Goal: Task Accomplishment & Management: Use online tool/utility

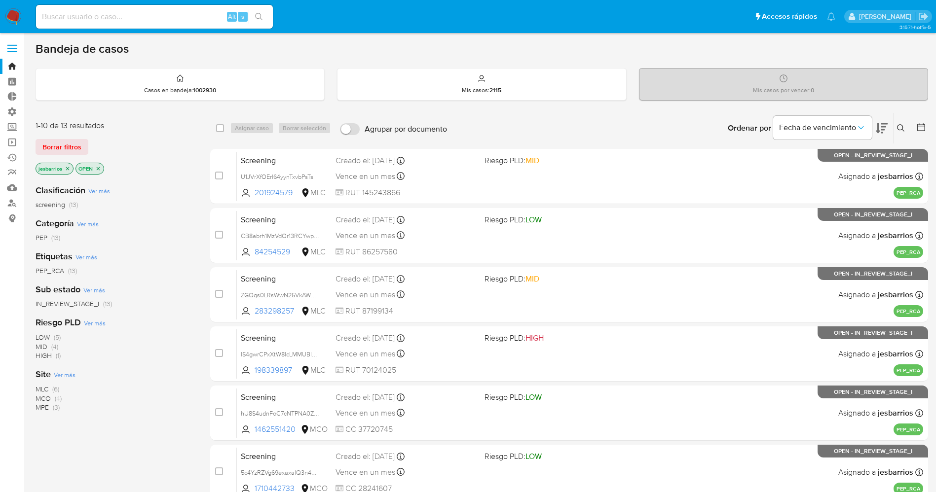
click at [69, 168] on icon "close-filter" at bounding box center [68, 169] width 6 height 6
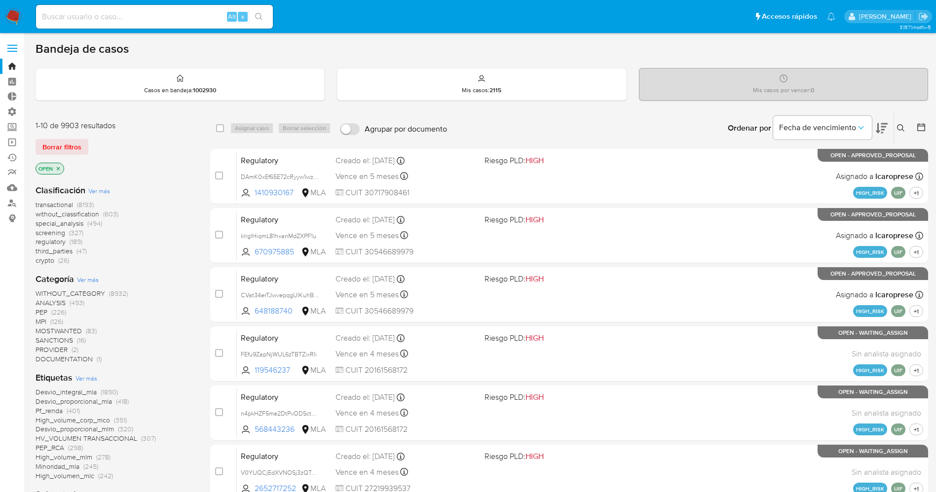
click at [85, 328] on span "Ver más" at bounding box center [86, 378] width 22 height 9
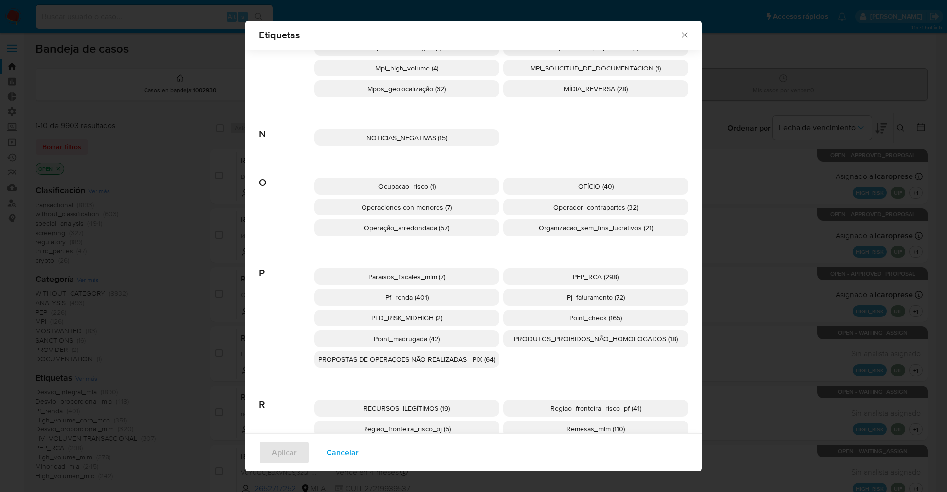
scroll to position [1473, 0]
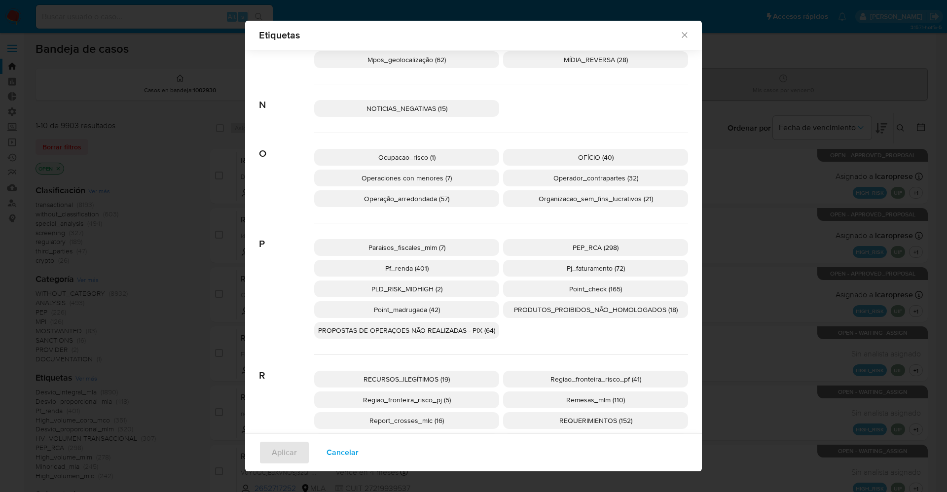
click at [578, 250] on span "PEP_RCA (298)" at bounding box center [596, 248] width 46 height 10
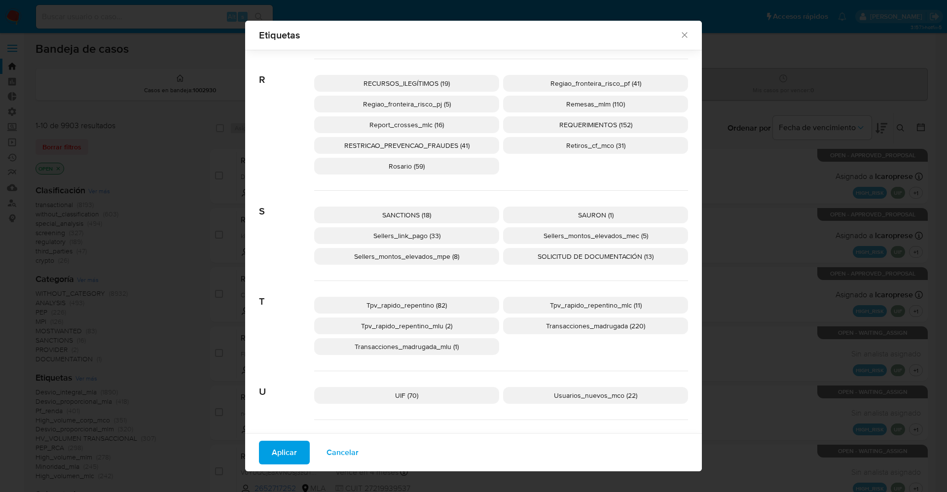
click at [408, 213] on span "SANCTIONS (18)" at bounding box center [406, 215] width 49 height 10
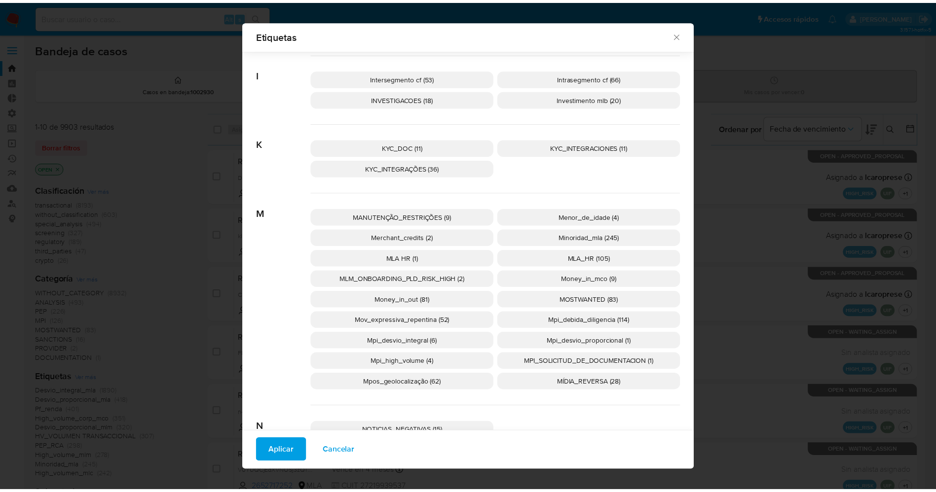
scroll to position [1179, 0]
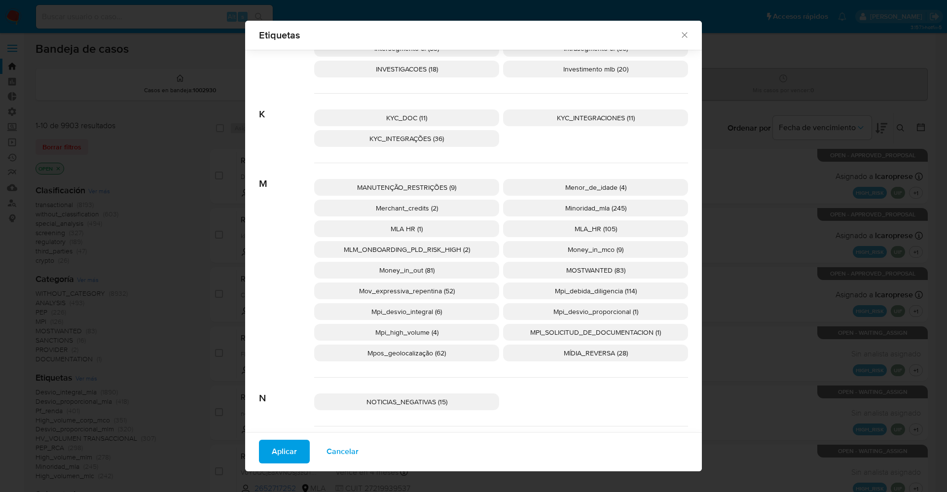
click at [572, 270] on span "MOSTWANTED (83)" at bounding box center [595, 270] width 59 height 10
click at [282, 328] on span "Aplicar" at bounding box center [284, 452] width 25 height 22
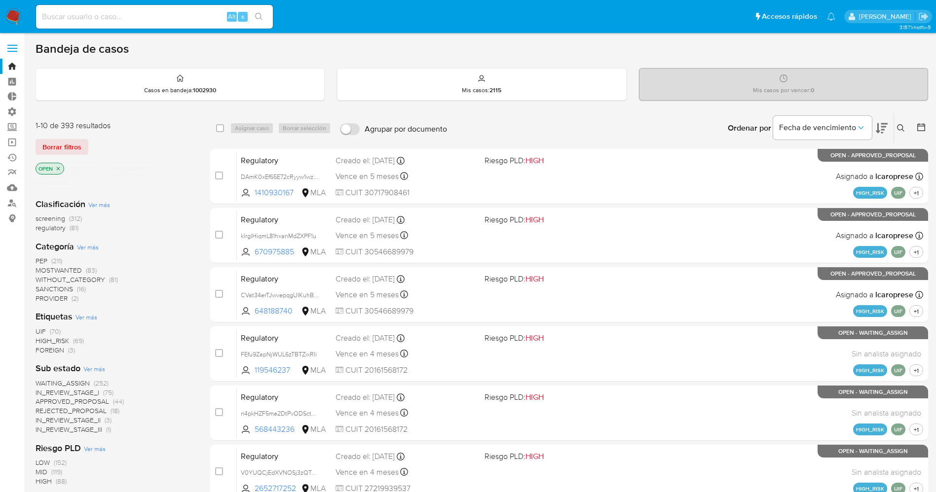
click at [61, 328] on span "WAITING_ASSIGN" at bounding box center [63, 383] width 54 height 10
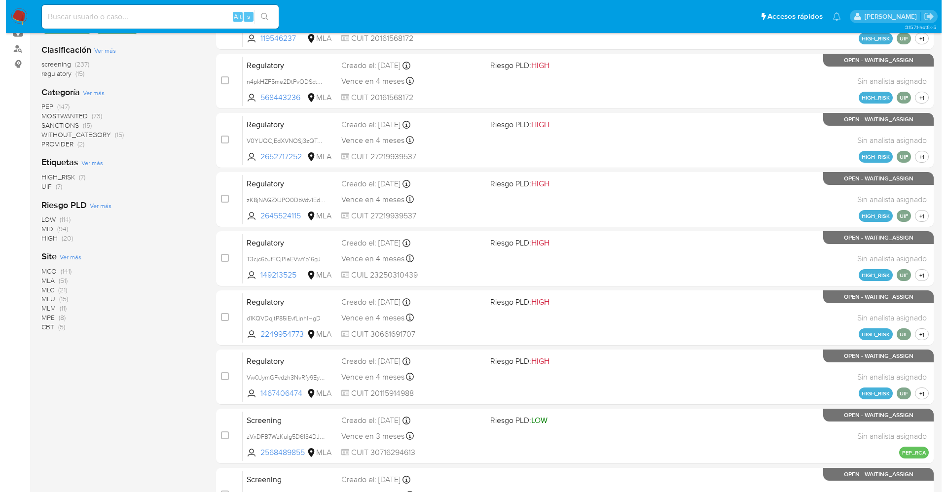
scroll to position [287, 0]
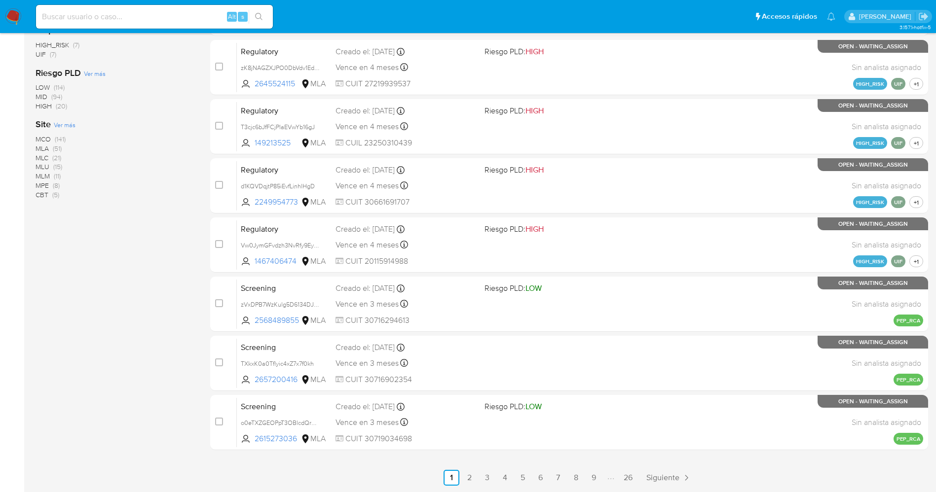
click at [68, 129] on span "Ver más" at bounding box center [65, 124] width 22 height 9
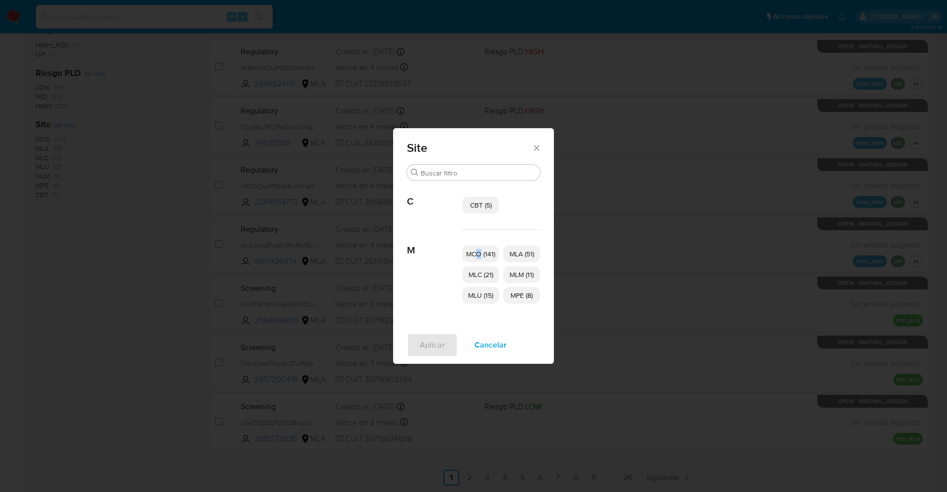
click at [479, 258] on span "MCO (141)" at bounding box center [480, 254] width 29 height 10
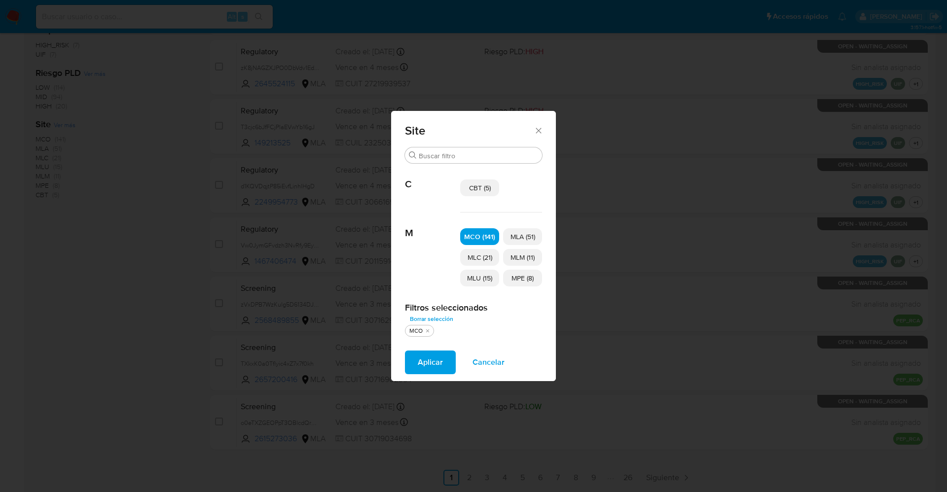
click at [488, 256] on span "MLC (21)" at bounding box center [480, 258] width 25 height 10
click at [486, 277] on span "MLU (15)" at bounding box center [479, 278] width 25 height 10
click at [526, 278] on span "MPE (8)" at bounding box center [523, 278] width 22 height 10
click at [526, 260] on span "MLM (11)" at bounding box center [523, 258] width 24 height 10
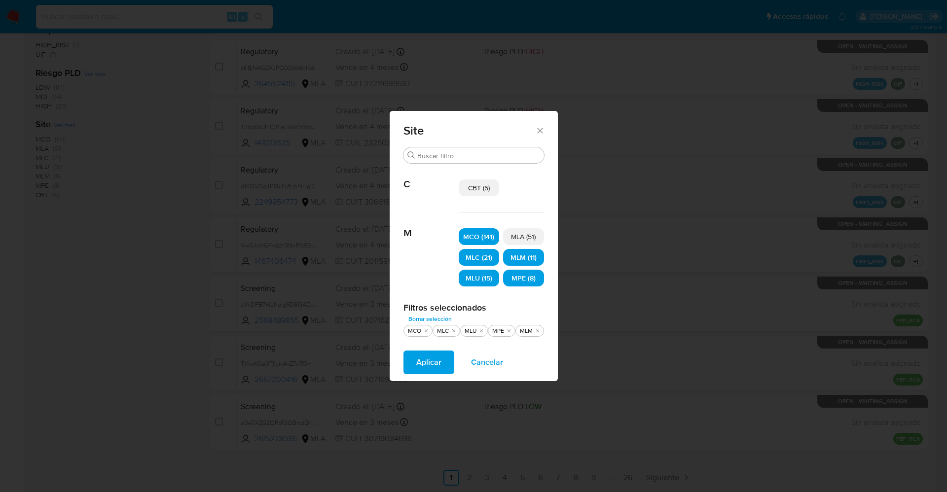
click at [426, 328] on span "Aplicar" at bounding box center [428, 363] width 25 height 22
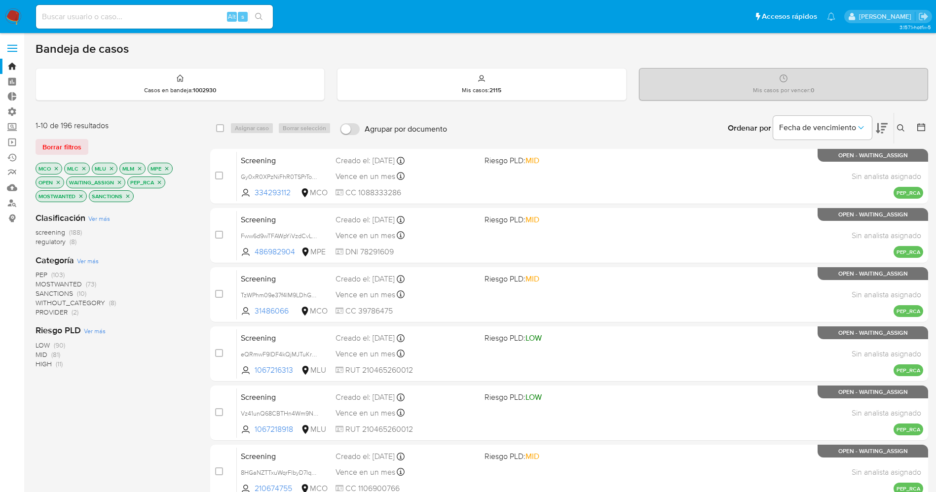
scroll to position [287, 0]
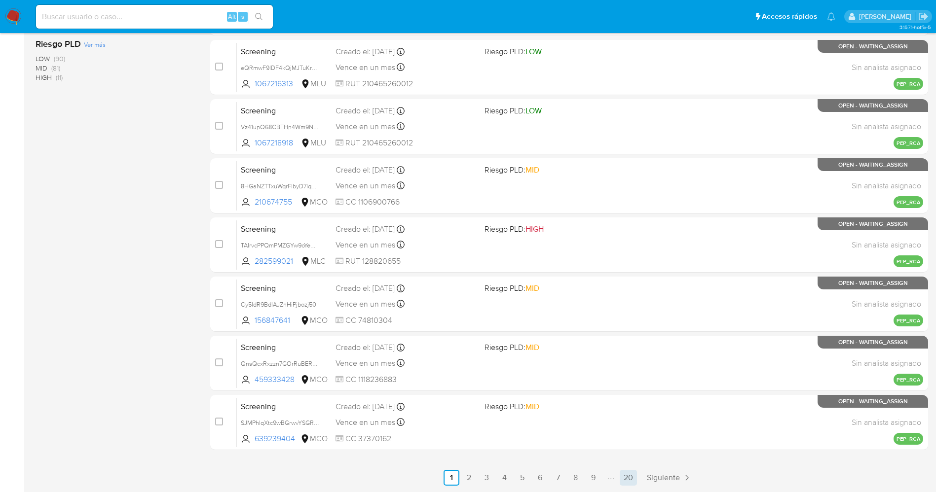
click at [629, 328] on link "20" at bounding box center [628, 478] width 17 height 16
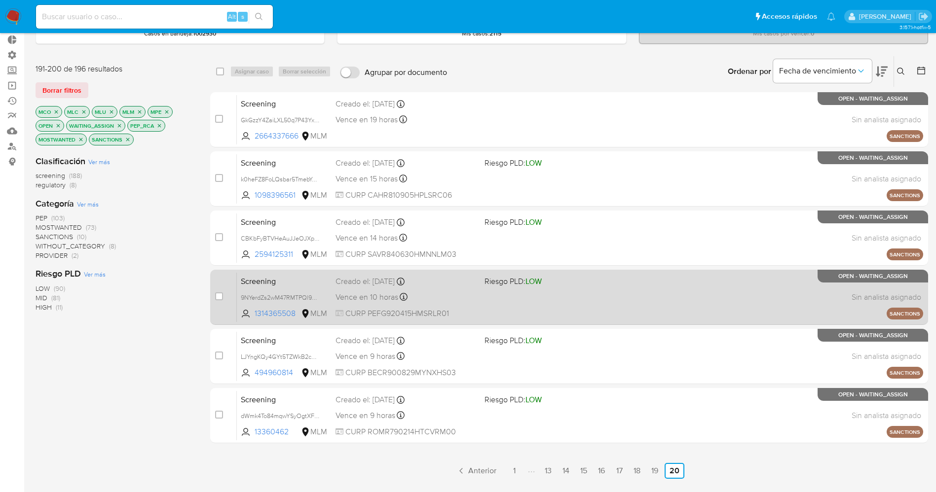
scroll to position [101, 0]
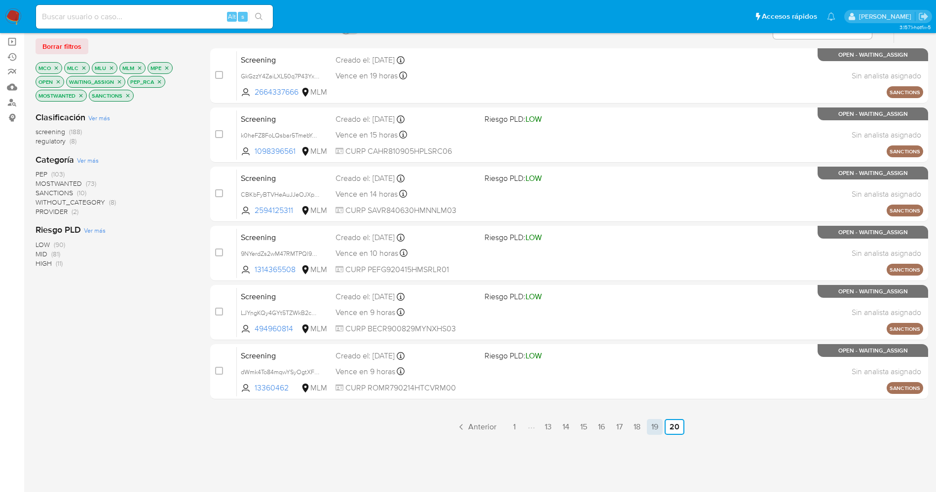
click at [631, 328] on link "19" at bounding box center [655, 427] width 16 height 16
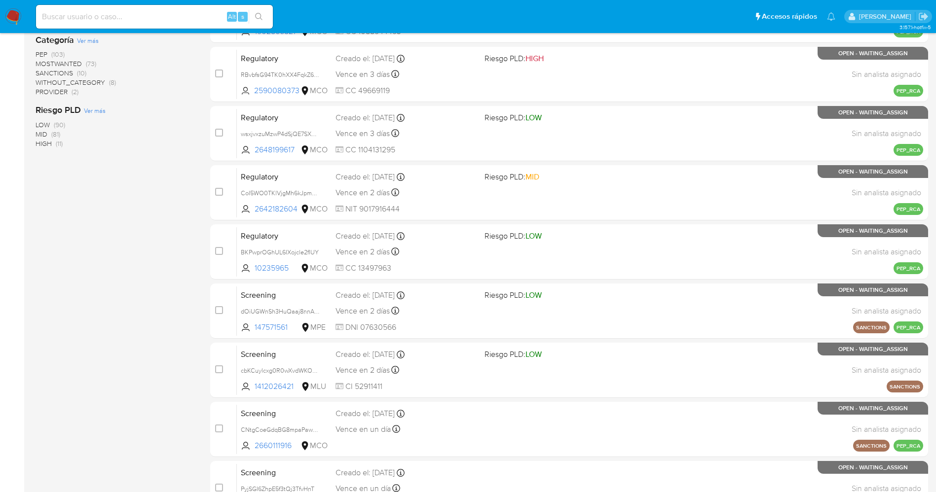
scroll to position [287, 0]
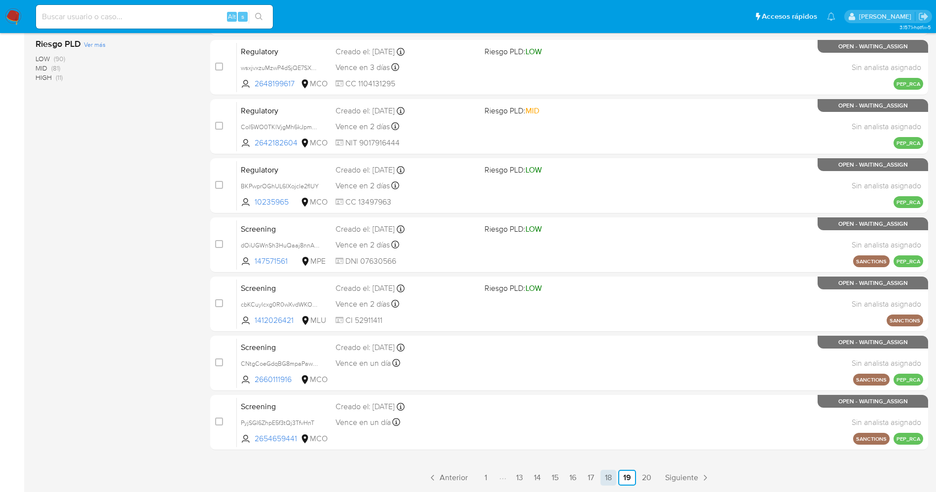
click at [610, 328] on link "18" at bounding box center [608, 478] width 16 height 16
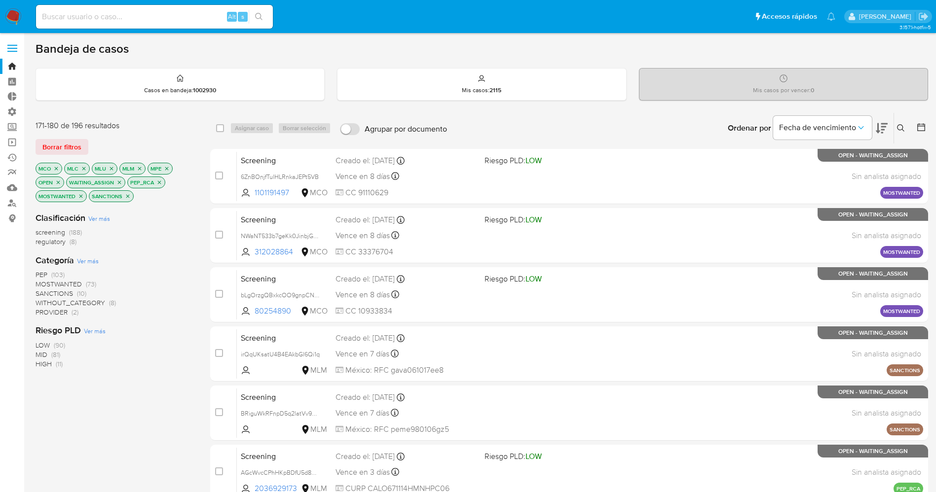
click at [83, 169] on icon "close-filter" at bounding box center [83, 168] width 3 height 3
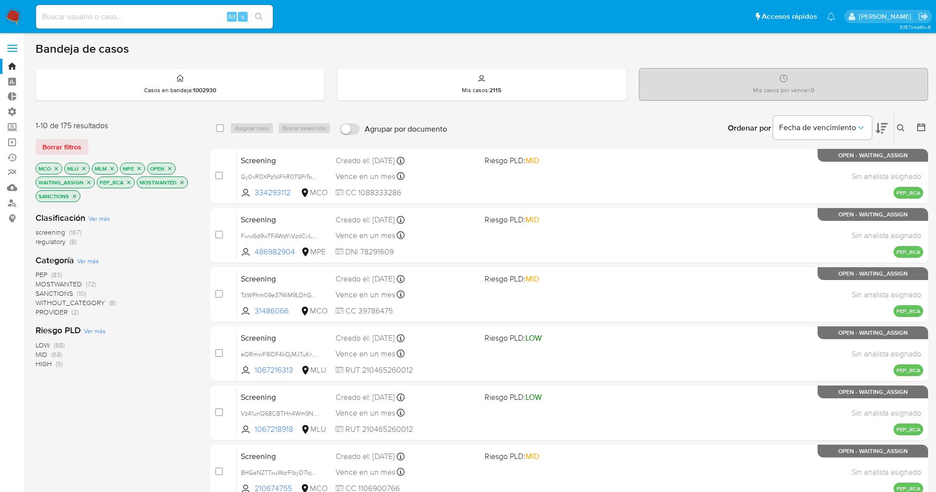
click at [83, 169] on icon "close-filter" at bounding box center [84, 169] width 6 height 6
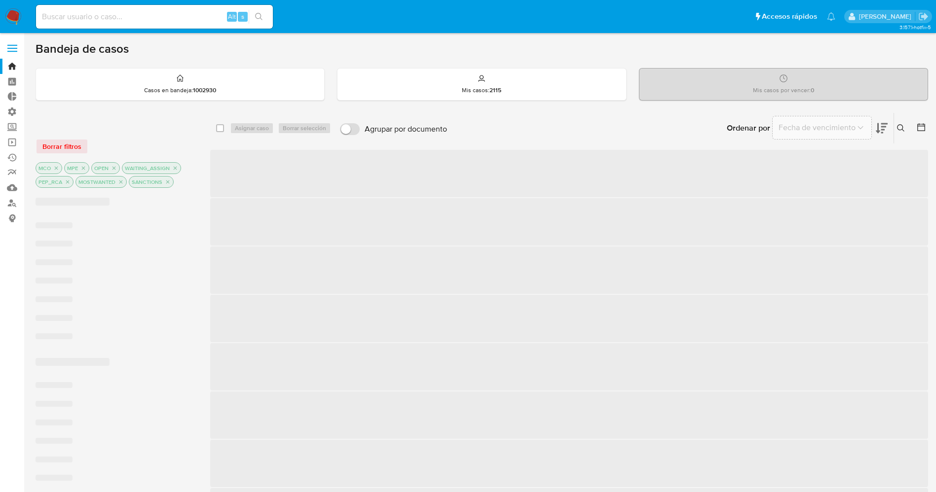
click at [83, 169] on icon "close-filter" at bounding box center [83, 168] width 3 height 3
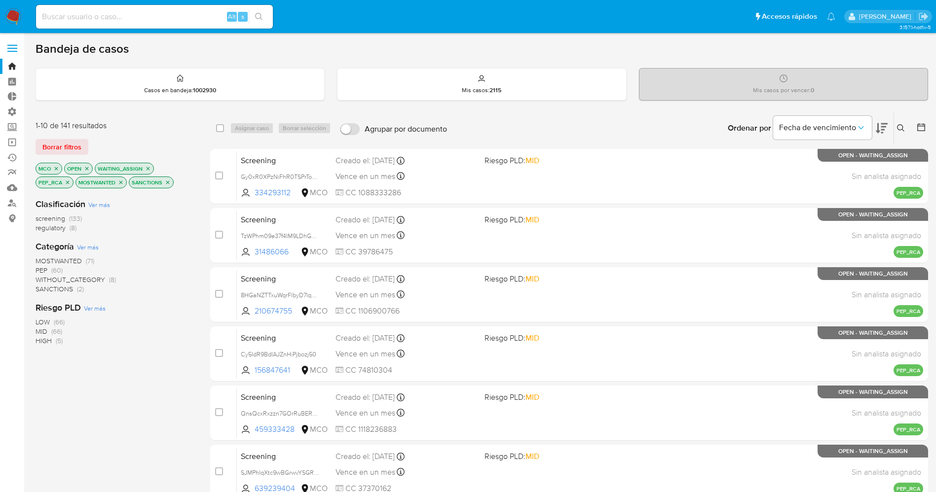
click at [74, 260] on span "MOSTWANTED" at bounding box center [59, 261] width 46 height 10
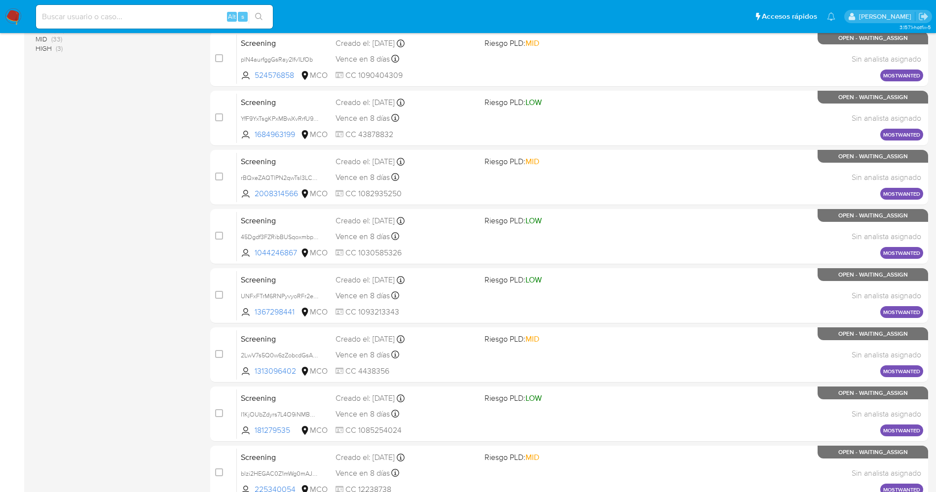
scroll to position [287, 0]
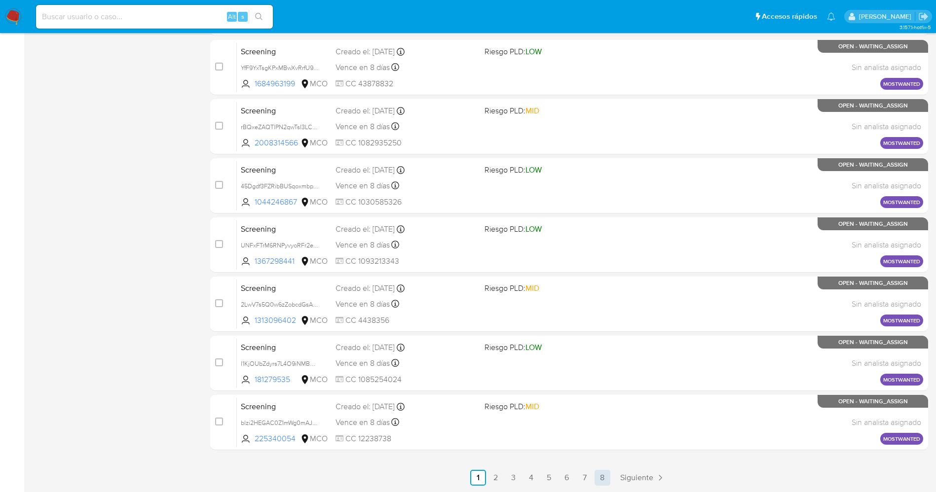
click at [607, 328] on link "8" at bounding box center [602, 478] width 16 height 16
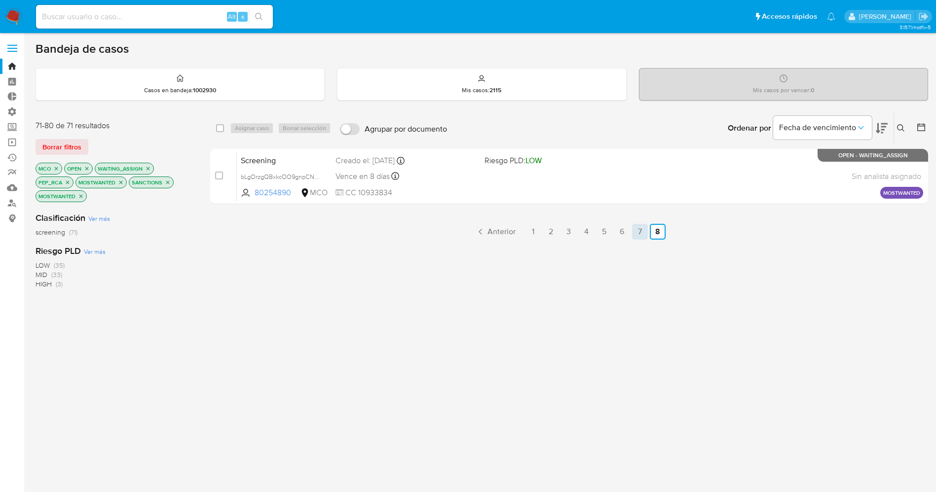
click at [631, 229] on link "7" at bounding box center [640, 232] width 16 height 16
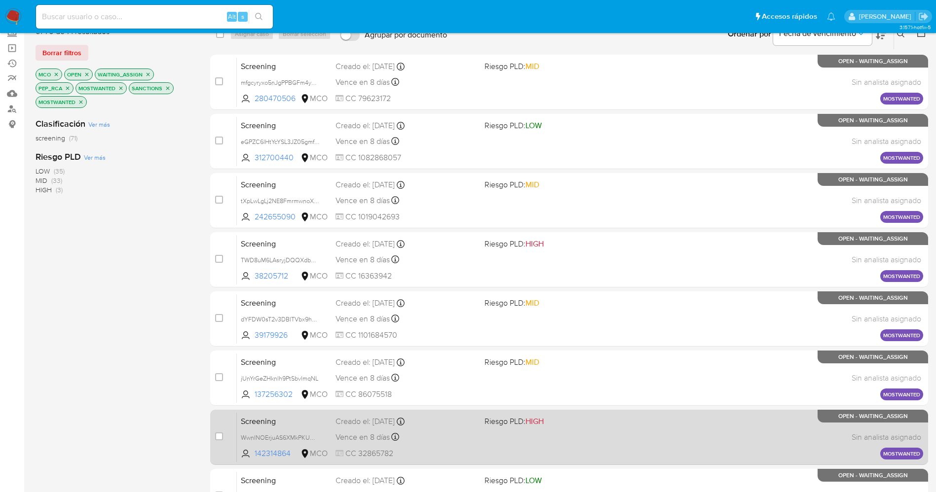
scroll to position [287, 0]
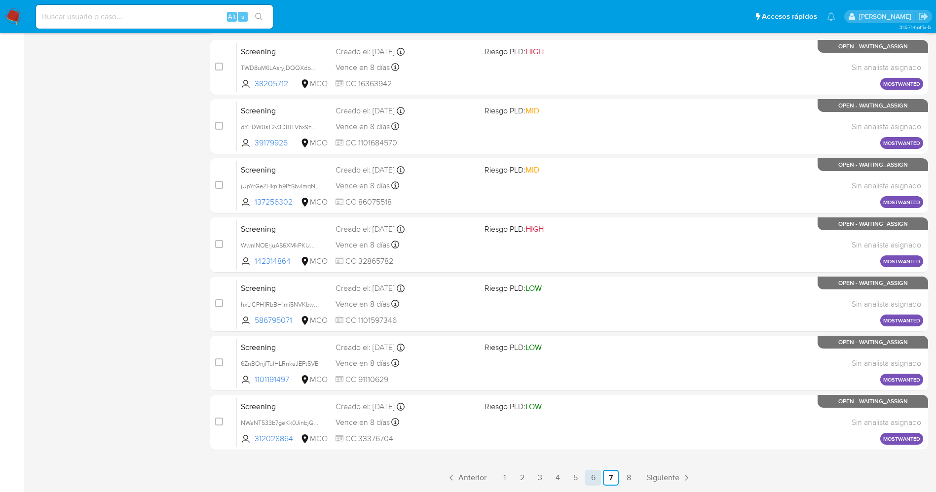
click at [589, 328] on link "6" at bounding box center [593, 478] width 16 height 16
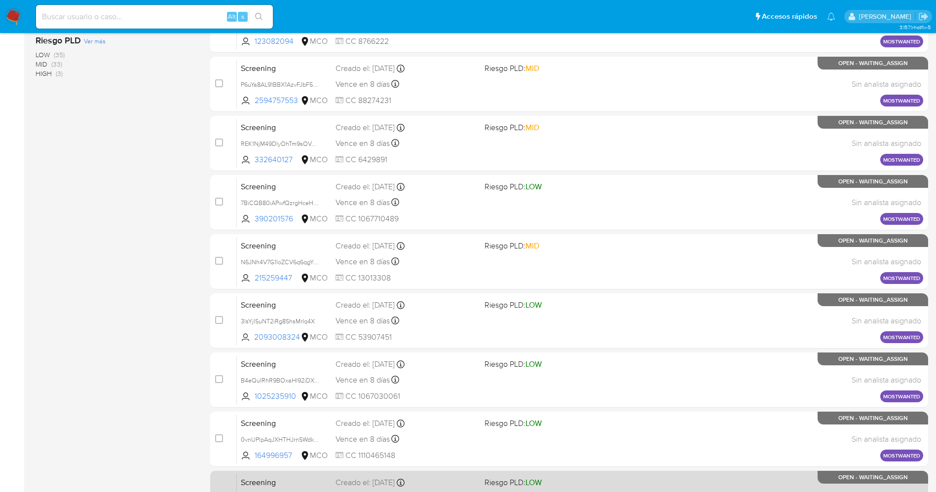
scroll to position [287, 0]
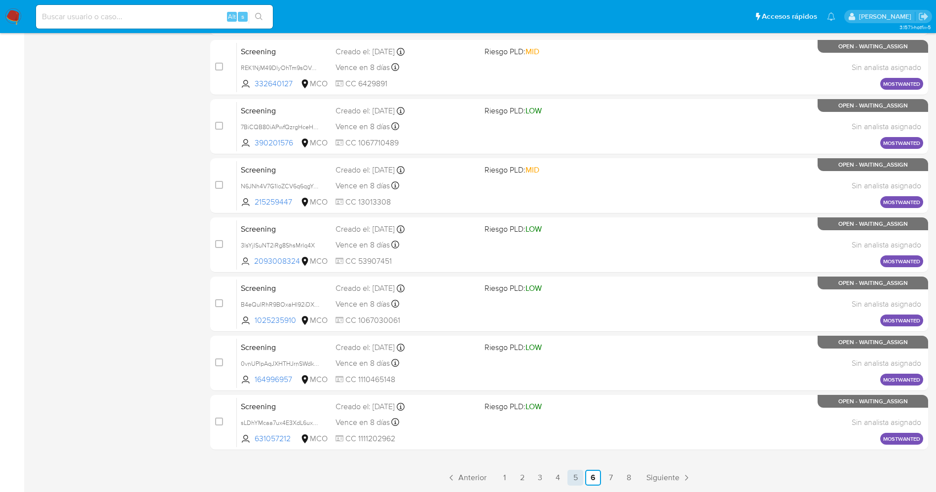
click at [575, 328] on link "5" at bounding box center [575, 478] width 16 height 16
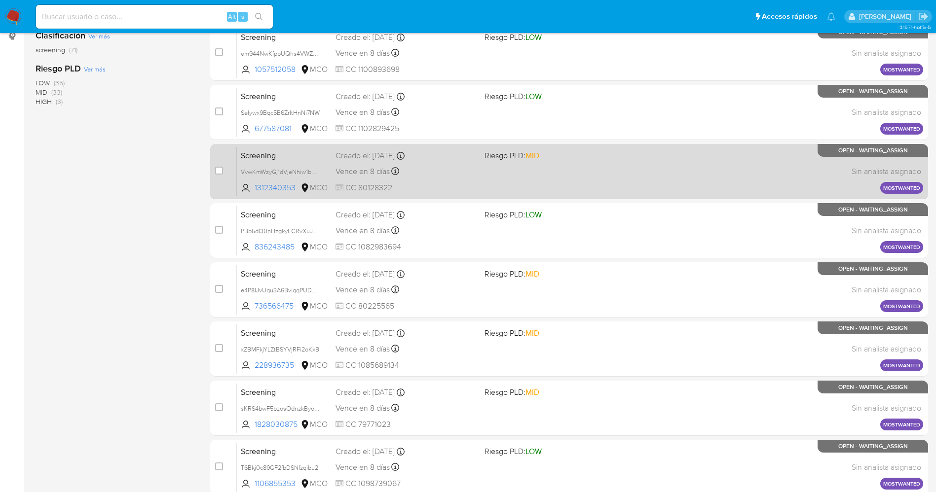
scroll to position [287, 0]
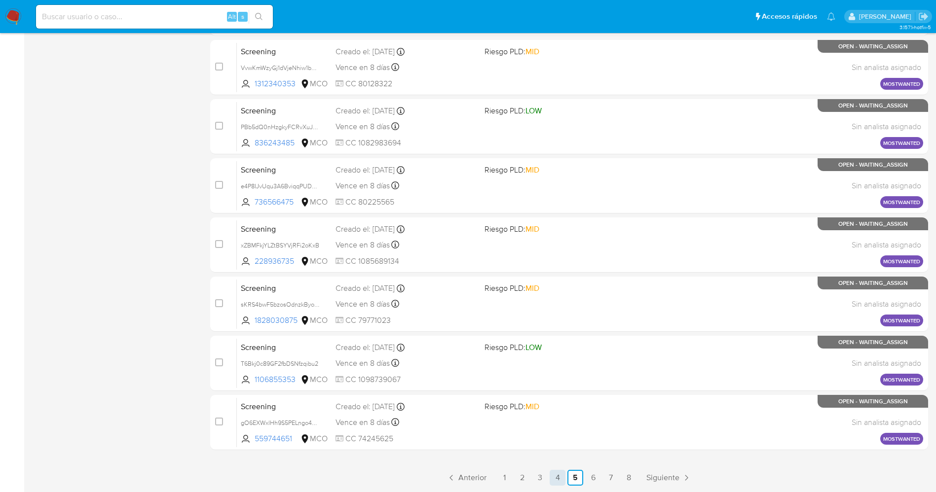
click at [558, 328] on link "4" at bounding box center [558, 478] width 16 height 16
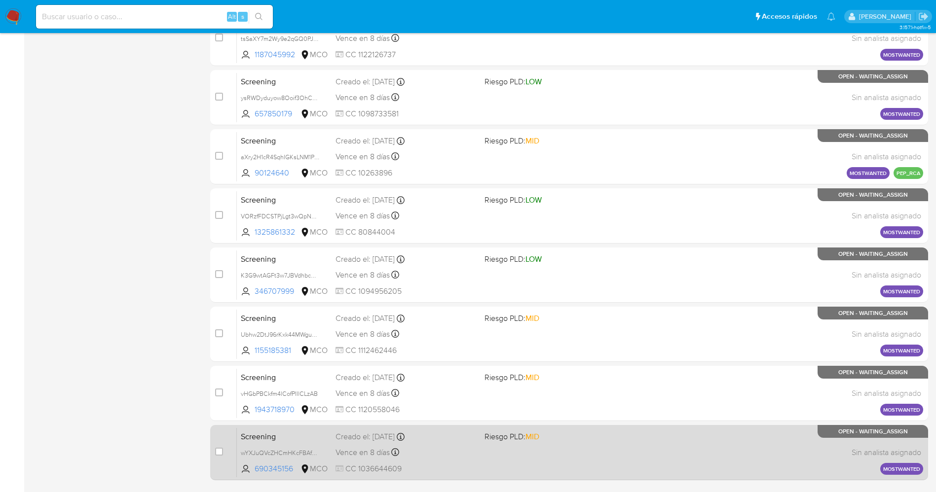
scroll to position [287, 0]
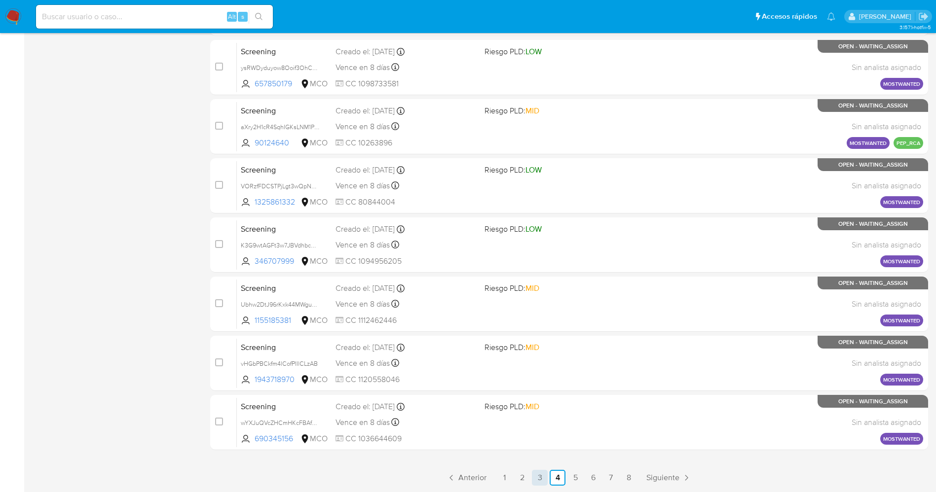
click at [536, 328] on link "3" at bounding box center [540, 478] width 16 height 16
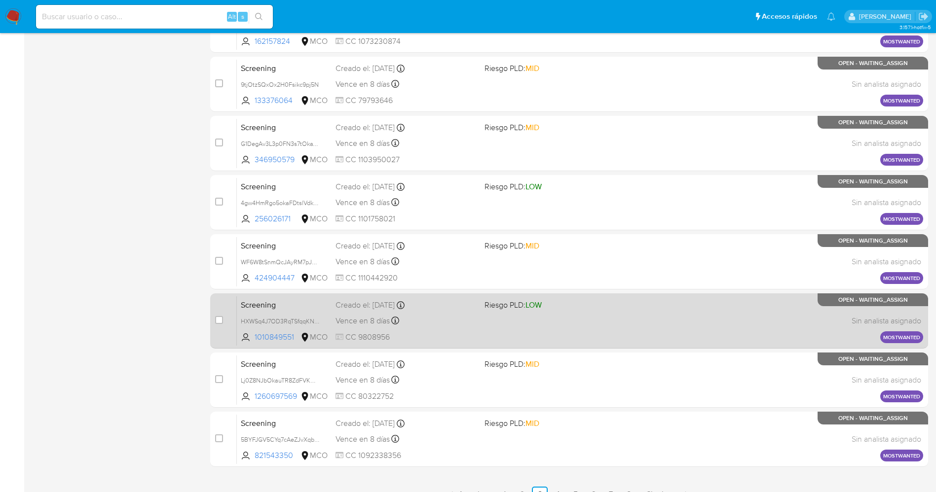
scroll to position [287, 0]
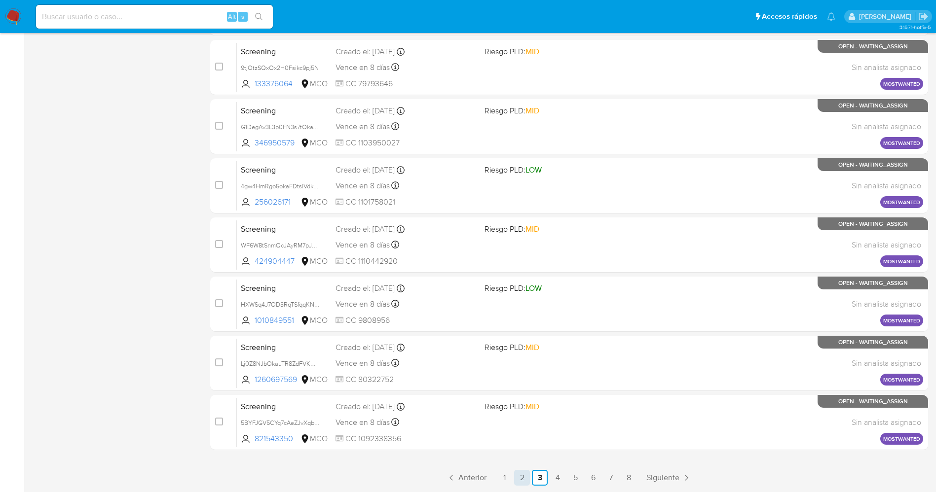
click at [522, 328] on link "2" at bounding box center [522, 478] width 16 height 16
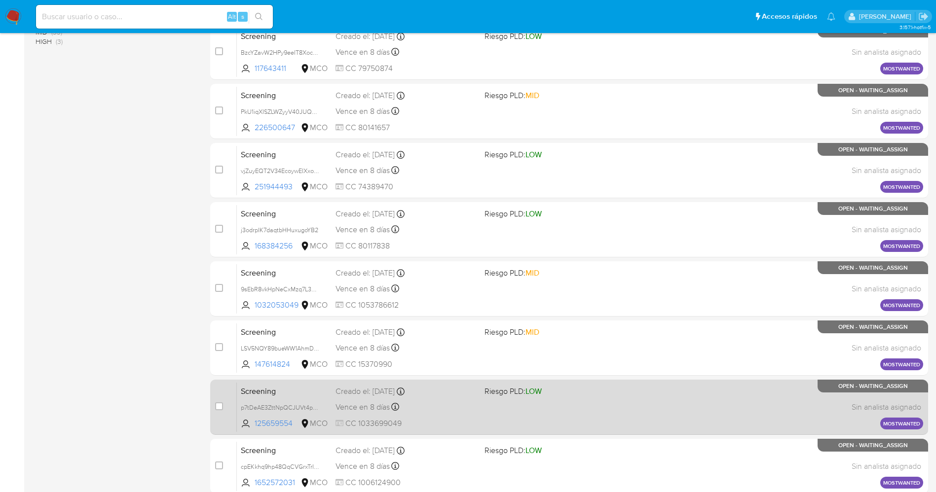
scroll to position [287, 0]
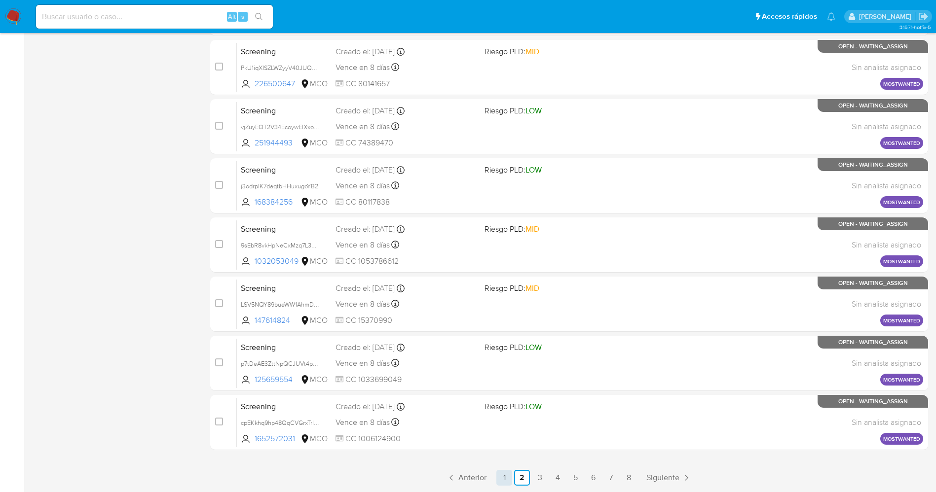
click at [502, 328] on link "1" at bounding box center [504, 478] width 16 height 16
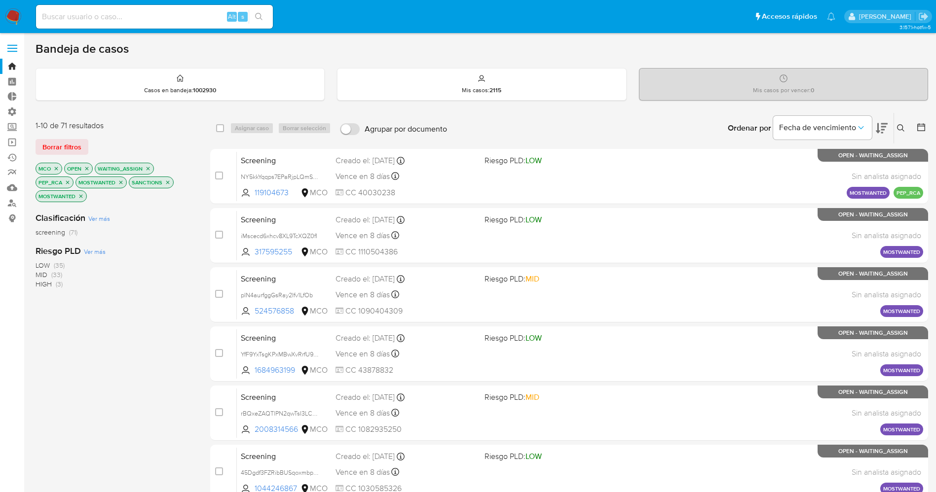
click at [13, 18] on img at bounding box center [13, 16] width 17 height 17
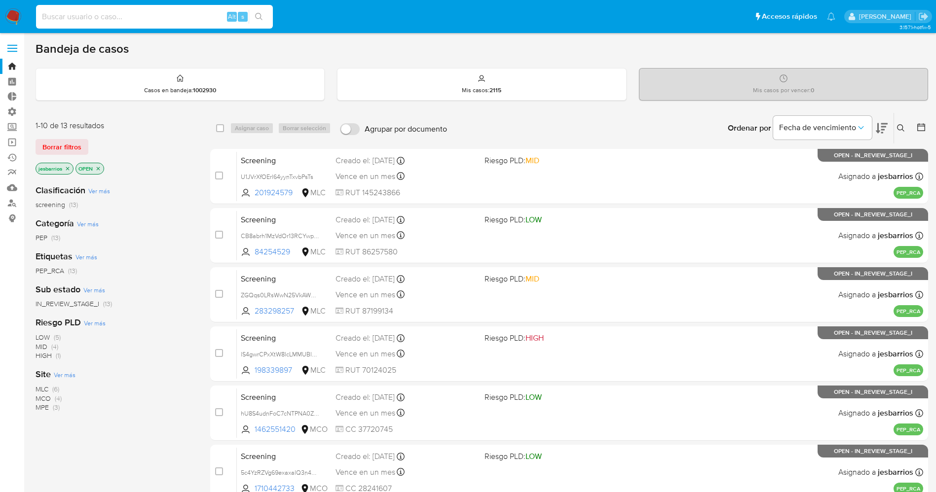
click at [133, 16] on input at bounding box center [154, 16] width 237 height 13
paste input "2574643724"
type input "2574643724"
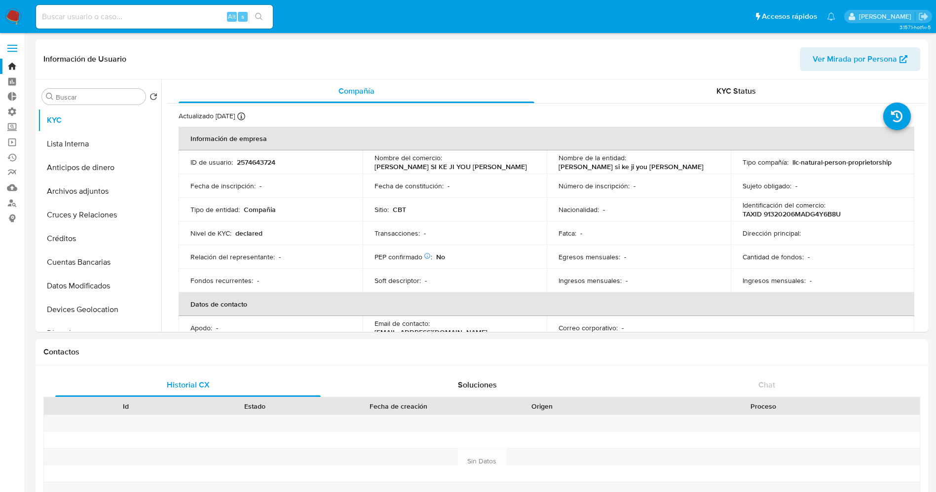
select select "10"
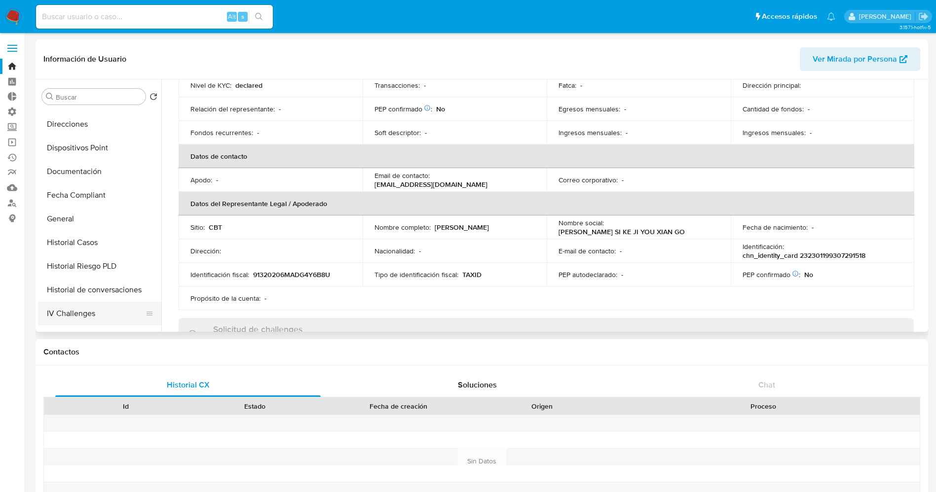
scroll to position [148, 0]
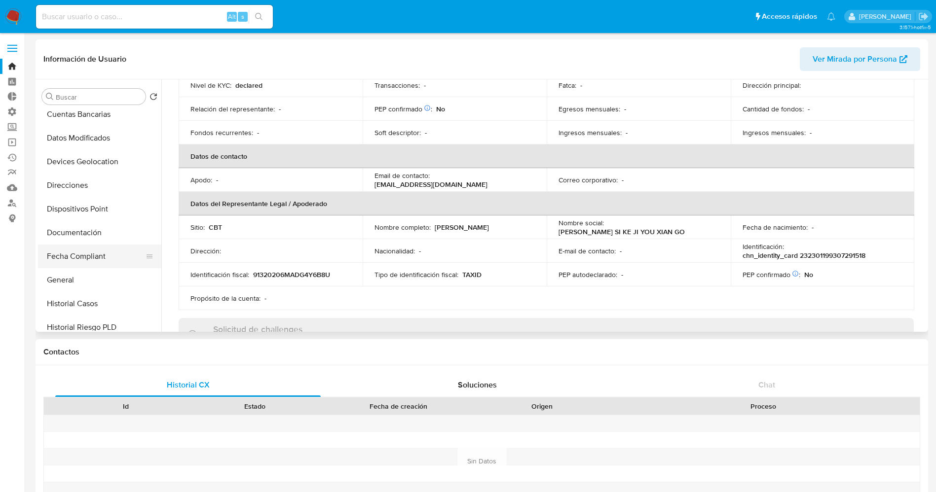
click at [78, 245] on button "Fecha Compliant" at bounding box center [95, 257] width 115 height 24
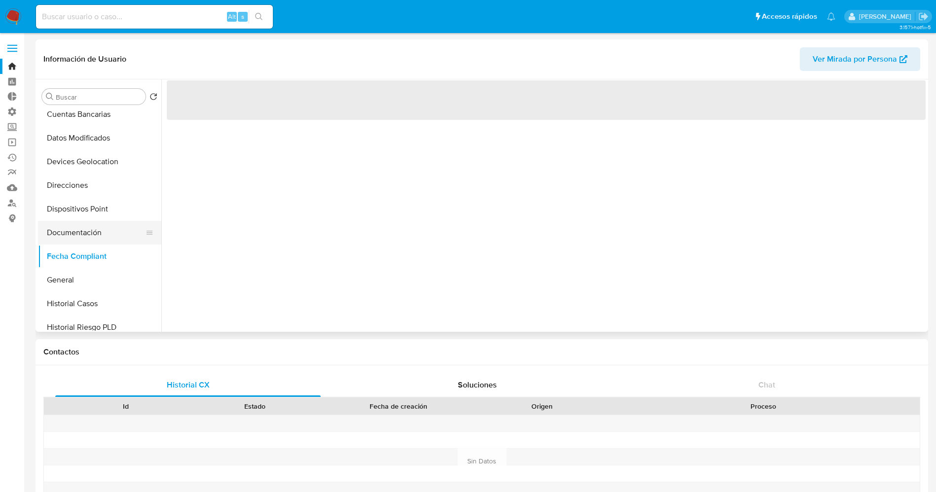
click at [78, 236] on button "Documentación" at bounding box center [95, 233] width 115 height 24
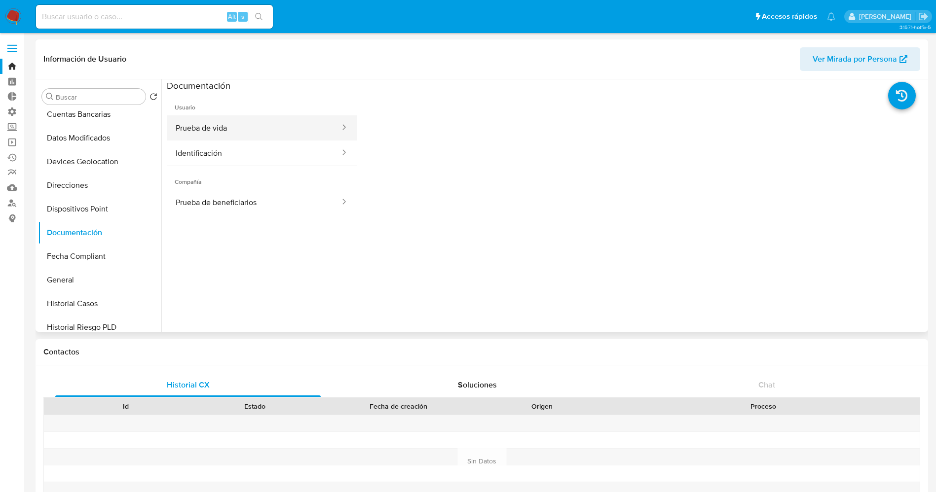
click at [237, 135] on button "Prueba de vida" at bounding box center [254, 127] width 174 height 25
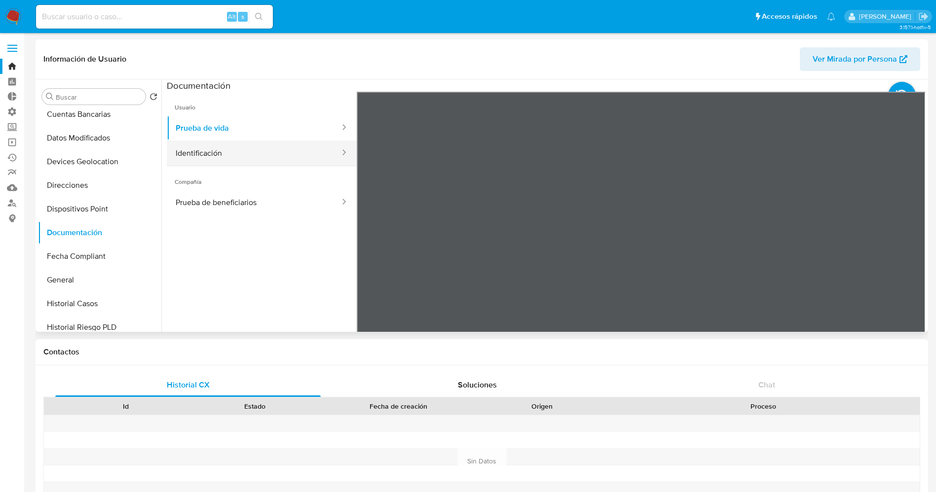
click at [211, 151] on button "Identificación" at bounding box center [254, 153] width 174 height 25
click at [133, 10] on input at bounding box center [154, 16] width 237 height 13
paste input "2488509604"
type input "2488509604"
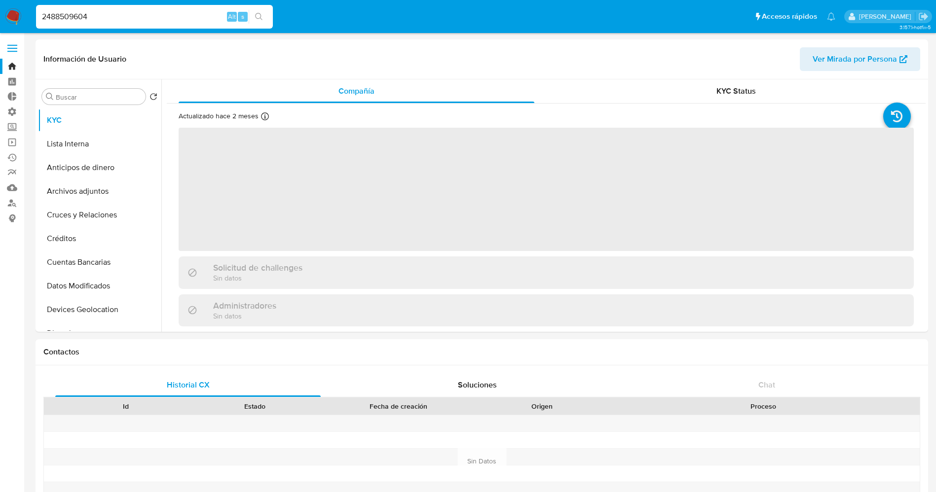
select select "10"
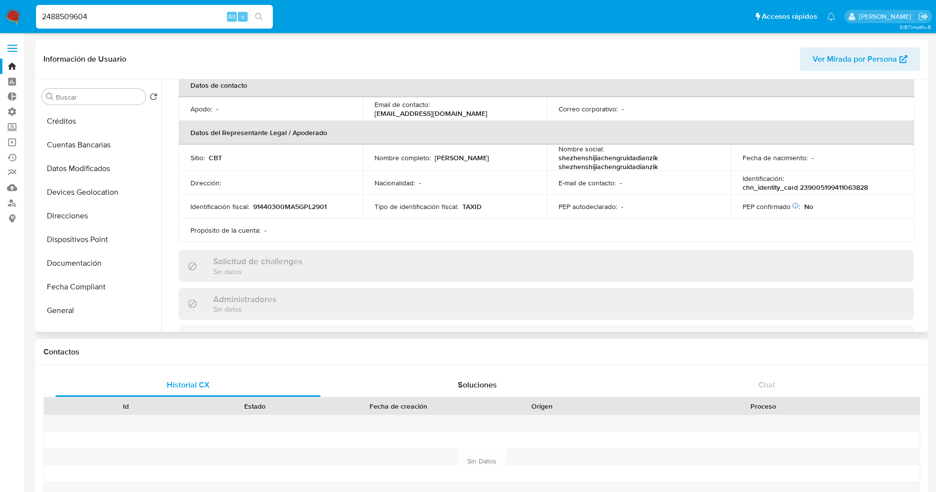
scroll to position [148, 0]
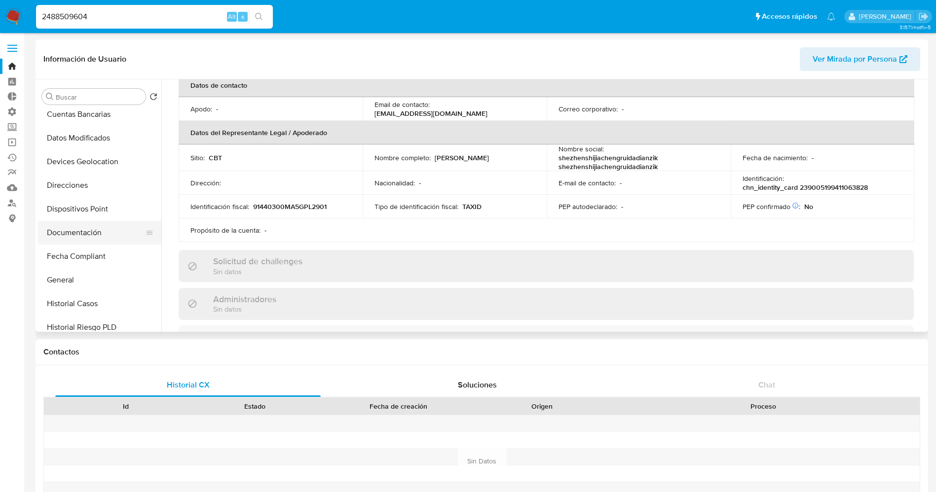
click at [95, 233] on button "Documentación" at bounding box center [95, 233] width 115 height 24
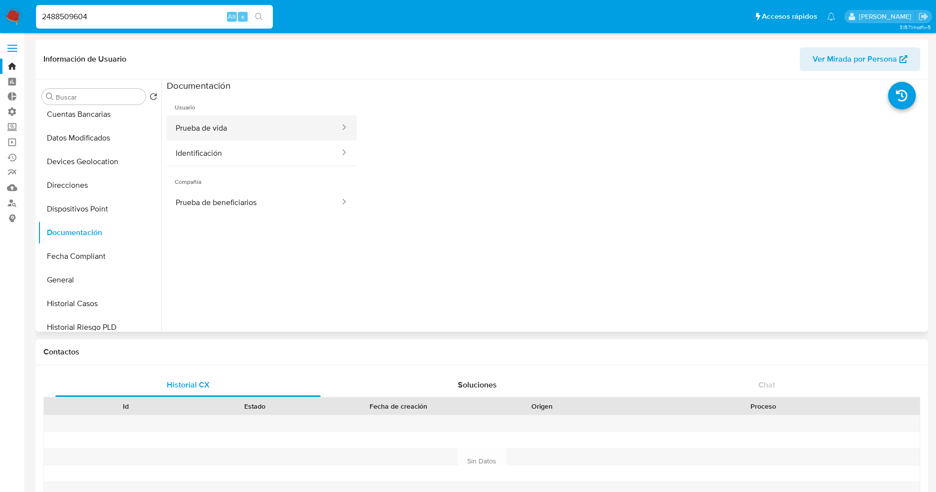
click at [217, 128] on button "Prueba de vida" at bounding box center [254, 127] width 174 height 25
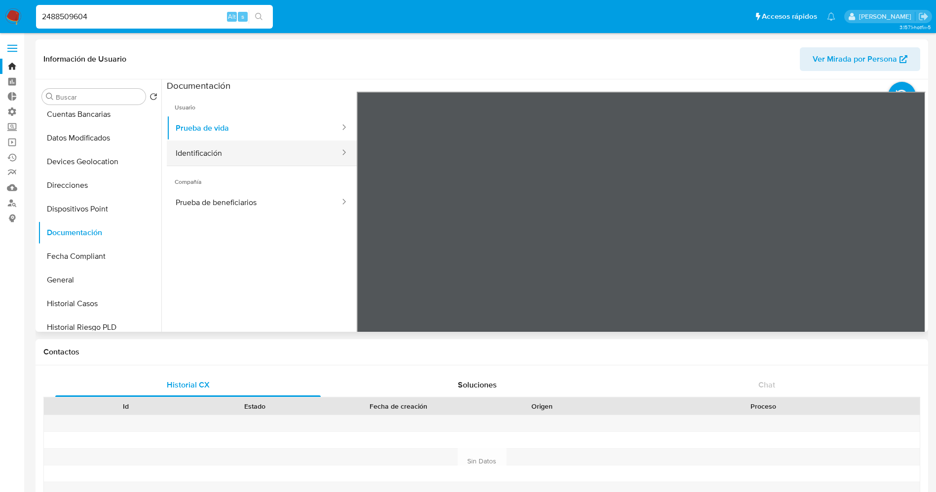
click at [234, 159] on button "Identificación" at bounding box center [254, 153] width 174 height 25
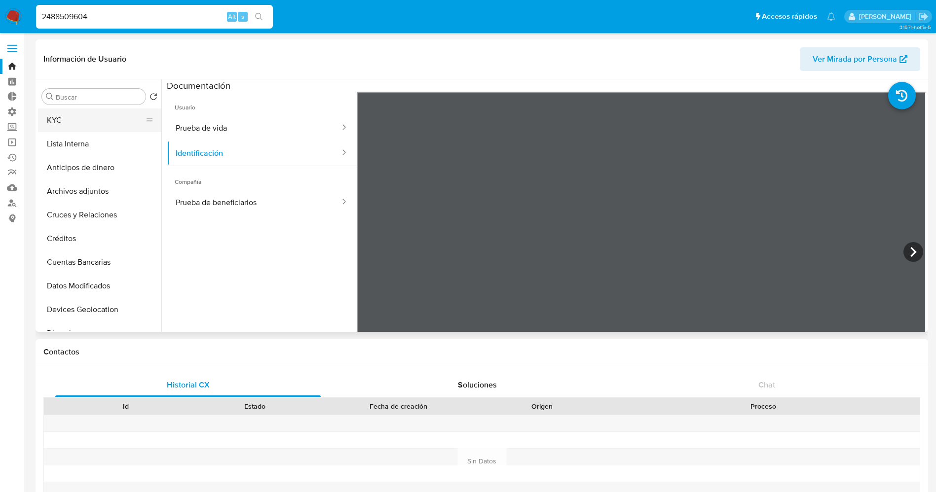
click at [85, 125] on button "KYC" at bounding box center [95, 121] width 115 height 24
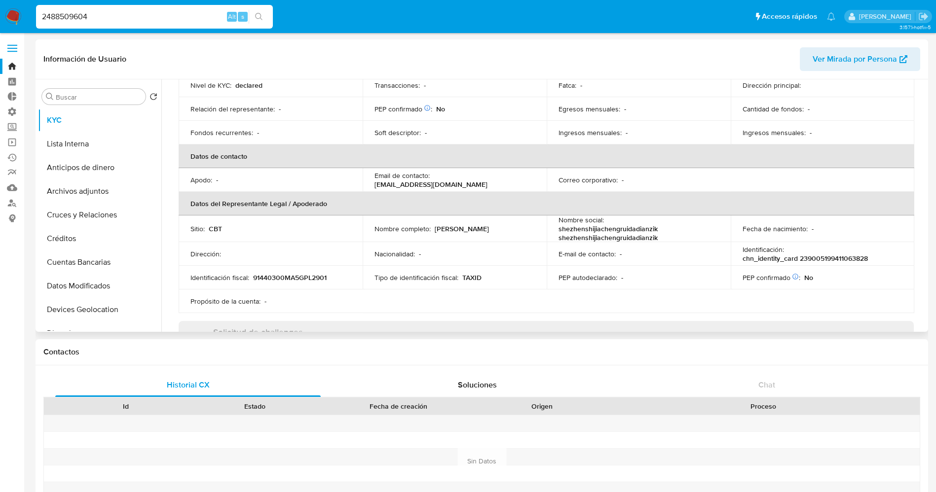
scroll to position [142, 0]
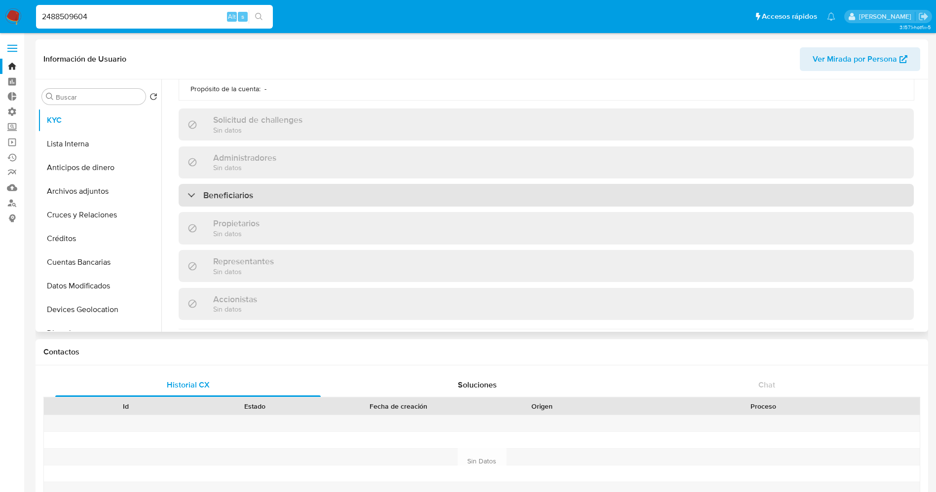
click at [273, 189] on div "Beneficiarios" at bounding box center [546, 195] width 735 height 23
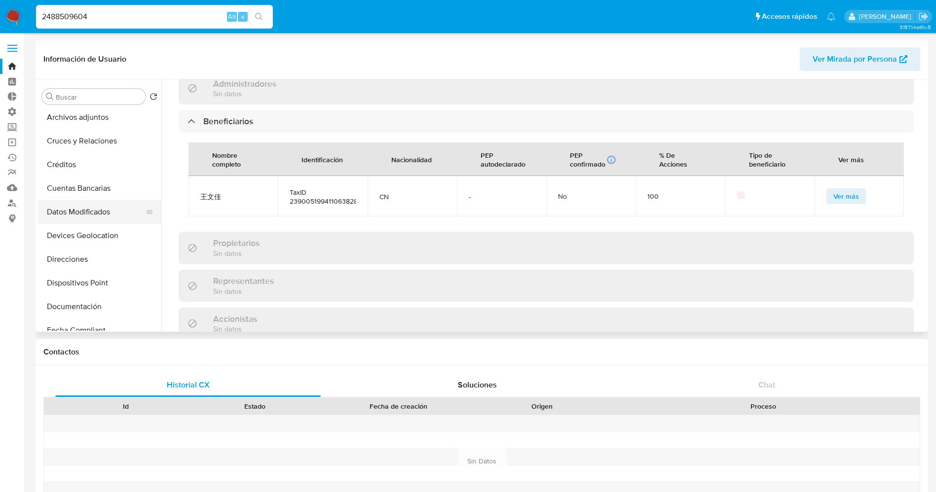
scroll to position [148, 0]
click at [89, 231] on button "Documentación" at bounding box center [95, 233] width 115 height 24
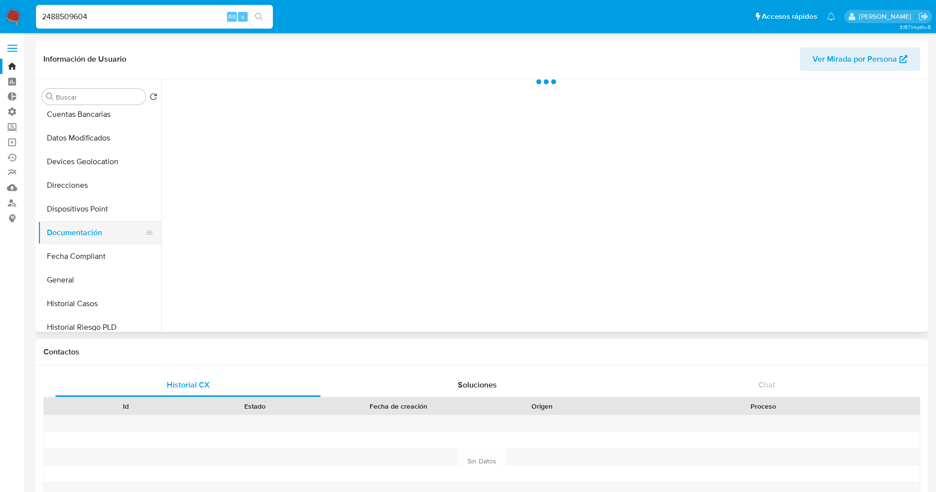
scroll to position [0, 0]
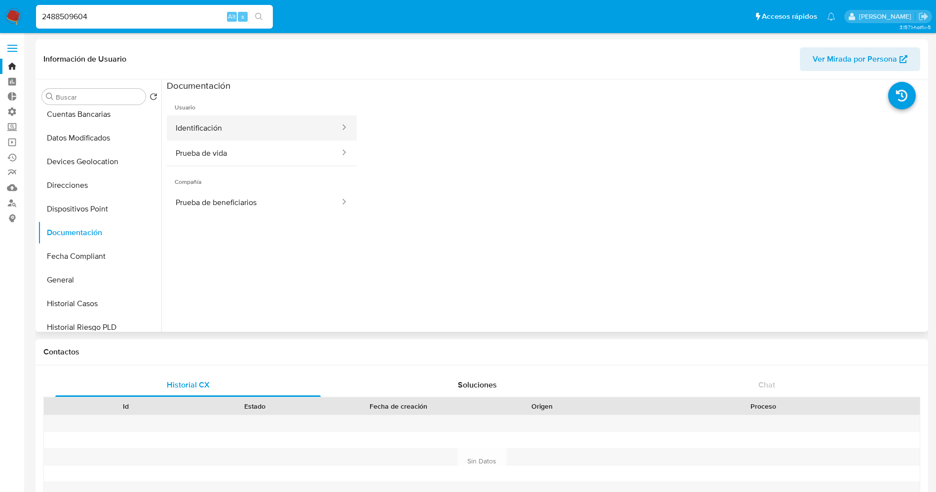
click at [239, 125] on button "Identificación" at bounding box center [254, 127] width 174 height 25
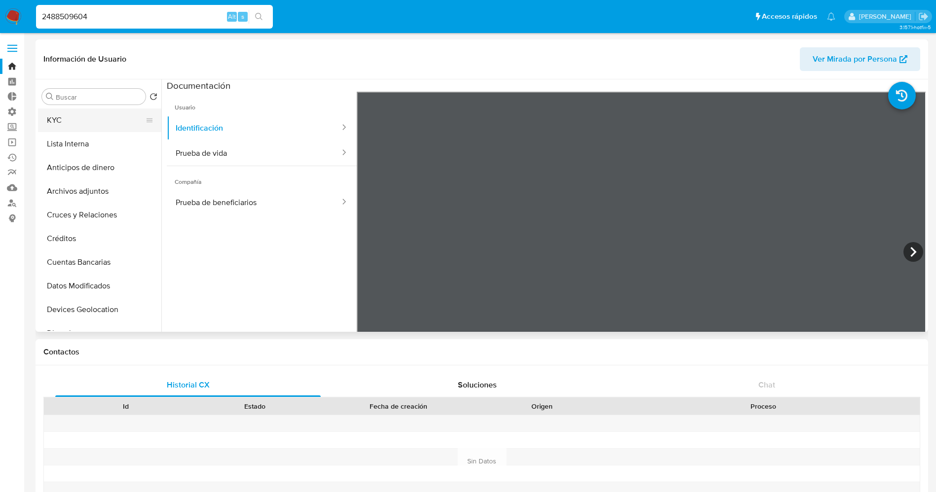
click at [72, 120] on button "KYC" at bounding box center [95, 121] width 115 height 24
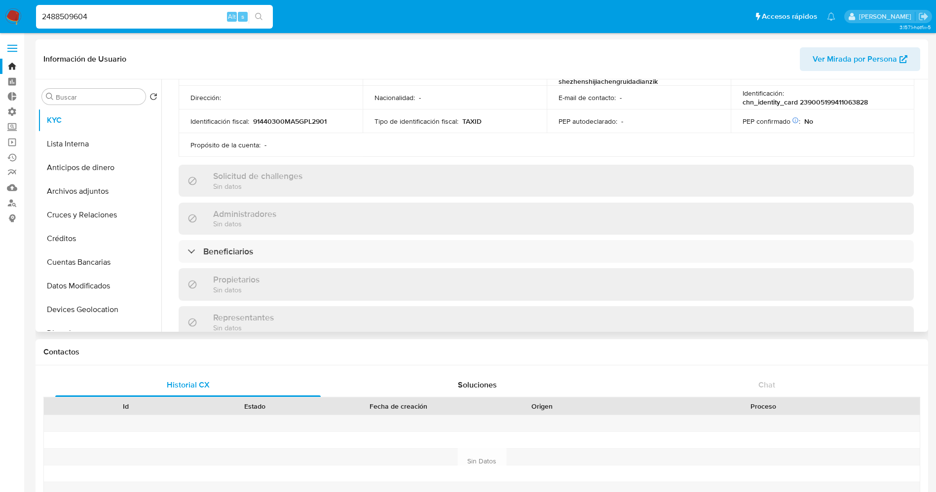
scroll to position [370, 0]
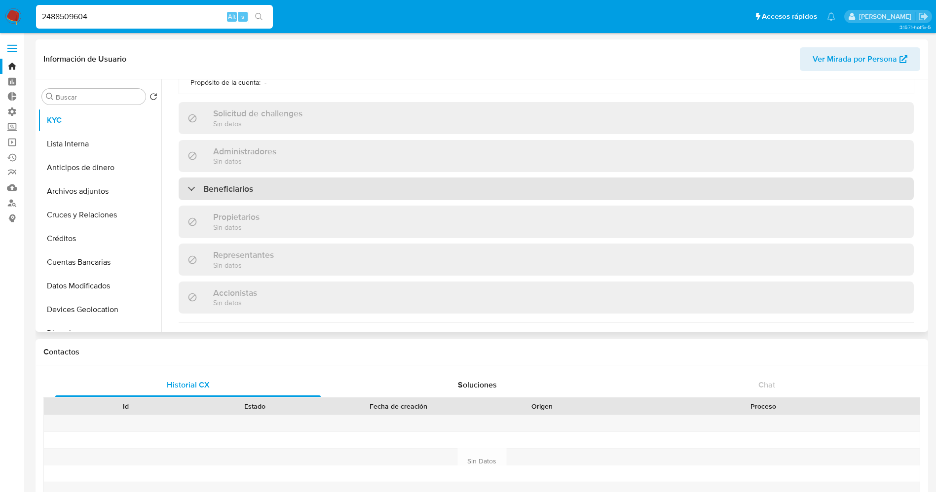
click at [243, 196] on div "Beneficiarios" at bounding box center [546, 189] width 735 height 23
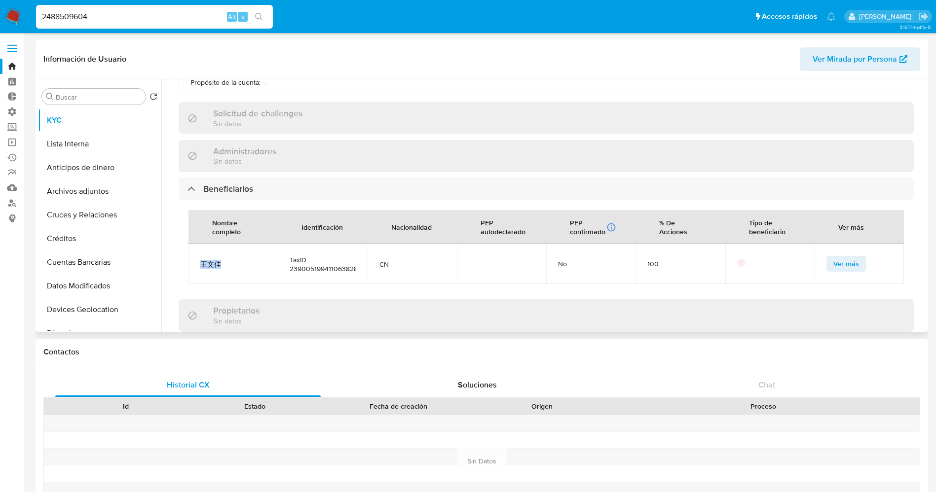
drag, startPoint x: 198, startPoint y: 266, endPoint x: 235, endPoint y: 264, distance: 37.0
click at [235, 264] on td "王文佳" at bounding box center [232, 264] width 89 height 40
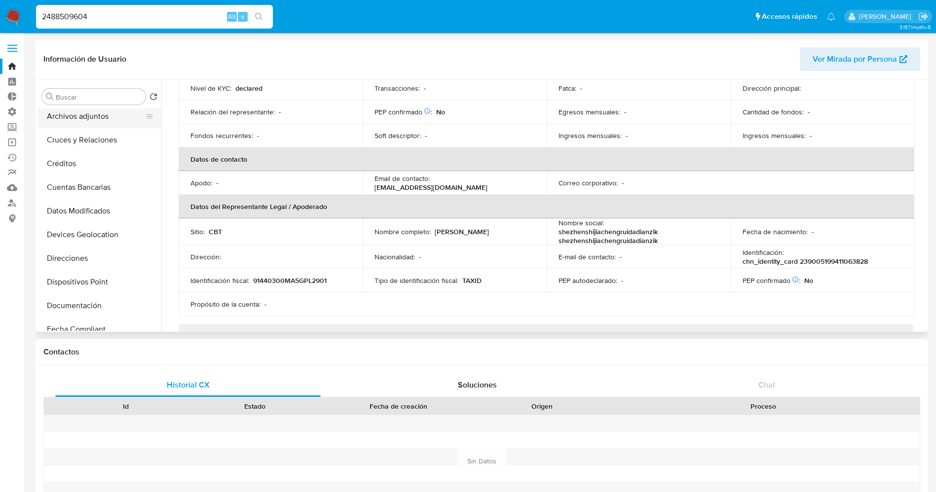
scroll to position [148, 0]
click at [89, 228] on button "Documentación" at bounding box center [95, 233] width 115 height 24
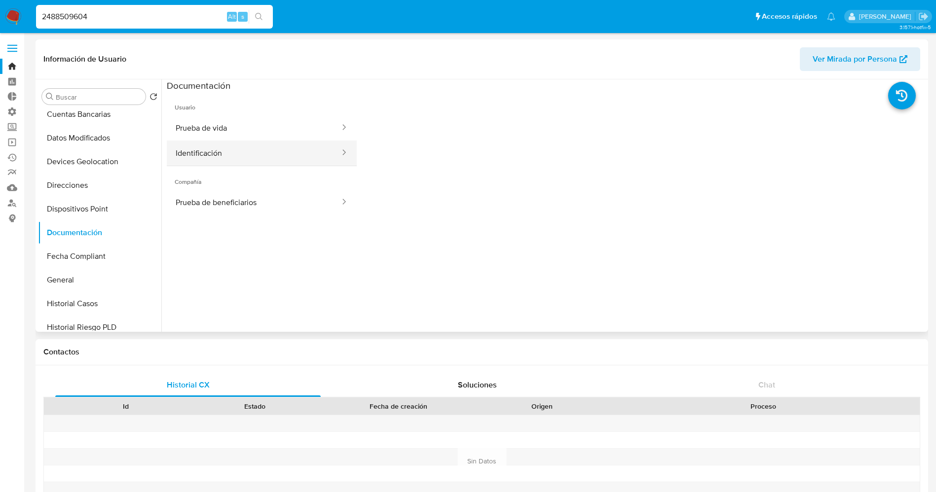
click at [220, 154] on button "Identificación" at bounding box center [254, 153] width 174 height 25
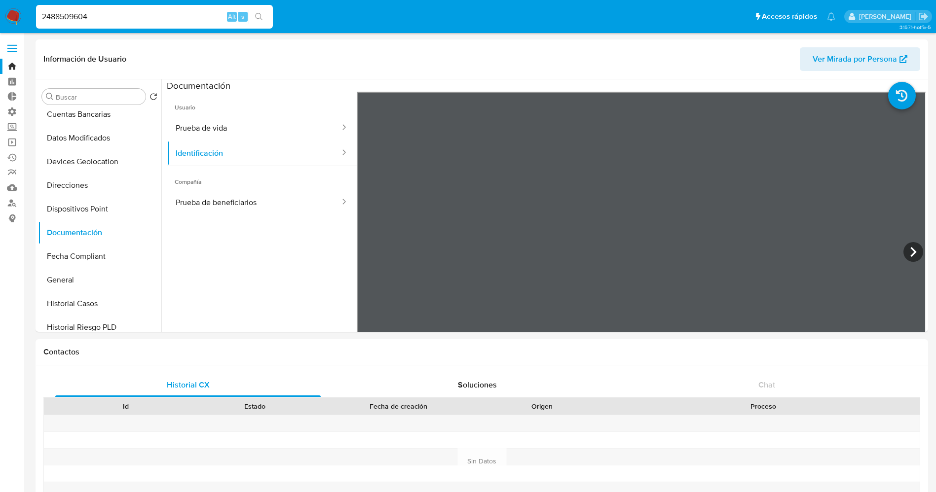
drag, startPoint x: 138, startPoint y: 15, endPoint x: 0, endPoint y: 17, distance: 138.2
click at [0, 17] on nav "Pausado Ver notificaciones 2488509604 Alt s Accesos rápidos Presiona las siguie…" at bounding box center [468, 16] width 936 height 33
paste input "57164469"
type input "2571644694"
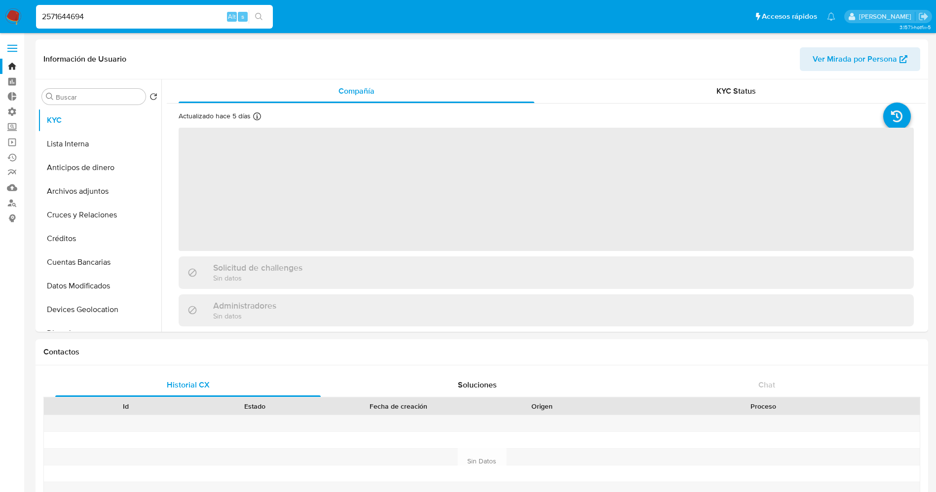
select select "10"
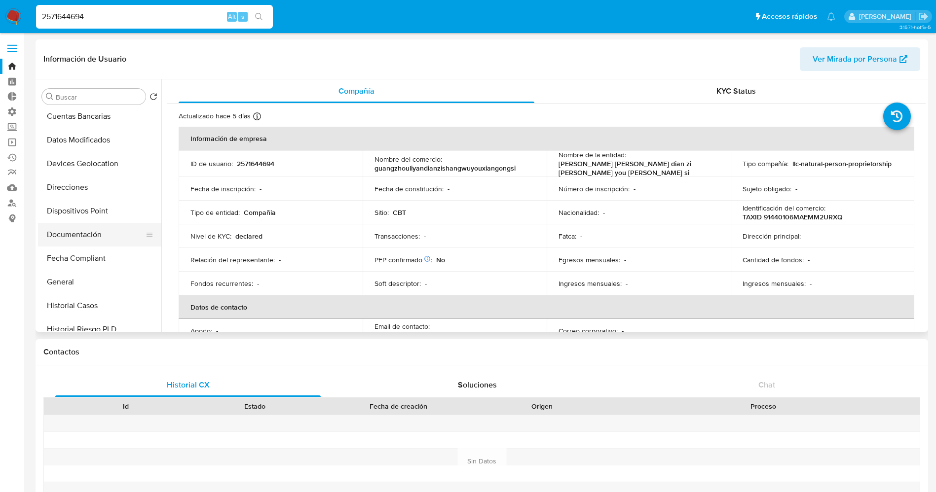
scroll to position [148, 0]
click at [93, 228] on button "Documentación" at bounding box center [95, 233] width 115 height 24
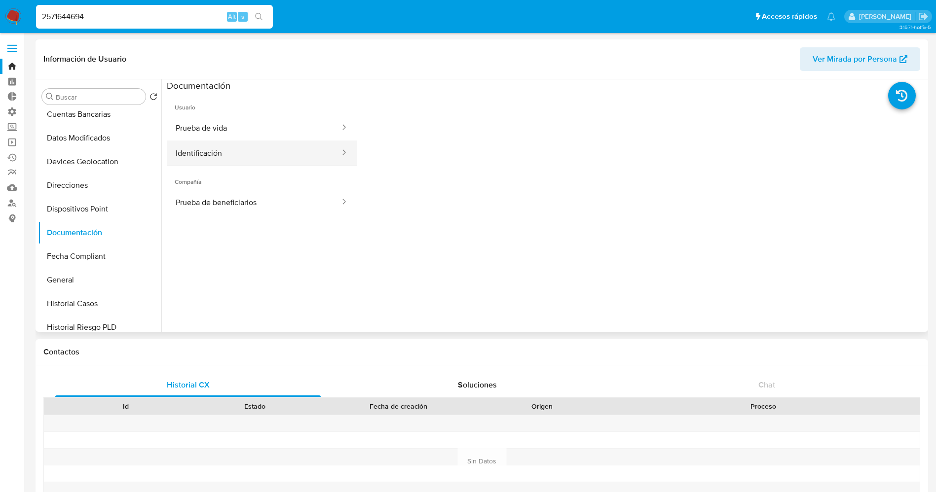
click at [243, 145] on button "Identificación" at bounding box center [254, 153] width 174 height 25
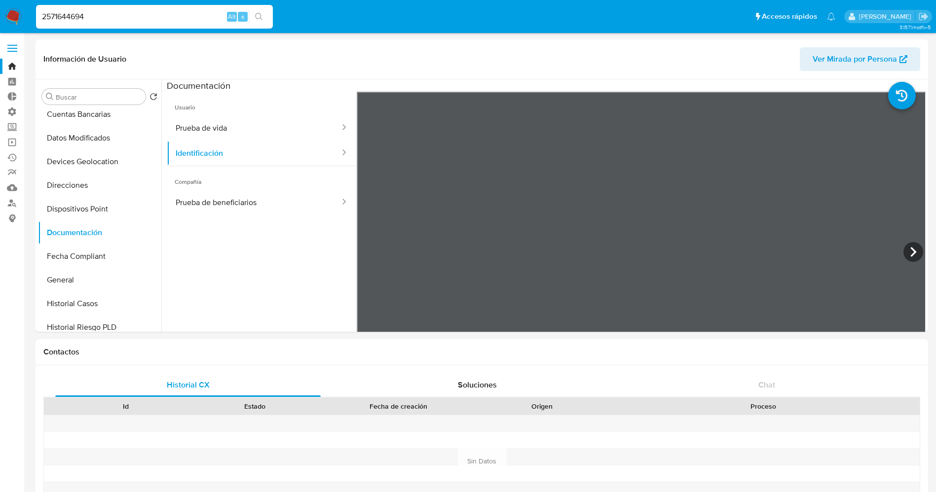
drag, startPoint x: 111, startPoint y: 17, endPoint x: 28, endPoint y: 6, distance: 83.6
click at [28, 6] on nav "Pausado Ver notificaciones 2571644694 Alt s Accesos rápidos Presiona las siguie…" at bounding box center [468, 16] width 936 height 33
paste input "9902384"
type input "2599023844"
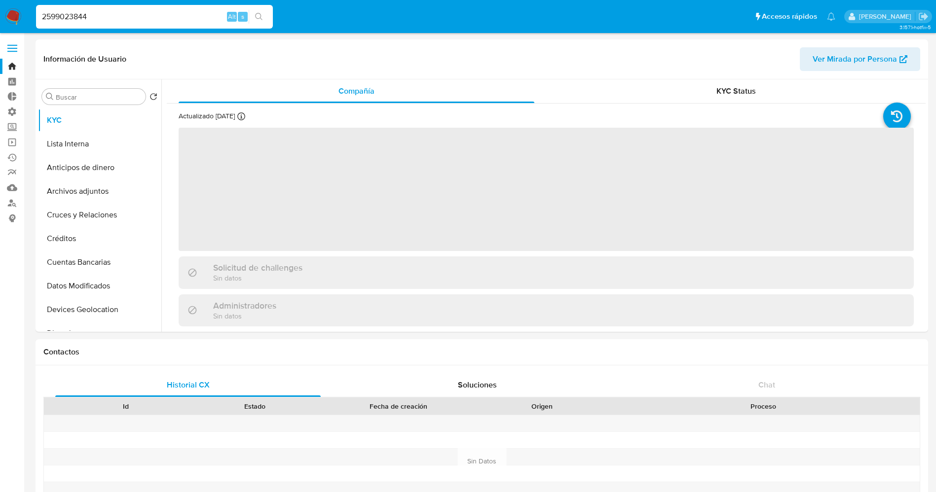
select select "10"
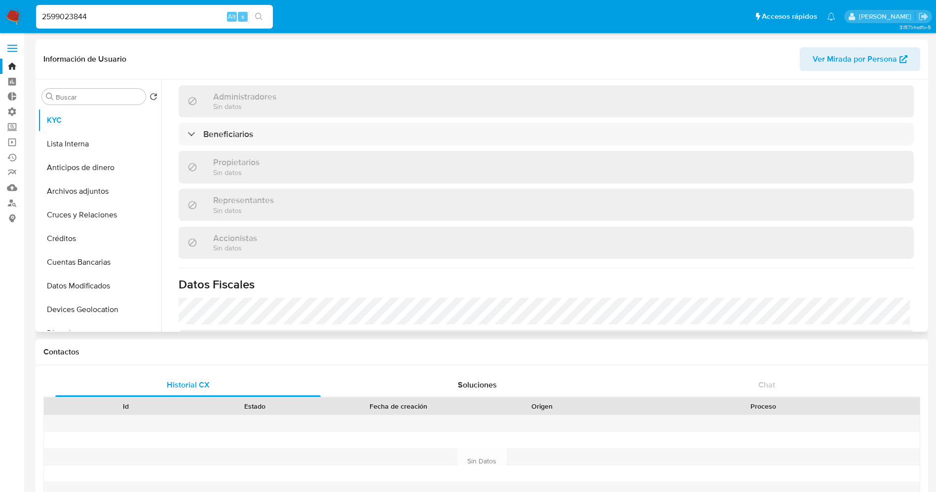
scroll to position [444, 0]
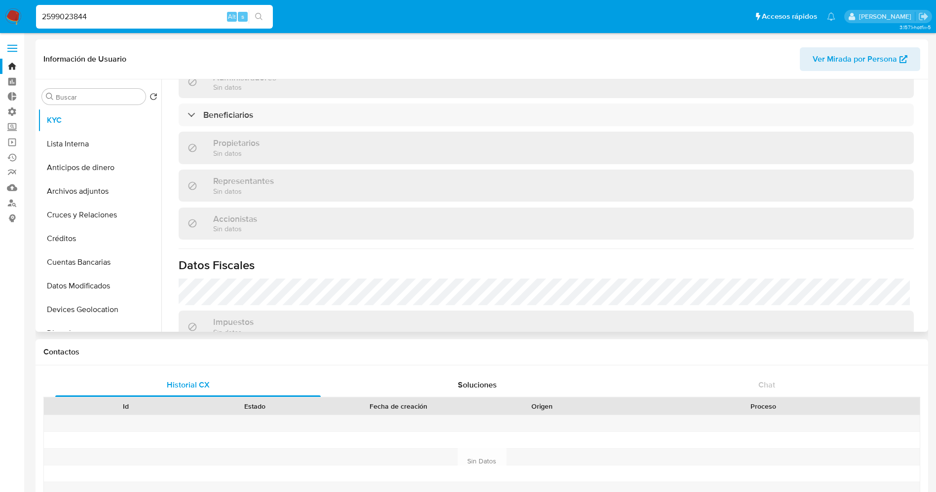
click at [270, 100] on div "Información de empresa ID de usuario : 2599023844 Nombre del comercio : huizhou…" at bounding box center [546, 33] width 735 height 700
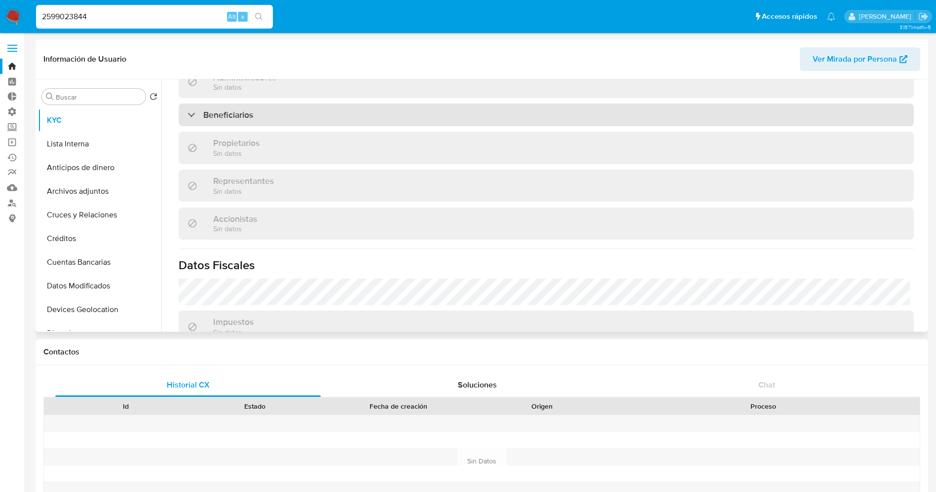
click at [272, 118] on div "Beneficiarios" at bounding box center [546, 115] width 735 height 23
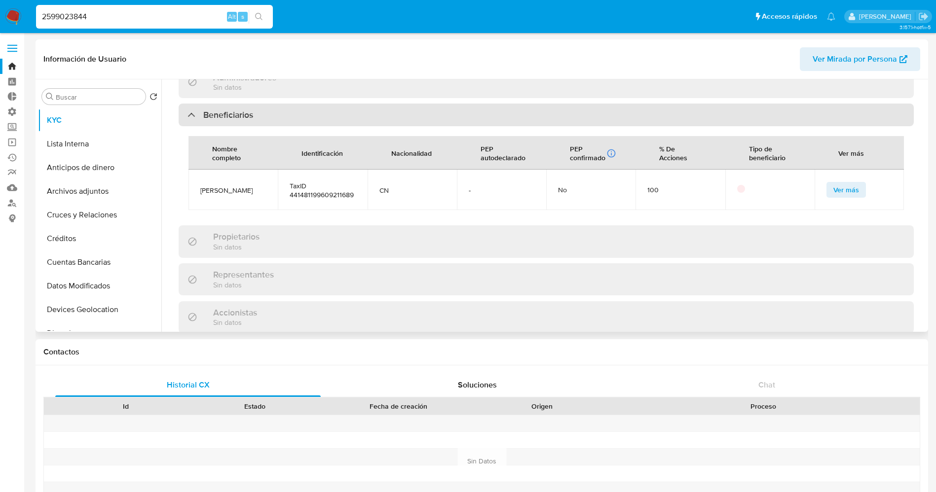
click at [272, 117] on div "Beneficiarios" at bounding box center [546, 115] width 735 height 23
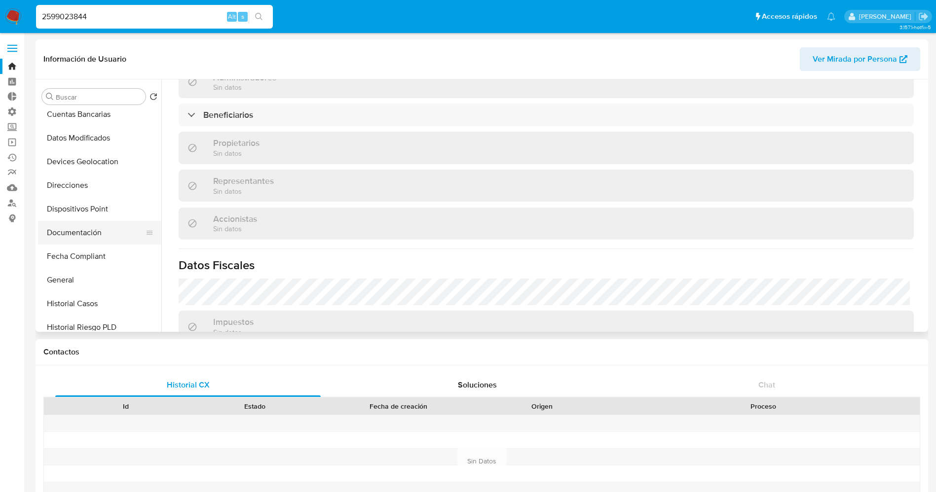
scroll to position [74, 0]
drag, startPoint x: 94, startPoint y: 231, endPoint x: 294, endPoint y: 12, distance: 296.2
click at [93, 228] on ul "KYC Lista Interna Anticipos de dinero Archivos adjuntos Cruces y Relaciones Cré…" at bounding box center [99, 220] width 123 height 223
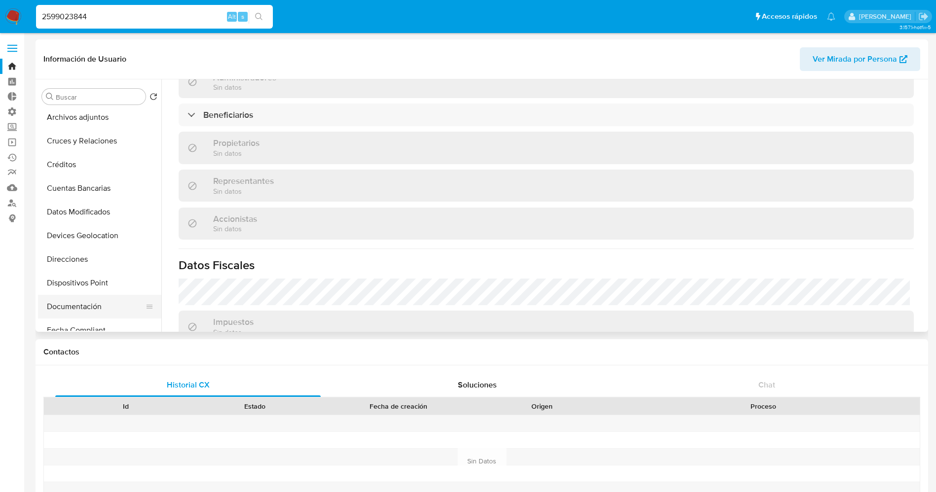
click at [76, 314] on button "Documentación" at bounding box center [95, 307] width 115 height 24
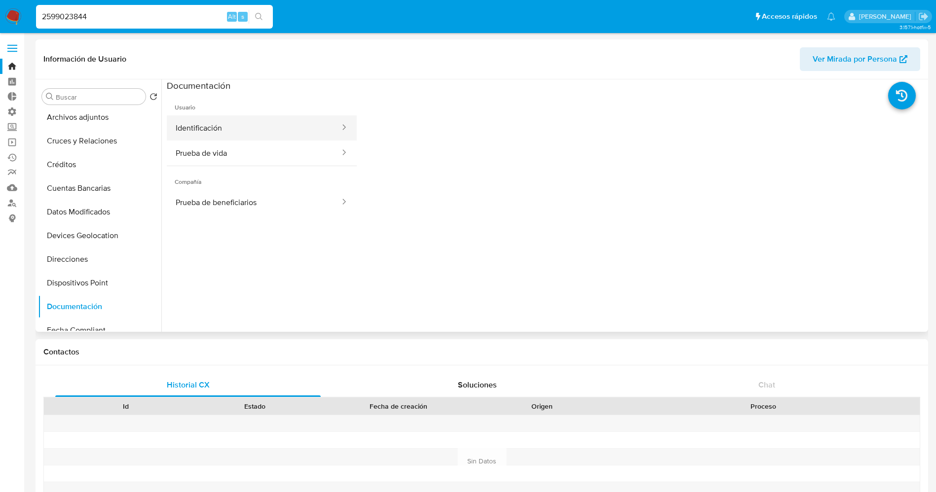
click at [242, 134] on button "Identificación" at bounding box center [254, 127] width 174 height 25
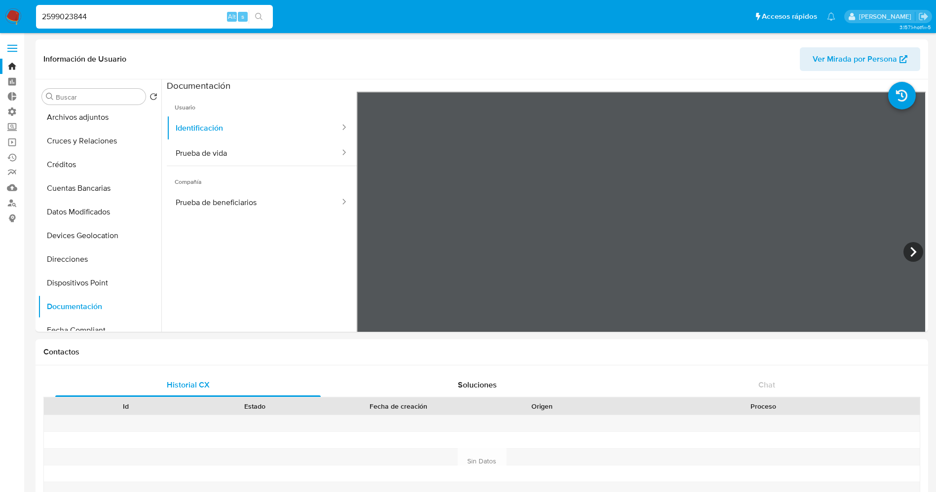
drag, startPoint x: 145, startPoint y: 20, endPoint x: 0, endPoint y: 20, distance: 144.6
click at [0, 20] on nav "Pausado Ver notificaciones 2599023844 Alt s Accesos rápidos Presiona las siguie…" at bounding box center [468, 16] width 936 height 33
paste input "896739"
type input "2598967394"
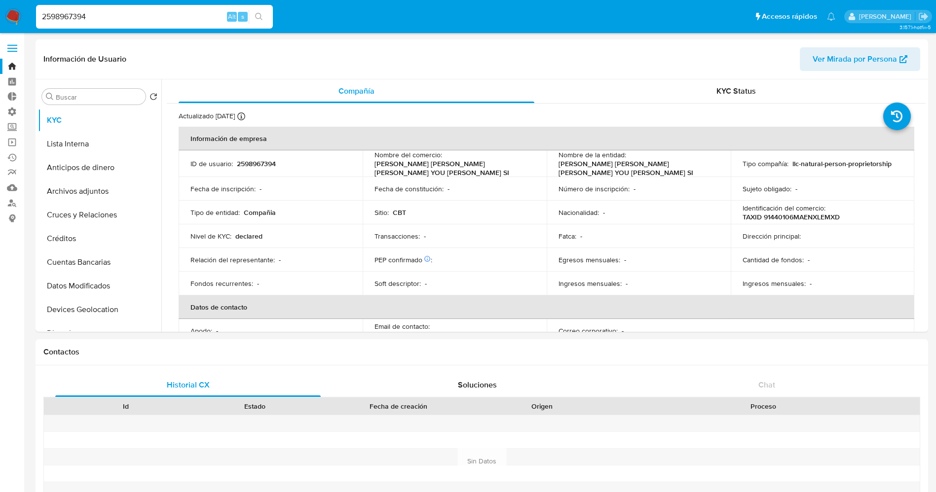
select select "10"
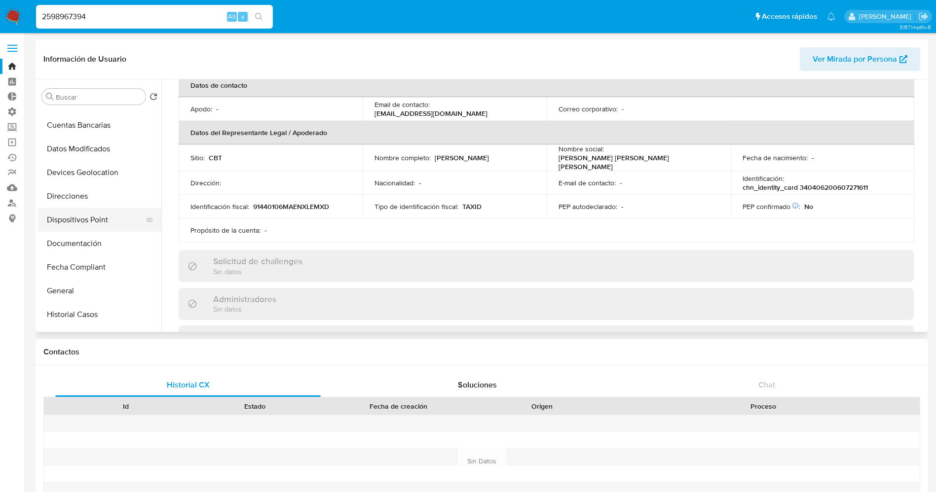
scroll to position [148, 0]
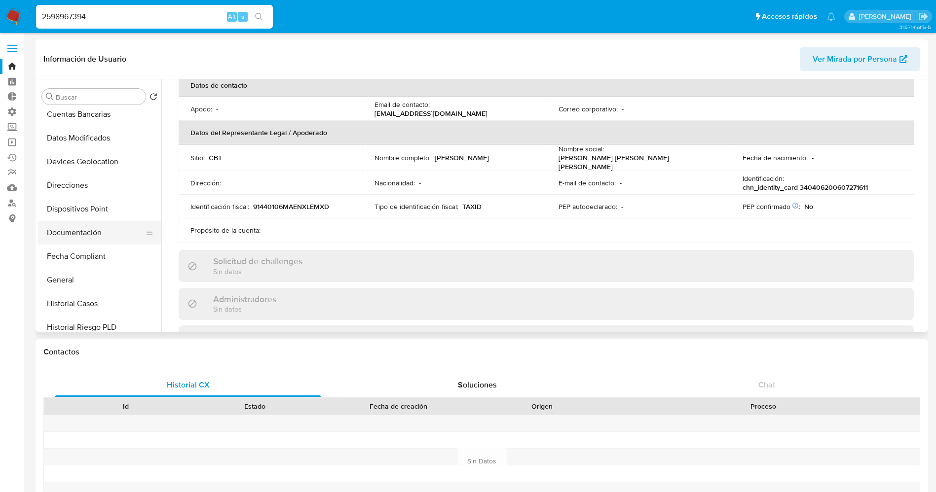
click at [74, 231] on button "Documentación" at bounding box center [95, 233] width 115 height 24
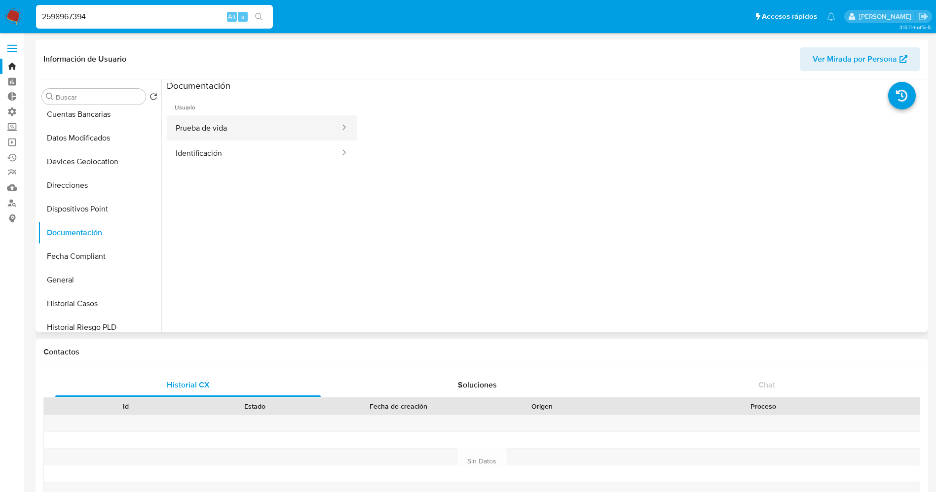
click at [253, 130] on button "Prueba de vida" at bounding box center [254, 127] width 174 height 25
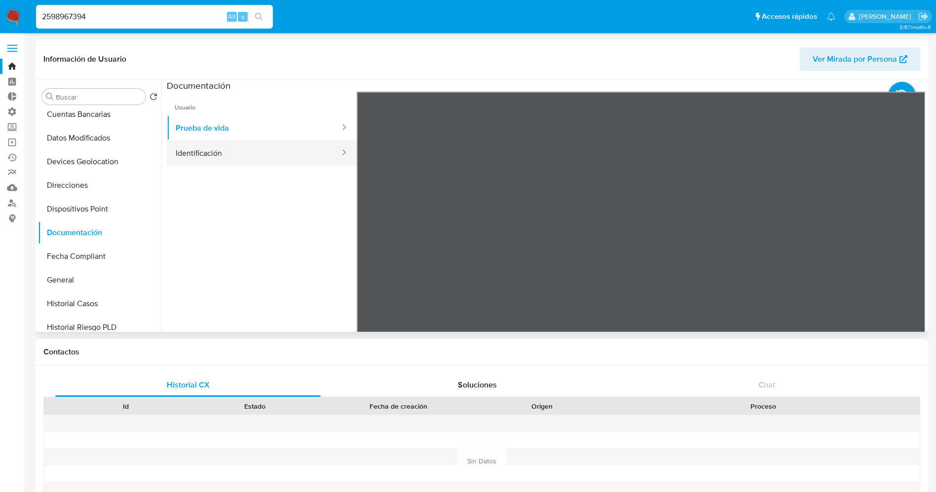
click at [207, 151] on button "Identificación" at bounding box center [254, 153] width 174 height 25
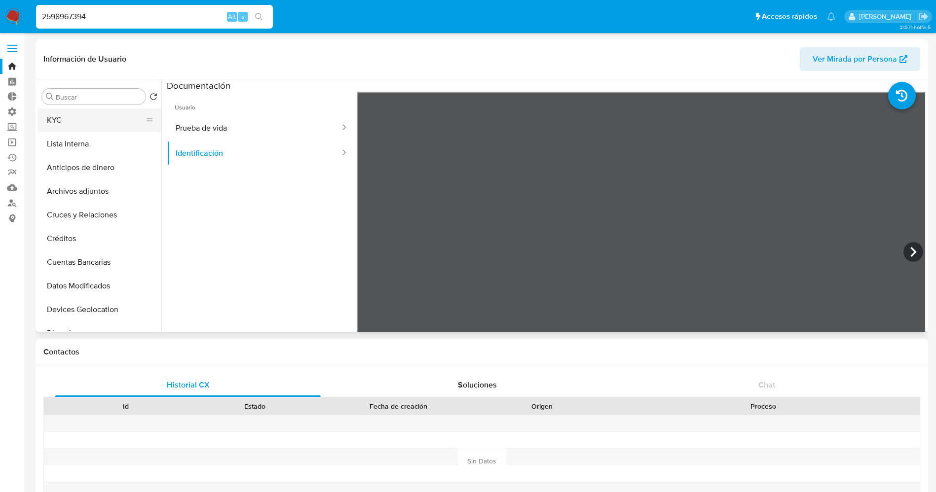
click at [85, 109] on button "KYC" at bounding box center [95, 121] width 115 height 24
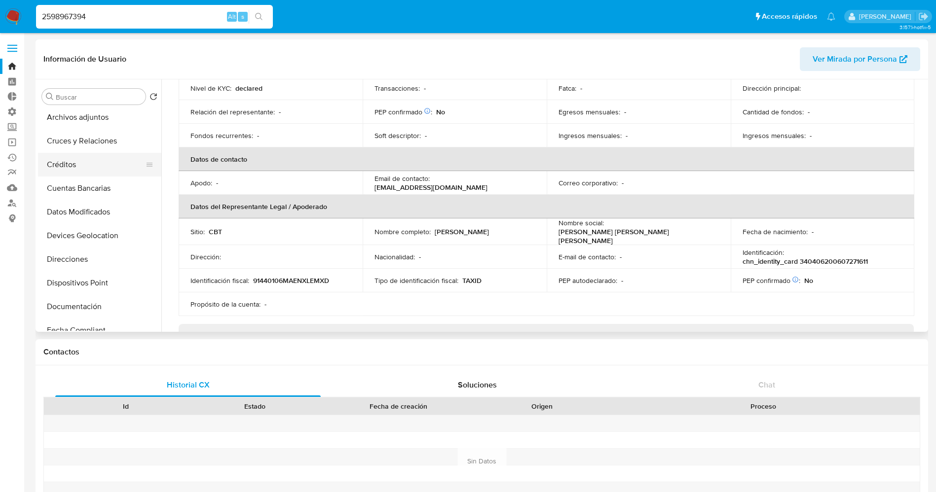
scroll to position [148, 0]
click at [74, 237] on button "Documentación" at bounding box center [95, 233] width 115 height 24
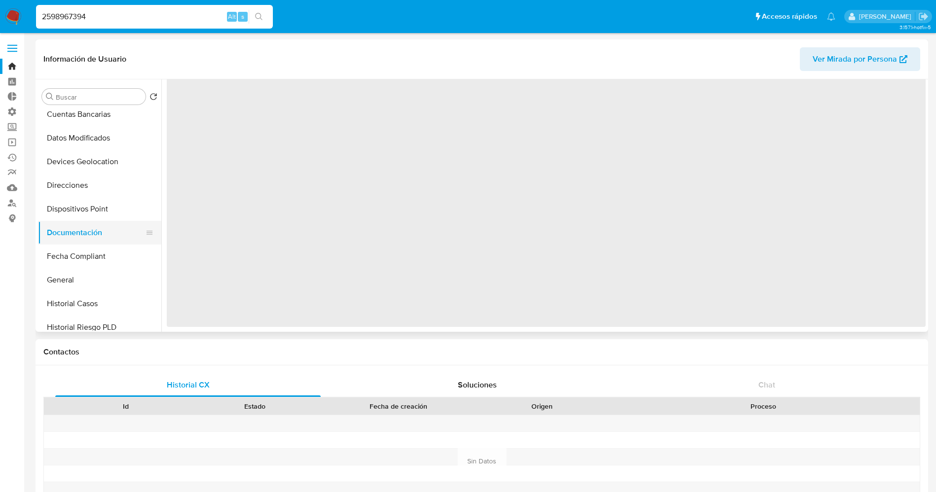
scroll to position [0, 0]
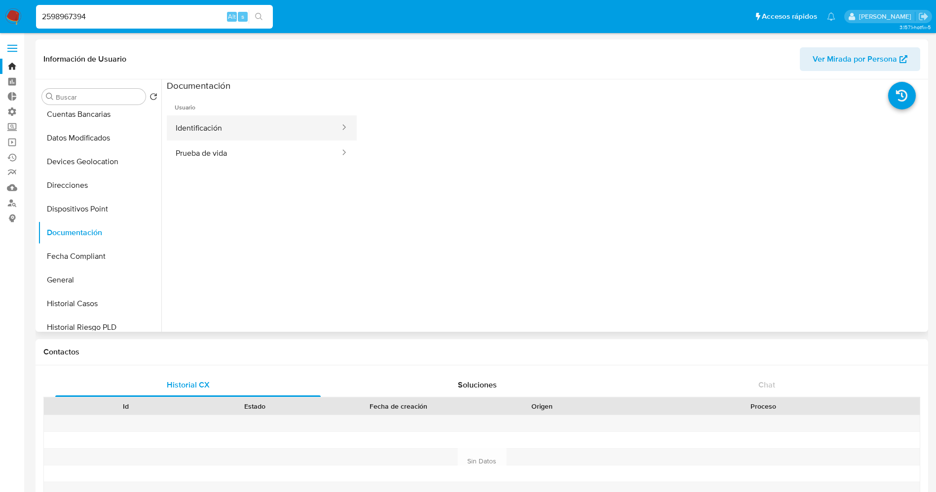
click at [245, 132] on button "Identificación" at bounding box center [254, 127] width 174 height 25
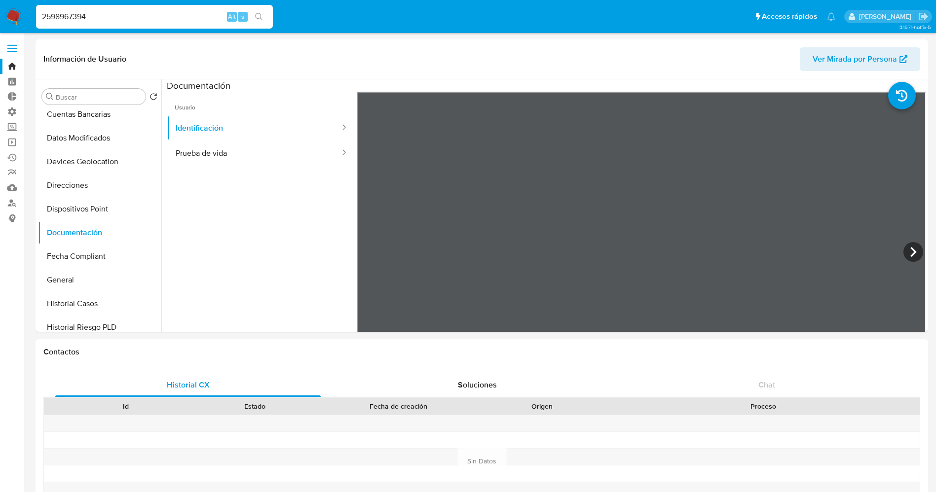
drag, startPoint x: 124, startPoint y: 23, endPoint x: 0, endPoint y: 22, distance: 124.3
click at [0, 22] on nav "Pausado Ver notificaciones 2598967394 Alt s Accesos rápidos Presiona las siguie…" at bounding box center [468, 16] width 936 height 33
paste input "153228070"
type input "1532280704"
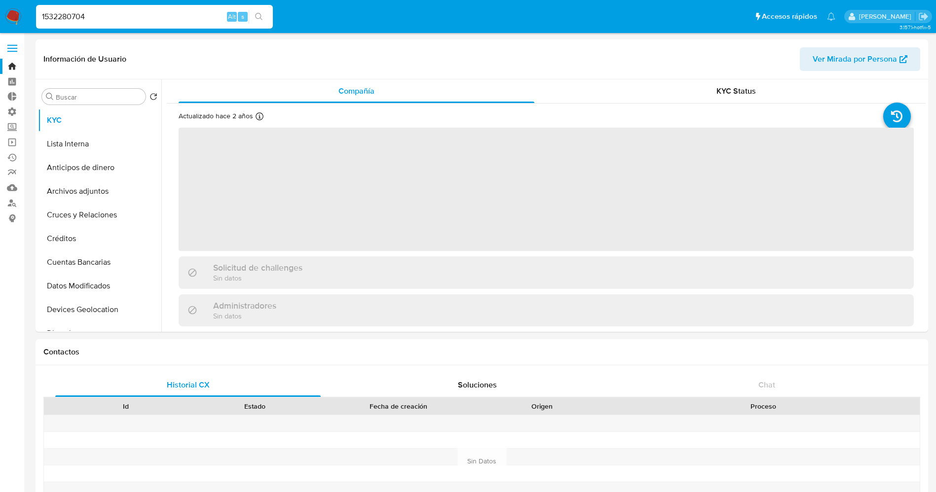
select select "10"
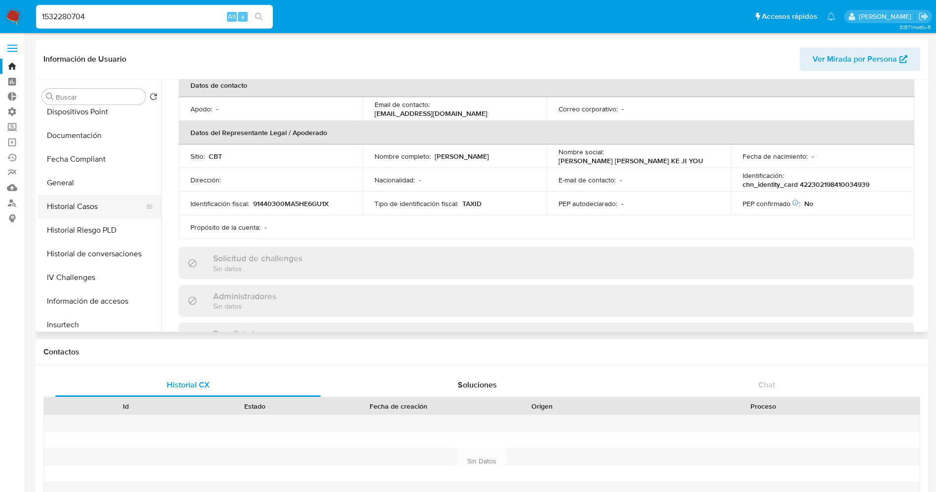
scroll to position [222, 0]
click at [70, 158] on button "Documentación" at bounding box center [95, 159] width 115 height 24
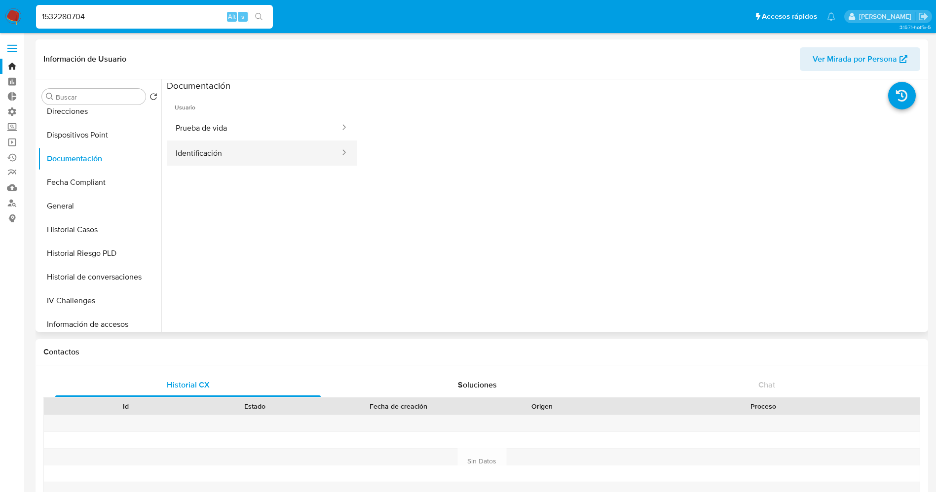
click at [239, 144] on button "Identificación" at bounding box center [254, 153] width 174 height 25
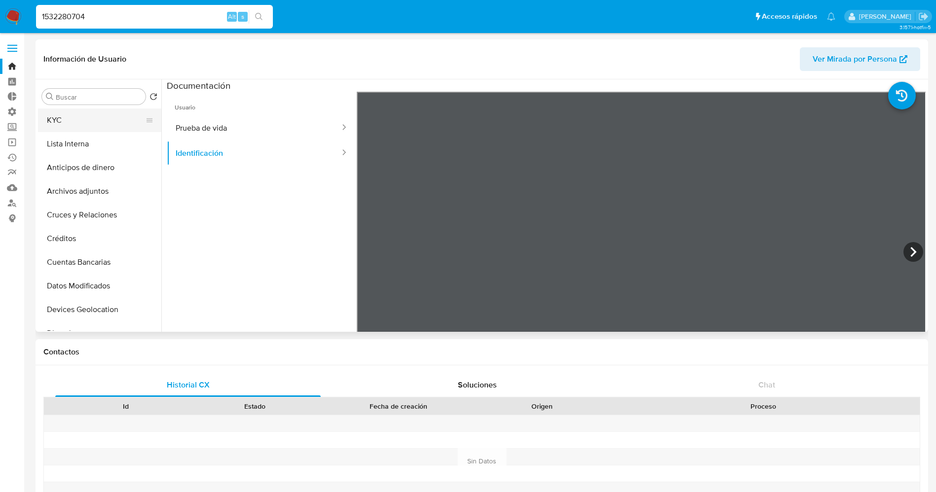
click at [90, 116] on button "KYC" at bounding box center [95, 121] width 115 height 24
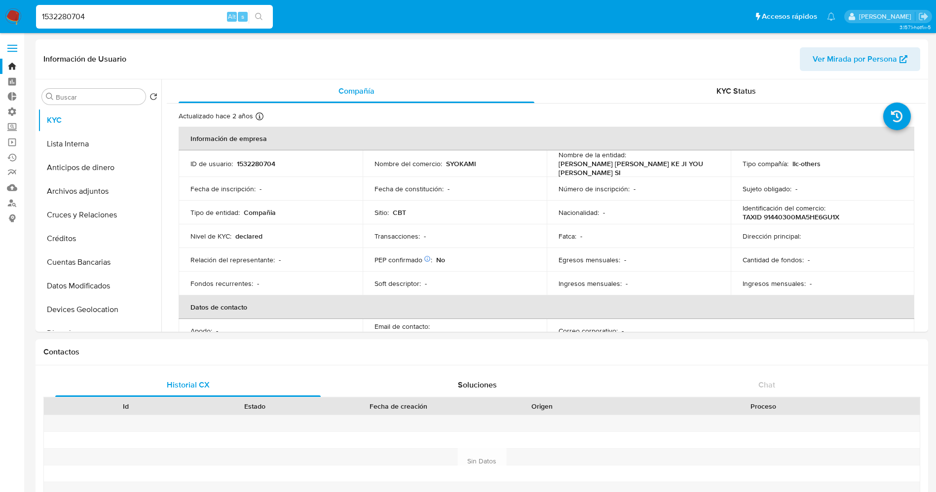
drag, startPoint x: 110, startPoint y: 11, endPoint x: 18, endPoint y: 12, distance: 91.8
click at [18, 12] on nav "Pausado Ver notificaciones 1532280704 Alt s Accesos rápidos Presiona las siguie…" at bounding box center [468, 16] width 936 height 33
paste input "202674651"
type input "2026746514"
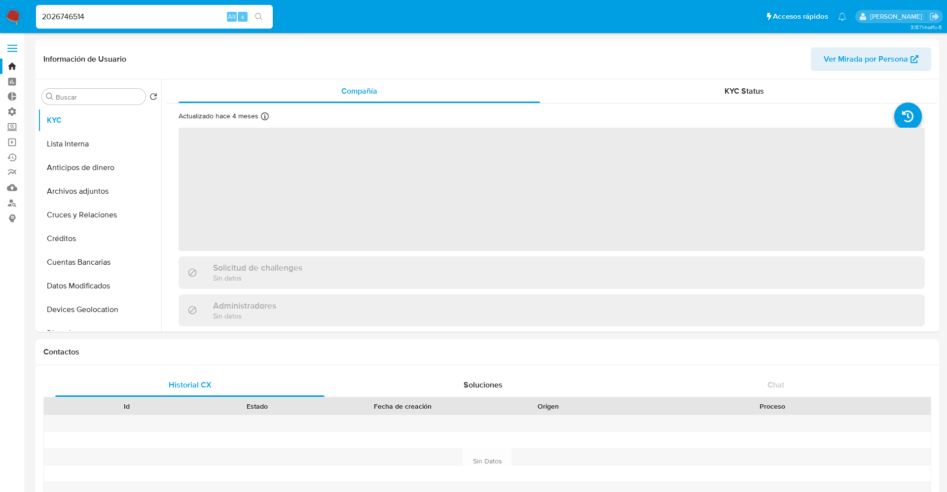
select select "10"
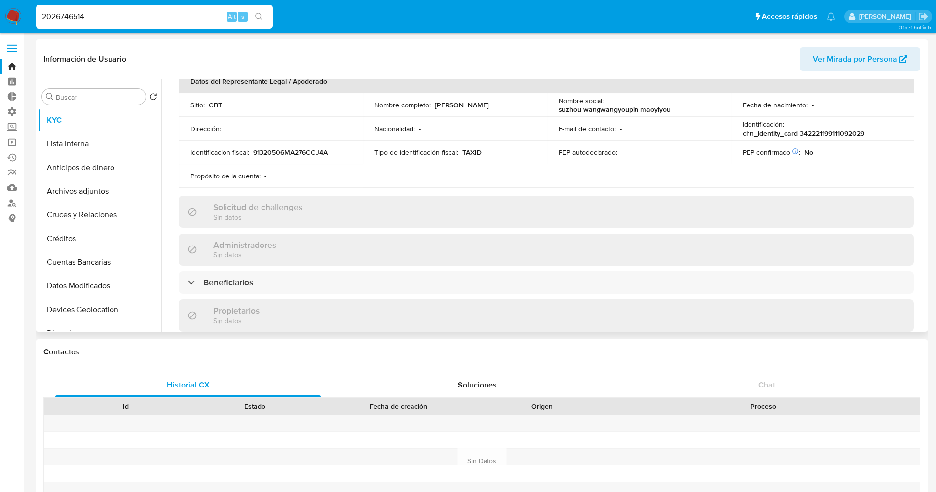
scroll to position [296, 0]
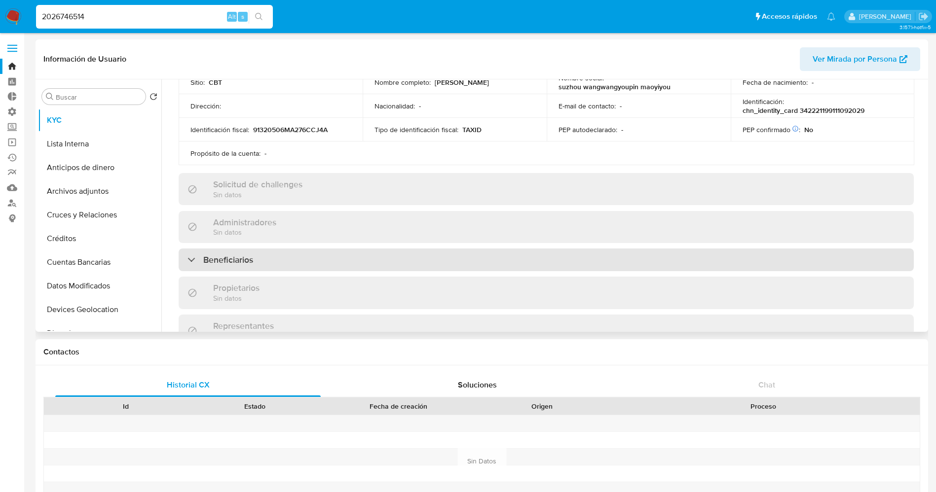
click at [285, 253] on div "Beneficiarios" at bounding box center [546, 260] width 735 height 23
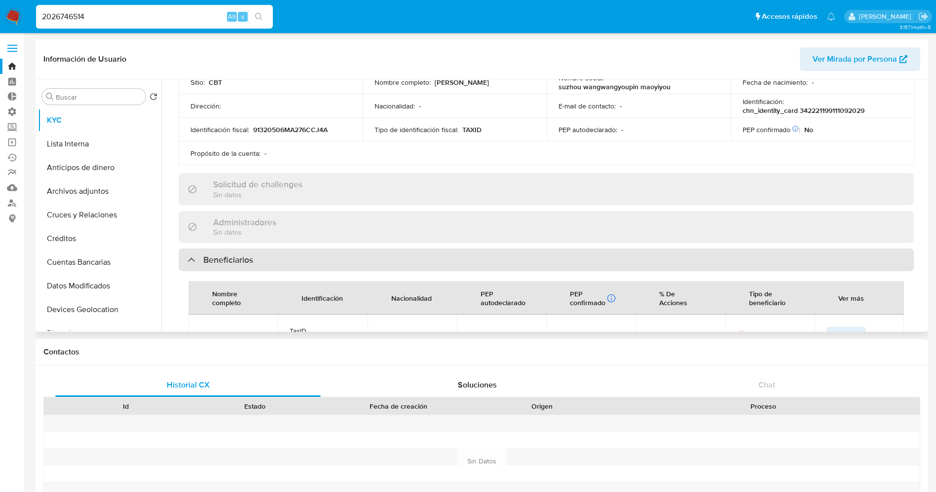
click at [285, 253] on div "Beneficiarios" at bounding box center [546, 260] width 735 height 23
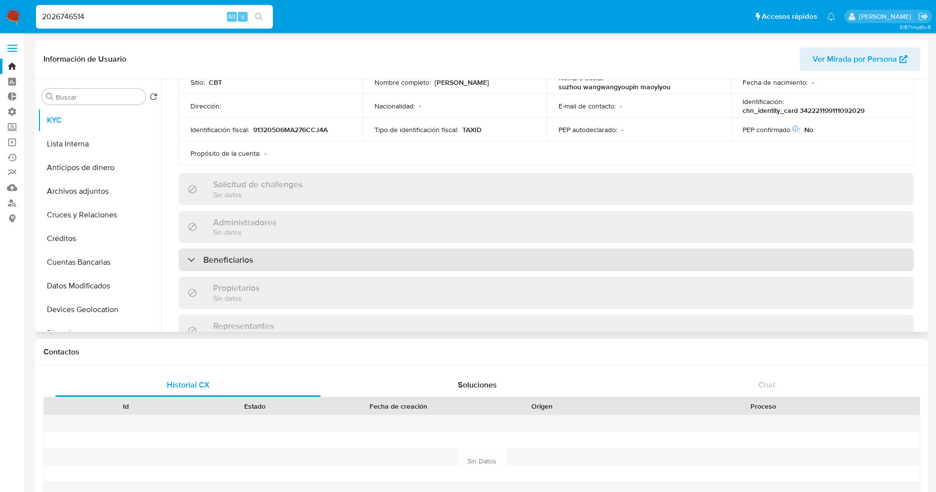
click at [285, 253] on div "Beneficiarios" at bounding box center [546, 260] width 735 height 23
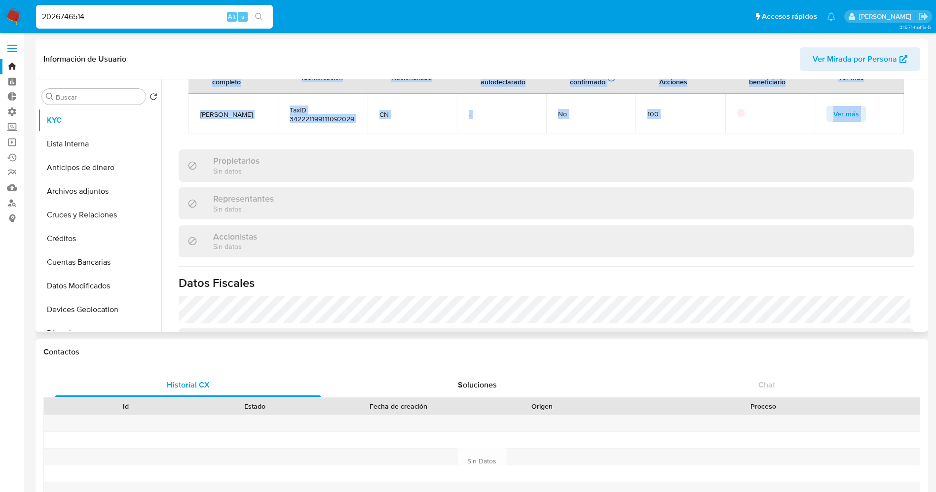
scroll to position [370, 0]
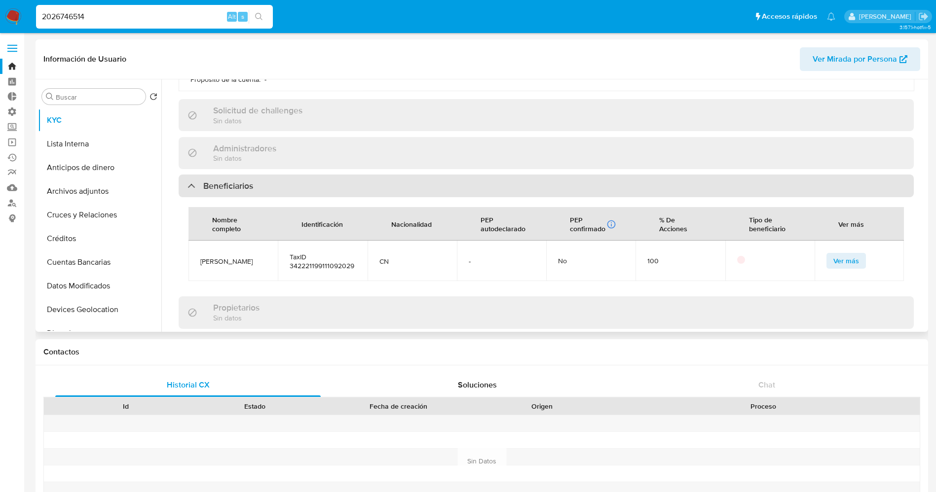
click at [228, 183] on h3 "Beneficiarios" at bounding box center [228, 186] width 50 height 11
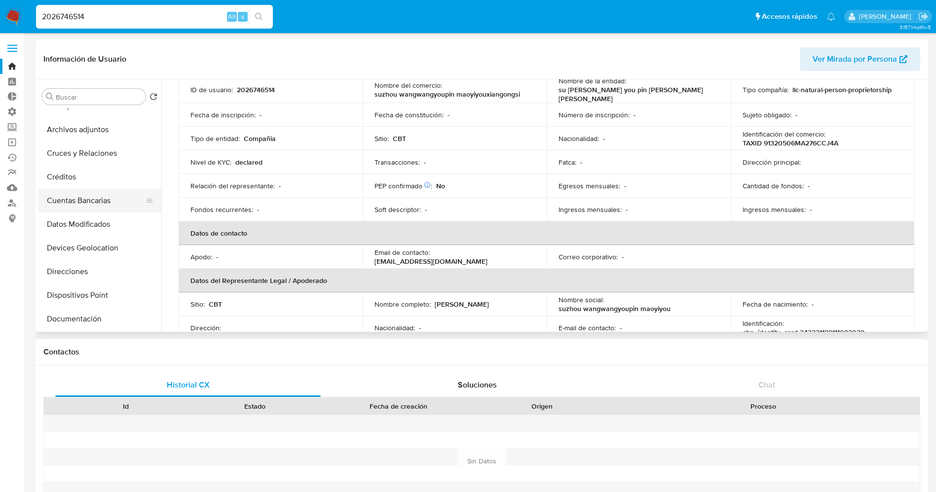
scroll to position [148, 0]
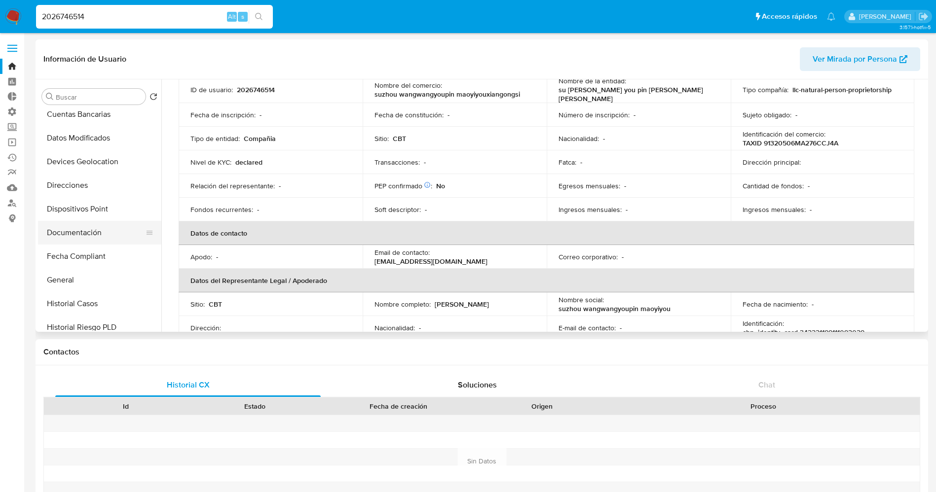
click at [88, 237] on button "Documentación" at bounding box center [95, 233] width 115 height 24
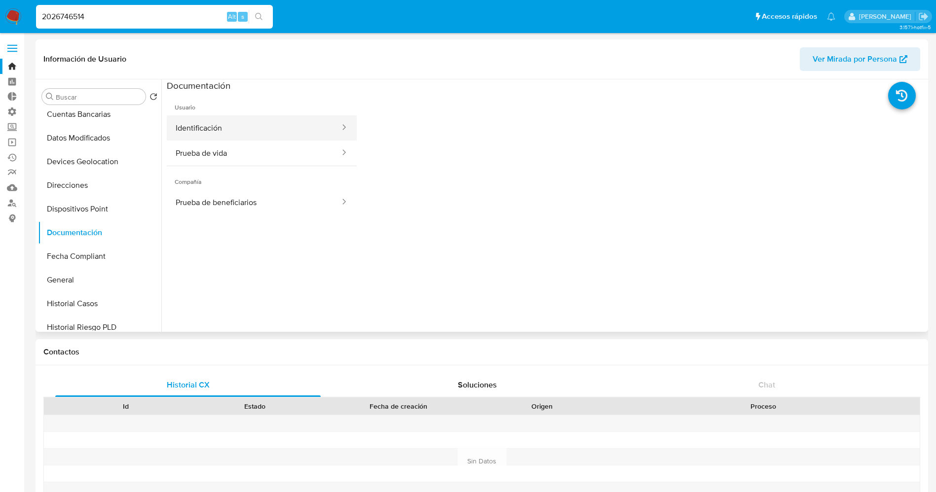
click at [217, 136] on button "Identificación" at bounding box center [254, 127] width 174 height 25
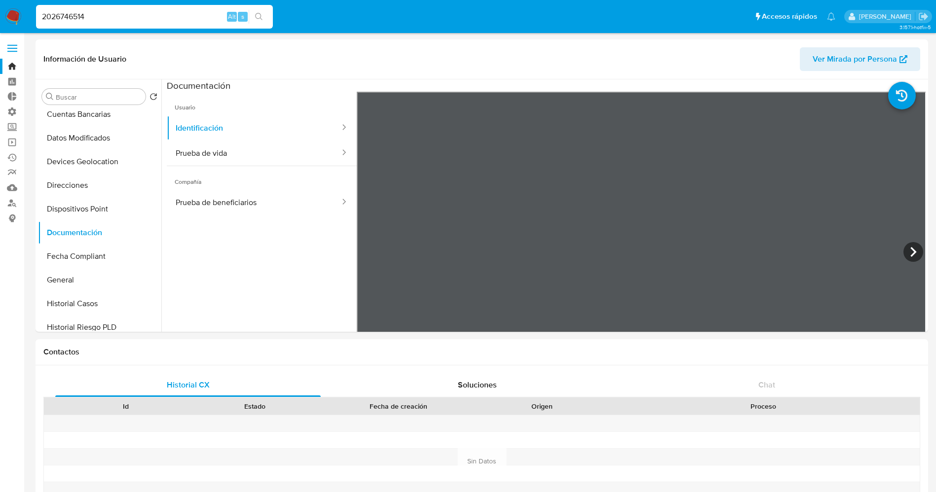
drag, startPoint x: 123, startPoint y: 15, endPoint x: 34, endPoint y: 12, distance: 89.3
click at [34, 12] on li "2026746514 Alt s" at bounding box center [155, 16] width 242 height 25
paste input "545341835"
type input "2545341835"
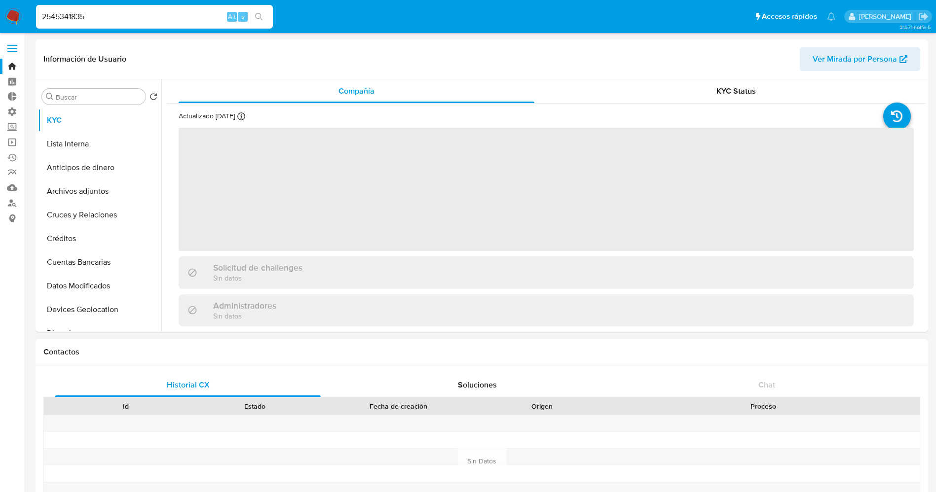
select select "10"
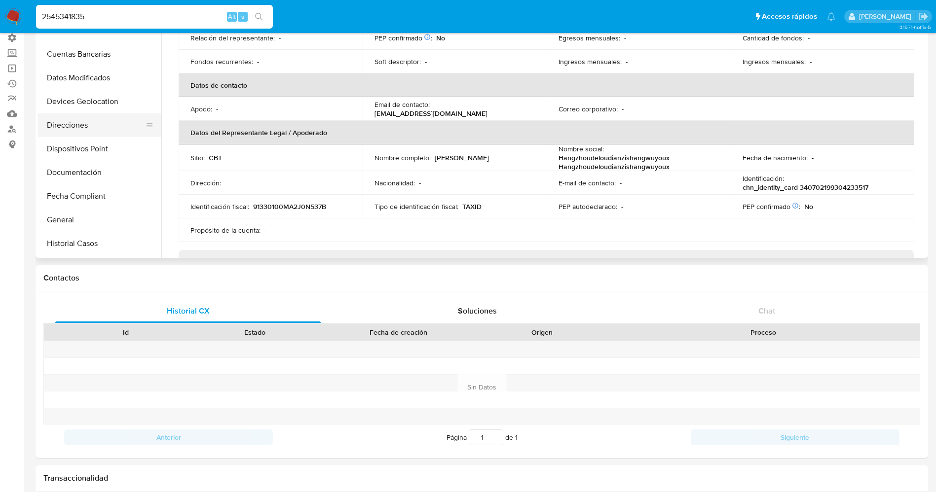
scroll to position [148, 0]
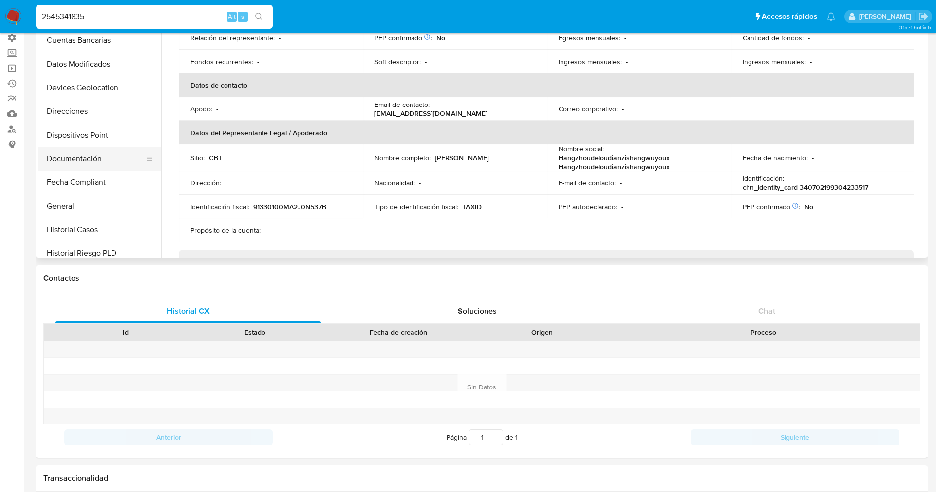
click at [96, 167] on button "Documentación" at bounding box center [95, 159] width 115 height 24
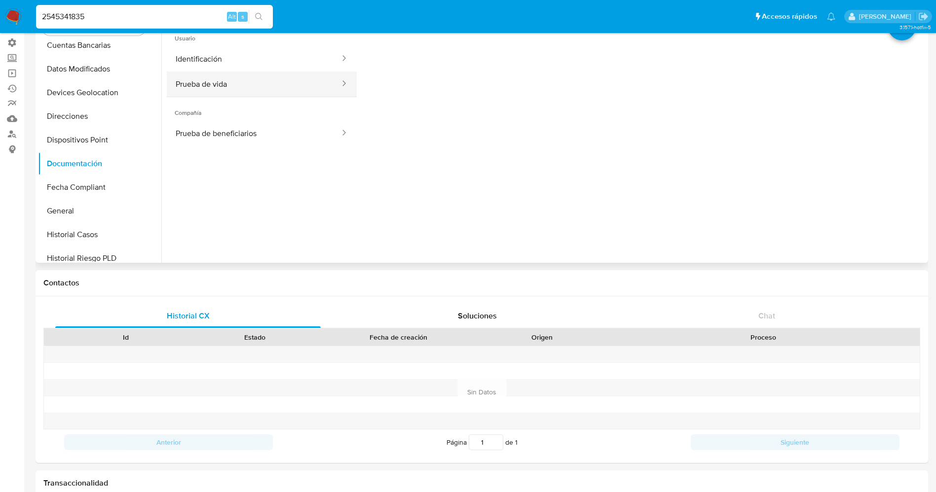
scroll to position [0, 0]
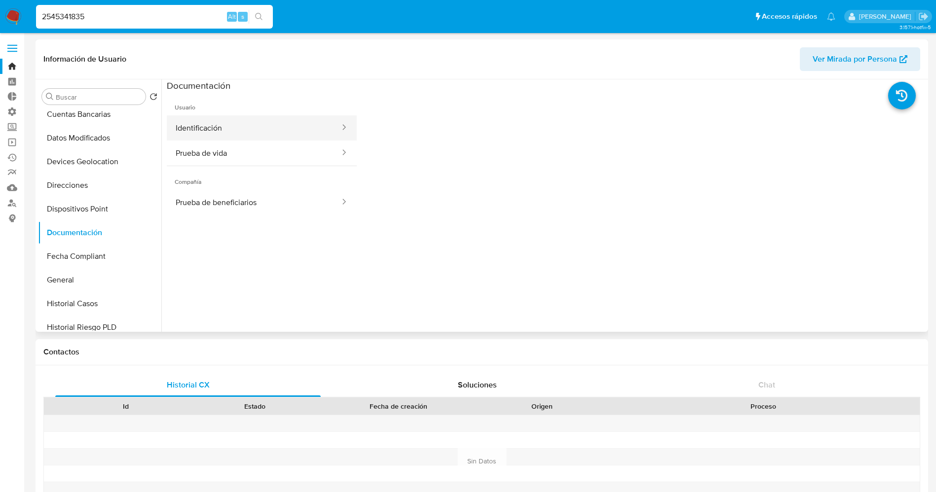
click at [226, 127] on button "Identificación" at bounding box center [254, 127] width 174 height 25
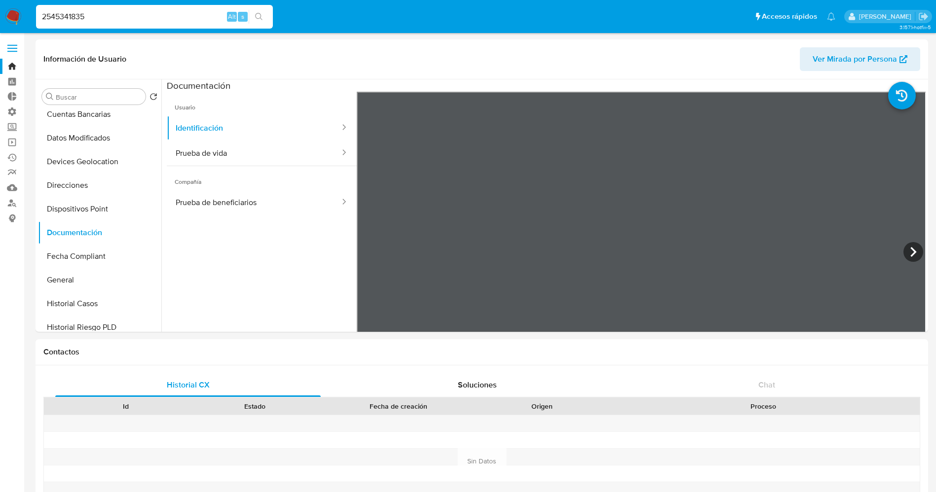
drag, startPoint x: 119, startPoint y: 20, endPoint x: 0, endPoint y: 27, distance: 119.1
click at [0, 27] on nav "Pausado Ver notificaciones 2545341835 Alt s Accesos rápidos Presiona las siguie…" at bounding box center [468, 16] width 936 height 33
paste input "717517"
type input "2571751735"
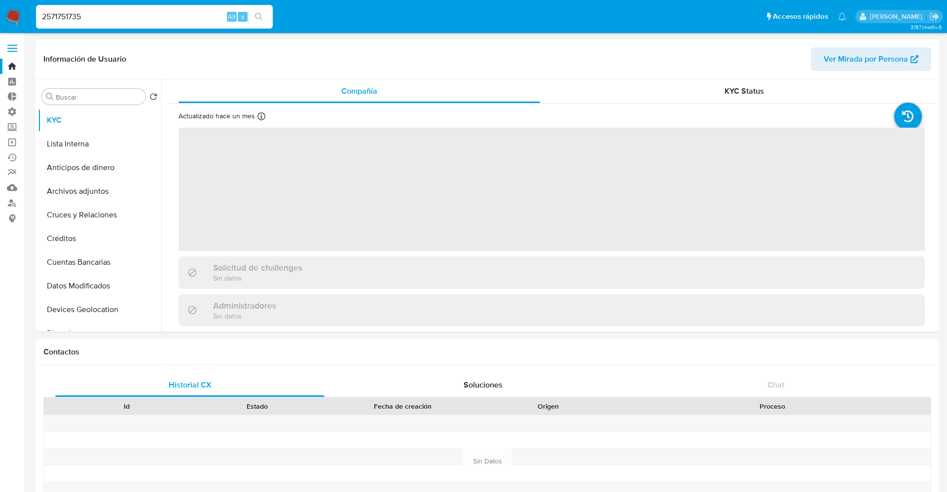
select select "10"
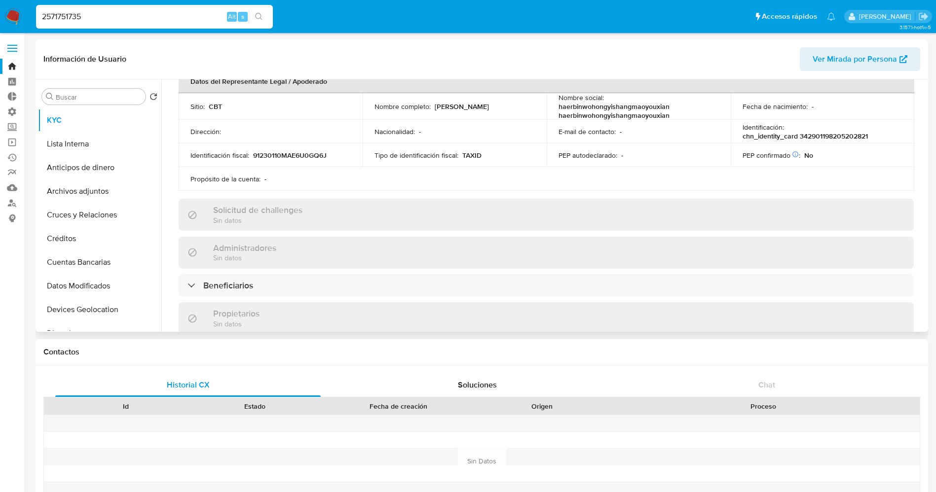
scroll to position [296, 0]
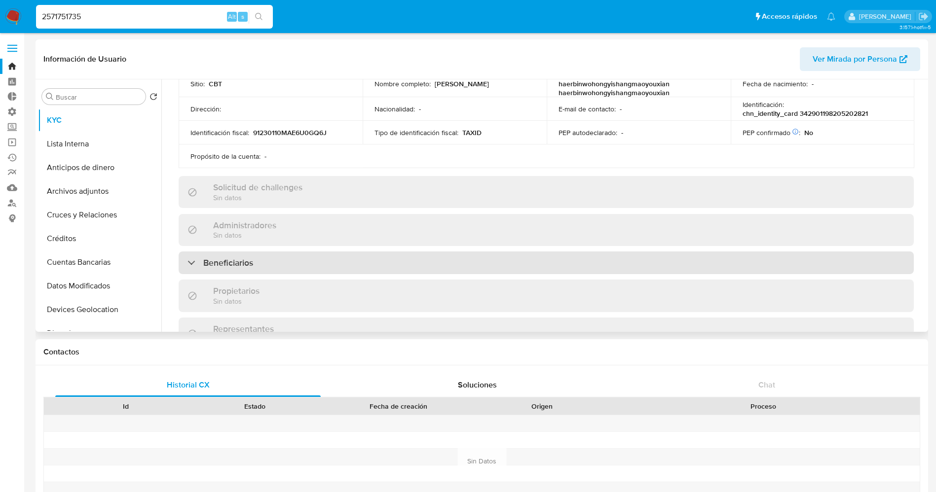
click at [287, 257] on div "Beneficiarios" at bounding box center [546, 263] width 735 height 23
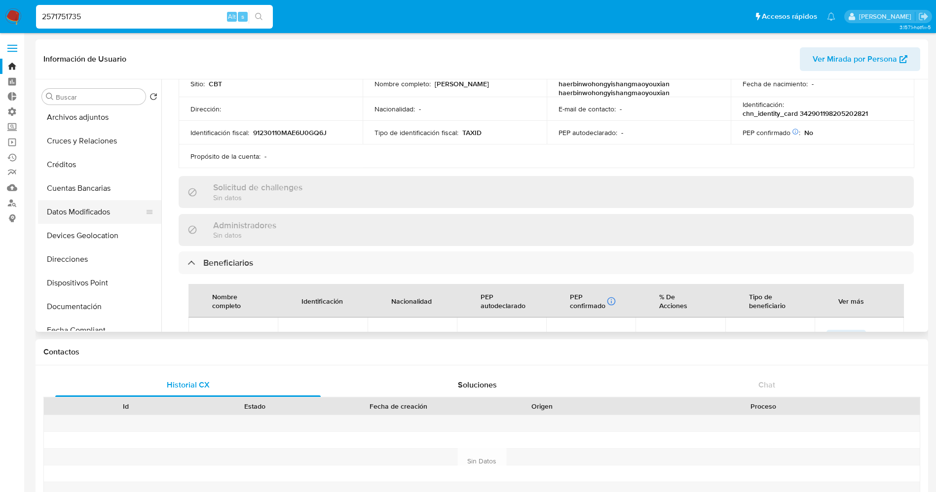
scroll to position [148, 0]
click at [96, 231] on button "Documentación" at bounding box center [95, 233] width 115 height 24
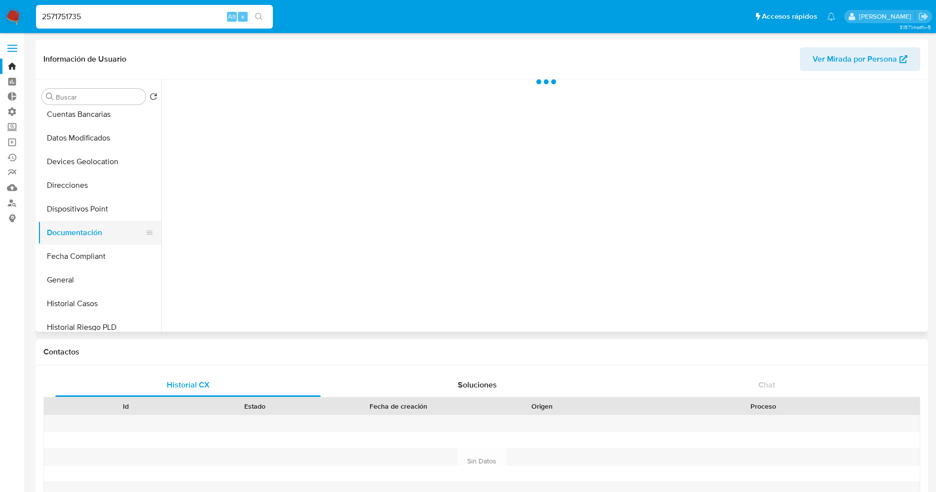
scroll to position [0, 0]
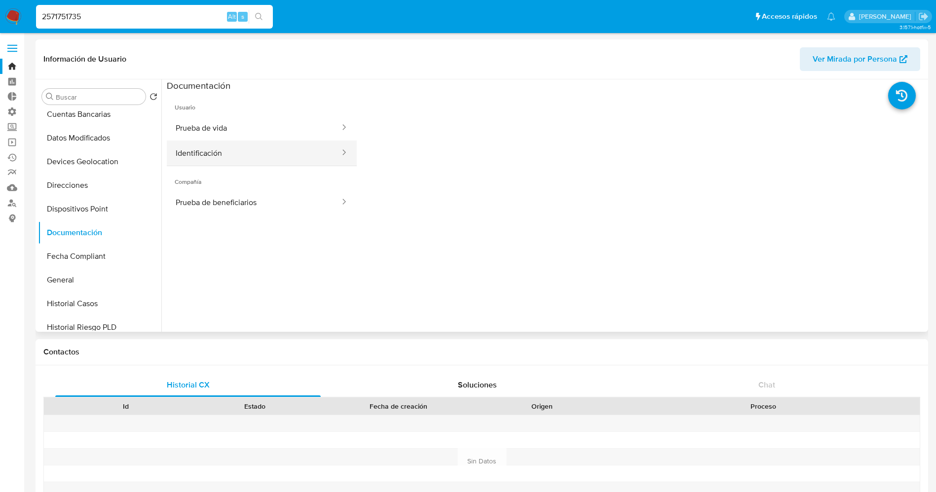
click at [251, 145] on button "Identificación" at bounding box center [254, 153] width 174 height 25
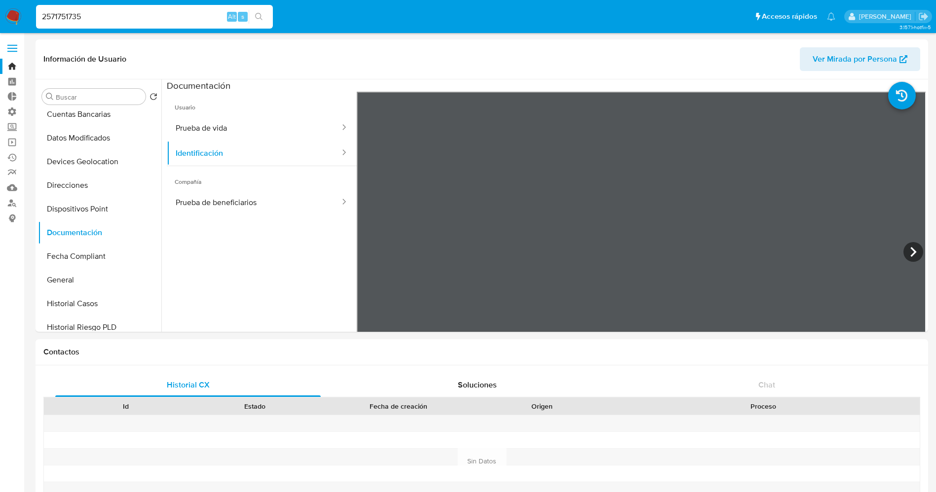
drag, startPoint x: 126, startPoint y: 18, endPoint x: 0, endPoint y: 18, distance: 126.3
click at [0, 18] on nav "Pausado Ver notificaciones 2571751735 Alt s Accesos rápidos Presiona las siguie…" at bounding box center [468, 16] width 936 height 33
paste input "453418"
type input "2545341835"
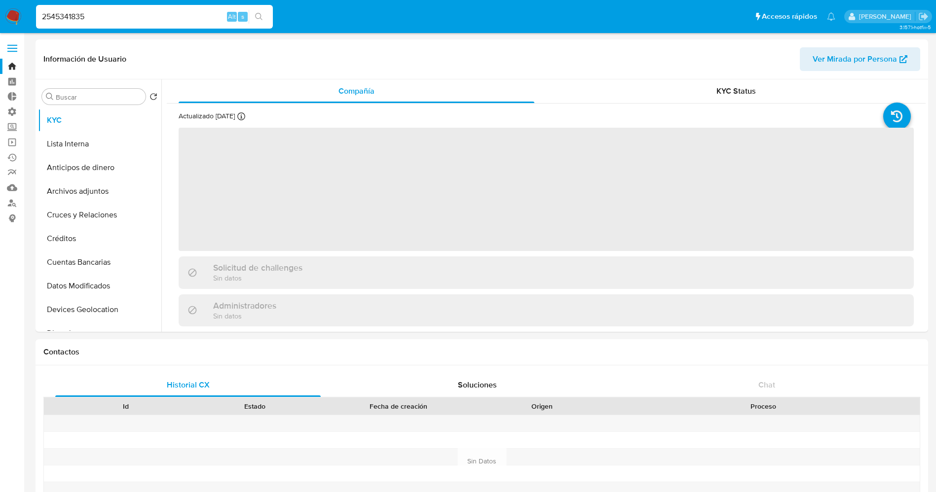
select select "10"
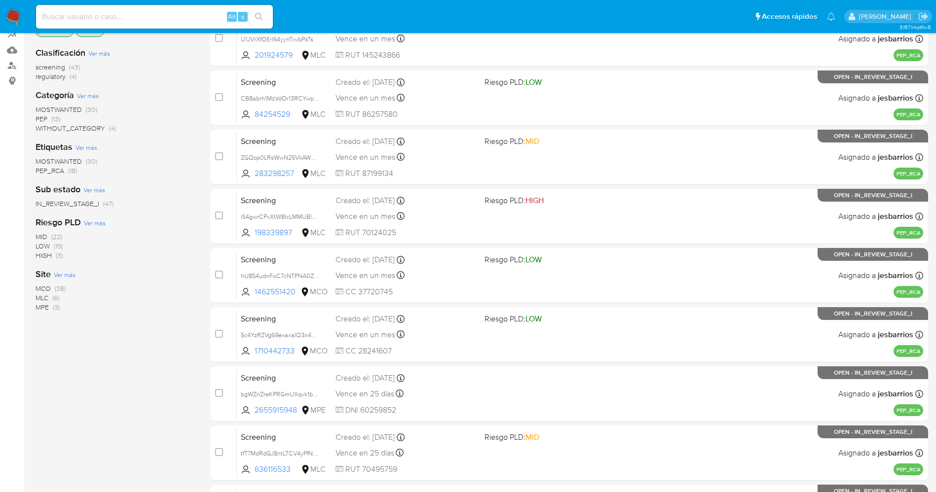
scroll to position [287, 0]
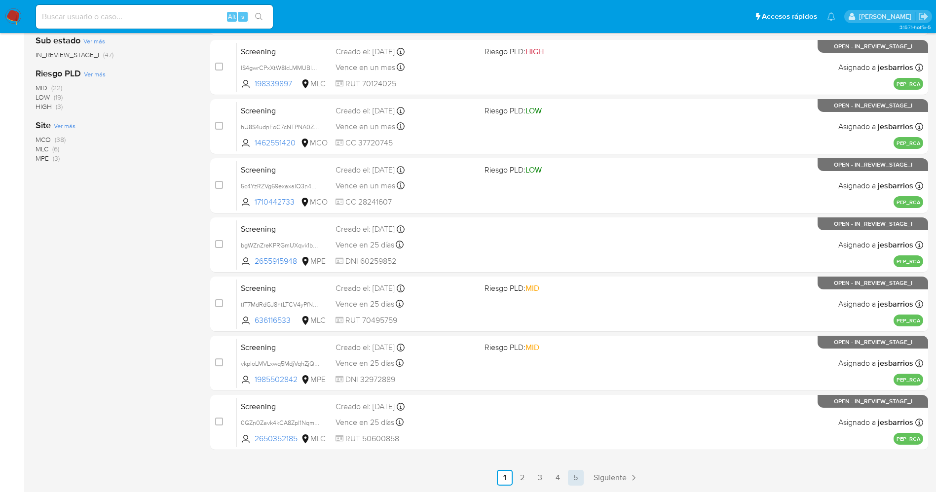
click at [579, 476] on link "5" at bounding box center [576, 478] width 16 height 16
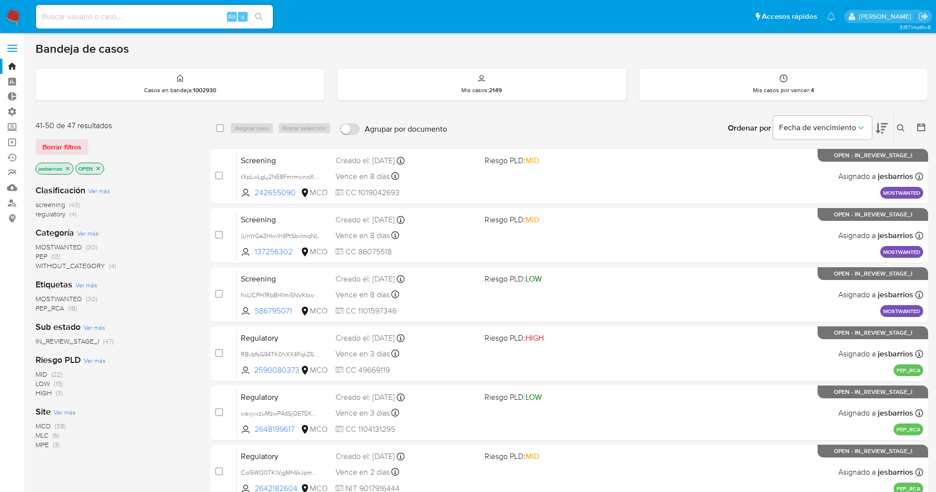
click at [177, 20] on input at bounding box center [154, 16] width 237 height 13
paste input "2545341835"
type input "2545341835"
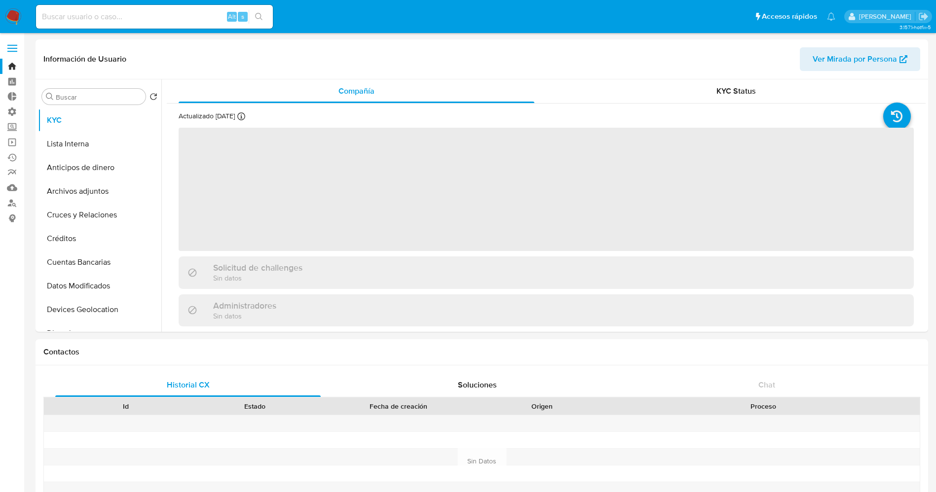
select select "10"
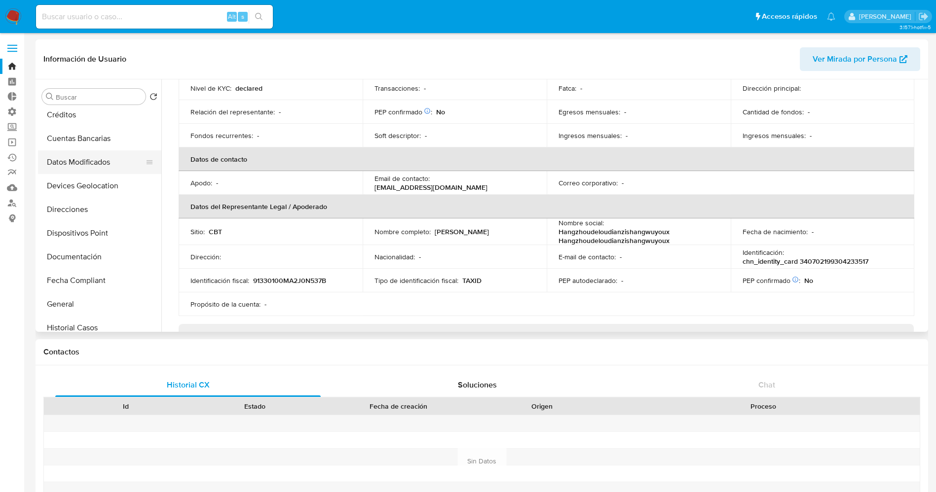
scroll to position [148, 0]
click at [96, 232] on button "Documentación" at bounding box center [95, 233] width 115 height 24
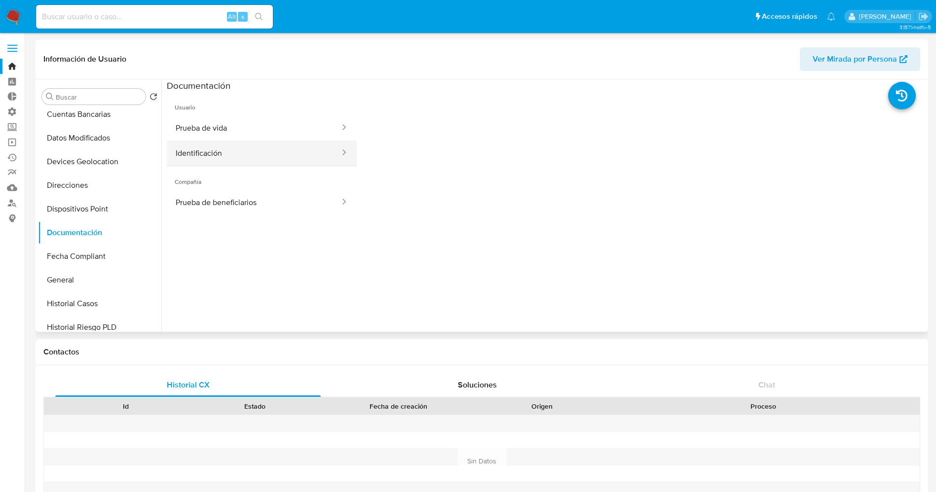
click at [214, 142] on button "Identificación" at bounding box center [254, 153] width 174 height 25
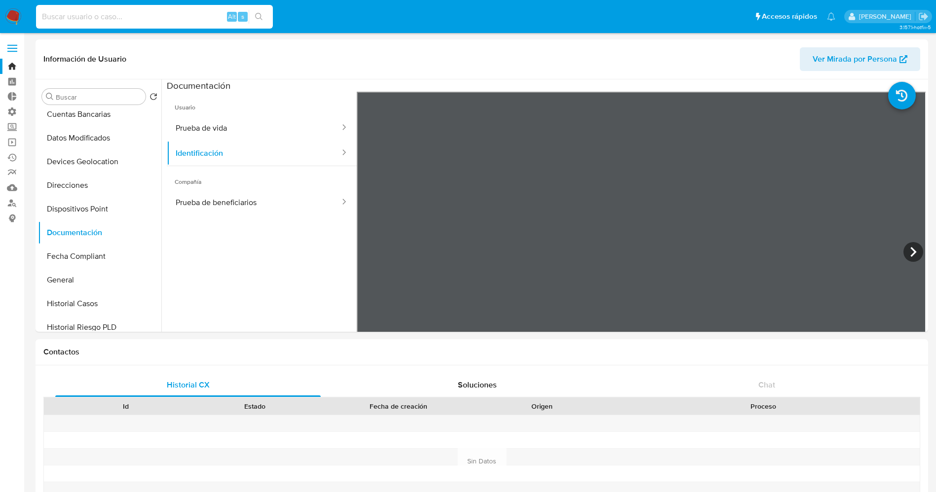
click at [128, 15] on input at bounding box center [154, 16] width 237 height 13
paste input "821471315"
type input "821471315"
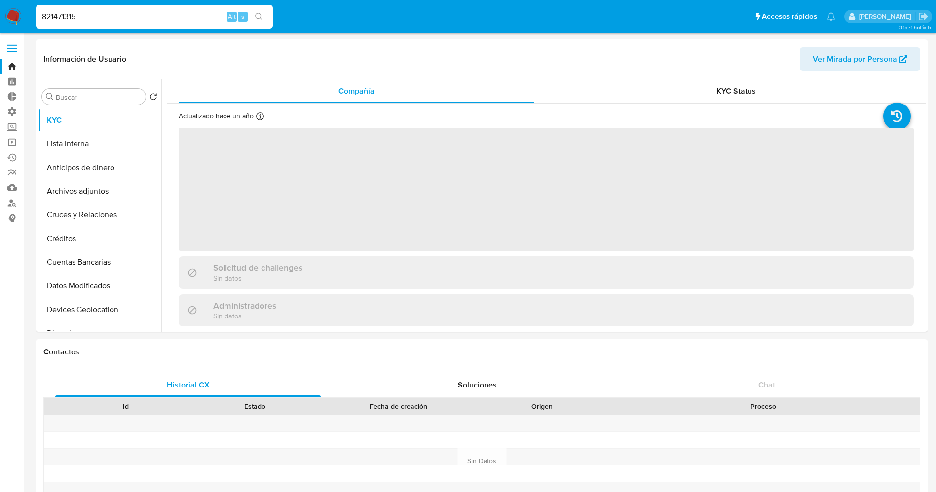
select select "10"
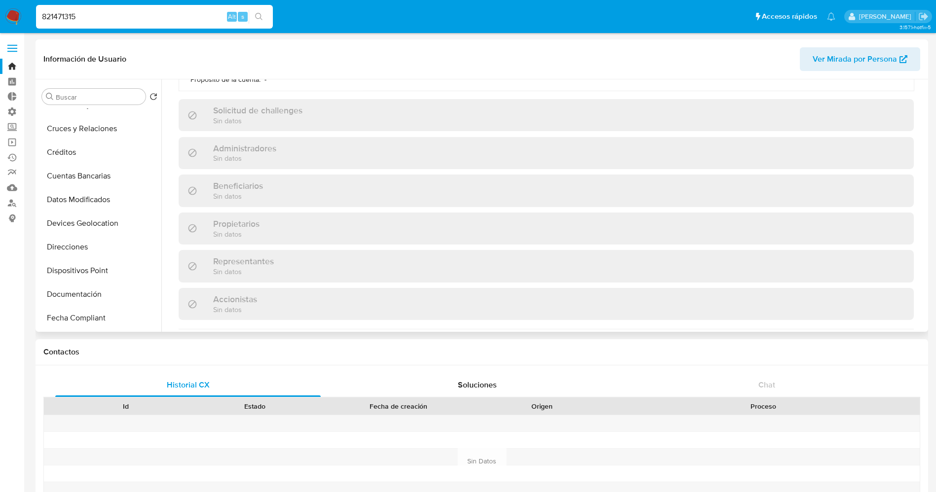
scroll to position [148, 0]
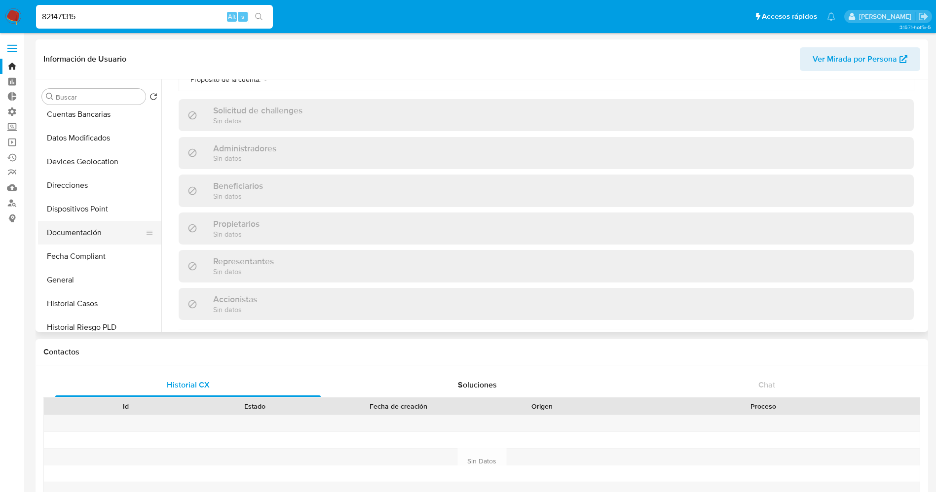
click at [84, 227] on button "Documentación" at bounding box center [95, 233] width 115 height 24
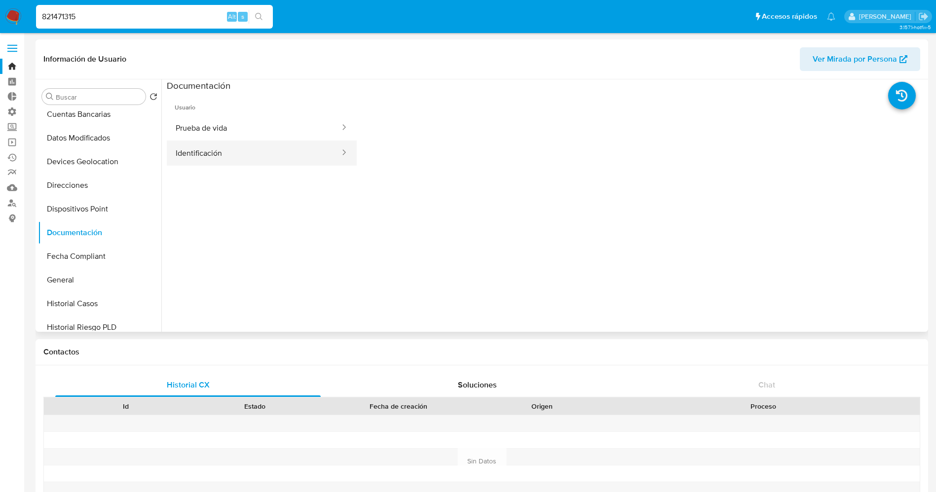
click at [203, 148] on button "Identificación" at bounding box center [254, 153] width 174 height 25
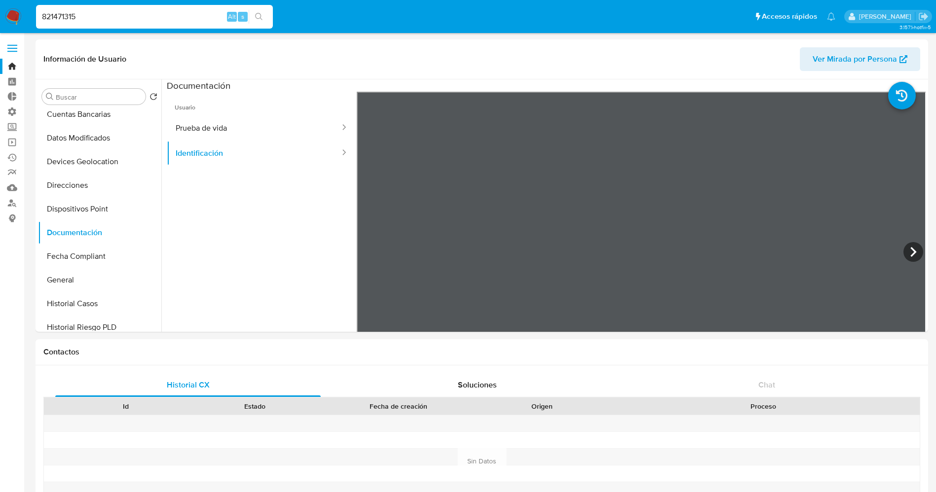
drag, startPoint x: 134, startPoint y: 17, endPoint x: 0, endPoint y: 7, distance: 134.6
click at [0, 7] on nav "Pausado Ver notificaciones 821471315 Alt s Accesos rápidos Presiona las siguien…" at bounding box center [468, 16] width 936 height 33
paste input "244061288"
type input "2440612885"
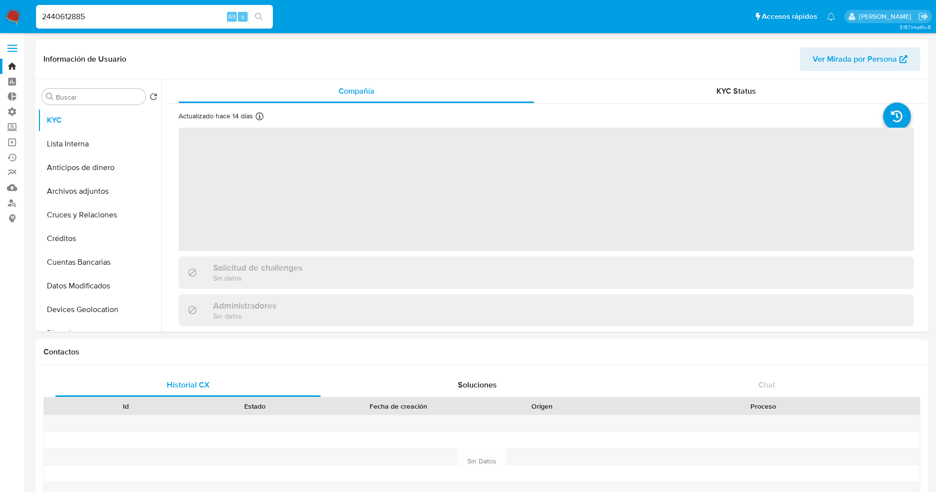
select select "10"
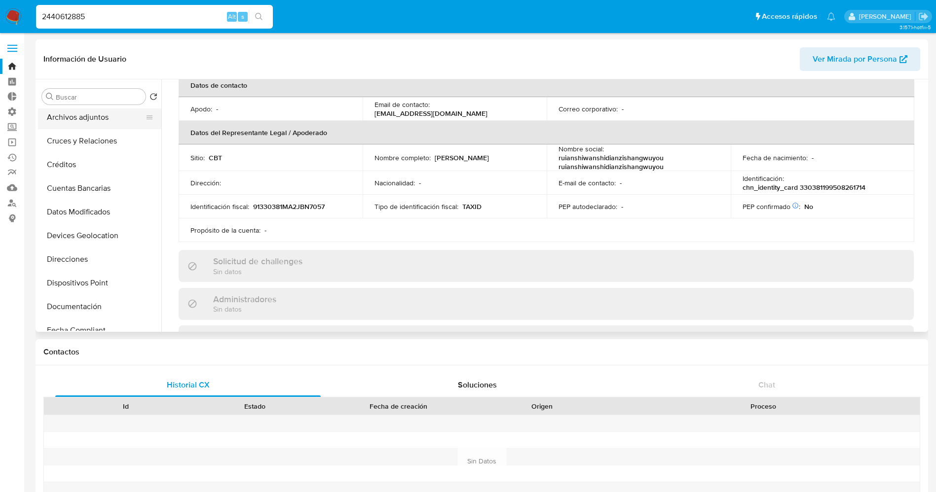
scroll to position [148, 0]
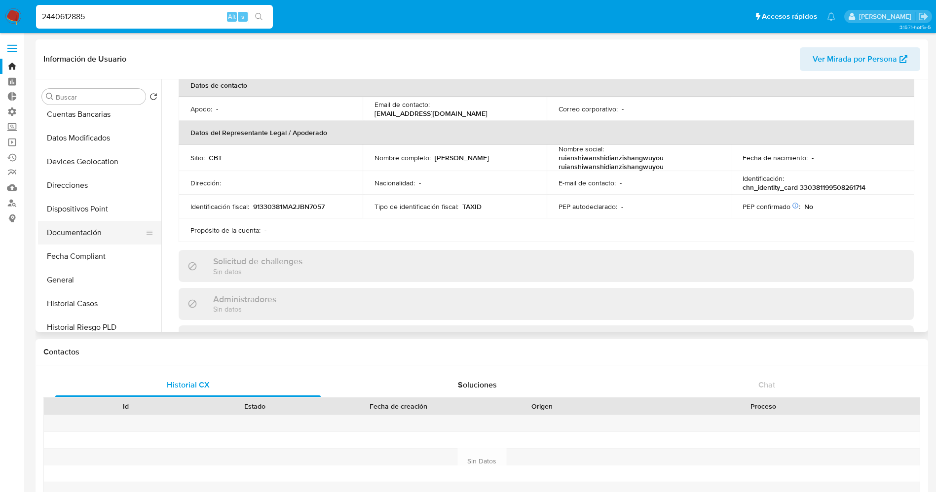
click at [81, 232] on button "Documentación" at bounding box center [95, 233] width 115 height 24
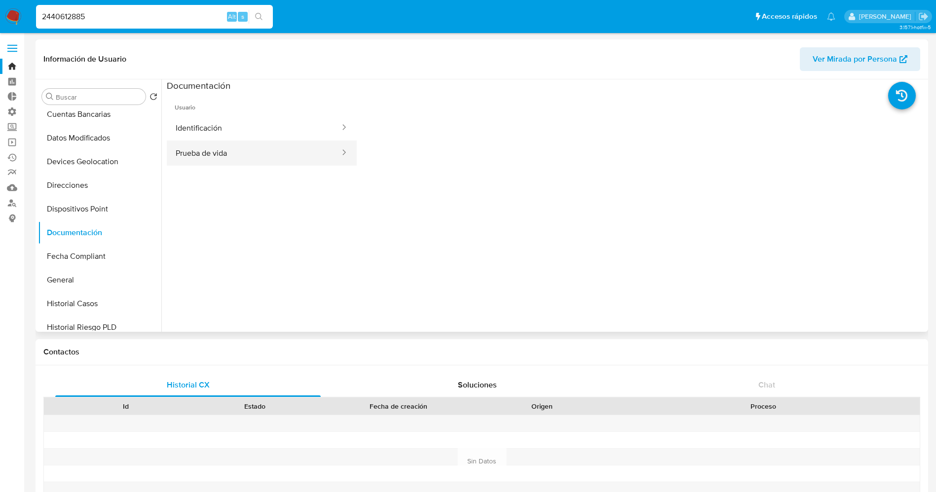
click at [215, 141] on button "Prueba de vida" at bounding box center [254, 153] width 174 height 25
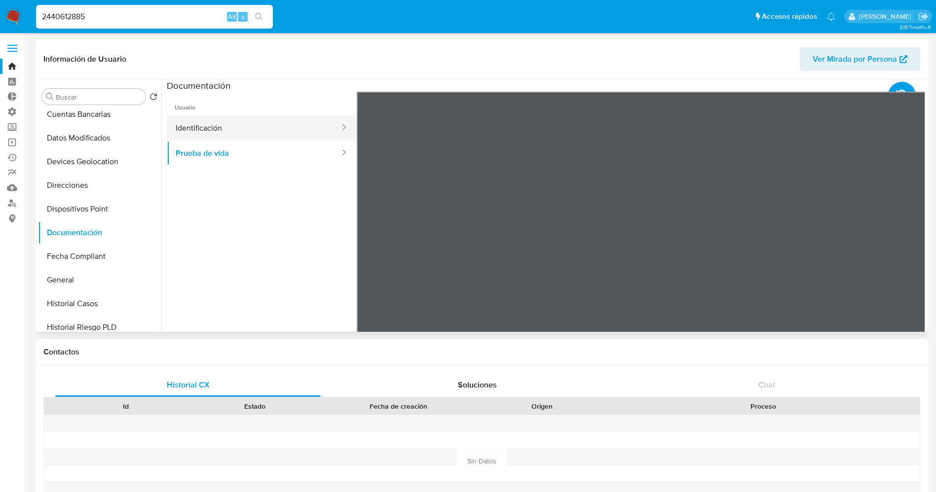
click at [222, 131] on button "Identificación" at bounding box center [254, 127] width 174 height 25
drag, startPoint x: 126, startPoint y: 15, endPoint x: 0, endPoint y: -9, distance: 128.1
paste input "567050336"
type input "2567050336"
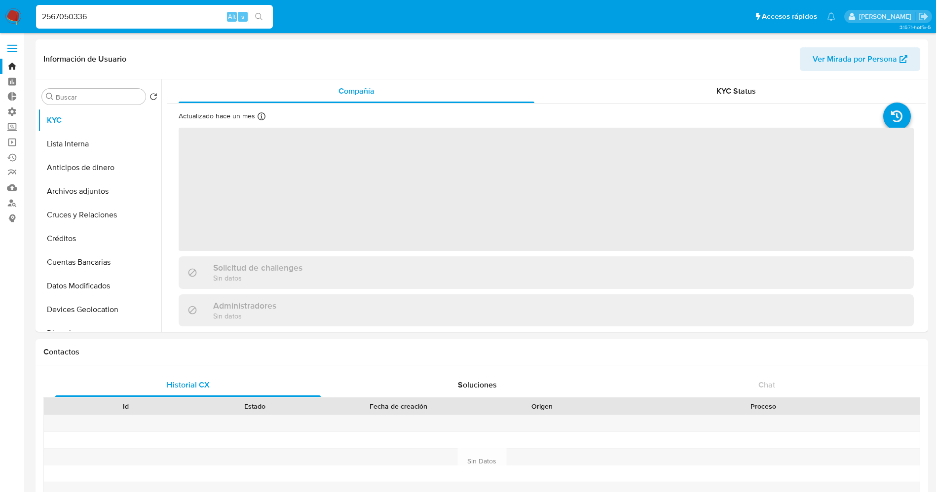
select select "10"
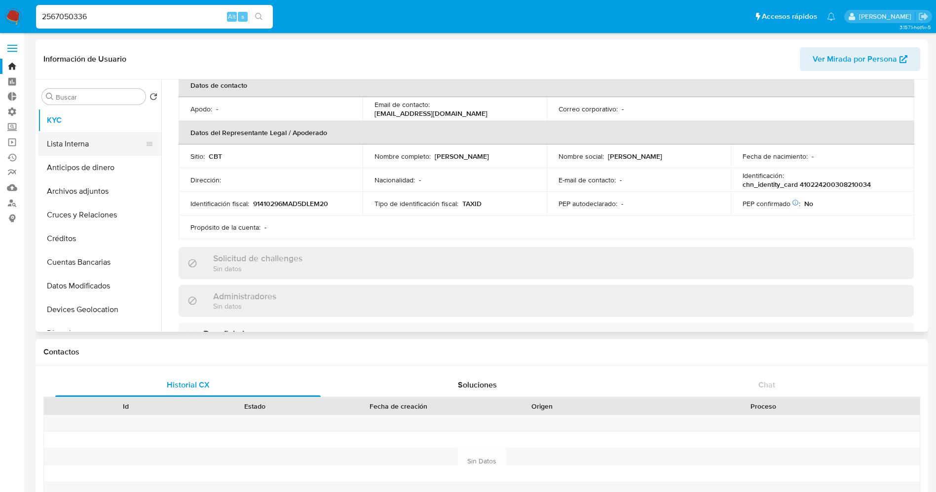
scroll to position [148, 0]
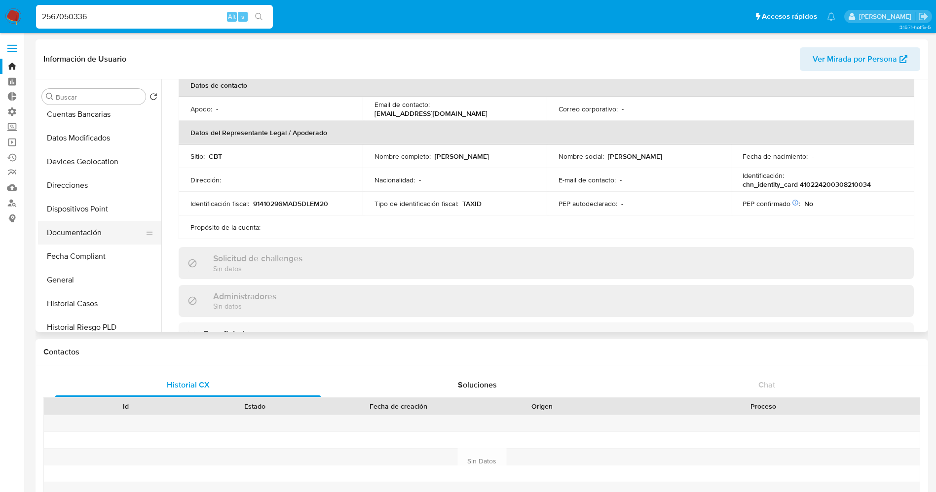
click at [73, 230] on button "Documentación" at bounding box center [95, 233] width 115 height 24
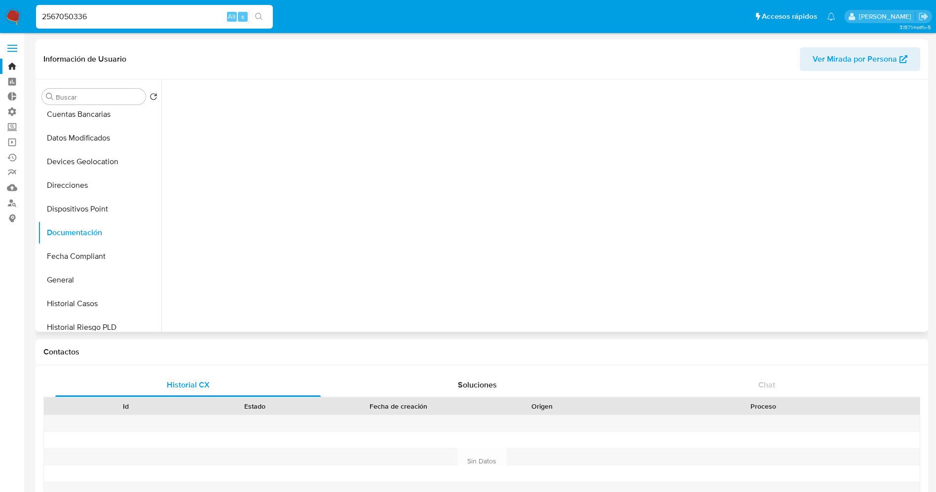
scroll to position [0, 0]
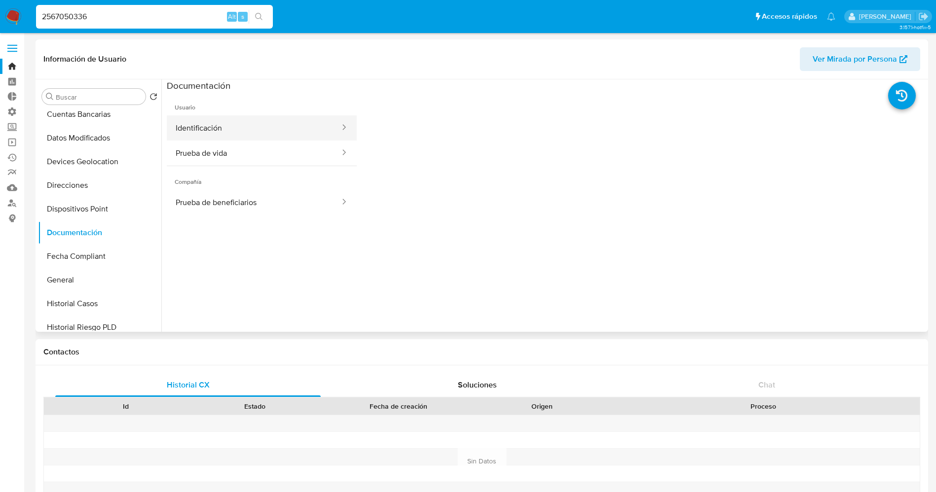
click at [214, 130] on button "Identificación" at bounding box center [254, 127] width 174 height 25
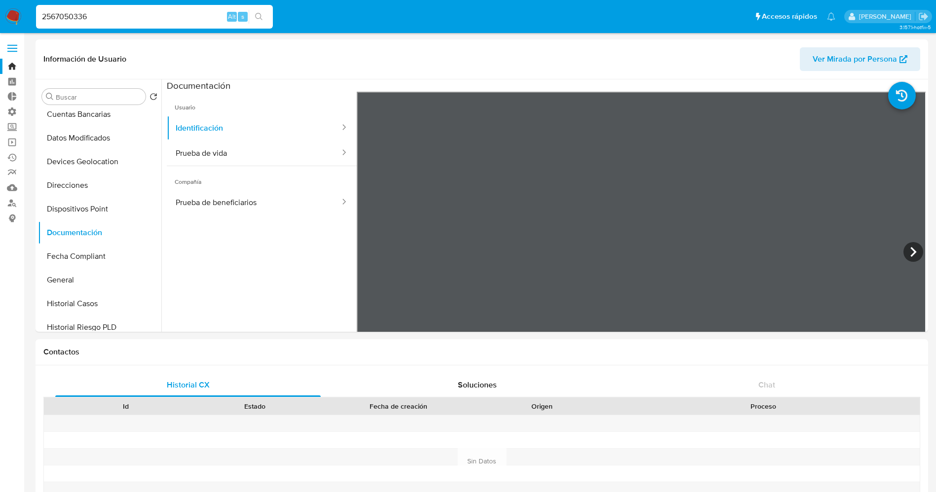
drag, startPoint x: 124, startPoint y: 20, endPoint x: 0, endPoint y: 15, distance: 123.9
click at [0, 15] on nav "Pausado Ver notificaciones 2567050336 Alt s Accesos rápidos Presiona las siguie…" at bounding box center [468, 16] width 936 height 33
paste input "1886"
type input "2567018866"
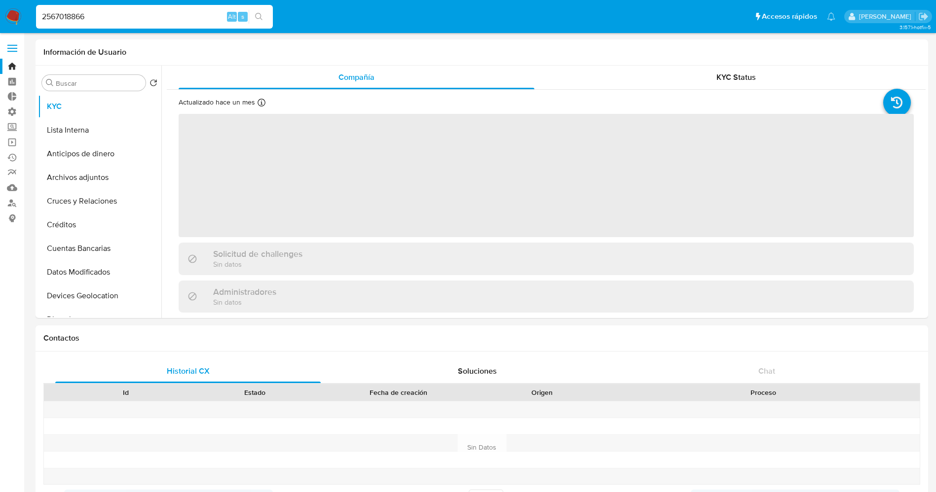
select select "10"
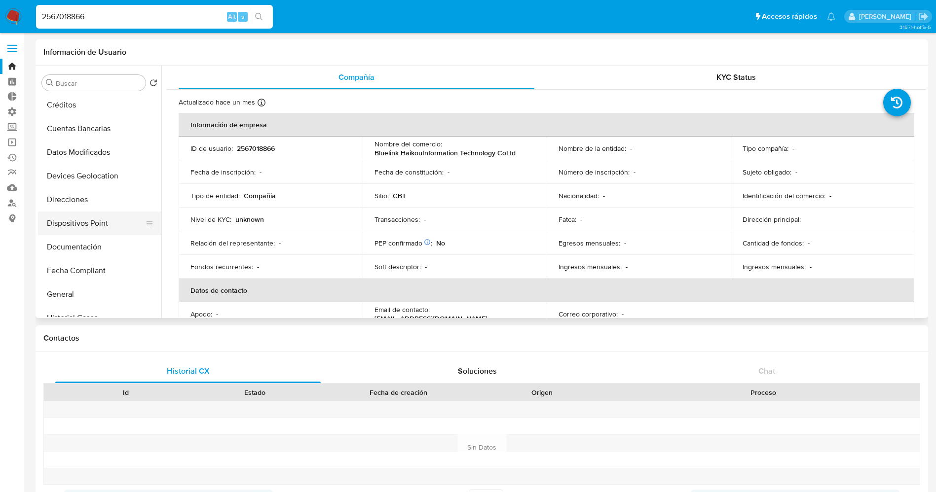
scroll to position [148, 0]
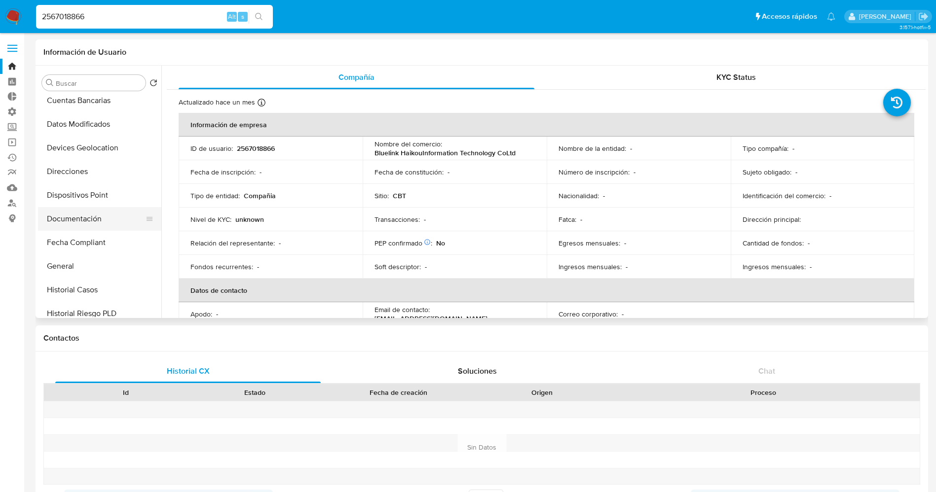
click at [80, 214] on button "Documentación" at bounding box center [95, 219] width 115 height 24
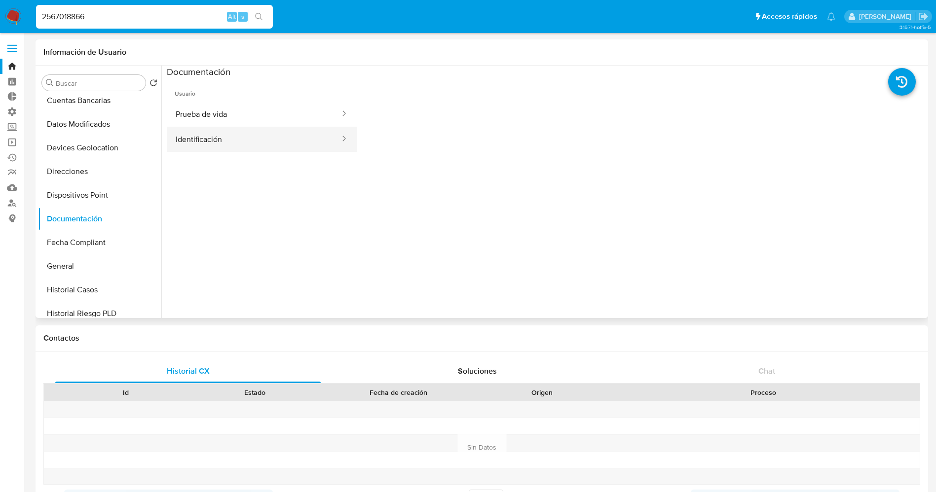
click at [207, 142] on button "Identificación" at bounding box center [254, 139] width 174 height 25
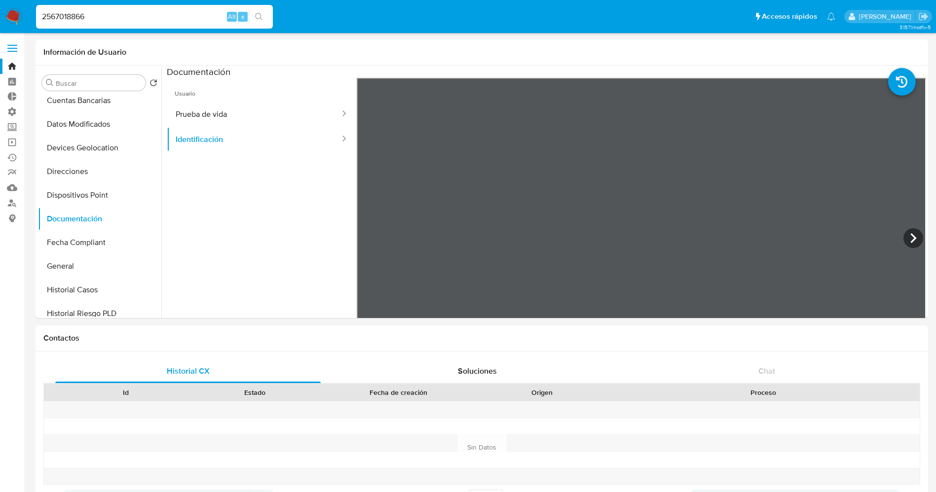
drag, startPoint x: 149, startPoint y: 13, endPoint x: 0, endPoint y: 25, distance: 148.9
click at [0, 25] on nav "Pausado Ver notificaciones 2567018866 Alt s Accesos rápidos Presiona las siguie…" at bounding box center [468, 16] width 936 height 33
paste input "8840185"
type input "2588401856"
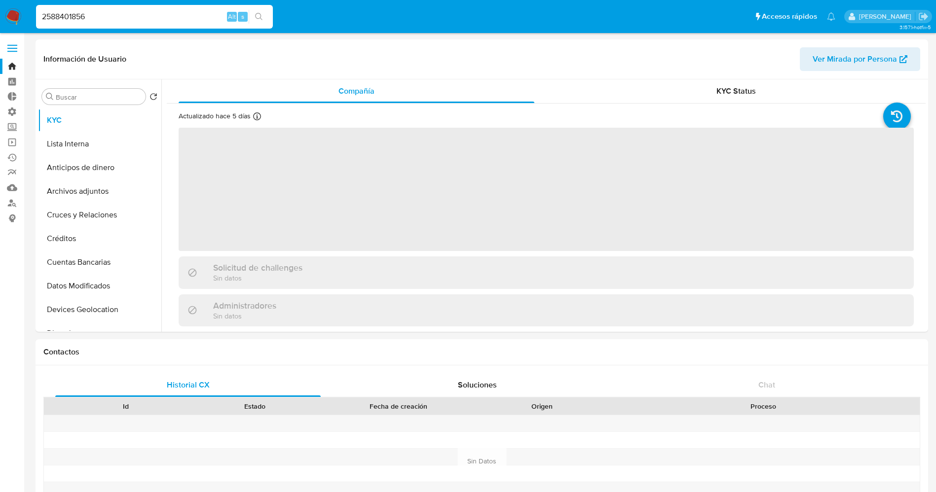
select select "10"
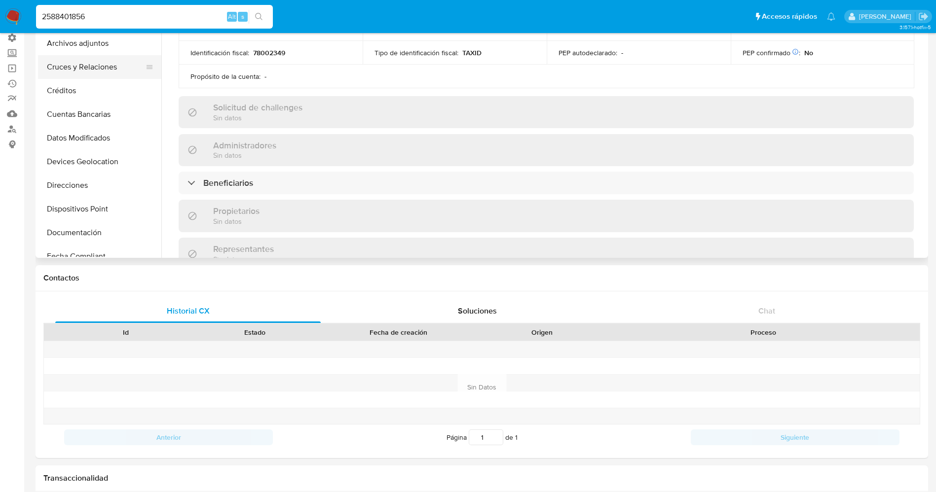
scroll to position [148, 0]
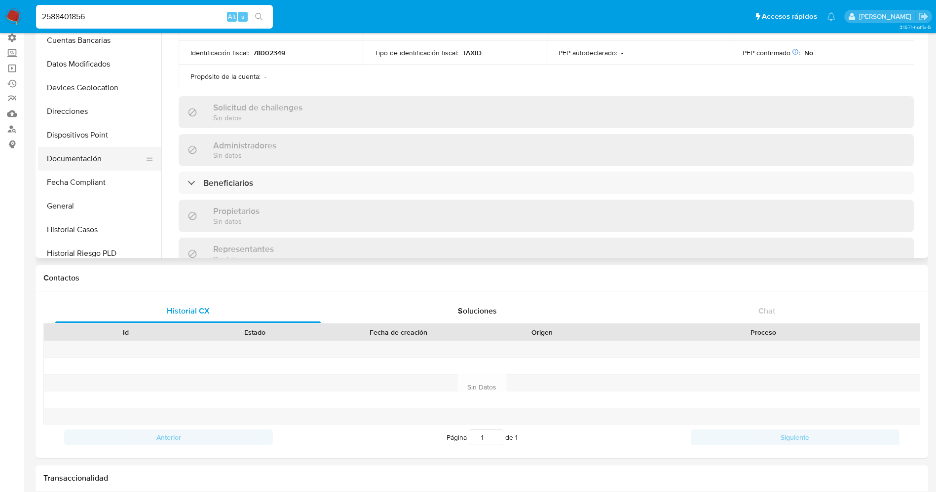
click at [76, 161] on button "Documentación" at bounding box center [95, 159] width 115 height 24
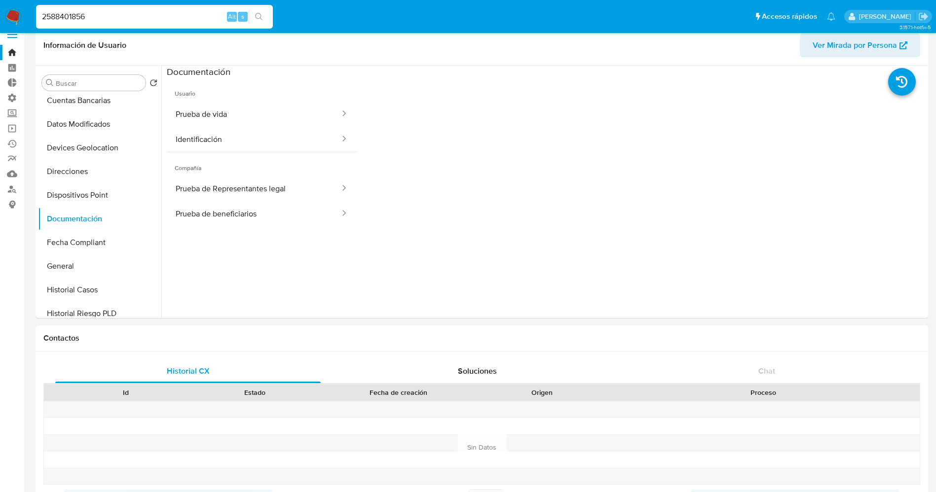
scroll to position [0, 0]
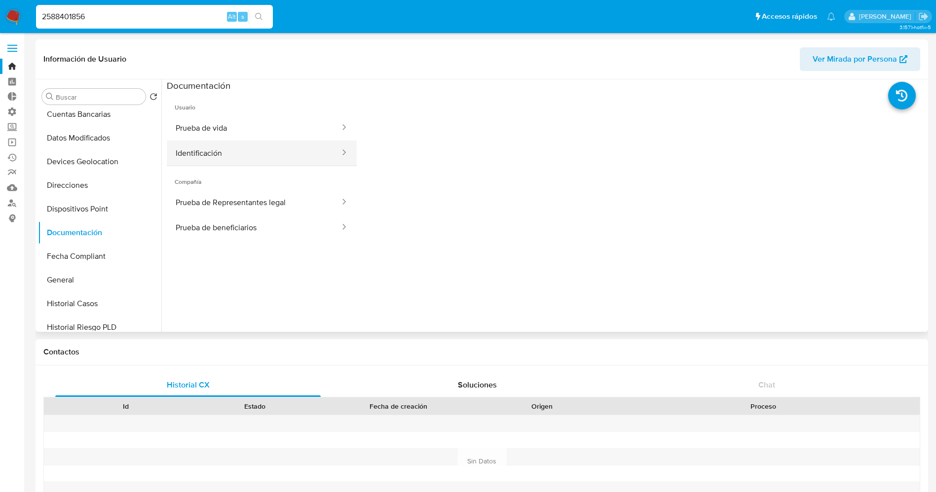
click at [265, 147] on button "Identificación" at bounding box center [254, 153] width 174 height 25
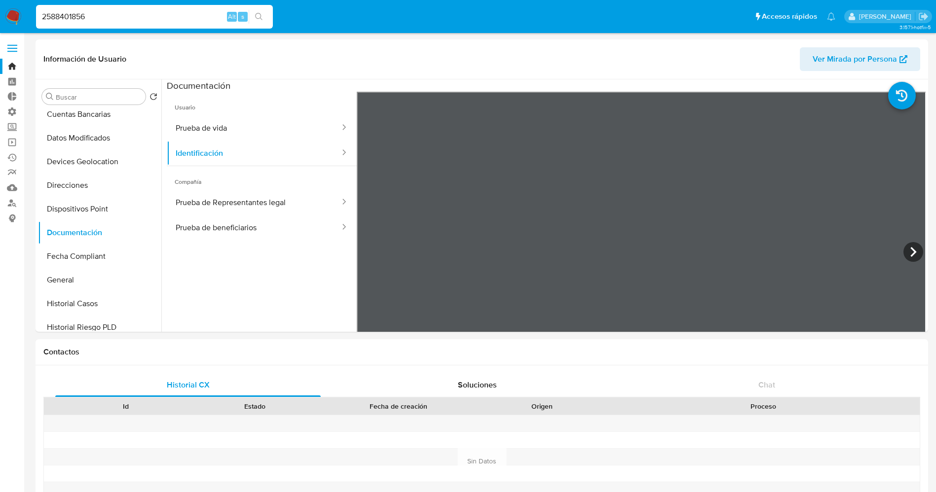
drag, startPoint x: 50, startPoint y: 23, endPoint x: 23, endPoint y: 21, distance: 27.7
click at [23, 21] on nav "Pausado Ver notificaciones 2588401856 Alt s Accesos rápidos Presiona las siguie…" at bounding box center [468, 16] width 936 height 33
paste input "6055894"
type input "2605589456"
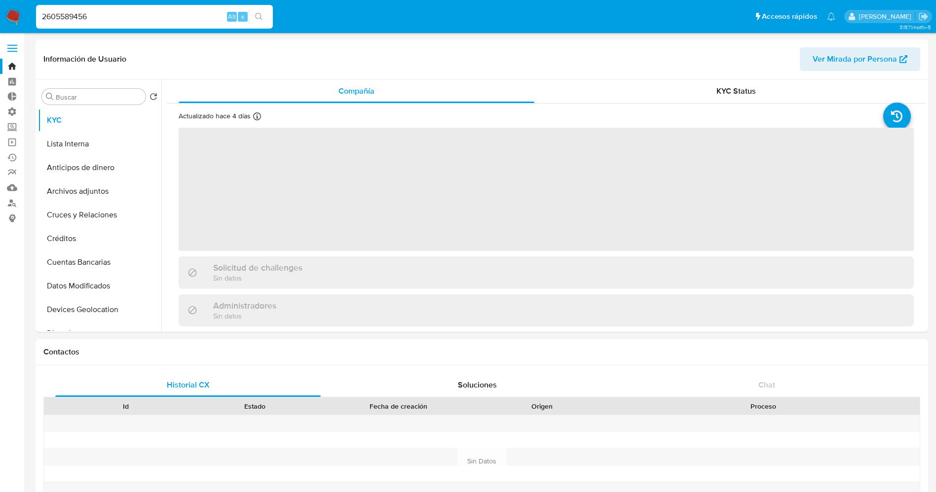
select select "10"
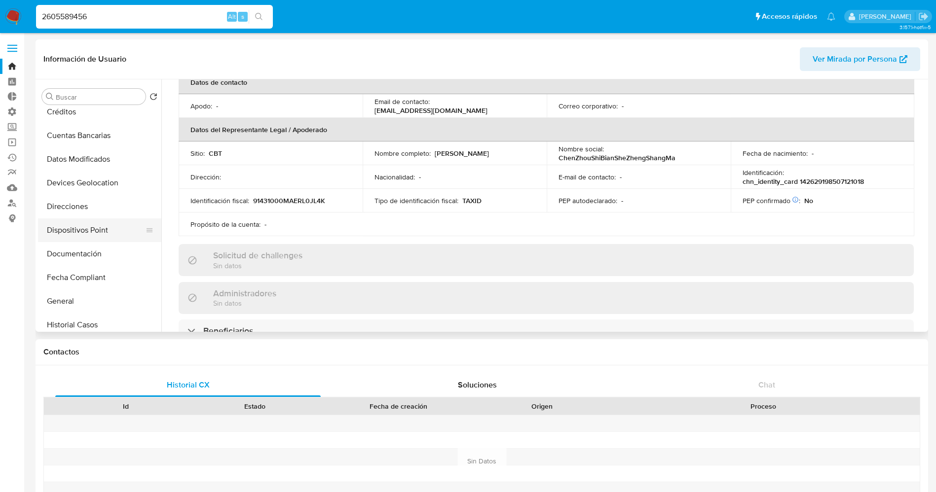
scroll to position [148, 0]
click at [97, 227] on button "Documentación" at bounding box center [95, 233] width 115 height 24
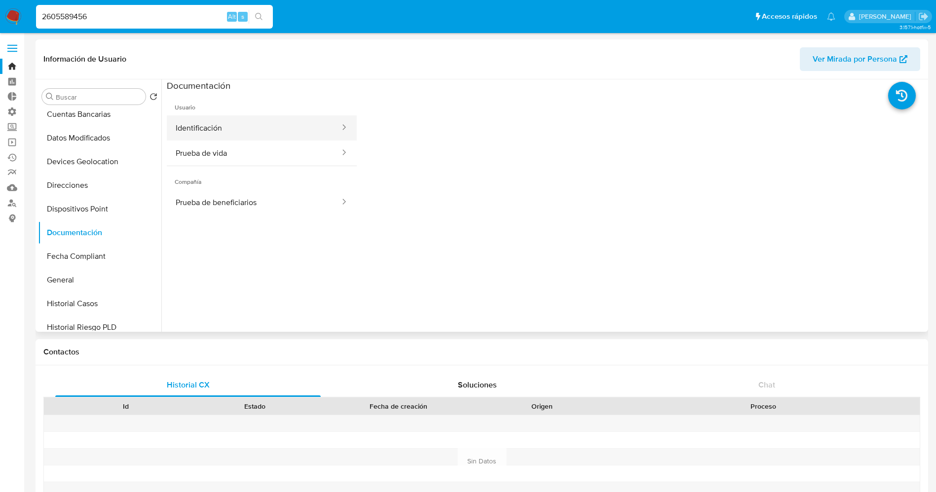
click at [247, 136] on button "Identificación" at bounding box center [254, 127] width 174 height 25
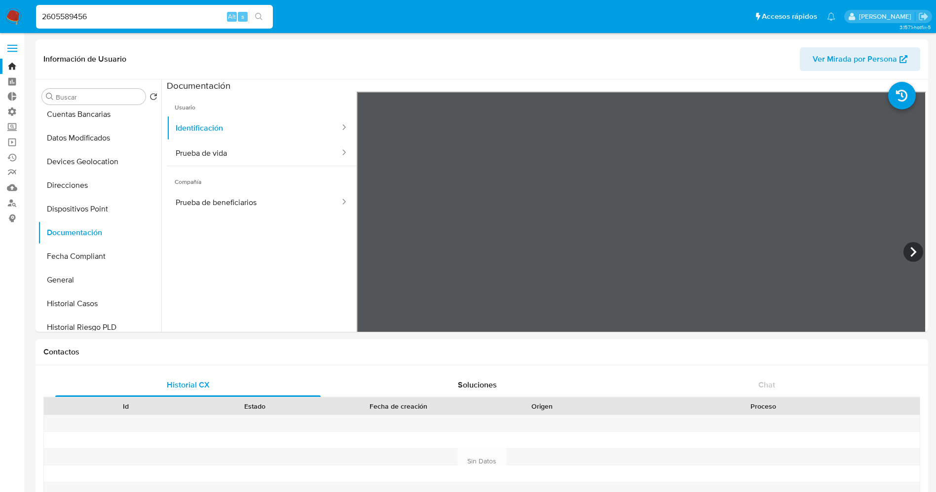
drag, startPoint x: 173, startPoint y: 24, endPoint x: 86, endPoint y: 15, distance: 87.8
click at [86, 15] on div "2605589456 Alt s" at bounding box center [154, 17] width 237 height 24
click at [0, 22] on nav "Pausado Ver notificaciones 2605589456 Alt s Accesos rápidos Presiona las siguie…" at bounding box center [468, 16] width 936 height 33
paste input "71248614"
type input "712486146"
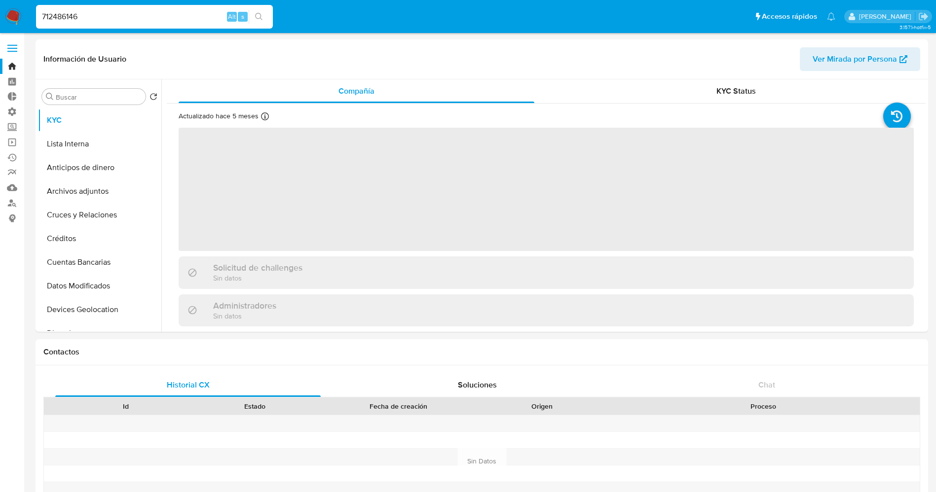
select select "10"
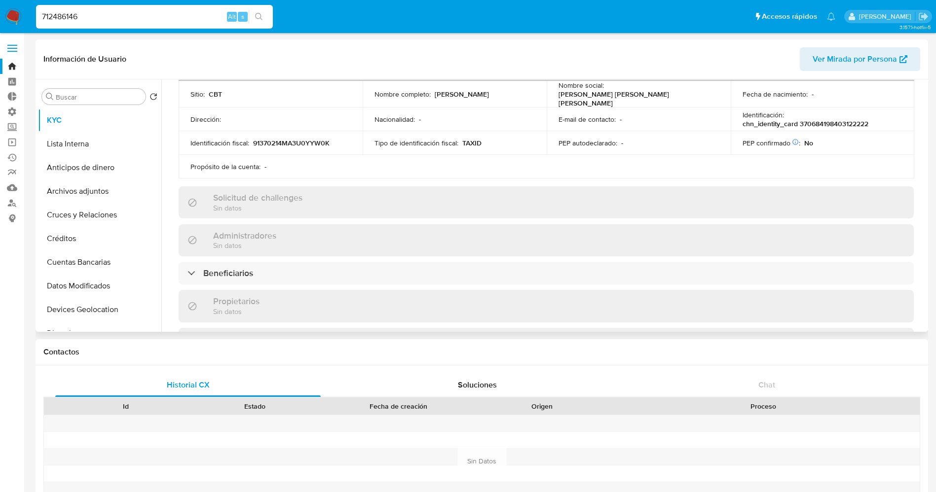
scroll to position [296, 0]
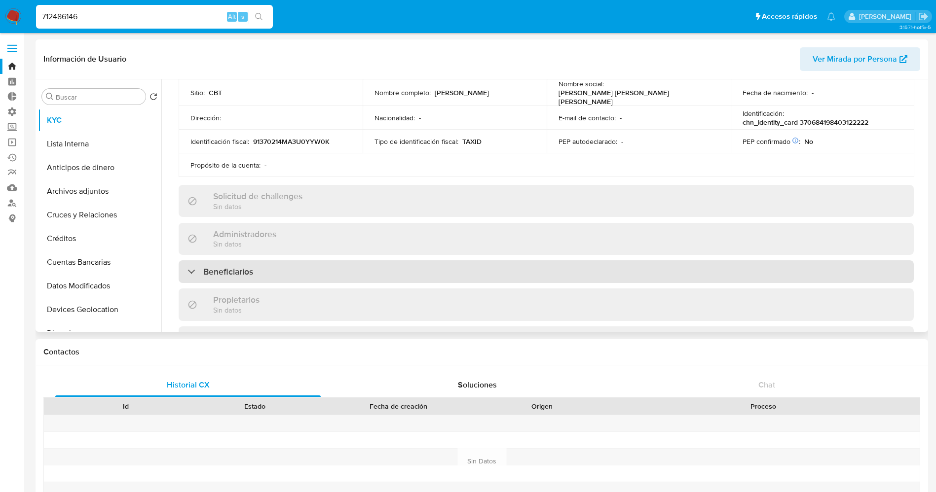
click at [243, 266] on h3 "Beneficiarios" at bounding box center [228, 271] width 50 height 11
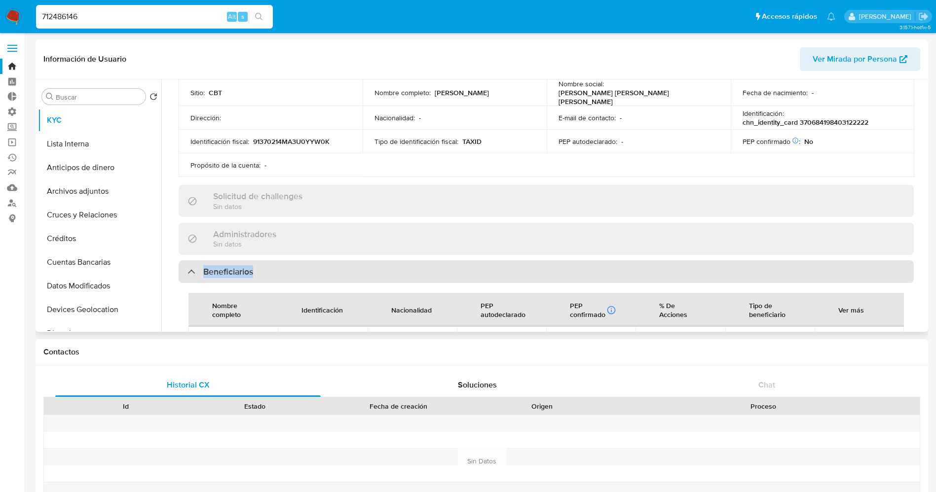
click at [242, 266] on h3 "Beneficiarios" at bounding box center [228, 271] width 50 height 11
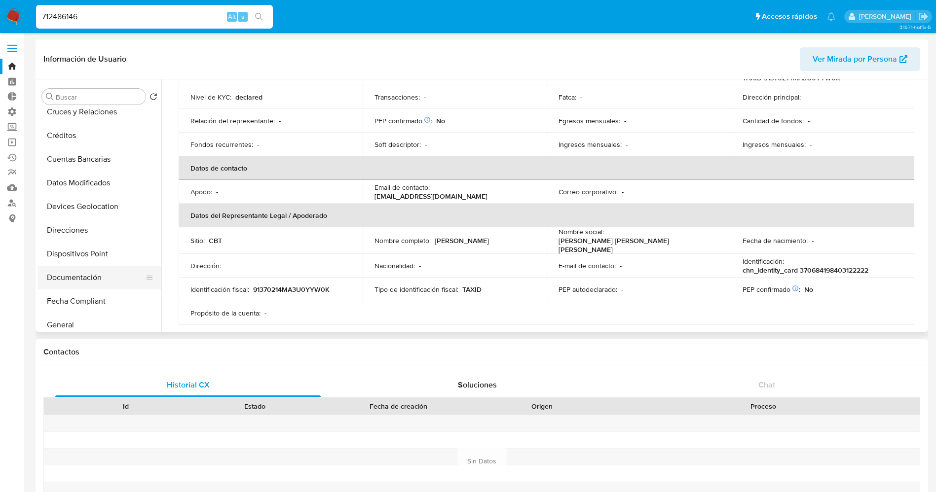
scroll to position [148, 0]
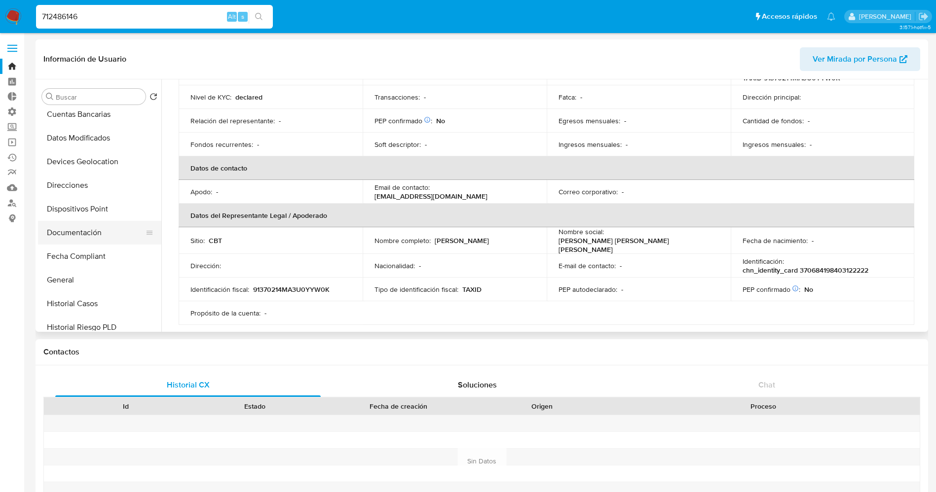
click at [82, 234] on button "Documentación" at bounding box center [95, 233] width 115 height 24
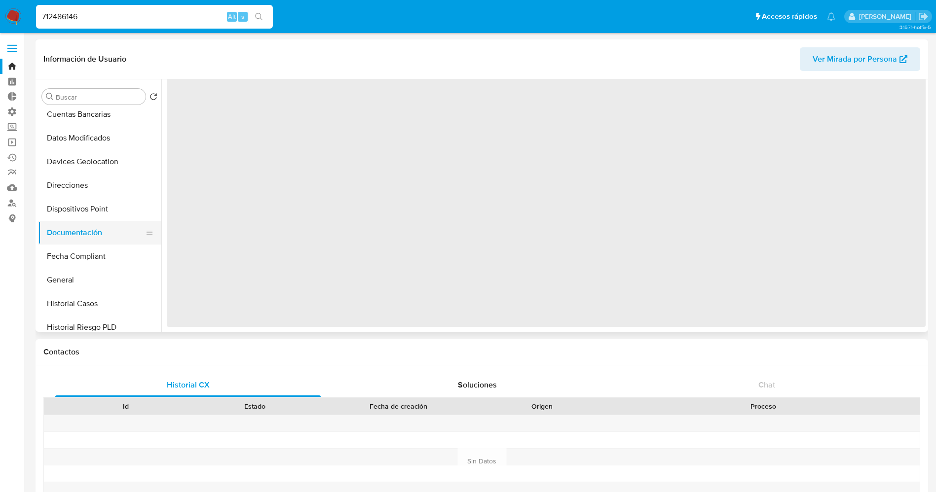
scroll to position [0, 0]
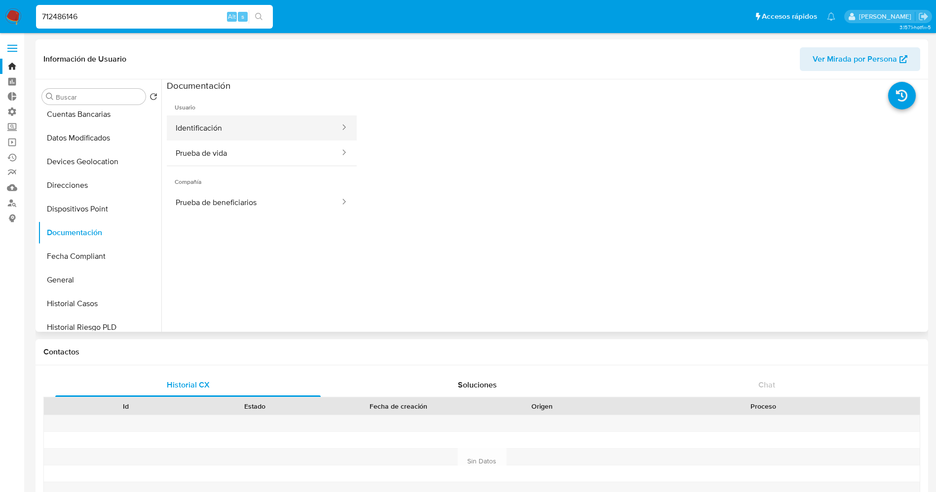
click at [220, 128] on button "Identificación" at bounding box center [254, 127] width 174 height 25
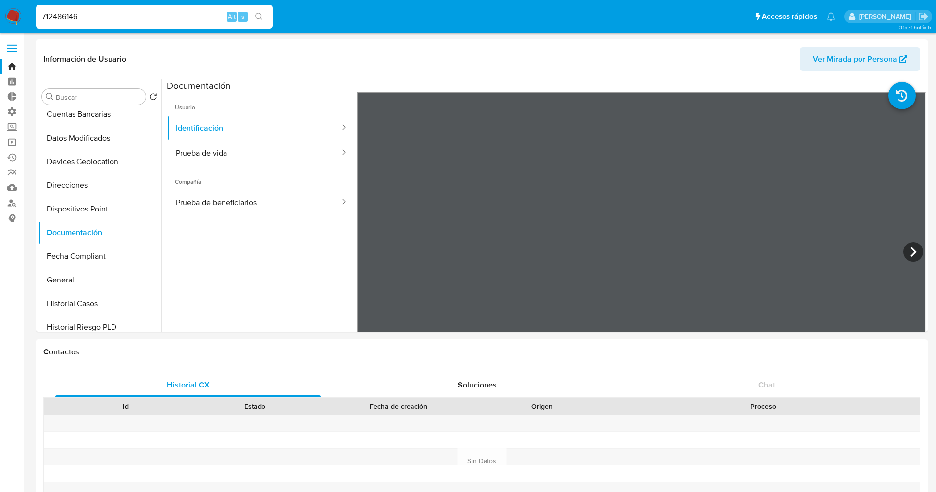
drag, startPoint x: 130, startPoint y: 18, endPoint x: 0, endPoint y: 3, distance: 131.0
click at [0, 3] on nav "Pausado Ver notificaciones 712486146 Alt s Accesos rápidos Presiona las siguien…" at bounding box center [468, 16] width 936 height 33
paste input "2564324667"
type input "2564324667"
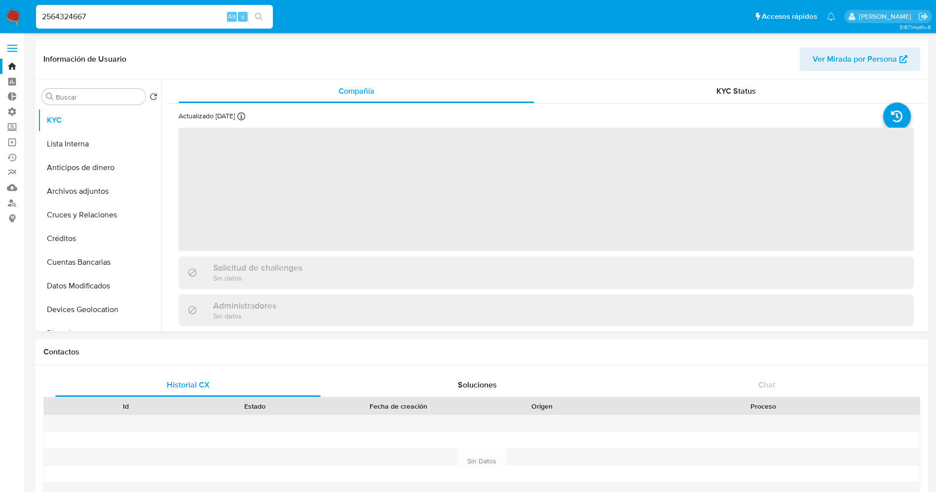
select select "10"
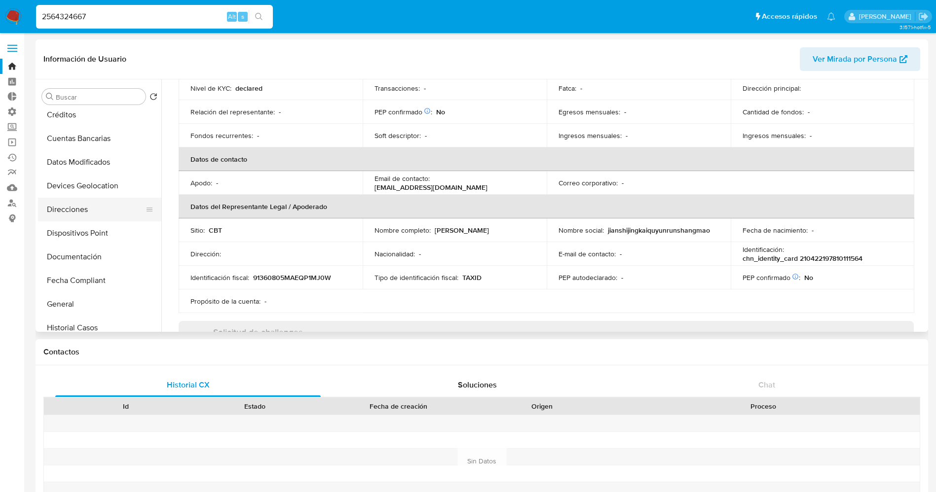
scroll to position [148, 0]
click at [79, 233] on button "Documentación" at bounding box center [95, 233] width 115 height 24
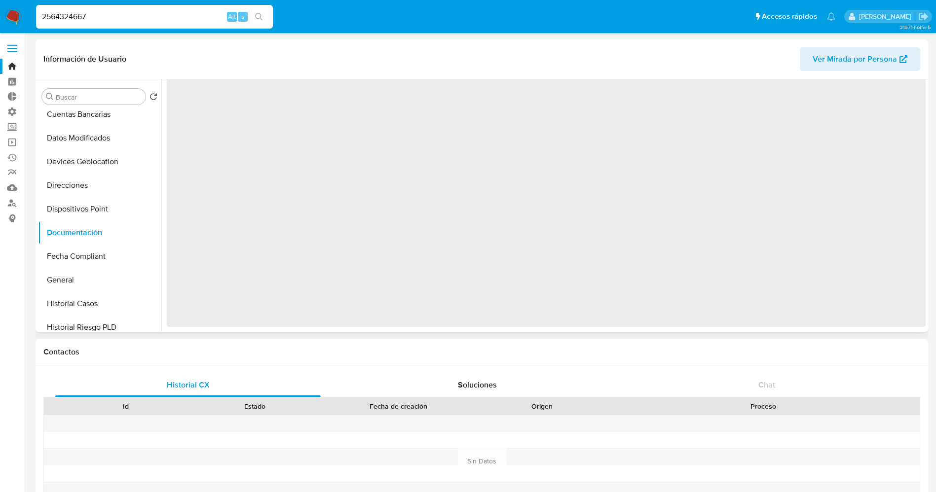
scroll to position [0, 0]
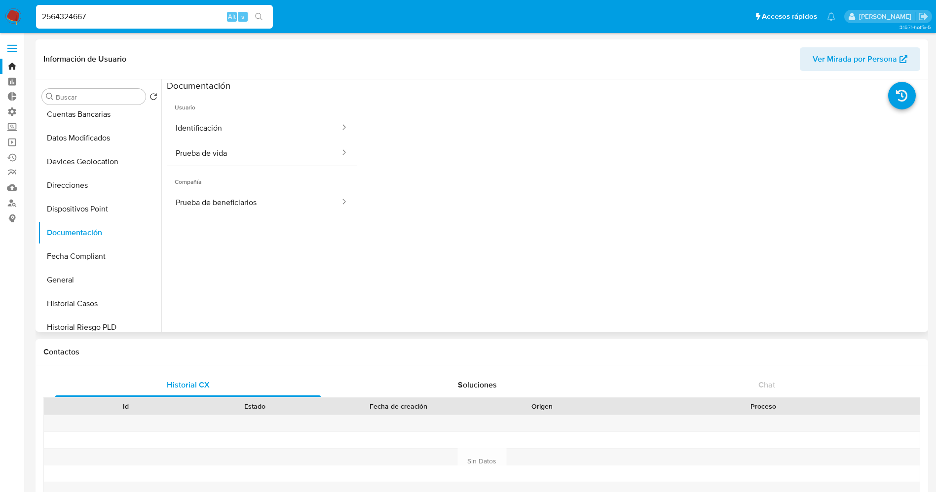
click at [240, 137] on button "Identificación" at bounding box center [254, 127] width 174 height 25
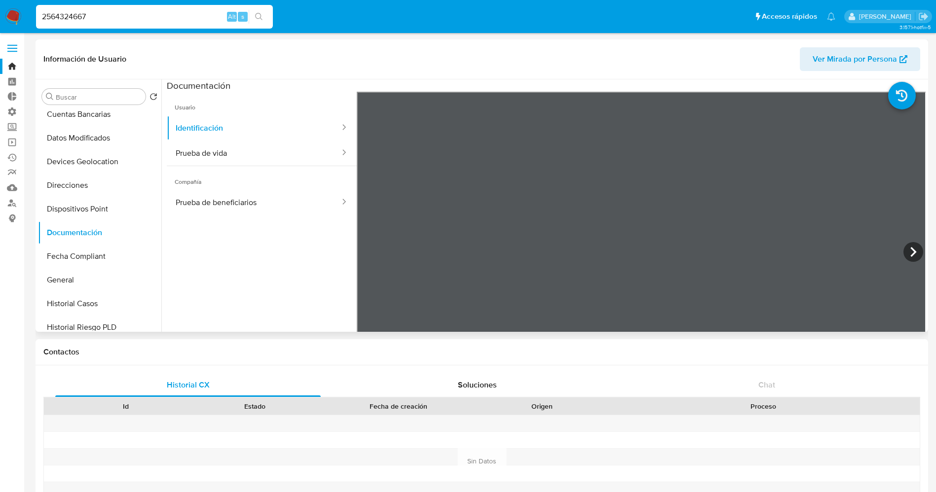
drag, startPoint x: 150, startPoint y: 19, endPoint x: 0, endPoint y: 15, distance: 150.0
click at [0, 15] on nav "Pausado Ver notificaciones 2564324667 Alt s Accesos rápidos Presiona las siguie…" at bounding box center [468, 16] width 936 height 33
paste input "959399"
type input "2569593997"
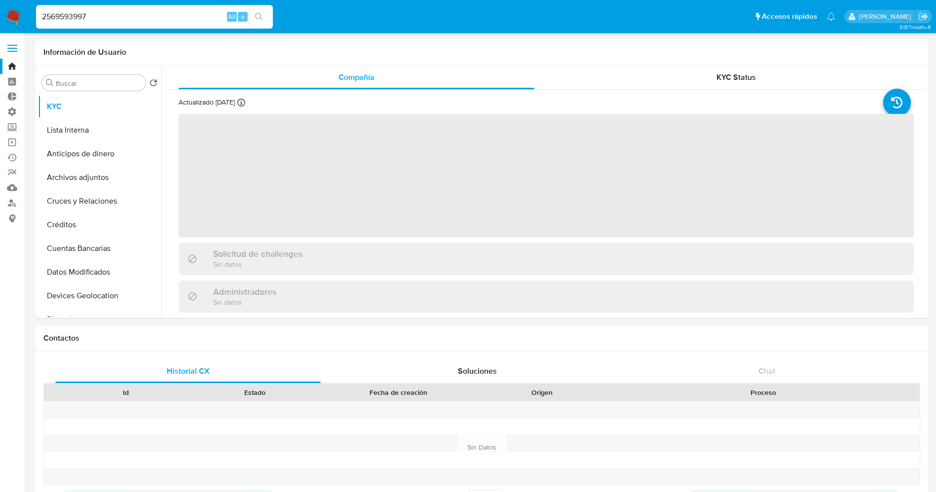
select select "10"
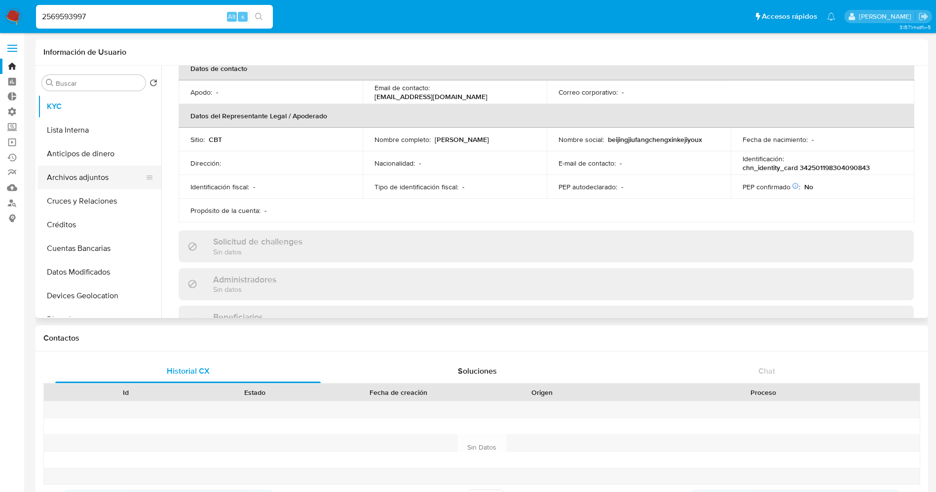
scroll to position [74, 0]
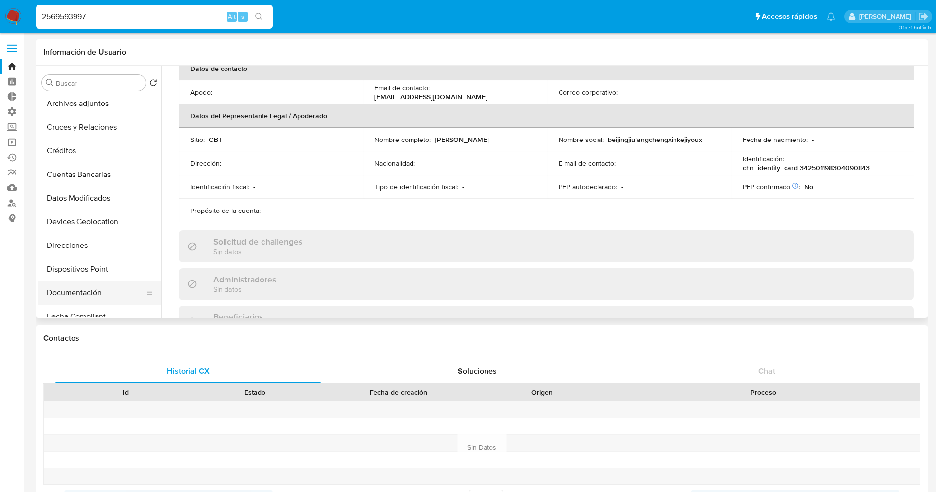
click at [75, 298] on button "Documentación" at bounding box center [95, 293] width 115 height 24
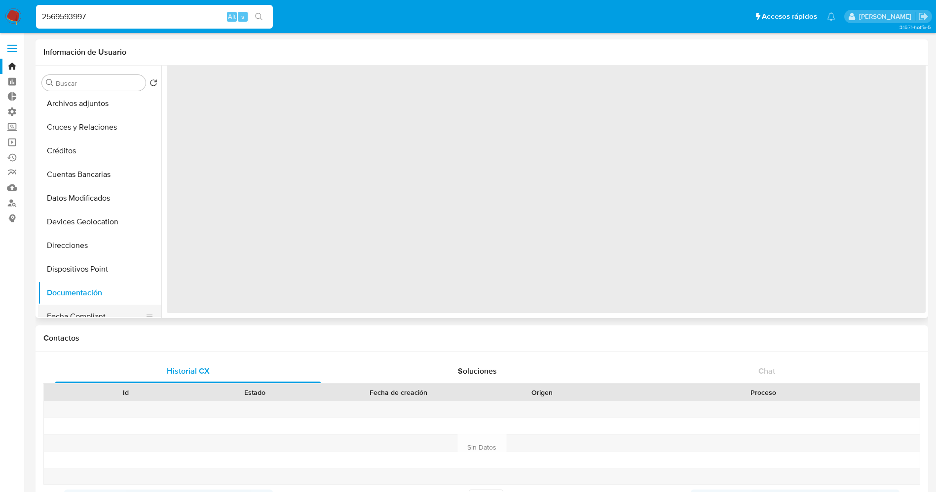
scroll to position [0, 0]
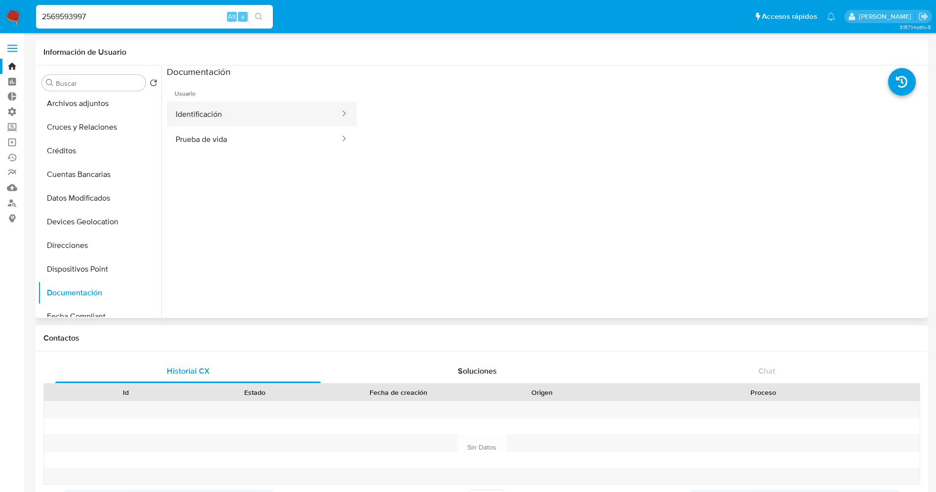
click at [225, 124] on button "Identificación" at bounding box center [254, 114] width 174 height 25
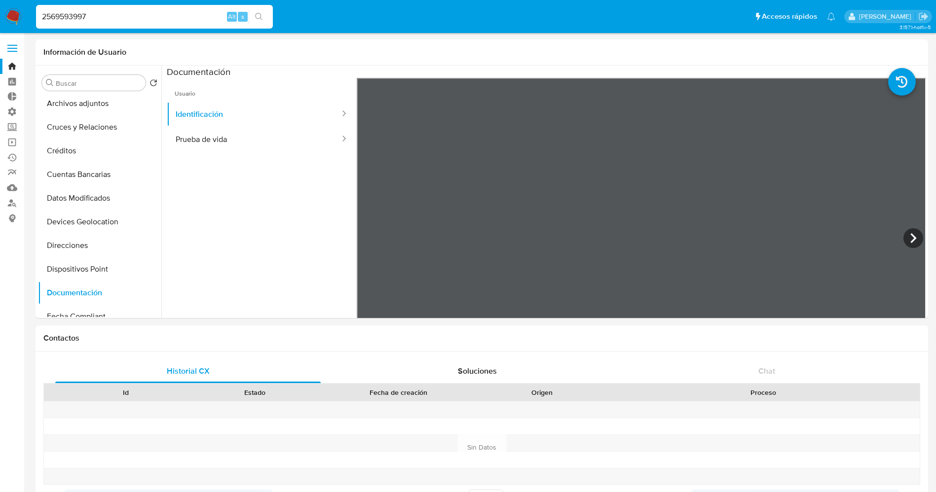
drag, startPoint x: 118, startPoint y: 14, endPoint x: 3, endPoint y: 17, distance: 115.0
click at [3, 17] on nav "Pausado Ver notificaciones 2569593997 Alt s Accesos rápidos Presiona las siguie…" at bounding box center [468, 16] width 936 height 33
paste input "5727111"
type input "2557271117"
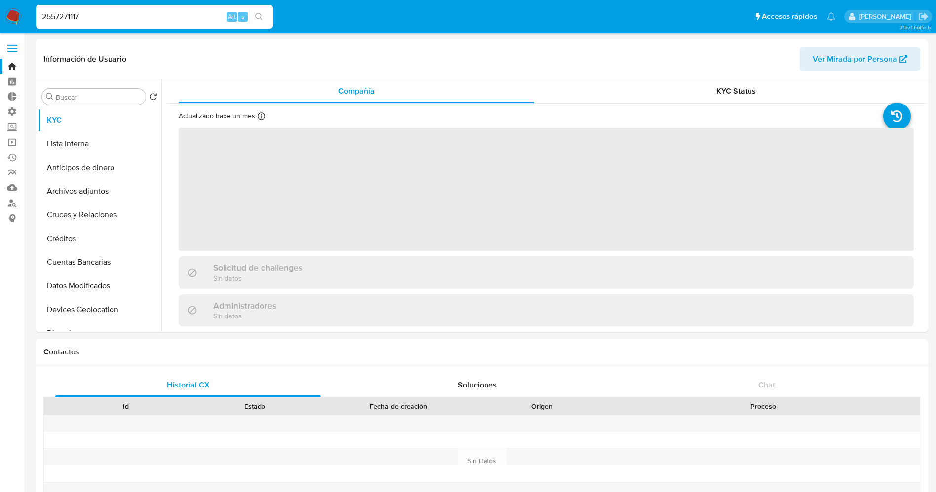
select select "10"
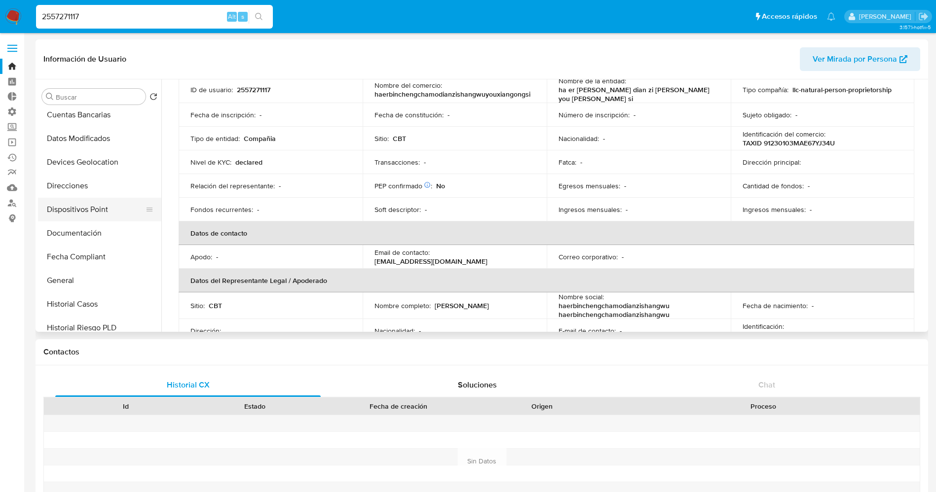
scroll to position [148, 0]
click at [92, 234] on button "Documentación" at bounding box center [95, 233] width 115 height 24
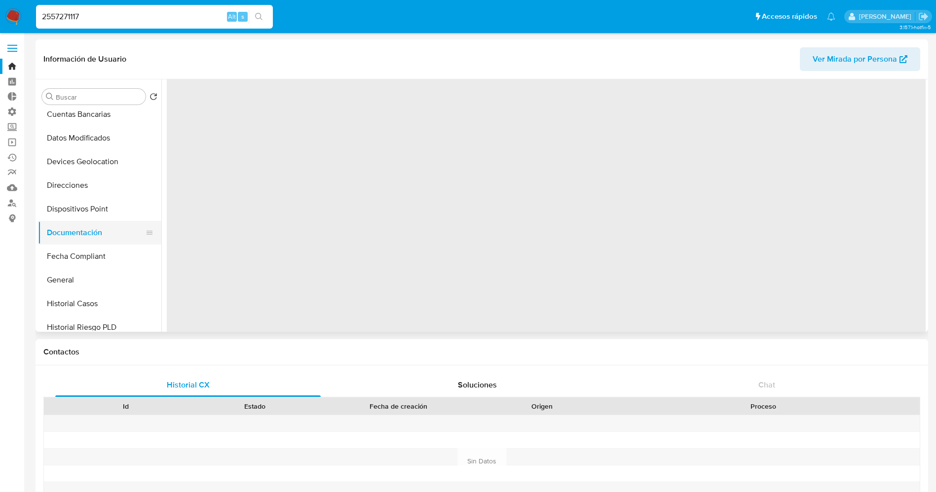
scroll to position [0, 0]
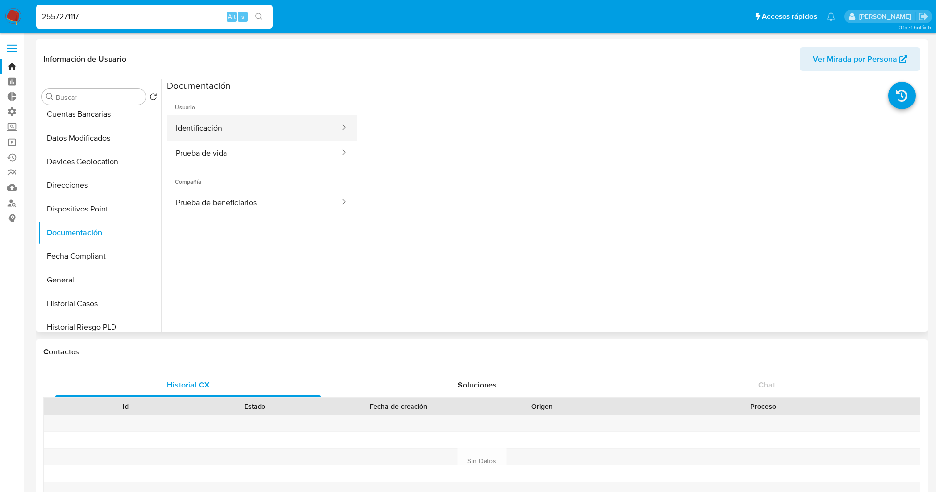
click at [213, 128] on button "Identificación" at bounding box center [254, 127] width 174 height 25
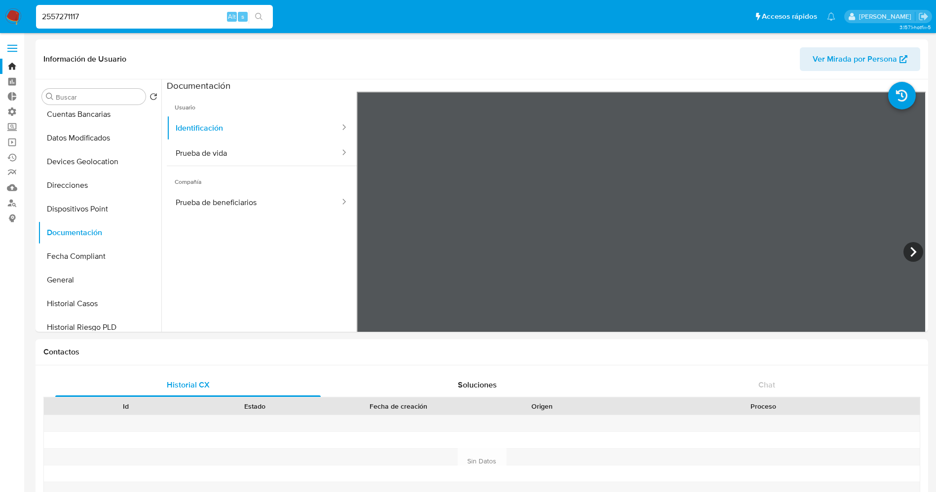
drag, startPoint x: 117, startPoint y: 20, endPoint x: 13, endPoint y: 12, distance: 104.9
click at [12, 15] on nav "Pausado Ver notificaciones 2557271117 Alt s Accesos rápidos Presiona las siguie…" at bounding box center [468, 16] width 936 height 33
paste input "16526"
type input "2557165267"
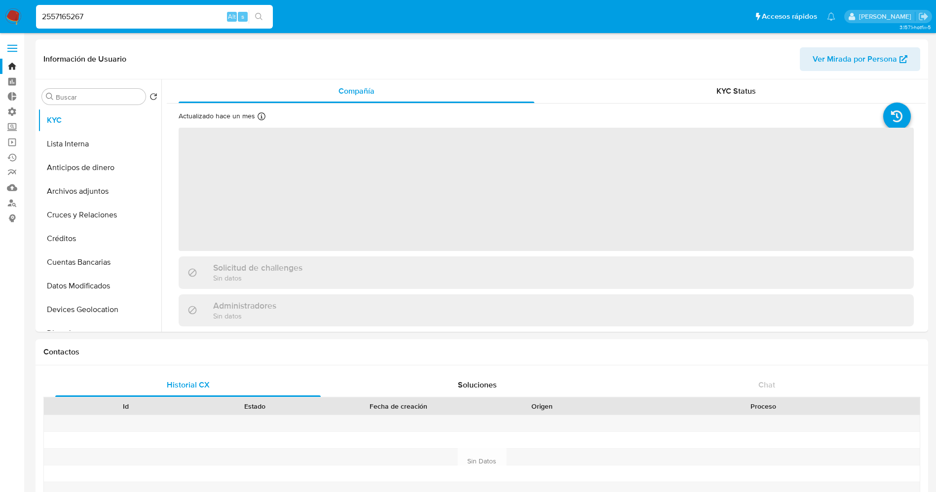
select select "10"
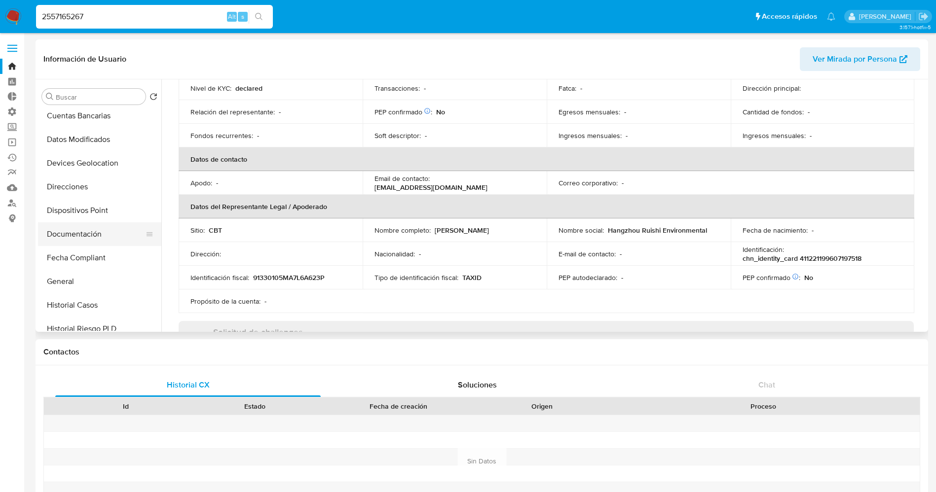
scroll to position [148, 0]
click at [74, 234] on button "Documentación" at bounding box center [95, 233] width 115 height 24
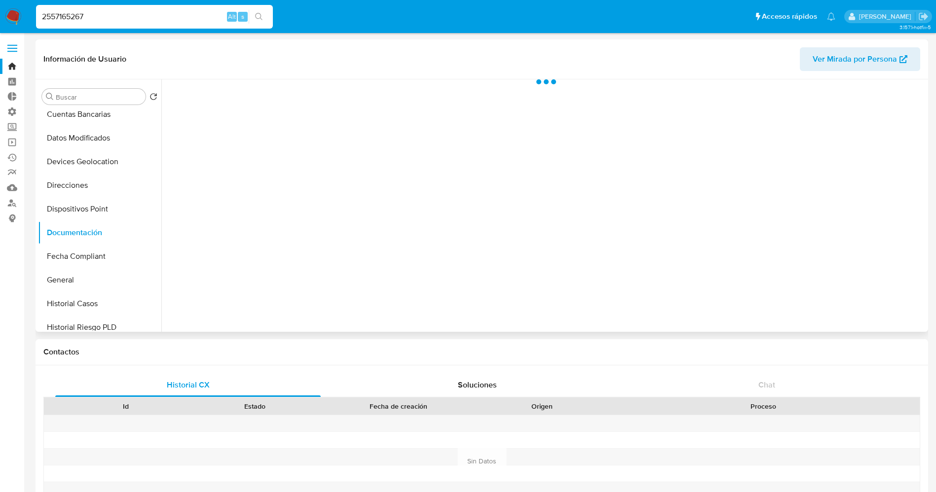
scroll to position [0, 0]
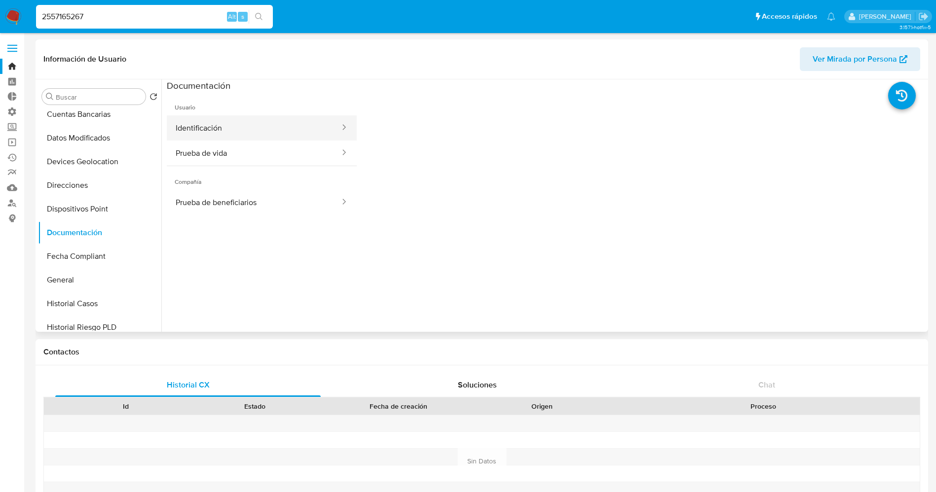
click at [229, 128] on button "Identificación" at bounding box center [254, 127] width 174 height 25
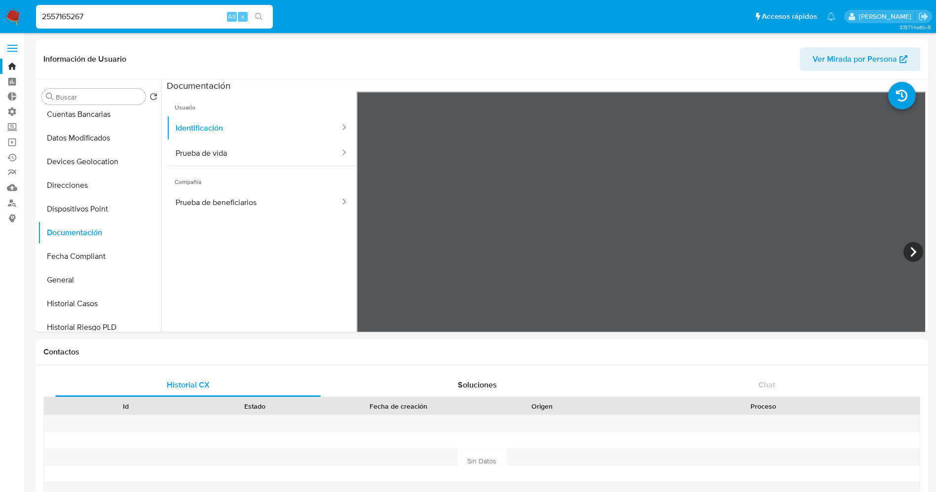
drag, startPoint x: 78, startPoint y: 24, endPoint x: 29, endPoint y: 19, distance: 49.6
click at [29, 19] on nav "Pausado Ver notificaciones 2557165267 Alt s Accesos rápidos Presiona las siguie…" at bounding box center [468, 16] width 936 height 33
drag, startPoint x: 107, startPoint y: 16, endPoint x: 0, endPoint y: 5, distance: 107.1
click at [0, 5] on nav "Pausado Ver notificaciones 2557165267 Alt s Accesos rápidos Presiona las siguie…" at bounding box center [468, 16] width 936 height 33
paste input "61878821"
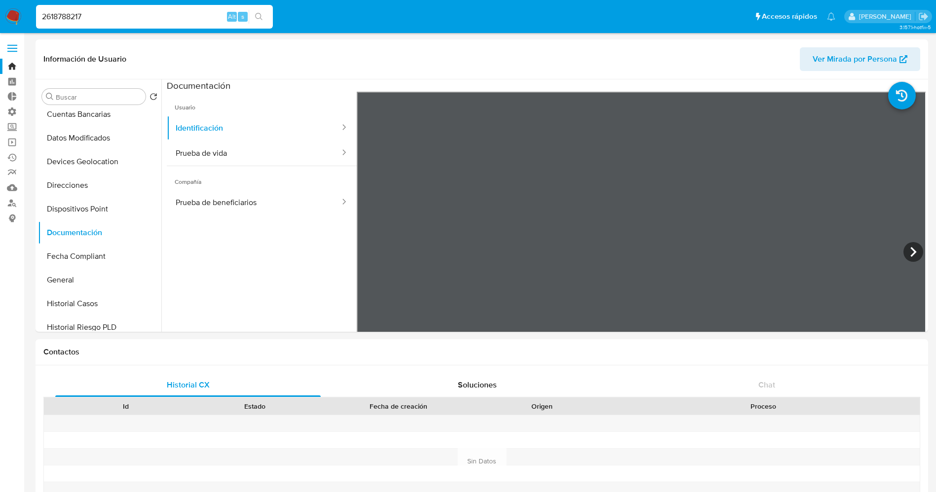
type input "2618788217"
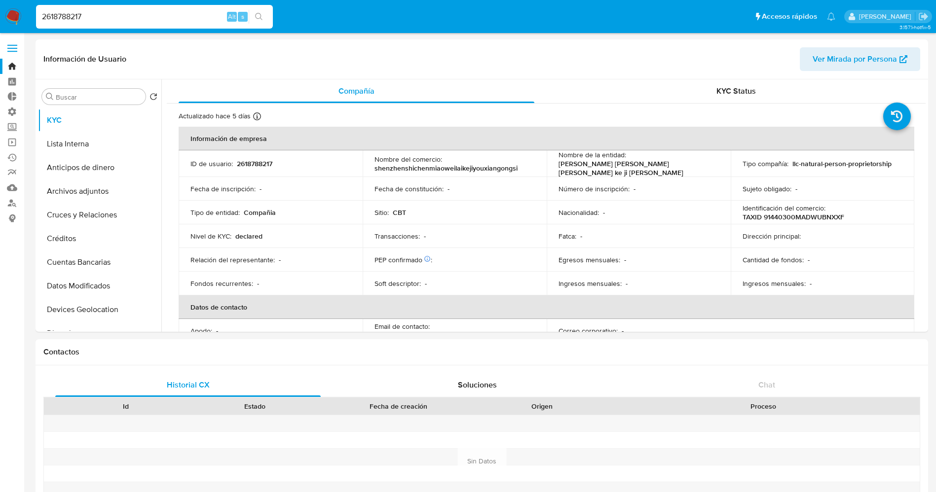
select select "10"
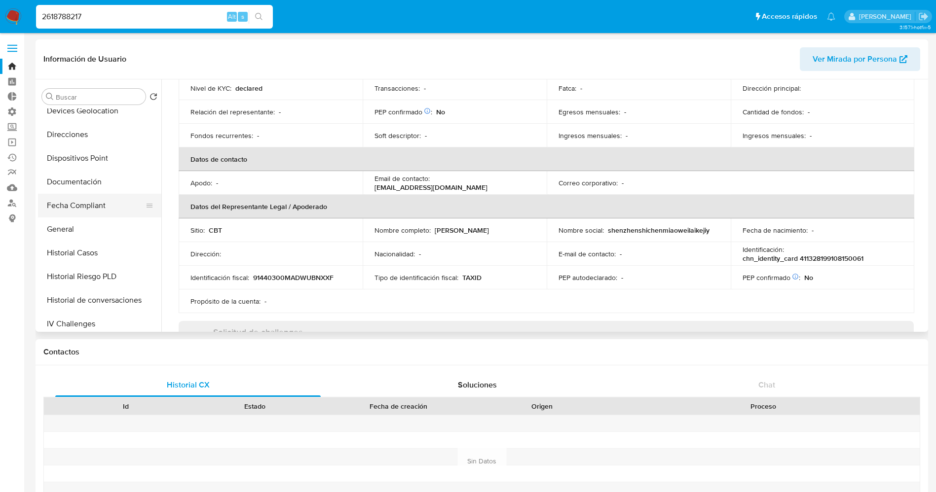
scroll to position [222, 0]
click at [93, 155] on button "Documentación" at bounding box center [95, 159] width 115 height 24
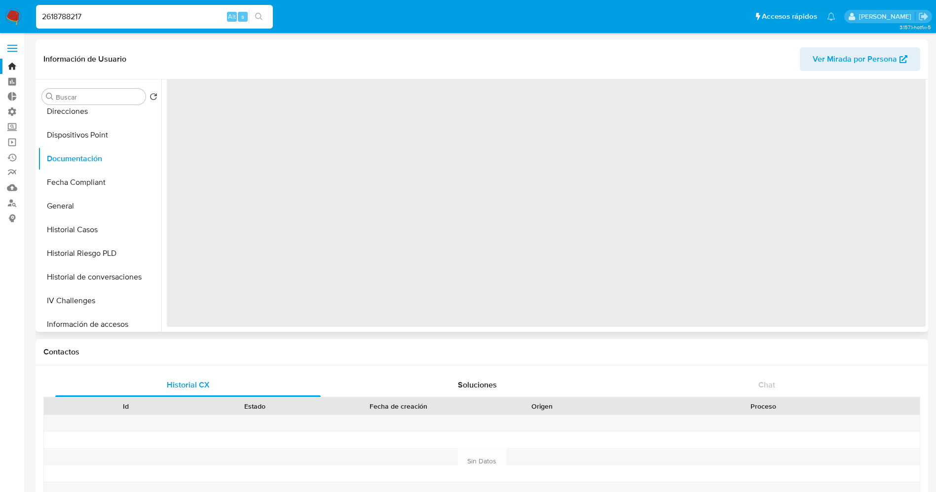
scroll to position [0, 0]
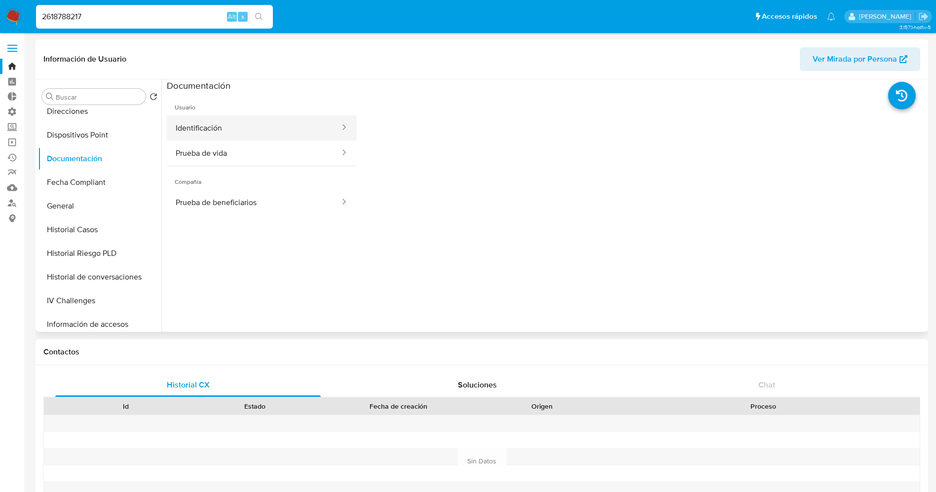
click at [218, 132] on button "Identificación" at bounding box center [254, 127] width 174 height 25
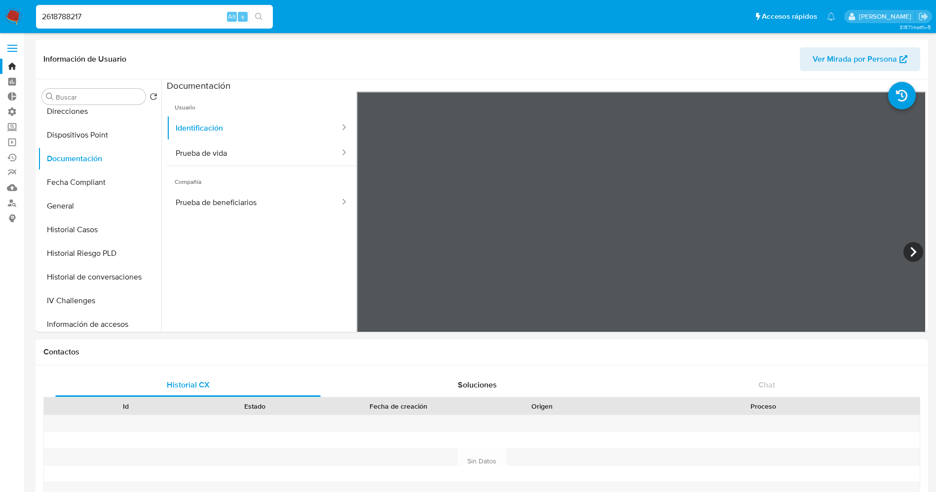
drag, startPoint x: 146, startPoint y: 23, endPoint x: 0, endPoint y: -3, distance: 148.4
paste input "12968300"
type input "2129683007"
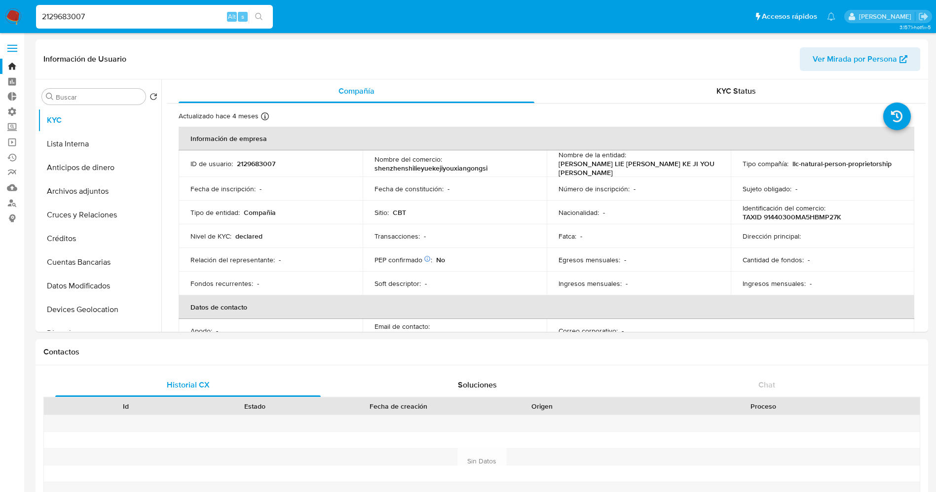
select select "10"
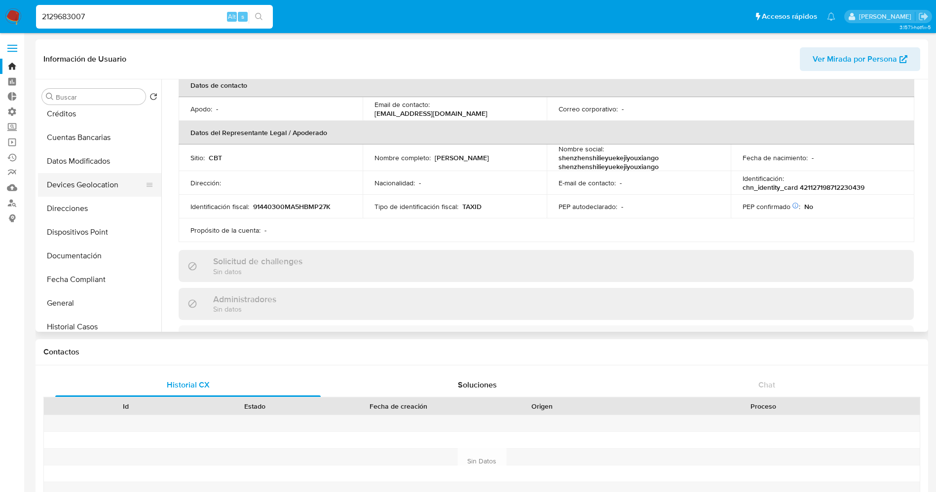
scroll to position [148, 0]
click at [87, 240] on button "Documentación" at bounding box center [95, 233] width 115 height 24
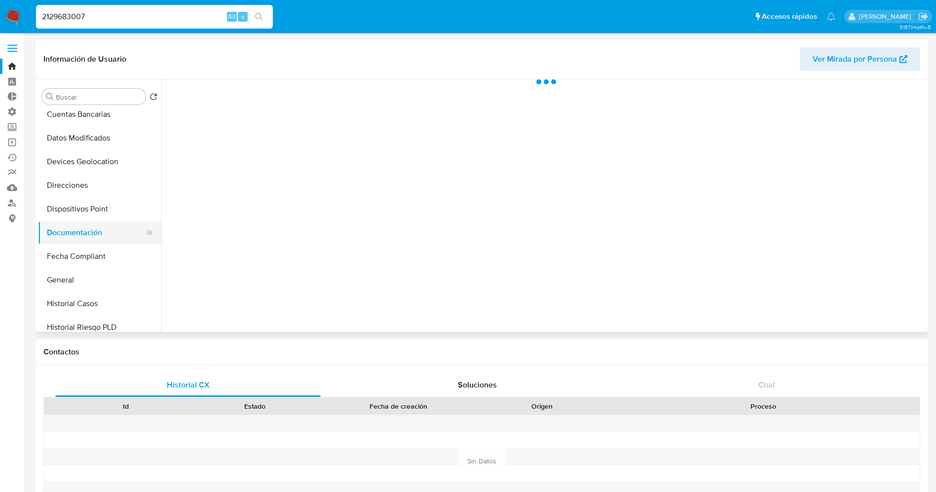
scroll to position [0, 0]
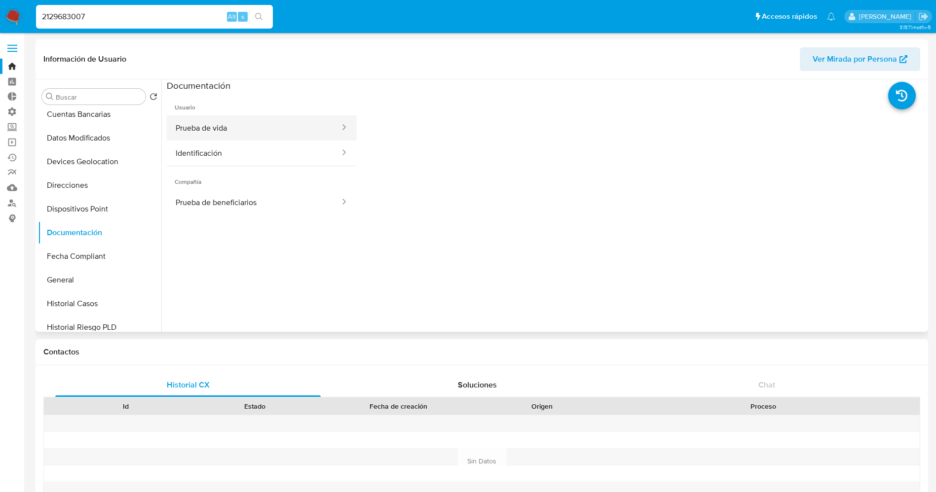
click at [256, 130] on button "Prueba de vida" at bounding box center [254, 127] width 174 height 25
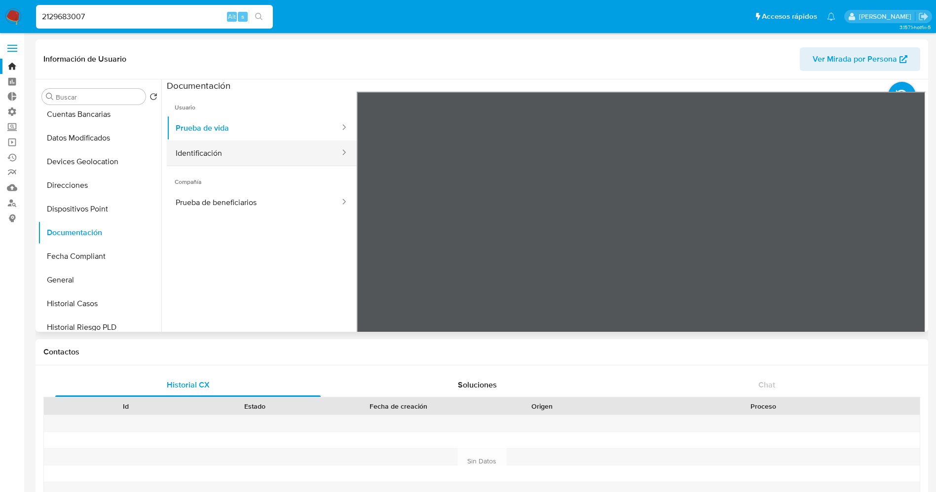
click at [221, 153] on button "Identificación" at bounding box center [254, 153] width 174 height 25
drag, startPoint x: 102, startPoint y: 21, endPoint x: 23, endPoint y: 17, distance: 79.6
click at [2, 27] on nav "Pausado Ver notificaciones 2129683007 Alt s Accesos rápidos Presiona las siguie…" at bounding box center [468, 16] width 936 height 33
paste input "57794897"
type input "2577948977"
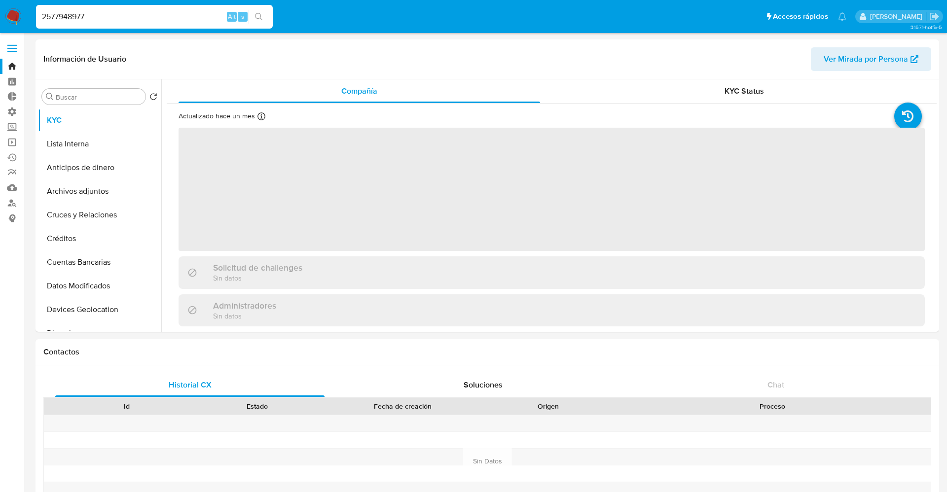
select select "10"
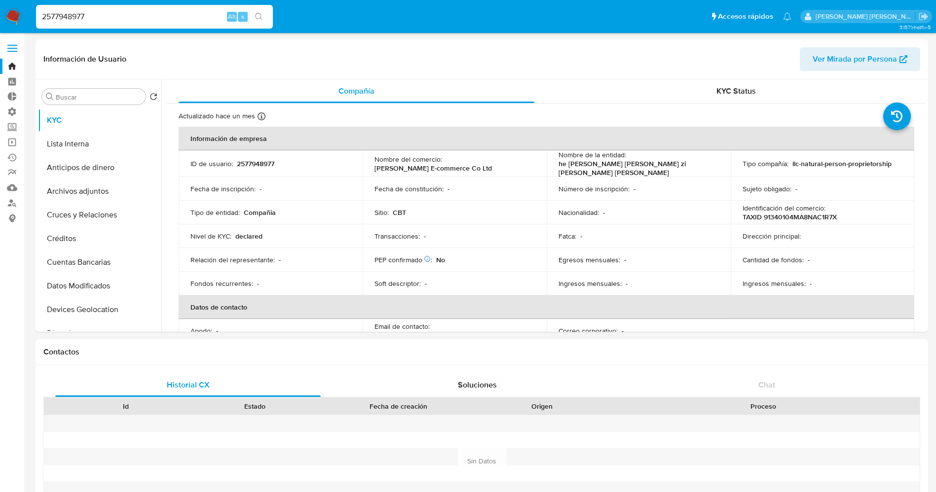
select select "10"
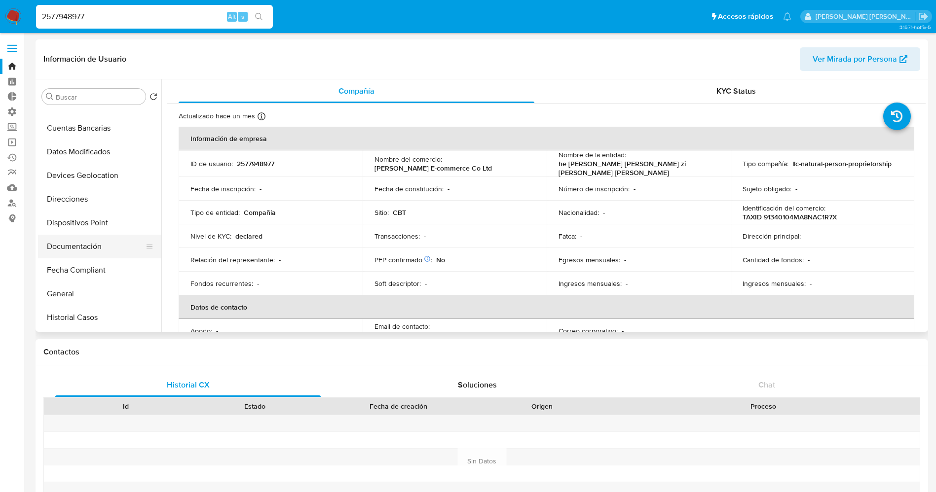
scroll to position [148, 0]
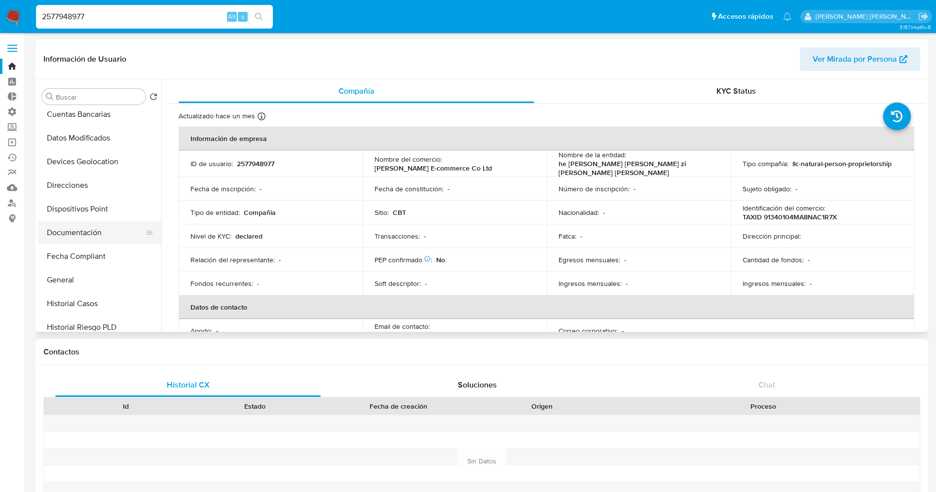
click at [72, 227] on button "Documentación" at bounding box center [95, 233] width 115 height 24
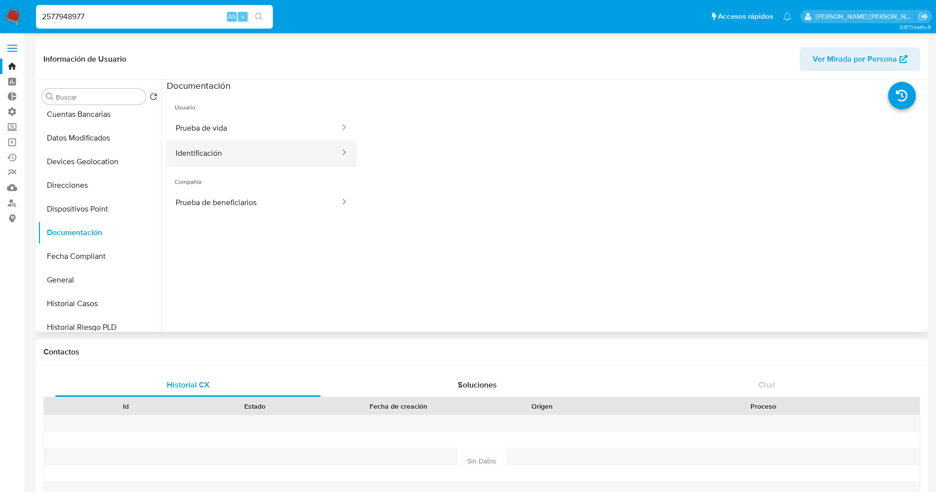
click at [212, 155] on button "Identificación" at bounding box center [254, 153] width 174 height 25
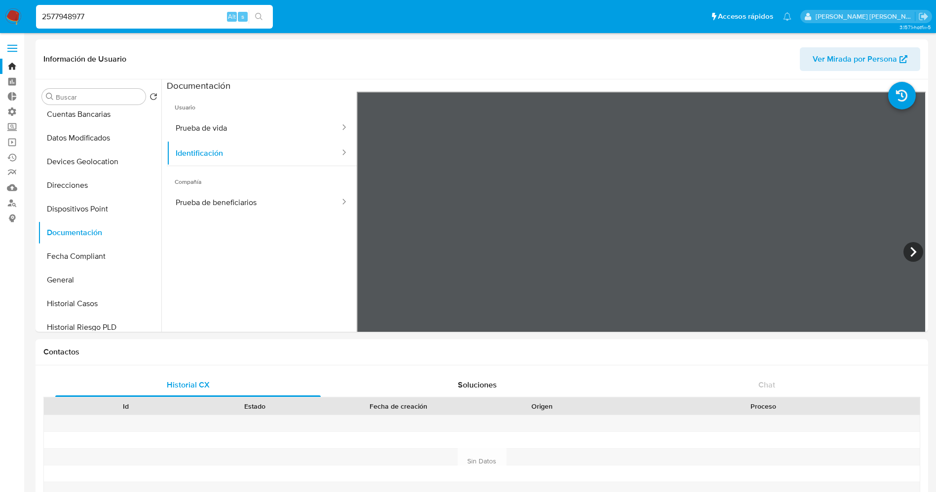
drag, startPoint x: 149, startPoint y: 17, endPoint x: 0, endPoint y: 13, distance: 148.5
click at [0, 13] on nav "Pausado Ver notificaciones 2577948977 Alt s Accesos rápidos Presiona las siguie…" at bounding box center [468, 16] width 936 height 33
paste input "171433"
type input "2571714337"
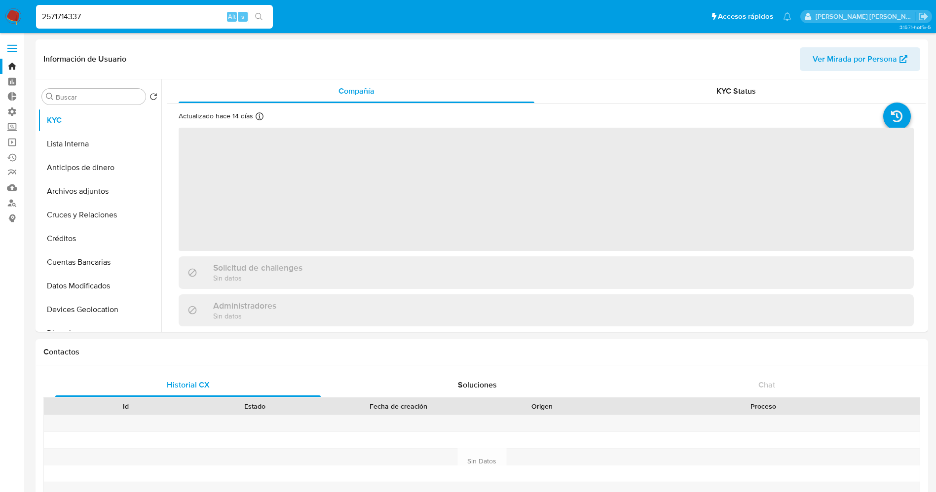
select select "10"
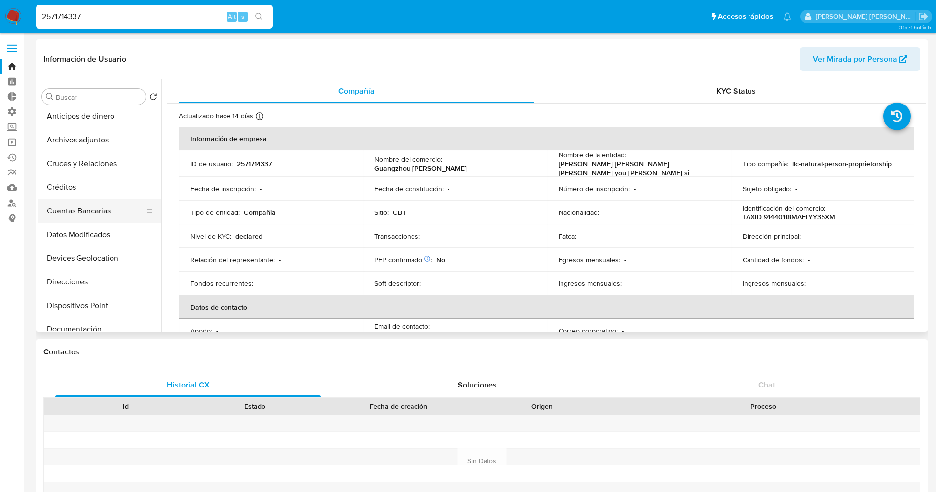
scroll to position [74, 0]
click at [76, 303] on button "Documentación" at bounding box center [95, 307] width 115 height 24
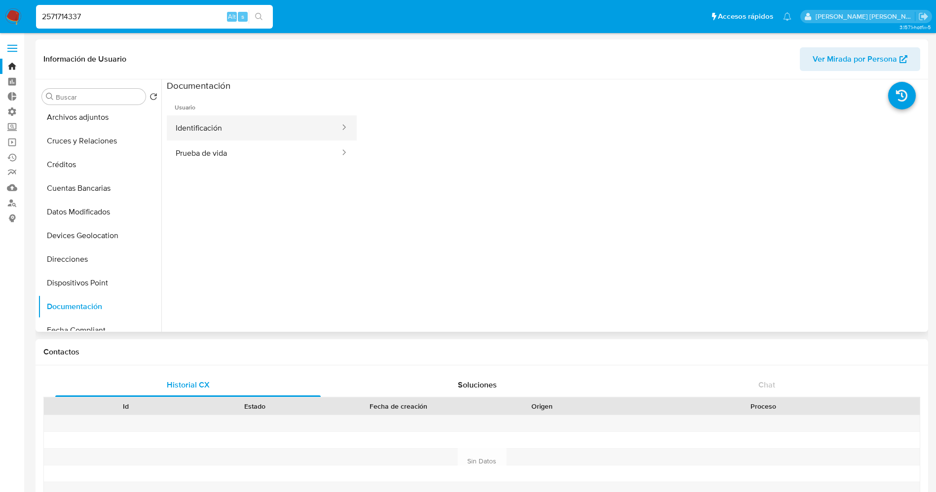
click at [212, 128] on button "Identificación" at bounding box center [254, 127] width 174 height 25
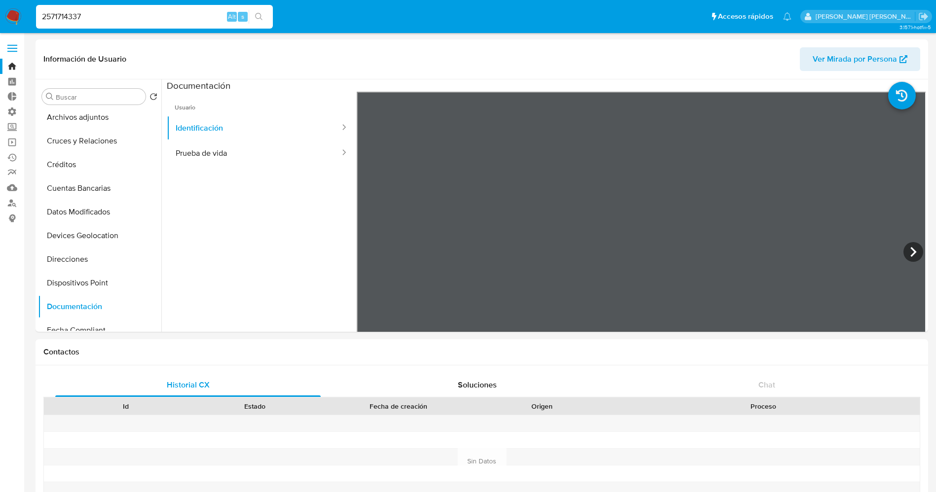
drag, startPoint x: 125, startPoint y: 22, endPoint x: 0, endPoint y: 22, distance: 124.8
click at [0, 22] on nav "Pausado Ver notificaciones 2571714337 Alt s Accesos rápidos Presiona las siguie…" at bounding box center [468, 16] width 936 height 33
paste input "887135"
type input "2588713537"
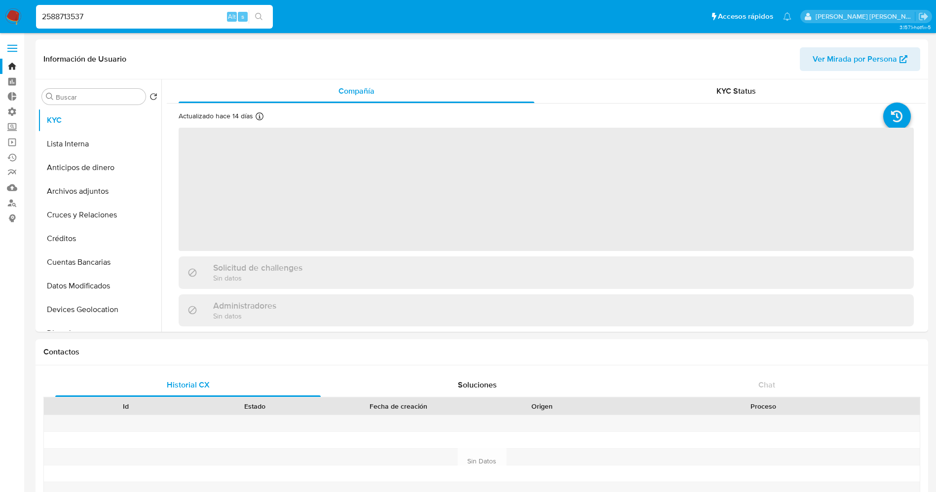
select select "10"
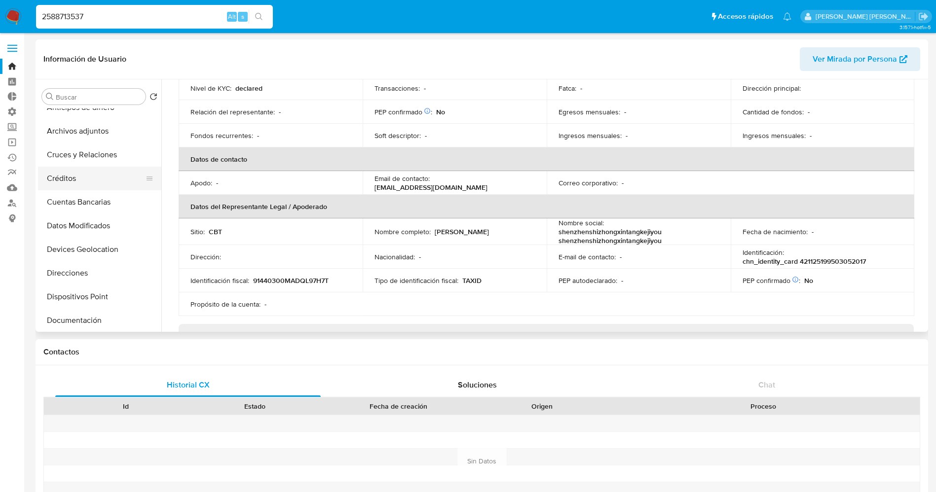
scroll to position [74, 0]
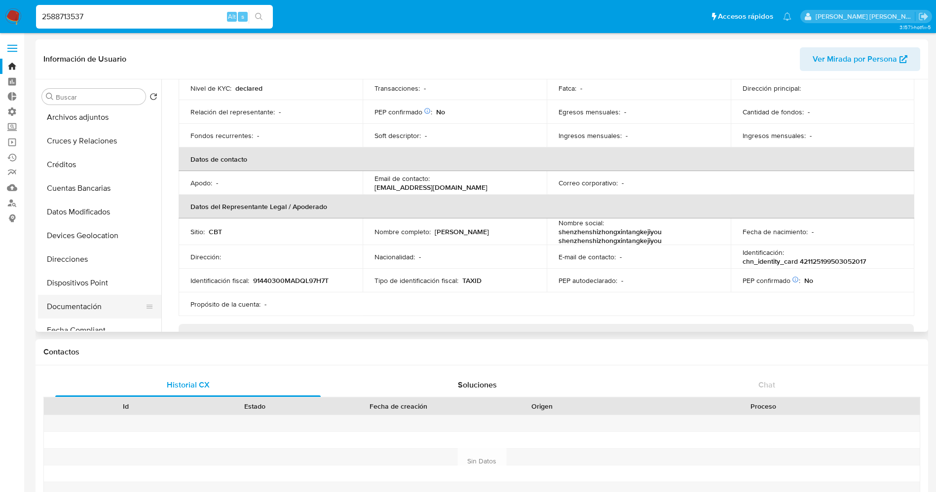
click at [76, 300] on button "Documentación" at bounding box center [95, 307] width 115 height 24
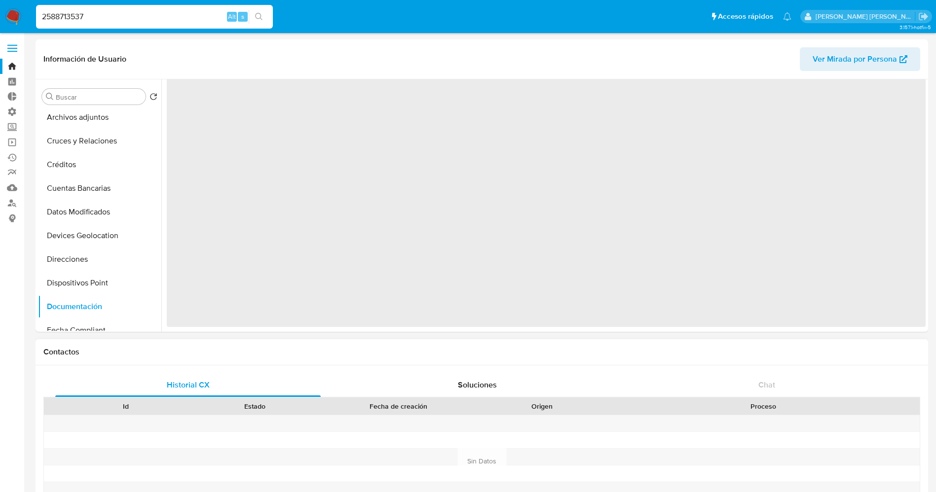
scroll to position [0, 0]
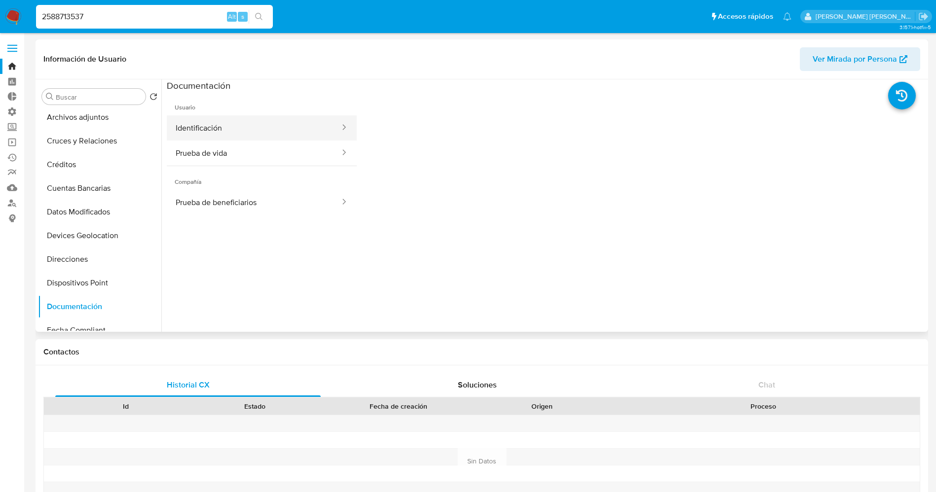
click at [221, 126] on button "Identificación" at bounding box center [254, 127] width 174 height 25
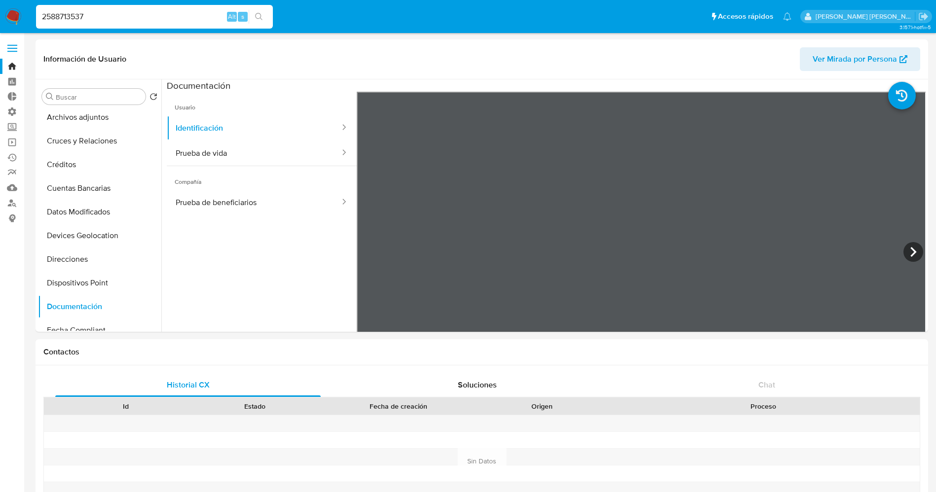
drag, startPoint x: 122, startPoint y: 15, endPoint x: 0, endPoint y: 22, distance: 122.1
click at [0, 22] on nav "Pausado Ver notificaciones 2588713537 Alt s Accesos rápidos Presiona las siguie…" at bounding box center [468, 16] width 936 height 33
paste input "62025718"
type input "2562025718"
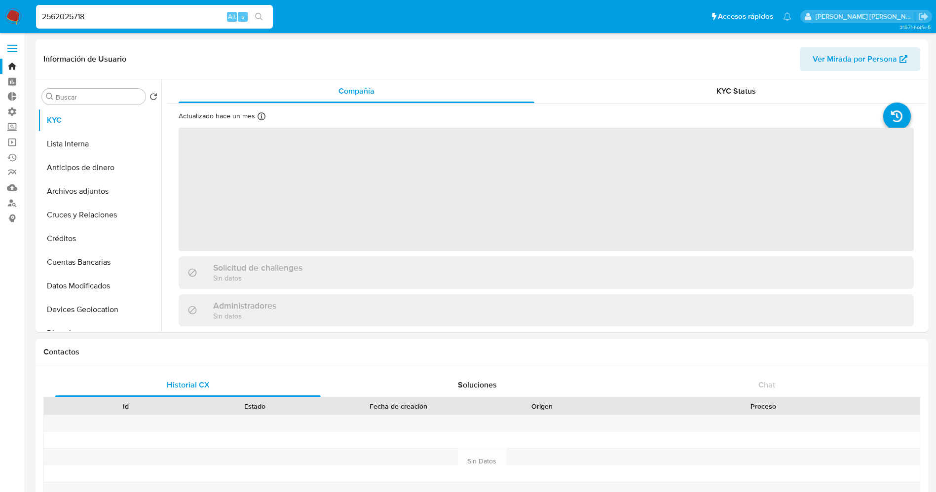
select select "10"
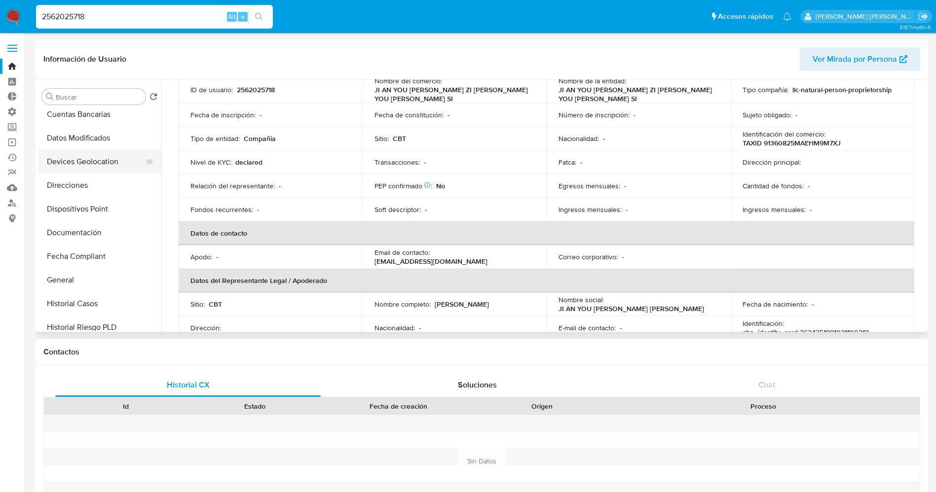
scroll to position [222, 0]
click at [85, 163] on button "Documentación" at bounding box center [95, 159] width 115 height 24
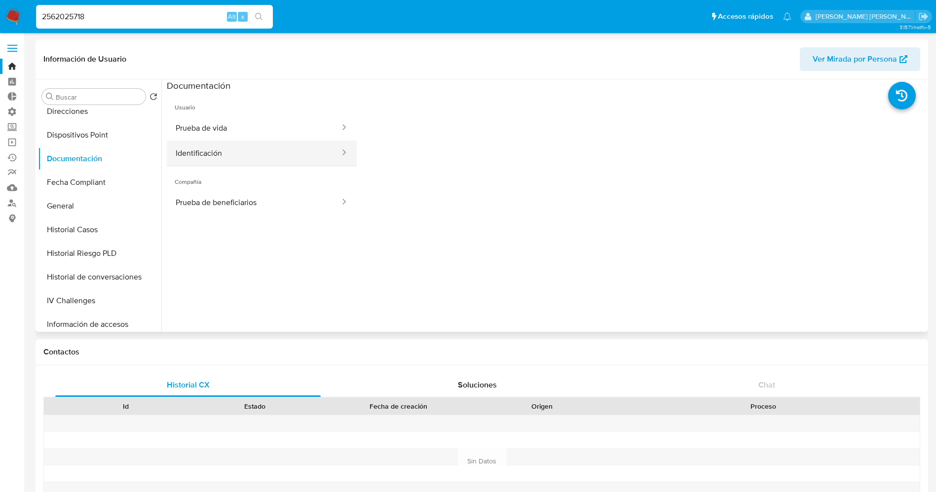
click at [240, 149] on button "Identificación" at bounding box center [254, 153] width 174 height 25
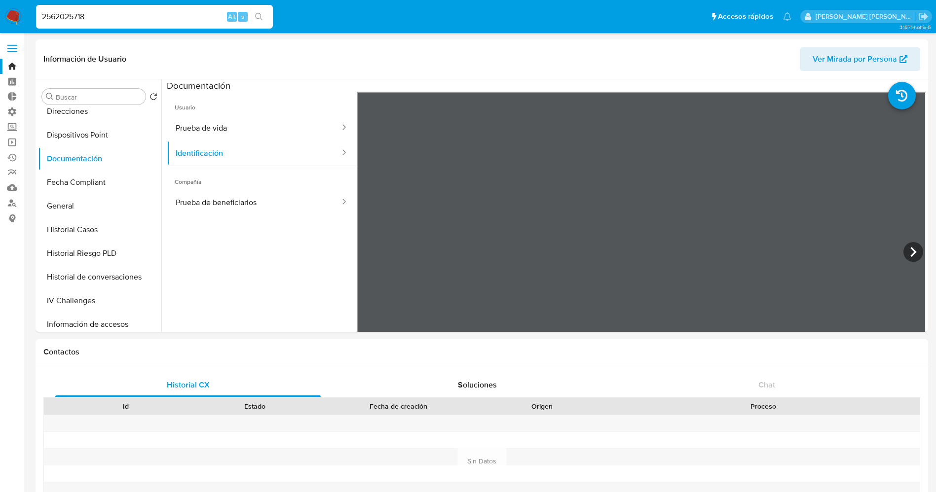
drag, startPoint x: 196, startPoint y: 17, endPoint x: 35, endPoint y: 18, distance: 161.8
click at [36, 15] on li "2562025718 Alt s" at bounding box center [155, 16] width 242 height 25
paste input "93425"
type input "2569342518"
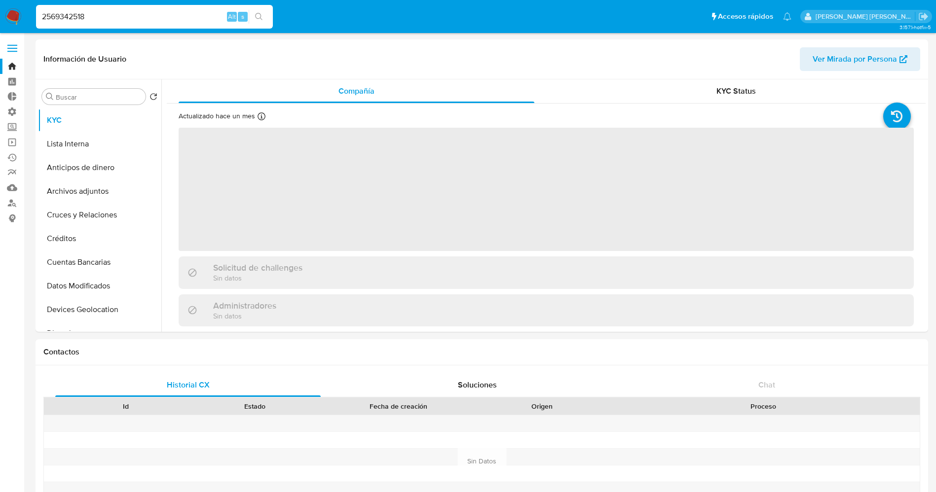
select select "10"
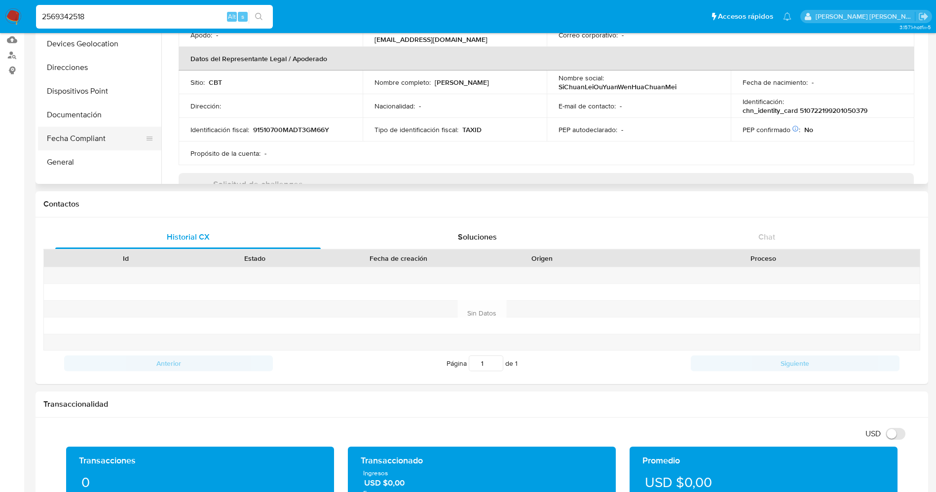
scroll to position [148, 0]
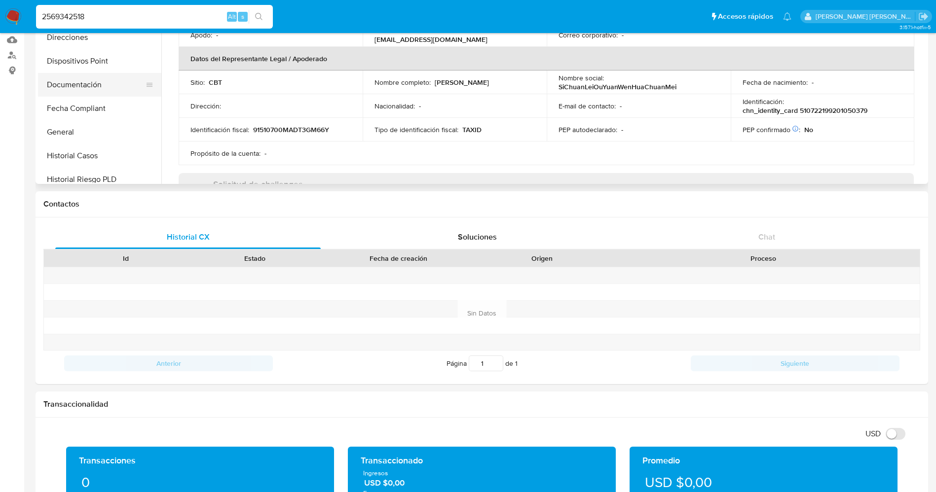
drag, startPoint x: 92, startPoint y: 85, endPoint x: 73, endPoint y: 98, distance: 22.7
click at [90, 85] on button "Documentación" at bounding box center [99, 85] width 123 height 24
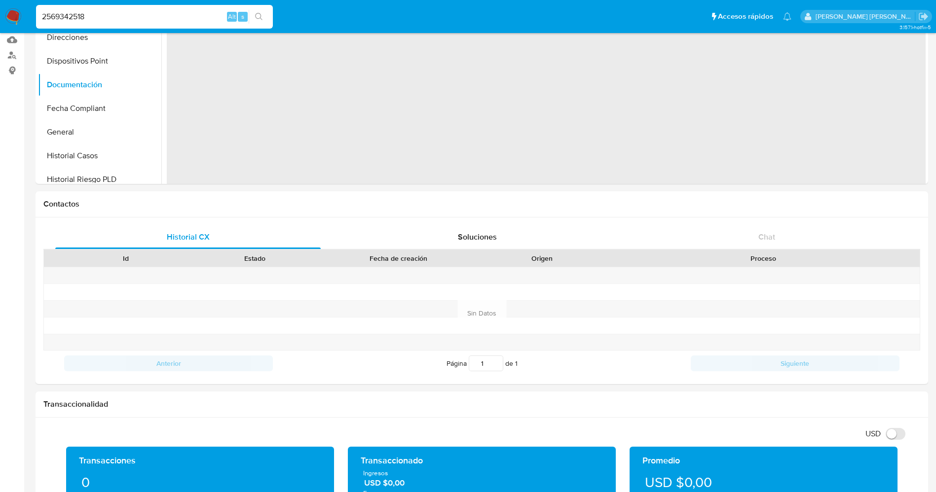
scroll to position [0, 0]
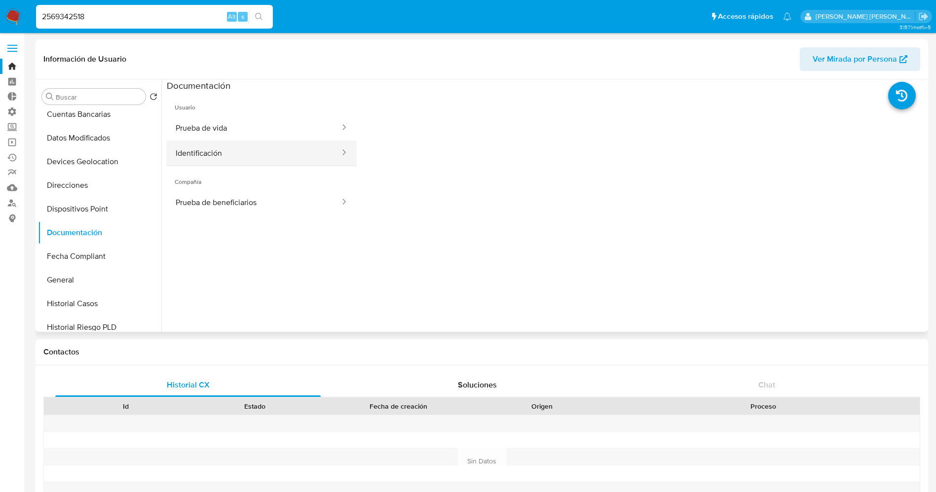
click at [259, 153] on button "Identificación" at bounding box center [254, 153] width 174 height 25
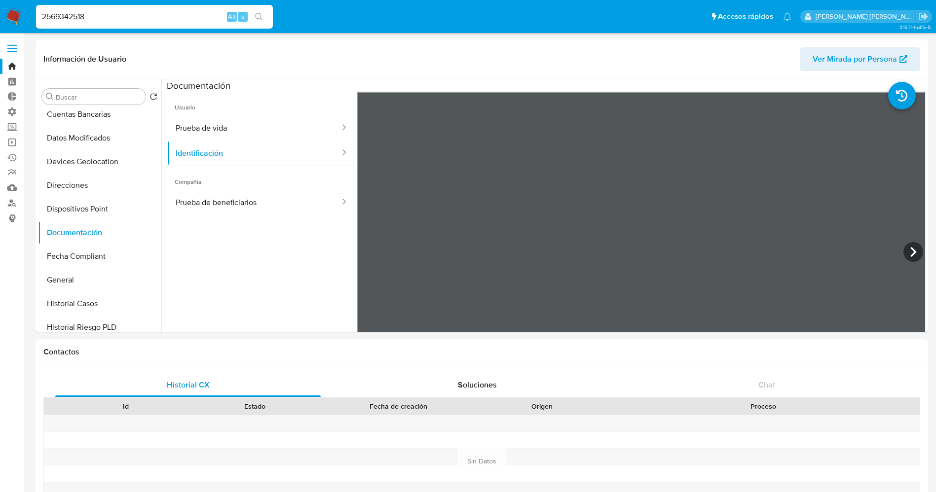
drag, startPoint x: 138, startPoint y: 12, endPoint x: 0, endPoint y: 14, distance: 137.7
click at [0, 14] on nav "Pausado Ver notificaciones 2569342518 Alt s Accesos rápidos Presiona las siguie…" at bounding box center [468, 16] width 936 height 33
paste input "182804566"
type input "1828045668"
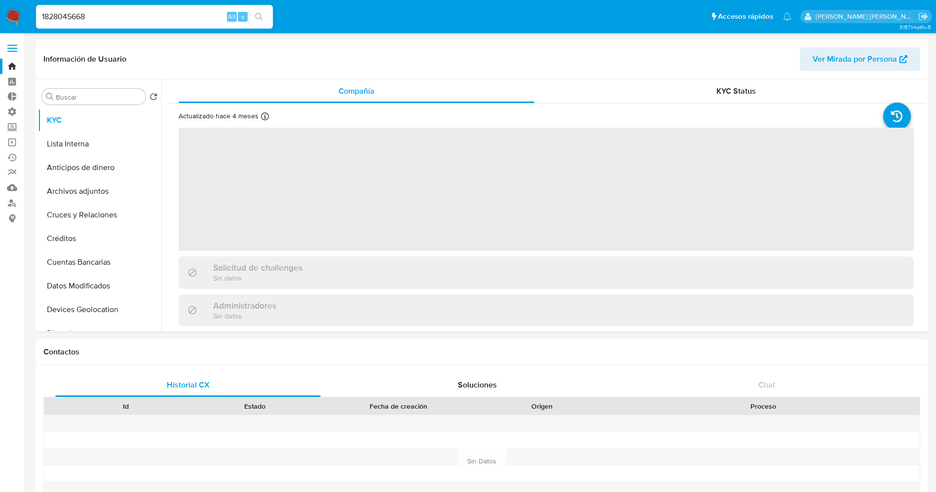
select select "10"
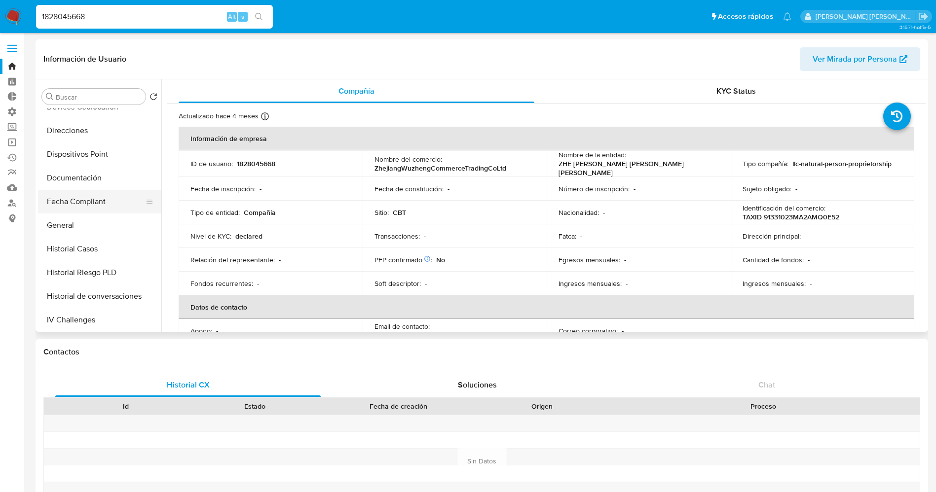
scroll to position [222, 0]
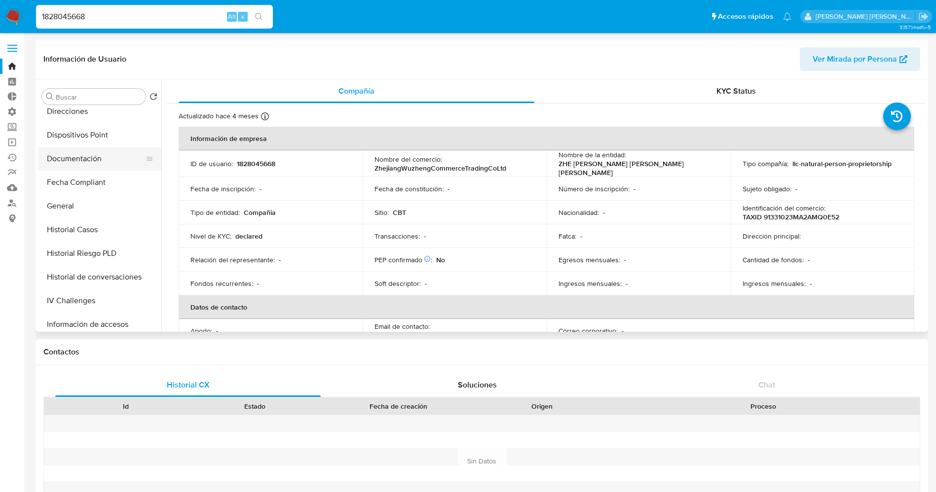
click at [87, 162] on button "Documentación" at bounding box center [95, 159] width 115 height 24
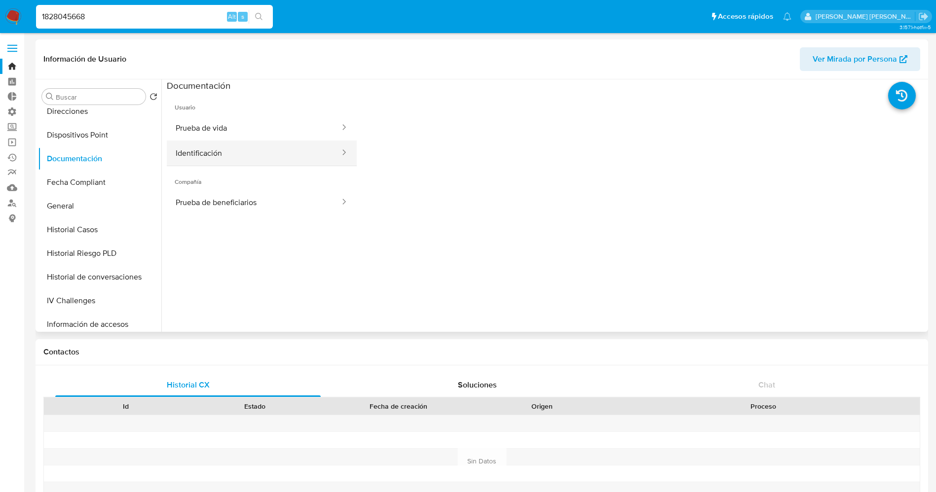
click at [209, 154] on button "Identificación" at bounding box center [254, 153] width 174 height 25
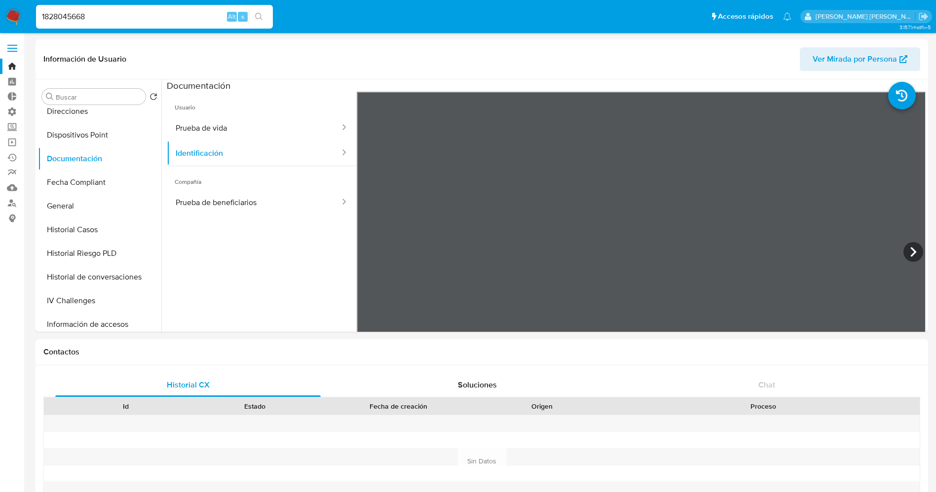
drag, startPoint x: 114, startPoint y: 18, endPoint x: 20, endPoint y: 18, distance: 93.7
click at [20, 18] on nav "Pausado Ver notificaciones 1828045668 Alt s Accesos rápidos Presiona las siguie…" at bounding box center [468, 16] width 936 height 33
paste input "229313332"
type input "2293133328"
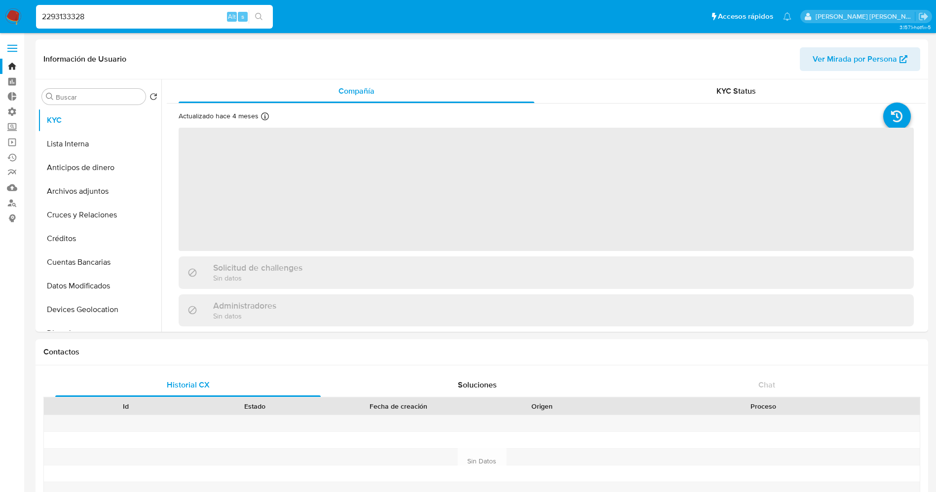
select select "10"
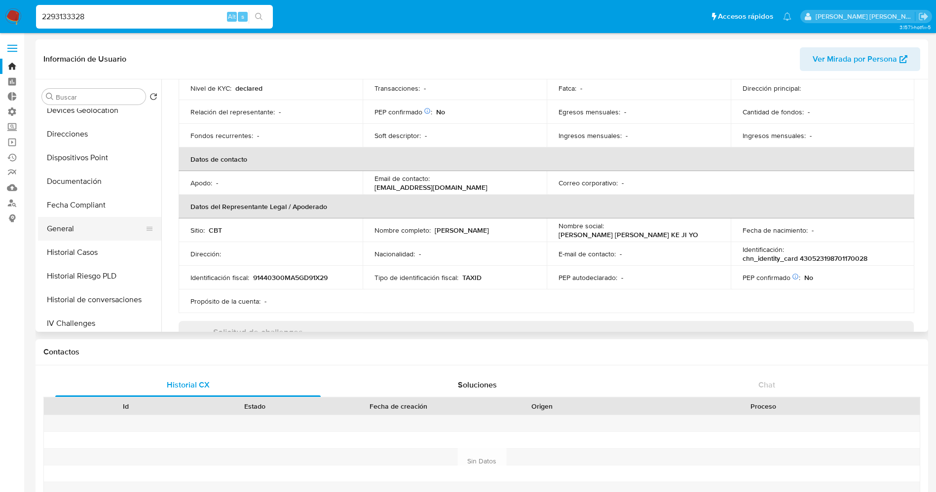
scroll to position [222, 0]
click at [87, 229] on button "Historial Casos" at bounding box center [95, 230] width 115 height 24
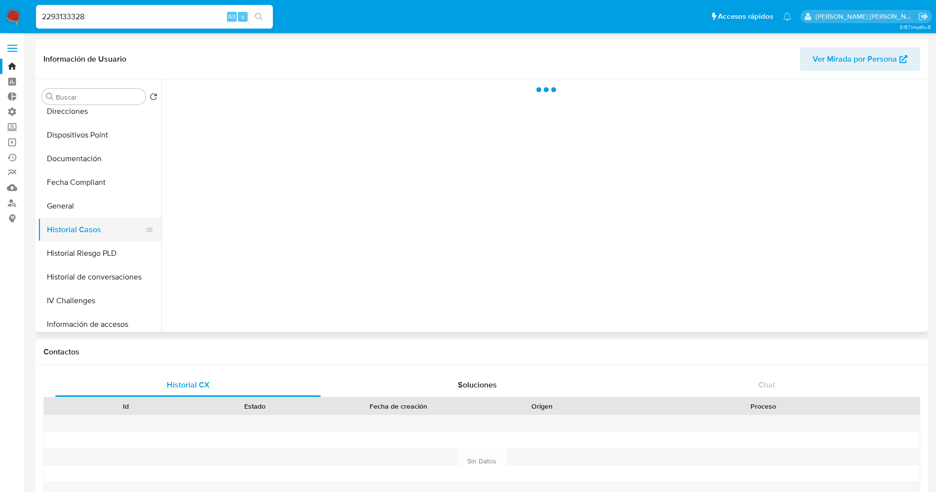
scroll to position [0, 0]
click at [90, 157] on button "Documentación" at bounding box center [95, 159] width 115 height 24
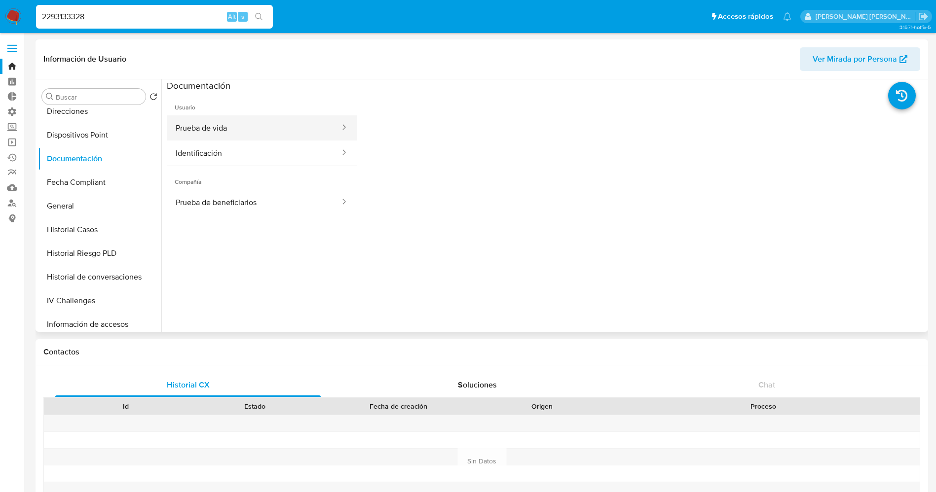
click at [221, 121] on button "Prueba de vida" at bounding box center [254, 127] width 174 height 25
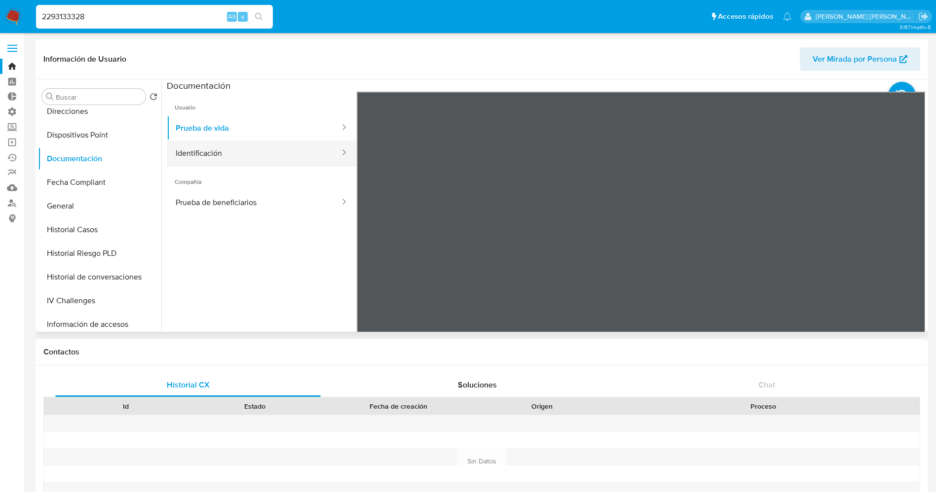
click at [262, 158] on button "Identificación" at bounding box center [254, 153] width 174 height 25
drag, startPoint x: 107, startPoint y: 11, endPoint x: 0, endPoint y: 9, distance: 107.1
click at [0, 9] on nav "Pausado Ver notificaciones 2293133328 Alt s Accesos rápidos Presiona las siguie…" at bounding box center [468, 16] width 936 height 33
paste input "58859324"
type input "2588593248"
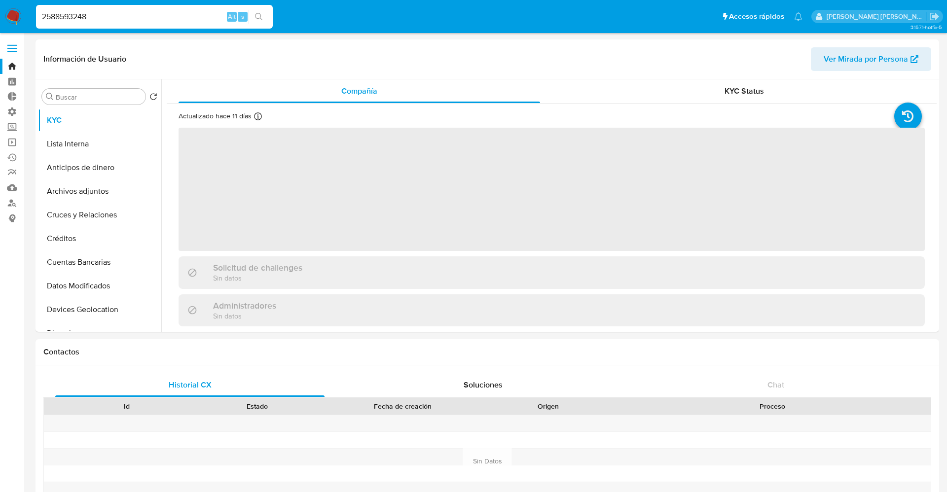
select select "10"
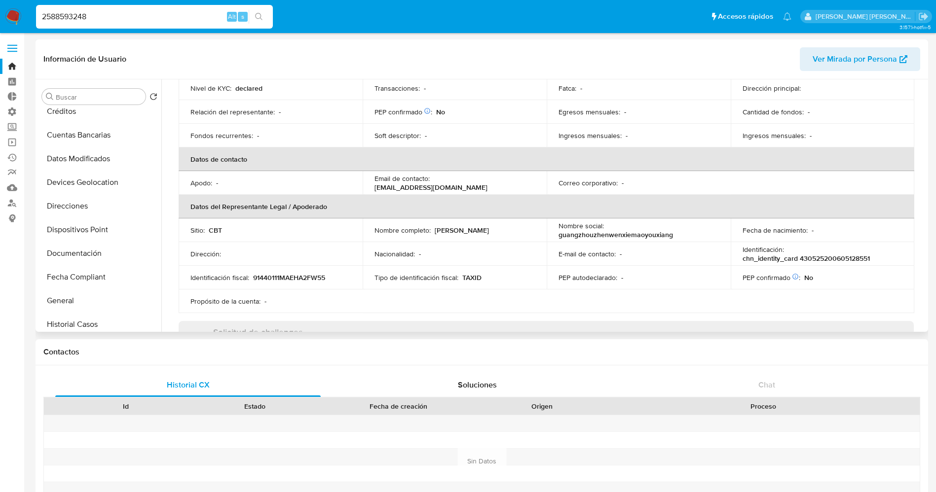
scroll to position [148, 0]
click at [88, 226] on button "Documentación" at bounding box center [95, 233] width 115 height 24
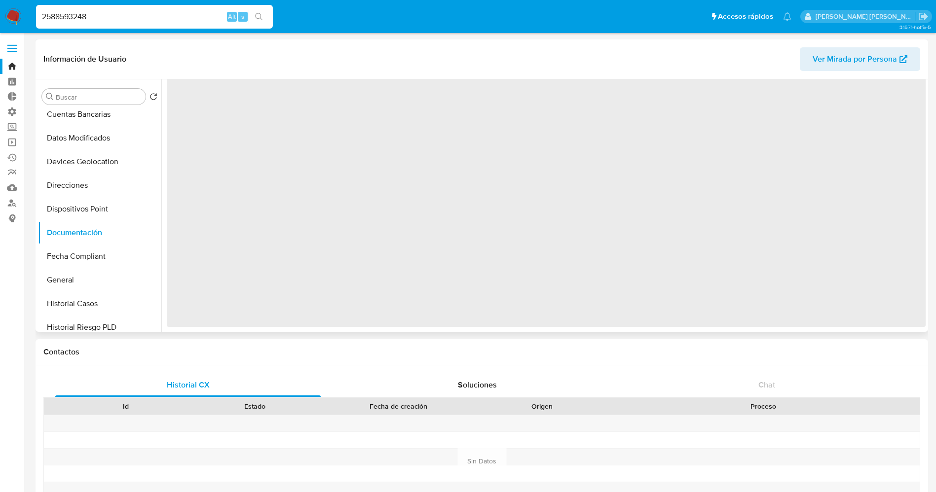
scroll to position [0, 0]
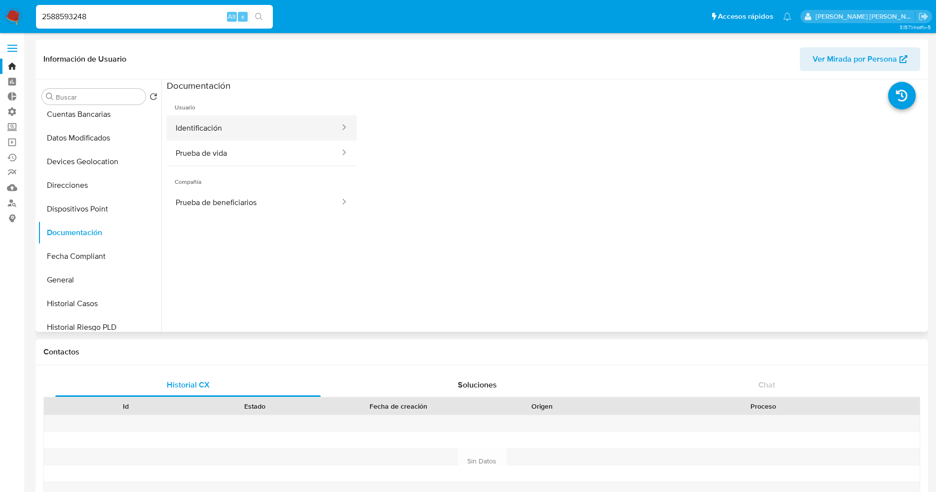
click at [236, 127] on button "Identificación" at bounding box center [254, 127] width 174 height 25
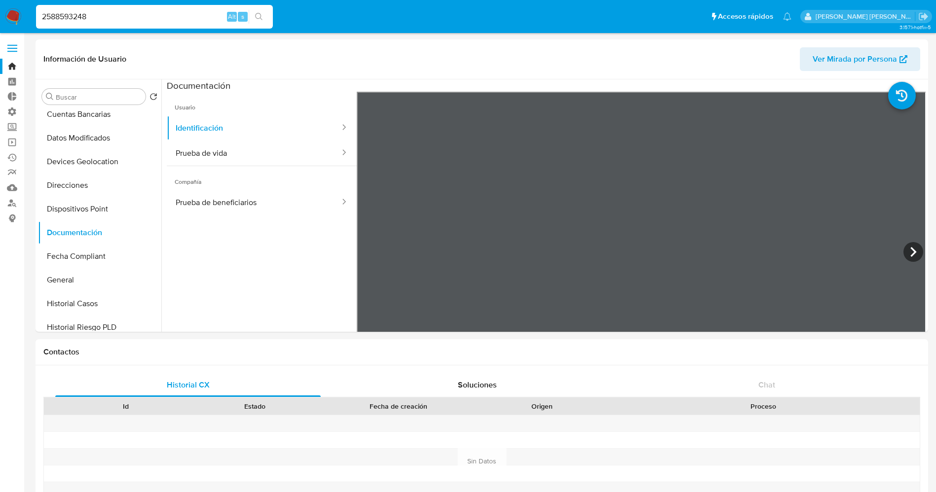
drag, startPoint x: 106, startPoint y: 19, endPoint x: 25, endPoint y: 9, distance: 81.6
click at [25, 9] on nav "Pausado Ver notificaciones 2588593248 Alt s Accesos rápidos Presiona las siguie…" at bounding box center [468, 16] width 936 height 33
paste input "69595979"
type input "2569595979"
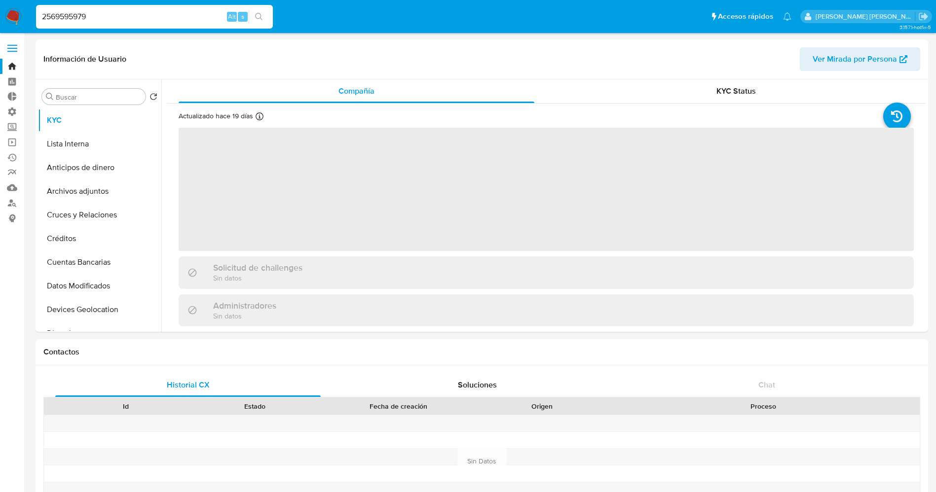
select select "10"
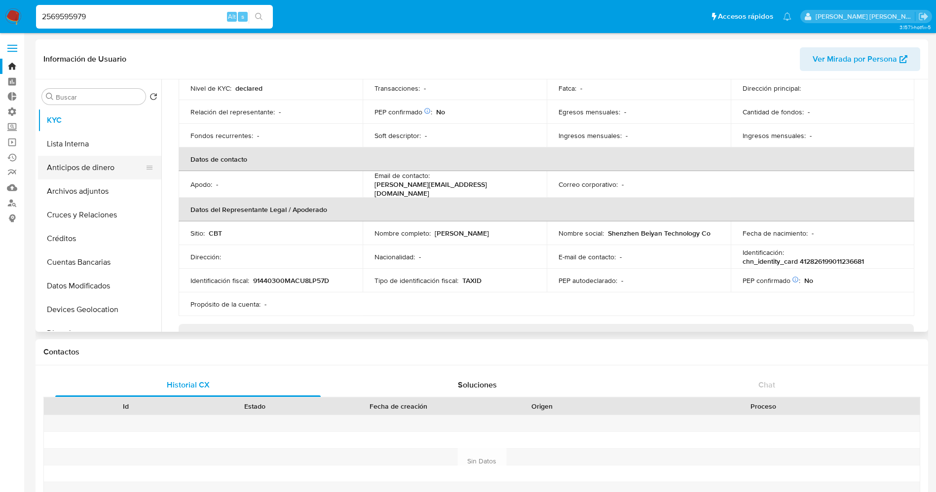
scroll to position [74, 0]
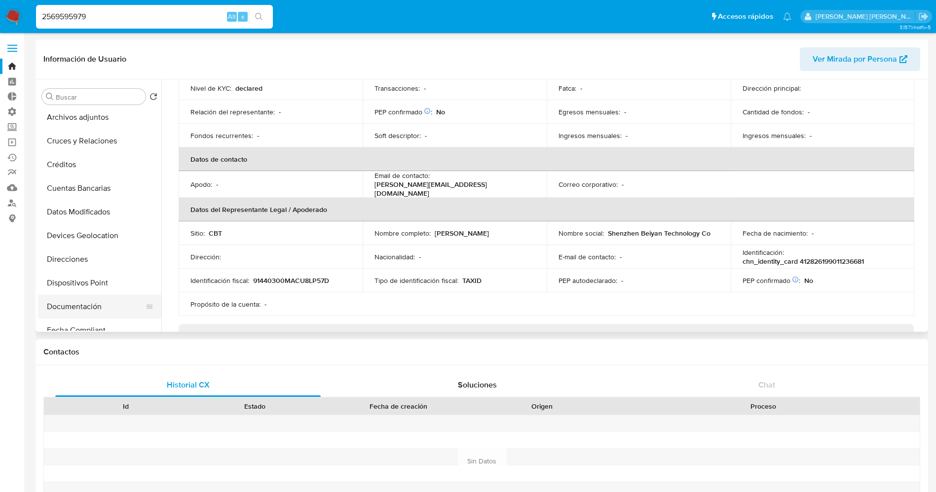
click at [84, 302] on button "Documentación" at bounding box center [95, 307] width 115 height 24
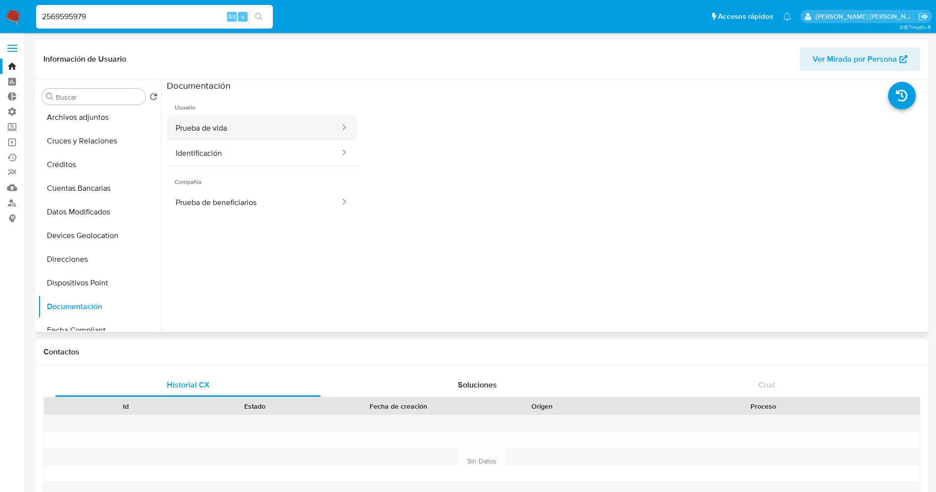
click at [228, 128] on button "Prueba de vida" at bounding box center [254, 127] width 174 height 25
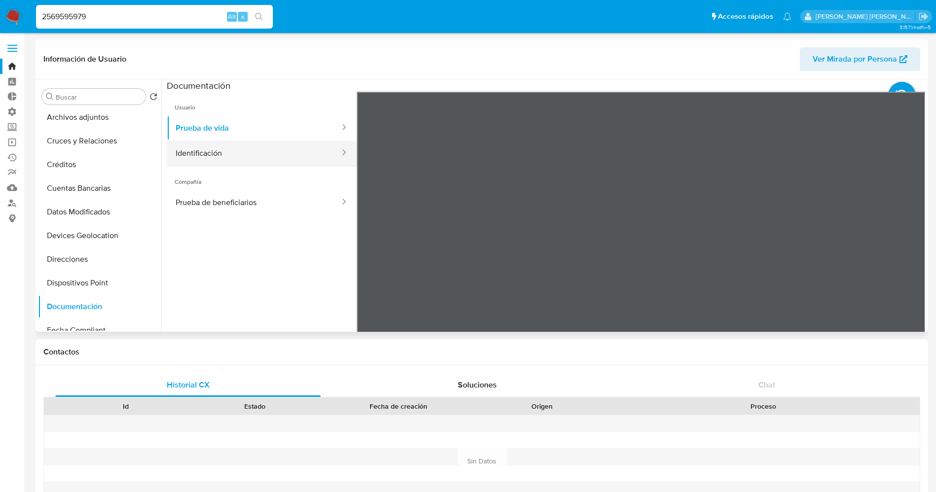
click at [241, 162] on button "Identificación" at bounding box center [254, 153] width 174 height 25
drag, startPoint x: 131, startPoint y: 14, endPoint x: 17, endPoint y: 14, distance: 113.5
click at [17, 14] on nav "Pausado Ver notificaciones 2569595979 Alt s Accesos rápidos Presiona las siguie…" at bounding box center [468, 16] width 936 height 33
paste input "33887716"
type input "2338877169"
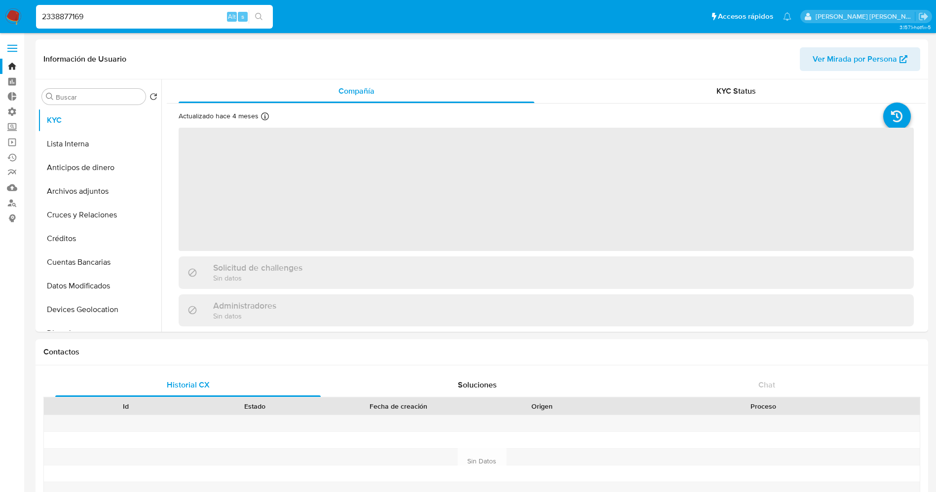
select select "10"
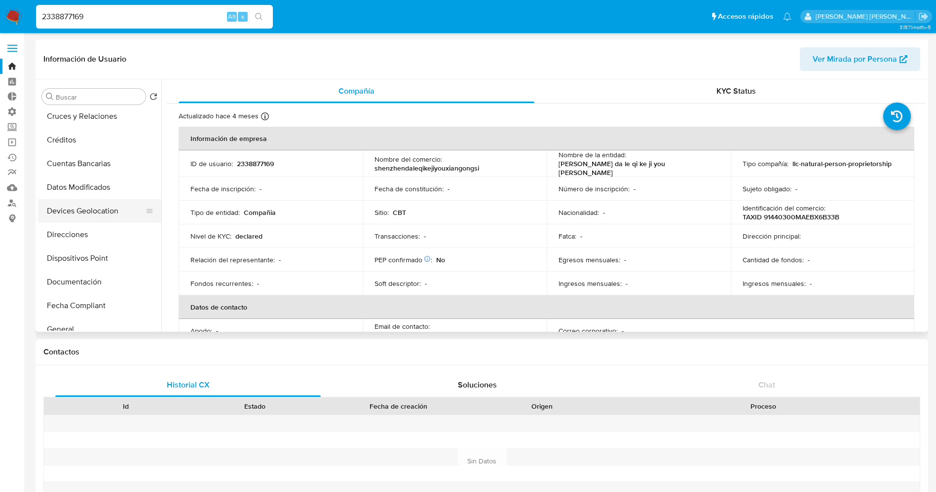
scroll to position [148, 0]
click at [89, 246] on button "Fecha Compliant" at bounding box center [95, 257] width 115 height 24
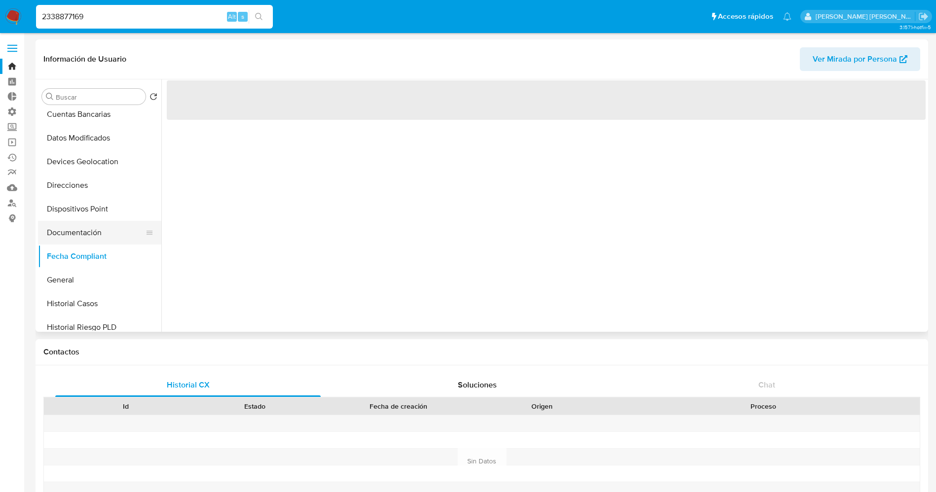
click at [95, 236] on button "Documentación" at bounding box center [95, 233] width 115 height 24
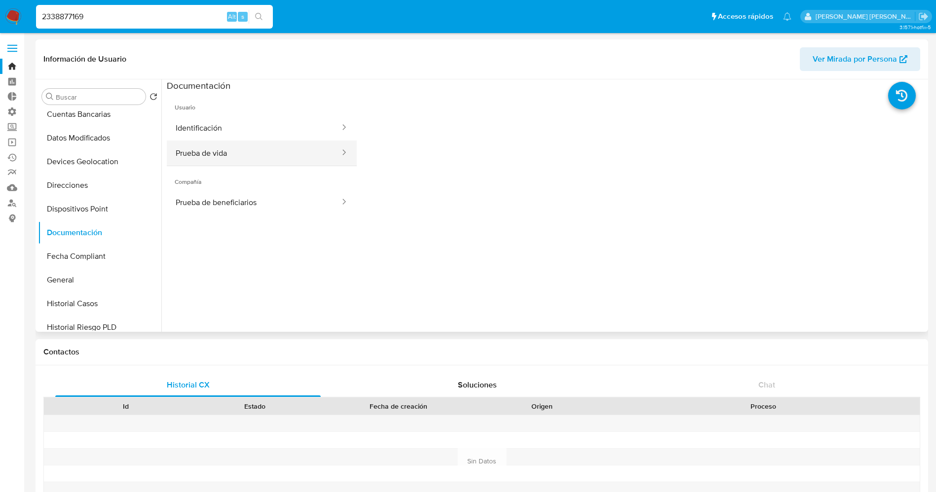
click at [239, 152] on button "Prueba de vida" at bounding box center [254, 153] width 174 height 25
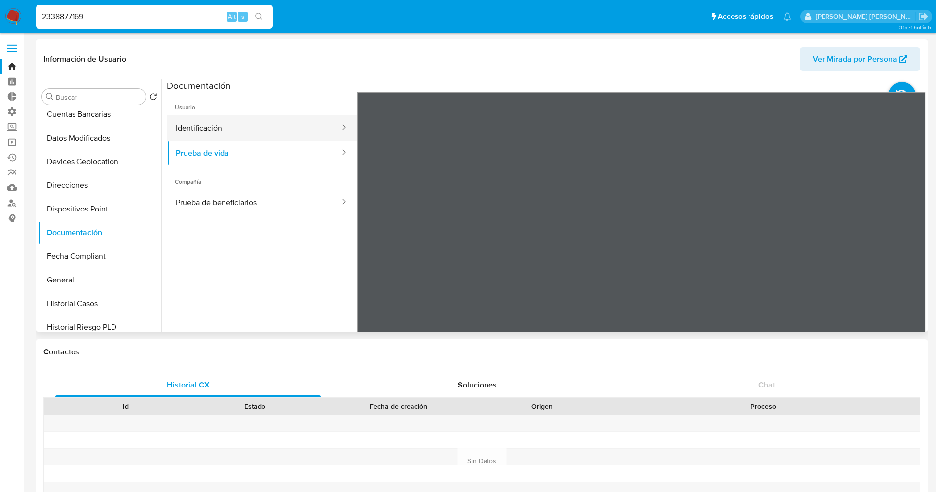
drag, startPoint x: 245, startPoint y: 128, endPoint x: 253, endPoint y: 128, distance: 8.4
click at [245, 128] on button "Identificación" at bounding box center [254, 127] width 174 height 25
click at [16, 12] on img at bounding box center [13, 16] width 17 height 17
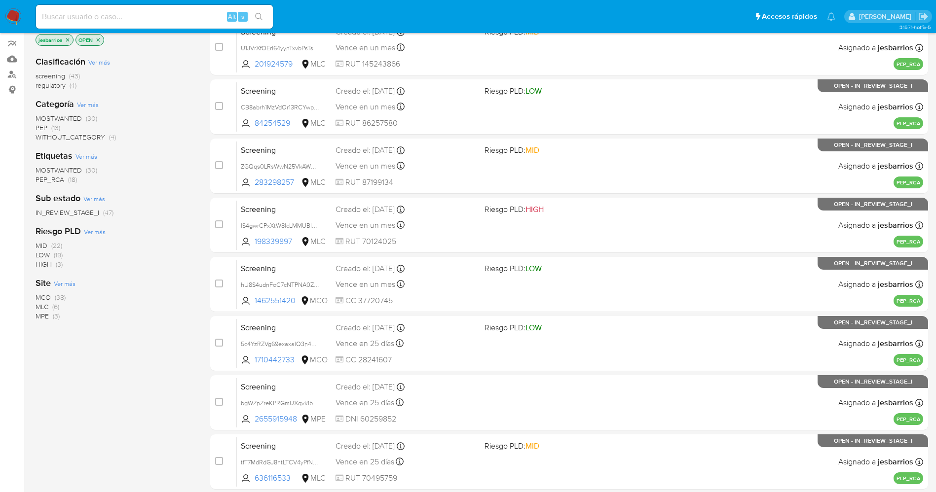
scroll to position [287, 0]
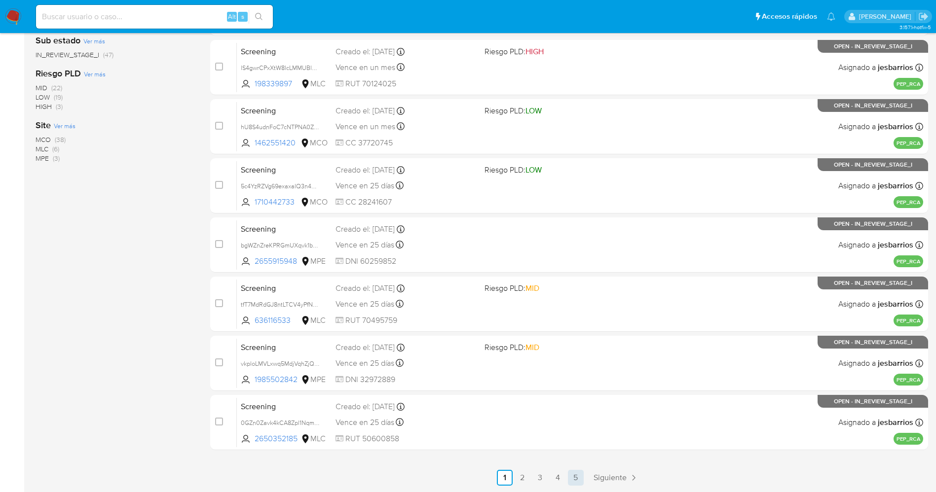
click at [582, 472] on link "5" at bounding box center [576, 478] width 16 height 16
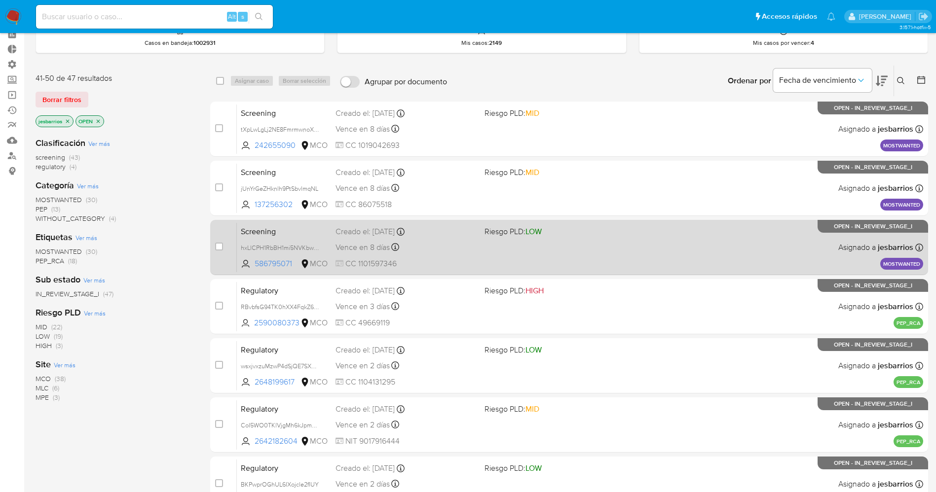
scroll to position [35, 0]
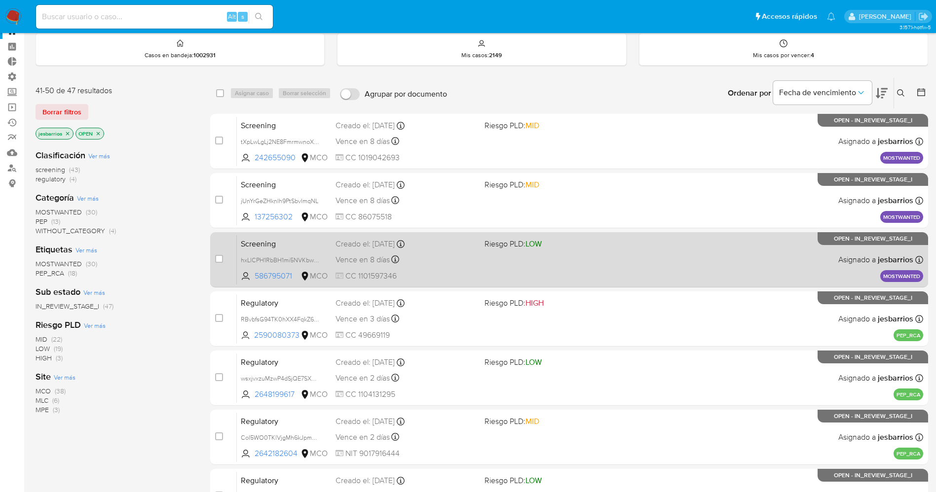
click at [585, 267] on div "Screening hxLlCPH1RbBH1mi5NVKbwU3T 586795071 MCO Riesgo PLD: LOW Creado el: [DA…" at bounding box center [580, 260] width 686 height 50
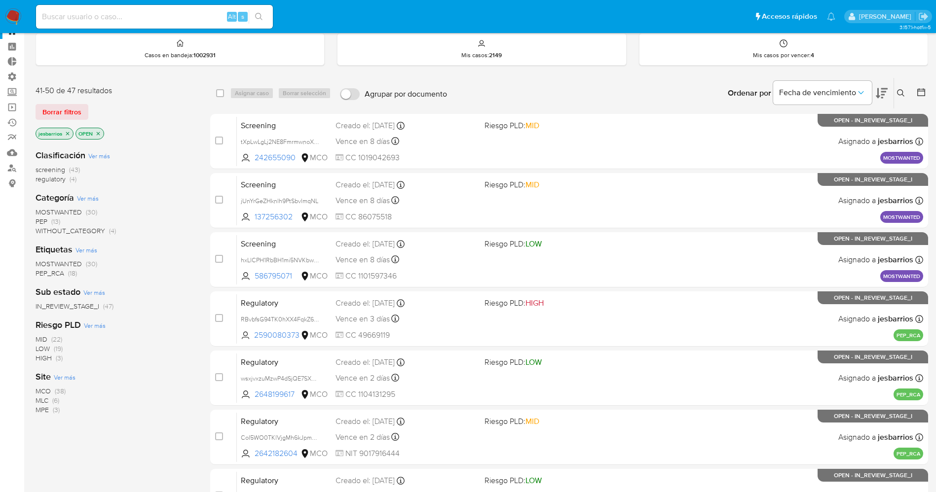
click at [13, 13] on img at bounding box center [13, 16] width 17 height 17
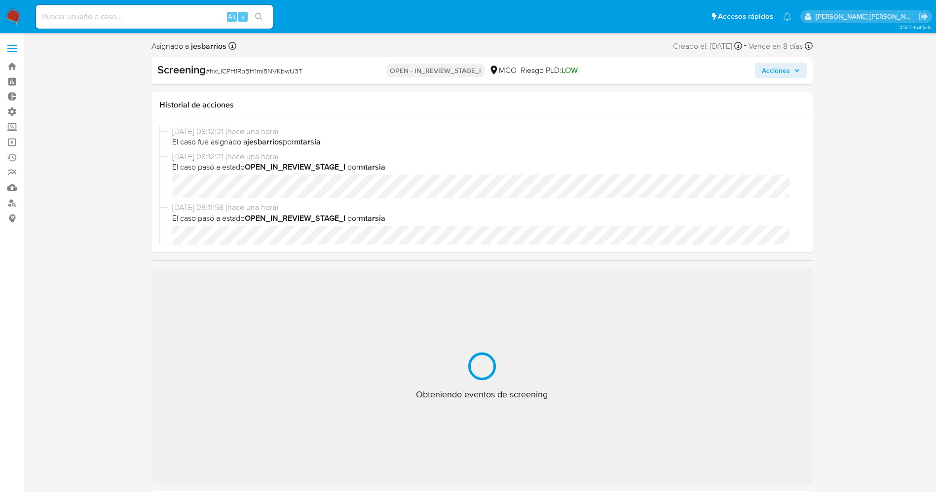
select select "10"
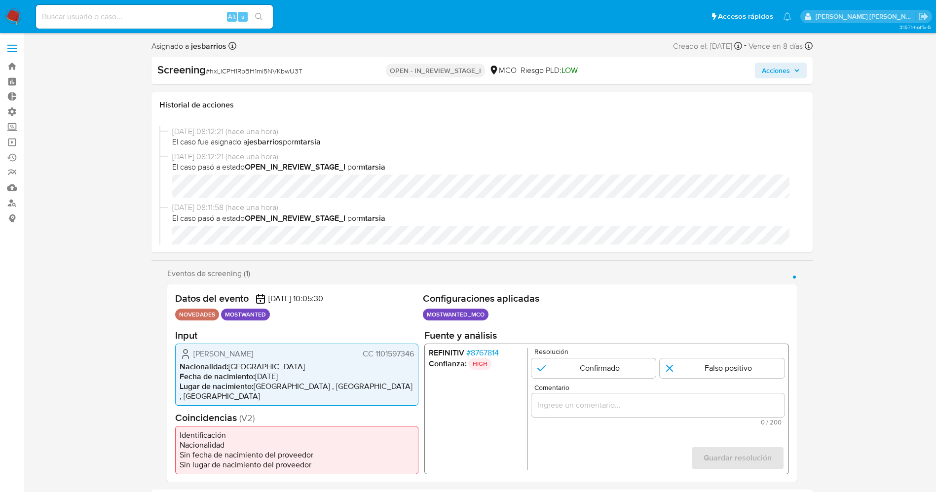
click at [480, 352] on span "# 8767814" at bounding box center [482, 353] width 33 height 10
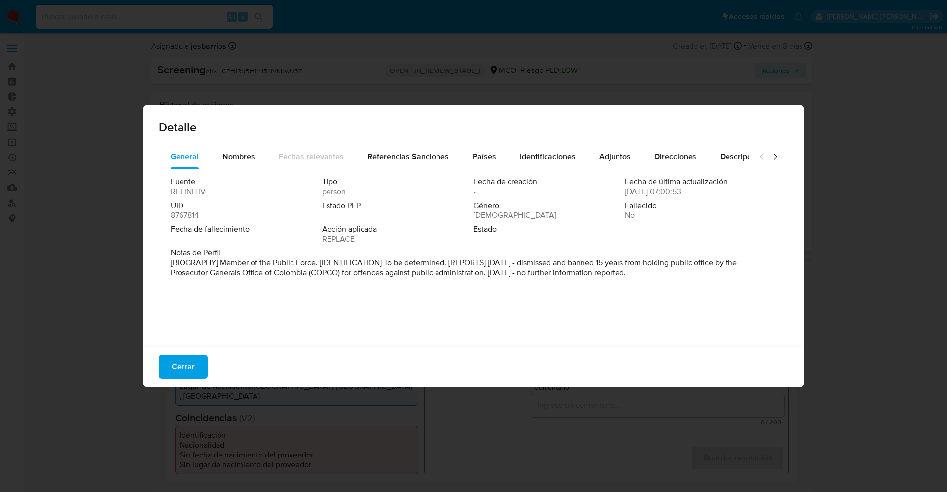
drag, startPoint x: 163, startPoint y: 262, endPoint x: 684, endPoint y: 281, distance: 520.8
click at [684, 281] on div "Fuente REFINITIV Tipo person Fecha de creación - Fecha de última actualización …" at bounding box center [474, 255] width 630 height 173
click at [328, 273] on p "[BIOGRAPHY] Member of the Public Force. [IDENTIFICATION] To be determined. [REP…" at bounding box center [473, 268] width 604 height 20
drag, startPoint x: 308, startPoint y: 273, endPoint x: 343, endPoint y: 271, distance: 35.1
click at [343, 271] on p "[BIOGRAPHY] Member of the Public Force. [IDENTIFICATION] To be determined. [REP…" at bounding box center [473, 268] width 604 height 20
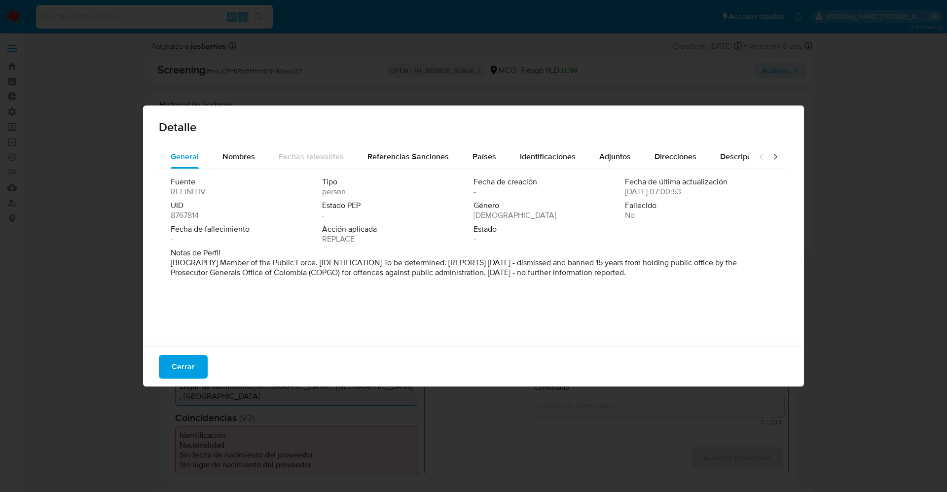
click at [192, 370] on span "Cerrar" at bounding box center [183, 367] width 23 height 22
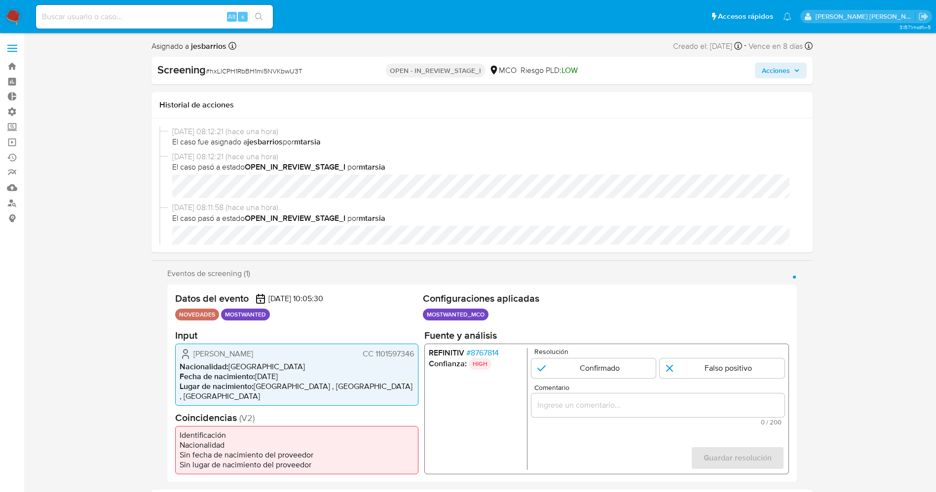
drag, startPoint x: 503, startPoint y: 351, endPoint x: 498, endPoint y: 358, distance: 8.8
click at [498, 358] on li "REFINITIV # 8767814" at bounding box center [475, 353] width 94 height 10
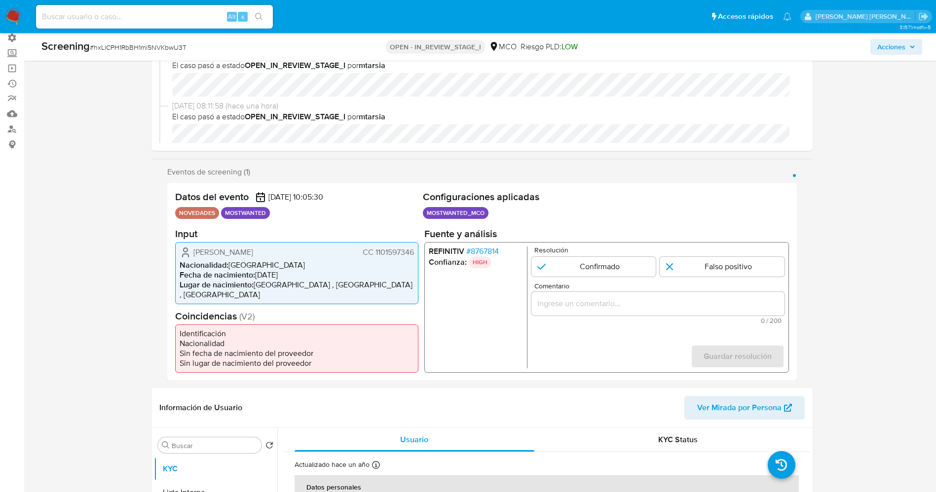
click at [492, 275] on ul "REFINITIV # 8767814 Confianza: HIGH" at bounding box center [477, 307] width 99 height 122
click at [482, 249] on span "# 8767814" at bounding box center [482, 251] width 33 height 10
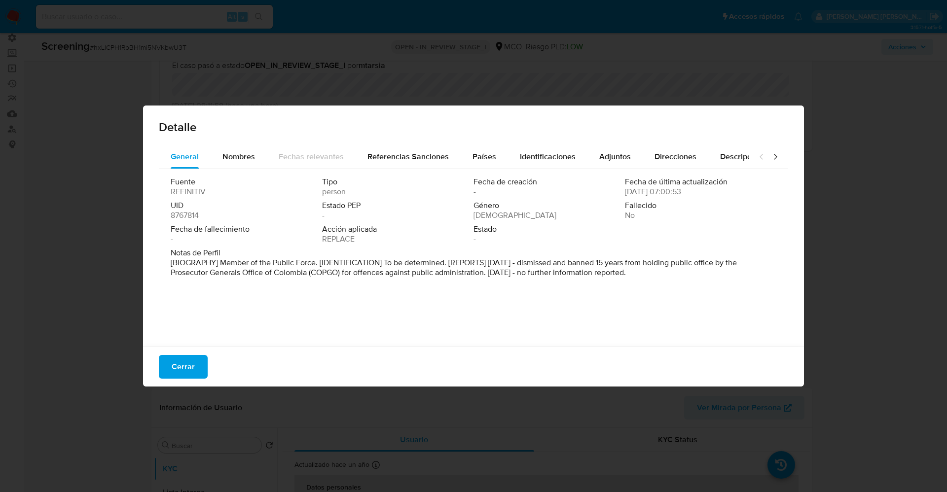
drag, startPoint x: 228, startPoint y: 262, endPoint x: 675, endPoint y: 278, distance: 446.7
click at [675, 278] on div "Notas de Perfil [BIOGRAPHY] Member of the Public Force. [IDENTIFICATION] To be …" at bounding box center [474, 265] width 606 height 34
click at [572, 273] on p "[BIOGRAPHY] Member of the Public Force. [IDENTIFICATION] To be determined. [REP…" at bounding box center [473, 268] width 604 height 20
drag, startPoint x: 610, startPoint y: 264, endPoint x: 629, endPoint y: 264, distance: 18.8
click at [629, 264] on p "[BIOGRAPHY] Member of the Public Force. [IDENTIFICATION] To be determined. [REP…" at bounding box center [473, 268] width 604 height 20
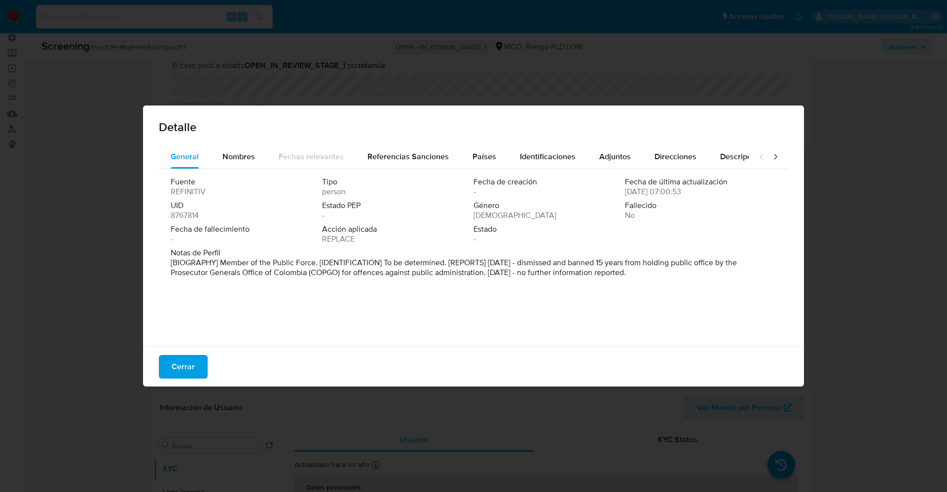
drag, startPoint x: 160, startPoint y: 365, endPoint x: 303, endPoint y: 234, distance: 193.8
click at [160, 366] on button "Cerrar" at bounding box center [183, 367] width 49 height 24
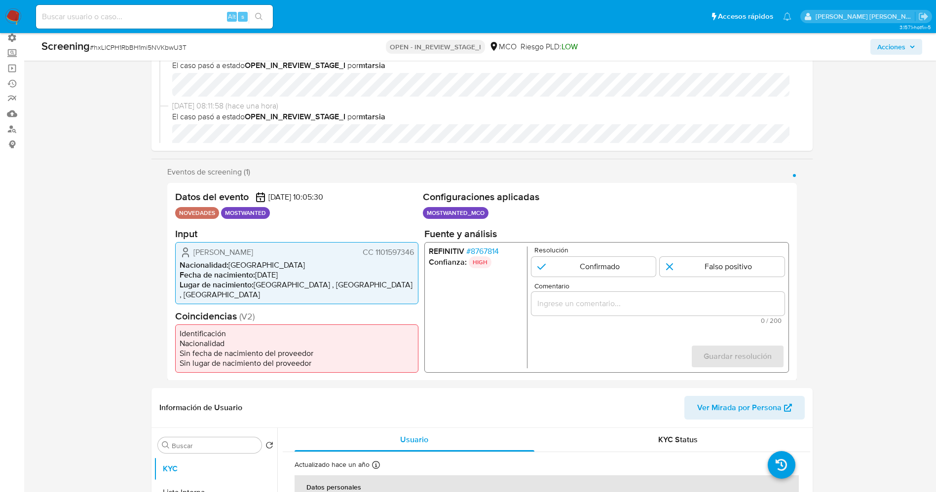
drag, startPoint x: 375, startPoint y: 256, endPoint x: 415, endPoint y: 255, distance: 40.0
click at [415, 255] on div "Jose Leonardo Caceres CC 1101597346 Nacionalidad : Colombia Fecha de nacimiento…" at bounding box center [296, 273] width 243 height 62
drag, startPoint x: 248, startPoint y: 256, endPoint x: 277, endPoint y: 255, distance: 28.6
click at [277, 255] on div "Jose Leonardo Caceres CC 1101597346" at bounding box center [297, 252] width 234 height 12
click at [187, 257] on icon "1 de 1" at bounding box center [186, 255] width 6 height 3
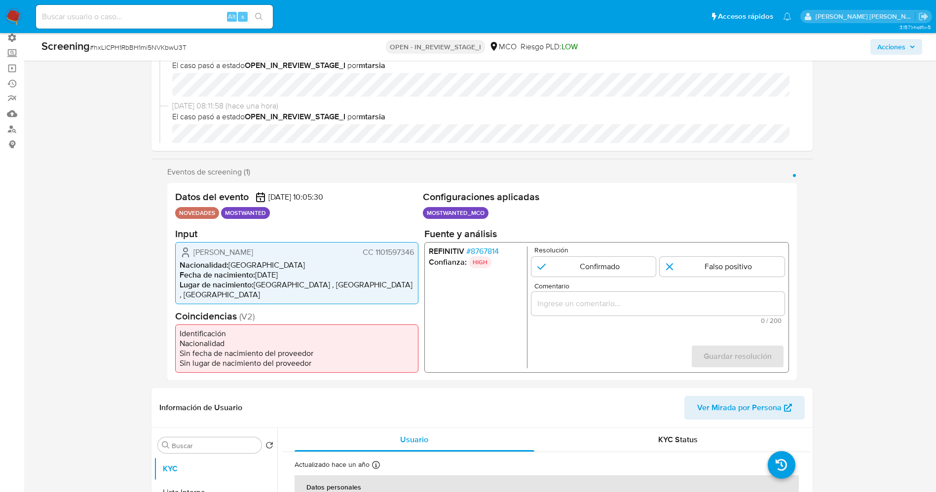
drag, startPoint x: 191, startPoint y: 254, endPoint x: 292, endPoint y: 250, distance: 100.7
click at [292, 250] on div "Jose Leonardo Caceres CC 1101597346" at bounding box center [297, 252] width 234 height 12
drag, startPoint x: 410, startPoint y: 255, endPoint x: 416, endPoint y: 255, distance: 6.4
click at [416, 255] on div "Jose Leonardo Caceres CC 1101597346 Nacionalidad : Colombia Fecha de nacimiento…" at bounding box center [296, 273] width 243 height 62
drag, startPoint x: 258, startPoint y: 262, endPoint x: 262, endPoint y: 253, distance: 9.9
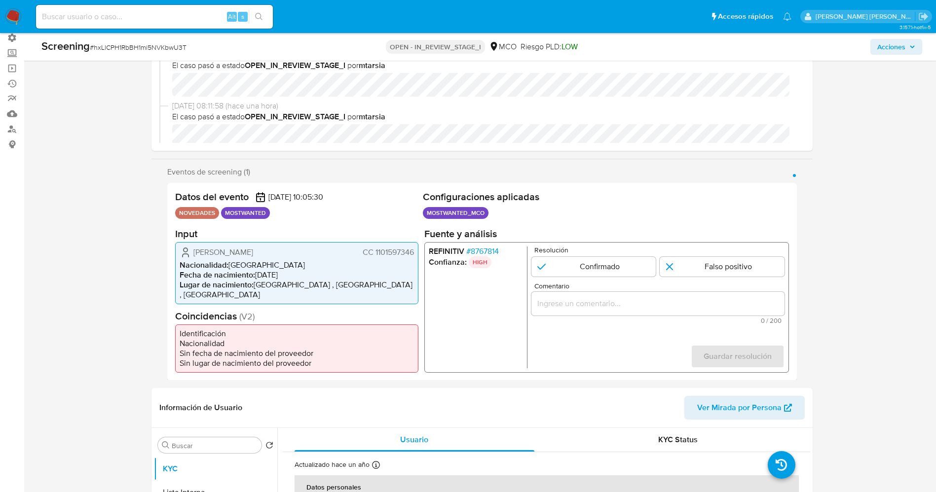
click at [284, 253] on div "Jose Leonardo Caceres CC 1101597346" at bounding box center [297, 252] width 234 height 12
drag, startPoint x: 182, startPoint y: 209, endPoint x: 254, endPoint y: 217, distance: 72.4
click at [278, 217] on ul "NOVEDADES MOSTWANTED" at bounding box center [297, 213] width 244 height 12
drag, startPoint x: 248, startPoint y: 294, endPoint x: 241, endPoint y: 286, distance: 10.2
click at [248, 291] on div "Jose Leonardo Caceres CC 1101597346 Nacionalidad : Colombia Fecha de nacimiento…" at bounding box center [296, 273] width 243 height 62
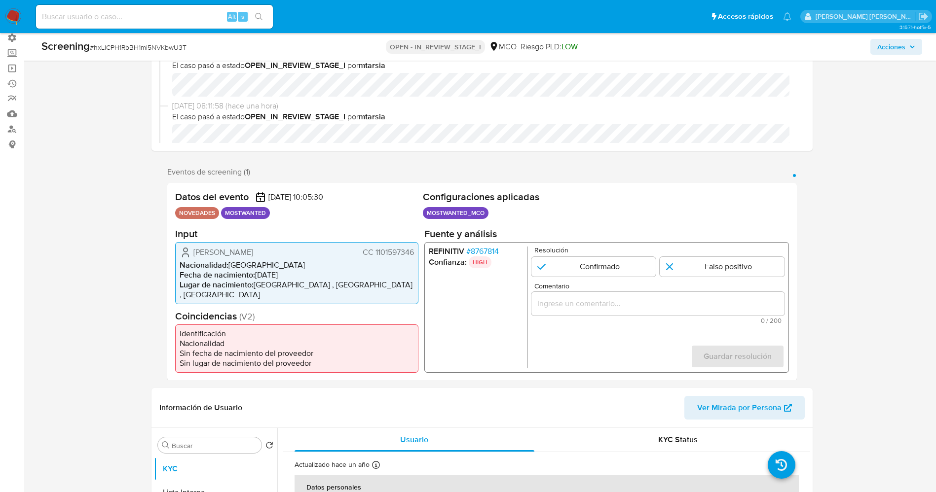
drag, startPoint x: 189, startPoint y: 255, endPoint x: 407, endPoint y: 253, distance: 217.6
click at [415, 253] on div "Jose Leonardo Caceres CC 1101597346 Nacionalidad : Colombia Fecha de nacimiento…" at bounding box center [296, 273] width 243 height 62
click at [484, 251] on span "# 8767814" at bounding box center [482, 251] width 33 height 10
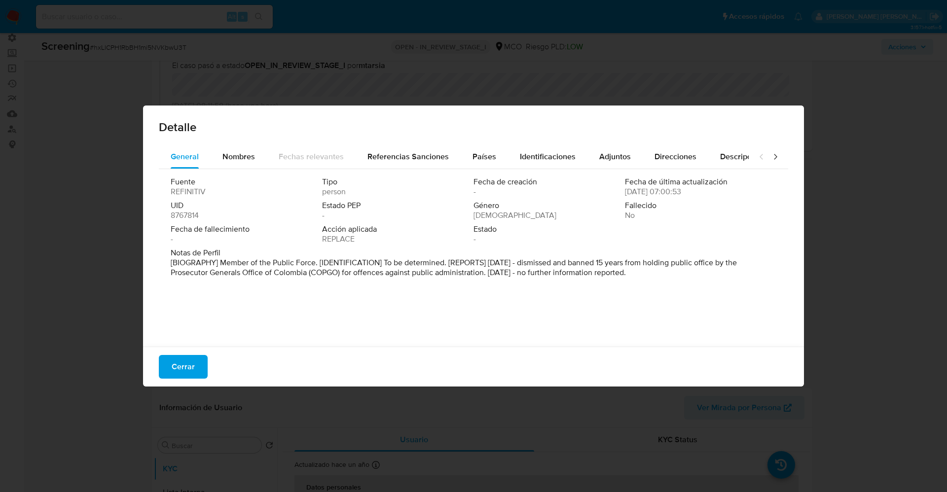
drag, startPoint x: 606, startPoint y: 263, endPoint x: 288, endPoint y: 23, distance: 399.1
click at [371, 279] on div "Notas de Perfil [BIOGRAPHY] Member of the Public Force. [IDENTIFICATION] To be …" at bounding box center [474, 265] width 606 height 34
click at [193, 368] on span "Cerrar" at bounding box center [183, 367] width 23 height 22
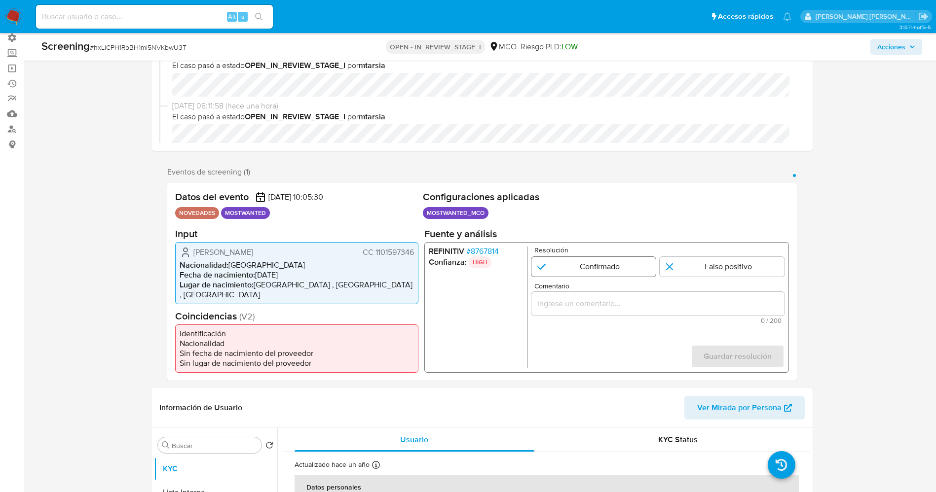
click at [565, 271] on input "1 de 1" at bounding box center [593, 267] width 125 height 20
radio input "true"
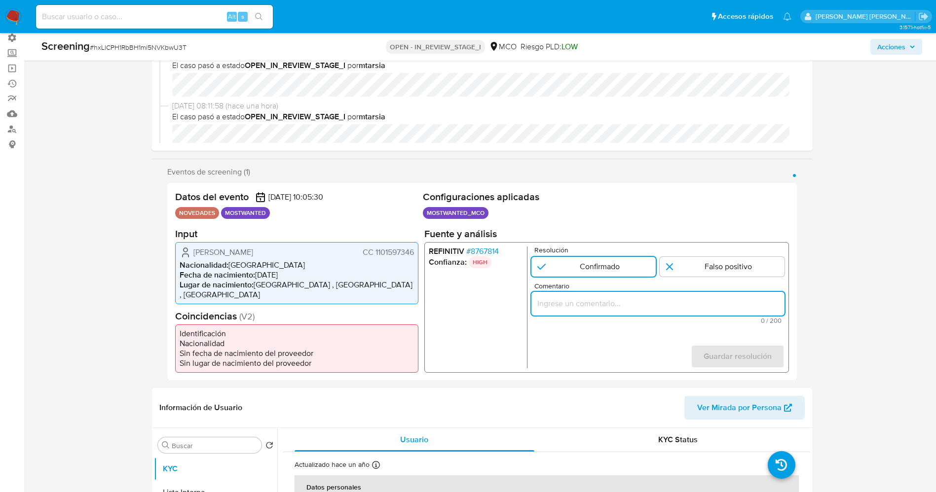
click at [590, 310] on input "Comentario" at bounding box center [657, 303] width 253 height 13
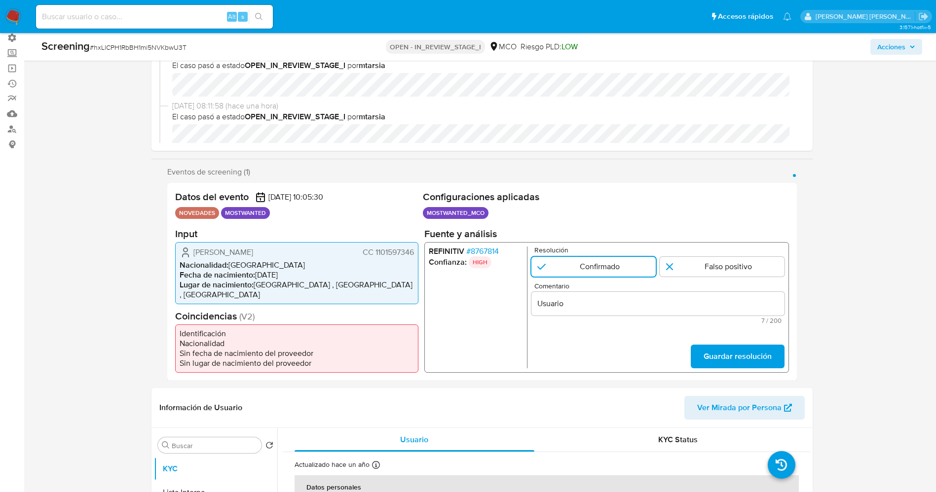
drag, startPoint x: 193, startPoint y: 260, endPoint x: 399, endPoint y: 255, distance: 205.8
click at [408, 255] on div "Jose Leonardo Caceres CC 1101597346" at bounding box center [297, 252] width 234 height 12
click at [230, 257] on span "Jose Leonardo Caceres" at bounding box center [223, 252] width 60 height 10
drag, startPoint x: 191, startPoint y: 256, endPoint x: 398, endPoint y: 258, distance: 206.7
click at [412, 255] on div "Jose Leonardo Caceres CC 1101597346" at bounding box center [297, 252] width 234 height 12
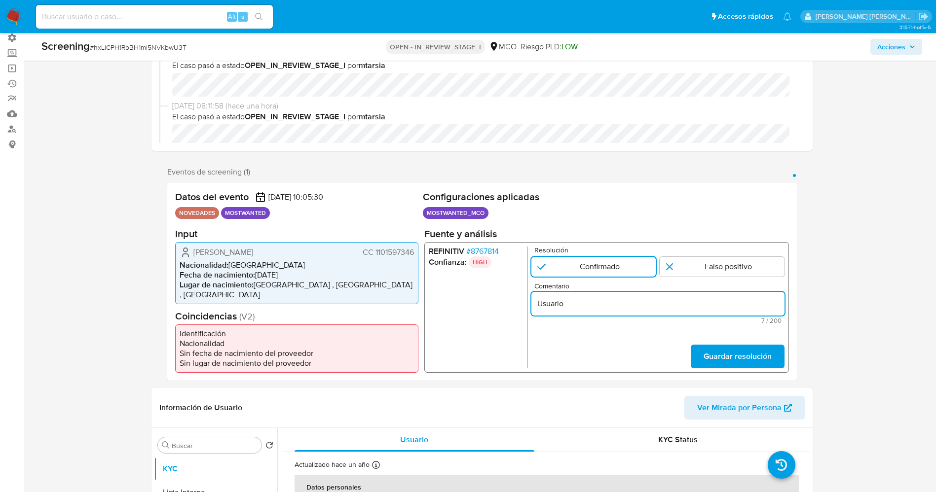
click at [602, 307] on input "Usuario" at bounding box center [657, 303] width 253 height 13
paste input "Jose Leonardo Caceres CC 1101597346"
type input "Usuario Jose Leonardo Caceres CC 1101597346 se encuentra listado en Procuraduri…"
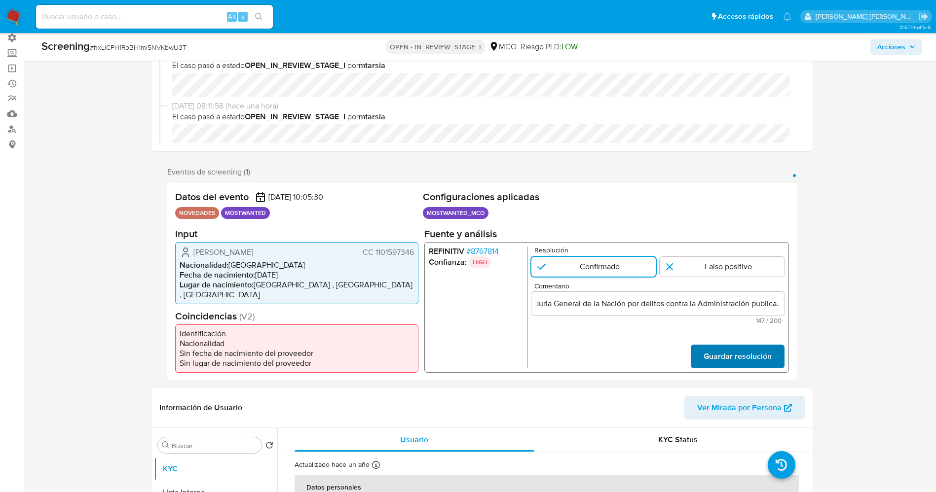
click at [742, 367] on span "Guardar resolución" at bounding box center [737, 356] width 68 height 22
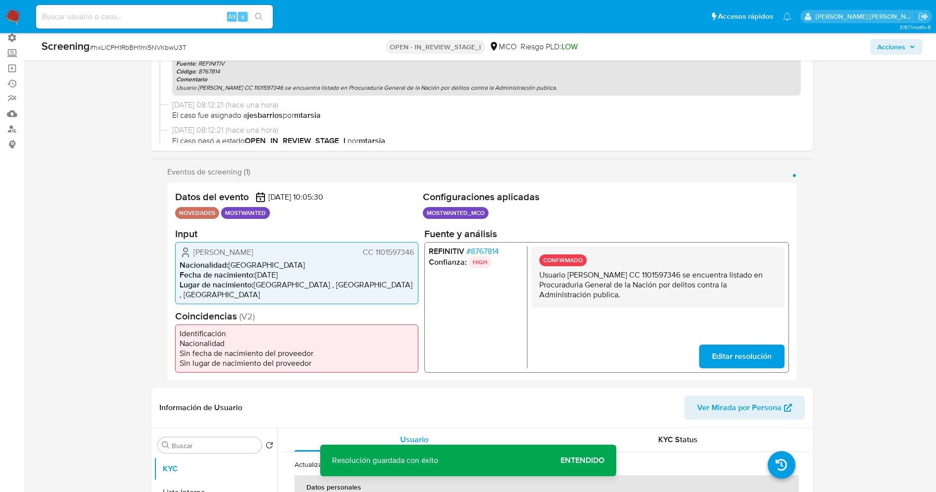
drag, startPoint x: 545, startPoint y: 274, endPoint x: 605, endPoint y: 300, distance: 65.8
click at [633, 299] on p "Usuario Jose Leonardo Caceres CC 1101597346 se encuentra listado en Procuraduri…" at bounding box center [657, 285] width 237 height 30
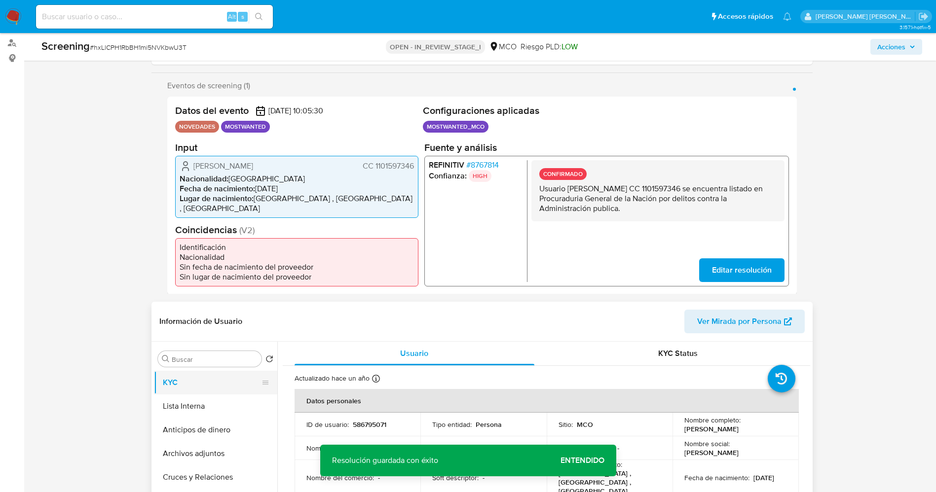
scroll to position [222, 0]
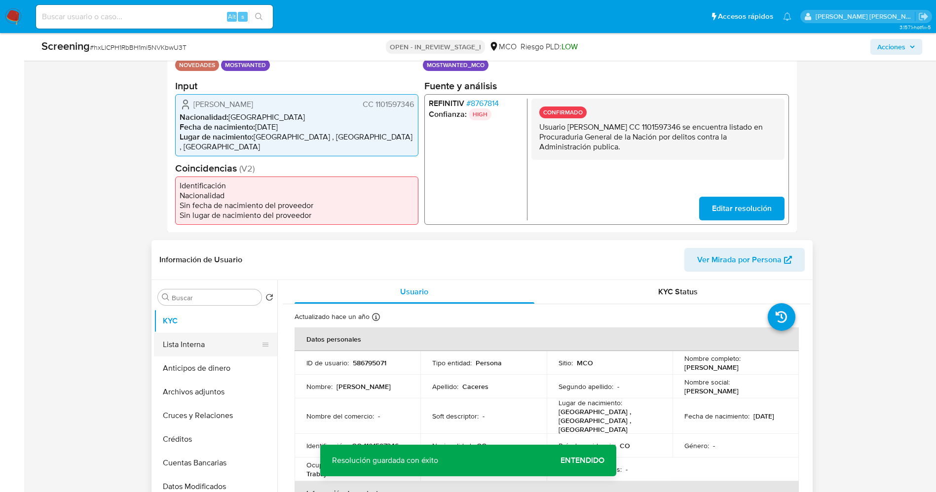
click at [215, 343] on button "Lista Interna" at bounding box center [211, 345] width 115 height 24
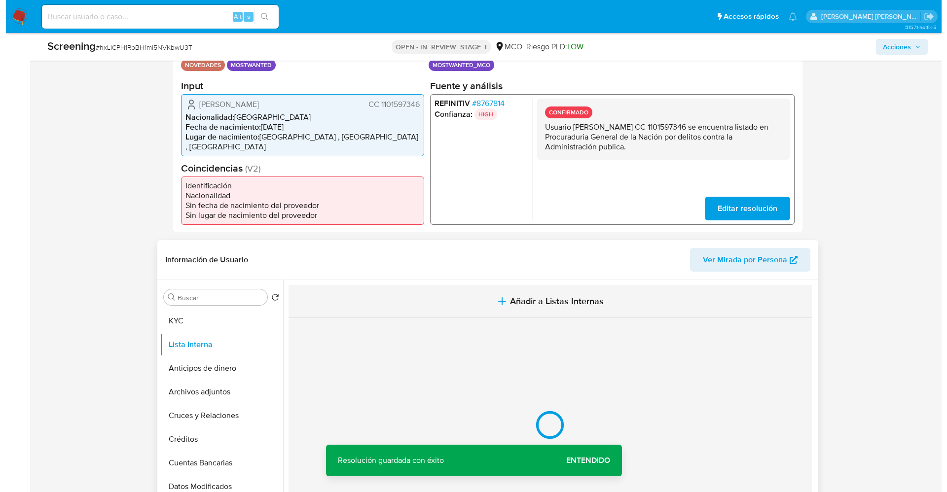
scroll to position [296, 0]
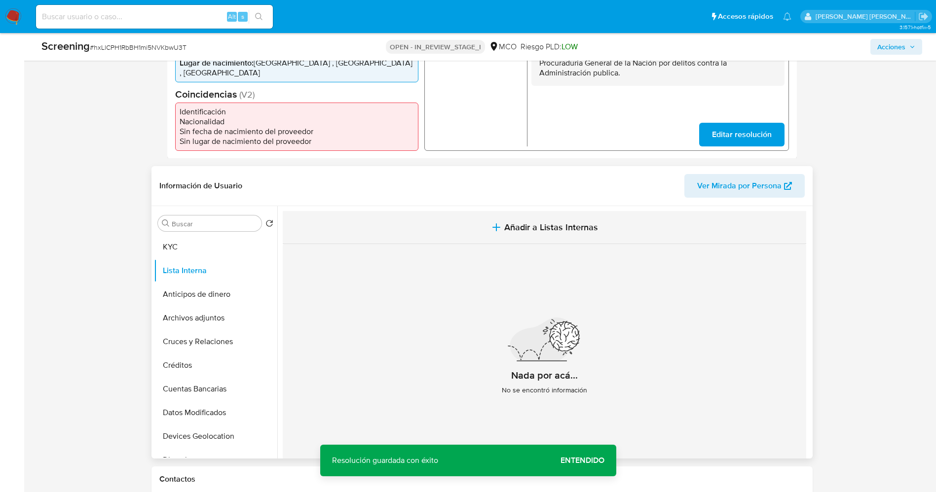
click at [597, 232] on button "Añadir a Listas Internas" at bounding box center [544, 227] width 523 height 33
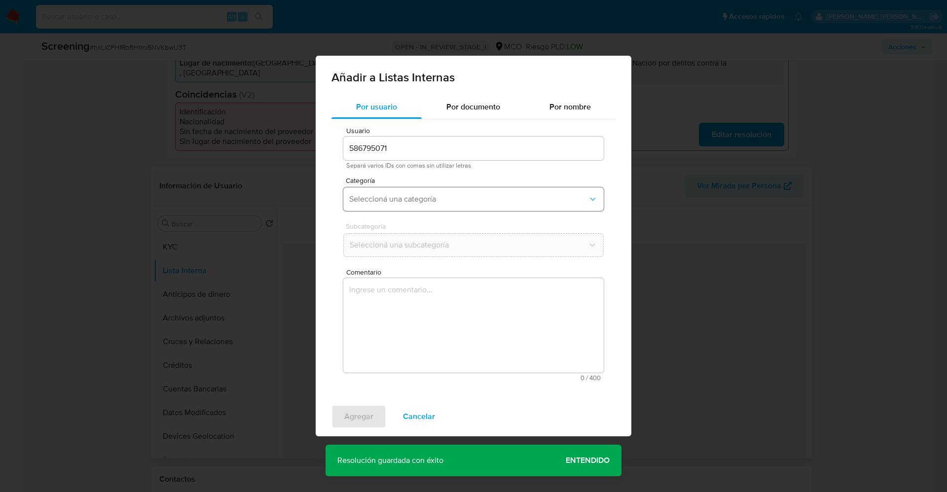
click at [409, 196] on span "Seleccioná una categoría" at bounding box center [468, 199] width 239 height 10
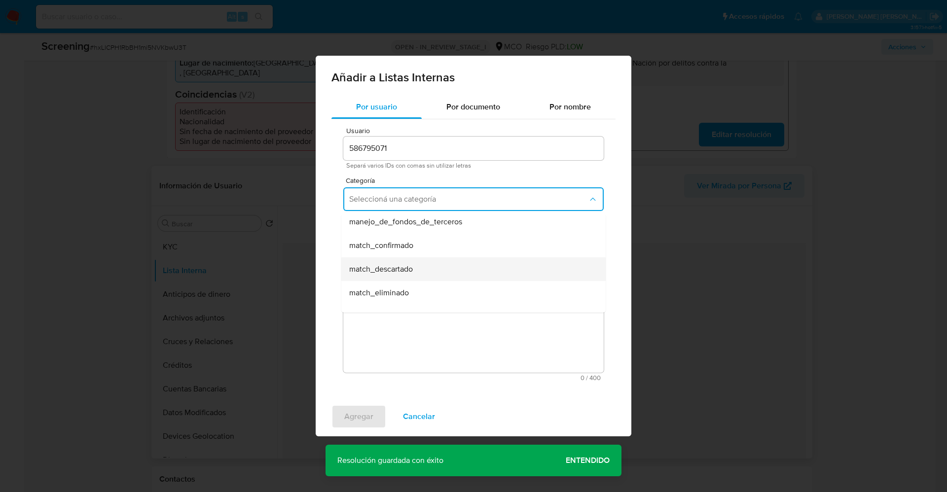
scroll to position [74, 0]
click at [422, 223] on div "match_confirmado" at bounding box center [470, 223] width 243 height 24
click at [426, 242] on span "Seleccioná una subcategoría" at bounding box center [468, 245] width 239 height 10
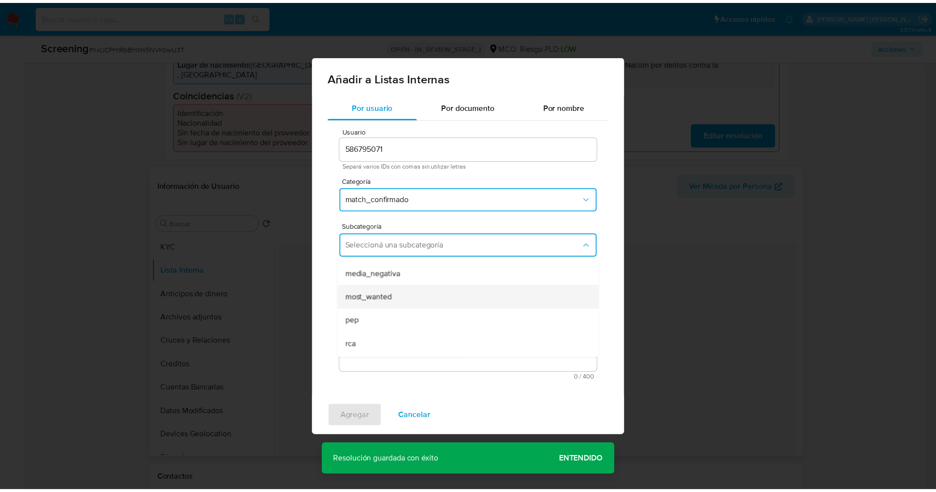
scroll to position [67, 0]
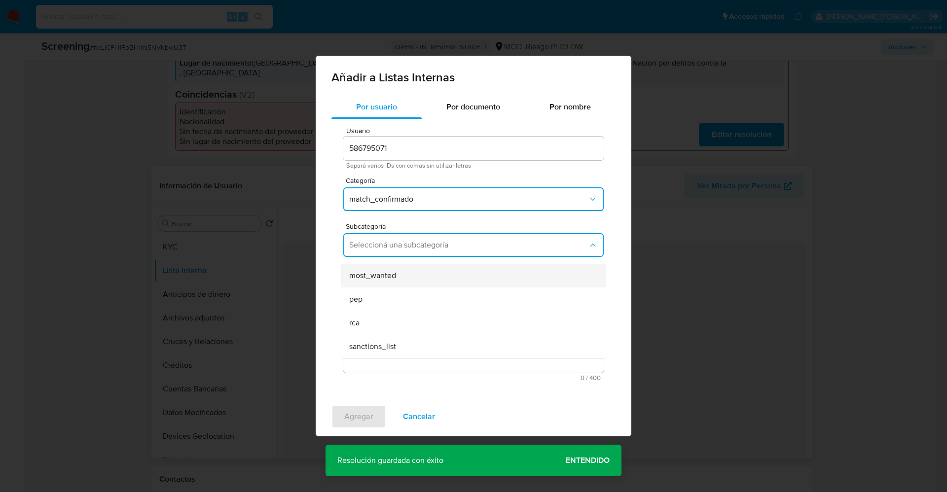
click at [409, 277] on div "most_wanted" at bounding box center [470, 276] width 243 height 24
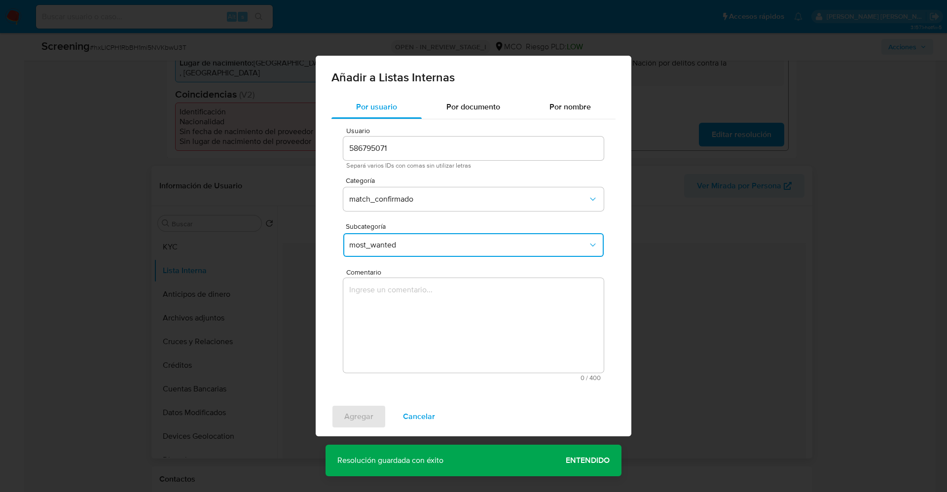
click at [406, 300] on textarea "Comentario" at bounding box center [473, 325] width 260 height 95
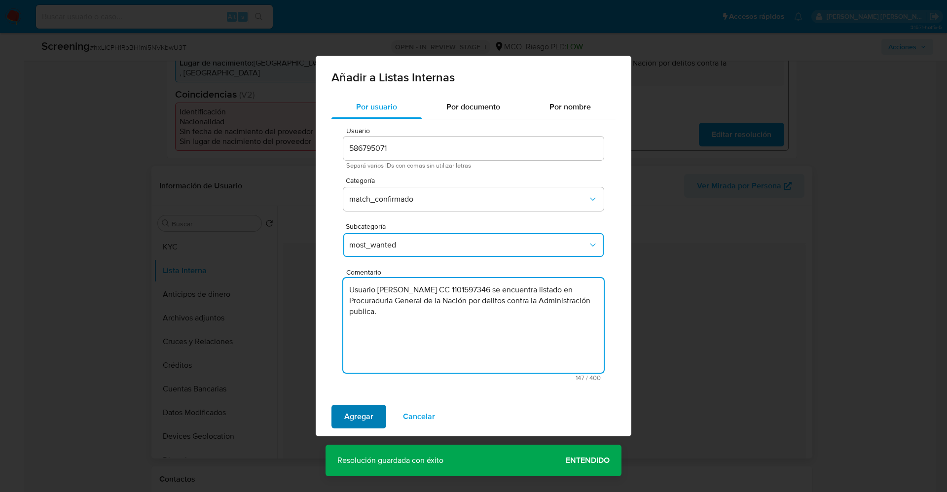
type textarea "Usuario Jose Leonardo Caceres CC 1101597346 se encuentra listado en Procuraduri…"
click at [368, 415] on span "Agregar" at bounding box center [358, 417] width 29 height 22
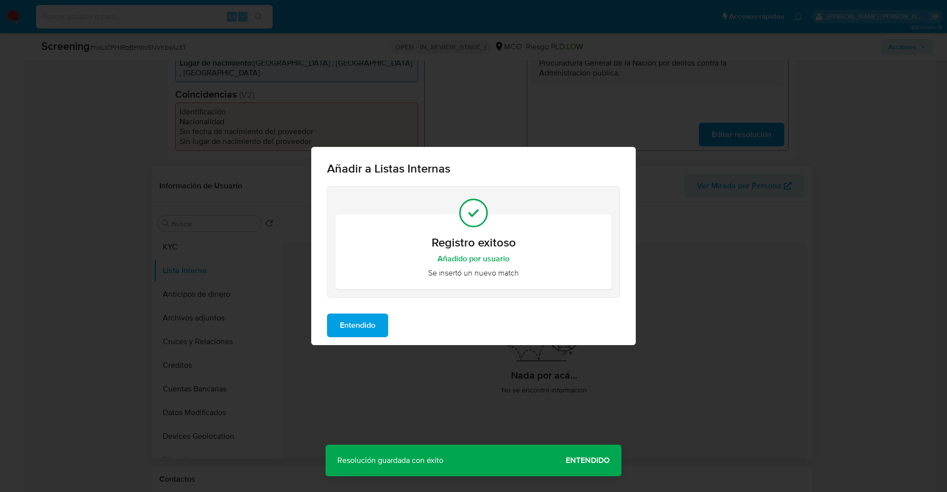
click at [358, 319] on span "Entendido" at bounding box center [358, 326] width 36 height 22
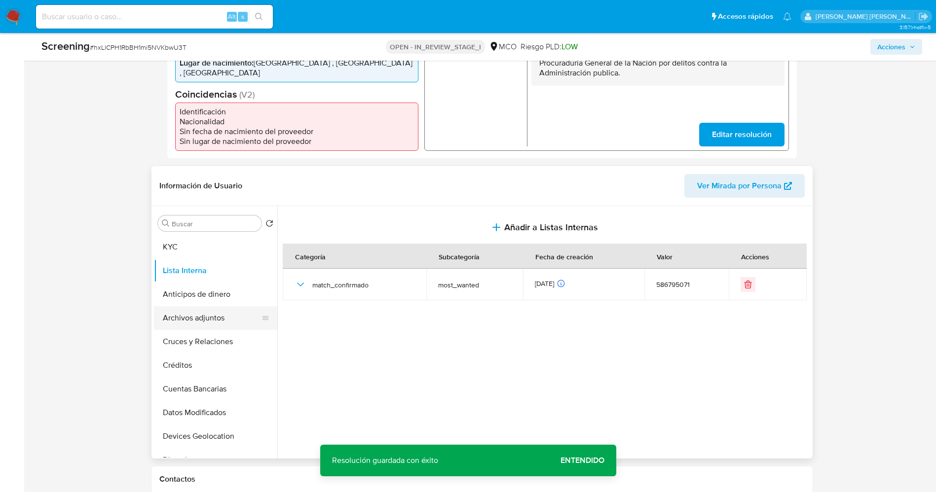
click at [188, 315] on button "Archivos adjuntos" at bounding box center [211, 318] width 115 height 24
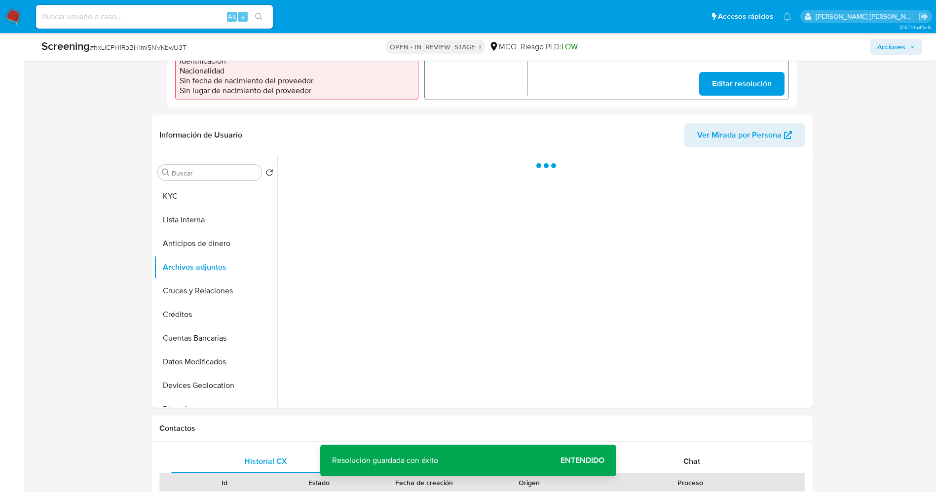
scroll to position [370, 0]
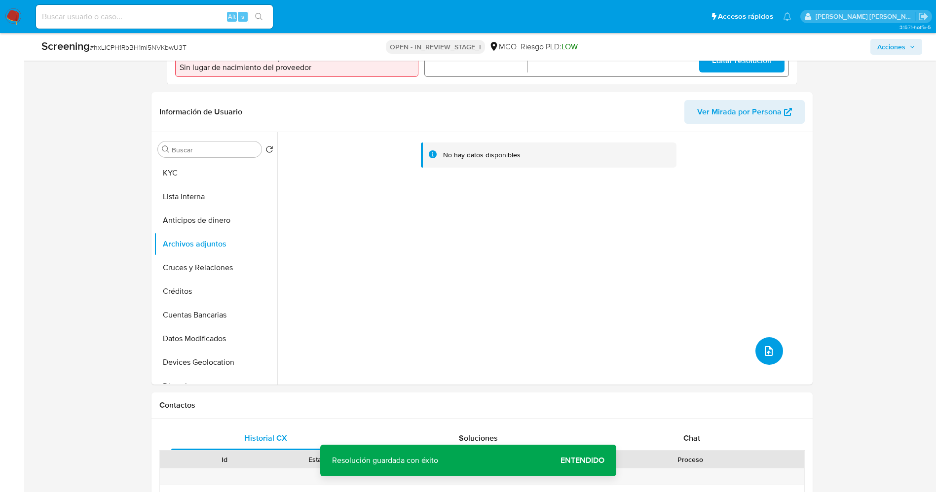
click at [767, 353] on icon "upload-file" at bounding box center [769, 351] width 12 height 12
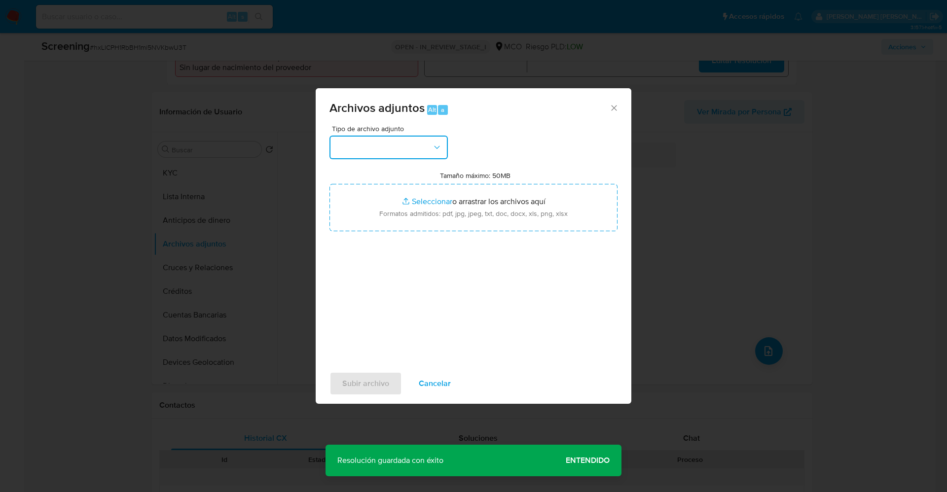
click at [381, 154] on button "button" at bounding box center [389, 148] width 118 height 24
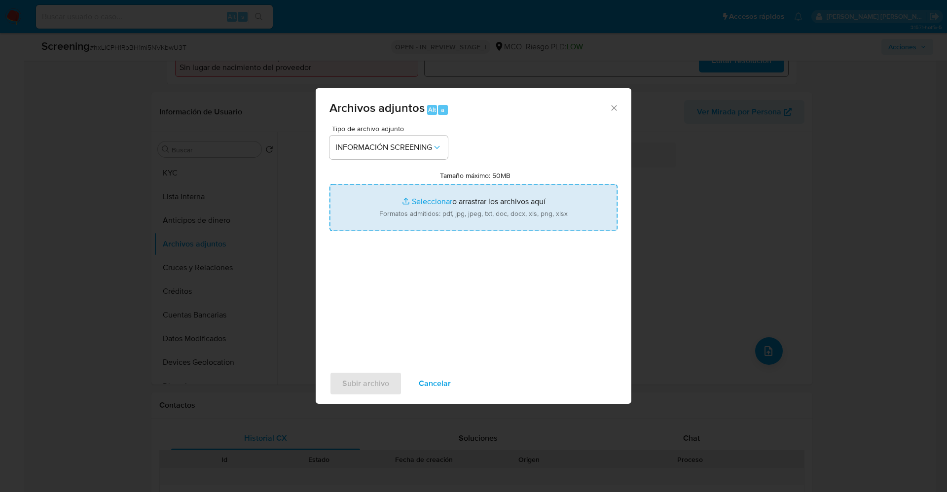
type input "C:\fakepath\_Jose Leonardo Caceres_ lavado de dinero - Buscar con Google.pdf"
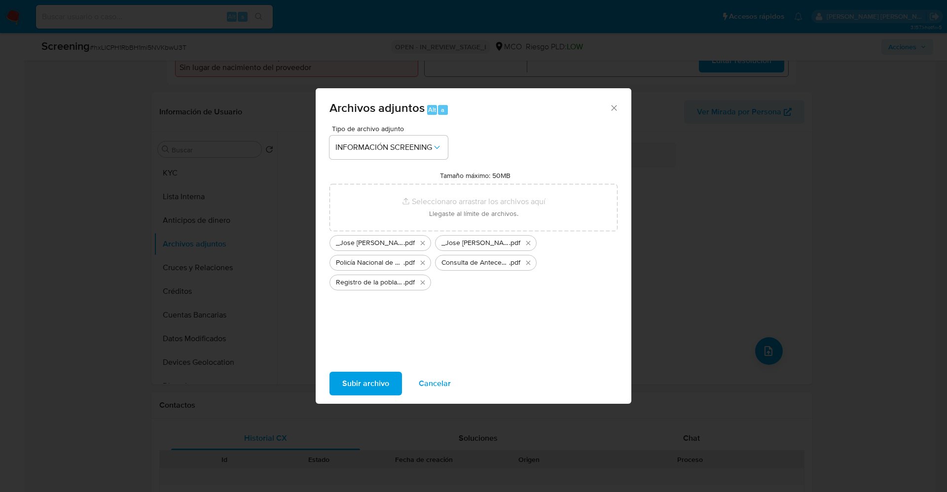
click at [357, 392] on span "Subir archivo" at bounding box center [365, 384] width 47 height 22
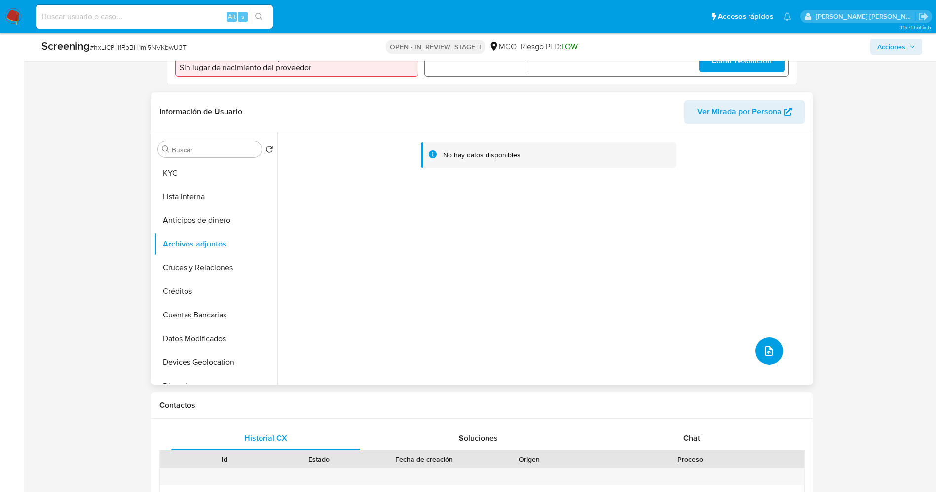
click at [769, 353] on icon "upload-file" at bounding box center [769, 351] width 12 height 12
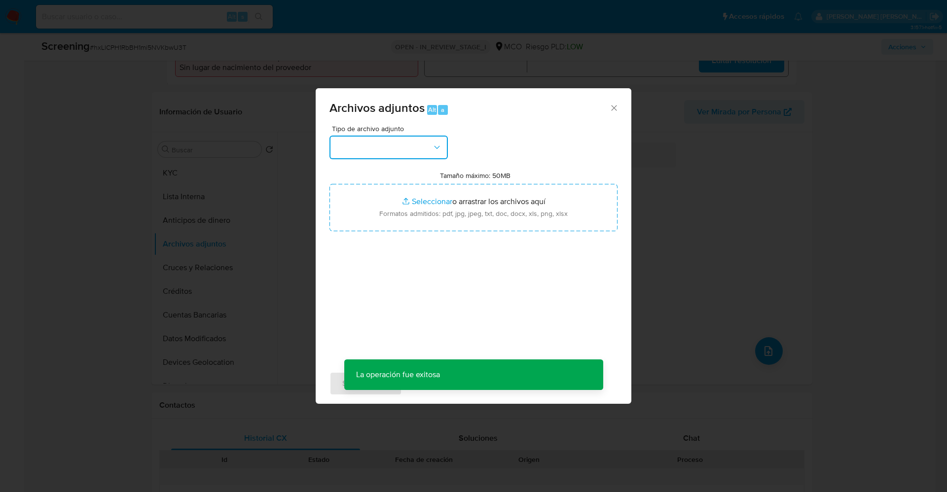
click at [387, 148] on button "button" at bounding box center [389, 148] width 118 height 24
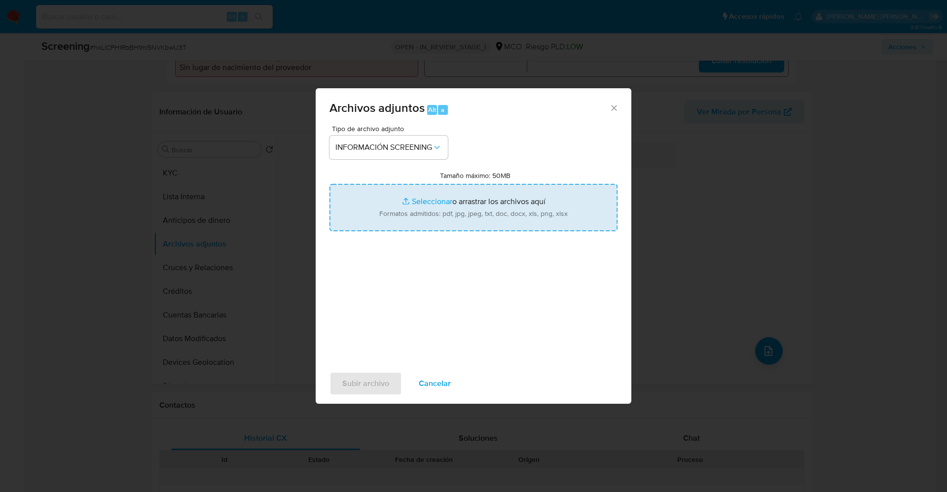
type input "C:\fakepath\1101597346.pdf"
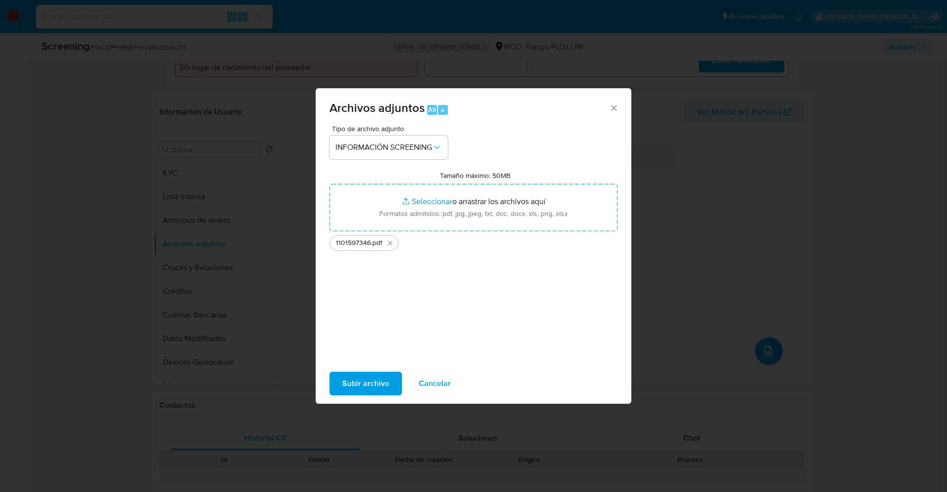
click at [379, 390] on span "Subir archivo" at bounding box center [365, 384] width 47 height 22
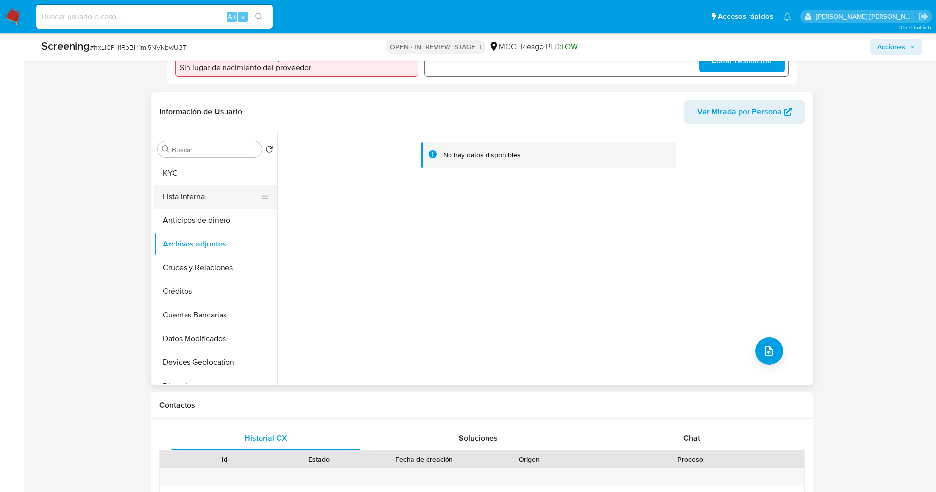
click at [204, 201] on button "Lista Interna" at bounding box center [211, 197] width 115 height 24
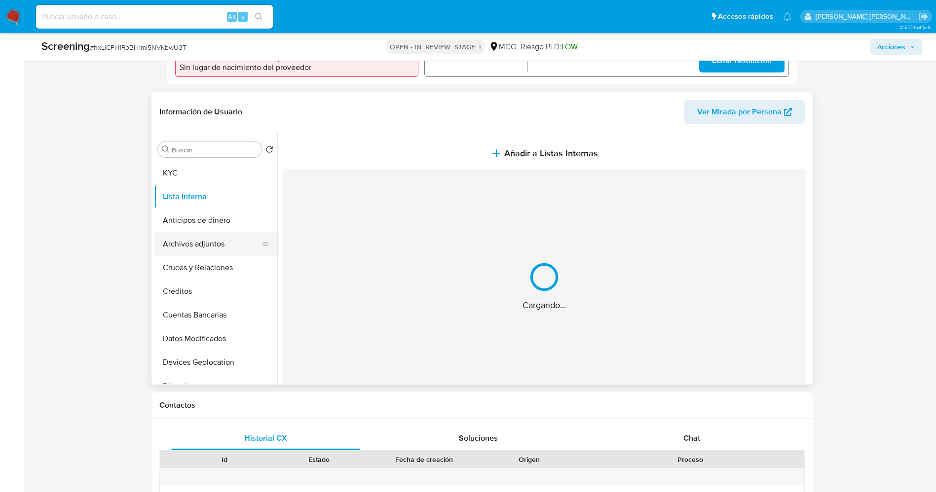
click at [205, 249] on button "Archivos adjuntos" at bounding box center [211, 244] width 115 height 24
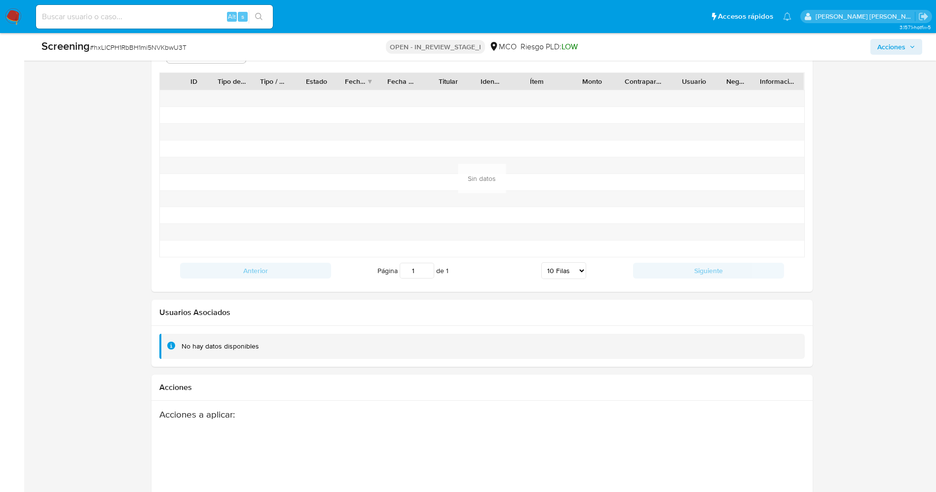
scroll to position [1405, 0]
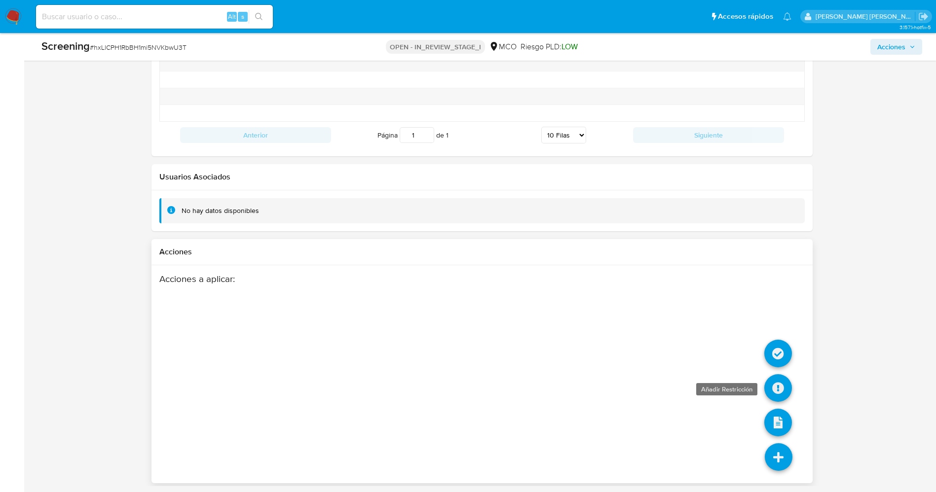
click at [785, 386] on icon at bounding box center [778, 388] width 28 height 28
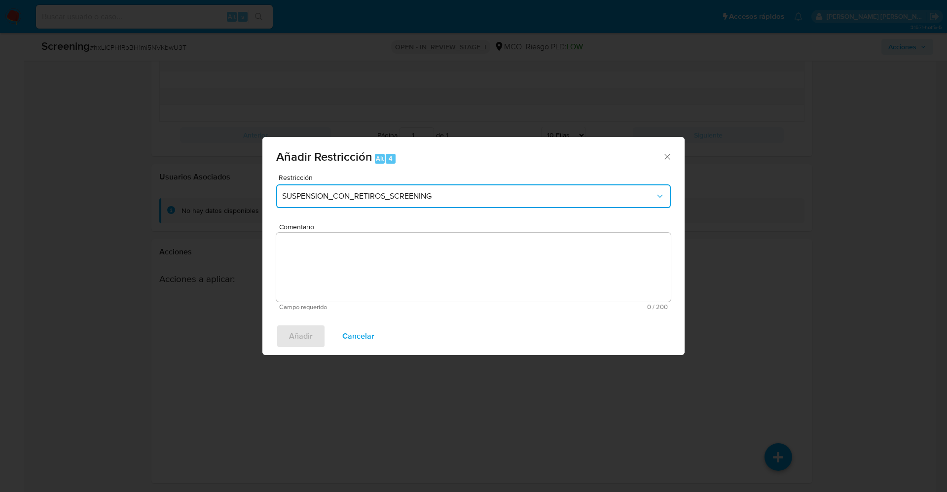
click at [410, 191] on span "SUSPENSION_CON_RETIROS_SCREENING" at bounding box center [468, 196] width 373 height 10
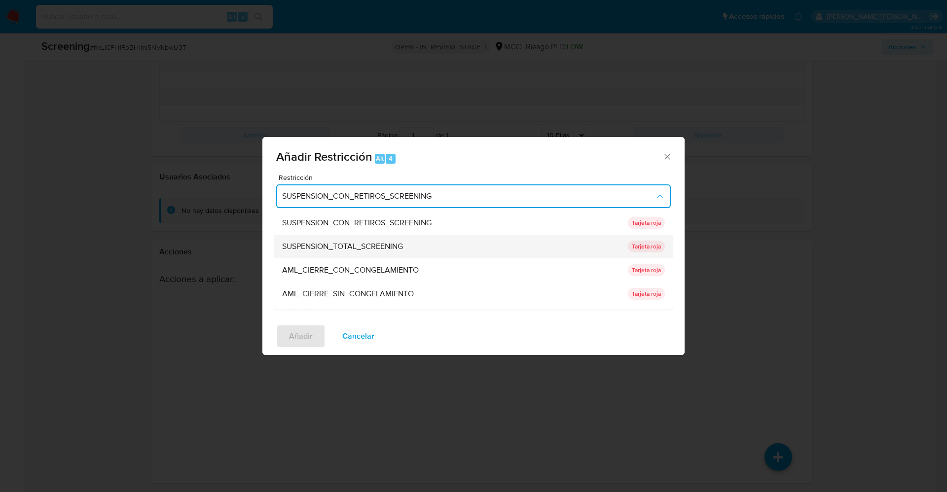
click at [388, 252] on div "SUSPENSION_TOTAL_SCREENING" at bounding box center [452, 247] width 340 height 24
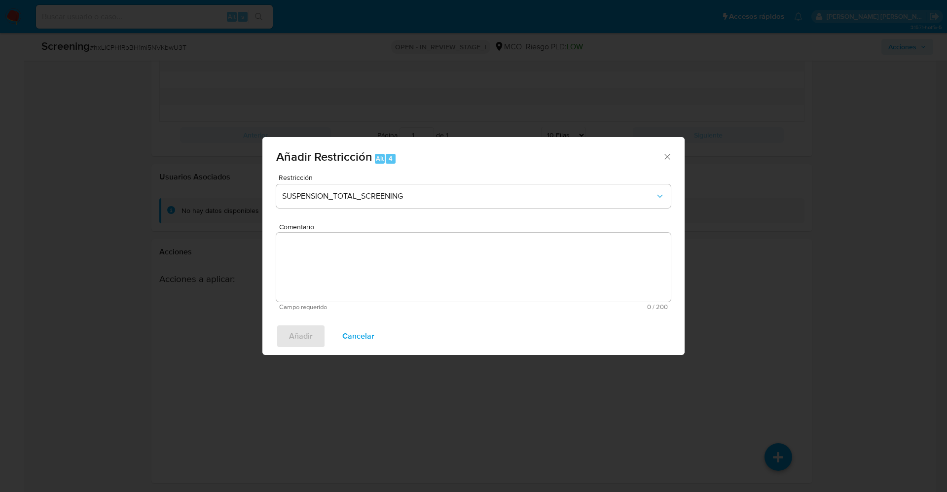
click at [407, 269] on textarea "Comentario" at bounding box center [473, 267] width 395 height 69
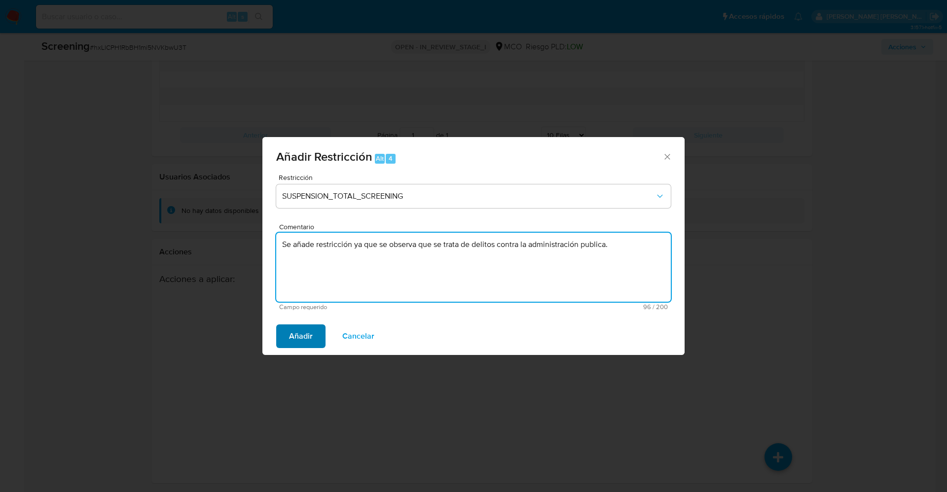
type textarea "Se añade restricción ya que se observa que se trata de delitos contra la admini…"
click at [306, 340] on span "Añadir" at bounding box center [301, 337] width 24 height 22
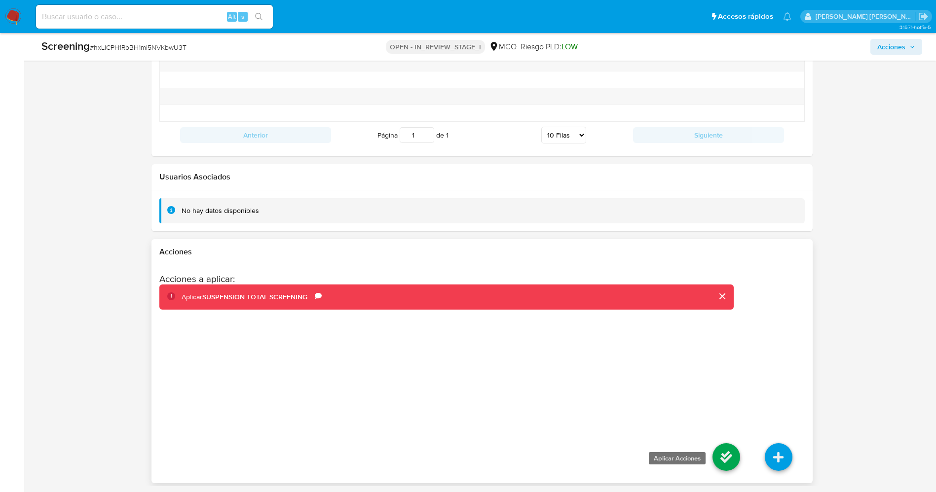
click at [716, 455] on icon at bounding box center [726, 458] width 28 height 28
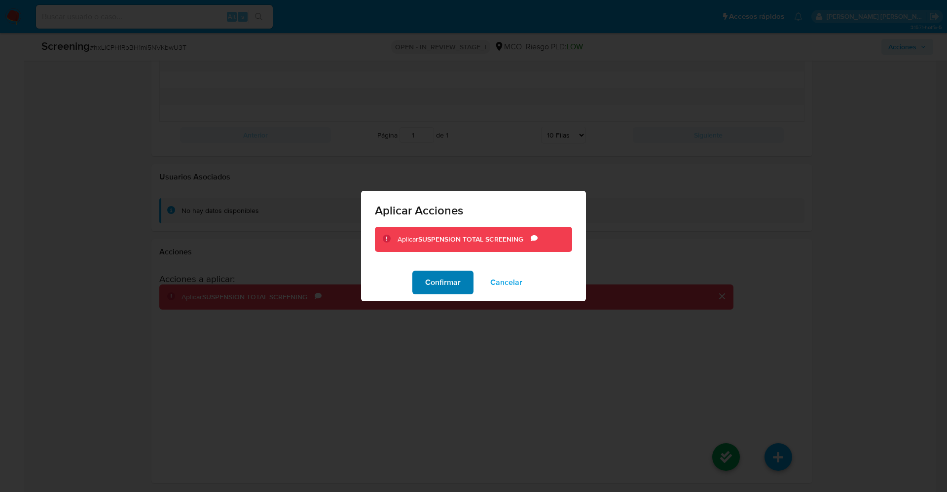
click at [456, 289] on span "Confirmar" at bounding box center [443, 283] width 36 height 22
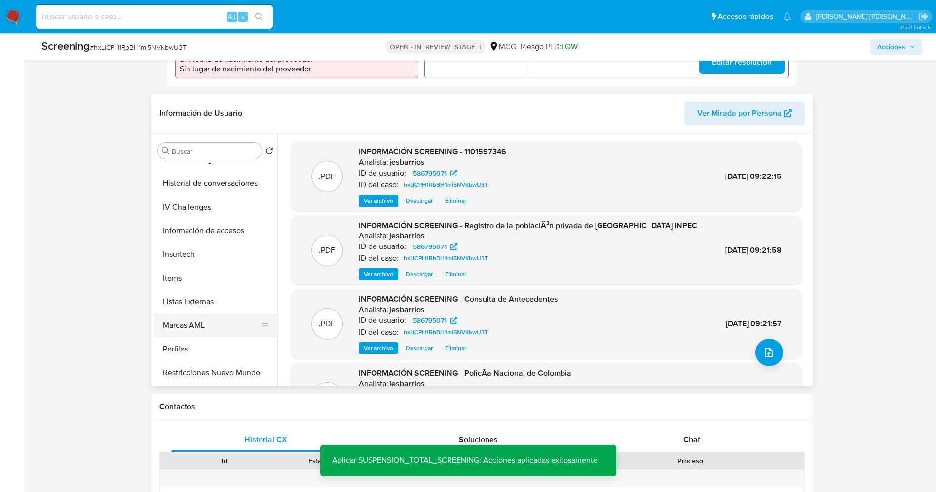
scroll to position [417, 0]
click at [200, 324] on button "Restricciones Nuevo Mundo" at bounding box center [211, 326] width 115 height 24
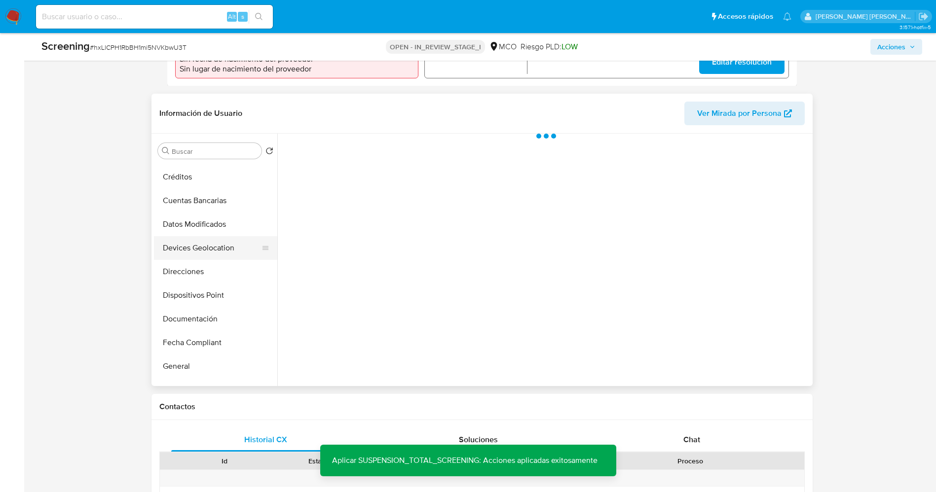
scroll to position [0, 0]
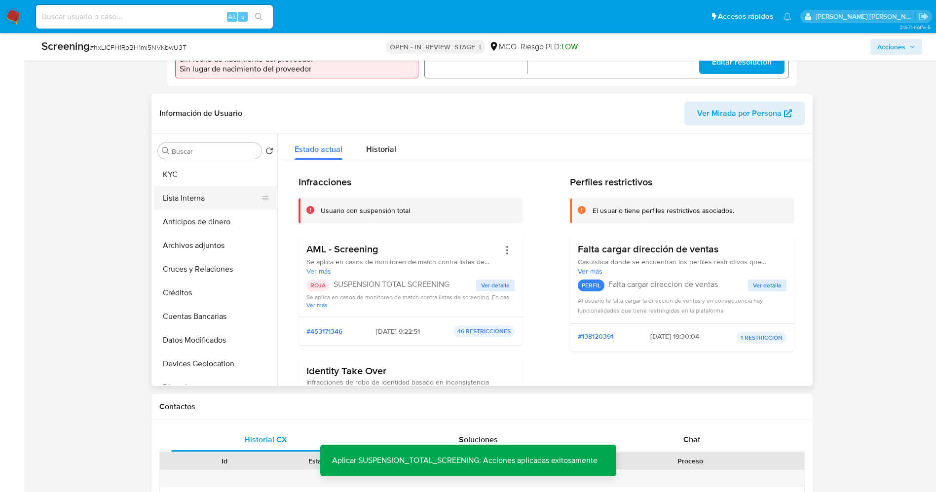
click at [202, 200] on button "Lista Interna" at bounding box center [211, 198] width 115 height 24
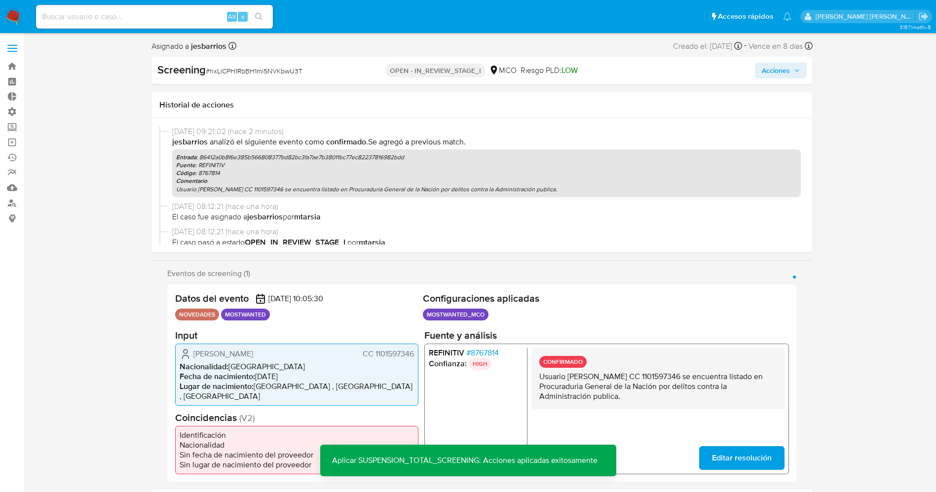
click at [794, 68] on icon "button" at bounding box center [797, 71] width 6 height 6
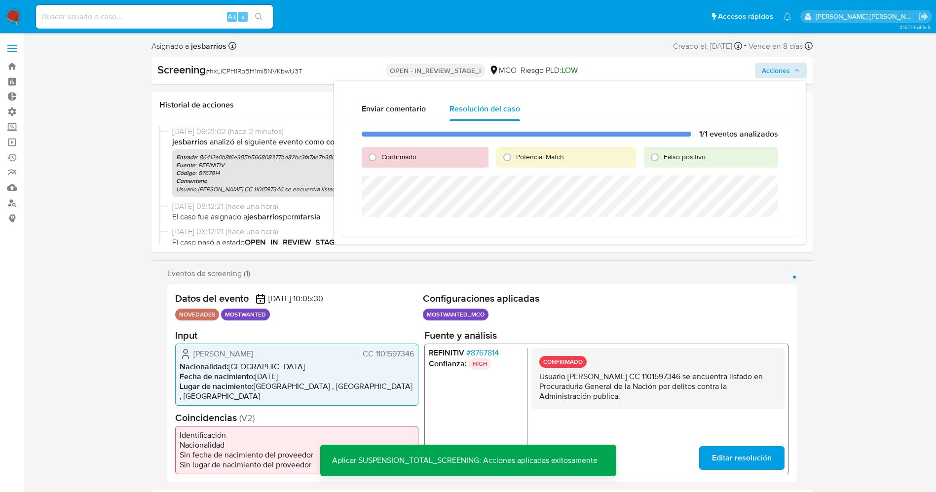
click at [537, 160] on span "Potencial Match" at bounding box center [540, 157] width 48 height 10
click at [515, 160] on input "Potencial Match" at bounding box center [507, 157] width 16 height 16
radio input "true"
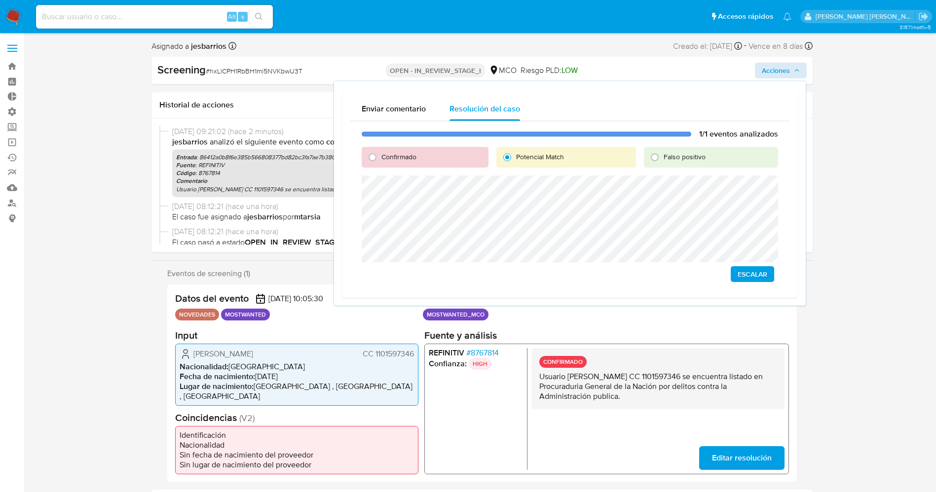
click at [753, 269] on span "Escalar" at bounding box center [753, 274] width 30 height 14
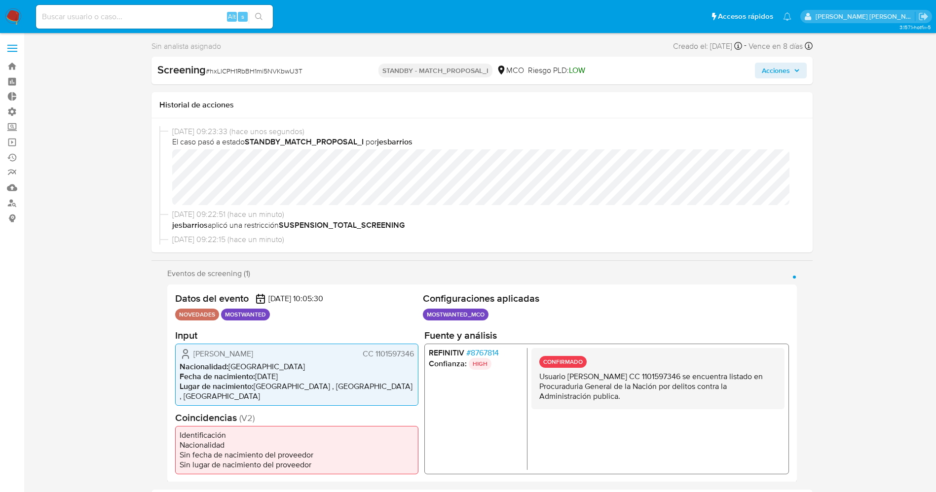
select select "10"
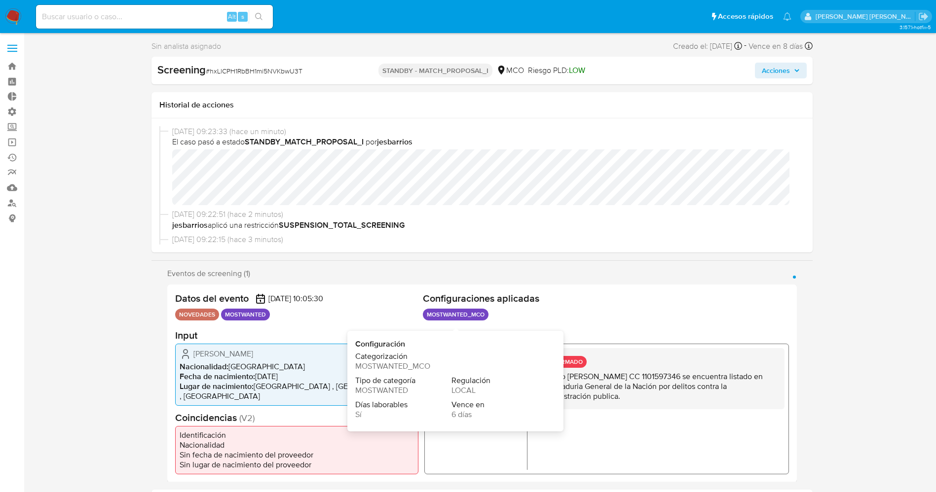
drag, startPoint x: 422, startPoint y: 313, endPoint x: 488, endPoint y: 314, distance: 65.6
click at [488, 314] on header "Datos del evento [DATE] 10:05:30 NOVEDADES MOSTWANTED Configuraciones aplicadas…" at bounding box center [482, 308] width 614 height 31
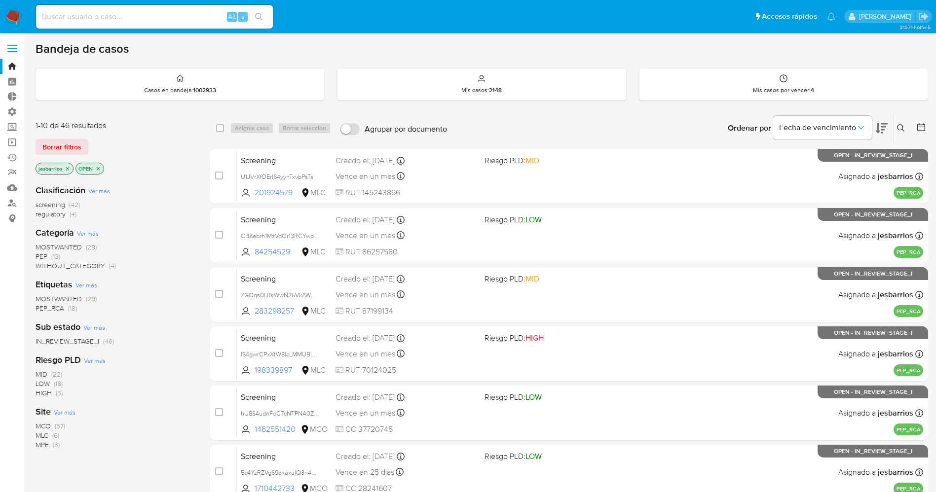
scroll to position [287, 0]
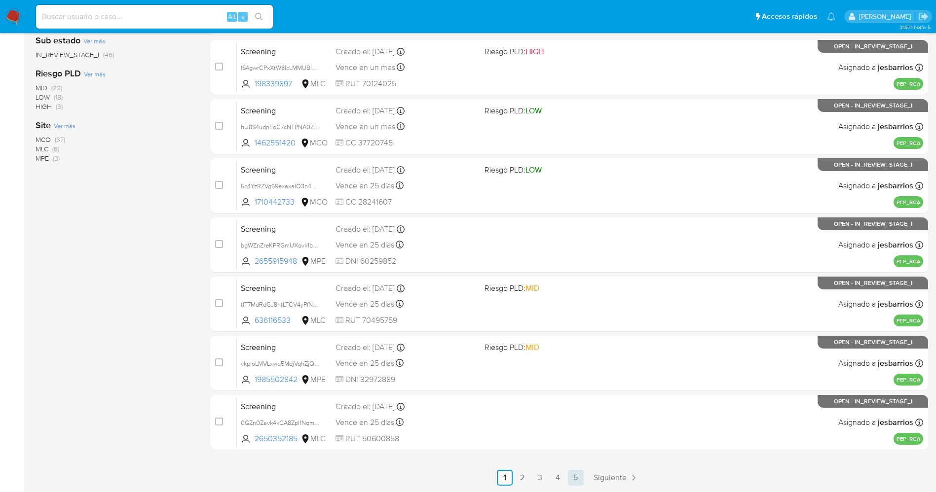
click at [578, 480] on link "5" at bounding box center [576, 478] width 16 height 16
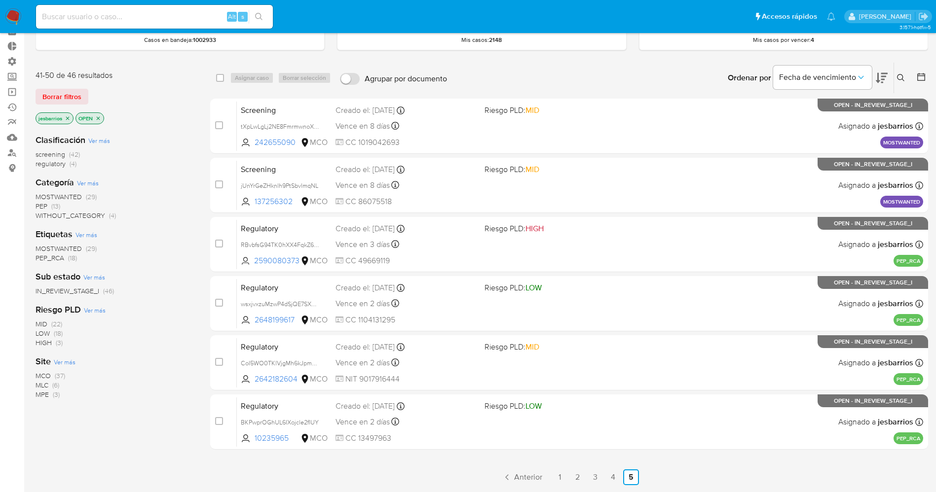
scroll to position [73, 0]
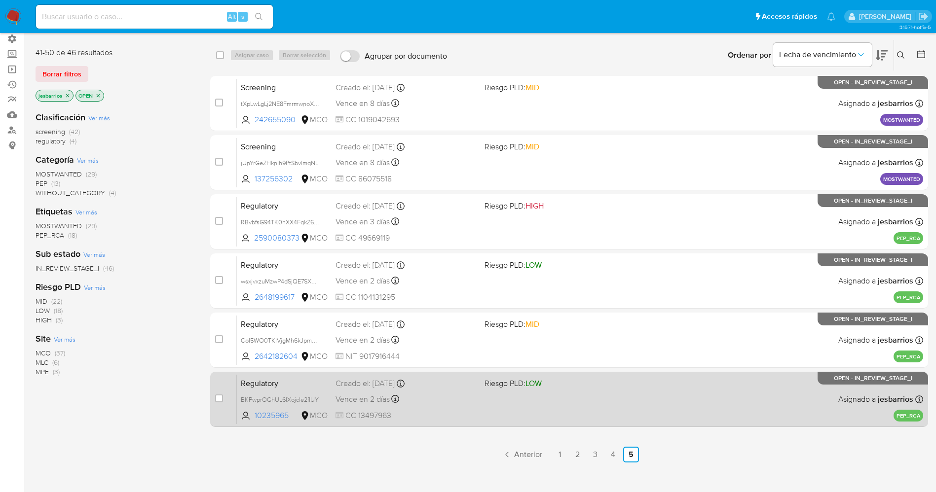
click at [482, 396] on div "Regulatory BKPwprOGhUL6IXojcle2fIUY 10235965 MCO Riesgo PLD: LOW Creado el: [DA…" at bounding box center [580, 399] width 686 height 50
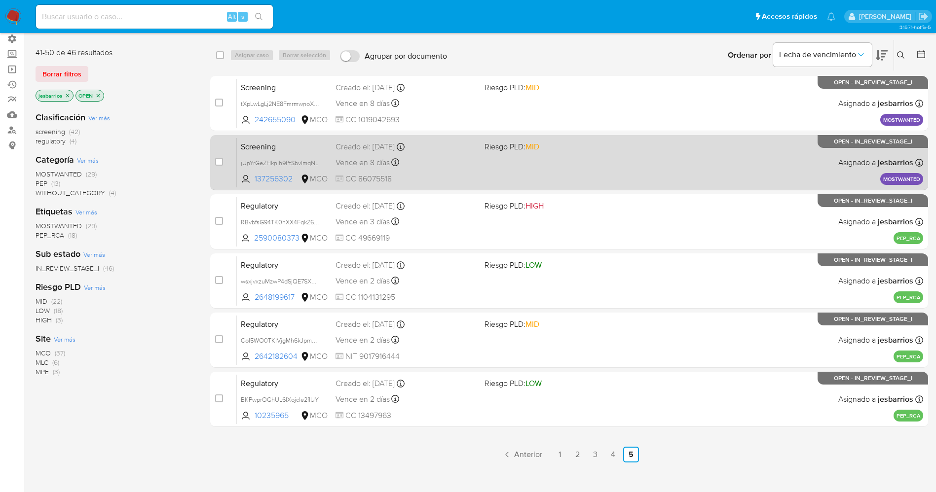
click at [579, 162] on div "Screening jUnYrGeZHknlh9PtSbvlmqNL 137256302 MCO Riesgo PLD: MID Creado el: [DA…" at bounding box center [580, 163] width 686 height 50
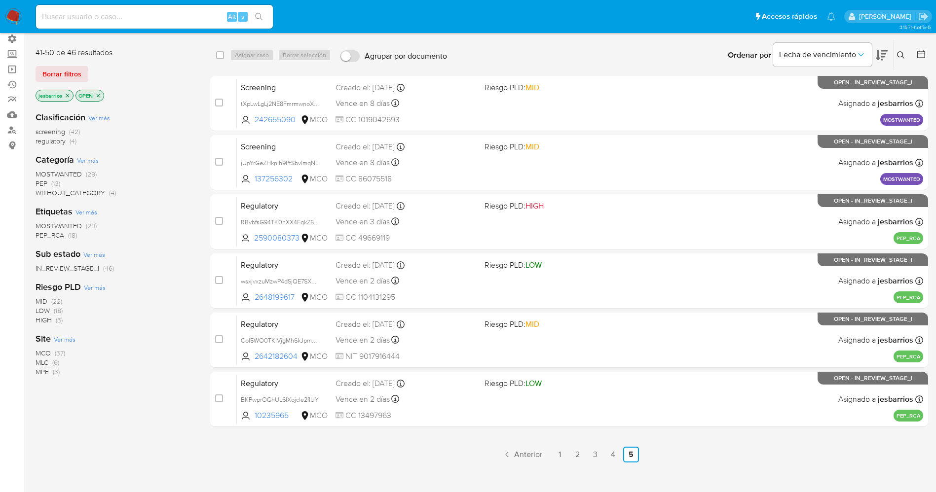
click at [13, 18] on img at bounding box center [13, 16] width 17 height 17
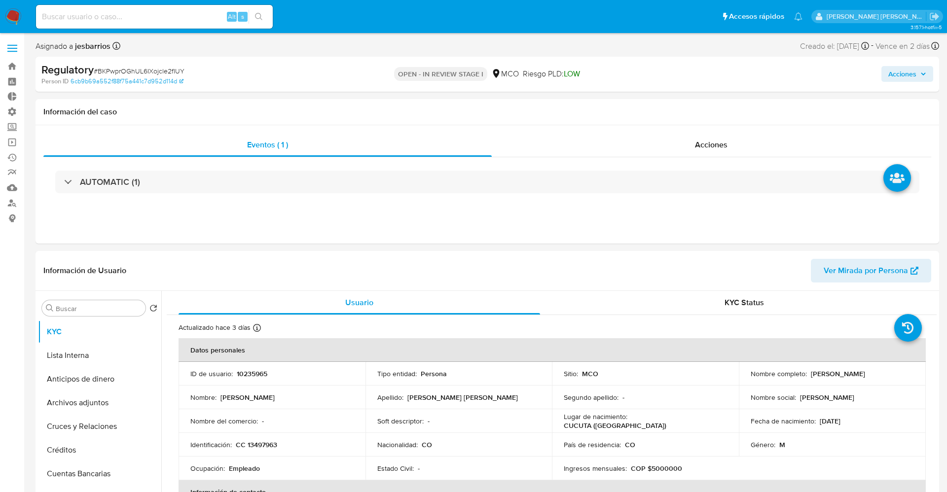
select select "10"
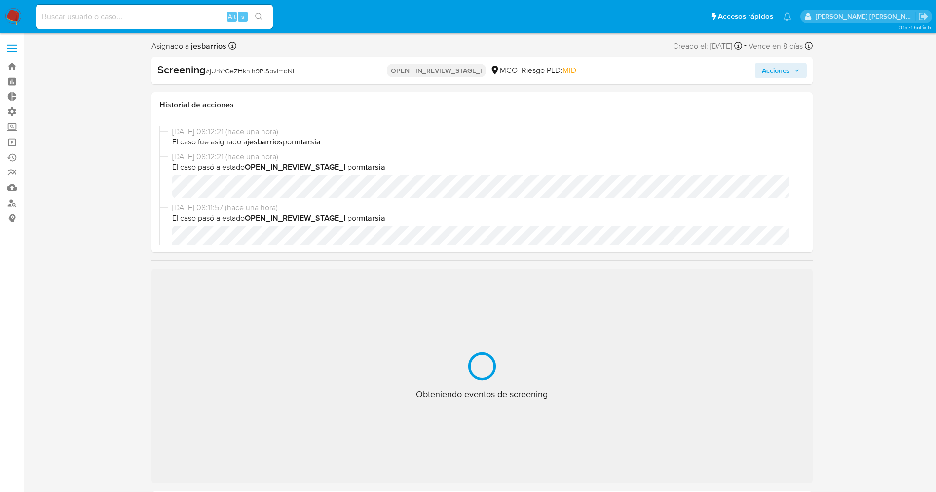
select select "10"
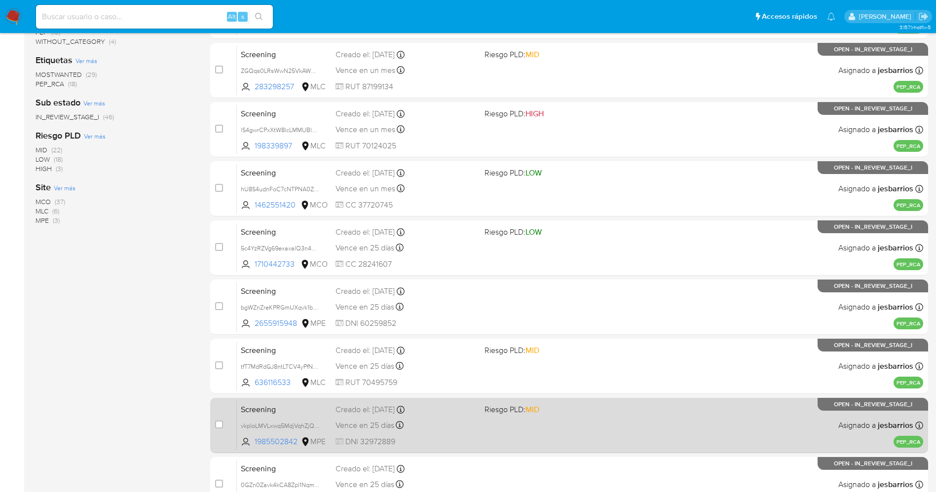
scroll to position [287, 0]
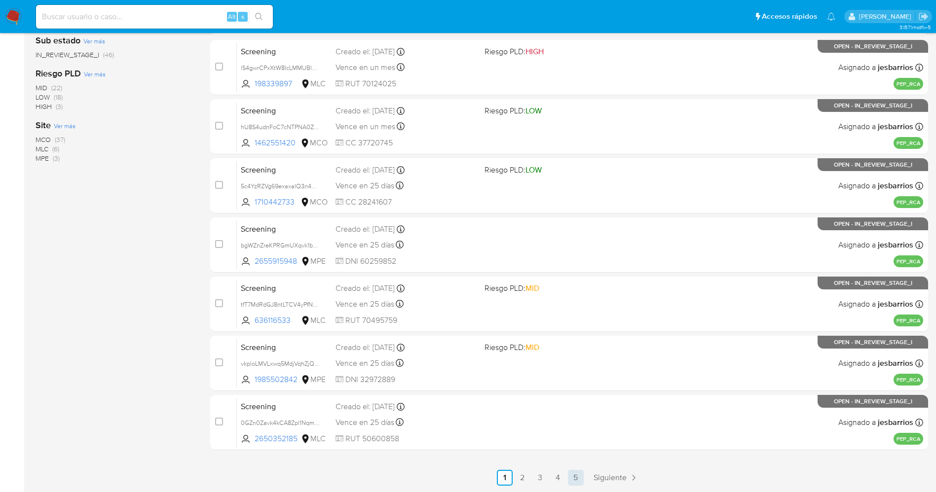
click at [584, 475] on link "5" at bounding box center [576, 478] width 16 height 16
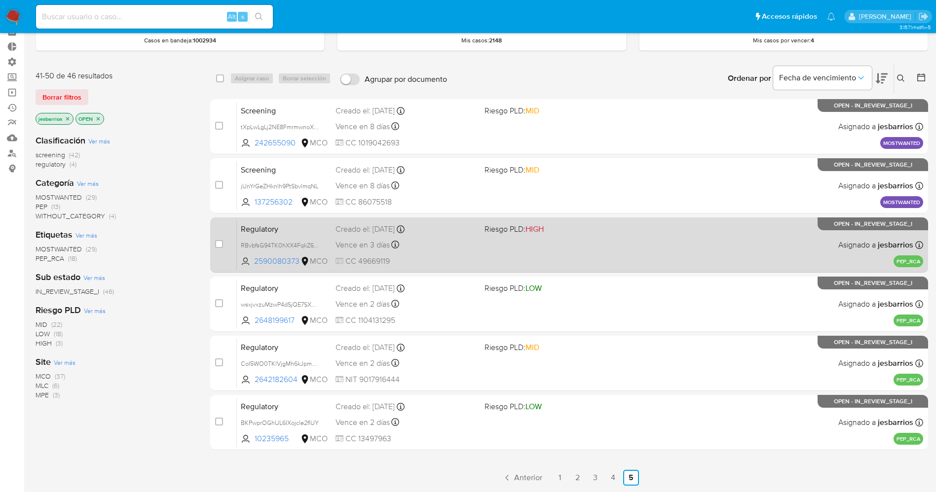
scroll to position [73, 0]
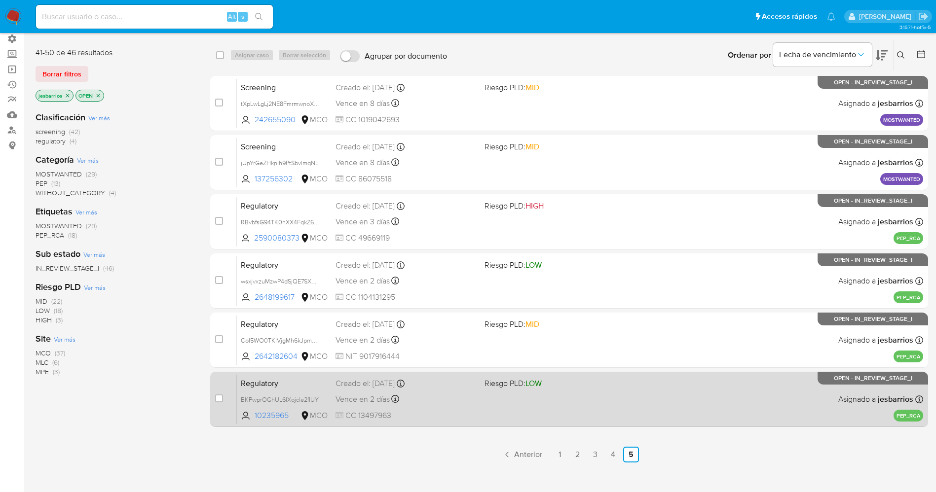
click at [498, 408] on div "Regulatory BKPwprOGhUL6IXojcle2fIUY 10235965 MCO Riesgo PLD: LOW Creado el: 29/…" at bounding box center [580, 399] width 686 height 50
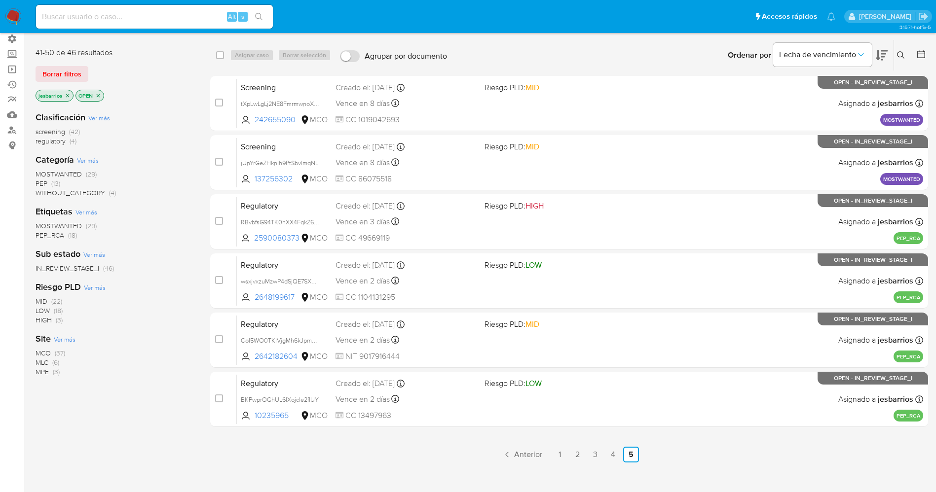
click at [6, 16] on nav "Pausado Ver notificaciones Alt s Accesos rápidos Presiona las siguientes teclas…" at bounding box center [468, 16] width 936 height 33
click at [6, 16] on img at bounding box center [13, 16] width 17 height 17
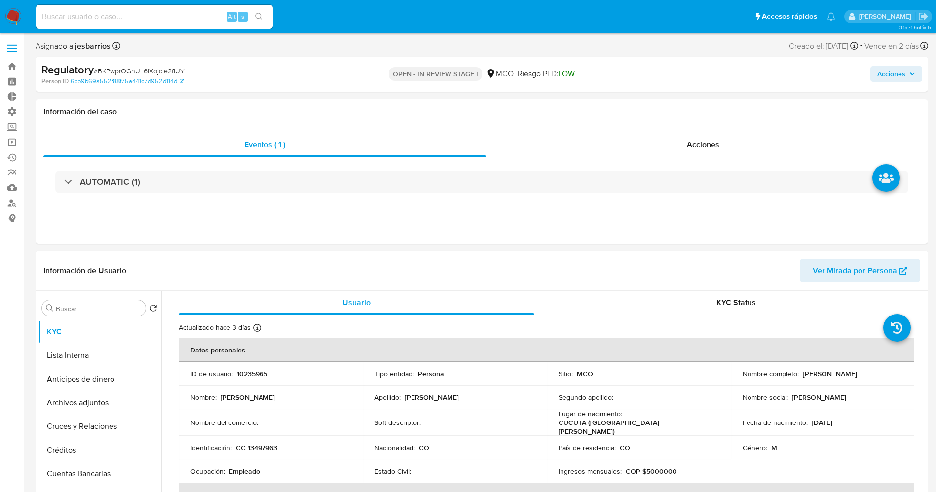
select select "10"
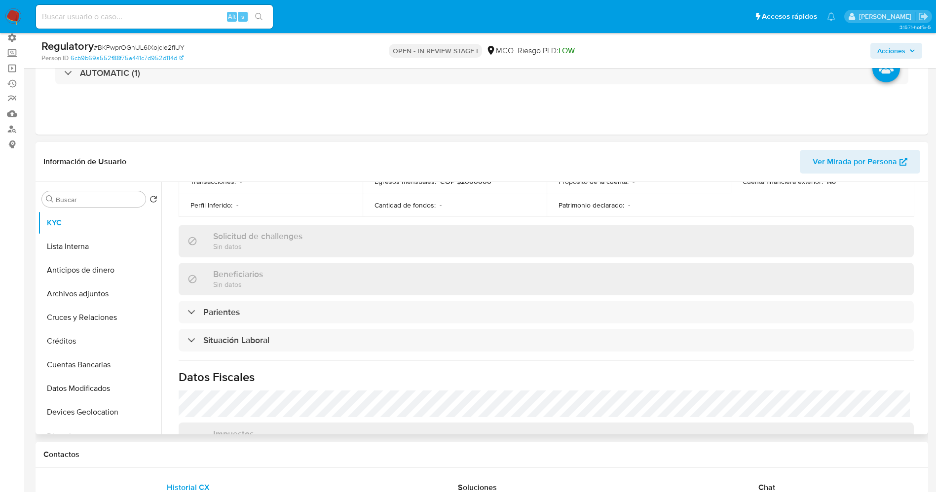
scroll to position [444, 0]
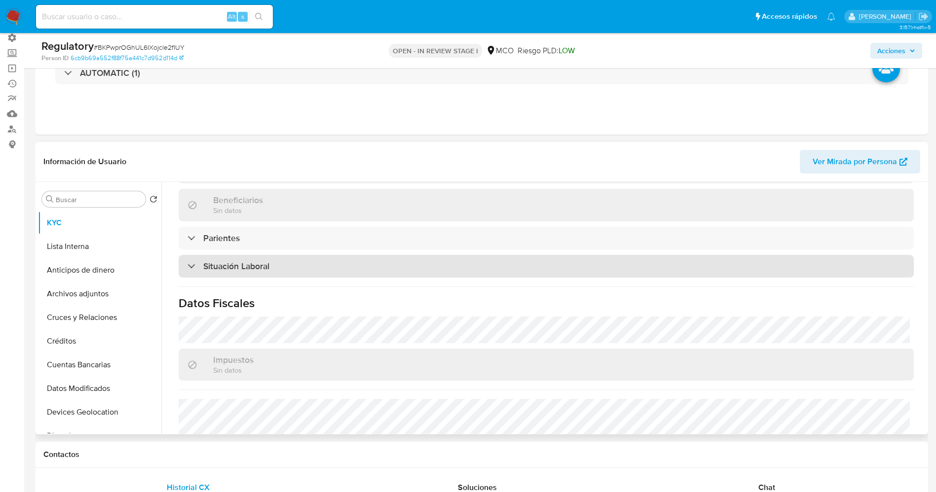
click at [305, 255] on div "Situación Laboral" at bounding box center [546, 266] width 735 height 23
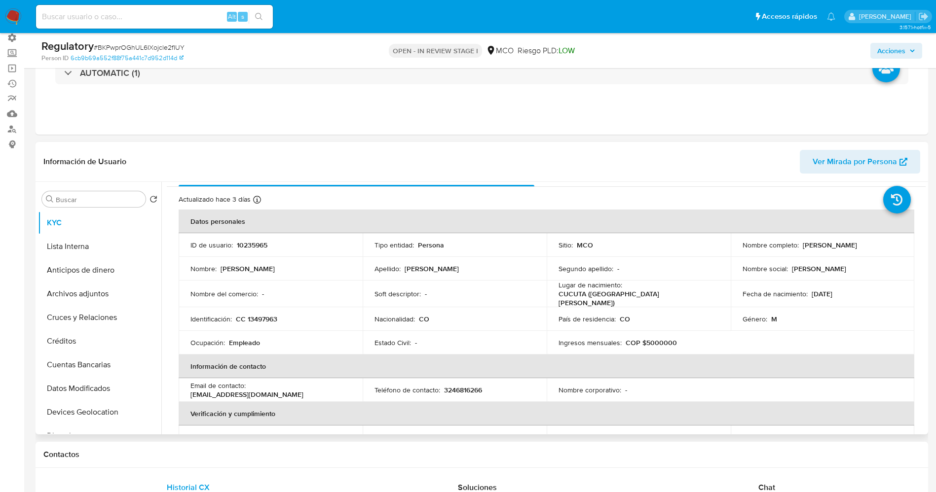
scroll to position [0, 0]
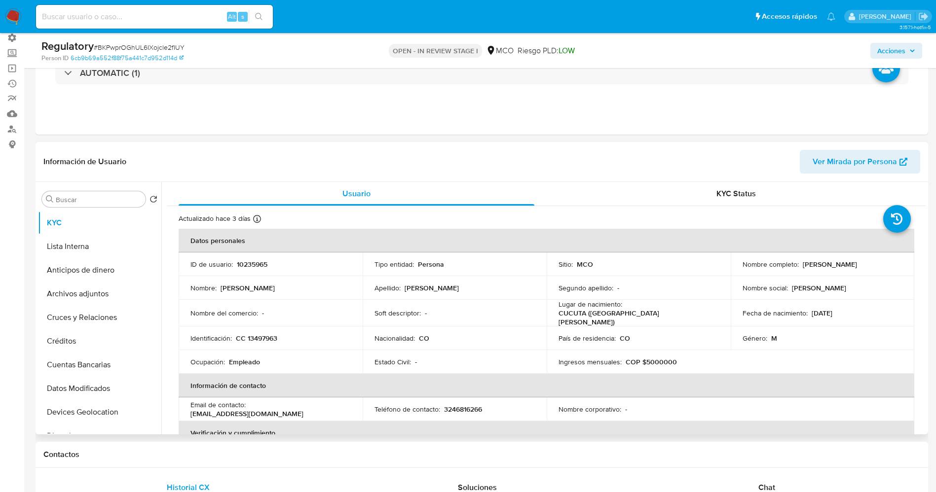
drag, startPoint x: 799, startPoint y: 262, endPoint x: 877, endPoint y: 265, distance: 78.0
click at [892, 264] on div "Nombre completo : [PERSON_NAME]" at bounding box center [823, 264] width 160 height 9
copy p "[PERSON_NAME]"
drag, startPoint x: 807, startPoint y: 269, endPoint x: 831, endPoint y: 264, distance: 24.8
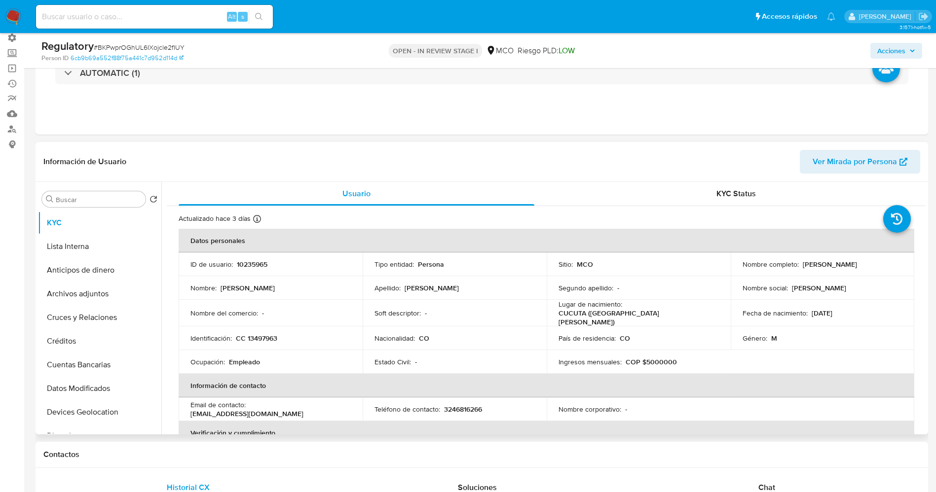
click at [831, 264] on p "Teodulo Gomez Quiroga" at bounding box center [830, 264] width 54 height 9
drag, startPoint x: 798, startPoint y: 264, endPoint x: 871, endPoint y: 263, distance: 72.5
click at [899, 263] on td "Nombre completo : Teodulo Gomez Quiroga" at bounding box center [823, 265] width 184 height 24
copy div "Teodulo Gomez Quiroga"
click at [284, 335] on div "Identificación : CC 13497963" at bounding box center [270, 338] width 160 height 9
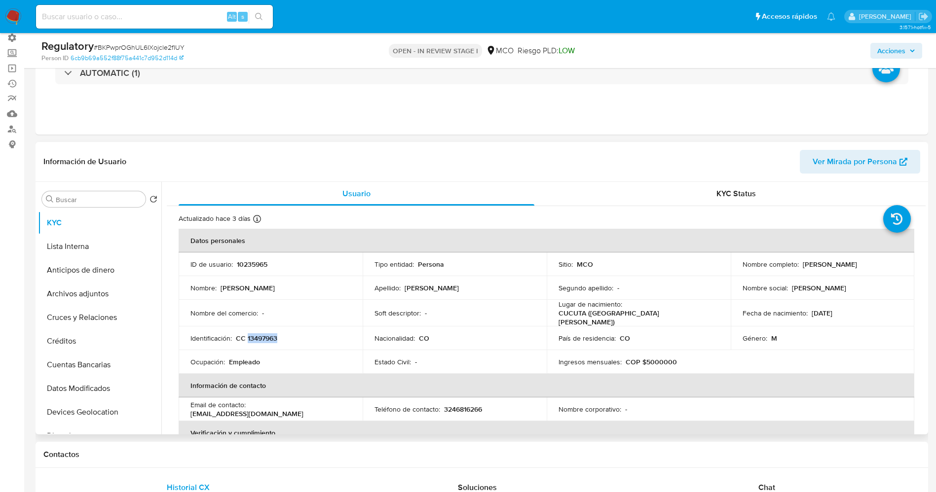
copy p "13497963"
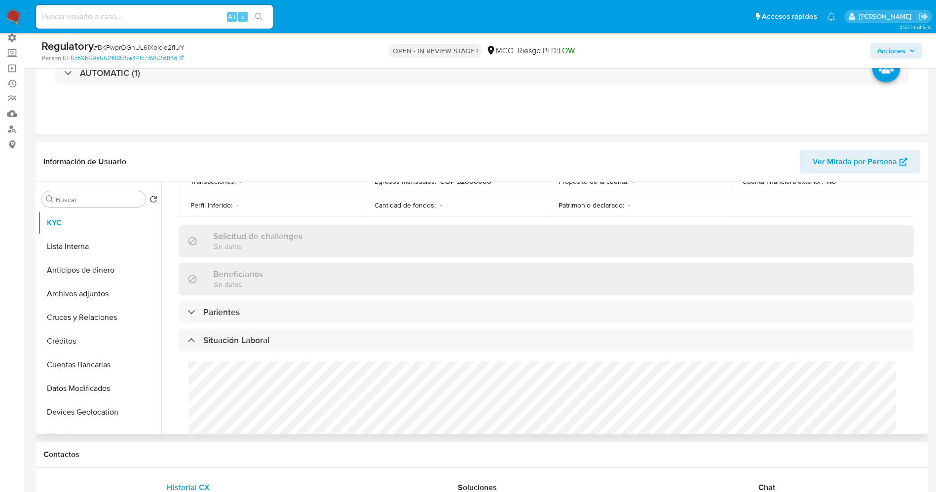
scroll to position [444, 0]
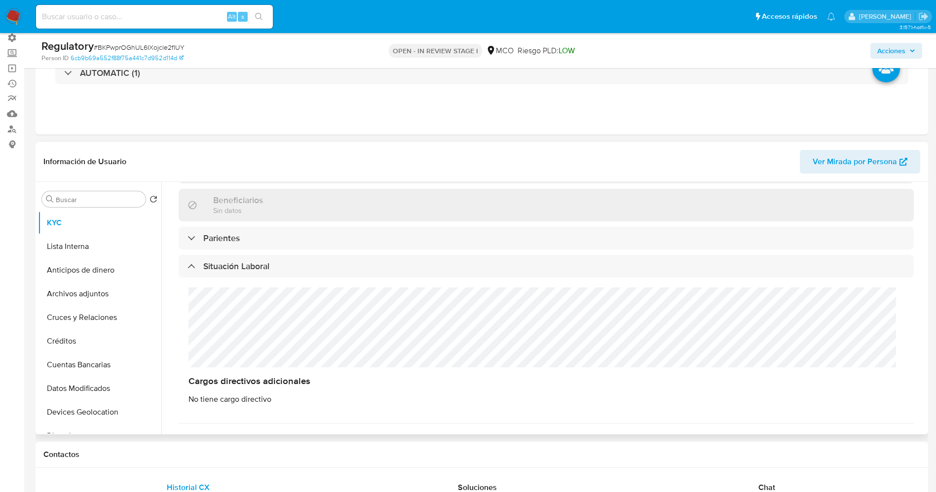
click at [346, 332] on div "Cargos directivos adicionales No tiene cargo directivo" at bounding box center [546, 346] width 735 height 137
click at [80, 247] on button "Lista Interna" at bounding box center [95, 247] width 115 height 24
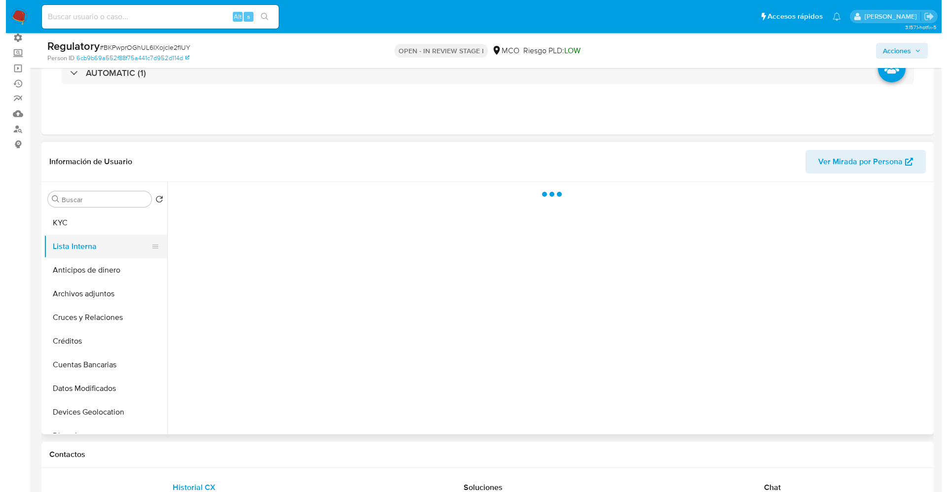
scroll to position [0, 0]
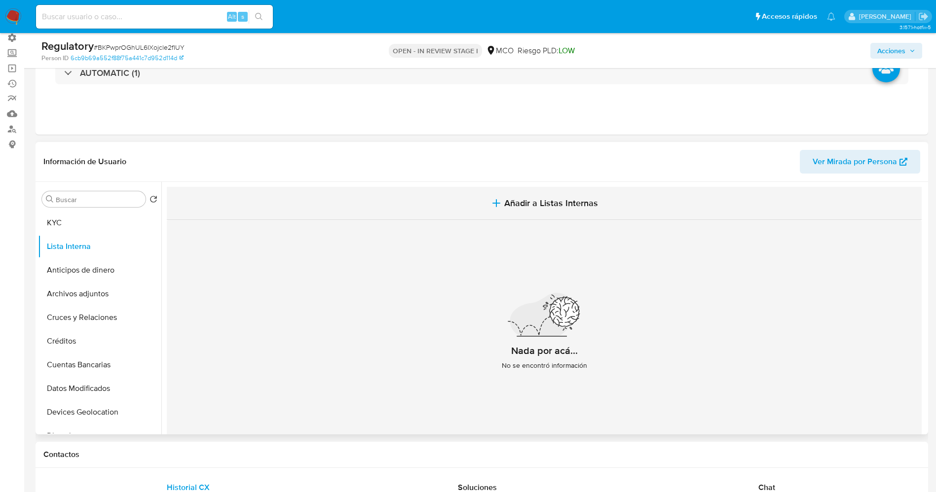
click at [486, 205] on button "Añadir a Listas Internas" at bounding box center [544, 203] width 755 height 33
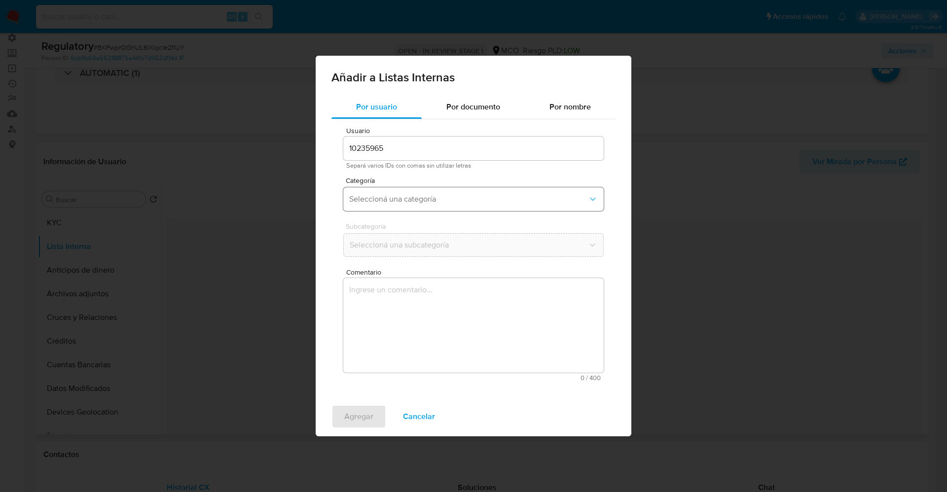
click at [359, 193] on button "Seleccioná una categoría" at bounding box center [473, 199] width 260 height 24
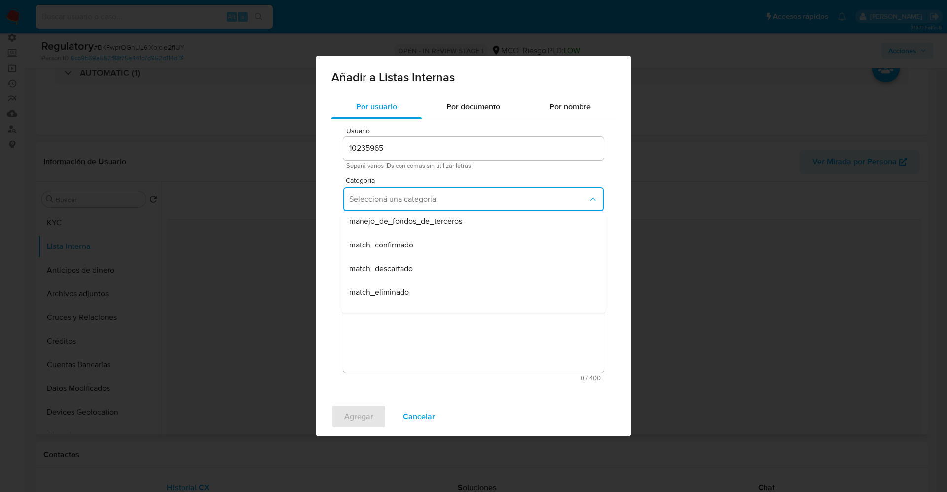
scroll to position [74, 0]
click at [392, 246] on span "match_descartado" at bounding box center [381, 247] width 64 height 10
click at [395, 242] on span "Seleccioná una subcategoría" at bounding box center [468, 245] width 239 height 10
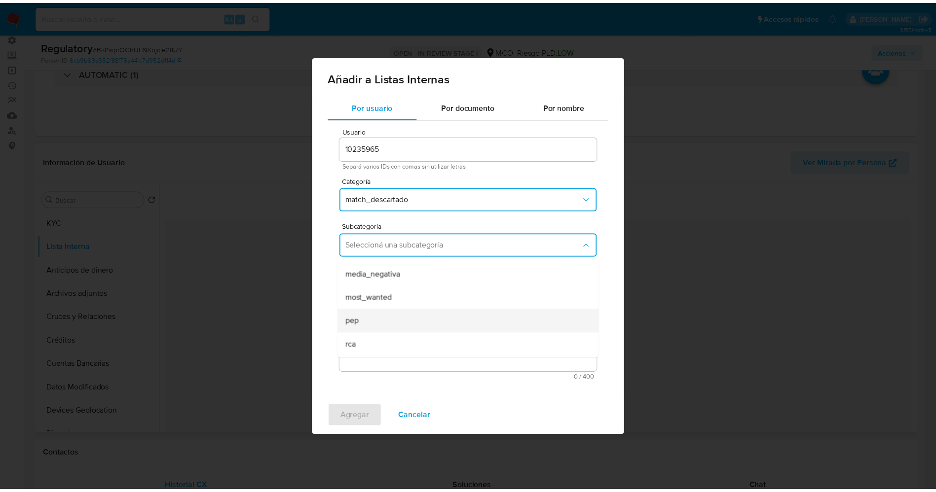
scroll to position [67, 0]
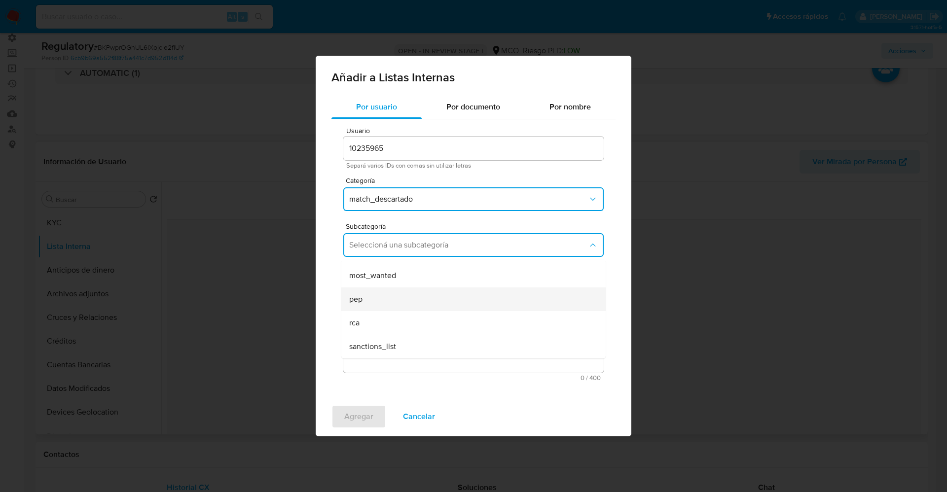
click at [380, 299] on div "pep" at bounding box center [470, 300] width 243 height 24
click at [380, 299] on textarea "Comentario" at bounding box center [473, 325] width 260 height 95
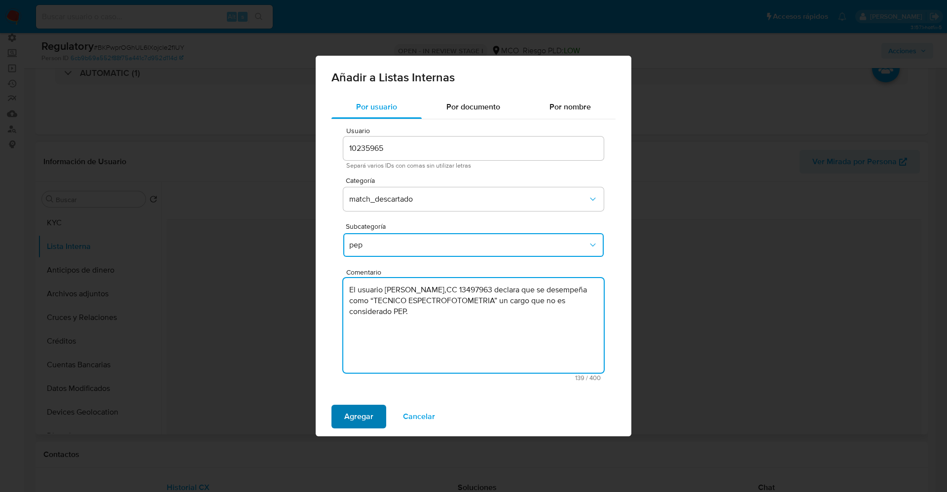
type textarea "El usuario Teodulo Gomez Quiroga,CC 13497963 declara que se desempeña como “TEC…"
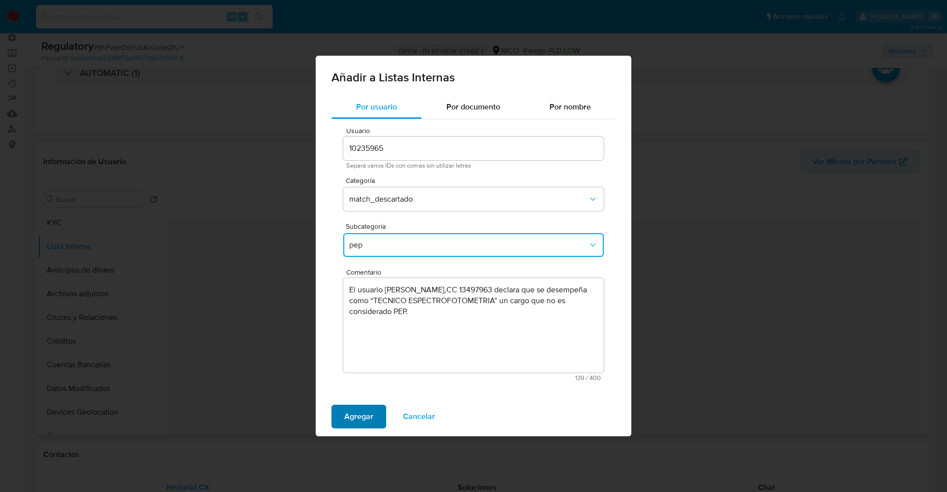
click at [349, 421] on span "Agregar" at bounding box center [358, 417] width 29 height 22
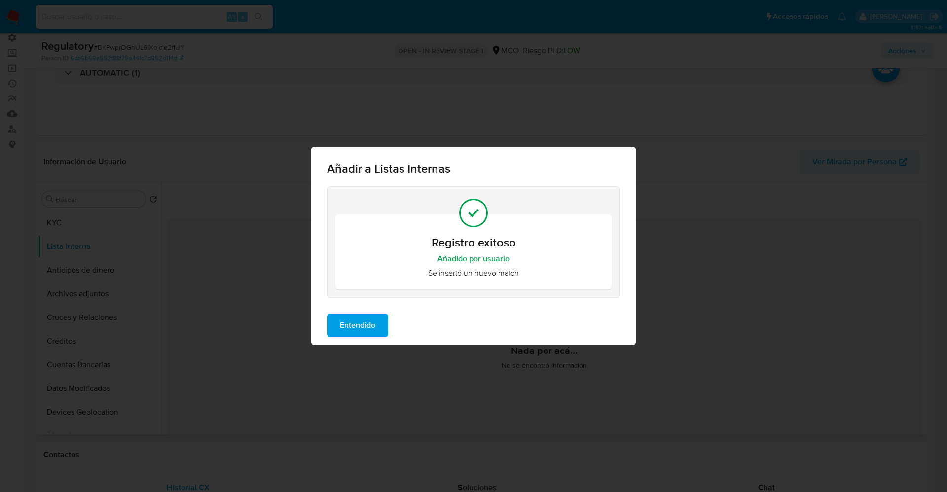
click at [355, 322] on span "Entendido" at bounding box center [358, 326] width 36 height 22
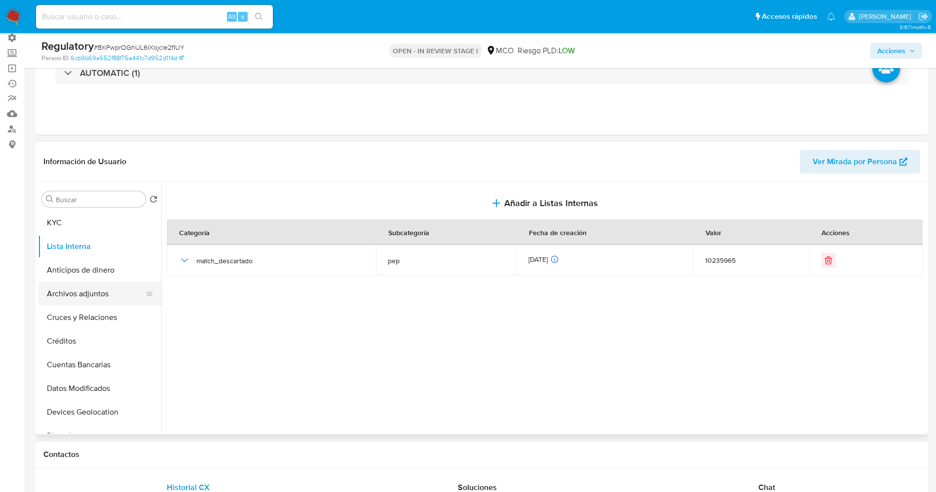
click at [84, 293] on button "Archivos adjuntos" at bounding box center [95, 294] width 115 height 24
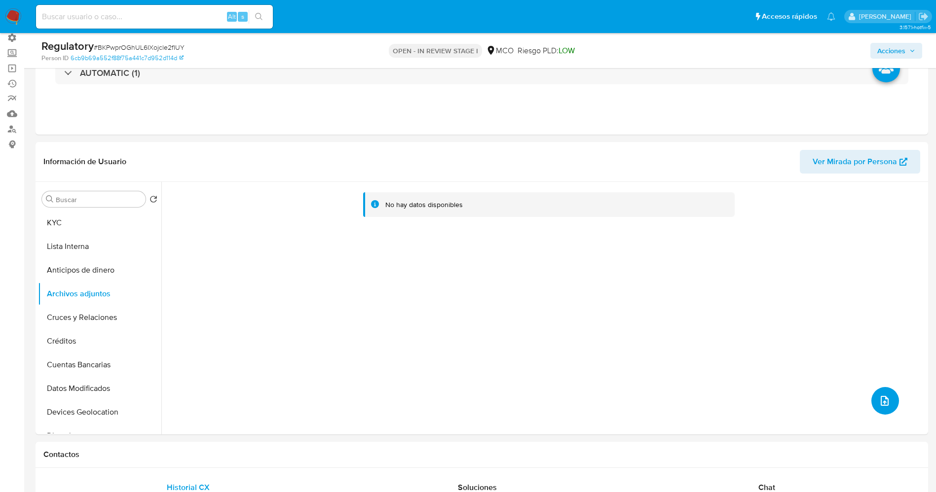
click at [879, 407] on icon "upload-file" at bounding box center [885, 401] width 12 height 12
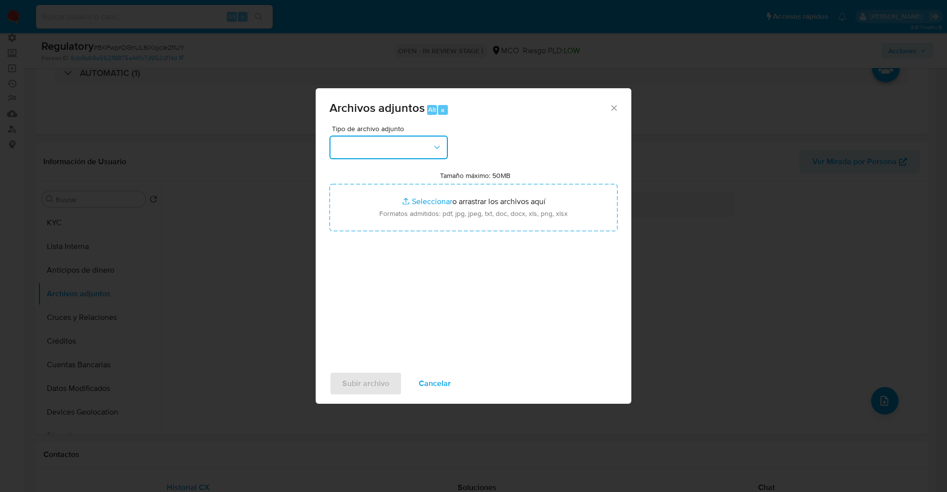
click at [406, 150] on button "button" at bounding box center [389, 148] width 118 height 24
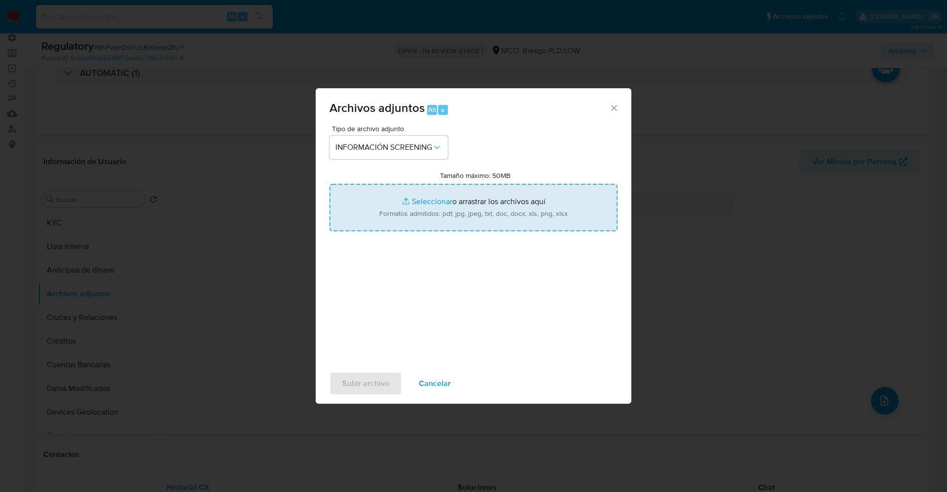
type input "C:\fakepath\CaseDossierReport_5jb7hn3oogap1jzauyjw0d1a6.pdf"
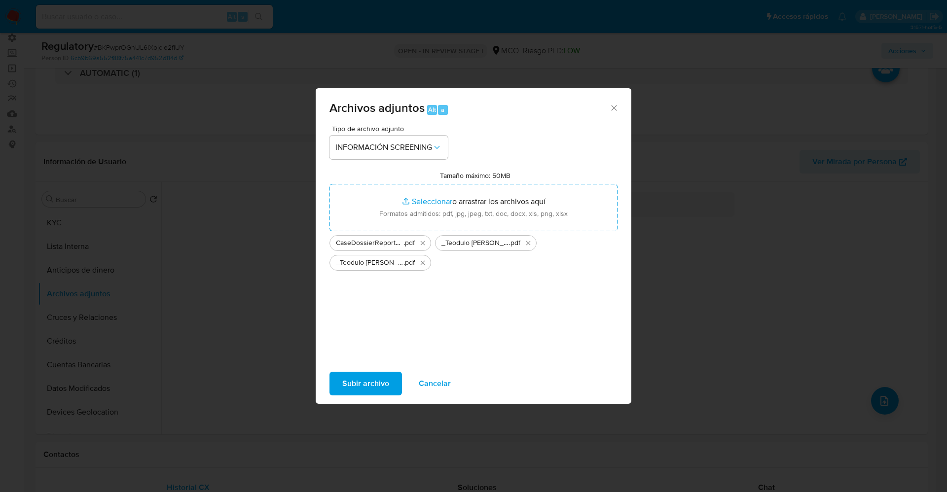
click at [360, 383] on span "Subir archivo" at bounding box center [365, 384] width 47 height 22
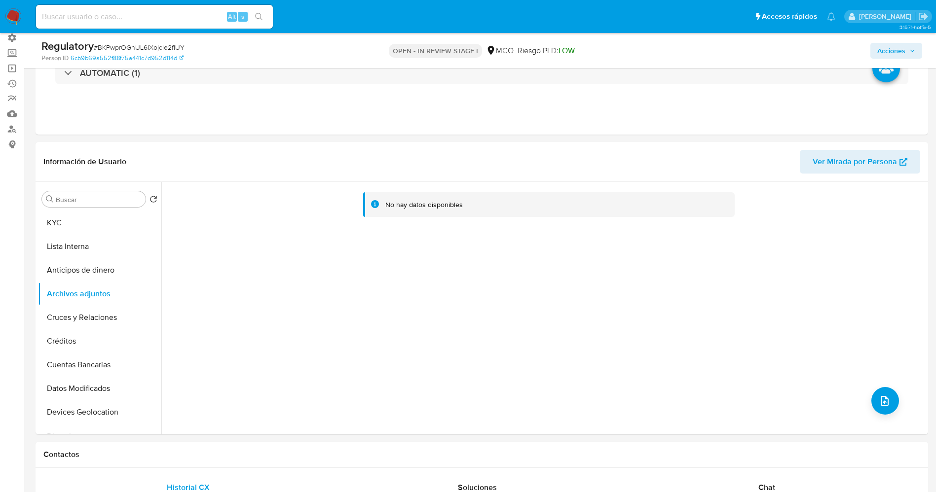
click at [86, 252] on button "Lista Interna" at bounding box center [99, 247] width 123 height 24
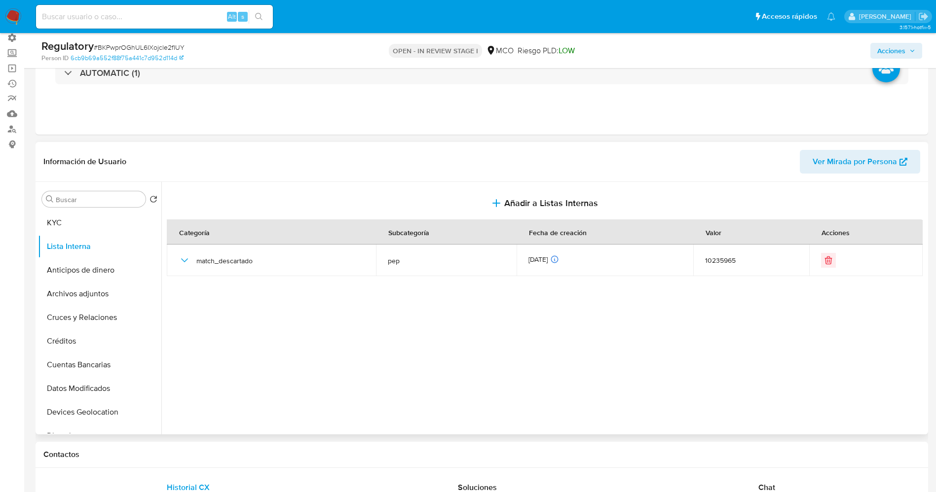
scroll to position [0, 0]
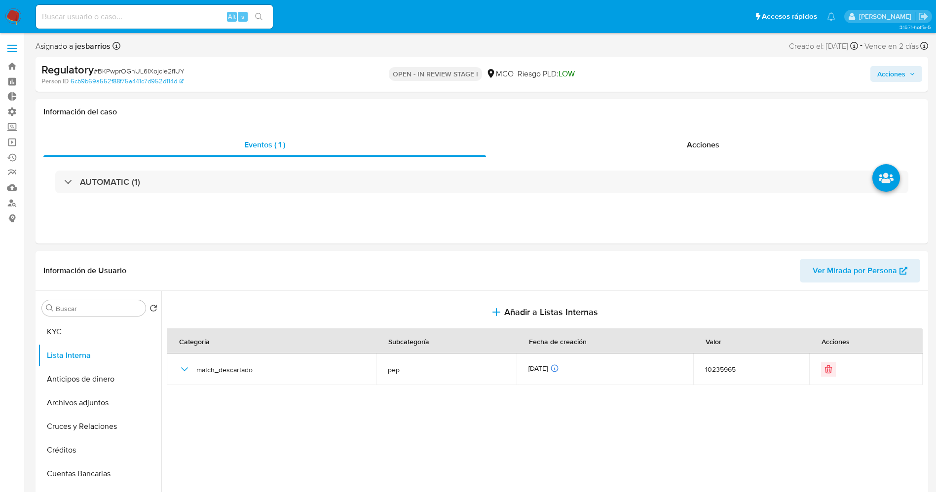
click at [875, 72] on button "Acciones" at bounding box center [896, 74] width 52 height 16
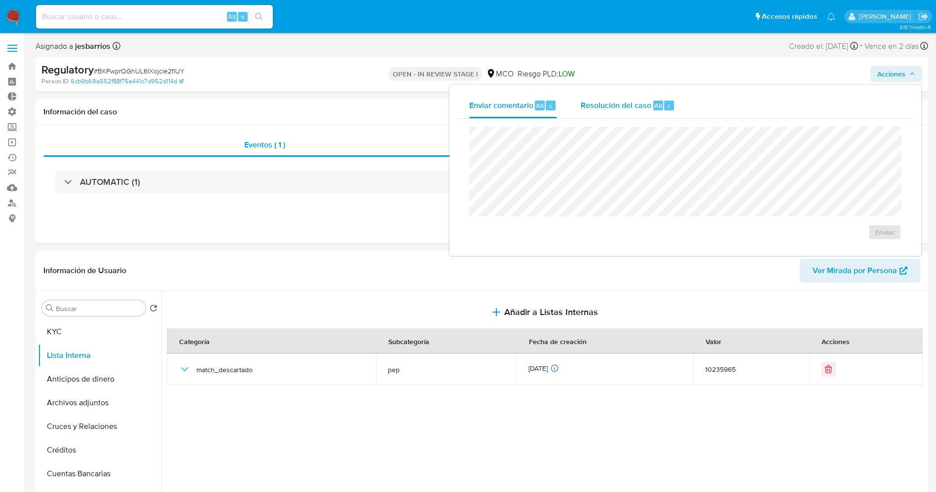
click at [630, 101] on span "Resolución del caso" at bounding box center [616, 105] width 71 height 11
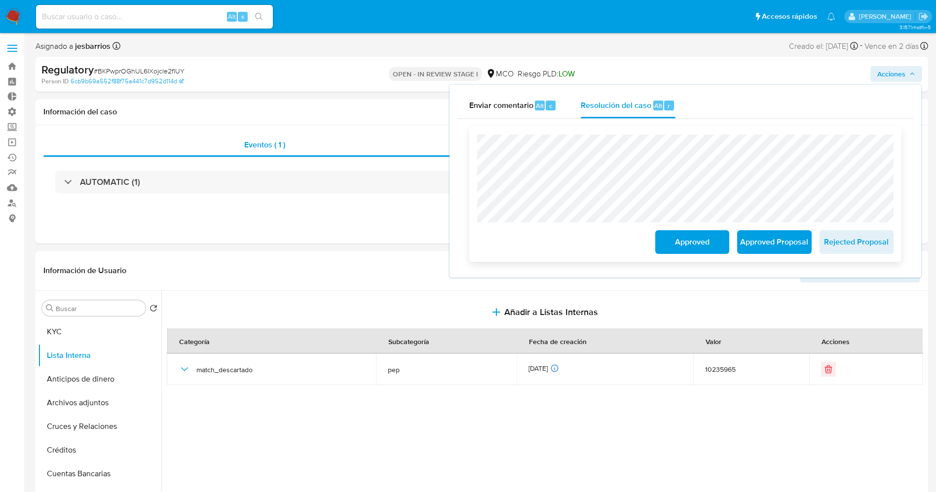
click at [684, 246] on span "Approved" at bounding box center [692, 242] width 48 height 22
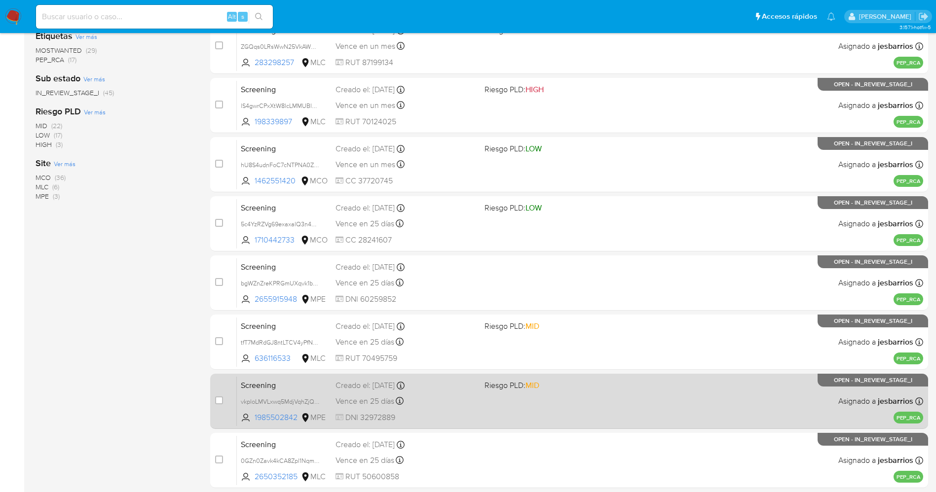
scroll to position [287, 0]
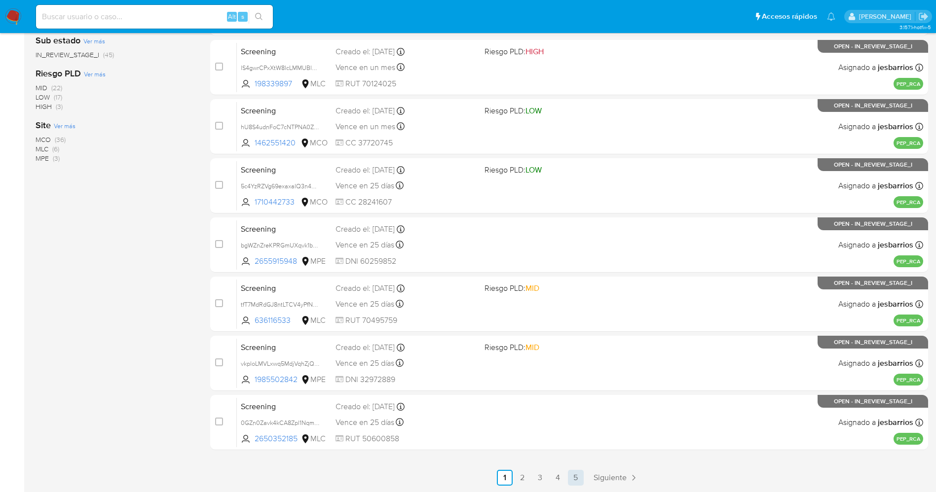
click at [575, 475] on link "5" at bounding box center [576, 478] width 16 height 16
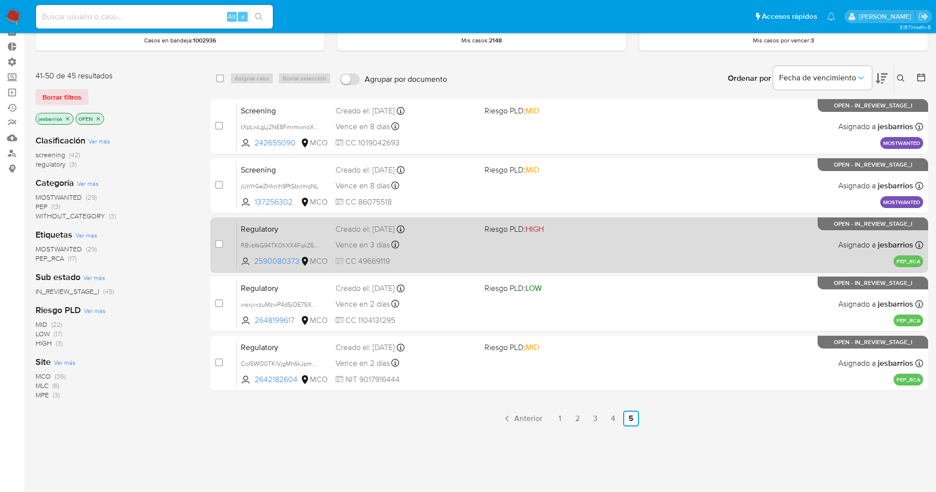
scroll to position [73, 0]
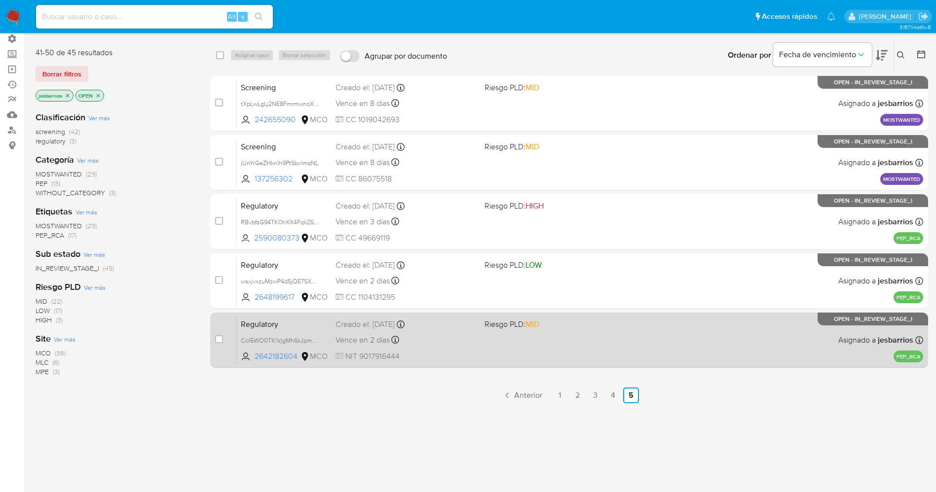
click at [476, 356] on span "NIT 9017916444" at bounding box center [405, 356] width 141 height 11
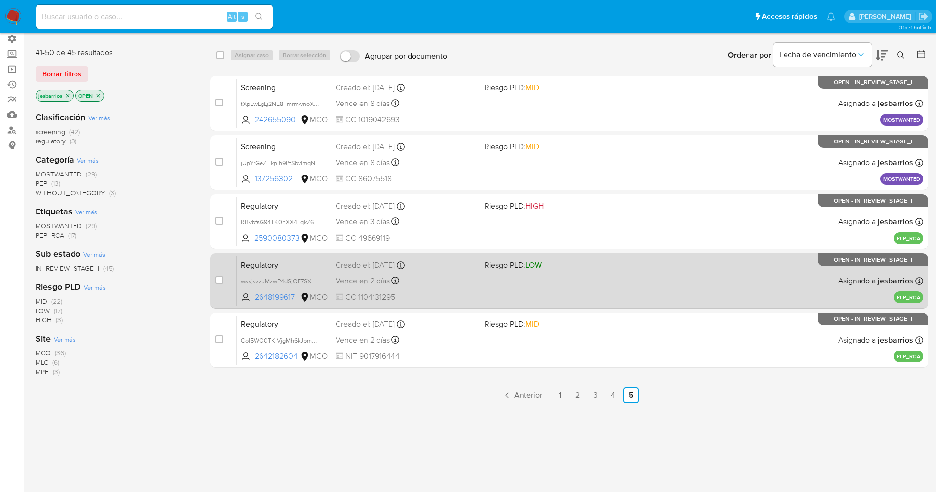
click at [562, 286] on div "Regulatory wsxjvxzuMzwP4dSjQE7SXUDy 2648199617 MCO Riesgo PLD: LOW Creado el: […" at bounding box center [580, 281] width 686 height 50
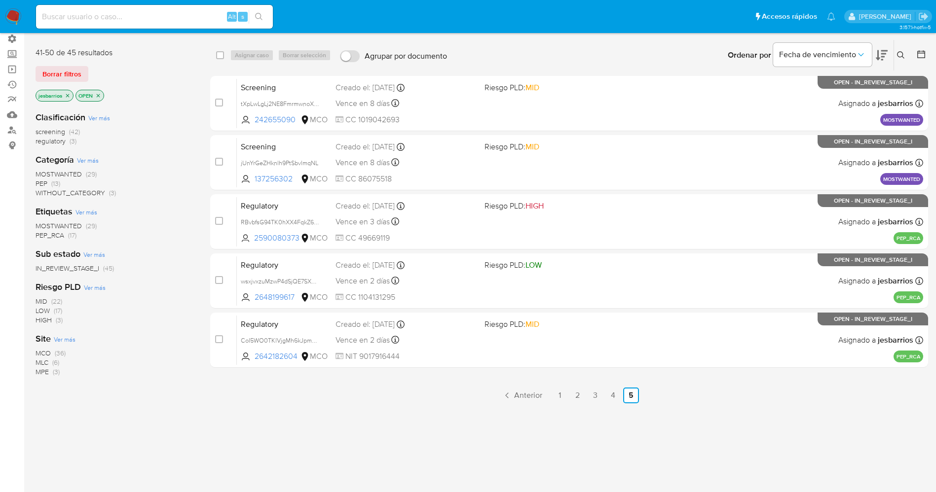
click at [13, 12] on img at bounding box center [13, 16] width 17 height 17
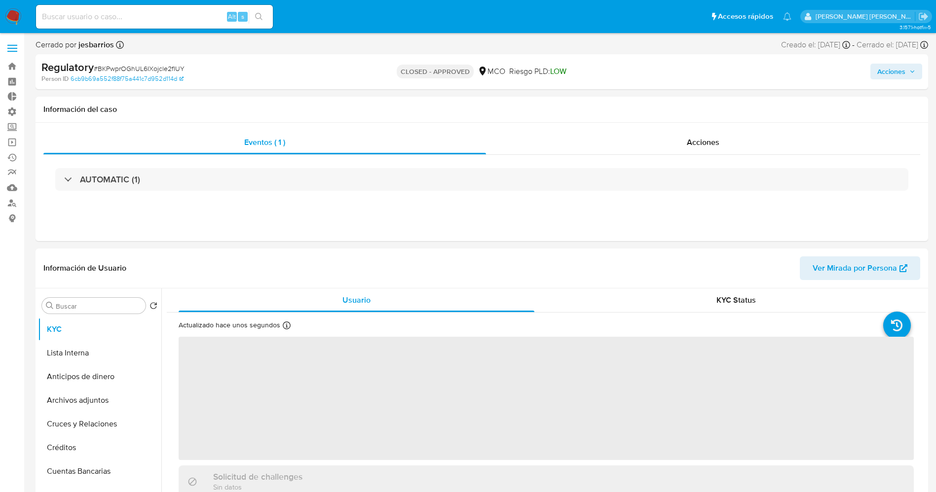
select select "10"
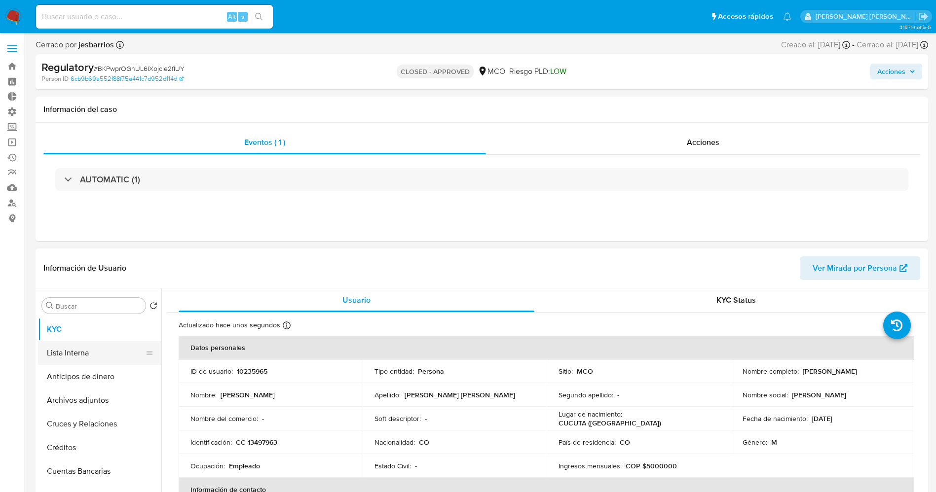
click at [93, 350] on button "Lista Interna" at bounding box center [95, 353] width 115 height 24
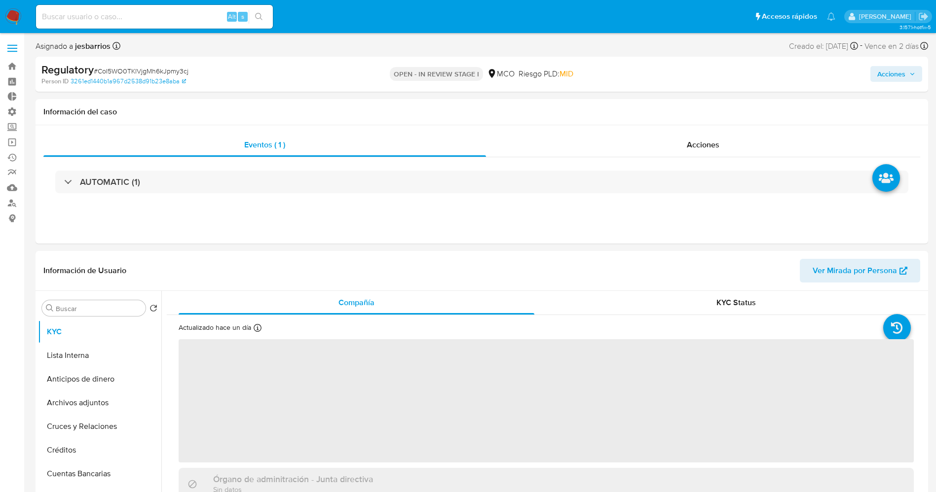
select select "10"
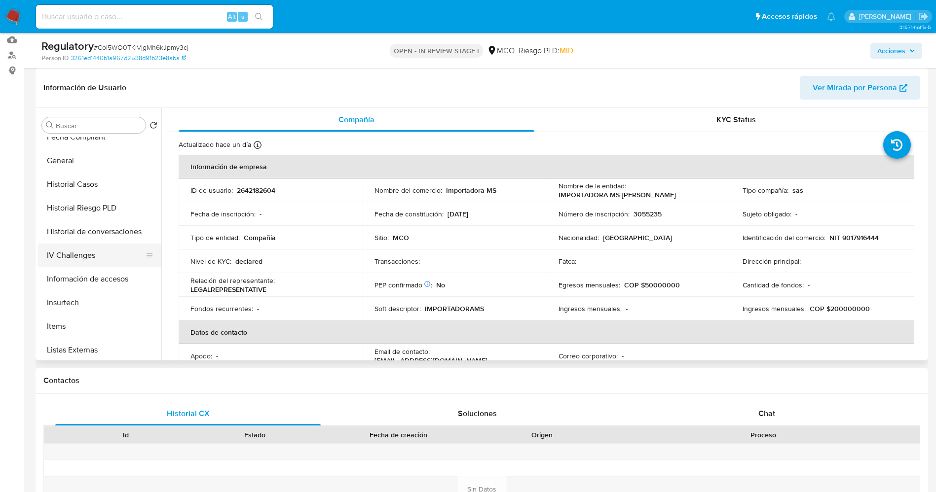
scroll to position [370, 0]
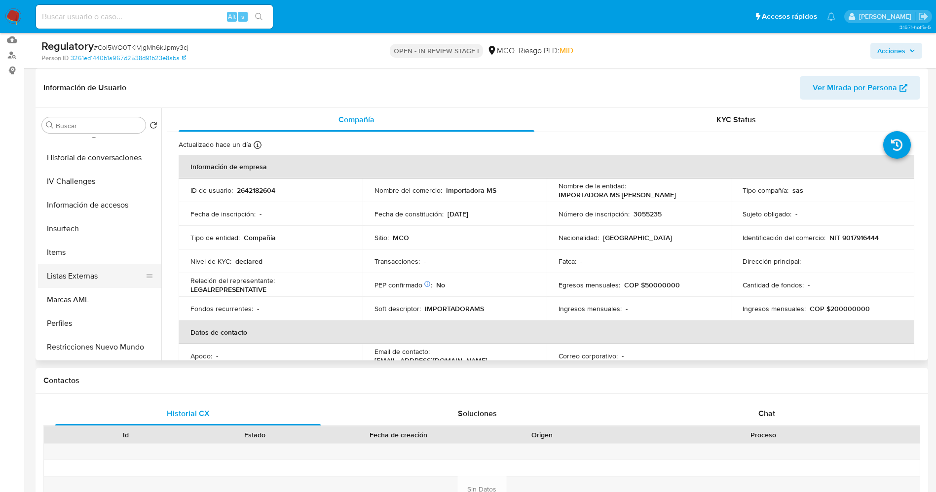
click at [86, 273] on button "Listas Externas" at bounding box center [95, 276] width 115 height 24
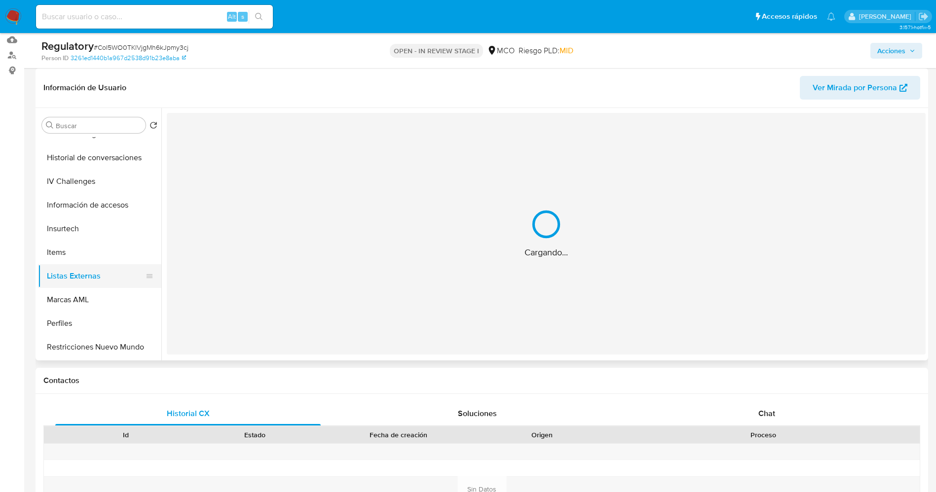
scroll to position [0, 0]
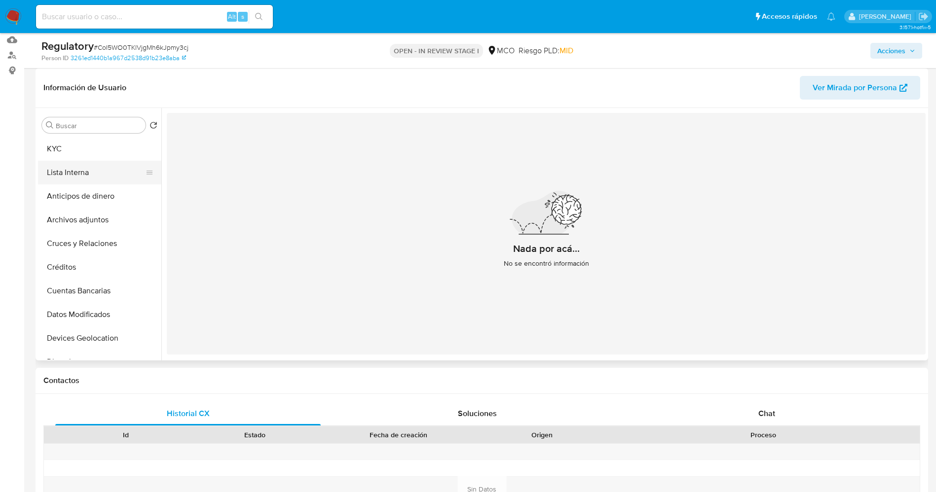
click at [83, 161] on button "Lista Interna" at bounding box center [95, 173] width 115 height 24
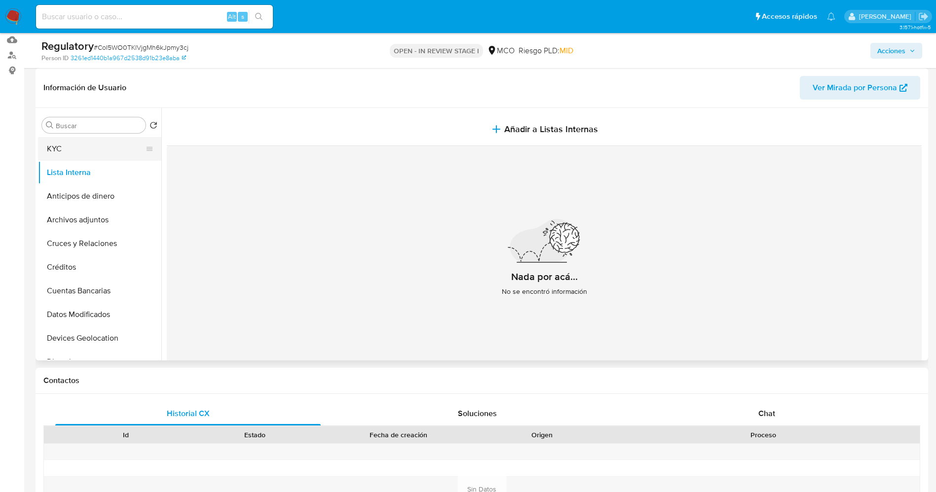
click at [92, 144] on button "KYC" at bounding box center [95, 149] width 115 height 24
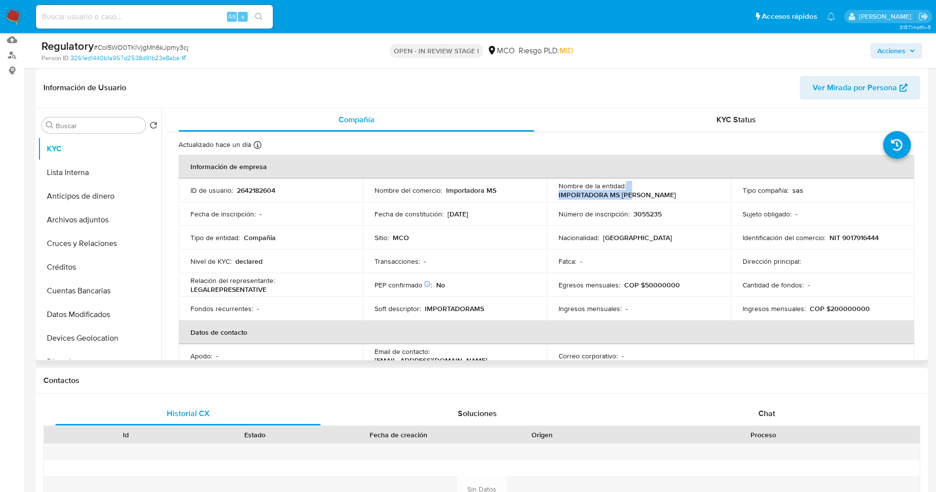
drag, startPoint x: 623, startPoint y: 192, endPoint x: 703, endPoint y: 191, distance: 79.4
click at [703, 191] on div "Nombre de la entidad : IMPORTADORA MS SAS" at bounding box center [638, 191] width 160 height 18
copy div "IMPORTADORA MS SAS"
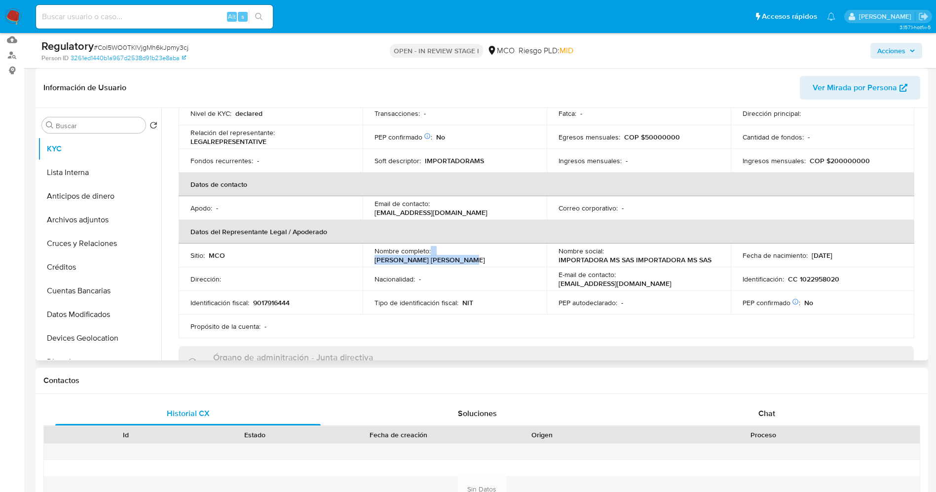
drag, startPoint x: 430, startPoint y: 257, endPoint x: 519, endPoint y: 254, distance: 89.3
click at [519, 254] on div "Nombre completo : Vanegas Ibañez Edwin Jair" at bounding box center [454, 256] width 160 height 18
copy div "Vanegas Ibañez Edwin Jair"
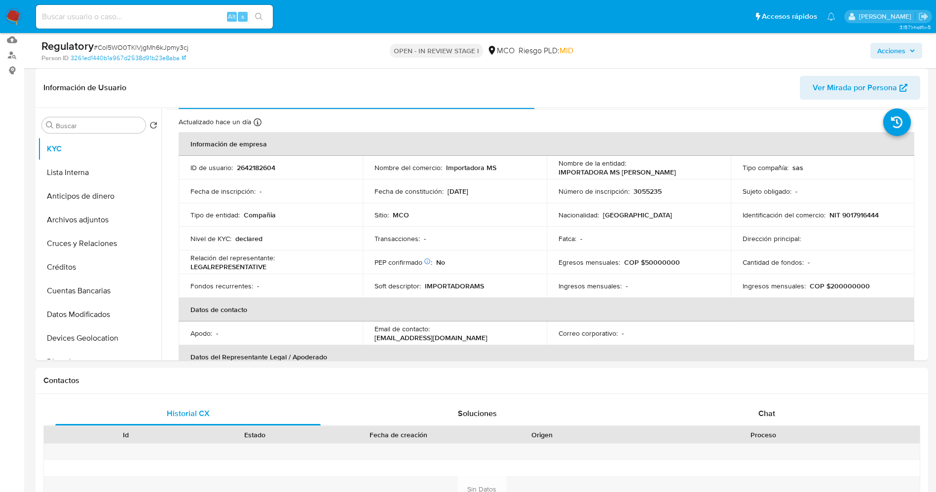
scroll to position [0, 0]
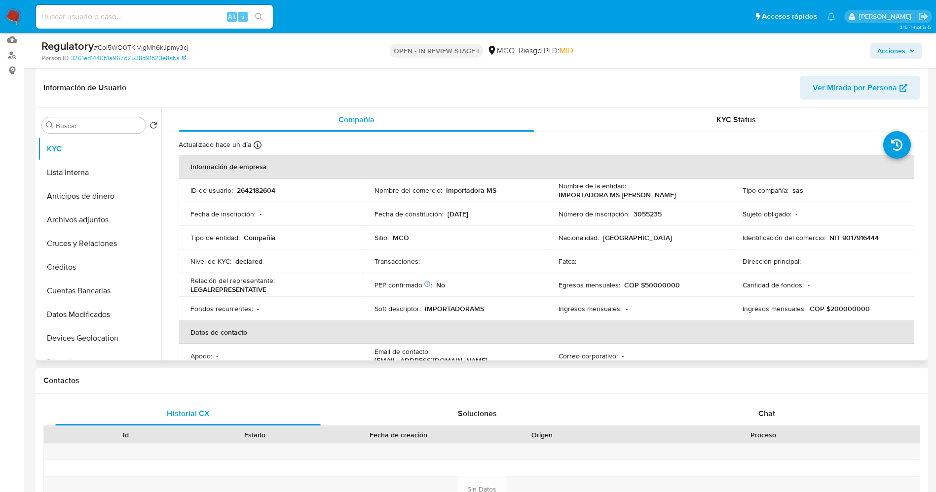
drag, startPoint x: 290, startPoint y: 270, endPoint x: 585, endPoint y: 221, distance: 299.7
click at [315, 262] on td "Nivel de KYC : declared" at bounding box center [271, 262] width 184 height 24
drag, startPoint x: 629, startPoint y: 192, endPoint x: 667, endPoint y: 191, distance: 38.0
click at [704, 191] on div "Nombre de la entidad : IMPORTADORA MS SAS" at bounding box center [638, 191] width 160 height 18
copy p "IMPORTADORA MS SAS"
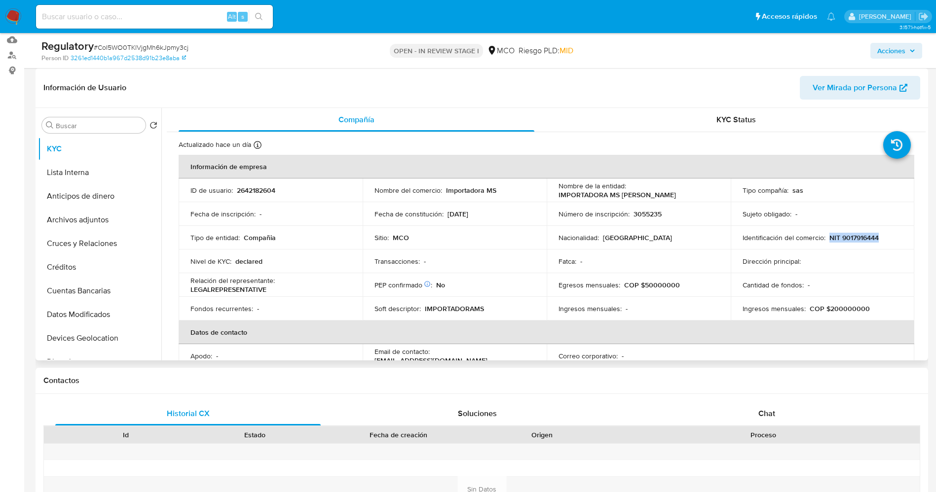
drag, startPoint x: 826, startPoint y: 237, endPoint x: 895, endPoint y: 235, distance: 69.6
click at [895, 235] on div "Identificación del comercio : NIT 9017916444" at bounding box center [823, 237] width 160 height 9
copy p "NIT 9017916444"
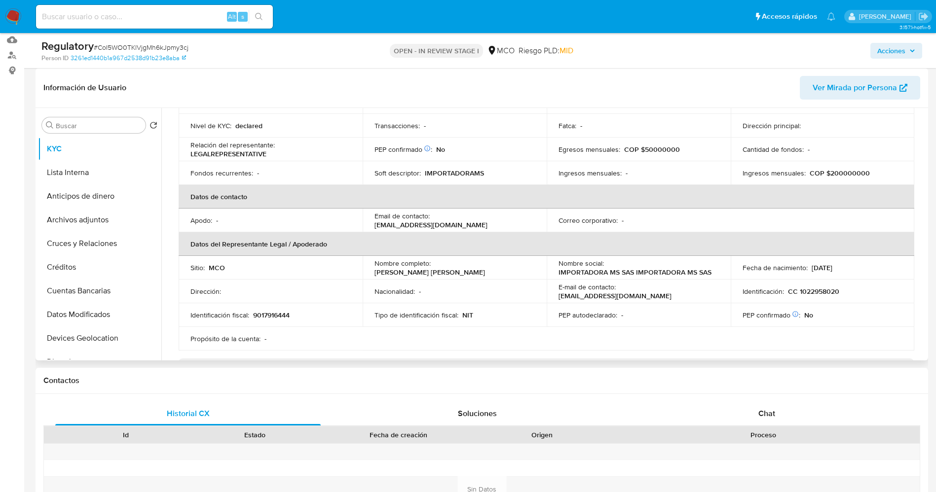
scroll to position [222, 0]
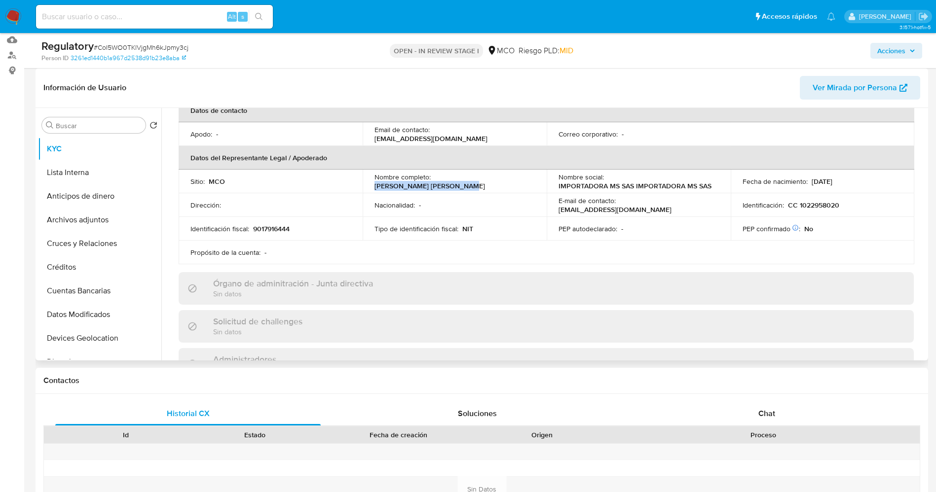
drag, startPoint x: 433, startPoint y: 185, endPoint x: 520, endPoint y: 182, distance: 87.4
click at [520, 182] on div "Nombre completo : Vanegas Ibañez Edwin Jair" at bounding box center [454, 182] width 160 height 18
copy p "Vanegas Ibañez Edwin Jair"
drag, startPoint x: 816, startPoint y: 207, endPoint x: 845, endPoint y: 208, distance: 29.6
click at [845, 208] on div "Identificación : CC 1022958020" at bounding box center [823, 205] width 160 height 9
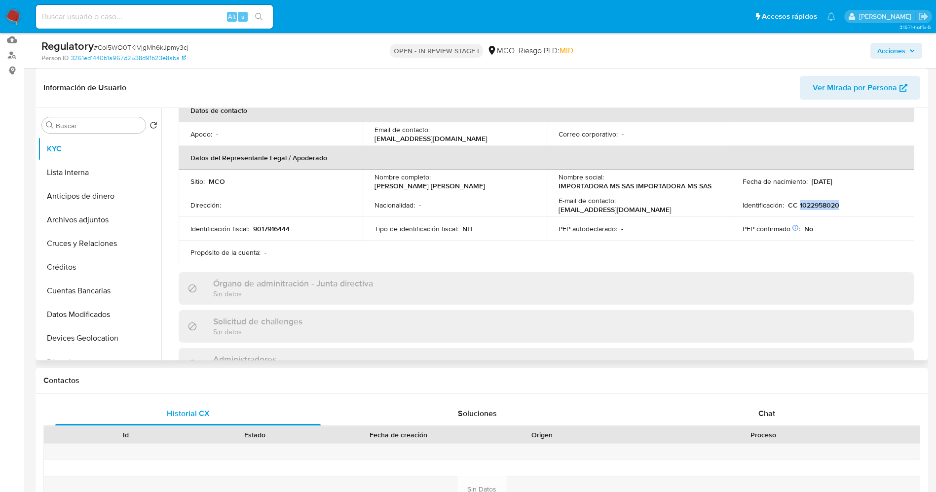
copy p "1022958020"
click at [97, 182] on button "Lista Interna" at bounding box center [95, 173] width 115 height 24
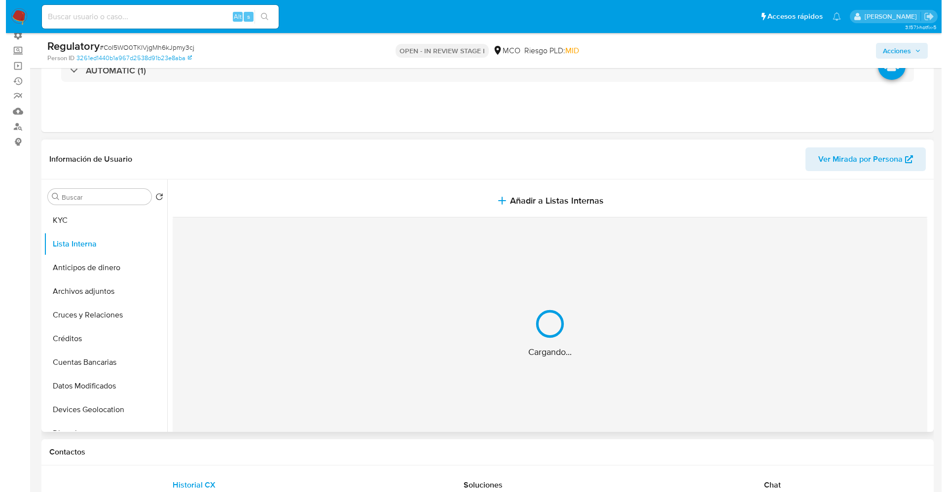
scroll to position [74, 0]
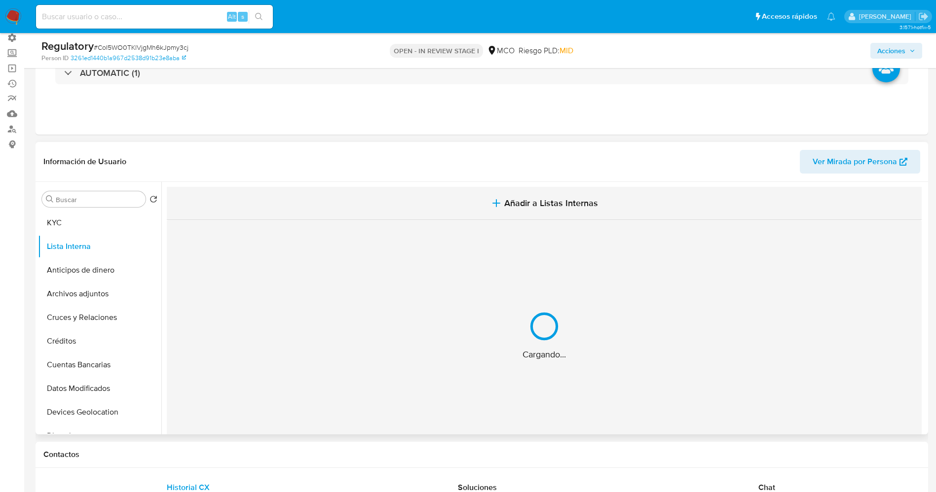
click at [488, 211] on button "Añadir a Listas Internas" at bounding box center [544, 203] width 755 height 33
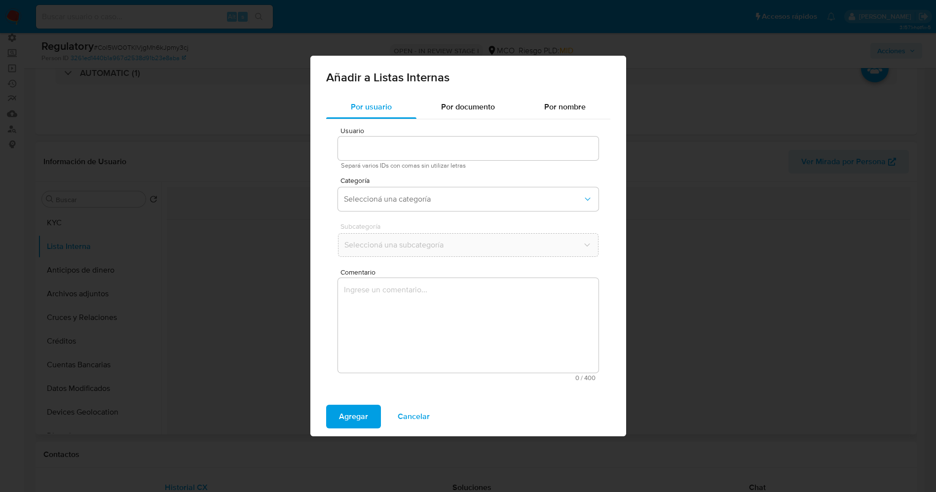
type input "2642182604"
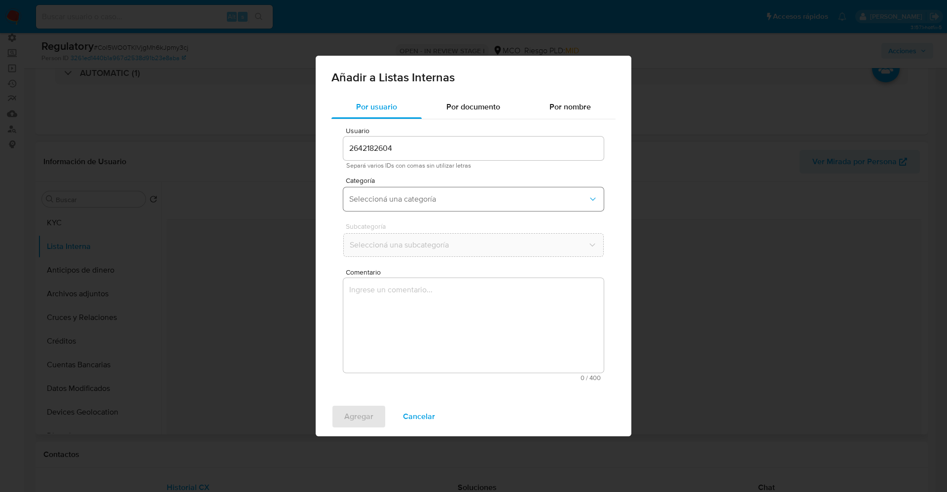
click at [461, 200] on span "Seleccioná una categoría" at bounding box center [468, 199] width 239 height 10
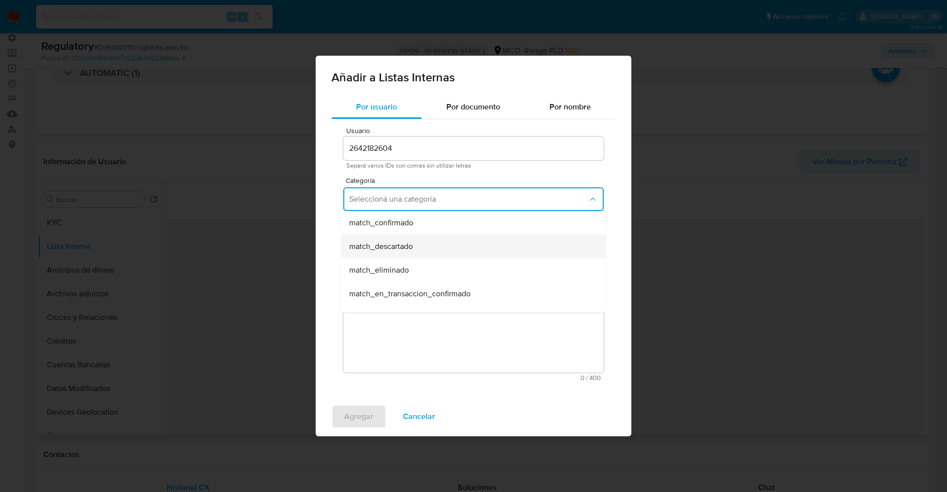
click at [430, 251] on div "match_descartado" at bounding box center [470, 247] width 243 height 24
click at [430, 249] on span "Seleccioná una subcategoría" at bounding box center [468, 245] width 239 height 10
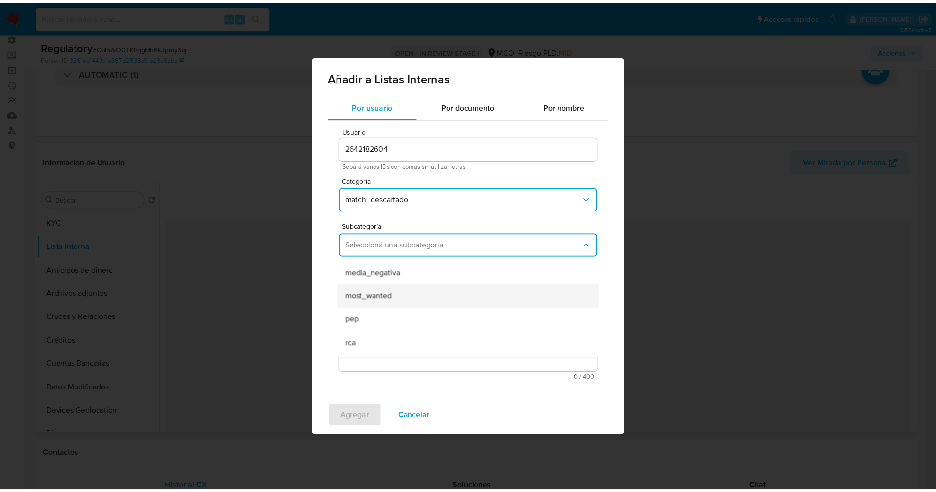
scroll to position [67, 0]
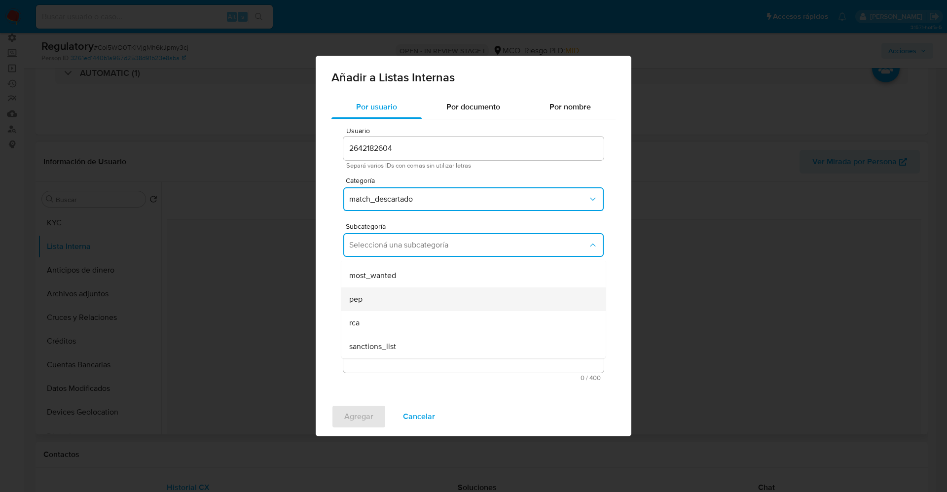
click at [385, 299] on div "pep" at bounding box center [470, 300] width 243 height 24
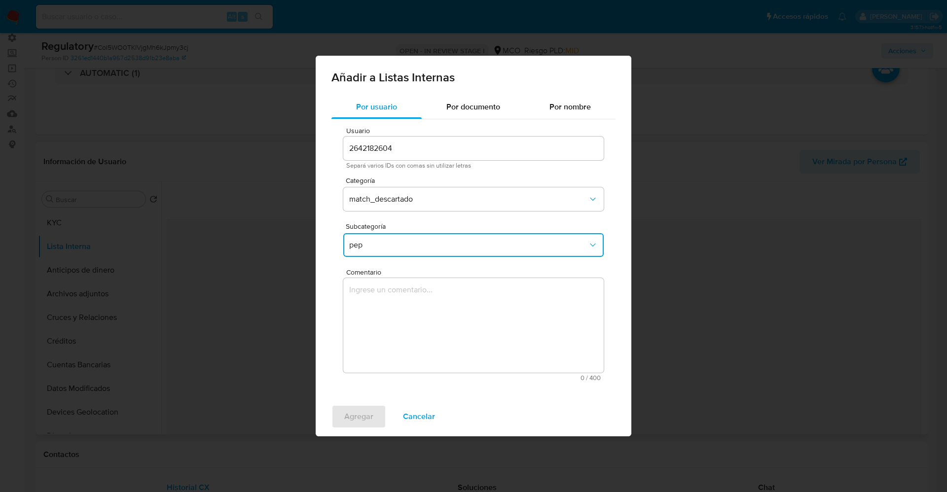
click at [385, 299] on textarea "Comentario" at bounding box center [473, 325] width 260 height 95
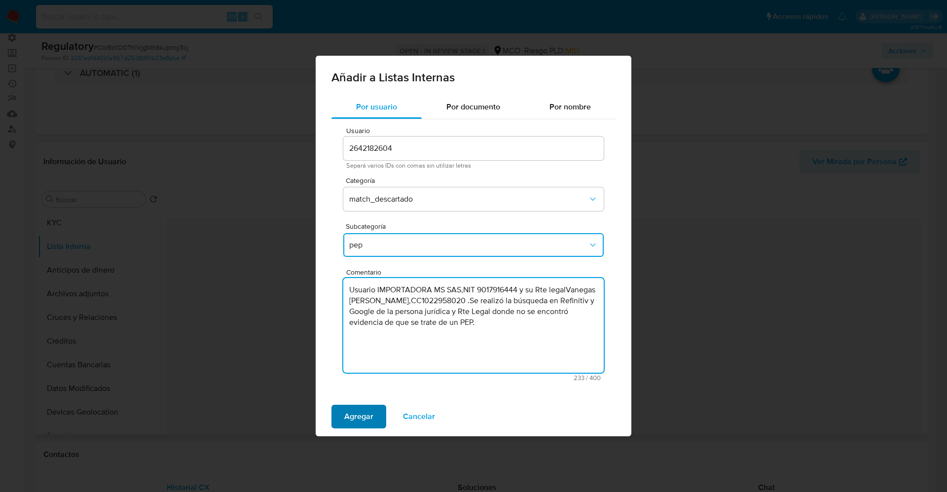
type textarea "Usuario IMPORTADORA MS SAS,NIT 9017916444 y su Rte legalVanegas Ibañez Edwin Ja…"
click at [361, 424] on span "Agregar" at bounding box center [358, 417] width 29 height 22
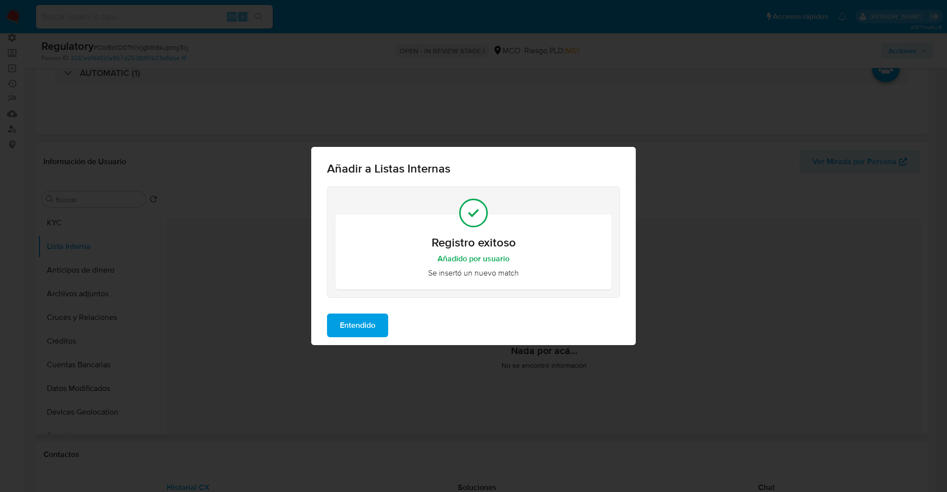
click at [358, 322] on span "Entendido" at bounding box center [358, 326] width 36 height 22
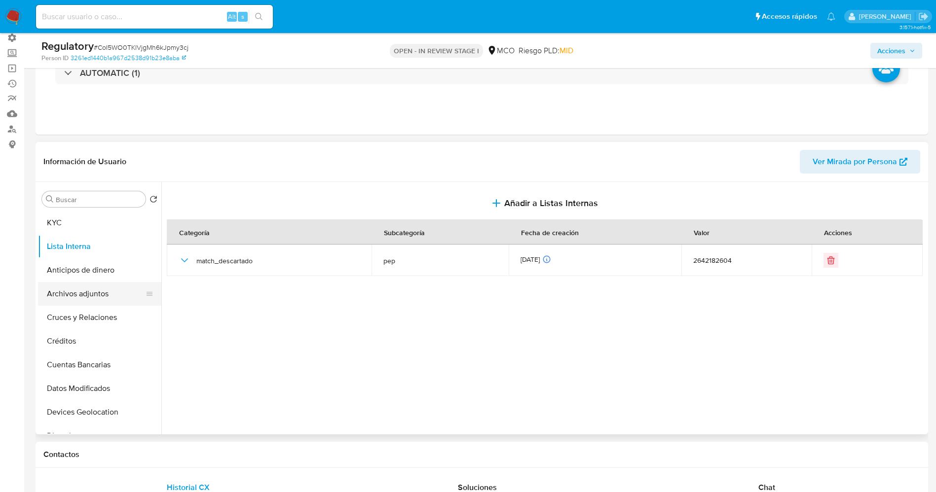
click at [97, 299] on button "Archivos adjuntos" at bounding box center [95, 294] width 115 height 24
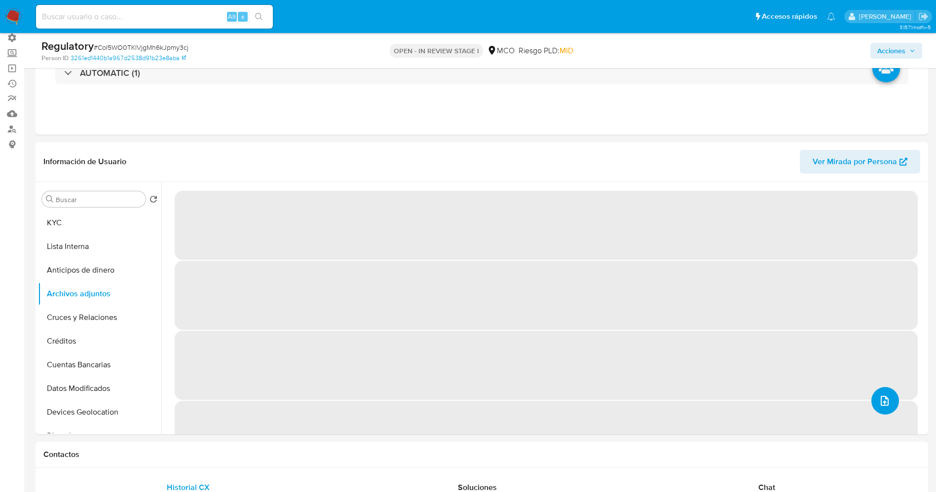
click at [886, 407] on span "upload-file" at bounding box center [885, 401] width 12 height 12
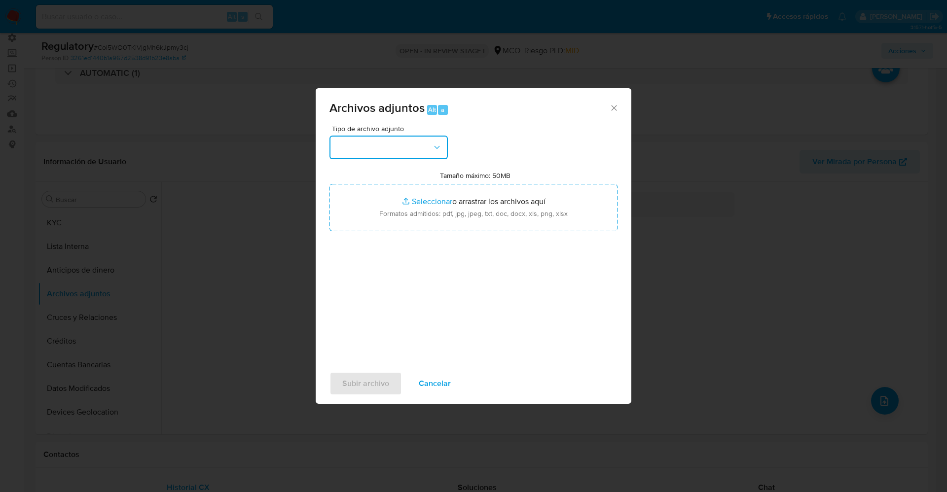
click at [366, 142] on button "button" at bounding box center [389, 148] width 118 height 24
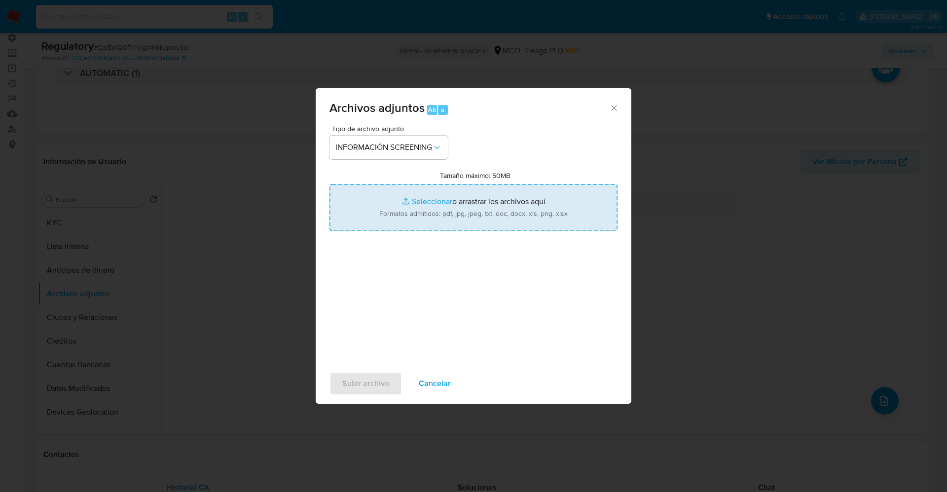
type input "C:\fakepath\CaseDossierReport_5jb7v8fclzxo1jzavgqy9rcdp.pdf"
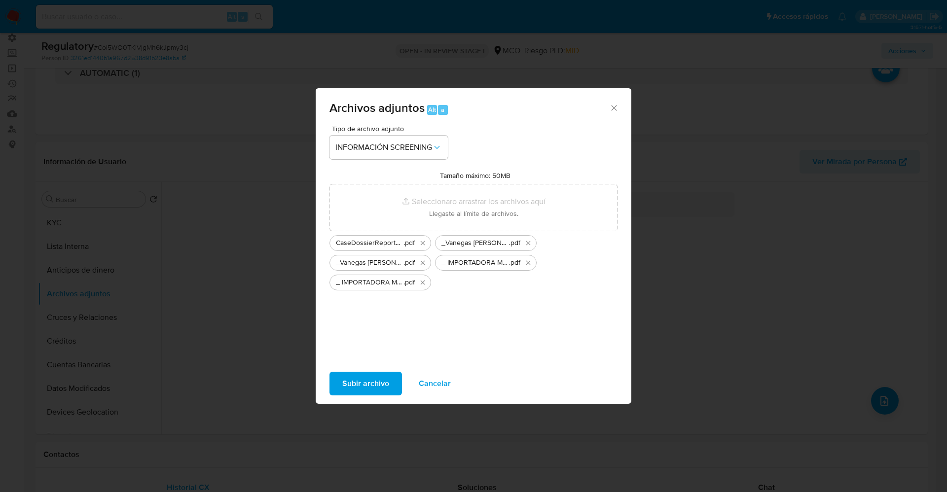
click at [379, 386] on span "Subir archivo" at bounding box center [365, 384] width 47 height 22
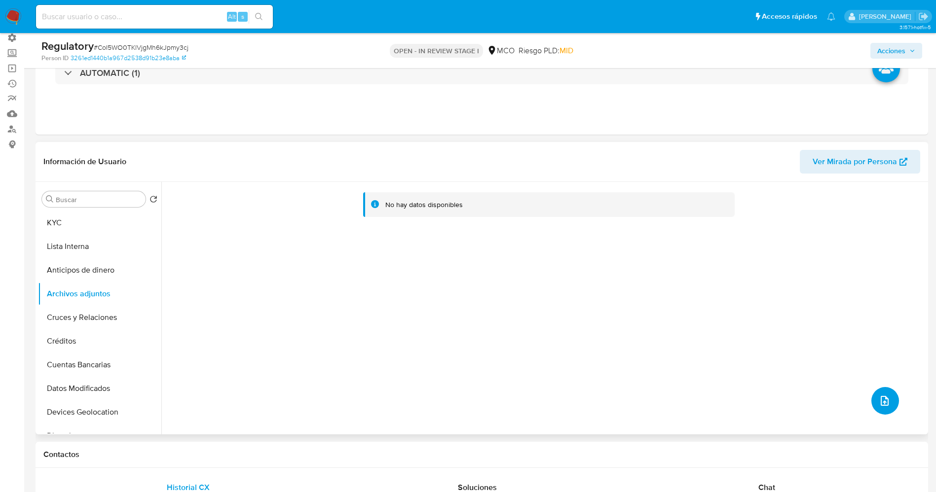
click at [888, 400] on button "upload-file" at bounding box center [885, 401] width 28 height 28
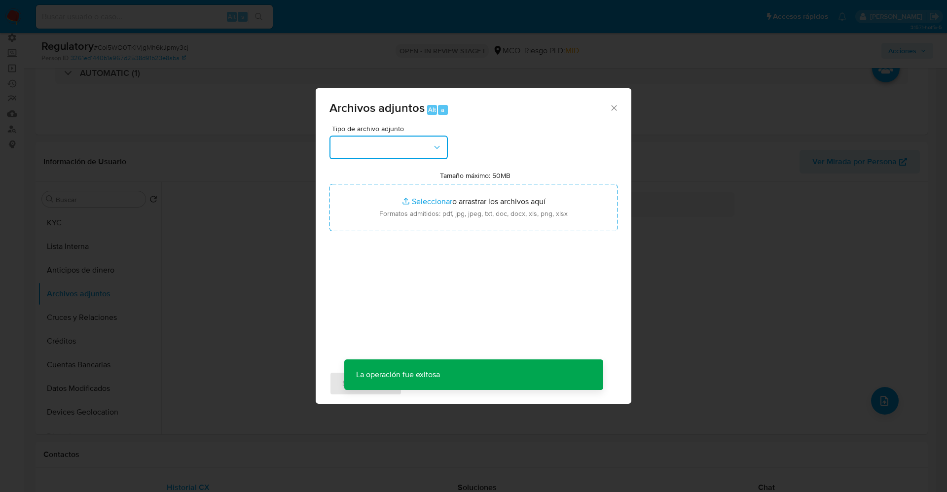
click at [414, 153] on button "button" at bounding box center [389, 148] width 118 height 24
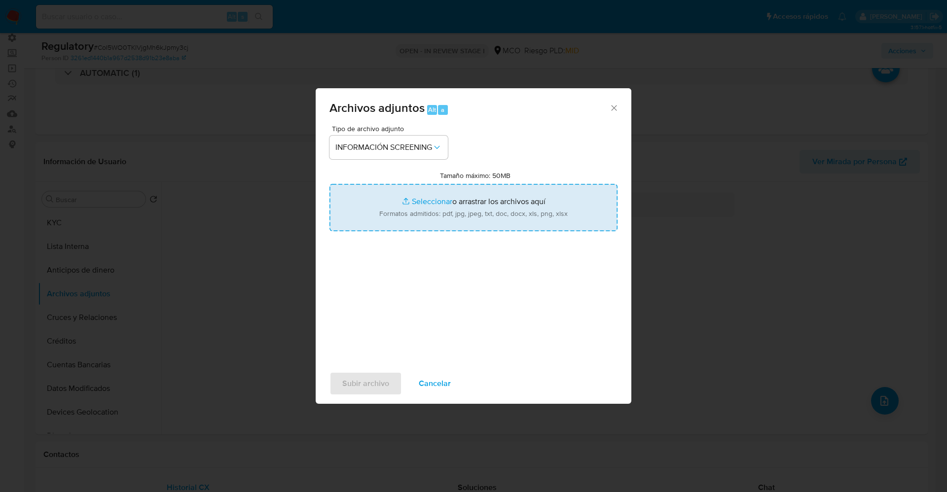
type input "C:\fakepath\CaseDossierReport_5jb6u4nfcwdn1jzav818cur5l.pdf"
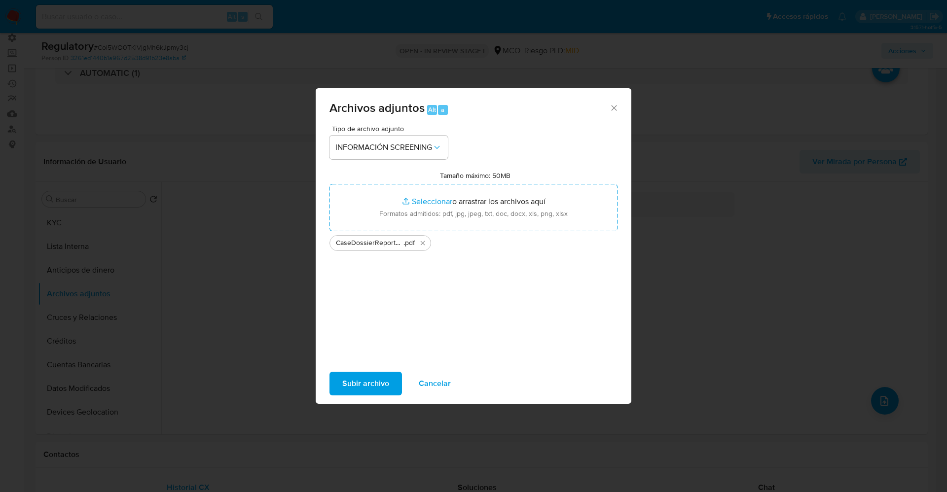
click at [357, 391] on span "Subir archivo" at bounding box center [365, 384] width 47 height 22
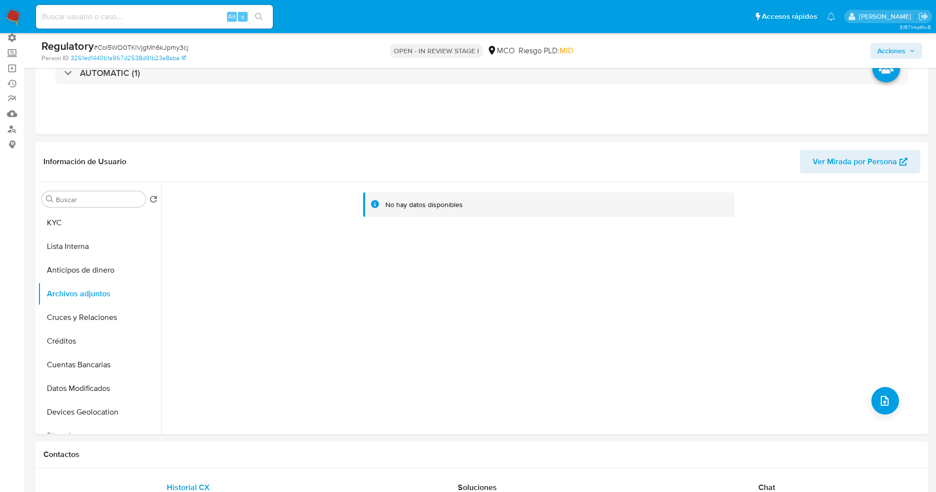
click at [62, 244] on button "Lista Interna" at bounding box center [99, 247] width 123 height 24
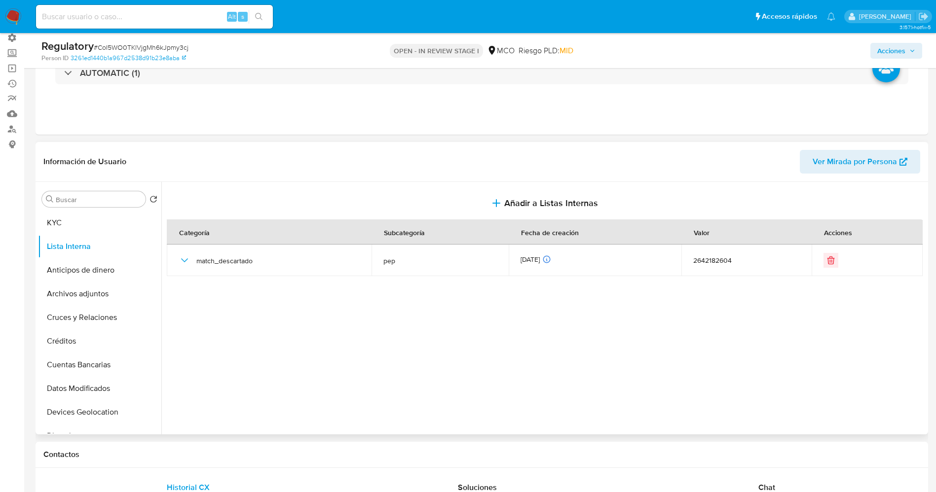
scroll to position [0, 0]
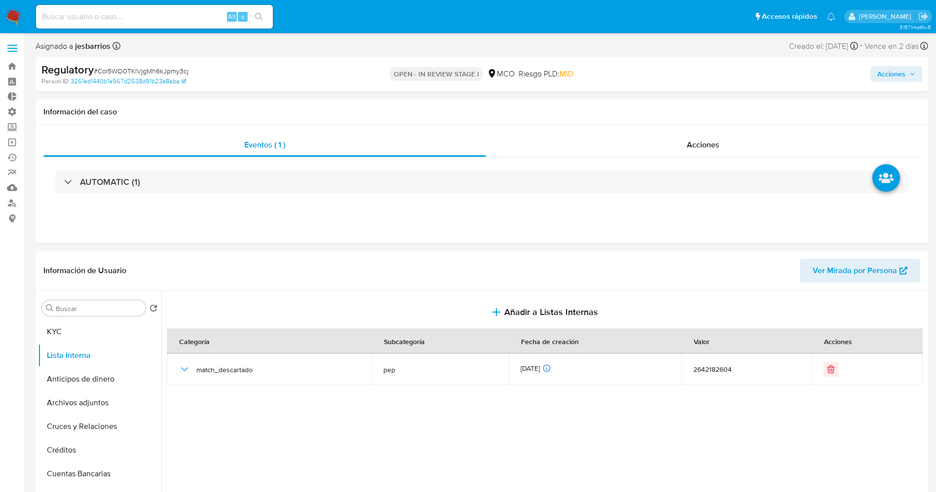
click at [879, 72] on span "Acciones" at bounding box center [891, 74] width 28 height 16
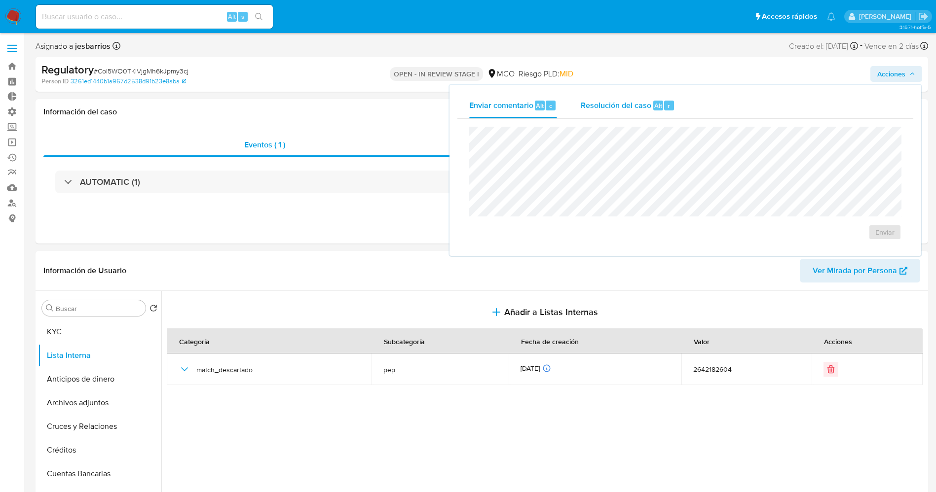
drag, startPoint x: 611, startPoint y: 105, endPoint x: 613, endPoint y: 114, distance: 10.0
click at [613, 105] on span "Resolución del caso" at bounding box center [616, 105] width 71 height 11
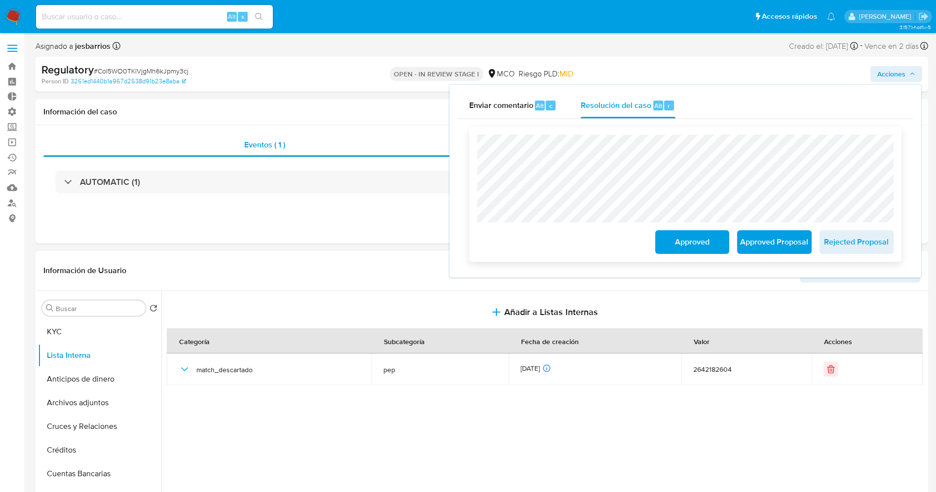
click at [707, 243] on span "Approved" at bounding box center [692, 242] width 48 height 22
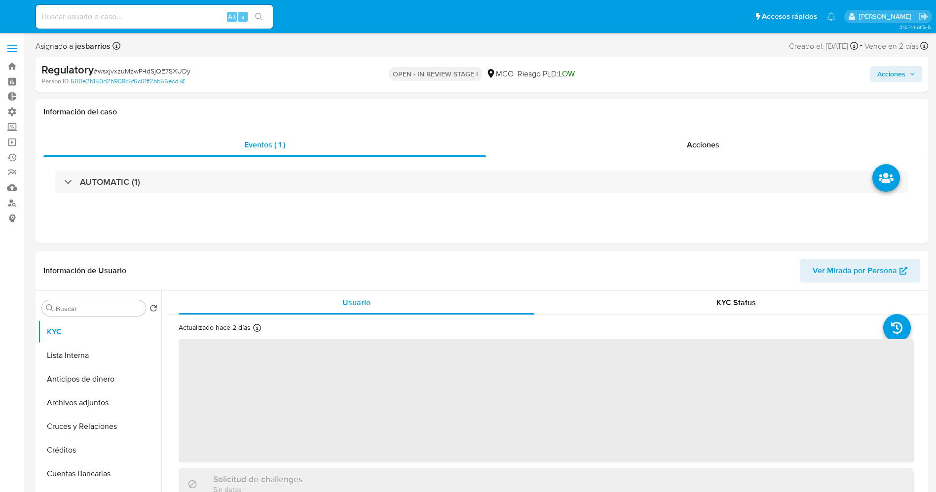
select select "10"
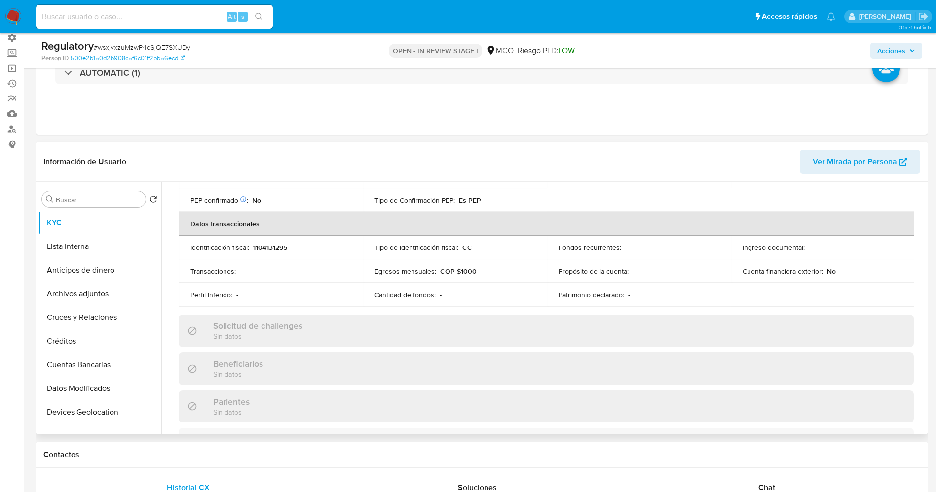
scroll to position [370, 0]
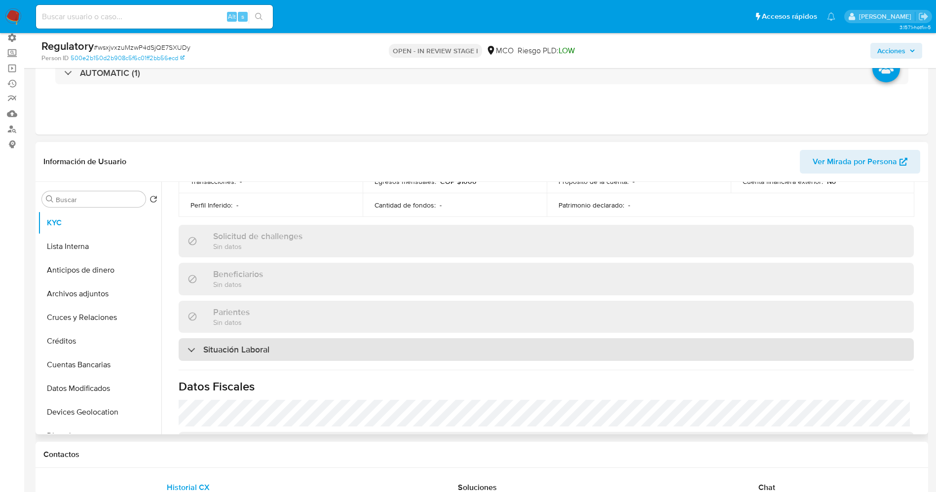
click at [334, 351] on div "Situación Laboral" at bounding box center [546, 349] width 735 height 23
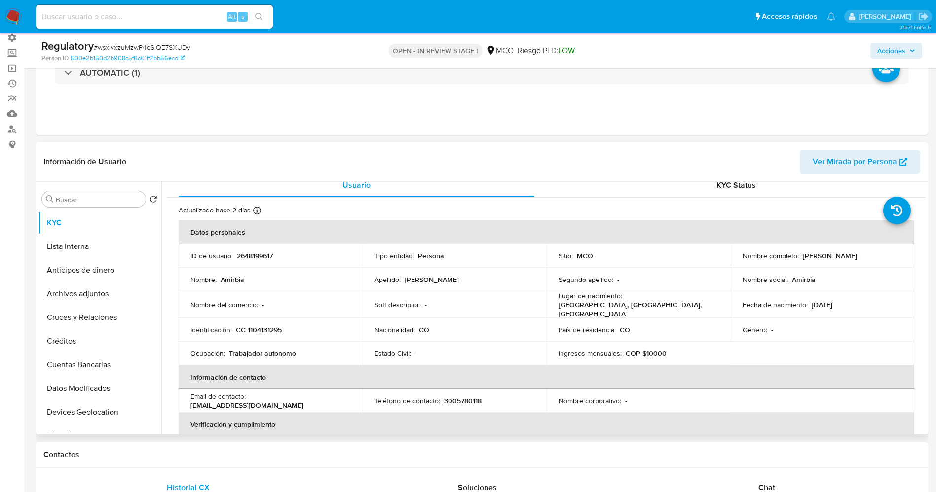
scroll to position [0, 0]
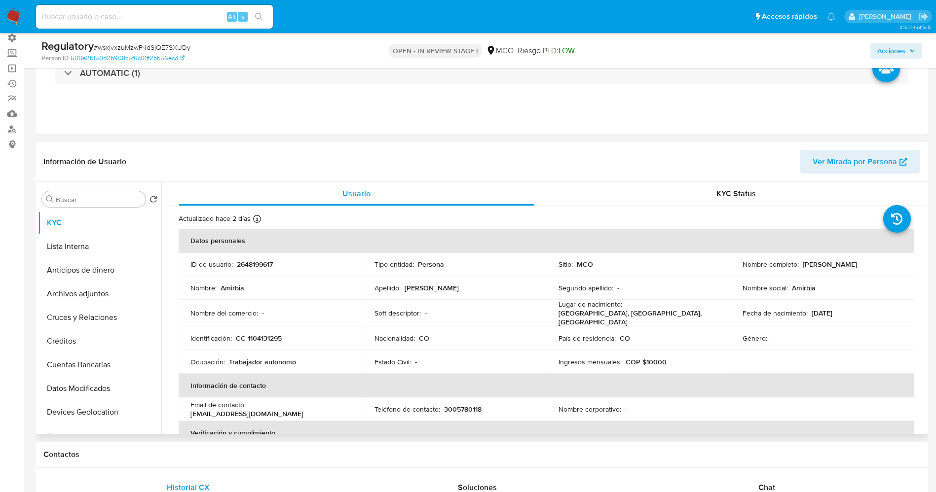
drag, startPoint x: 798, startPoint y: 264, endPoint x: 859, endPoint y: 266, distance: 61.2
click at [880, 266] on div "Nombre completo : [PERSON_NAME]" at bounding box center [823, 264] width 160 height 9
copy div "[PERSON_NAME]"
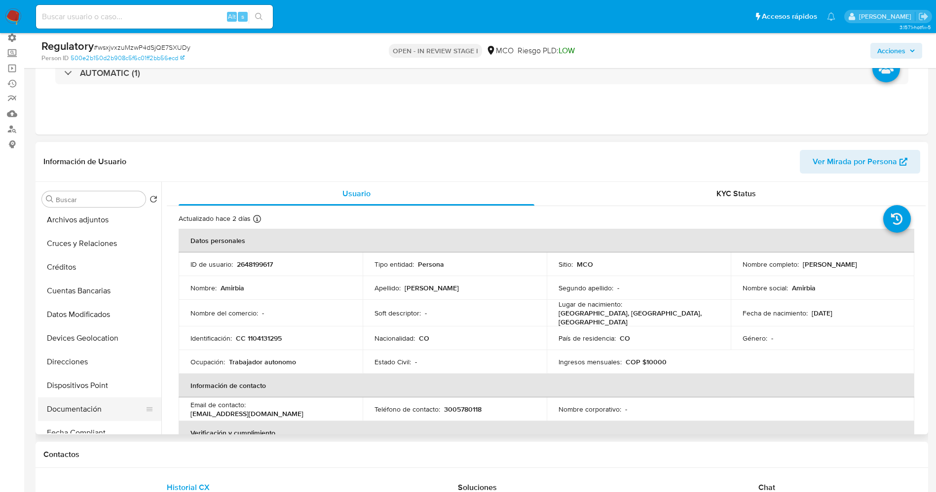
click at [70, 404] on button "Documentación" at bounding box center [95, 410] width 115 height 24
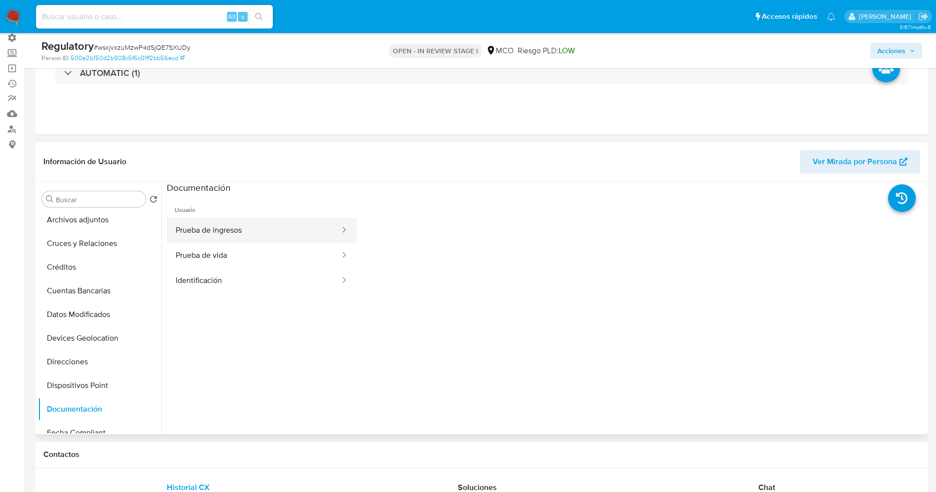
click at [220, 238] on button "Prueba de ingresos" at bounding box center [254, 230] width 174 height 25
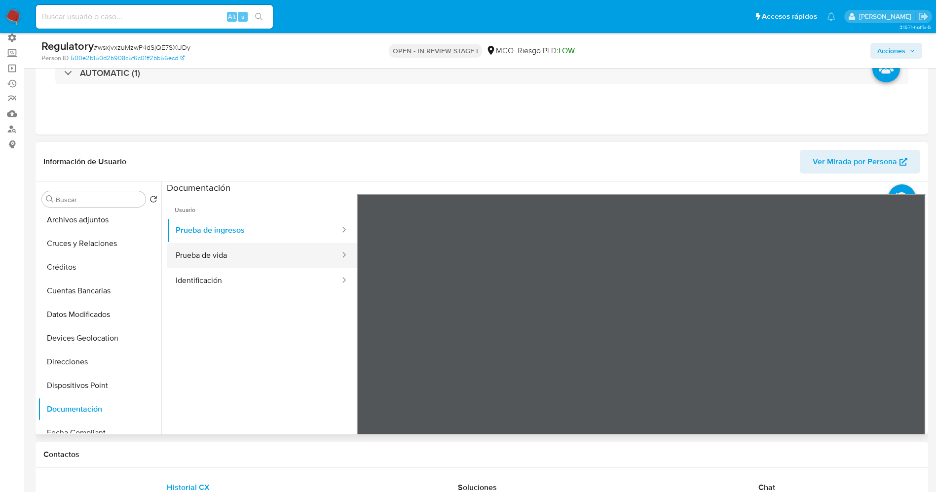
click at [224, 260] on button "Prueba de vida" at bounding box center [254, 255] width 174 height 25
click at [183, 274] on button "Identificación" at bounding box center [254, 280] width 174 height 25
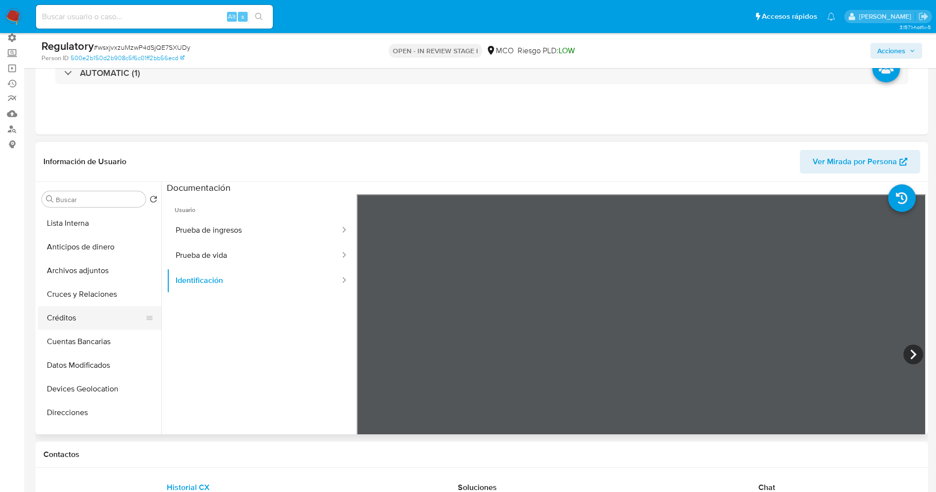
scroll to position [0, 0]
click at [91, 222] on button "KYC" at bounding box center [95, 223] width 115 height 24
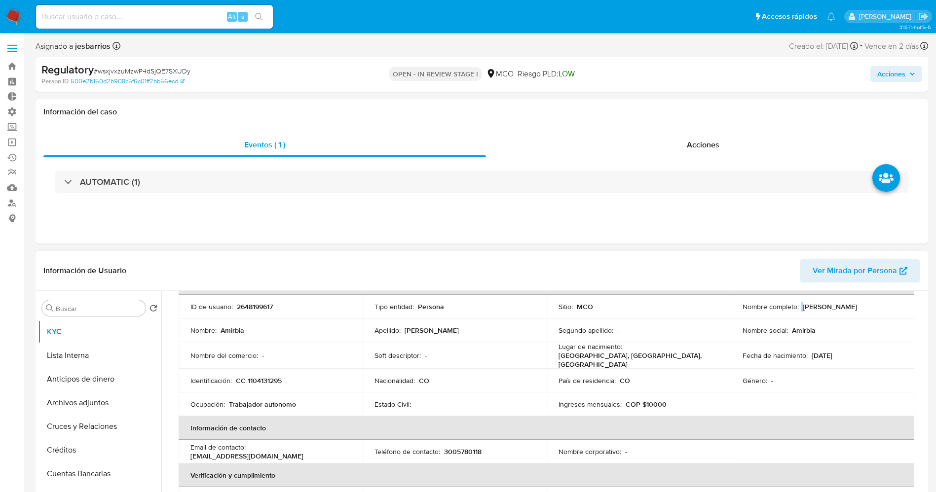
scroll to position [62, 0]
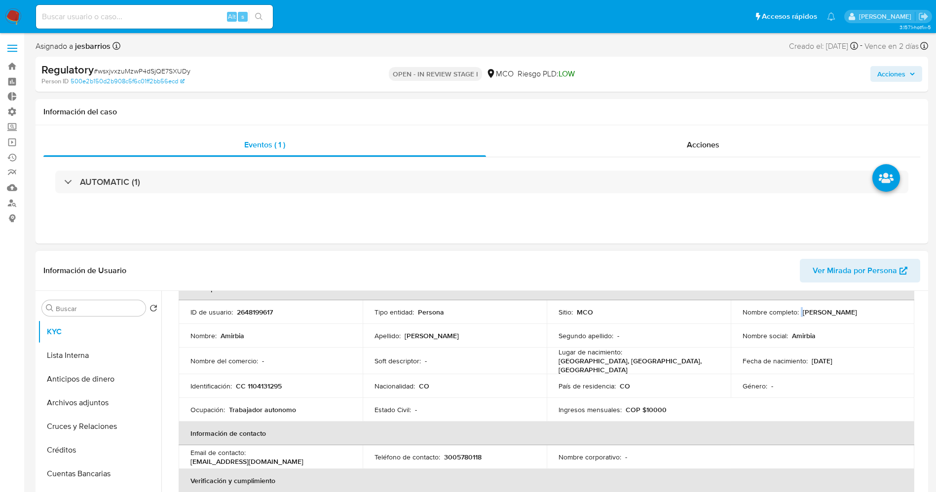
drag, startPoint x: 797, startPoint y: 300, endPoint x: 837, endPoint y: 315, distance: 42.8
click at [876, 317] on td "Nombre completo : Amirbia Vasquez Pinzon" at bounding box center [823, 312] width 184 height 24
copy div "Amirbia Vasquez Pinzon"
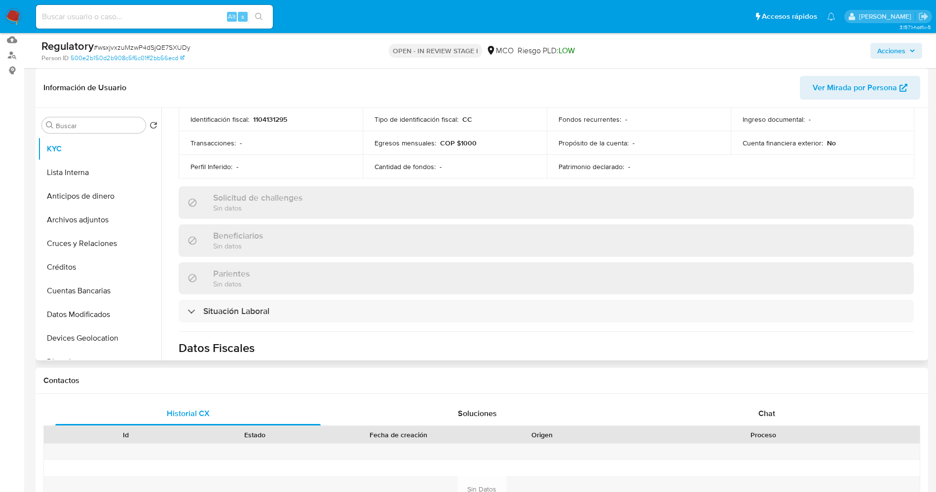
scroll to position [358, 0]
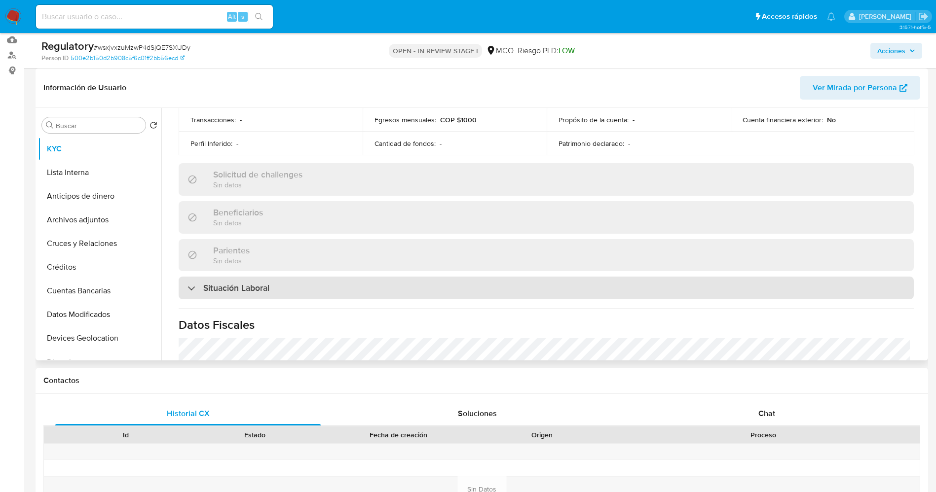
click at [315, 284] on div "Situación Laboral" at bounding box center [546, 288] width 735 height 23
click at [316, 284] on div "Situación Laboral" at bounding box center [546, 288] width 735 height 23
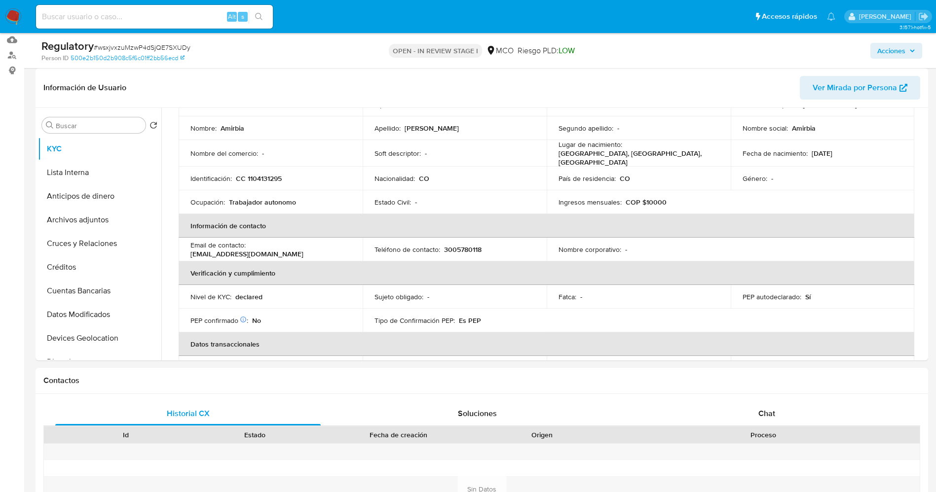
scroll to position [62, 0]
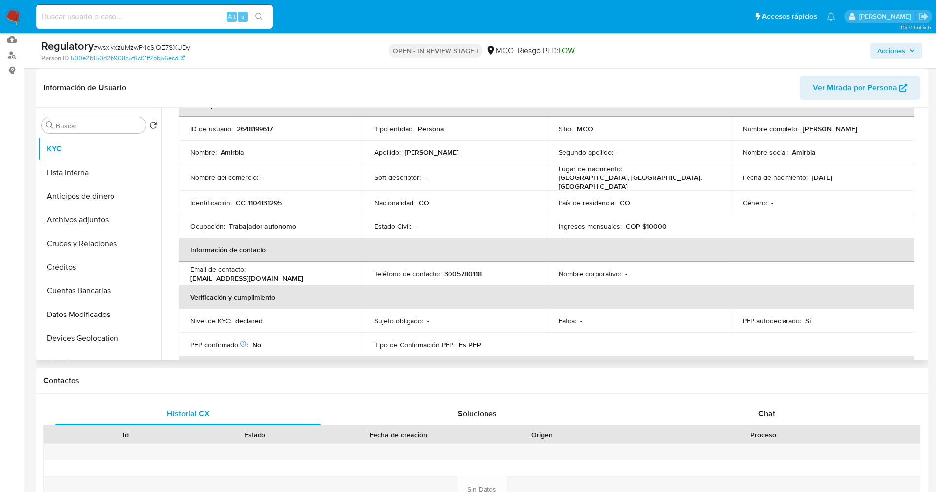
drag, startPoint x: 796, startPoint y: 128, endPoint x: 889, endPoint y: 129, distance: 92.3
click at [889, 129] on div "Nombre completo : Amirbia Vasquez Pinzon" at bounding box center [823, 128] width 160 height 9
copy div "Amirbia Vasquez Pinzon"
drag, startPoint x: 248, startPoint y: 195, endPoint x: 274, endPoint y: 197, distance: 26.7
click at [287, 198] on div "Identificación : CC 1104131295" at bounding box center [270, 202] width 160 height 9
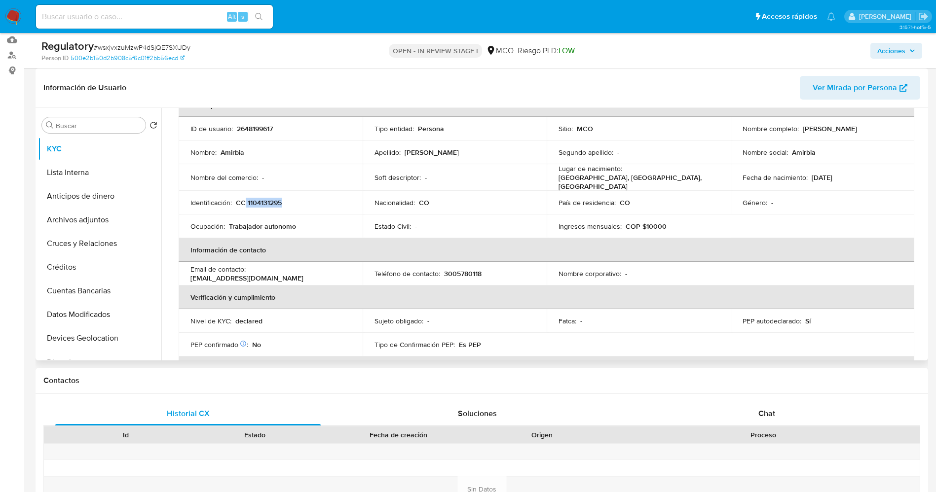
copy p "1104131295"
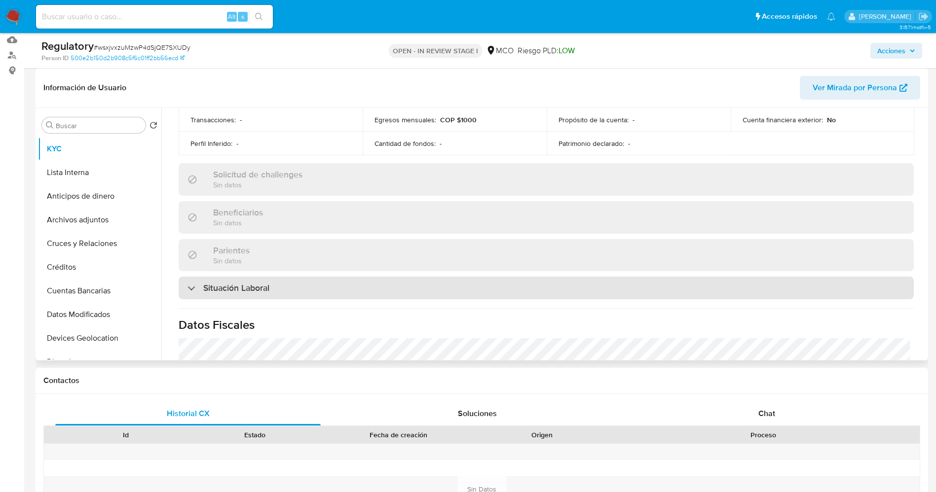
click at [247, 289] on h3 "Situación Laboral" at bounding box center [236, 288] width 66 height 11
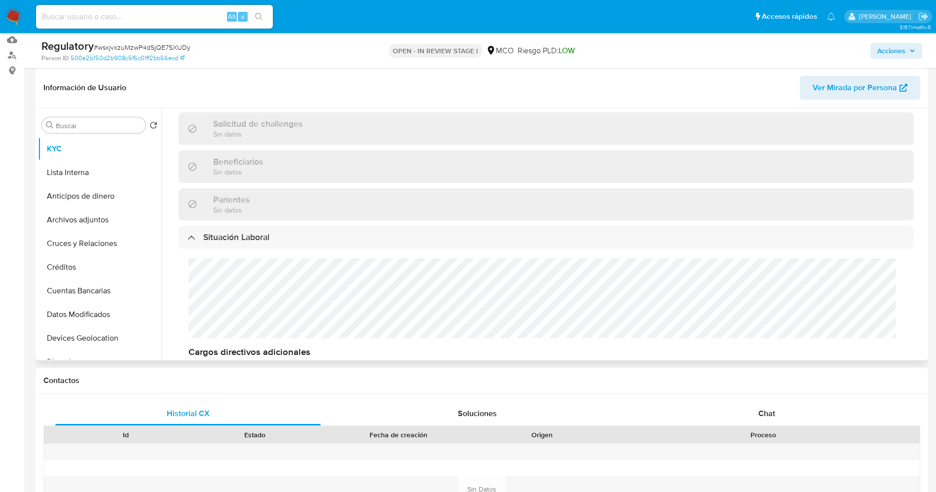
scroll to position [432, 0]
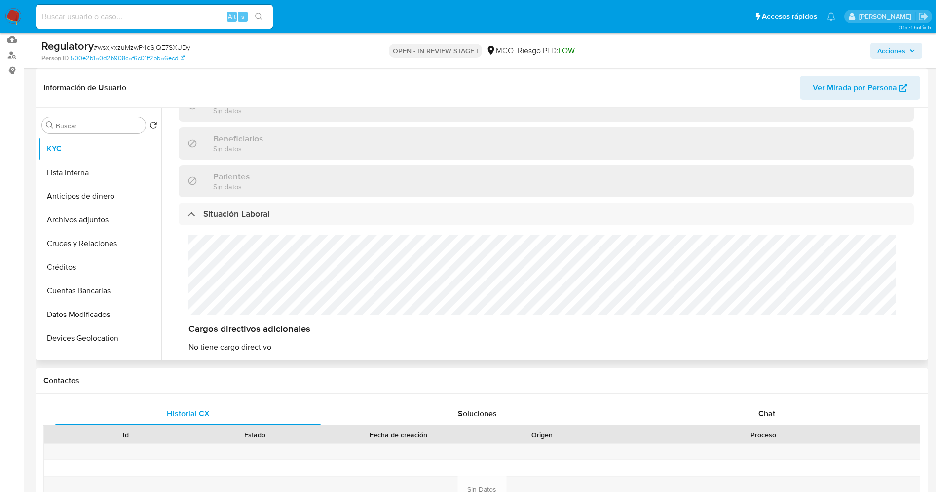
click at [218, 277] on div "Cargos directivos adicionales No tiene cargo directivo" at bounding box center [546, 293] width 735 height 137
click at [92, 167] on button "Lista Interna" at bounding box center [95, 173] width 115 height 24
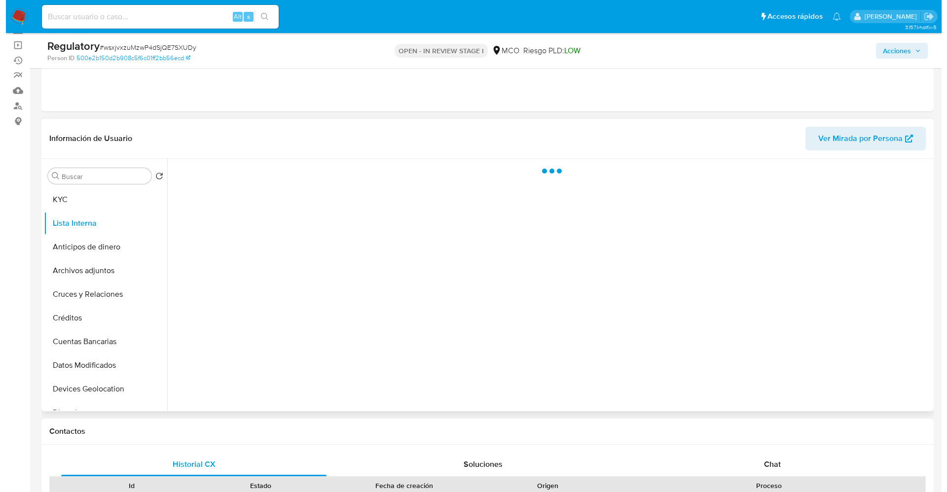
scroll to position [74, 0]
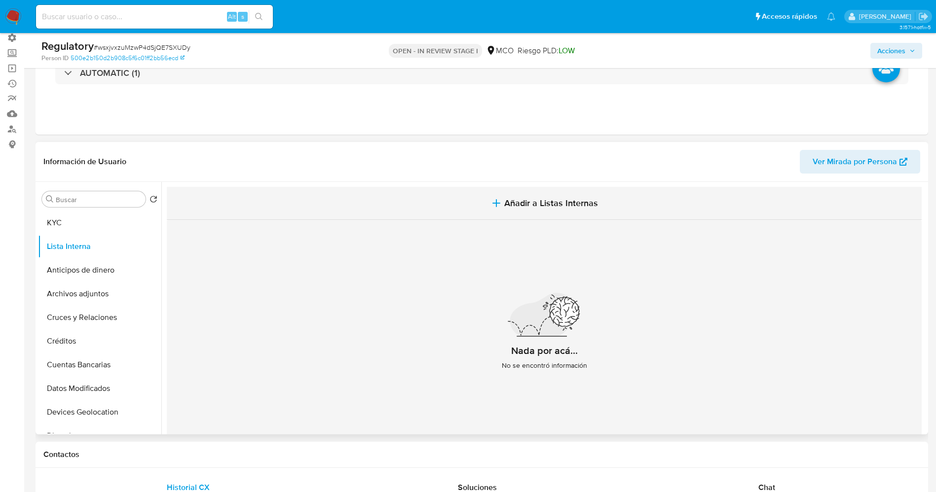
click at [513, 204] on span "Añadir a Listas Internas" at bounding box center [551, 203] width 94 height 11
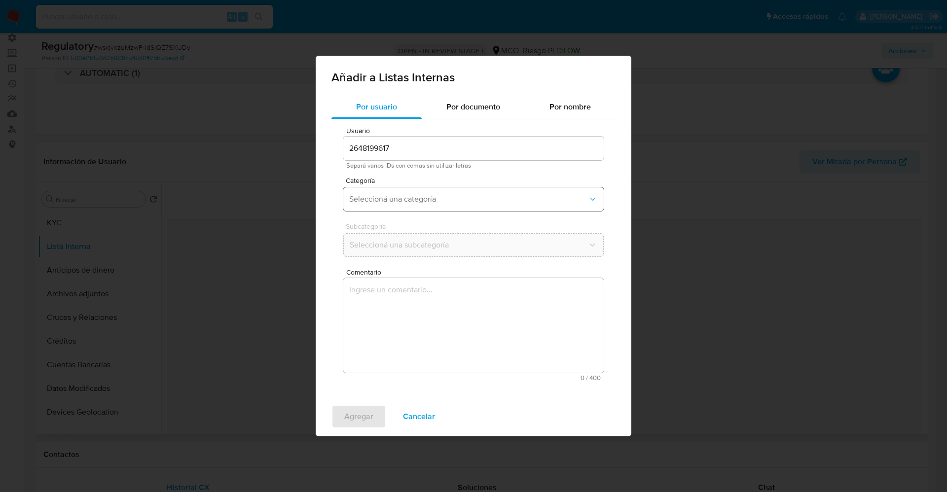
click at [389, 203] on span "Seleccioná una categoría" at bounding box center [468, 199] width 239 height 10
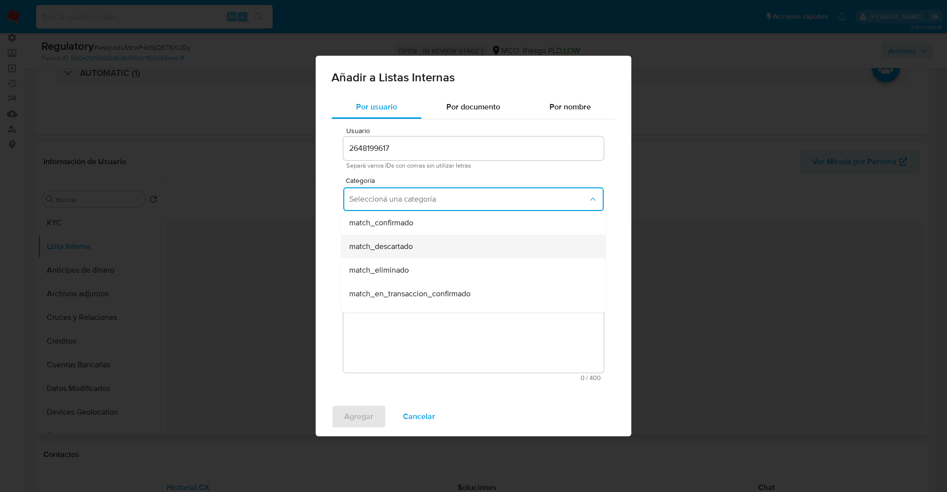
click at [399, 255] on div "match_descartado" at bounding box center [470, 247] width 243 height 24
click at [399, 251] on button "Seleccioná una subcategoría" at bounding box center [473, 245] width 260 height 24
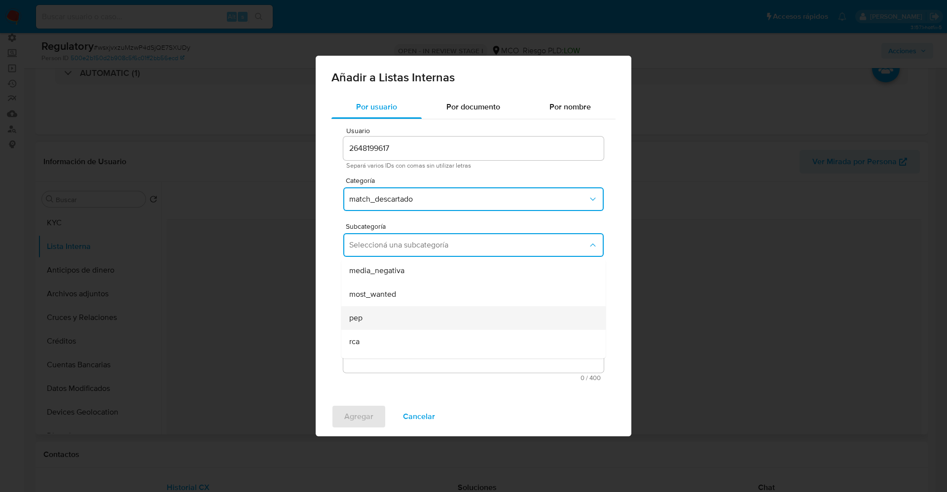
scroll to position [67, 0]
click at [384, 293] on div "pep" at bounding box center [470, 300] width 243 height 24
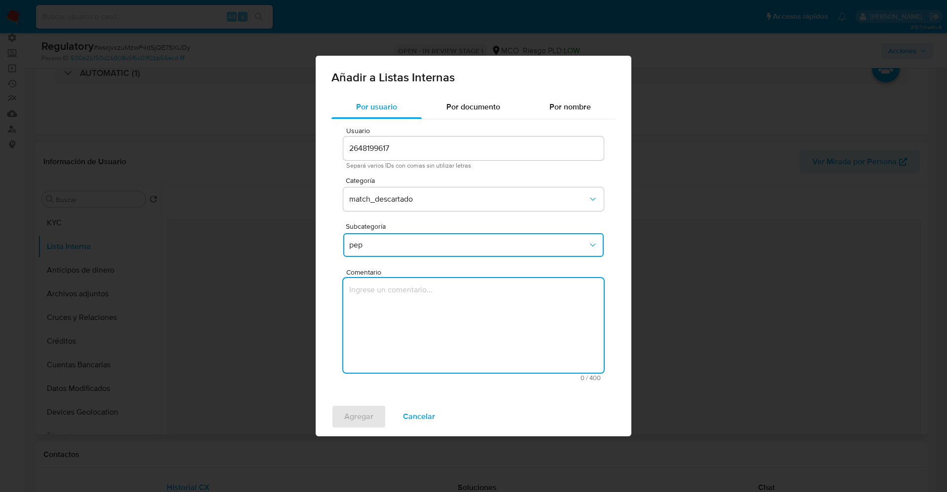
drag, startPoint x: 384, startPoint y: 293, endPoint x: 386, endPoint y: 276, distance: 16.8
click at [384, 292] on textarea "Comentario" at bounding box center [473, 325] width 260 height 95
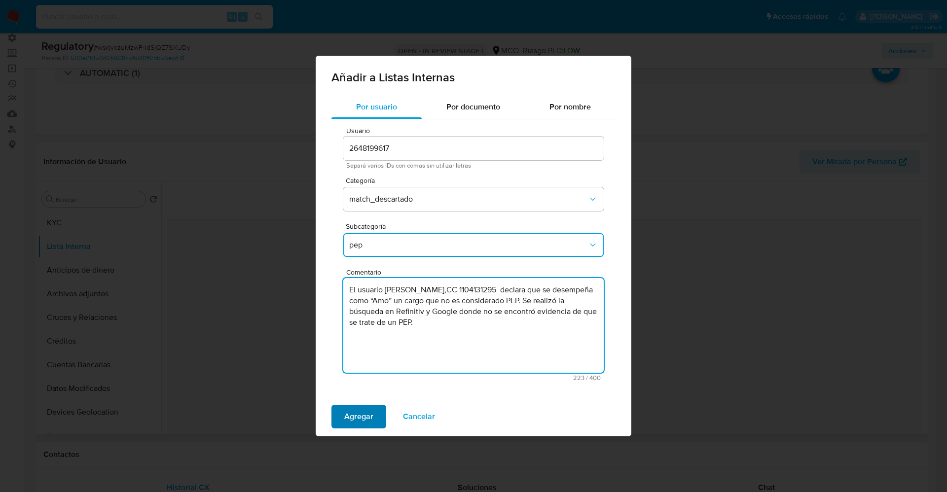
type textarea "El usuario Amirbia Vasquez Pinzon,CC 1104131295 declara que se desempeña como “…"
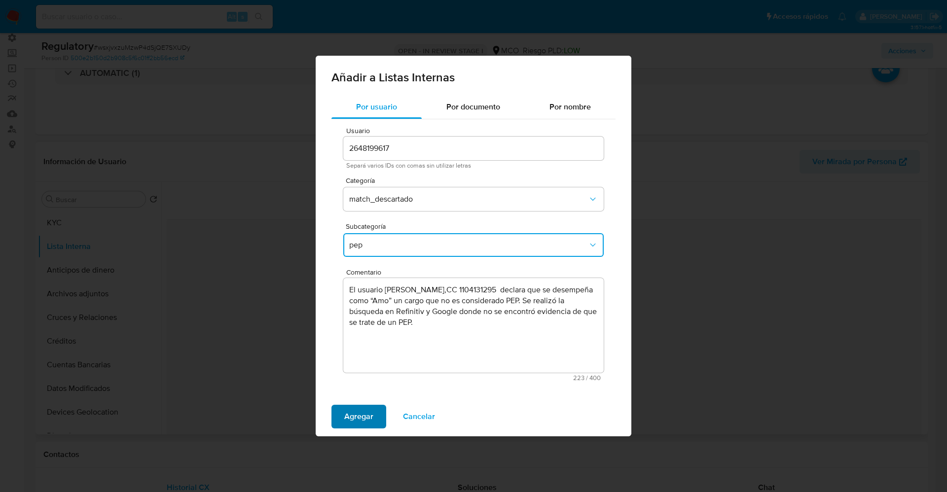
click at [371, 406] on span "Agregar" at bounding box center [358, 417] width 29 height 22
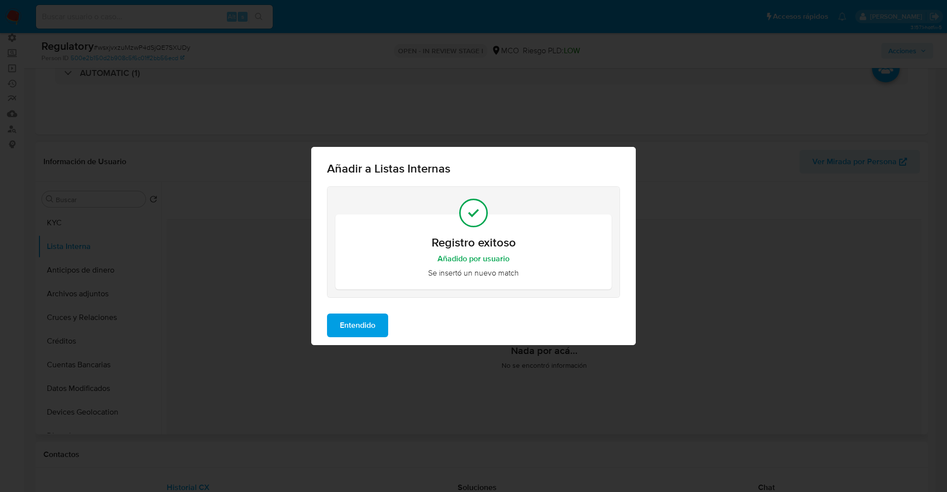
click at [364, 319] on span "Entendido" at bounding box center [358, 326] width 36 height 22
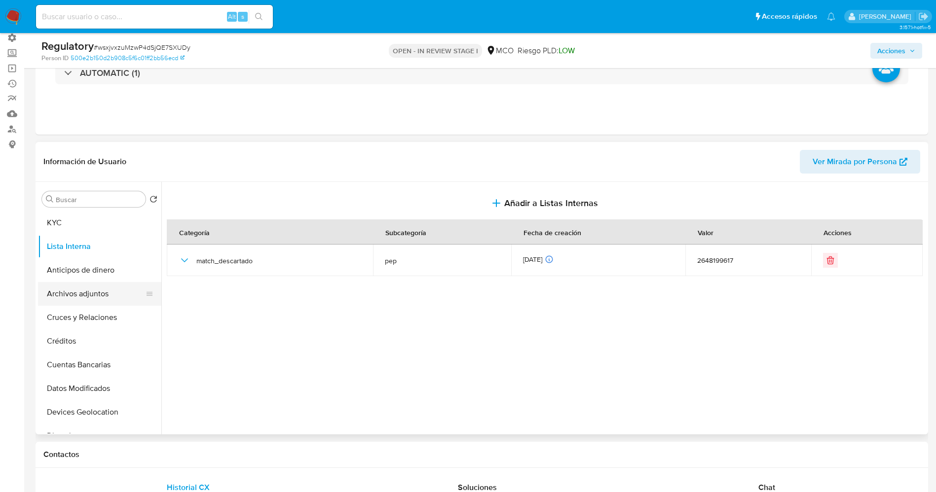
click at [79, 297] on button "Archivos adjuntos" at bounding box center [95, 294] width 115 height 24
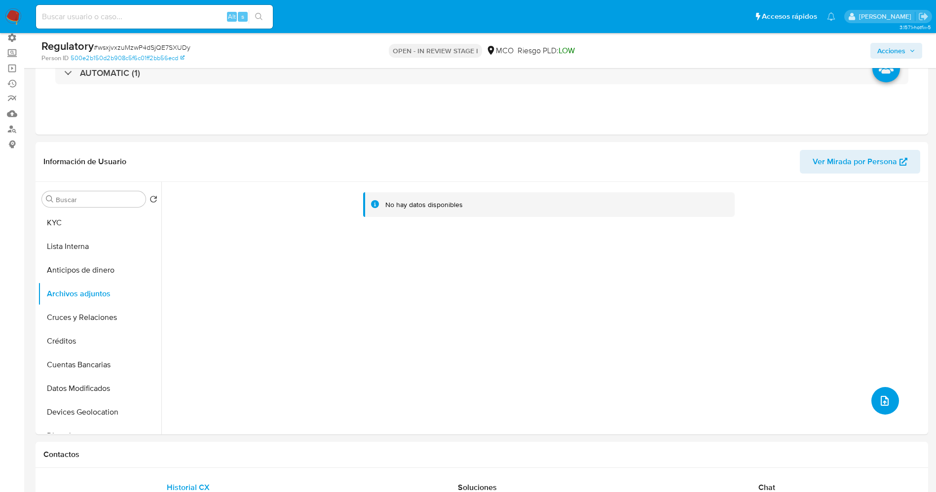
click at [883, 411] on button "upload-file" at bounding box center [885, 401] width 28 height 28
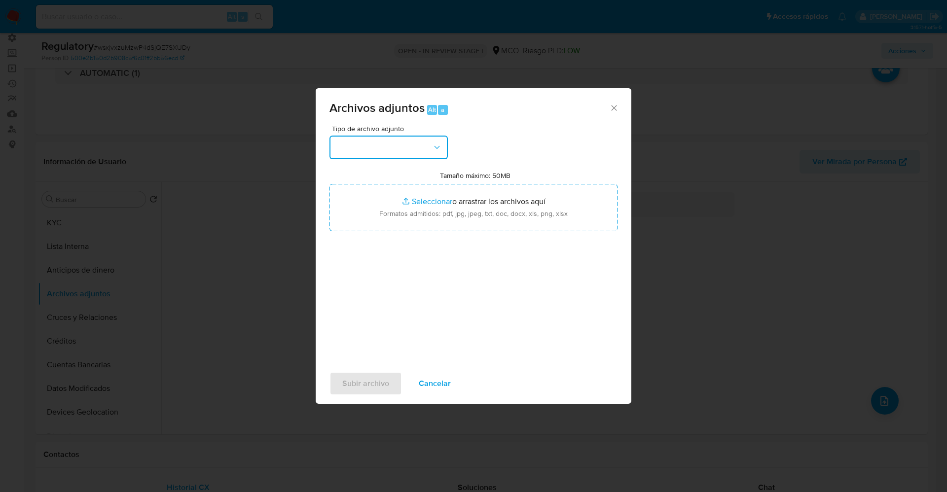
click at [385, 149] on button "button" at bounding box center [389, 148] width 118 height 24
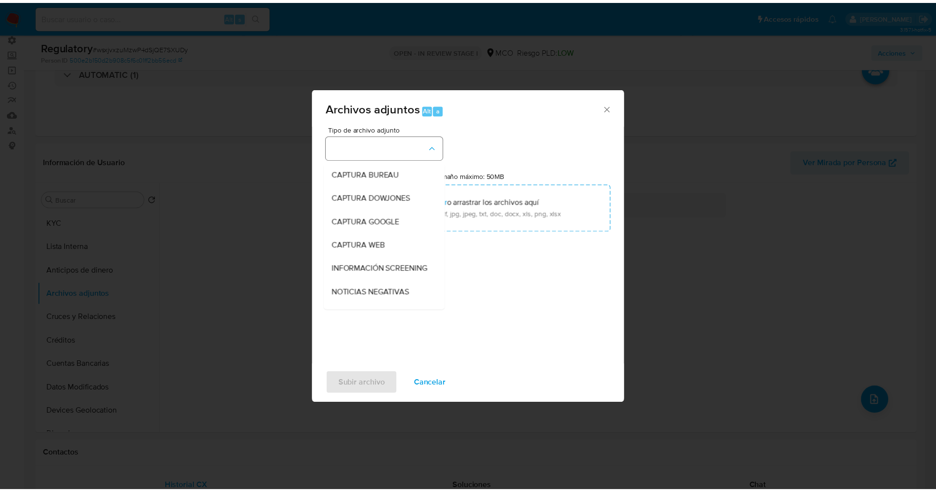
scroll to position [28, 0]
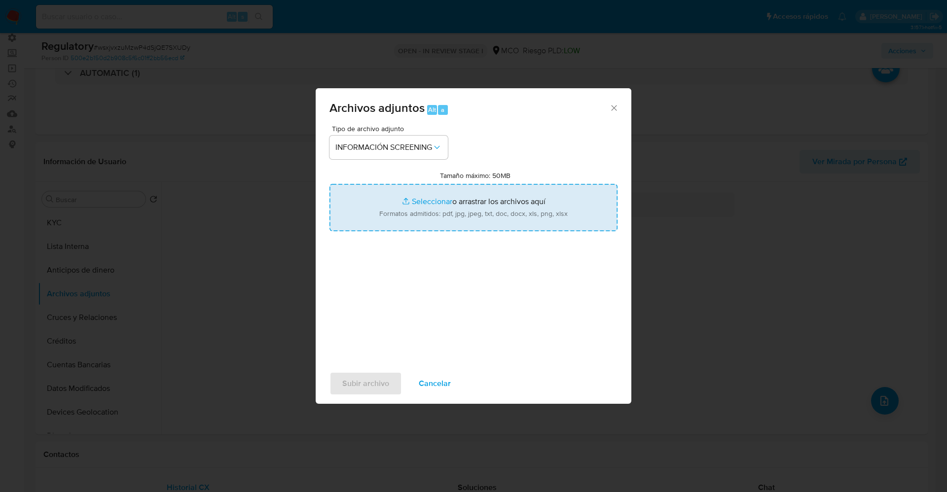
type input "C:\fakepath\CaseDossierReport_5jb8awq6trkw1jzavt2w83zqr.pdf"
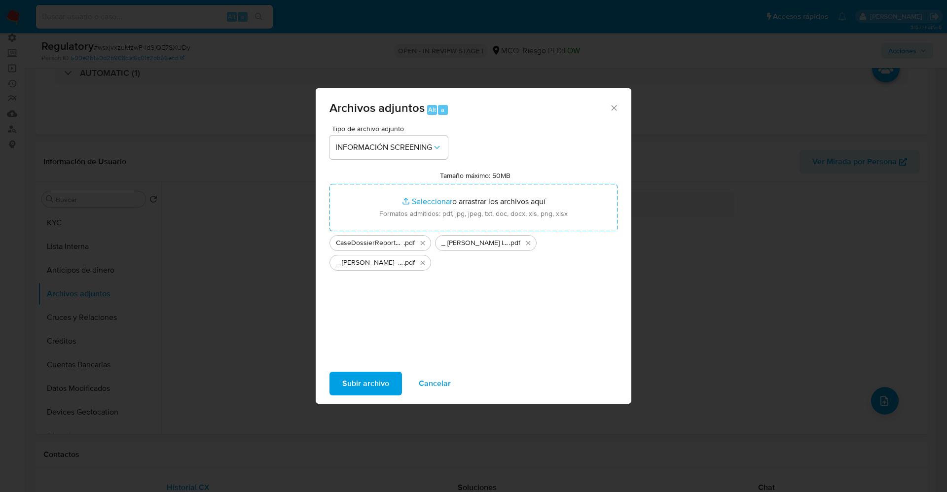
click at [353, 379] on span "Subir archivo" at bounding box center [365, 384] width 47 height 22
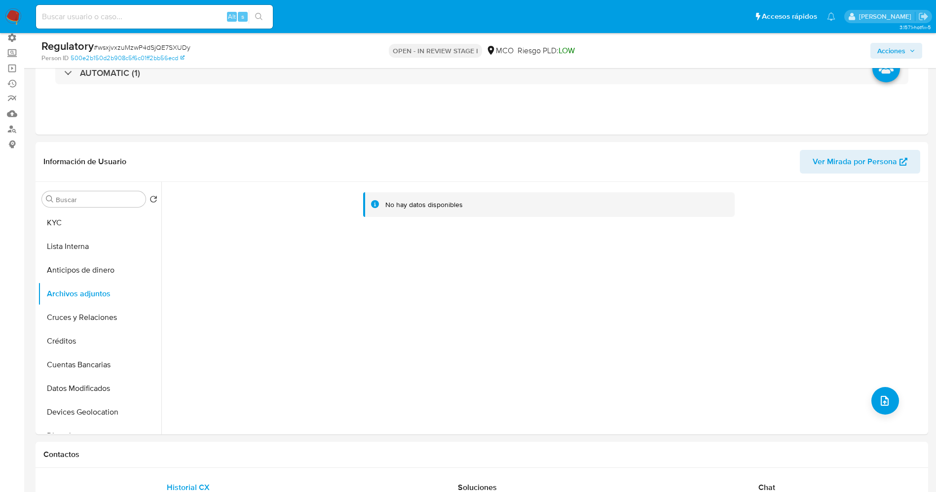
click at [74, 244] on button "Lista Interna" at bounding box center [99, 247] width 123 height 24
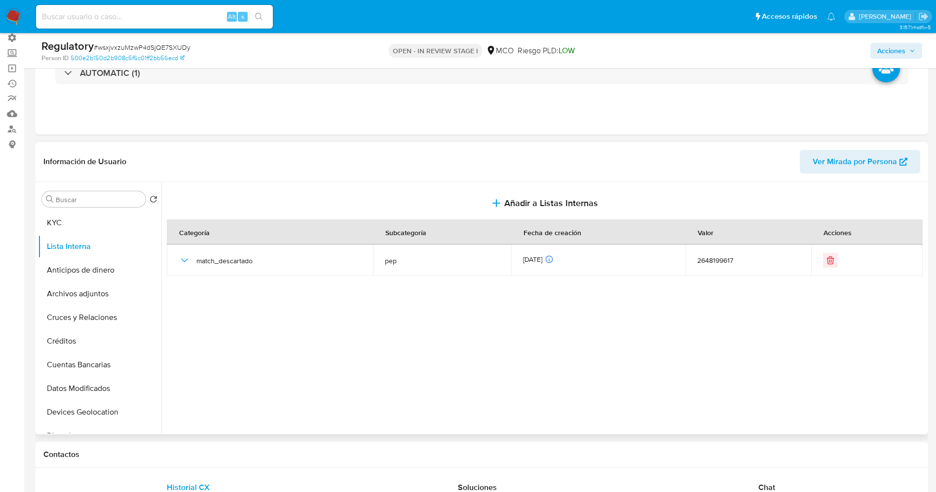
scroll to position [0, 0]
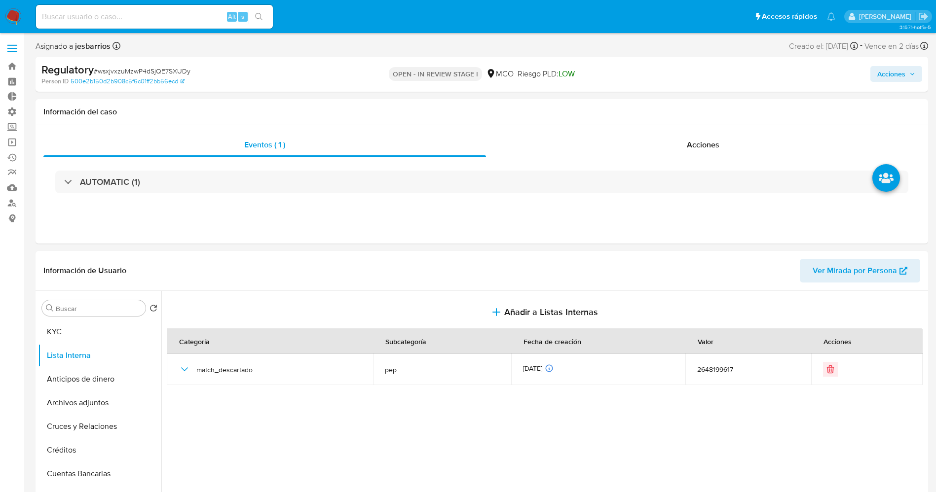
click at [906, 73] on span "Acciones" at bounding box center [896, 74] width 38 height 14
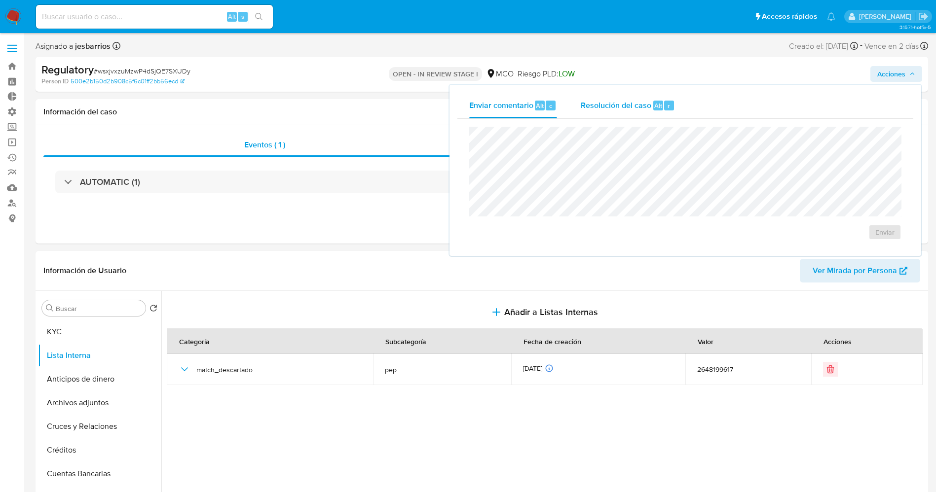
click at [609, 110] on span "Resolución del caso" at bounding box center [616, 105] width 71 height 11
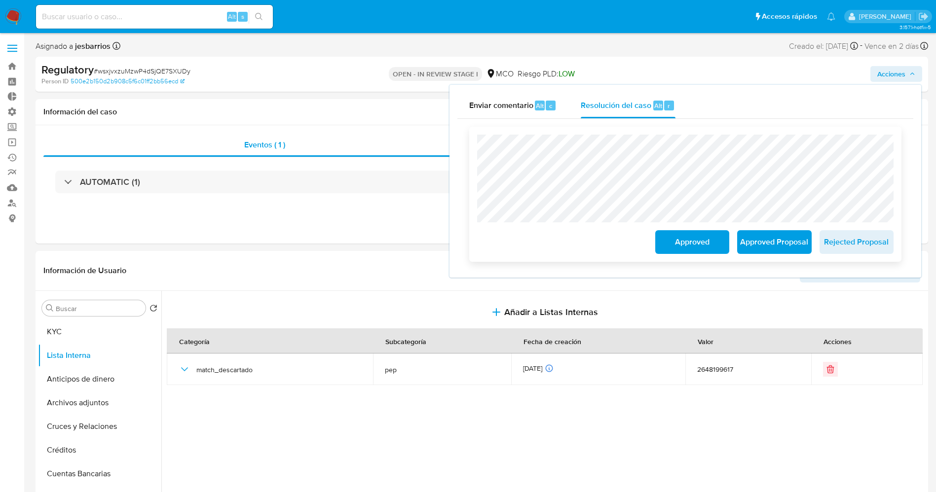
click at [694, 237] on span "Approved" at bounding box center [692, 242] width 48 height 22
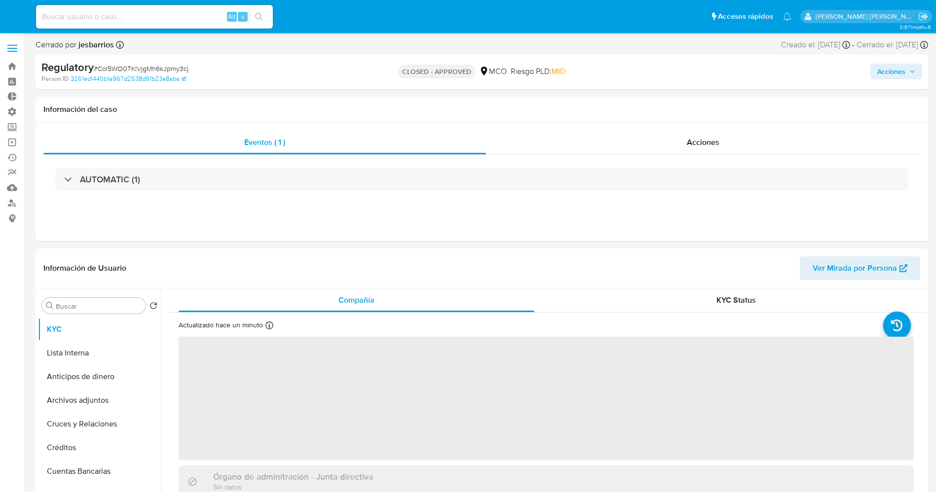
select select "10"
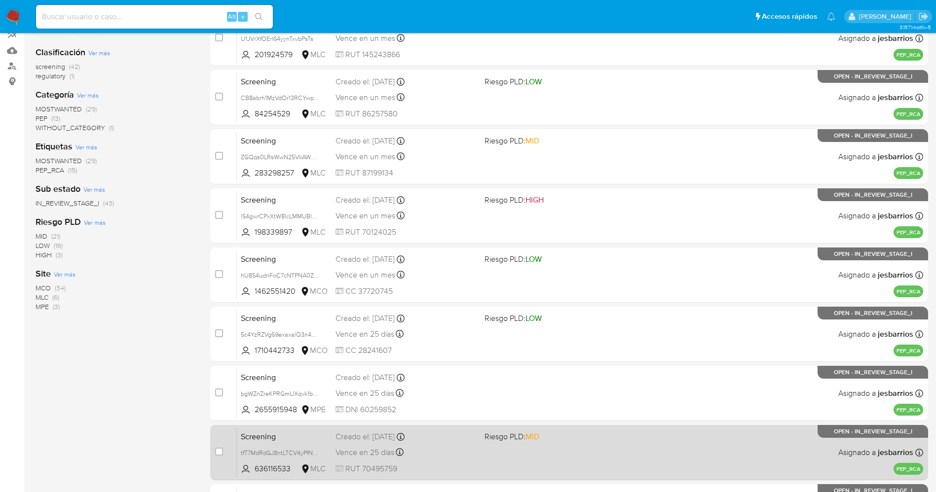
scroll to position [287, 0]
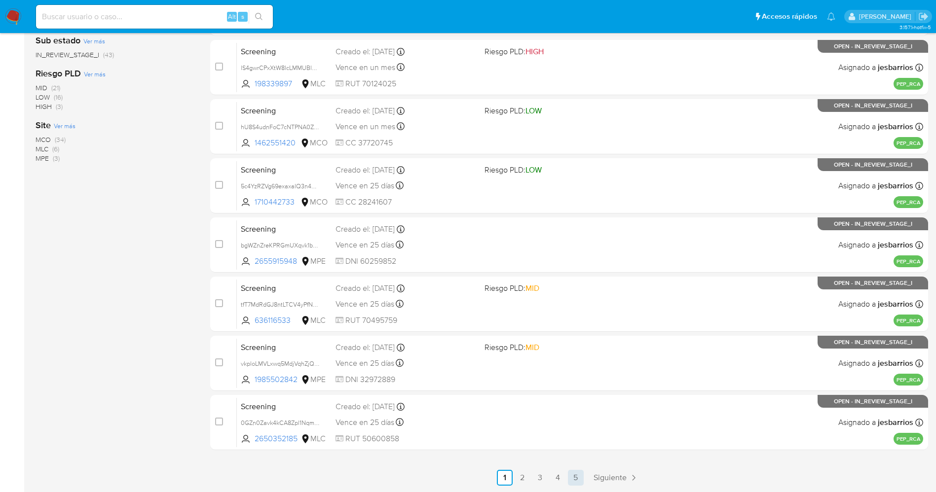
click at [574, 474] on link "5" at bounding box center [576, 478] width 16 height 16
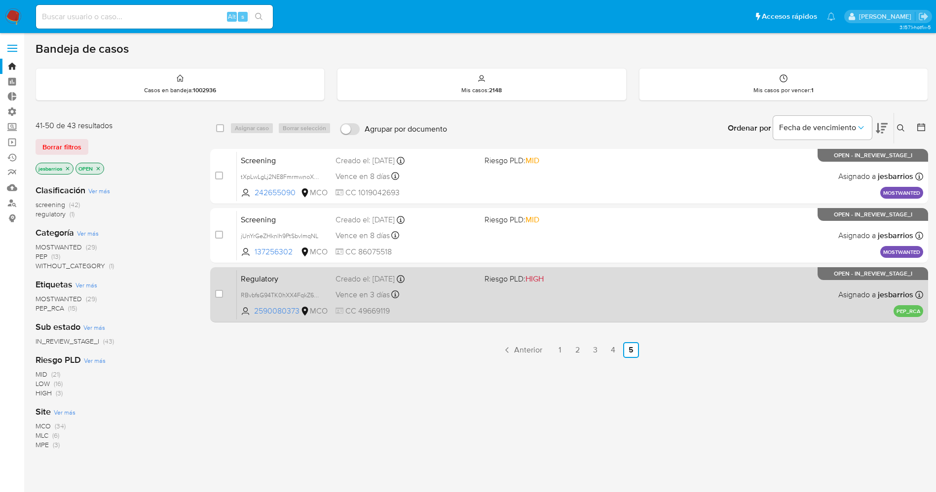
click at [471, 292] on div "Vence en 3 días Vence el [DATE] 23:08:00" at bounding box center [405, 294] width 141 height 13
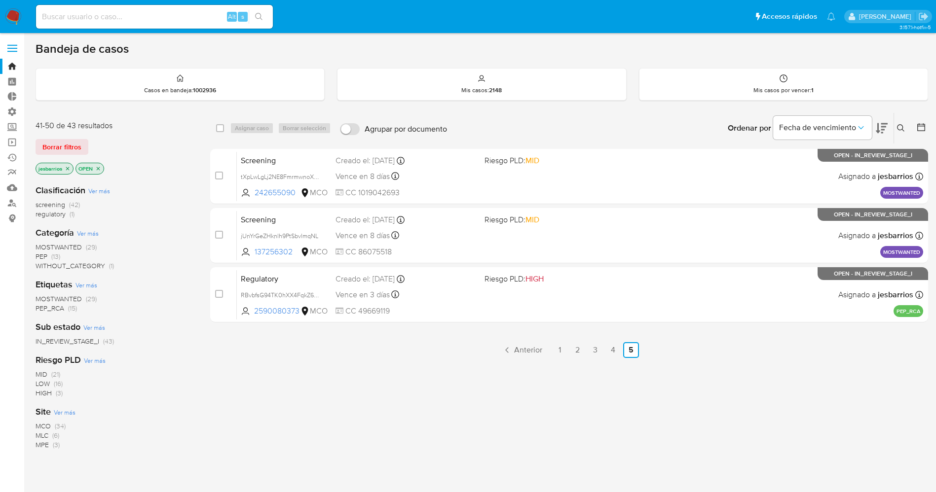
click at [18, 11] on img at bounding box center [13, 16] width 17 height 17
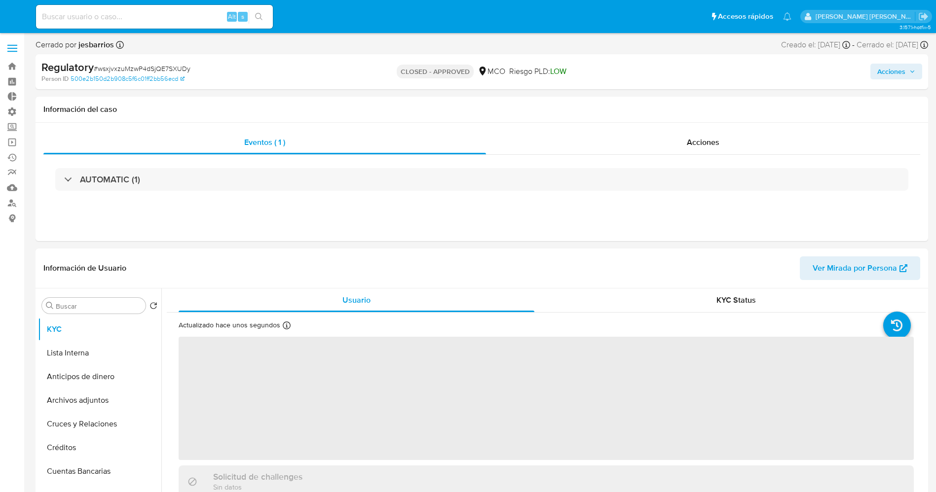
select select "10"
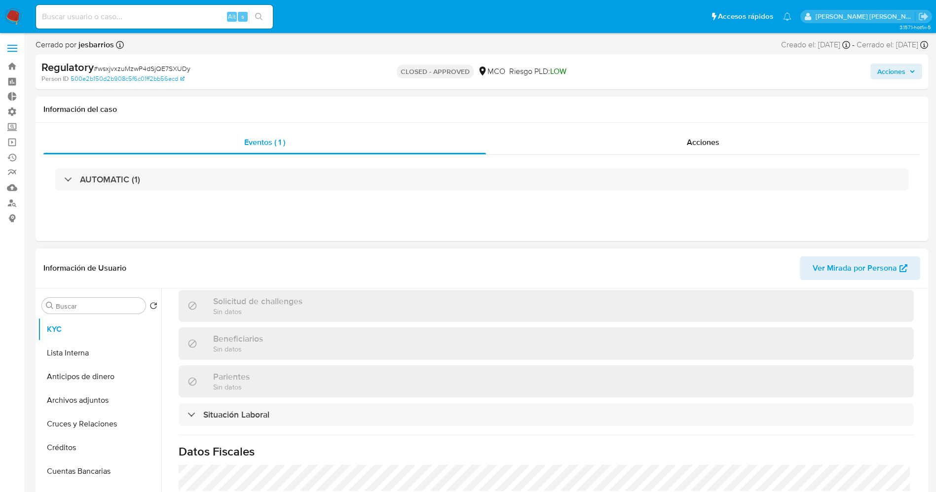
scroll to position [444, 0]
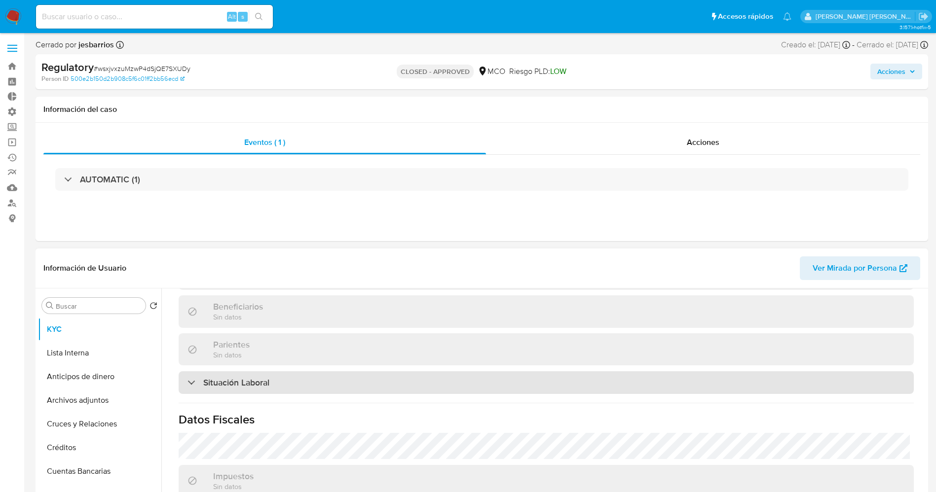
click at [272, 381] on div "Situación Laboral" at bounding box center [546, 382] width 735 height 23
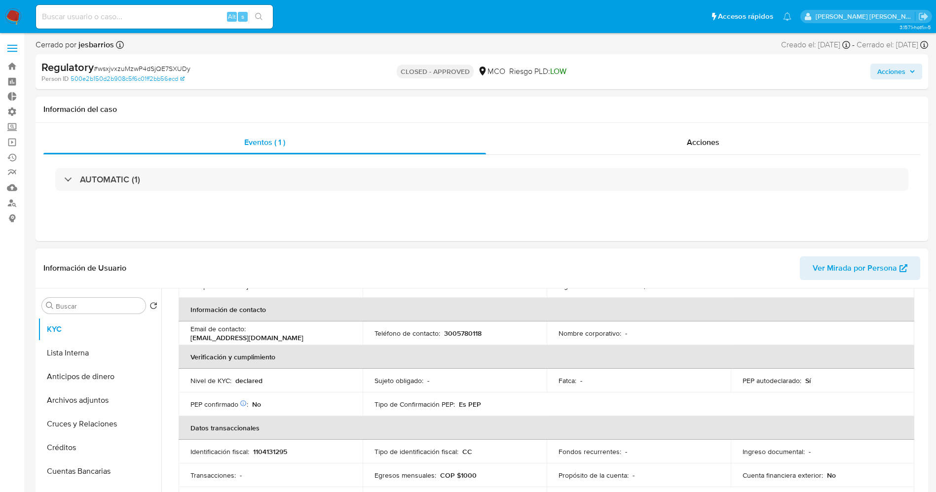
scroll to position [148, 0]
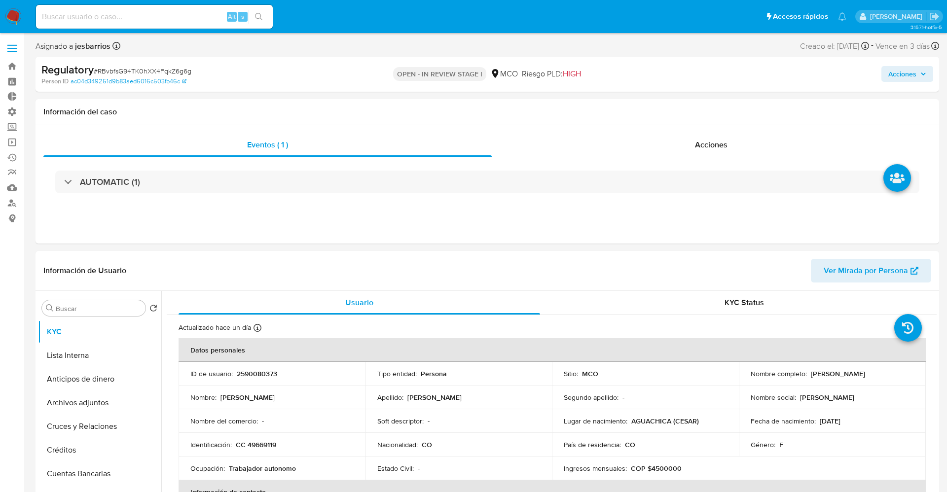
select select "10"
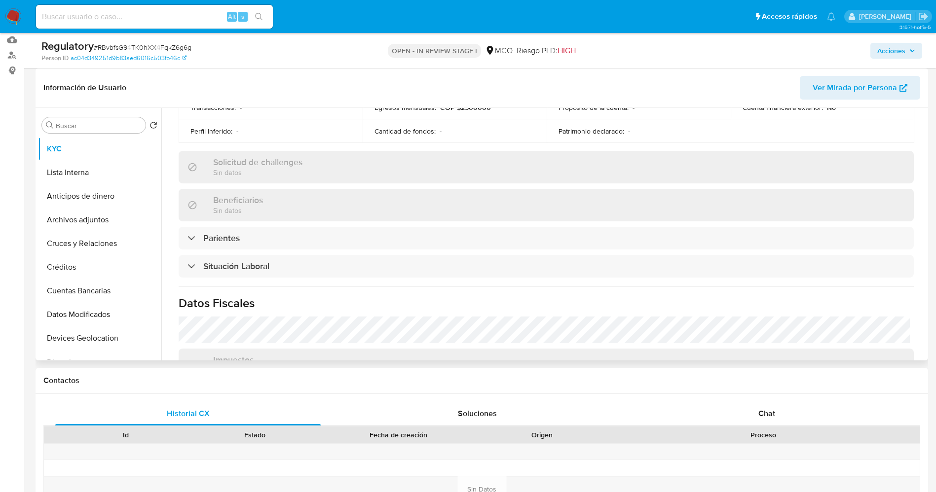
scroll to position [370, 0]
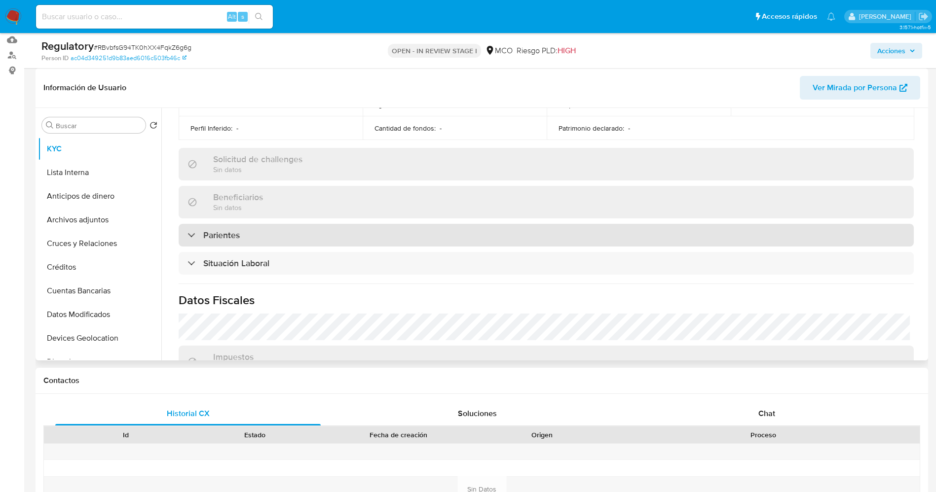
click at [308, 239] on div "Parientes" at bounding box center [546, 235] width 735 height 23
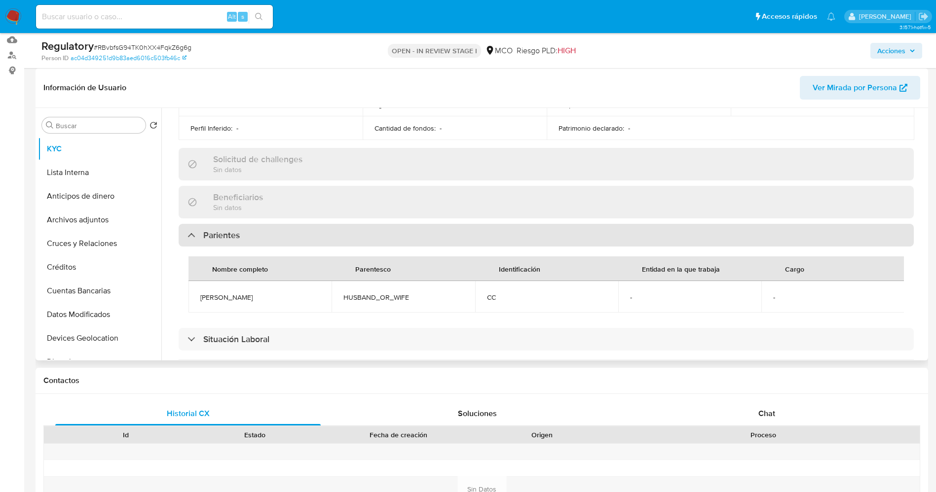
click at [308, 239] on div "Parientes" at bounding box center [546, 235] width 735 height 23
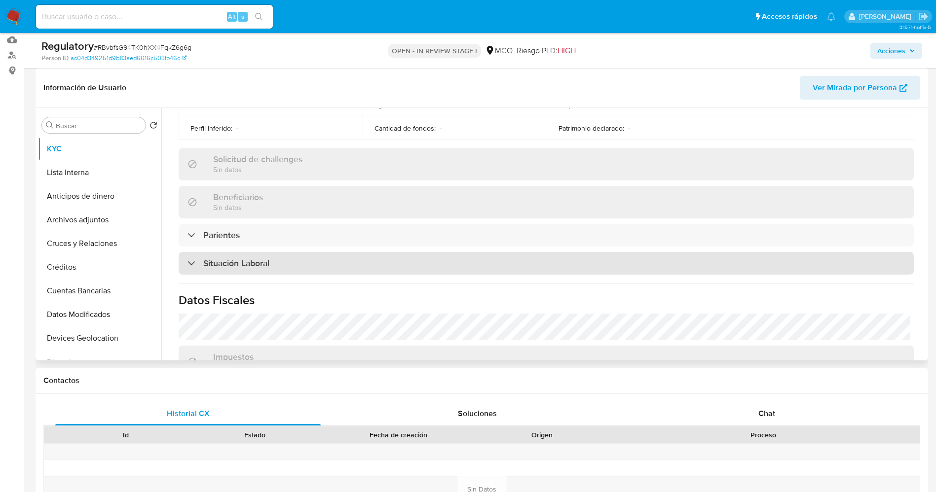
click at [299, 272] on div "Situación Laboral" at bounding box center [546, 263] width 735 height 23
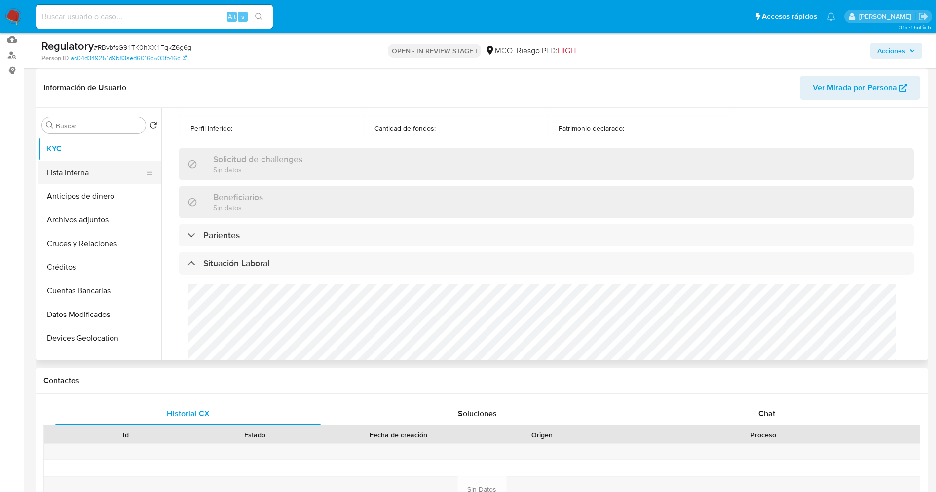
click at [73, 167] on button "Lista Interna" at bounding box center [95, 173] width 115 height 24
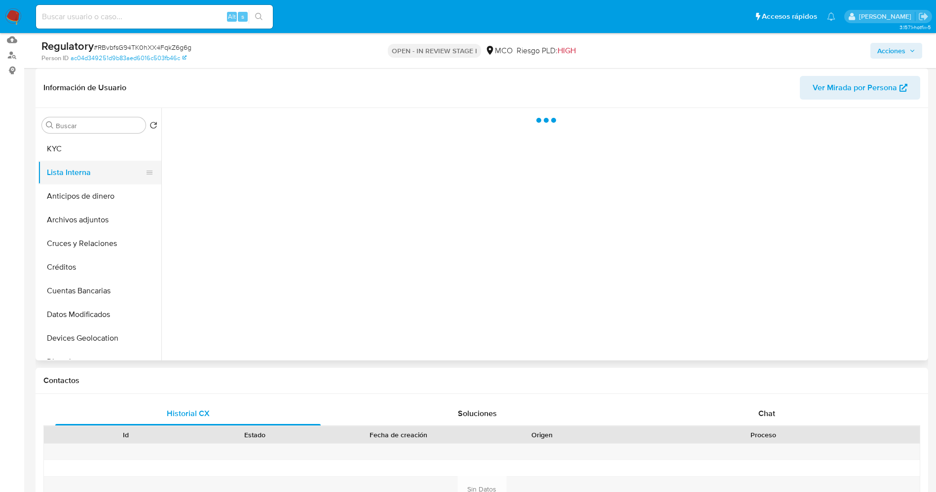
scroll to position [0, 0]
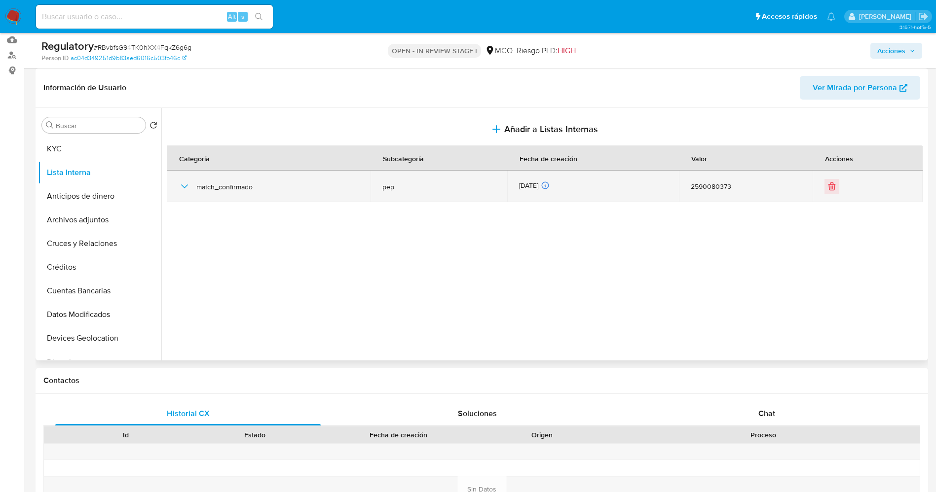
click at [188, 186] on icon "button" at bounding box center [185, 187] width 12 height 12
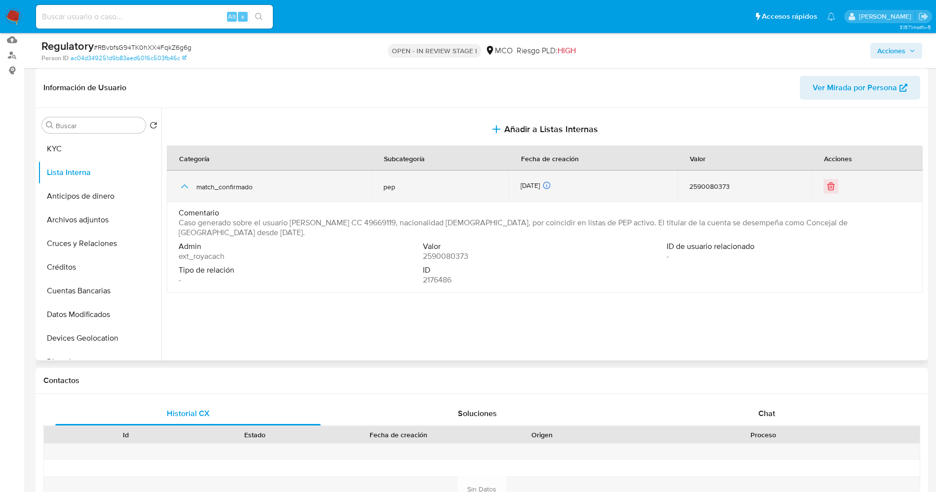
click at [188, 186] on icon "button" at bounding box center [185, 187] width 12 height 12
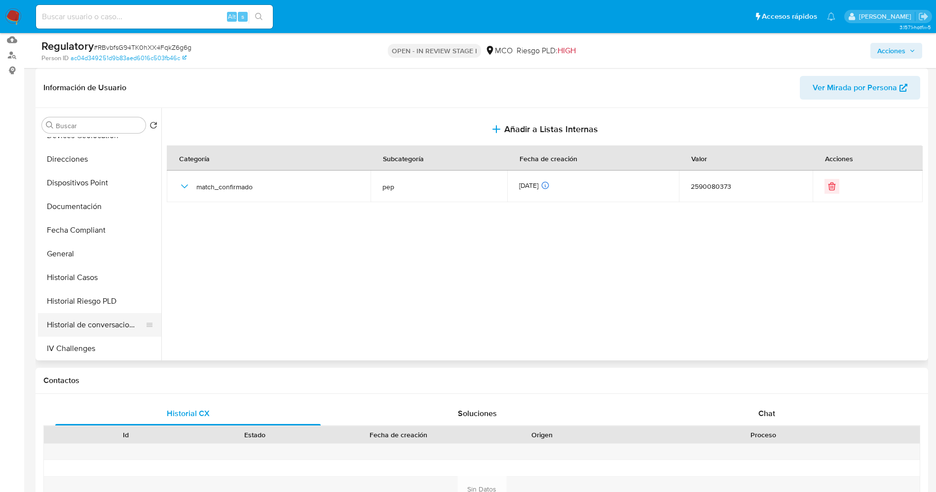
scroll to position [222, 0]
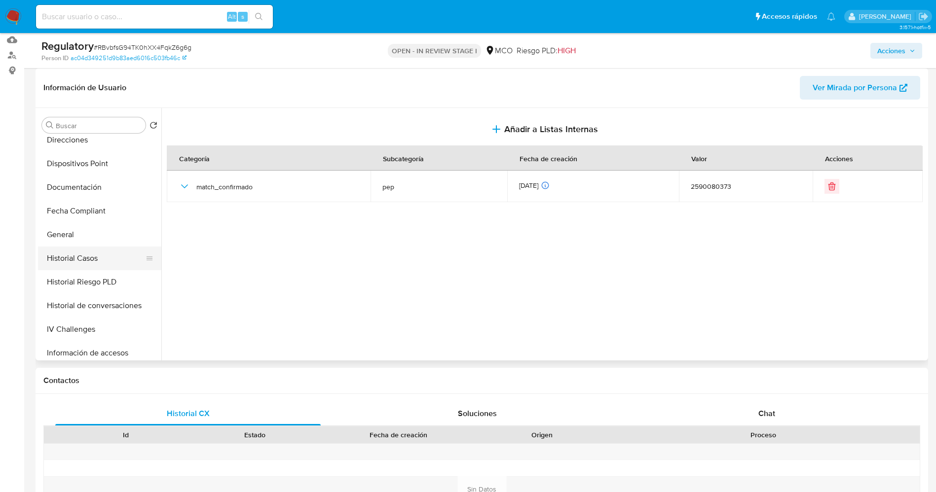
click at [85, 251] on button "Historial Casos" at bounding box center [95, 259] width 115 height 24
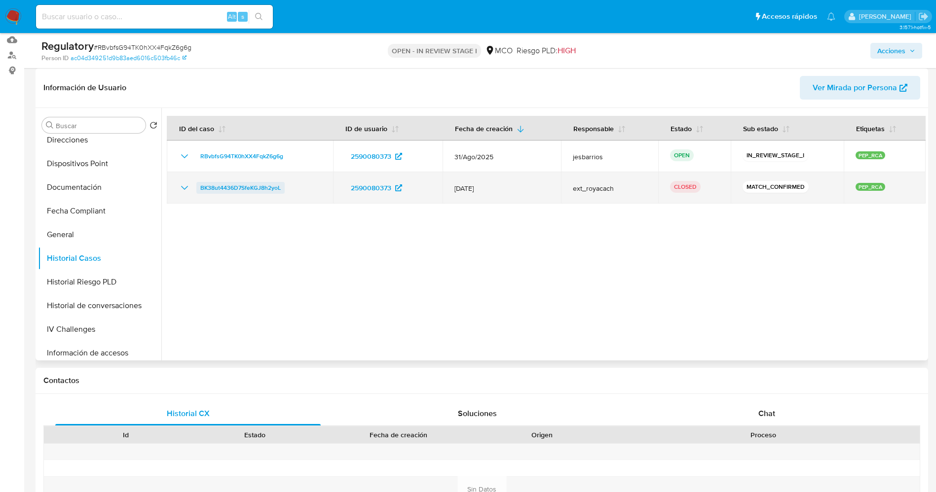
click at [234, 186] on span "BK38ut4436D7SfeKGJ8h2yoL" at bounding box center [240, 188] width 80 height 12
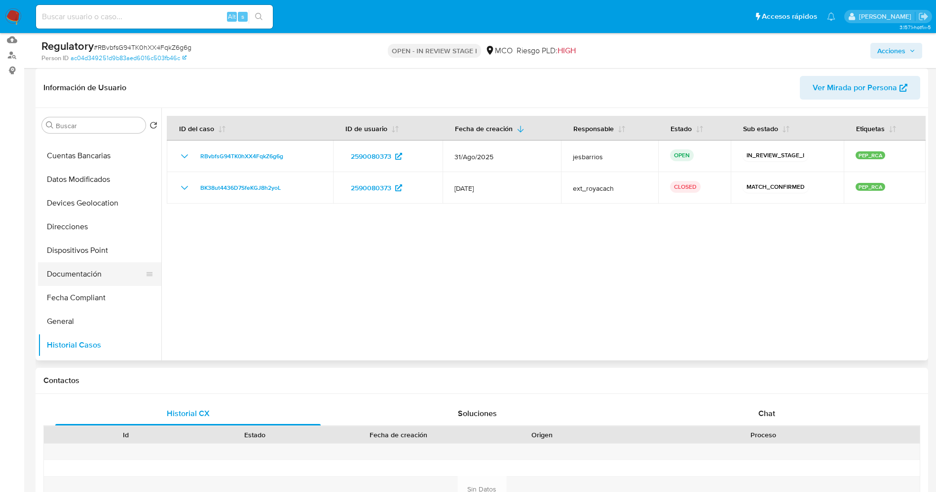
scroll to position [0, 0]
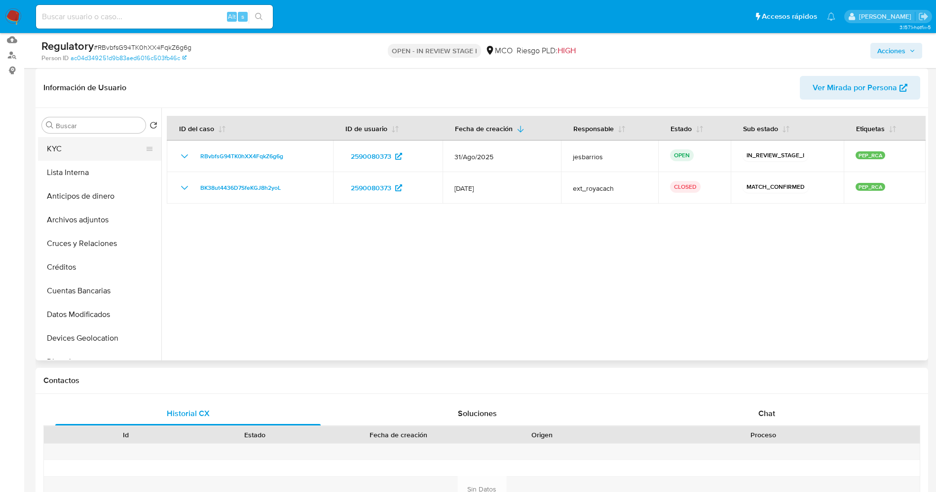
click at [78, 153] on button "KYC" at bounding box center [95, 149] width 115 height 24
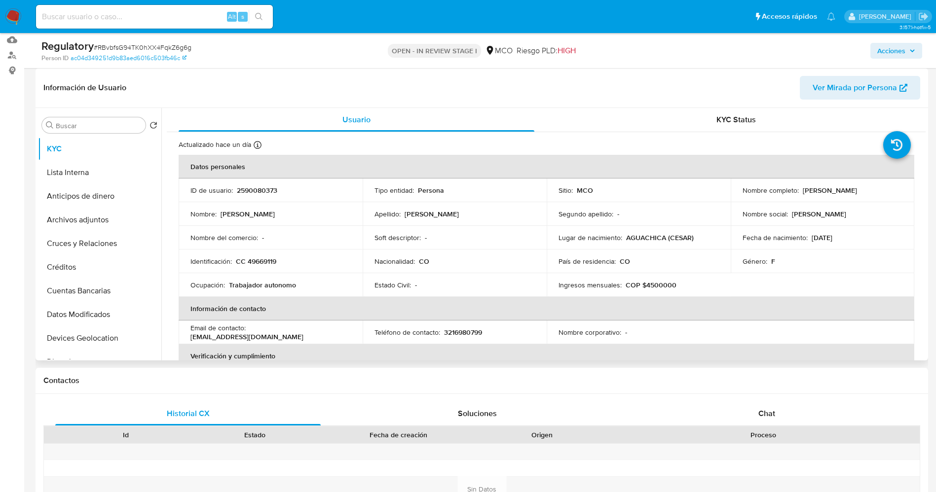
drag, startPoint x: 798, startPoint y: 192, endPoint x: 895, endPoint y: 188, distance: 97.3
click at [895, 188] on div "Nombre completo : [PERSON_NAME]" at bounding box center [823, 190] width 160 height 9
copy div "[PERSON_NAME]"
copy div "[PERSON_NAME] [PERSON_NAME]"
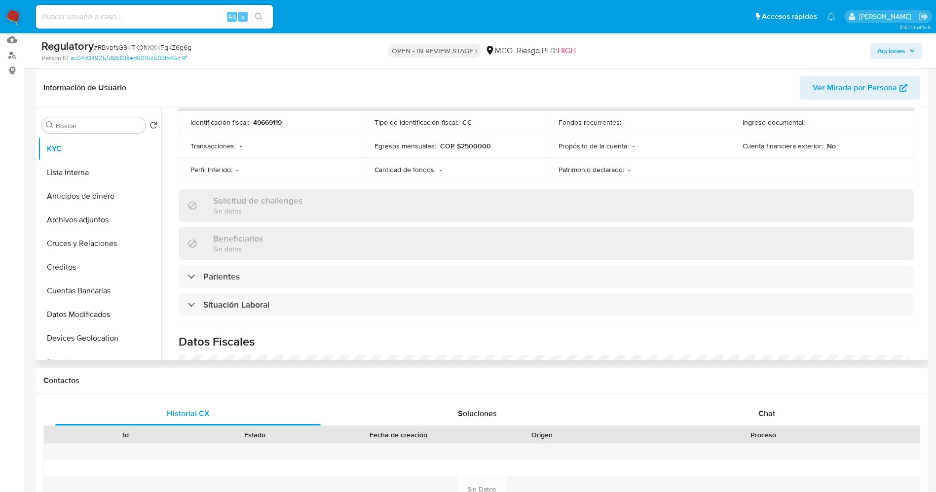
scroll to position [370, 0]
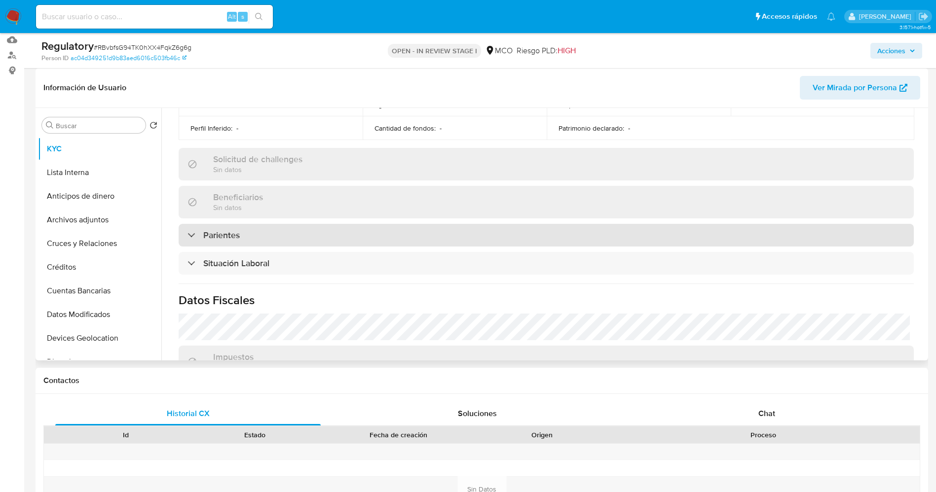
click at [295, 239] on div "Parientes" at bounding box center [546, 235] width 735 height 23
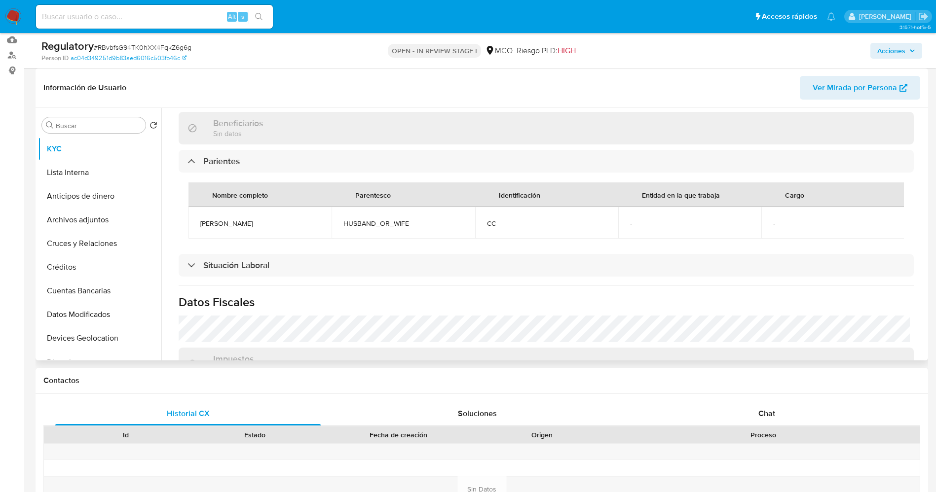
drag, startPoint x: 261, startPoint y: 282, endPoint x: 290, endPoint y: 262, distance: 34.8
click at [261, 271] on h3 "Situación Laboral" at bounding box center [236, 265] width 66 height 11
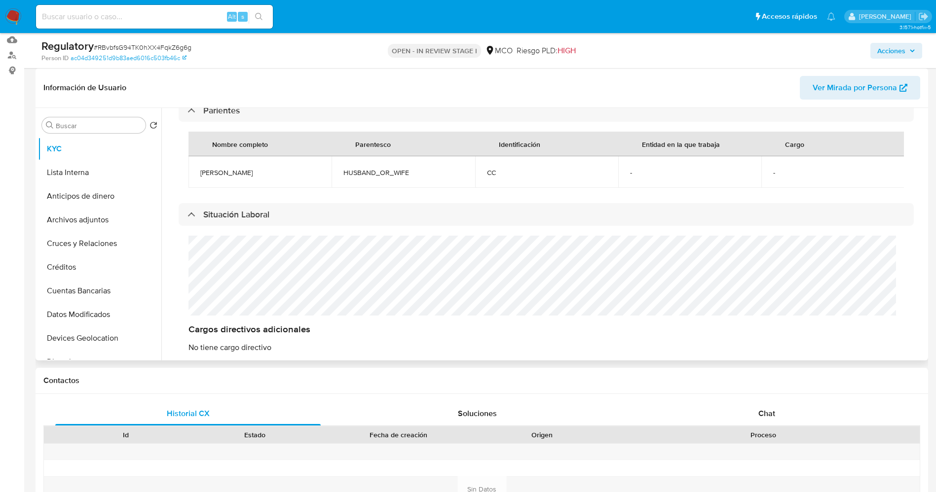
scroll to position [518, 0]
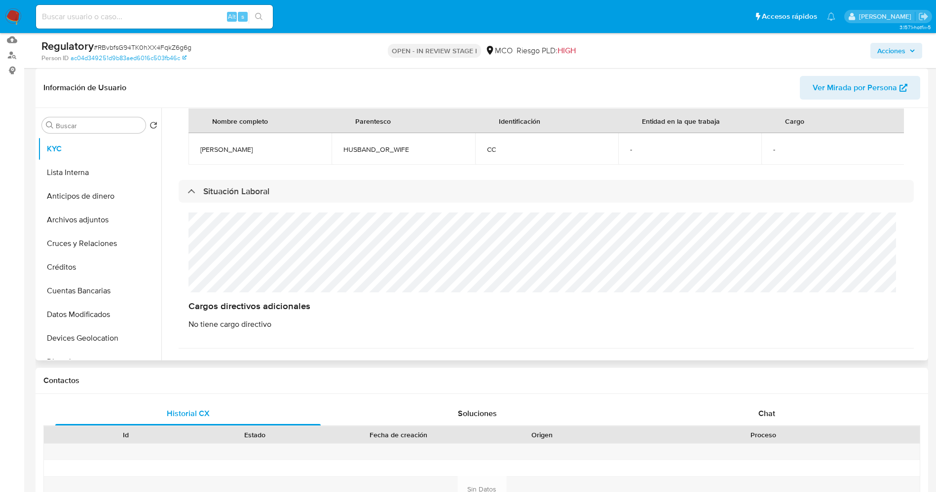
click at [351, 236] on div "Cargos directivos adicionales No tiene cargo directivo" at bounding box center [546, 271] width 735 height 137
click at [74, 171] on button "Lista Interna" at bounding box center [95, 173] width 115 height 24
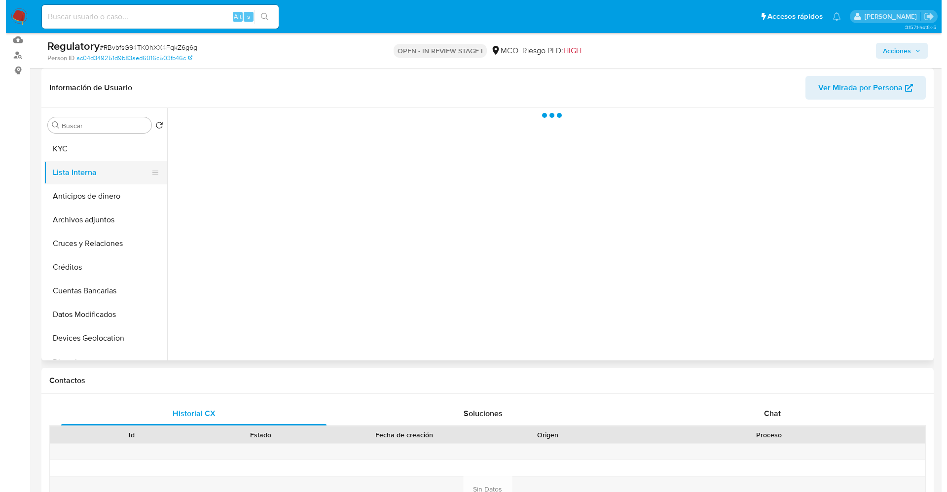
scroll to position [0, 0]
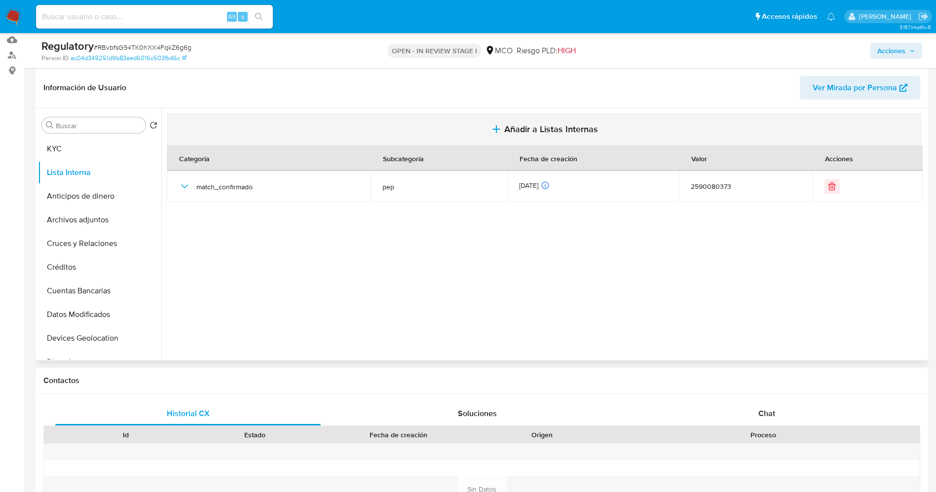
click at [515, 129] on span "Añadir a Listas Internas" at bounding box center [551, 129] width 94 height 11
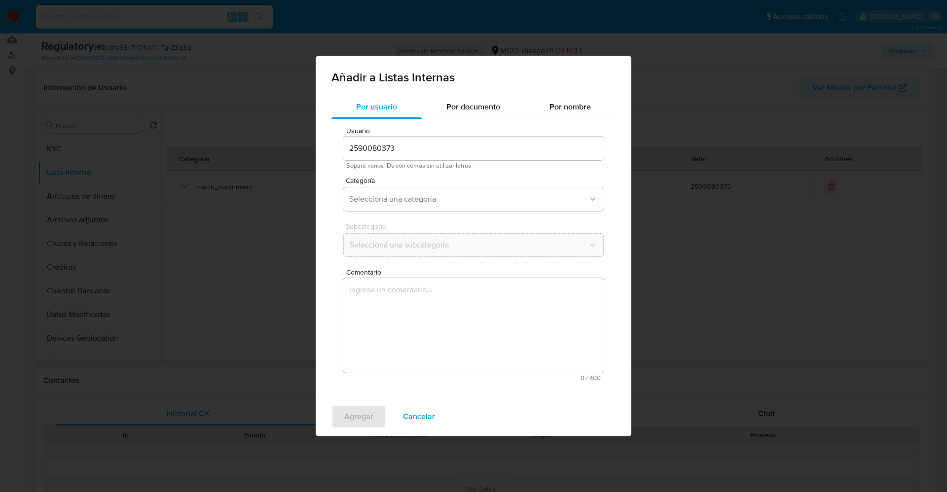
click at [407, 180] on span "Categoría" at bounding box center [476, 180] width 260 height 7
click at [408, 199] on span "Seleccioná una categoría" at bounding box center [468, 199] width 239 height 10
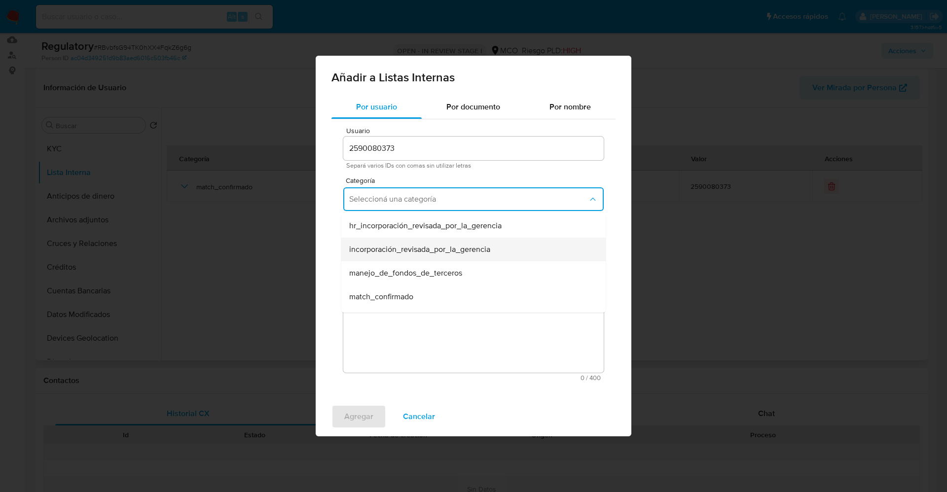
scroll to position [74, 0]
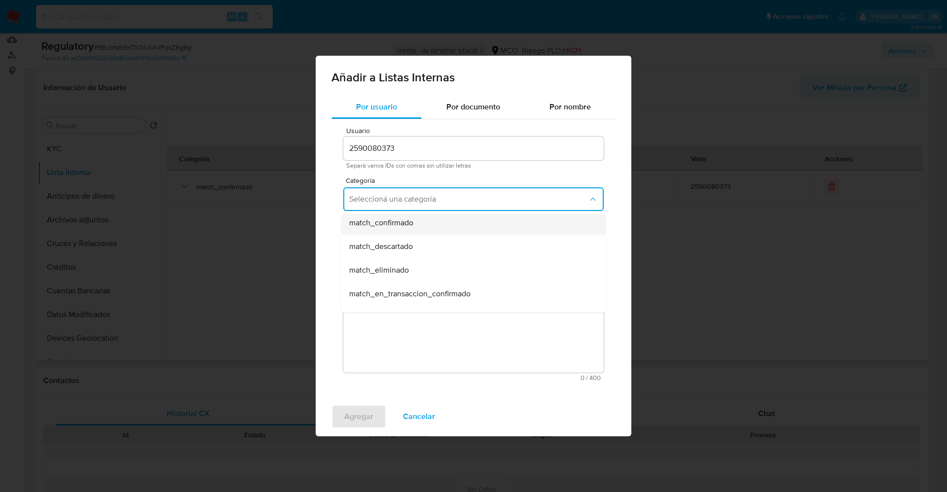
click at [410, 226] on span "match_confirmado" at bounding box center [381, 223] width 64 height 10
click at [410, 240] on span "Seleccioná una subcategoría" at bounding box center [468, 245] width 239 height 10
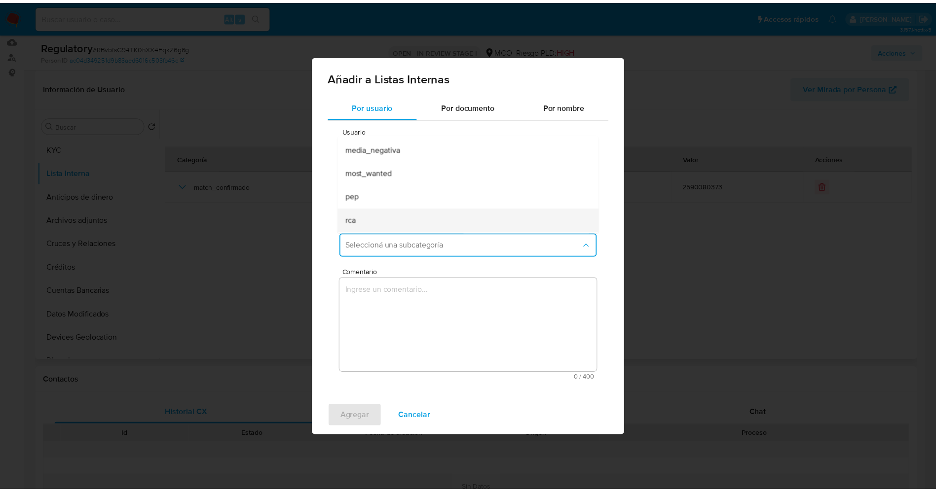
scroll to position [67, 0]
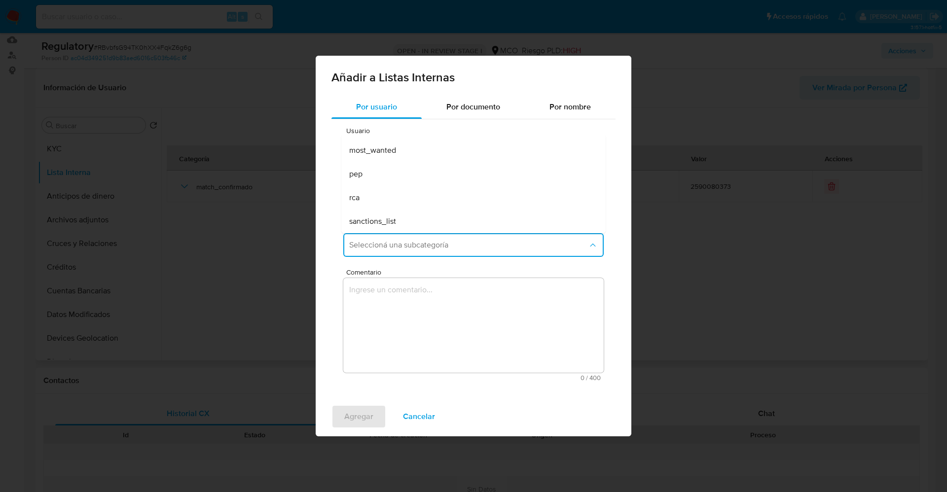
drag, startPoint x: 401, startPoint y: 179, endPoint x: 401, endPoint y: 268, distance: 88.8
click at [401, 179] on div "pep" at bounding box center [470, 174] width 243 height 24
click at [409, 295] on textarea "Comentario" at bounding box center [473, 325] width 260 height 95
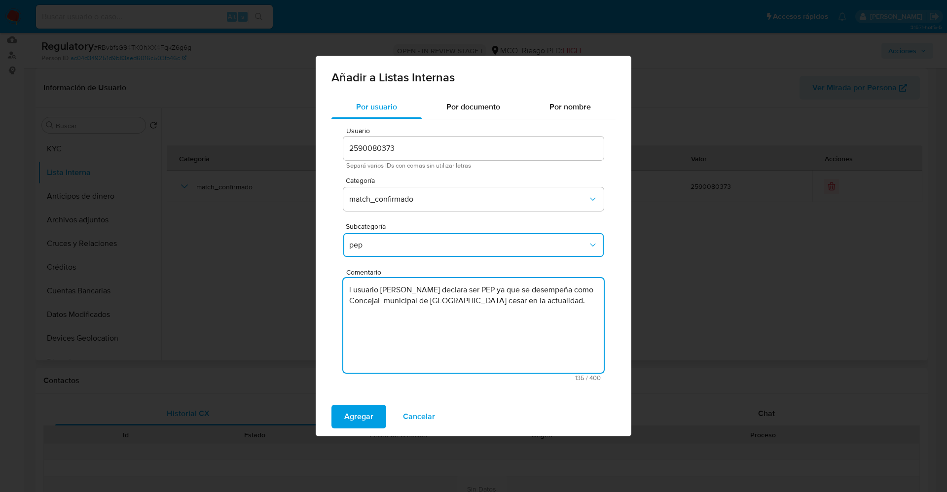
click at [343, 289] on textarea "l usuario Edy Johana Bayona Portillo declara ser PEP ya que se desempeña como C…" at bounding box center [473, 325] width 260 height 95
type textarea "El usuario Edy Johana Bayona Portillo declara ser PEP ya que se desempeña como …"
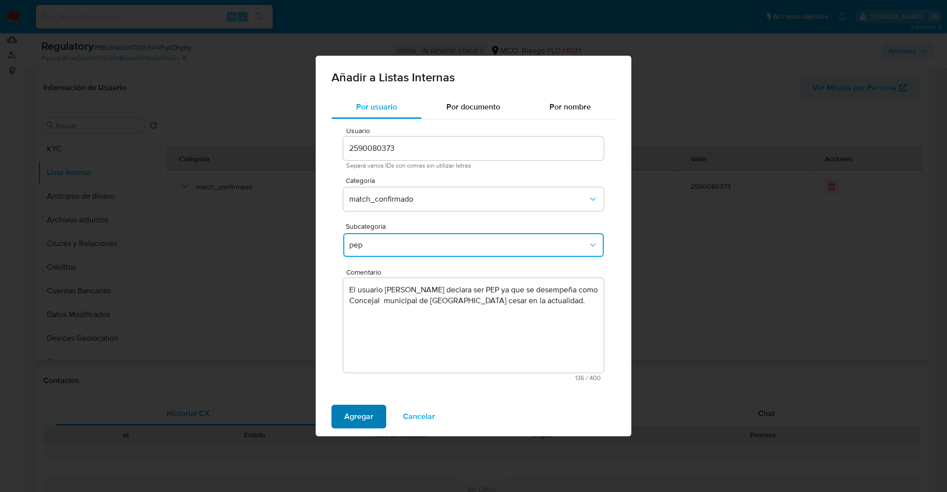
click at [360, 416] on span "Agregar" at bounding box center [358, 417] width 29 height 22
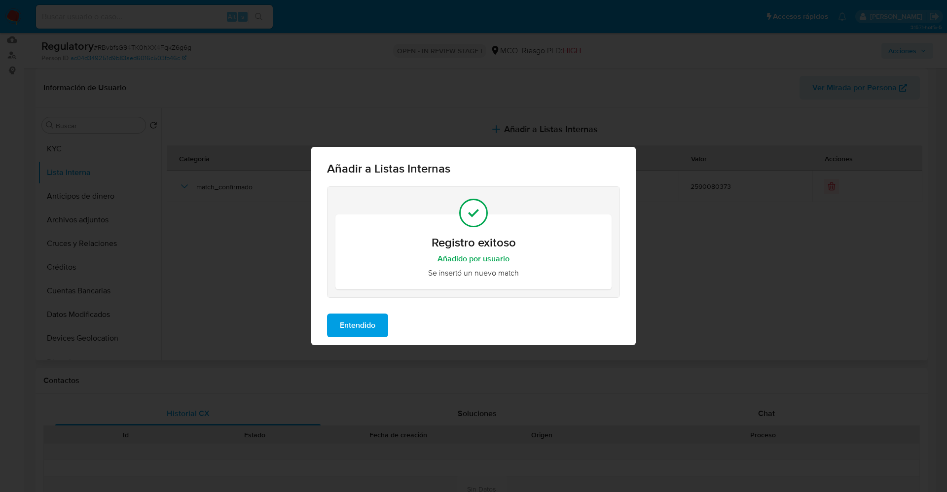
click at [348, 321] on span "Entendido" at bounding box center [358, 326] width 36 height 22
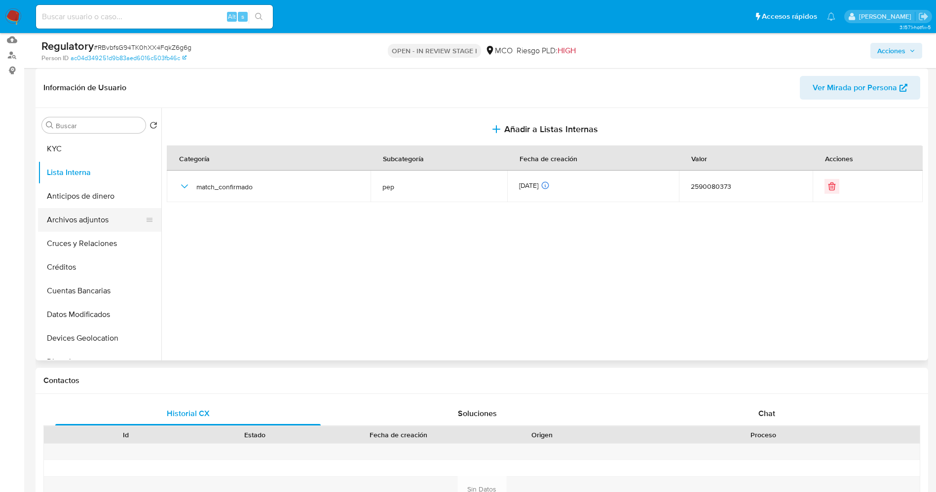
click at [76, 218] on button "Archivos adjuntos" at bounding box center [95, 220] width 115 height 24
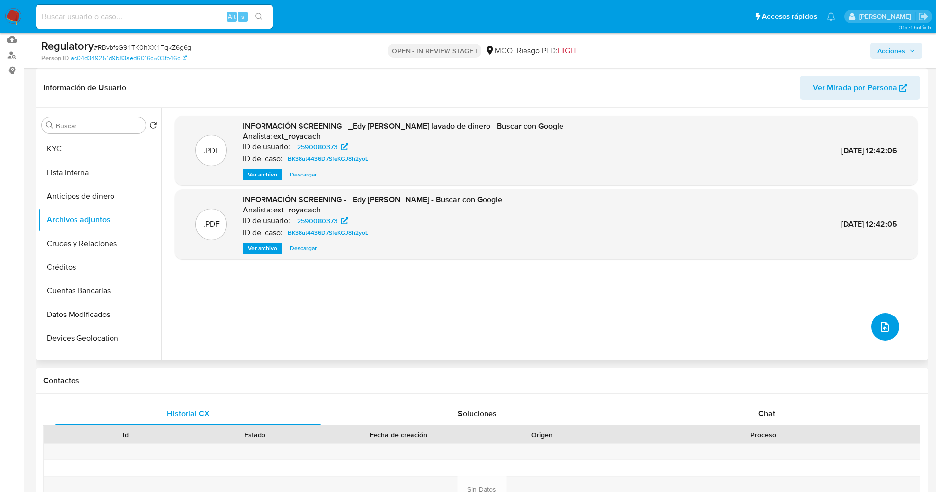
click at [882, 321] on icon "upload-file" at bounding box center [885, 327] width 12 height 12
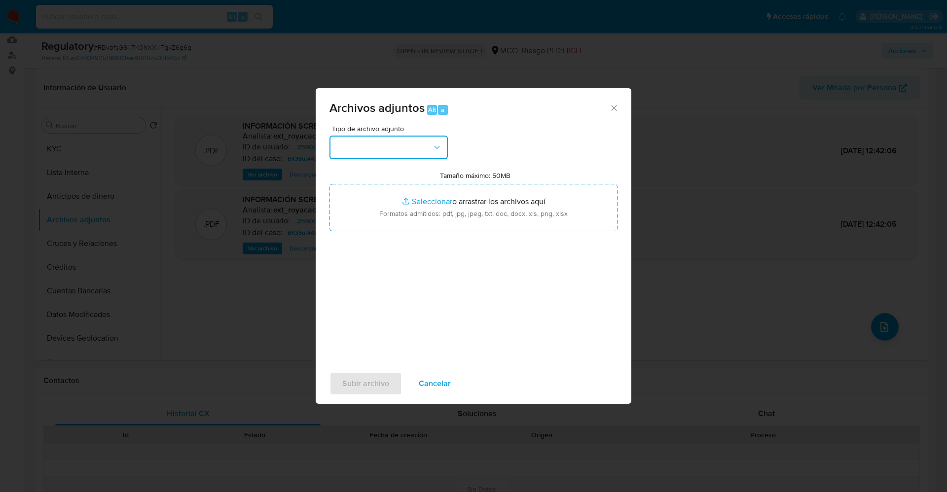
click at [381, 148] on button "button" at bounding box center [389, 148] width 118 height 24
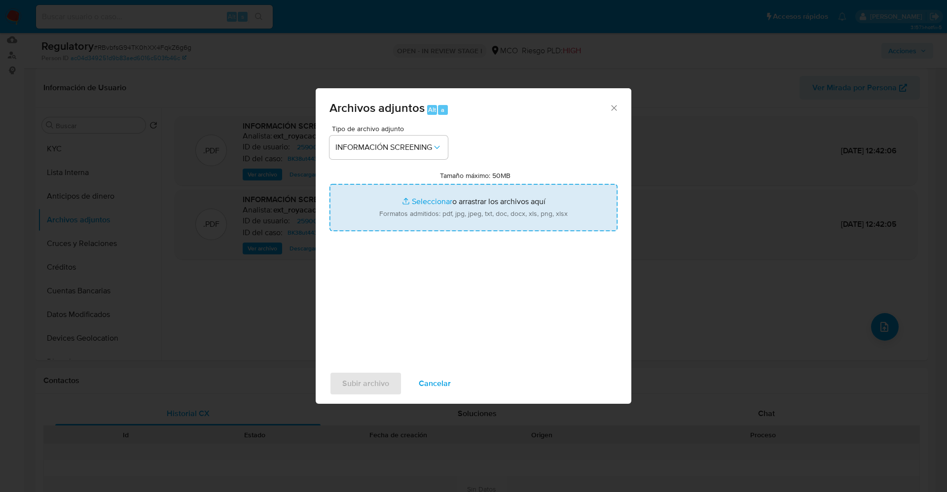
type input "C:\fakepath\_ Edy Johana Bayona Portillo_ lavado de dinero - Buscar con Google.…"
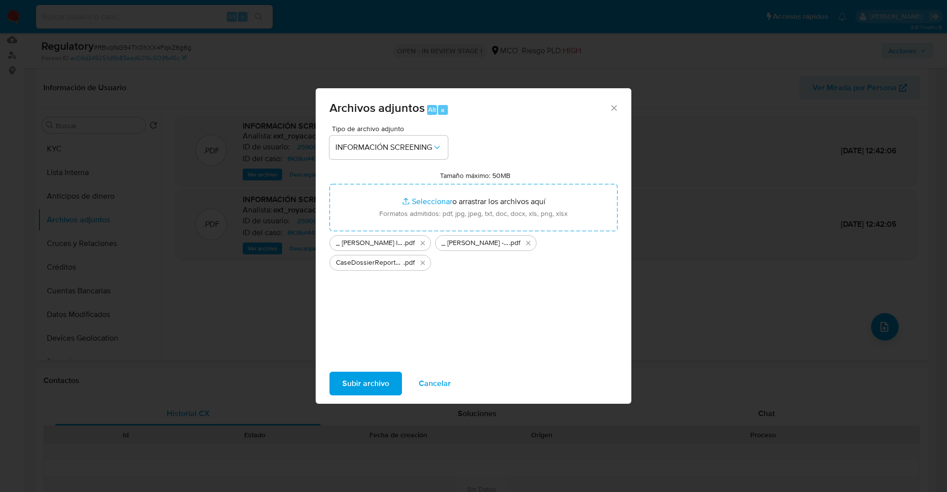
click at [352, 385] on span "Subir archivo" at bounding box center [365, 384] width 47 height 22
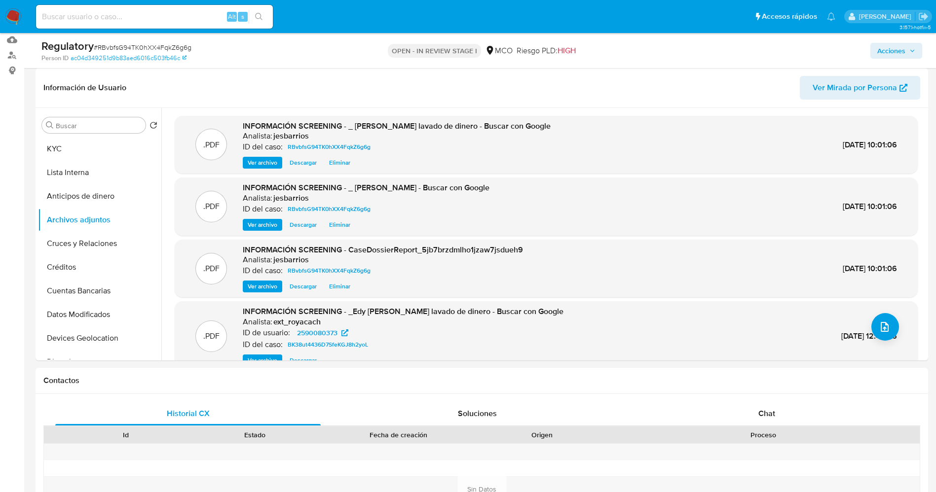
click at [86, 166] on button "Lista Interna" at bounding box center [99, 173] width 123 height 24
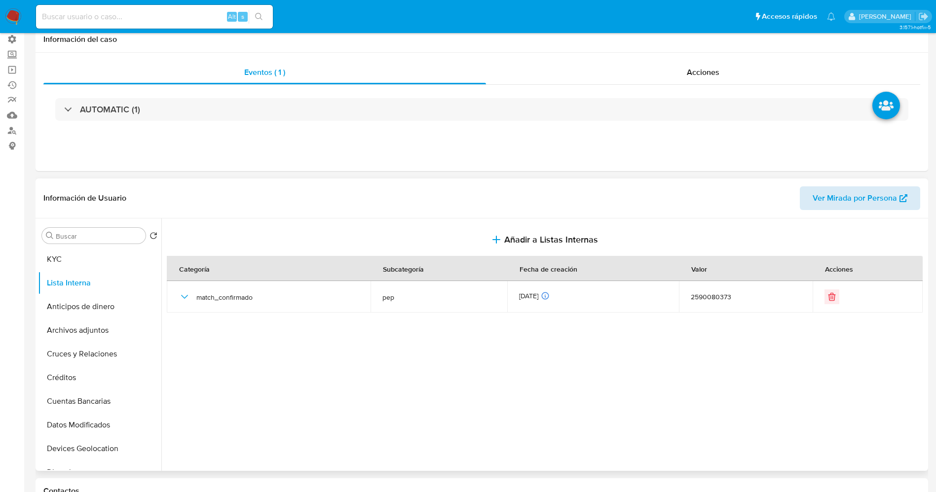
scroll to position [0, 0]
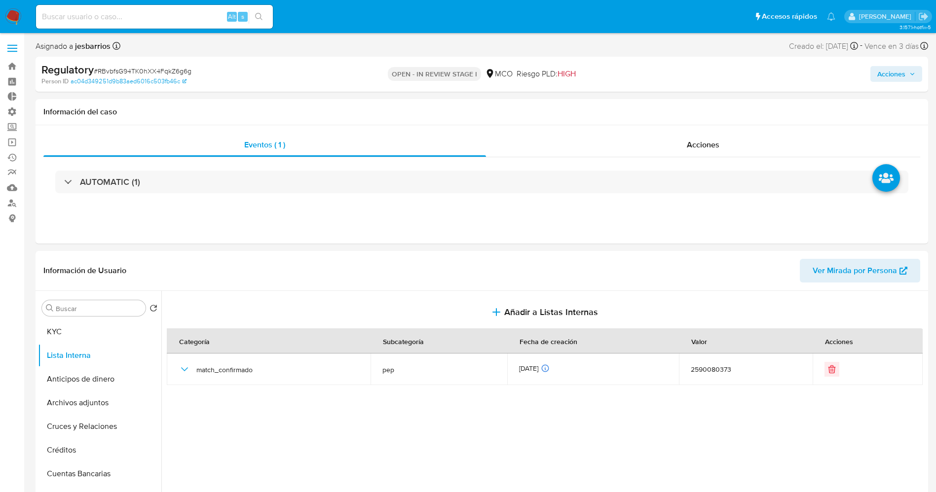
click at [899, 74] on span "Acciones" at bounding box center [891, 74] width 28 height 16
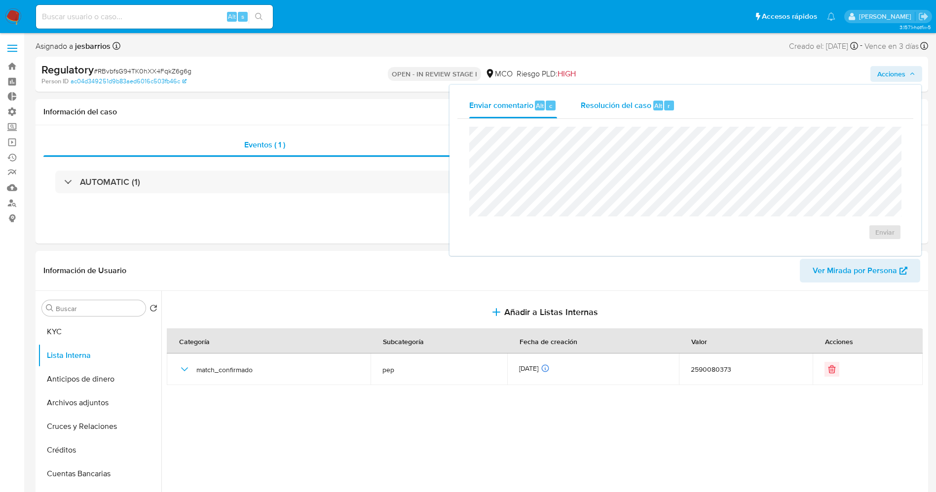
click at [600, 106] on span "Resolución del caso" at bounding box center [616, 105] width 71 height 11
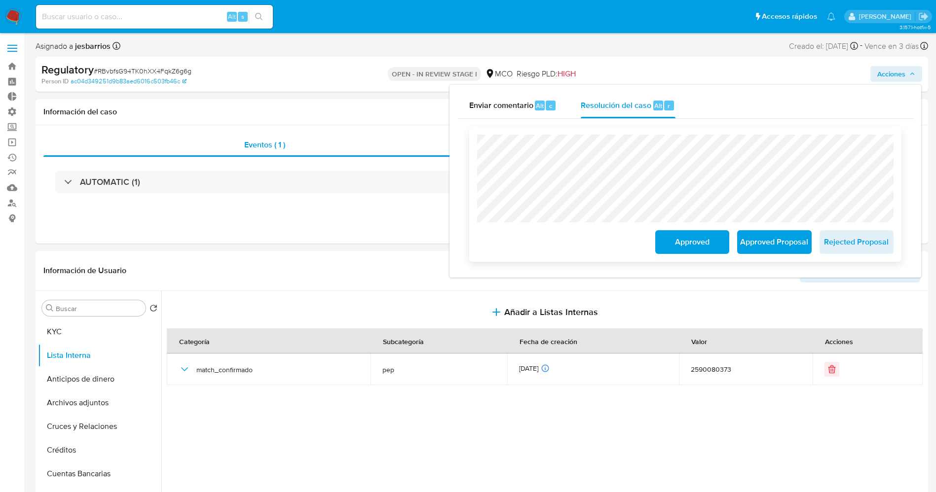
click at [772, 248] on span "Approved Proposal" at bounding box center [774, 242] width 48 height 22
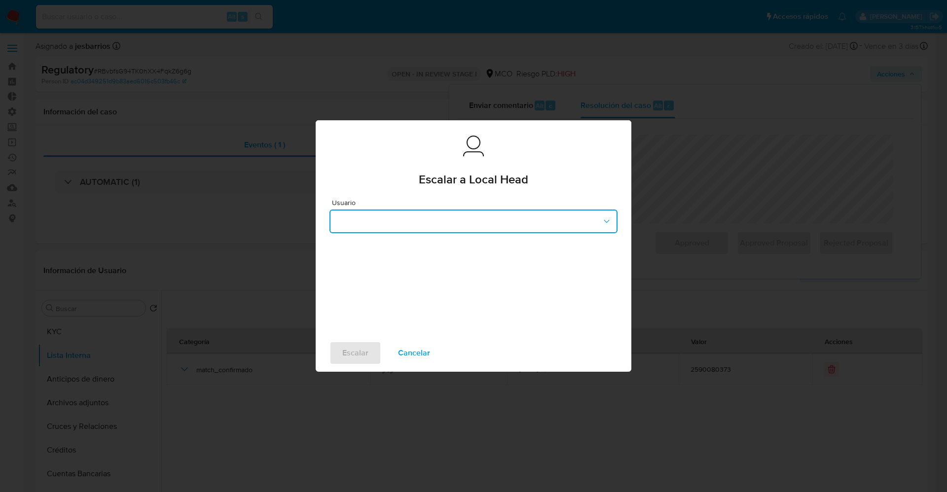
click at [457, 227] on button "button" at bounding box center [474, 222] width 288 height 24
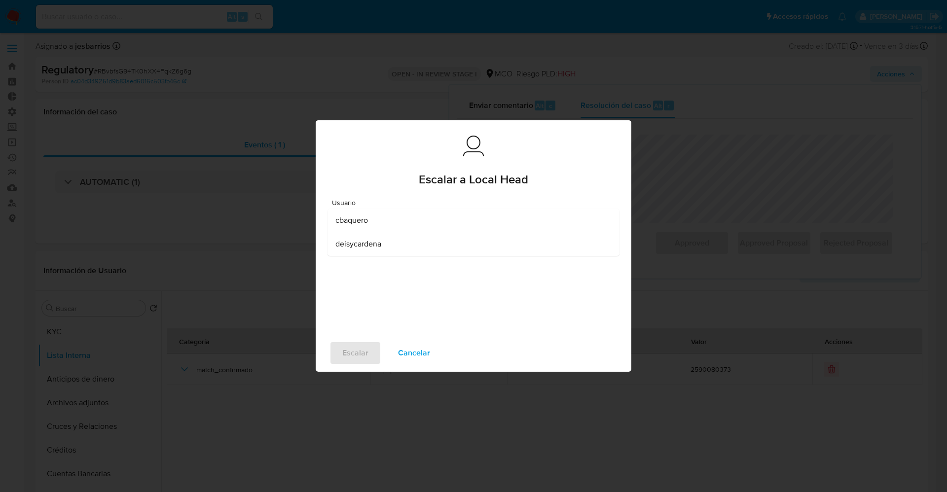
click at [459, 304] on div "Usuario cbaquero deisycardena" at bounding box center [474, 263] width 316 height 142
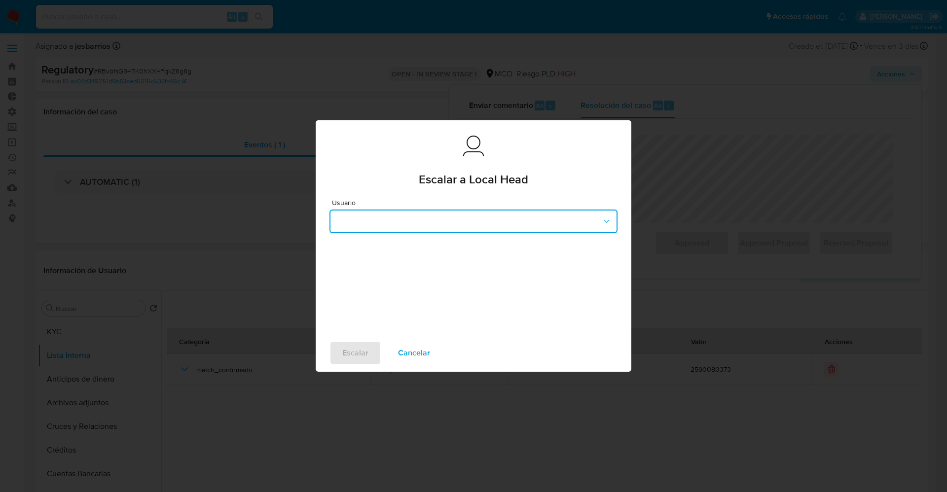
click at [430, 222] on button "button" at bounding box center [474, 222] width 288 height 24
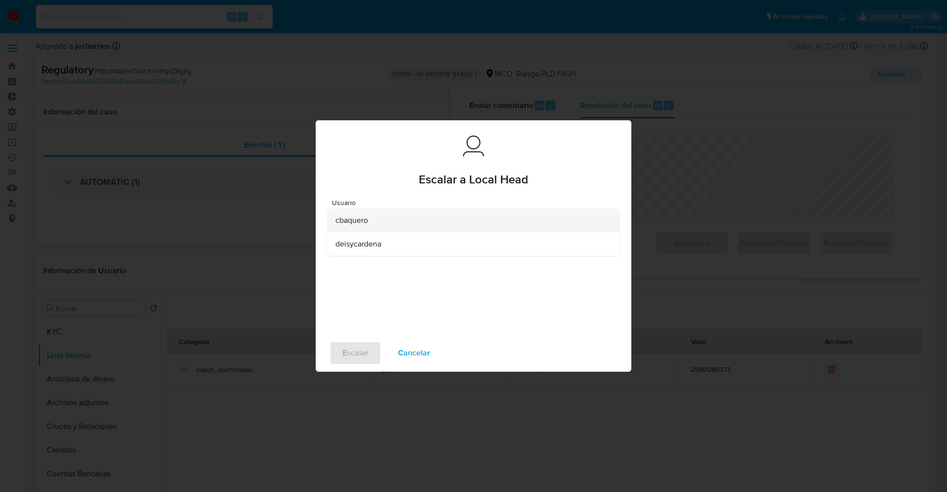
click at [418, 230] on div "cbaquero" at bounding box center [470, 221] width 270 height 24
click at [365, 348] on span "Escalar" at bounding box center [355, 353] width 26 height 22
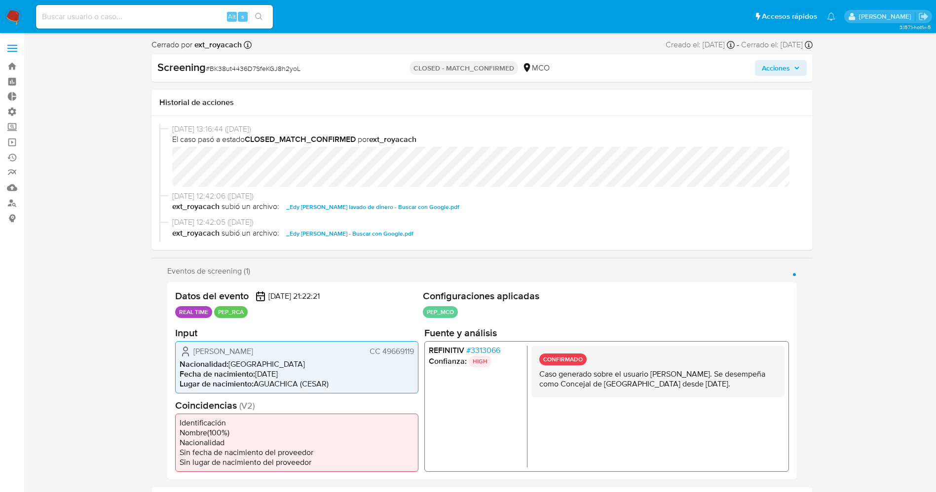
select select "10"
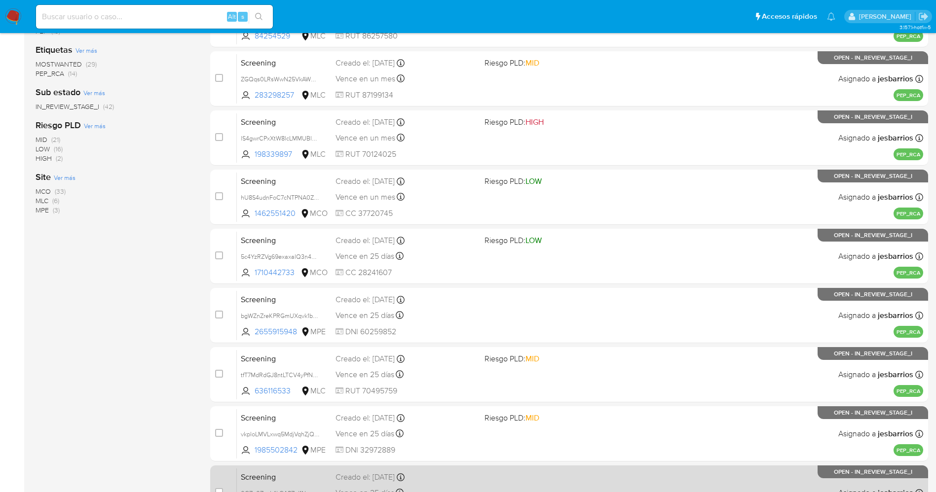
scroll to position [287, 0]
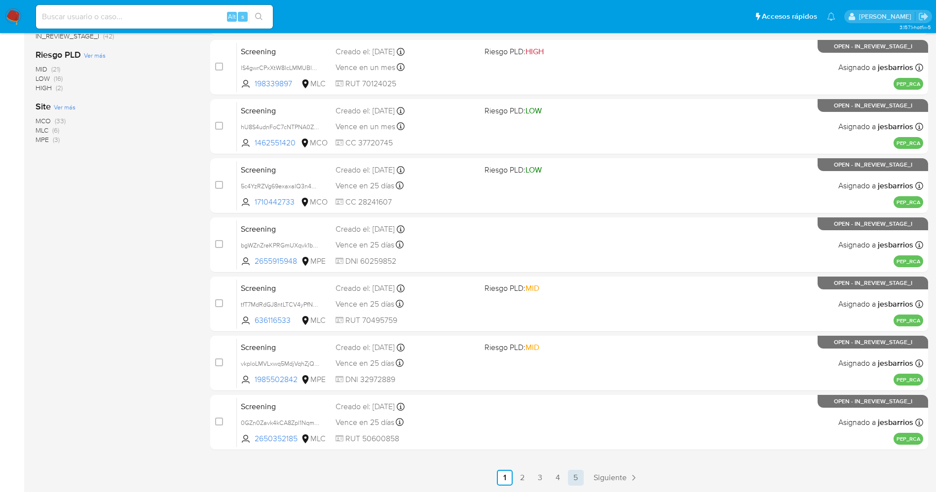
click at [576, 480] on link "5" at bounding box center [576, 478] width 16 height 16
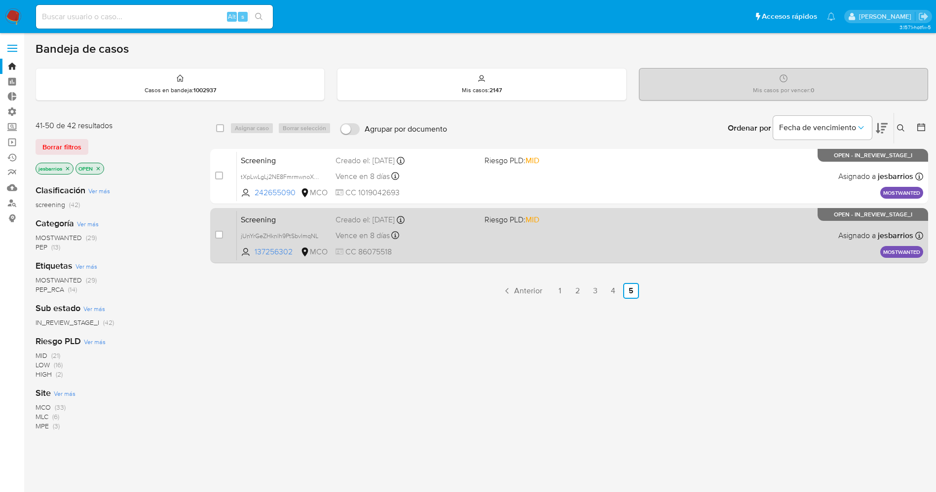
click at [525, 237] on div "Screening jUnYrGeZHknlh9PtSbvlmqNL 137256302 MCO Riesgo PLD: MID Creado el: 31/…" at bounding box center [580, 236] width 686 height 50
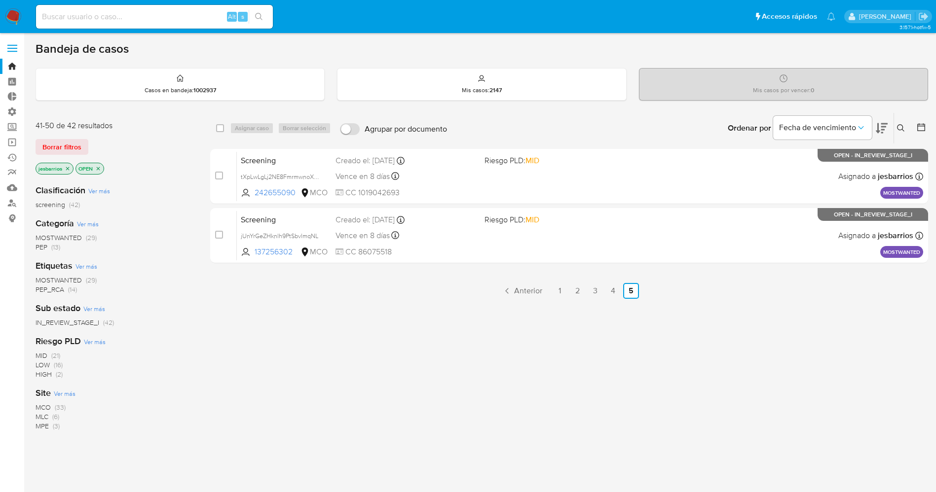
click at [57, 238] on span "MOSTWANTED" at bounding box center [59, 238] width 46 height 10
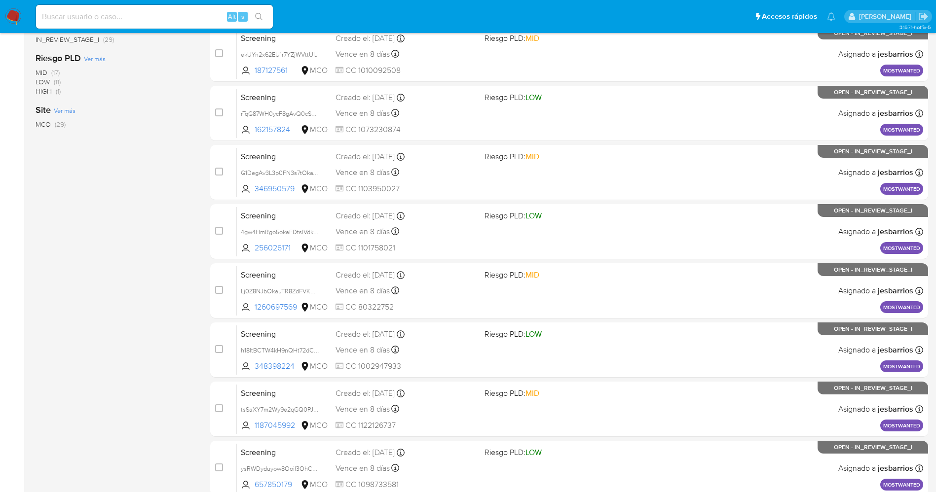
scroll to position [287, 0]
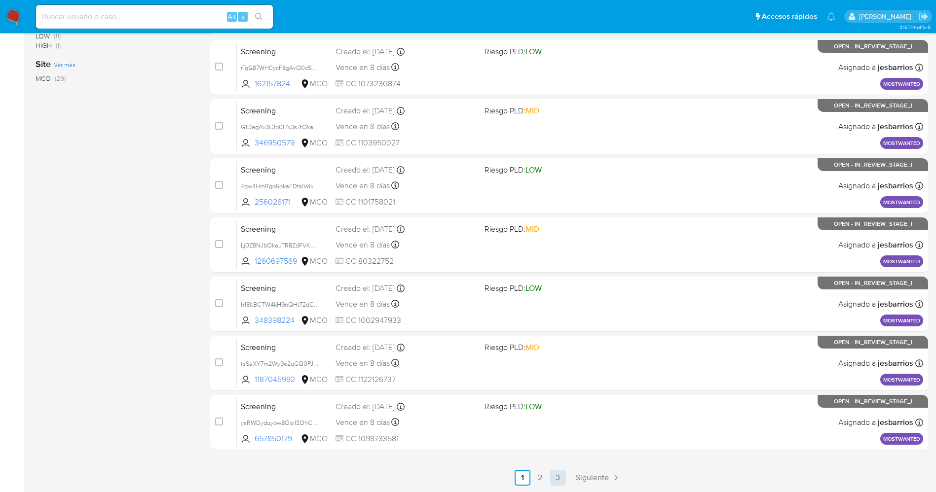
click at [564, 478] on link "3" at bounding box center [558, 478] width 16 height 16
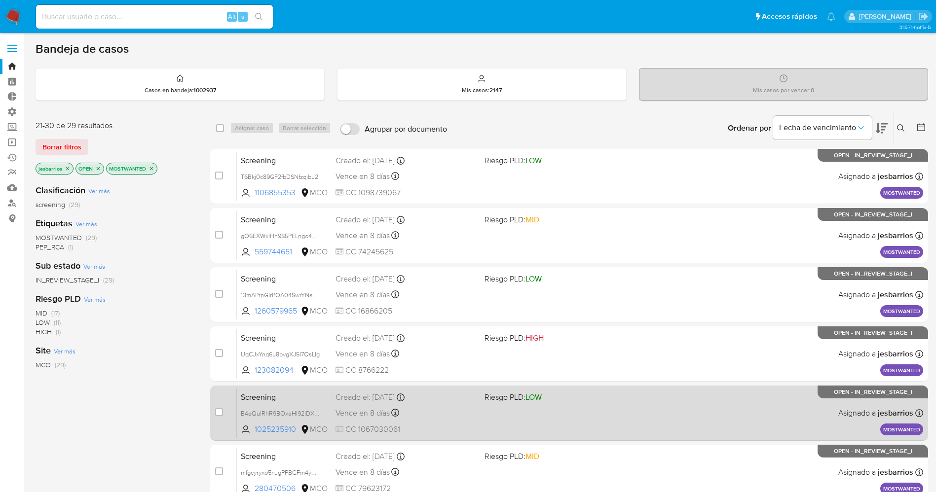
scroll to position [227, 0]
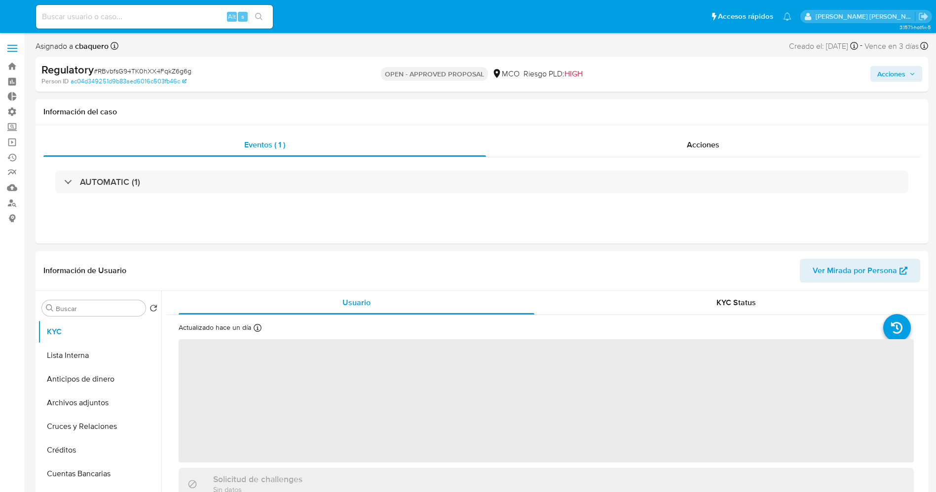
select select "10"
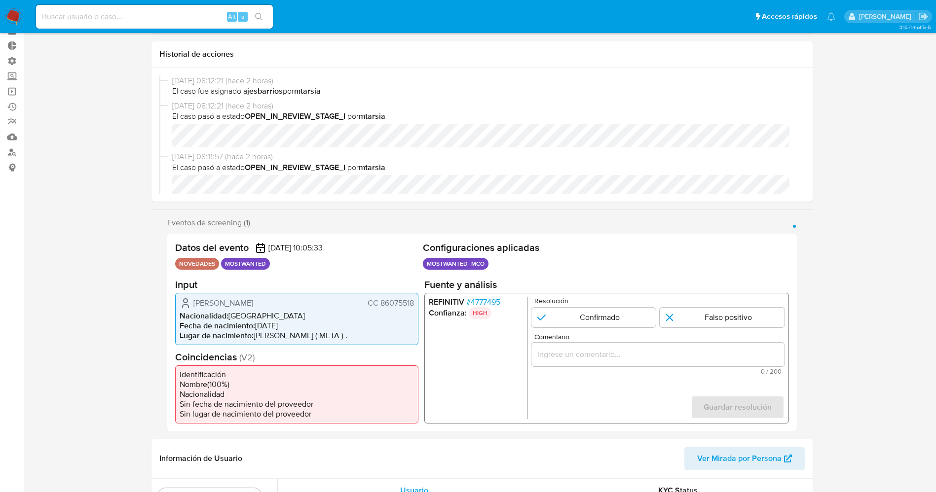
scroll to position [74, 0]
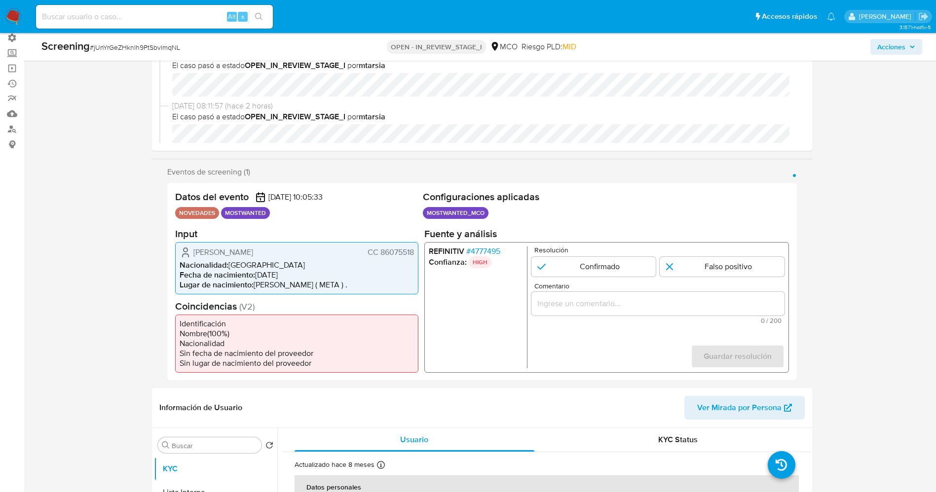
select select "10"
click at [481, 252] on span "# 4777495" at bounding box center [483, 251] width 34 height 10
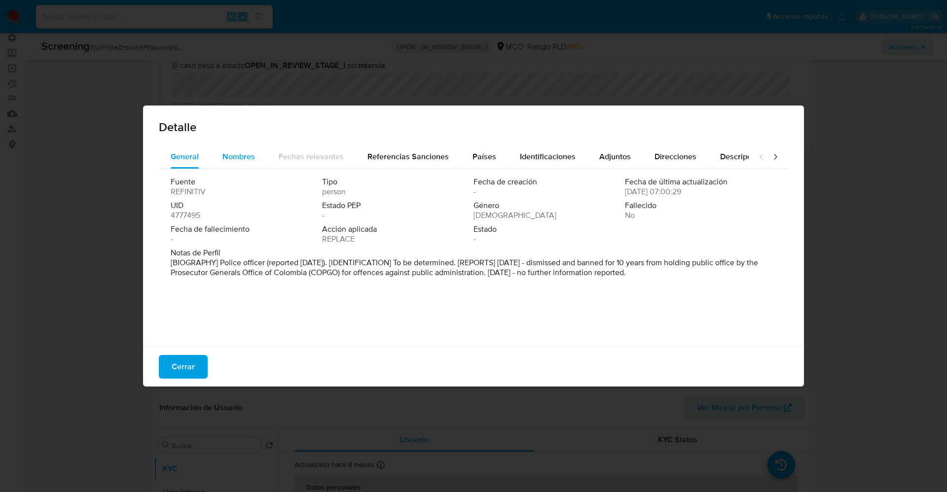
click at [230, 154] on span "Nombres" at bounding box center [239, 156] width 33 height 11
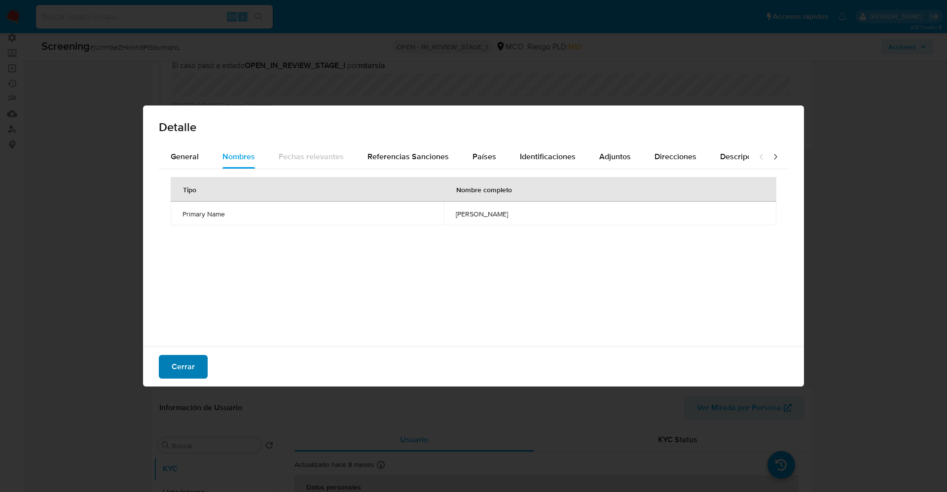
click at [188, 328] on span "Cerrar" at bounding box center [183, 367] width 23 height 22
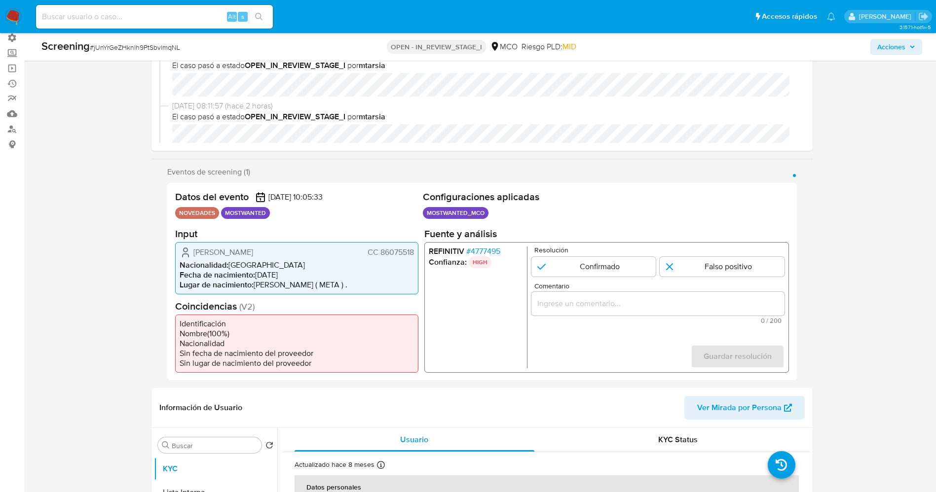
drag, startPoint x: 381, startPoint y: 255, endPoint x: 411, endPoint y: 252, distance: 30.8
click at [415, 252] on div "Jhoan Manuel Corredor Almanza CC 86075518 Nacionalidad : Colombia Fecha de naci…" at bounding box center [296, 268] width 243 height 52
drag, startPoint x: 244, startPoint y: 252, endPoint x: 256, endPoint y: 250, distance: 12.0
click at [253, 250] on span "Jhoan Manuel Corredor Almanza" at bounding box center [223, 252] width 60 height 10
click at [425, 253] on div "Datos del evento 31/08/2025 10:05:33 NOVEDADES MOSTWANTED Configuraciones aplic…" at bounding box center [482, 282] width 630 height 198
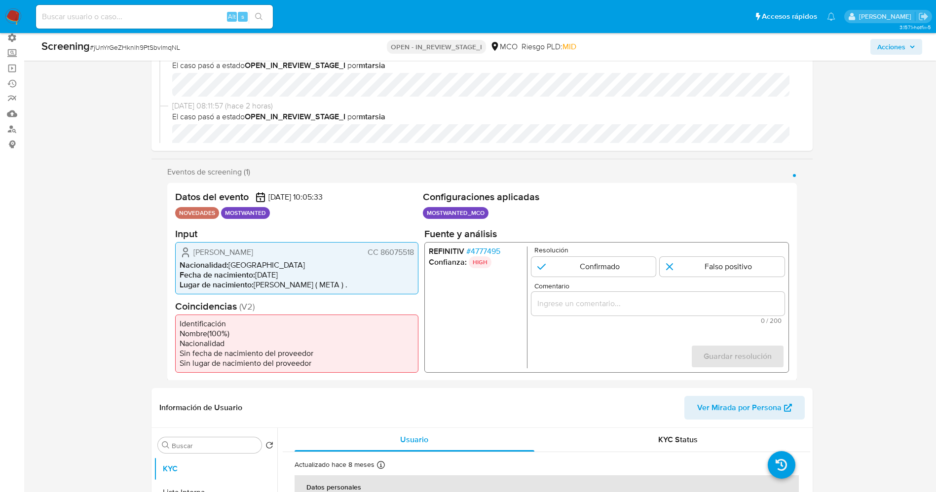
click at [339, 261] on li "Nacionalidad : Colombia" at bounding box center [297, 265] width 234 height 10
click at [391, 256] on span "CC 86075518" at bounding box center [390, 252] width 46 height 10
drag, startPoint x: 379, startPoint y: 254, endPoint x: 417, endPoint y: 253, distance: 37.5
click at [417, 253] on div "Jhoan Manuel Corredor Almanza CC 86075518 Nacionalidad : Colombia Fecha de naci…" at bounding box center [296, 268] width 243 height 52
click at [235, 268] on li "Nacionalidad : Colombia" at bounding box center [297, 265] width 234 height 10
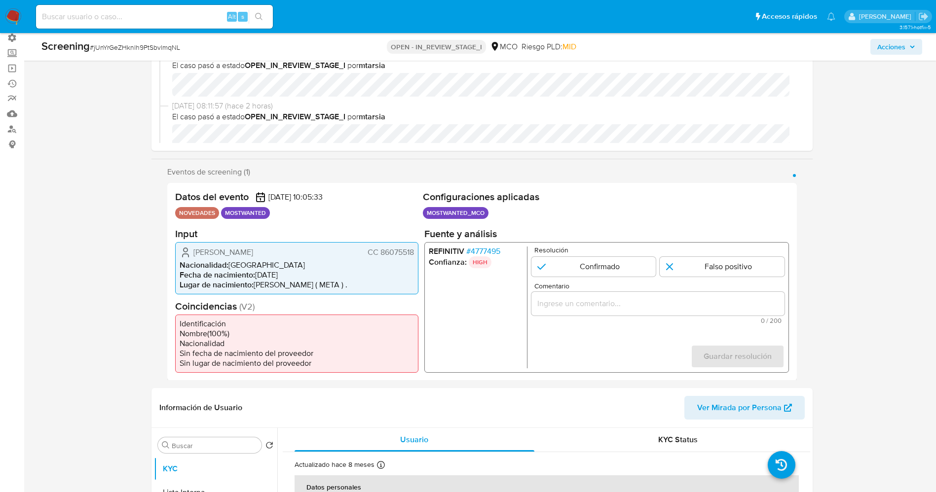
drag, startPoint x: 188, startPoint y: 255, endPoint x: 419, endPoint y: 255, distance: 230.9
click at [419, 255] on div "Datos del evento 31/08/2025 10:05:33 NOVEDADES MOSTWANTED Configuraciones aplic…" at bounding box center [482, 282] width 630 height 198
click at [493, 251] on span "# 4777495" at bounding box center [483, 251] width 34 height 10
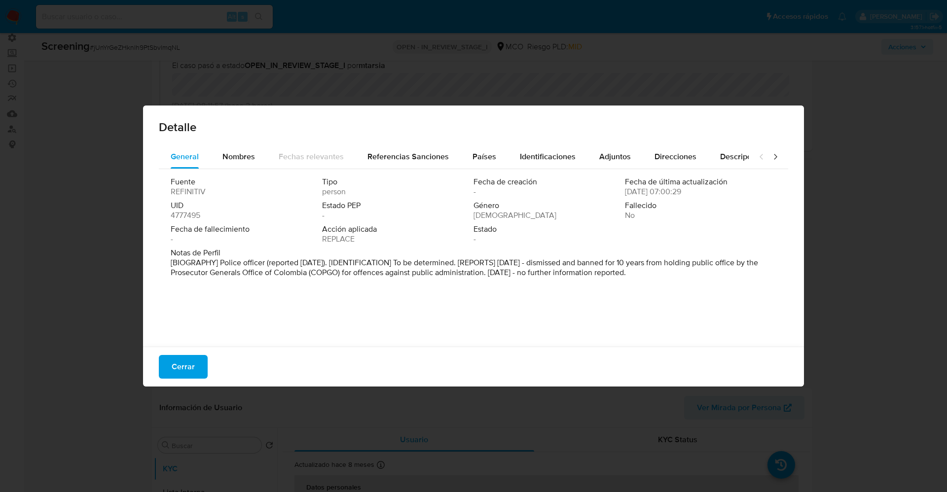
click at [190, 328] on span "Cerrar" at bounding box center [183, 367] width 23 height 22
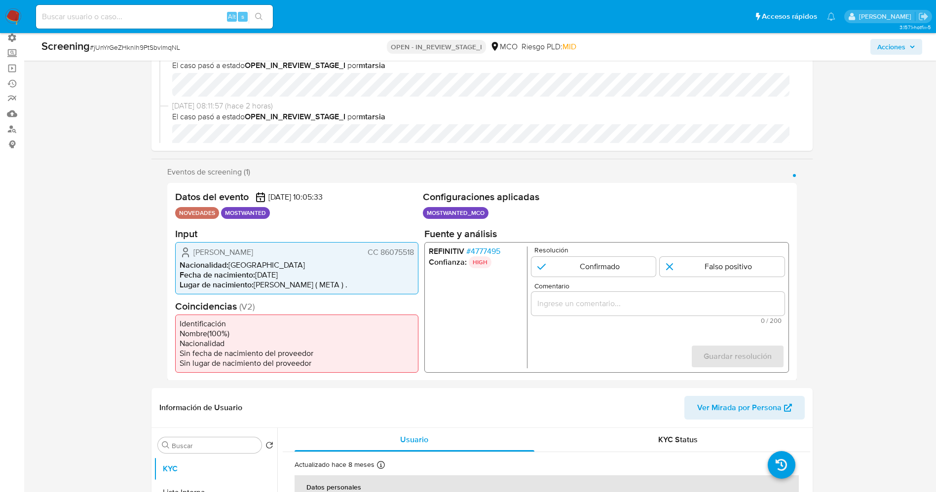
drag, startPoint x: 189, startPoint y: 246, endPoint x: 291, endPoint y: 256, distance: 102.1
click at [316, 251] on div "Jhoan Manuel Corredor Almanza CC 86075518 Nacionalidad : Colombia Fecha de naci…" at bounding box center [296, 268] width 243 height 52
click at [602, 273] on input "1 de 1" at bounding box center [593, 267] width 125 height 20
radio input "true"
click at [601, 314] on div "1 de 1" at bounding box center [657, 304] width 253 height 24
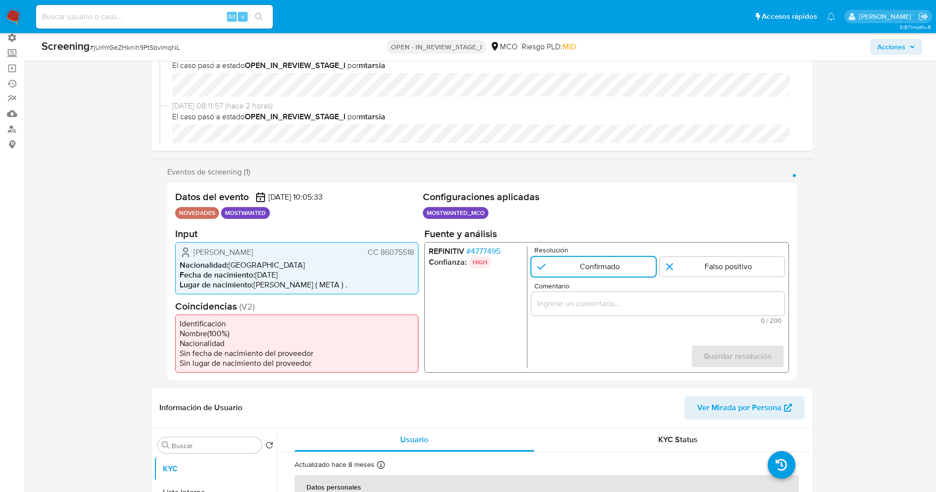
click at [602, 305] on input "Comentario" at bounding box center [657, 303] width 253 height 13
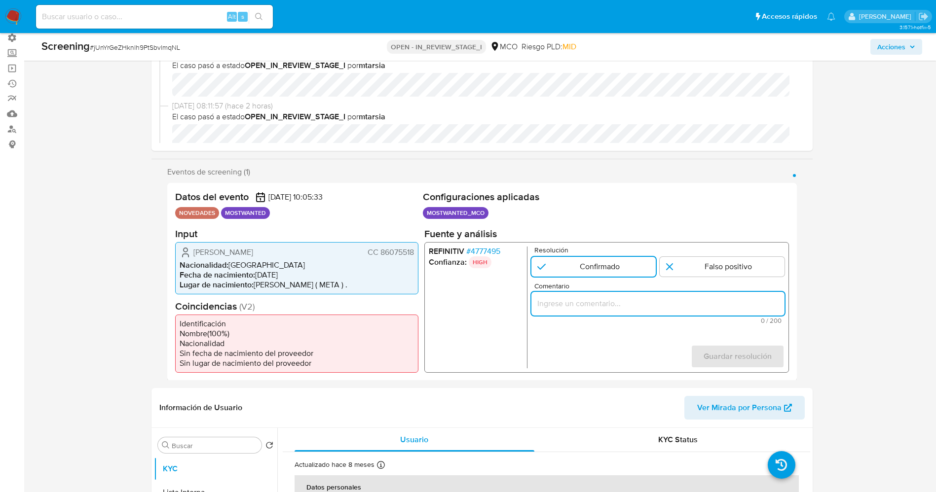
type input "s"
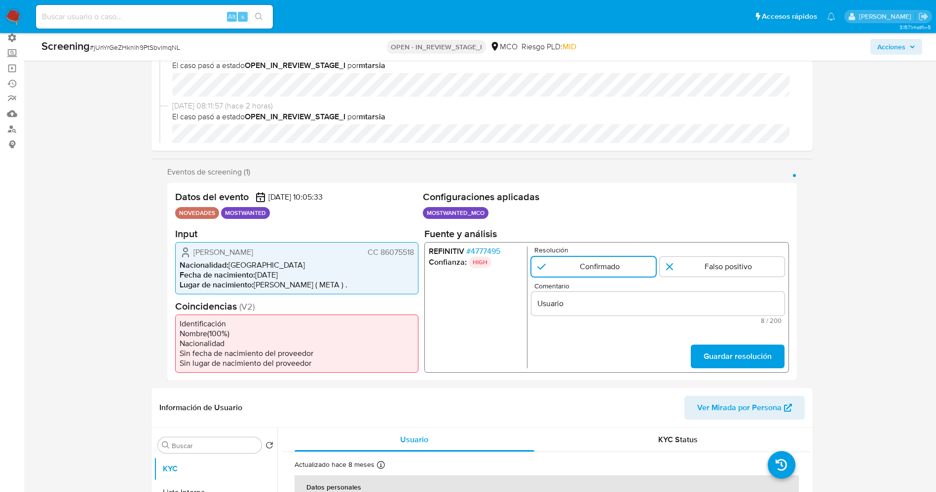
drag, startPoint x: 192, startPoint y: 253, endPoint x: 402, endPoint y: 255, distance: 210.2
click at [417, 256] on div "Jhoan Manuel Corredor Almanza CC 86075518 Nacionalidad : Colombia Fecha de naci…" at bounding box center [296, 268] width 243 height 52
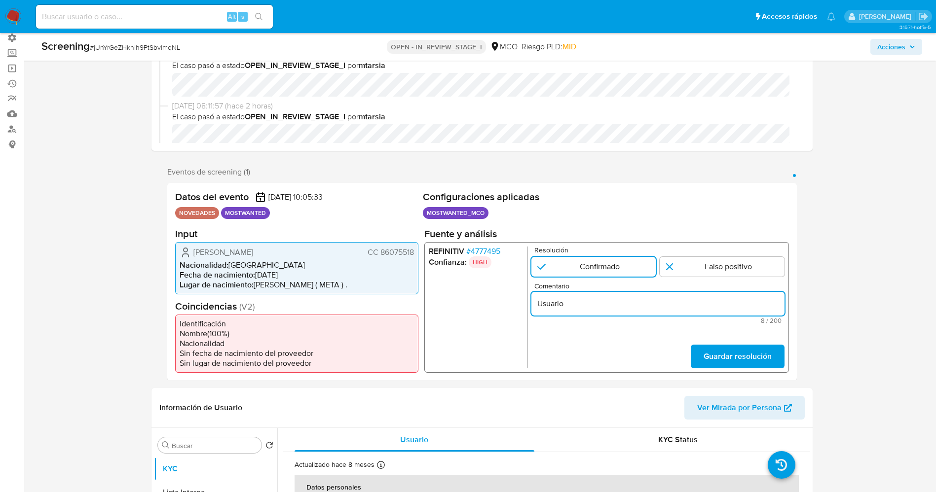
click at [585, 307] on input "Usuario" at bounding box center [657, 303] width 253 height 13
paste input "Jhoan Manuel Corredor Almanza CC 86075518"
type input "Usuario Jhoan Manuel Corredor Almanza CC 86075518 se encuentra en listas de pro…"
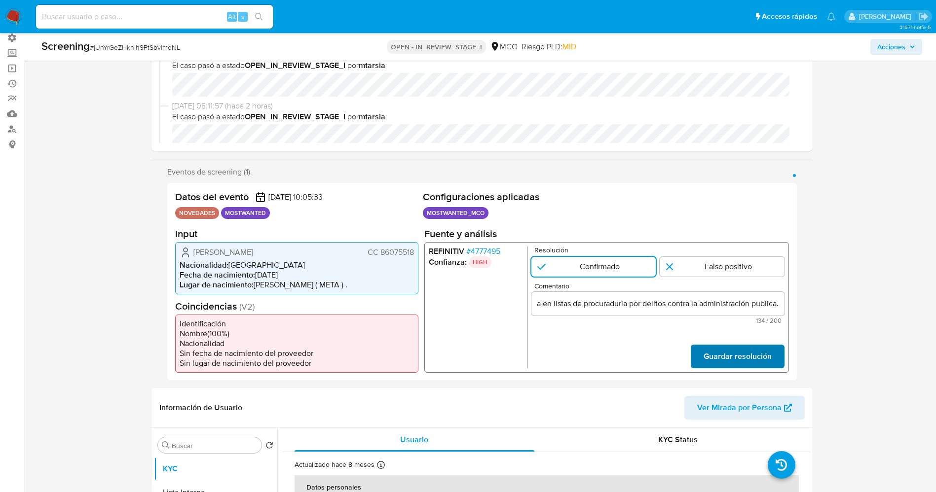
click at [631, 328] on button "Guardar resolución" at bounding box center [737, 356] width 94 height 24
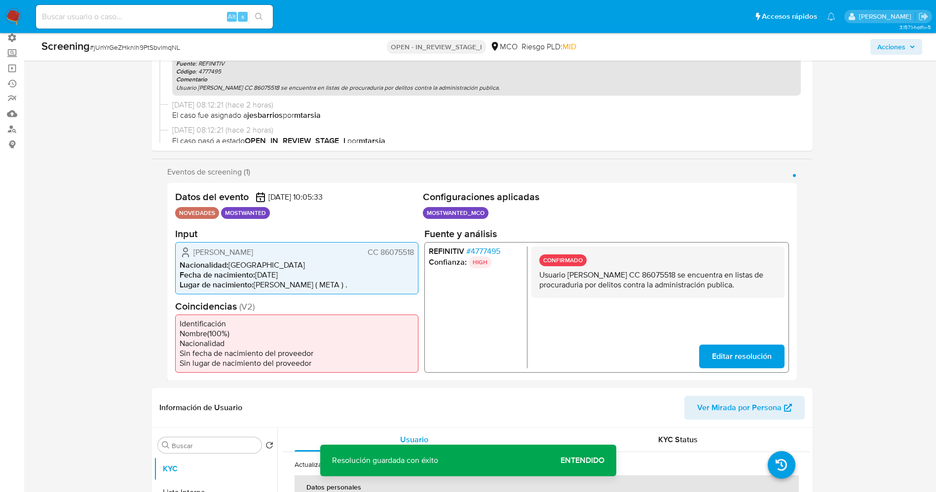
drag, startPoint x: 578, startPoint y: 277, endPoint x: 589, endPoint y: 294, distance: 19.7
click at [631, 295] on div "CONFIRMADO Usuario Jhoan Manuel Corredor Almanza CC 86075518 se encuentra en li…" at bounding box center [657, 271] width 253 height 51
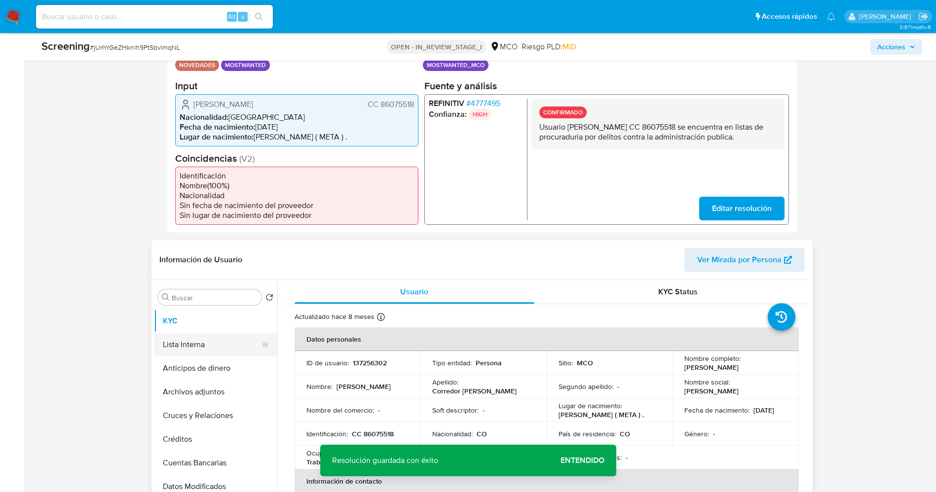
click at [209, 328] on button "Lista Interna" at bounding box center [211, 345] width 115 height 24
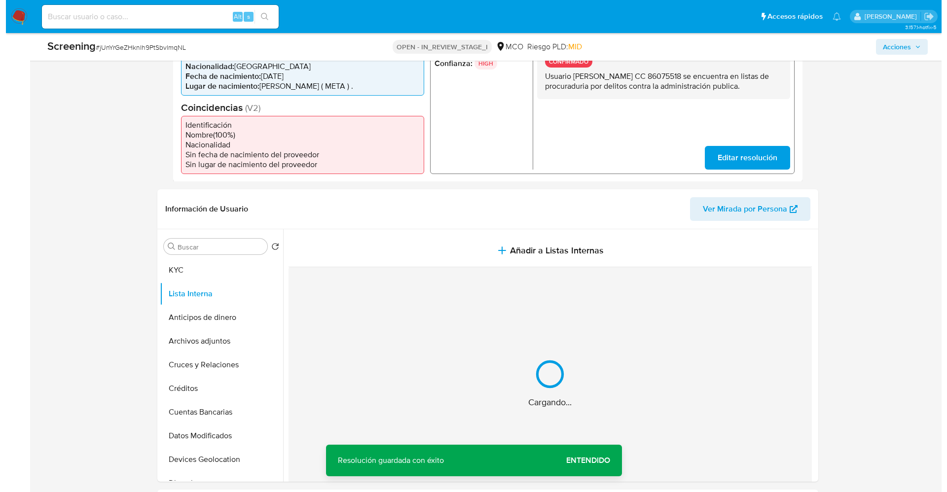
scroll to position [296, 0]
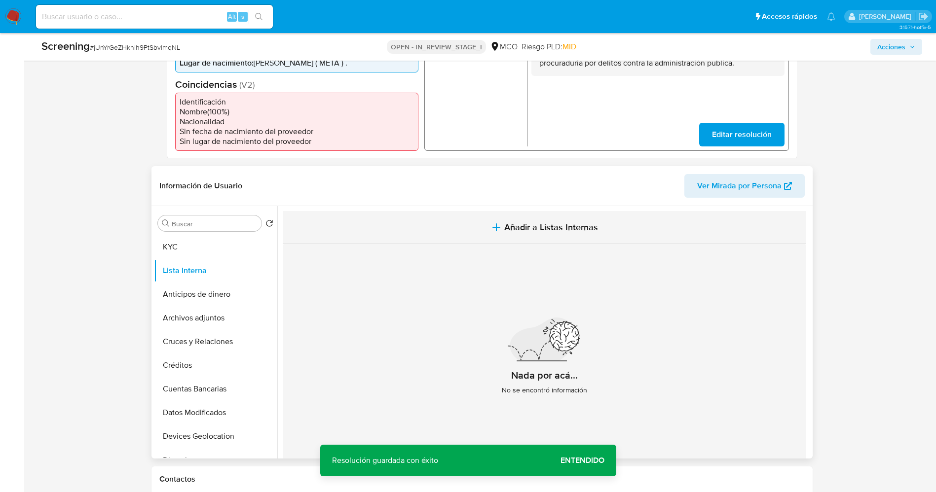
click at [531, 228] on span "Añadir a Listas Internas" at bounding box center [551, 227] width 94 height 11
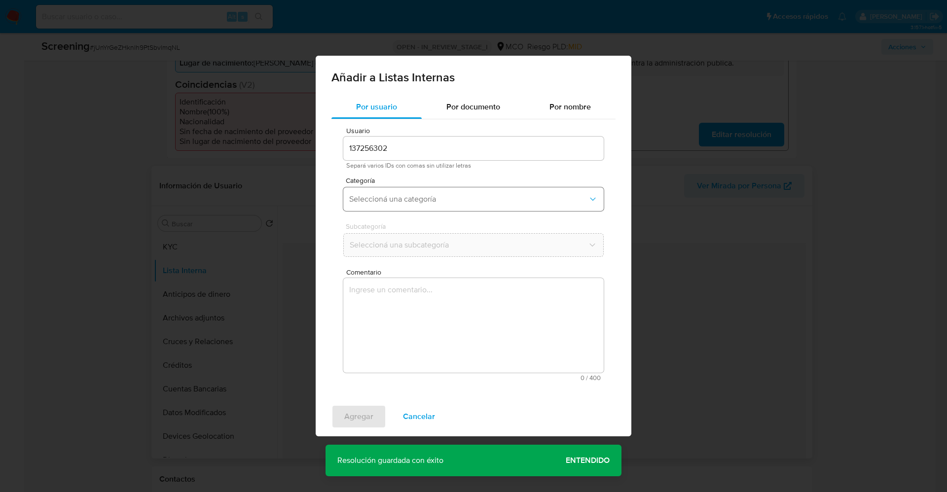
click at [423, 208] on button "Seleccioná una categoría" at bounding box center [473, 199] width 260 height 24
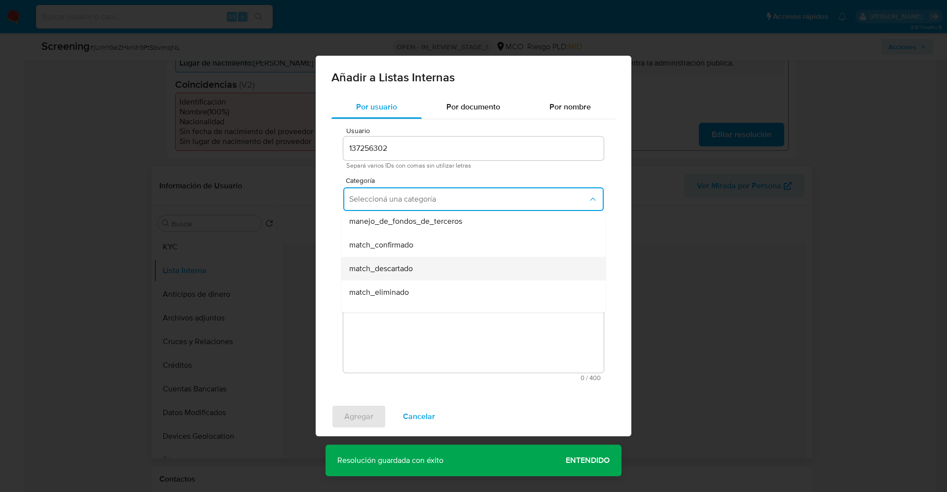
scroll to position [74, 0]
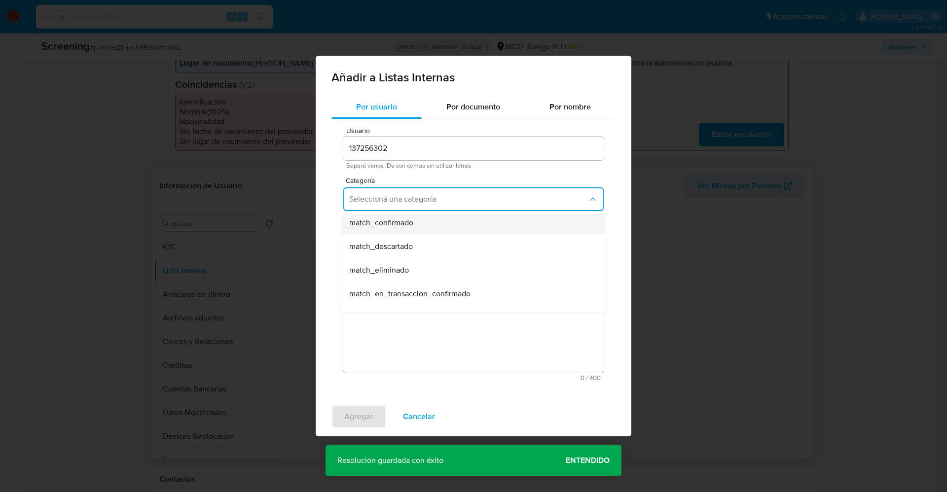
click at [425, 228] on div "match_confirmado" at bounding box center [470, 223] width 243 height 24
click at [425, 243] on span "Seleccioná una subcategoría" at bounding box center [468, 245] width 239 height 10
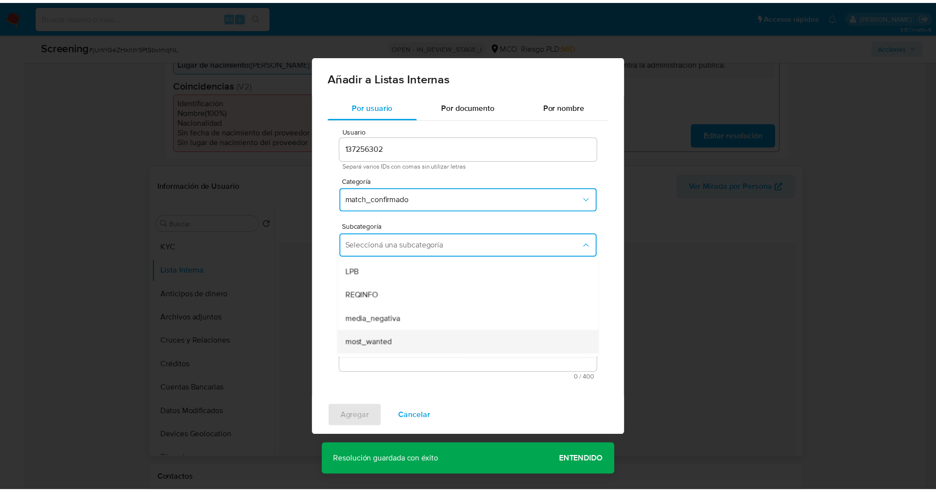
scroll to position [67, 0]
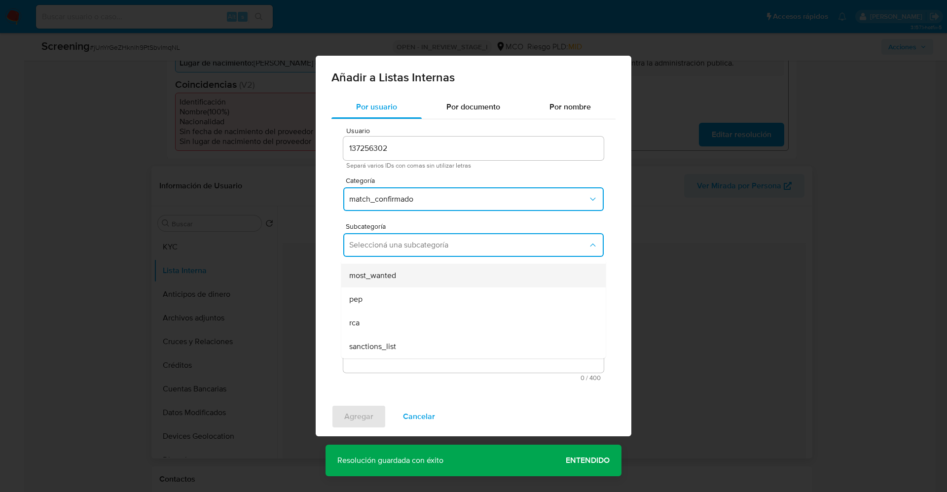
click at [386, 280] on span "most_wanted" at bounding box center [372, 276] width 47 height 10
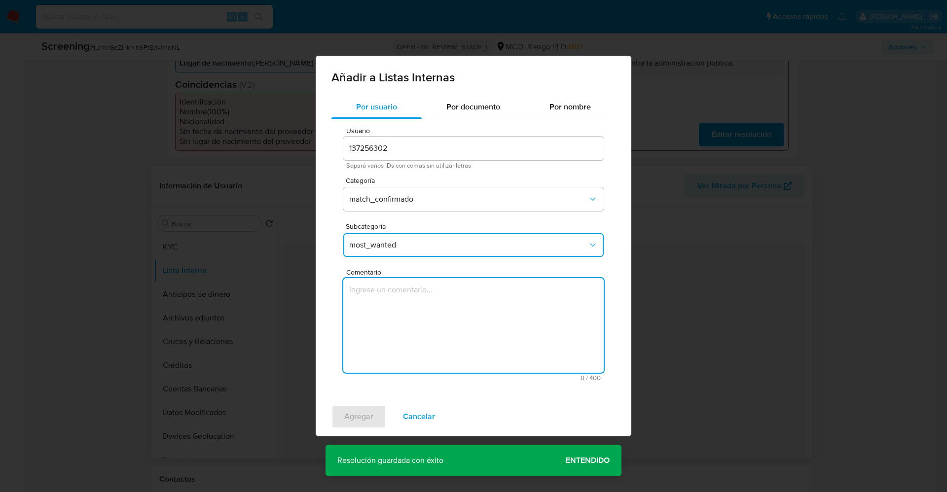
click at [387, 305] on textarea "Comentario" at bounding box center [473, 325] width 260 height 95
type textarea "Usuario Jhoan Manuel Corredor Almanza CC 86075518 se encuentra en listas de pro…"
click at [359, 328] on span "Agregar" at bounding box center [358, 417] width 29 height 22
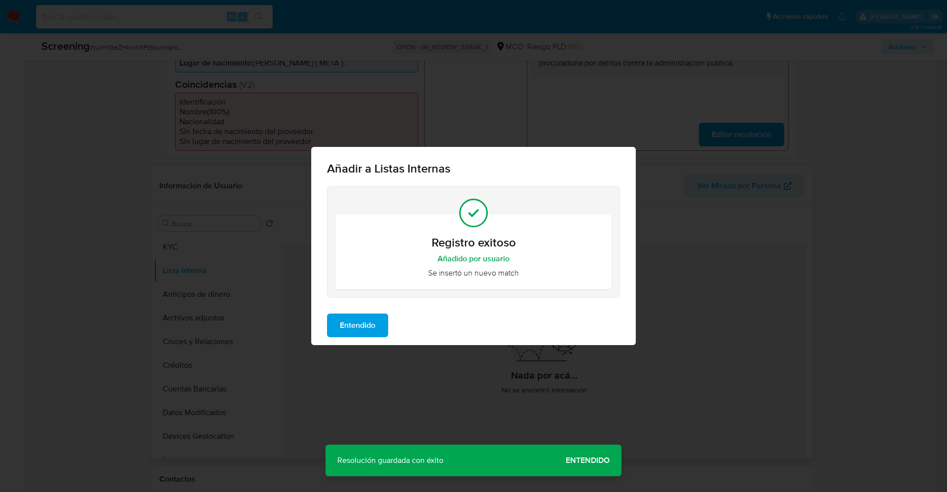
click at [355, 328] on span "Entendido" at bounding box center [358, 326] width 36 height 22
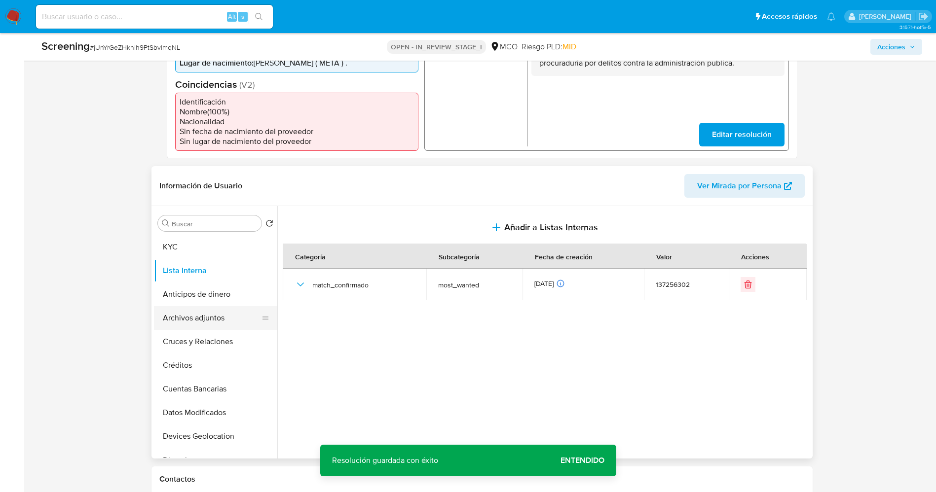
click at [210, 318] on button "Archivos adjuntos" at bounding box center [211, 318] width 115 height 24
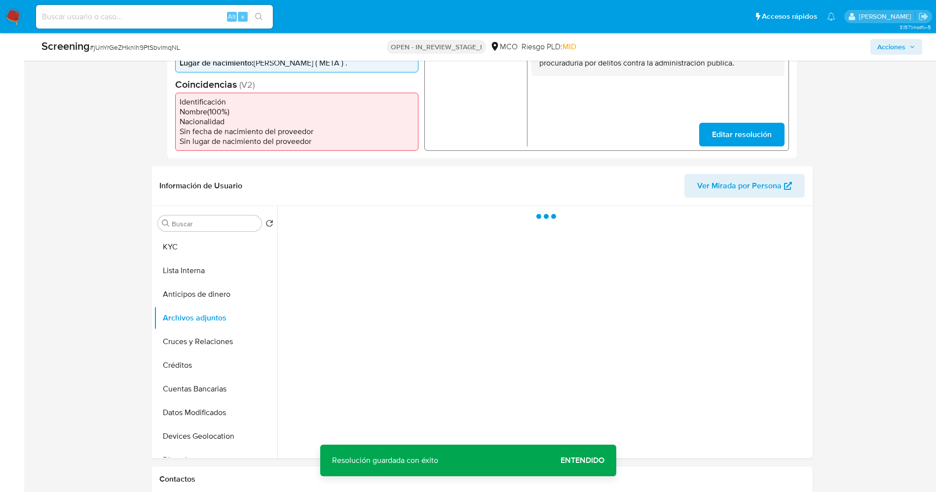
scroll to position [370, 0]
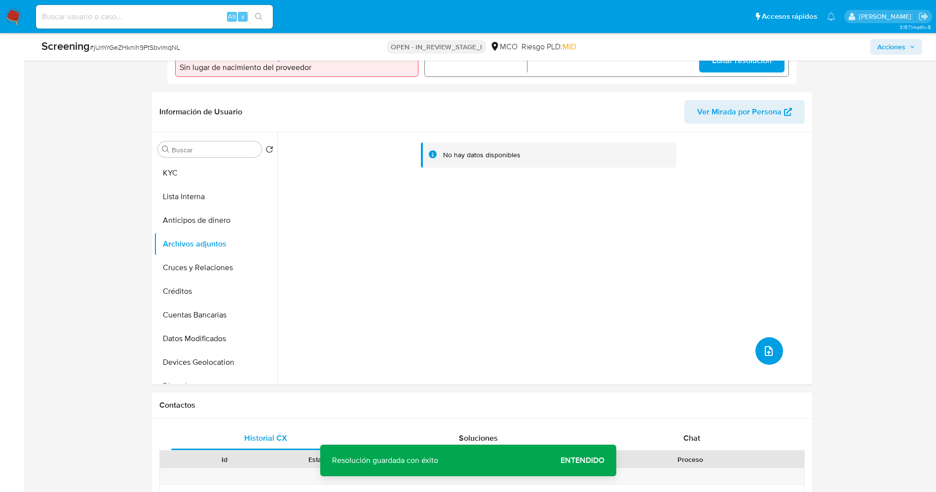
click at [631, 328] on icon "upload-file" at bounding box center [769, 351] width 12 height 12
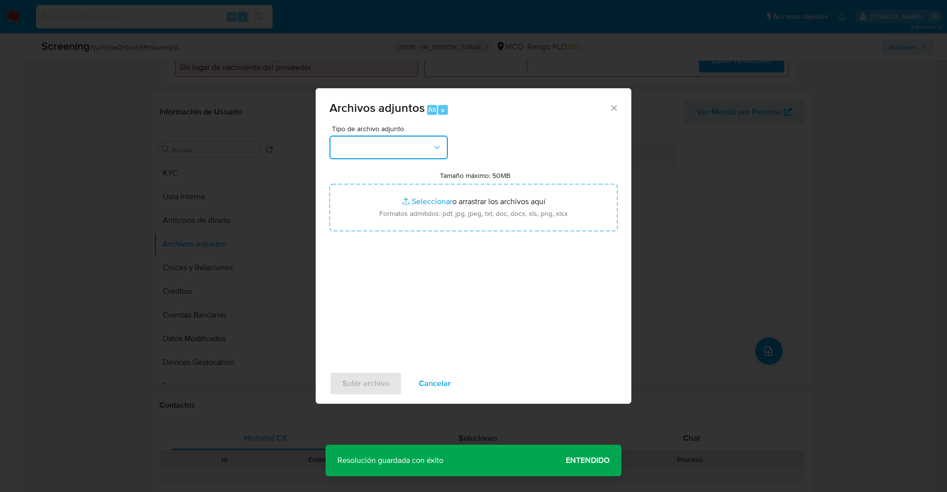
click at [388, 156] on button "button" at bounding box center [389, 148] width 118 height 24
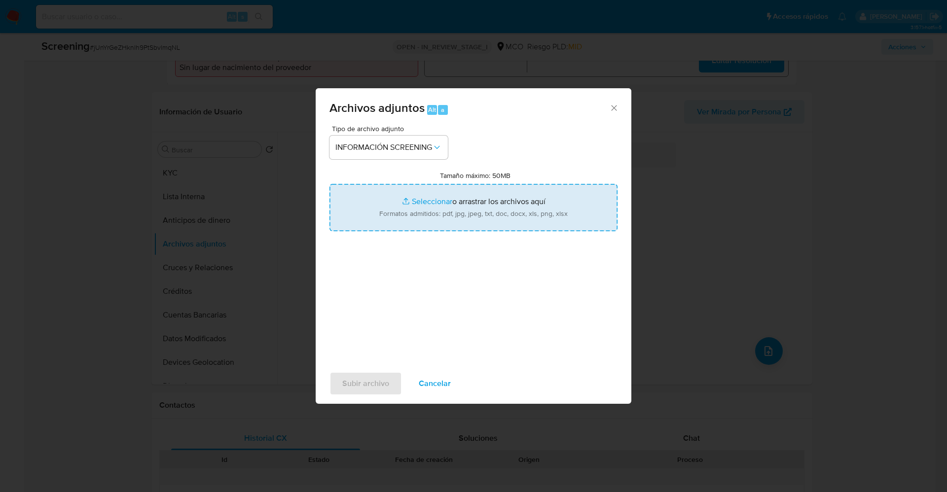
type input "C:\fakepath\_Jhoan Manuel Corredor Almanza_ lavado de dinero - Buscar con Googl…"
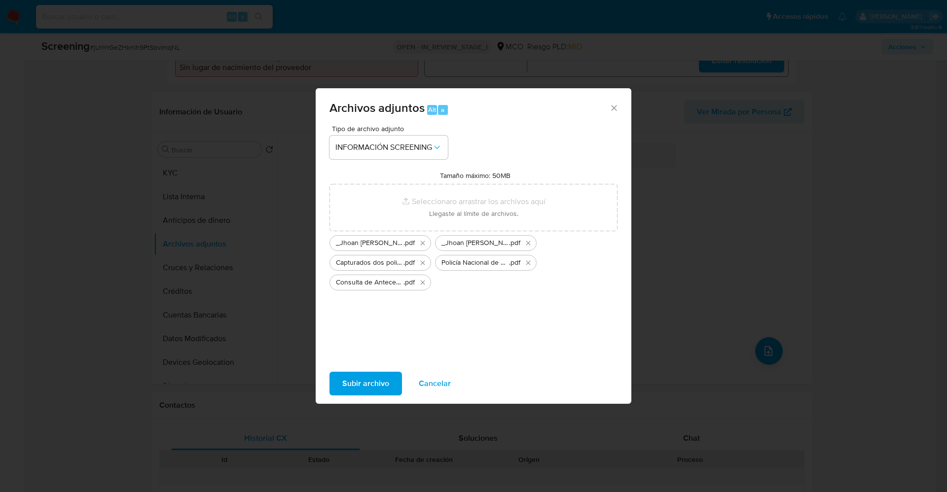
click at [367, 328] on span "Subir archivo" at bounding box center [365, 384] width 47 height 22
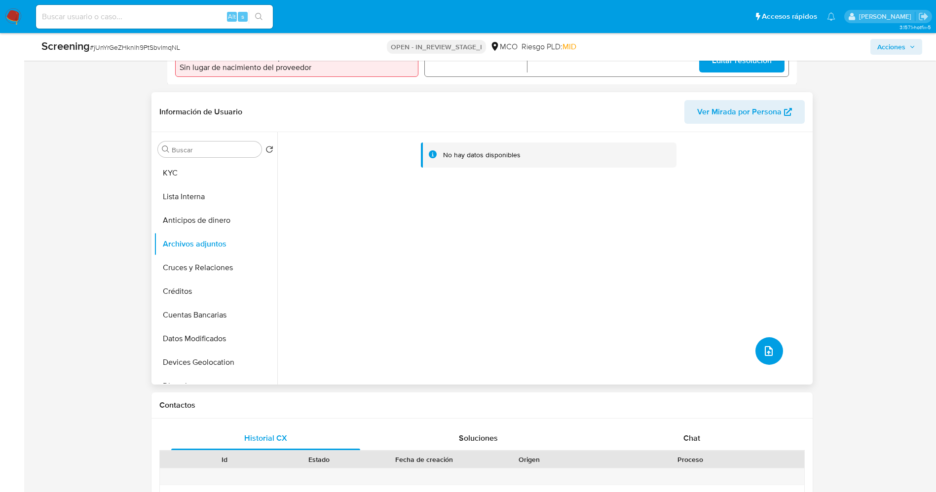
click at [631, 328] on icon "upload-file" at bounding box center [769, 351] width 12 height 12
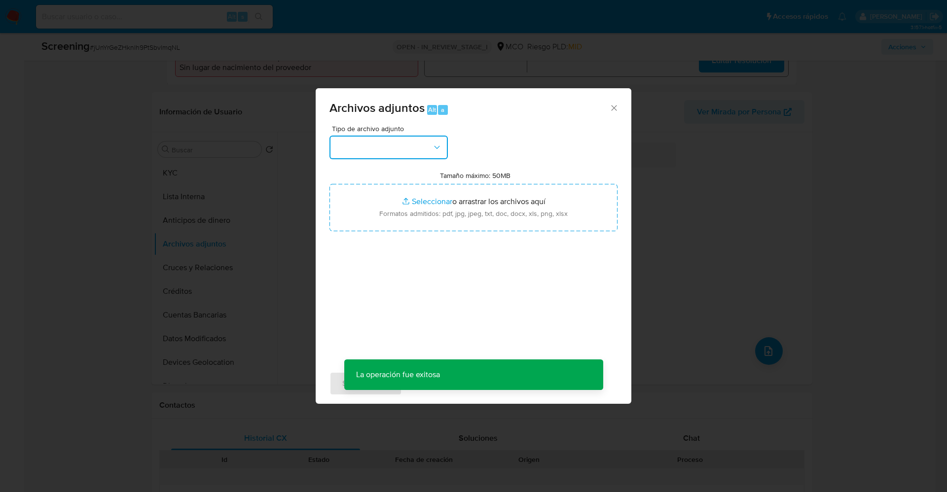
click at [360, 151] on button "button" at bounding box center [389, 148] width 118 height 24
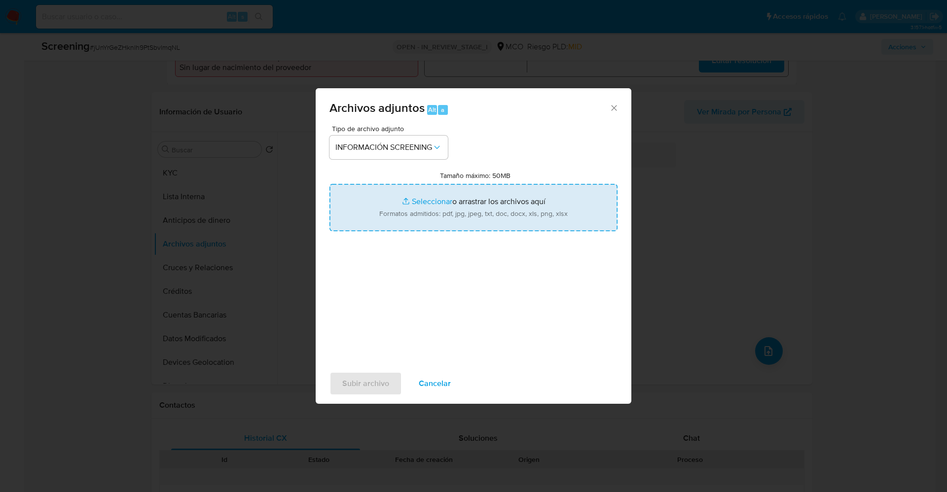
type input "C:\fakepath\86075518.pdf"
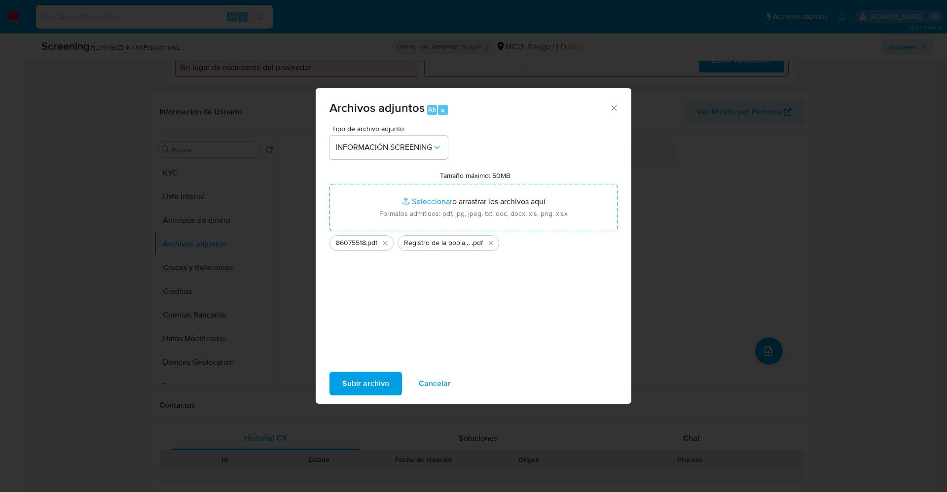
click at [386, 328] on span "Subir archivo" at bounding box center [365, 384] width 47 height 22
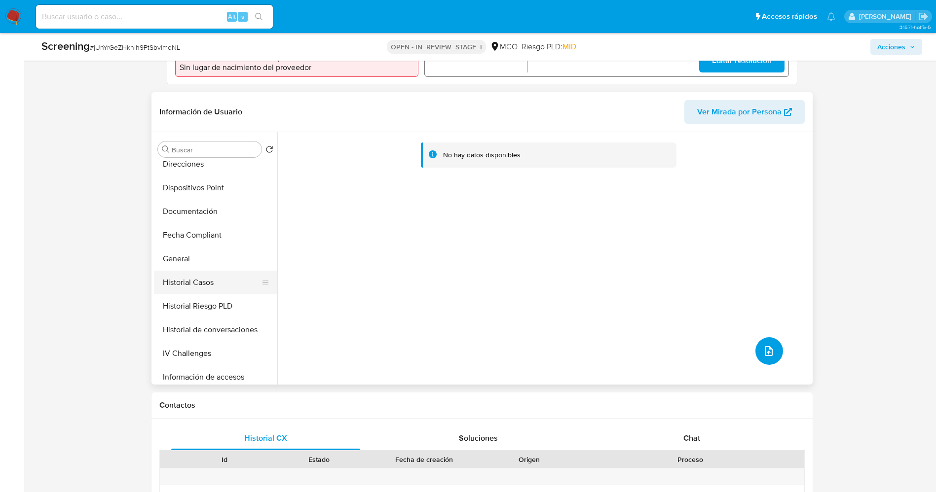
scroll to position [417, 0]
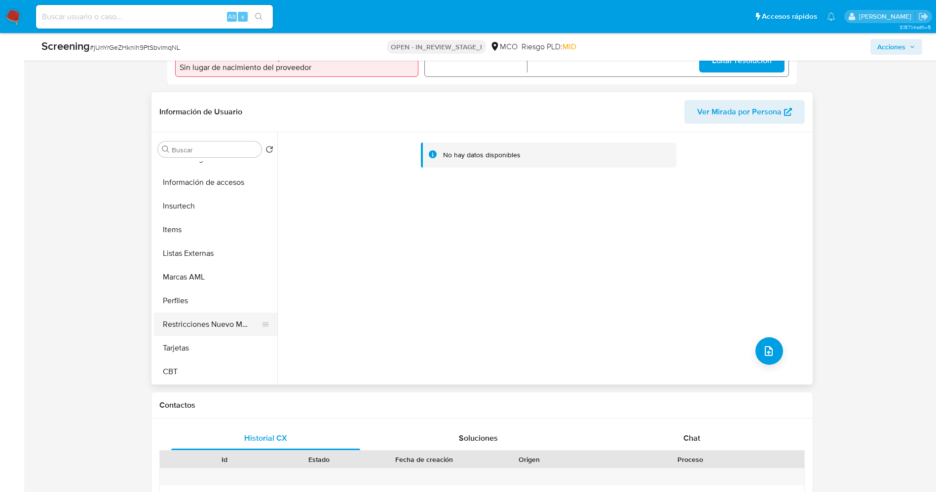
click at [217, 326] on button "Restricciones Nuevo Mundo" at bounding box center [211, 325] width 115 height 24
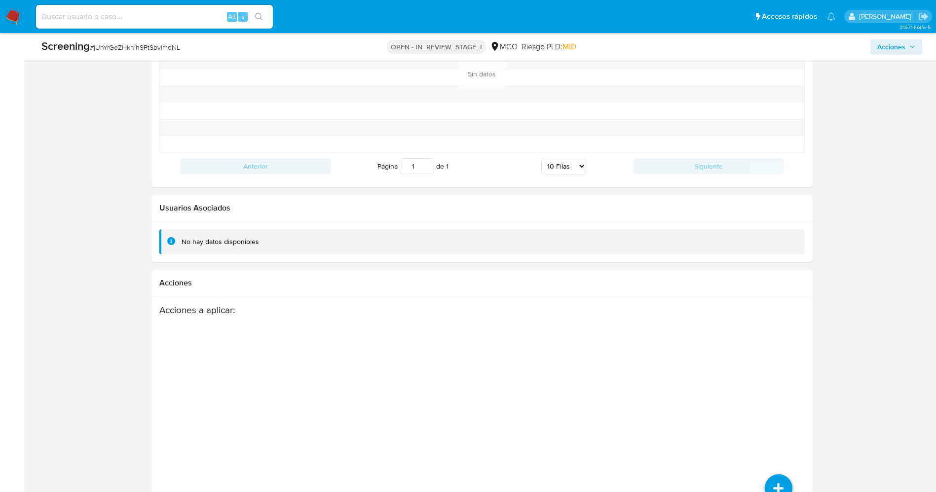
scroll to position [1405, 0]
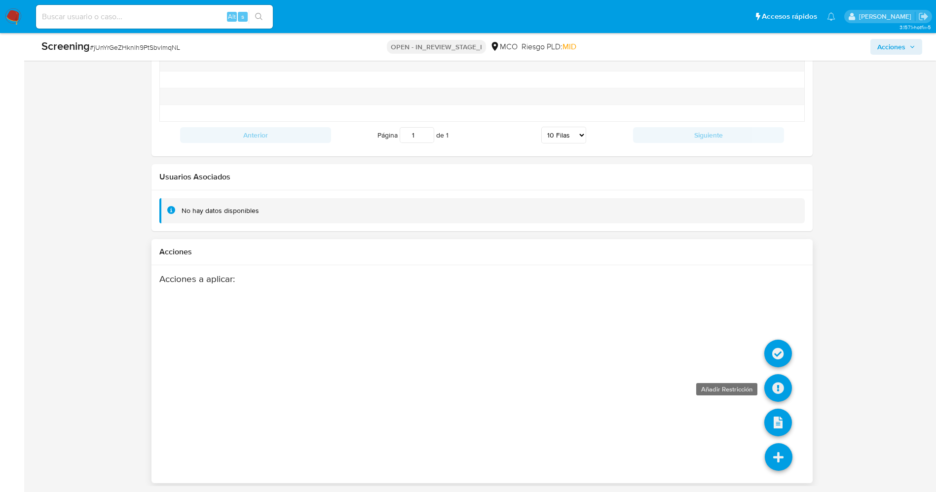
click at [631, 328] on icon at bounding box center [778, 388] width 28 height 28
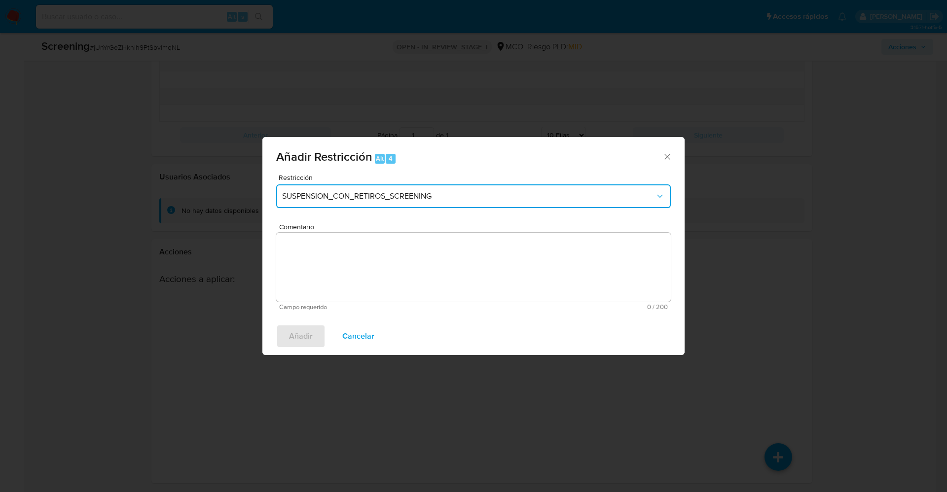
click at [350, 192] on span "SUSPENSION_CON_RETIROS_SCREENING" at bounding box center [468, 196] width 373 height 10
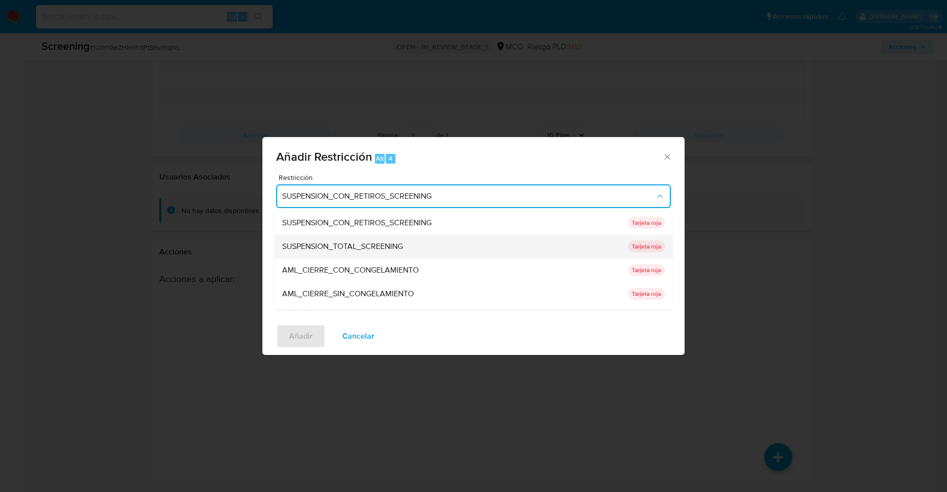
click at [359, 248] on span "SUSPENSION_TOTAL_SCREENING" at bounding box center [342, 247] width 121 height 10
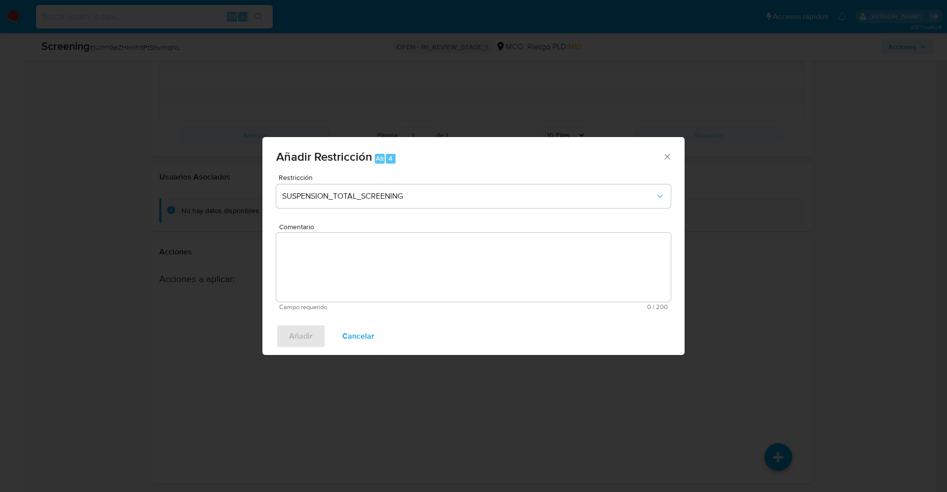
click at [392, 268] on textarea "Comentario" at bounding box center [473, 267] width 395 height 69
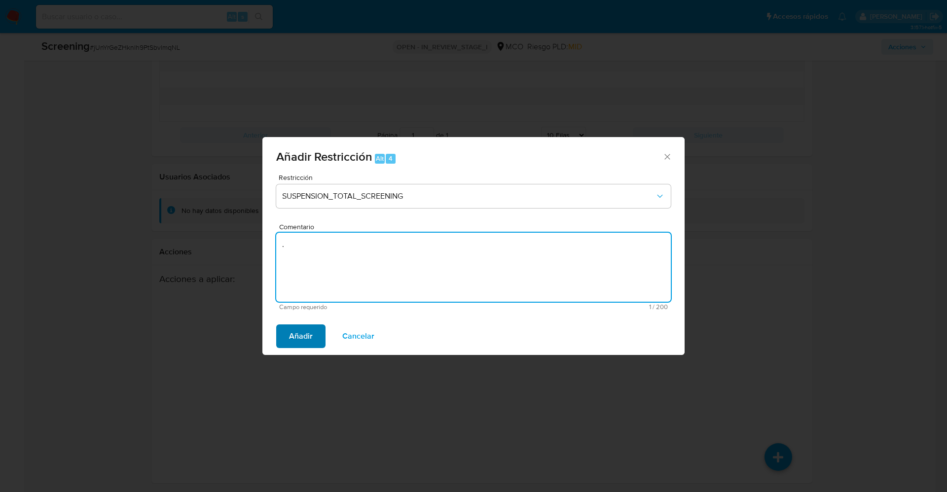
type textarea "."
click at [296, 327] on span "Añadir" at bounding box center [301, 337] width 24 height 22
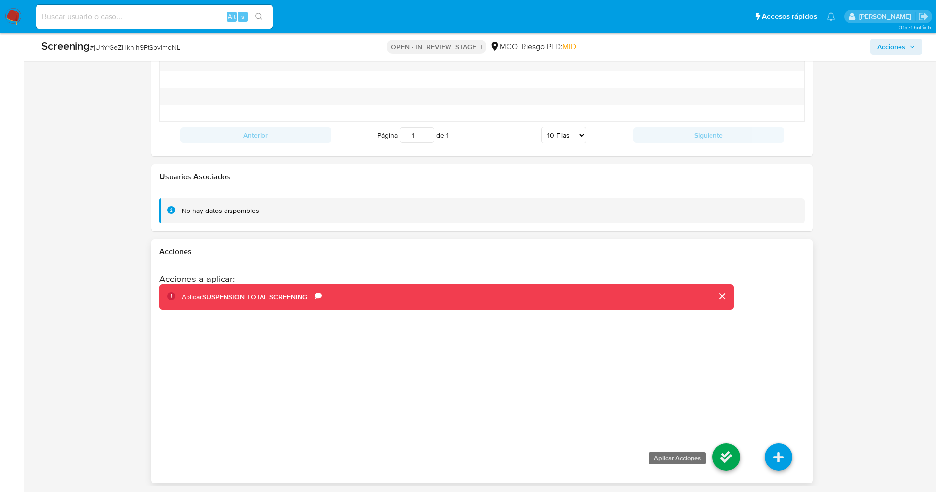
click at [631, 328] on icon at bounding box center [726, 458] width 28 height 28
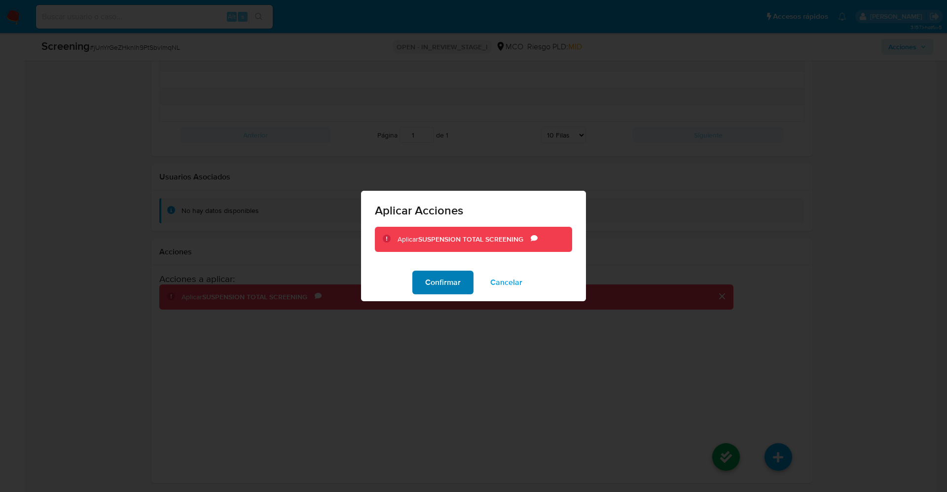
click at [442, 283] on span "Confirmar" at bounding box center [443, 283] width 36 height 22
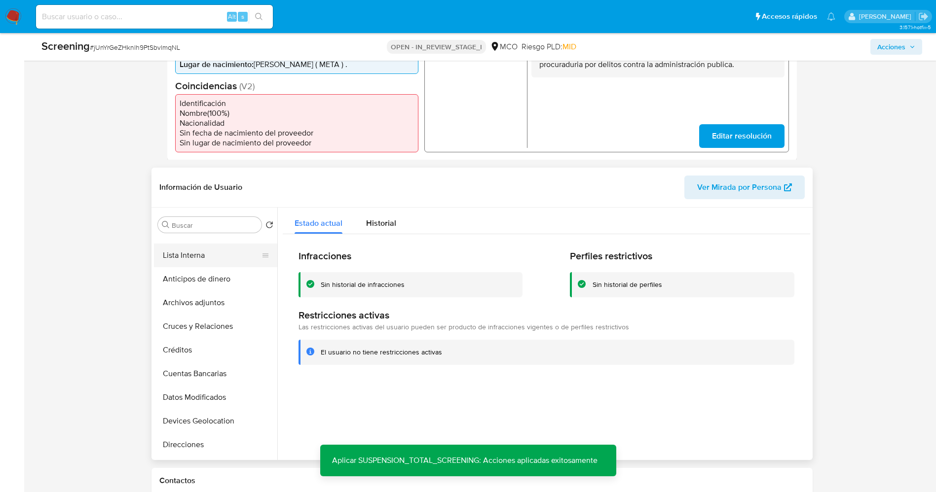
scroll to position [0, 0]
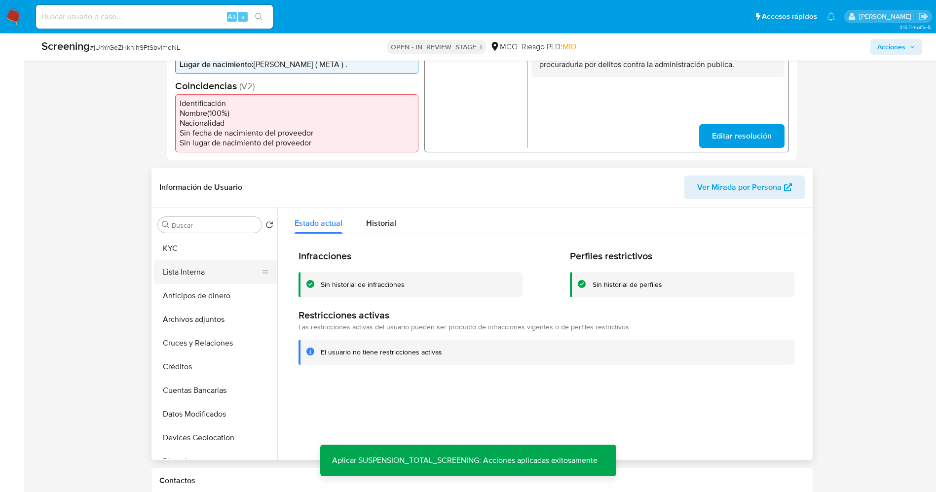
click at [208, 275] on button "Lista Interna" at bounding box center [211, 272] width 115 height 24
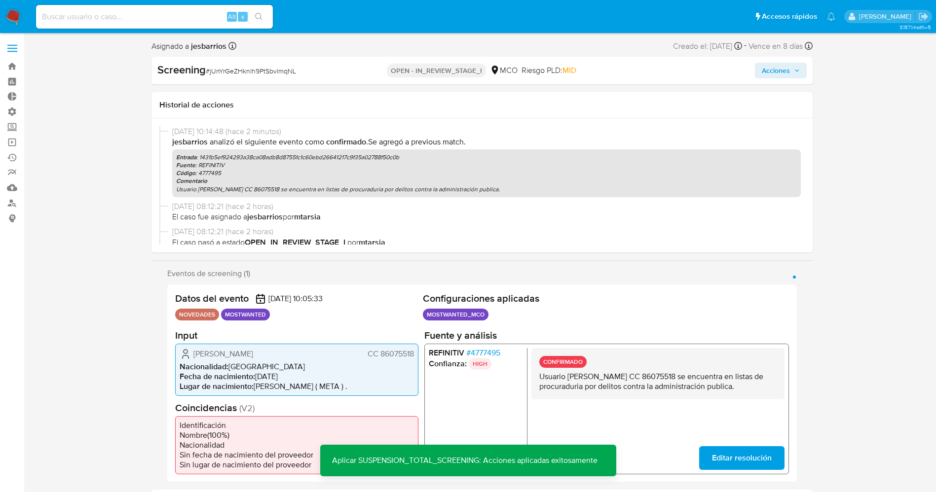
click at [631, 60] on div "Screening # jUnYrGeZHknlh9PtSbvlmqNL OPEN - IN_REVIEW_STAGE_I MCO Riesgo PLD: M…" at bounding box center [481, 71] width 661 height 28
click at [631, 70] on span "Acciones" at bounding box center [776, 71] width 28 height 16
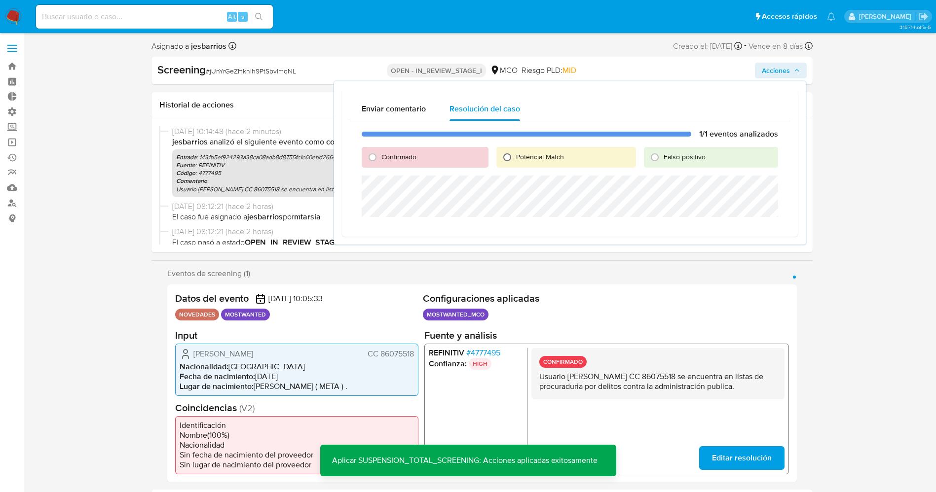
click at [509, 154] on input "Potencial Match" at bounding box center [507, 157] width 16 height 16
radio input "true"
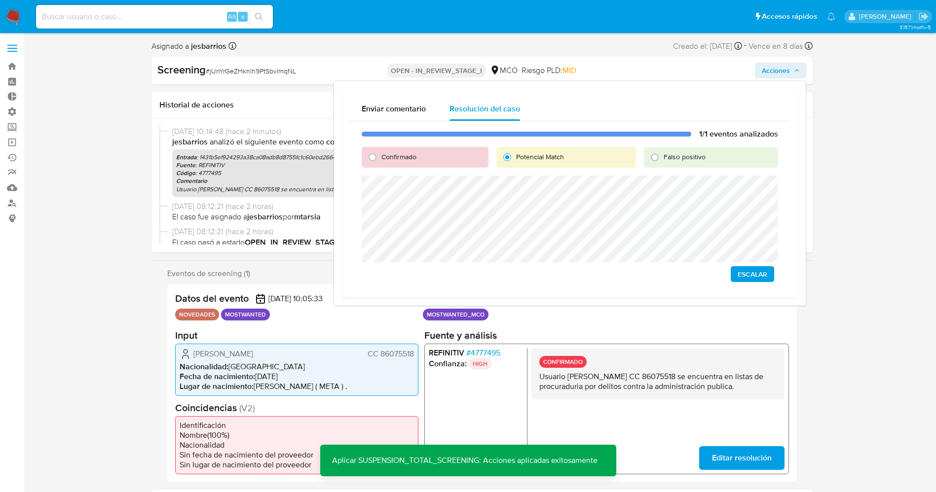
click at [631, 277] on span "Escalar" at bounding box center [753, 274] width 30 height 14
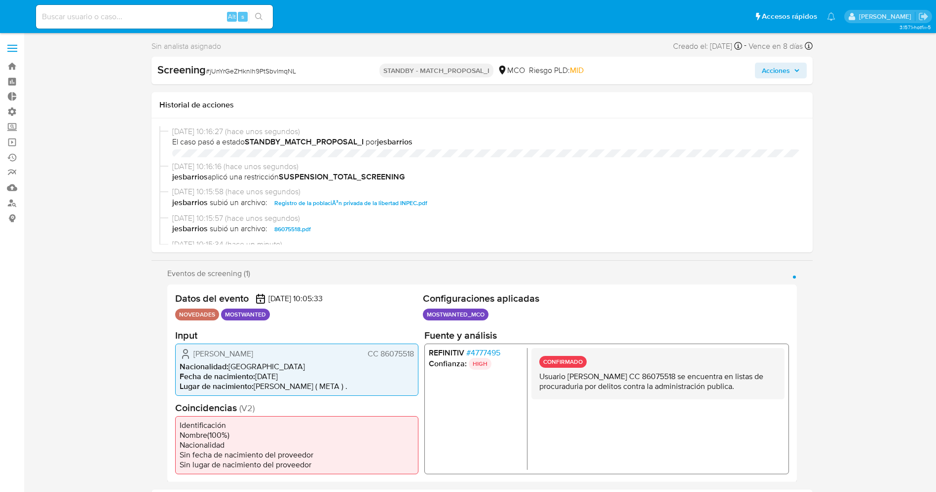
select select "10"
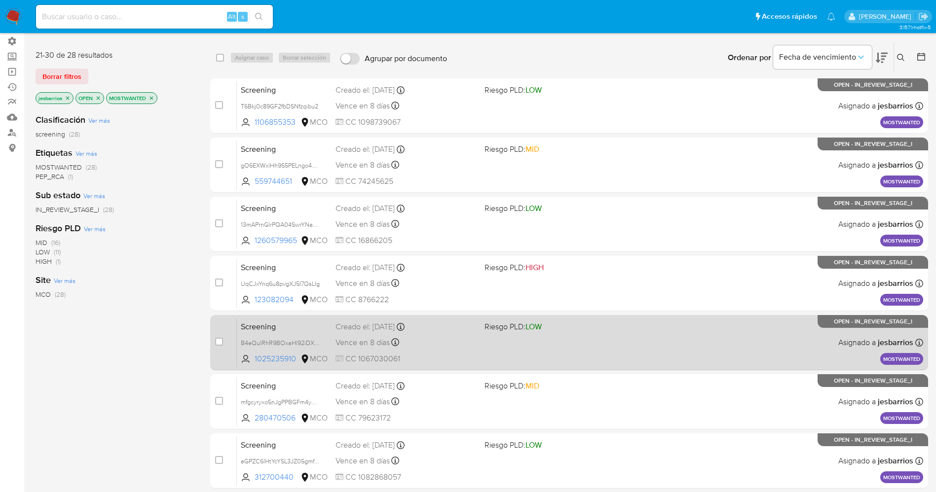
scroll to position [168, 0]
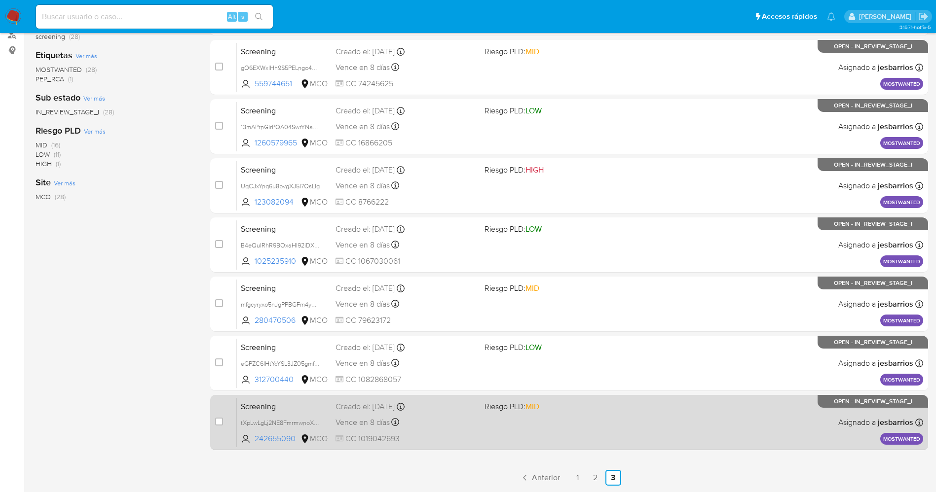
click at [547, 437] on div "Screening tXpLwLgLj2NE8FmrmwnoXXn3 242655090 MCO Riesgo PLD: MID Creado el: [DA…" at bounding box center [580, 423] width 686 height 50
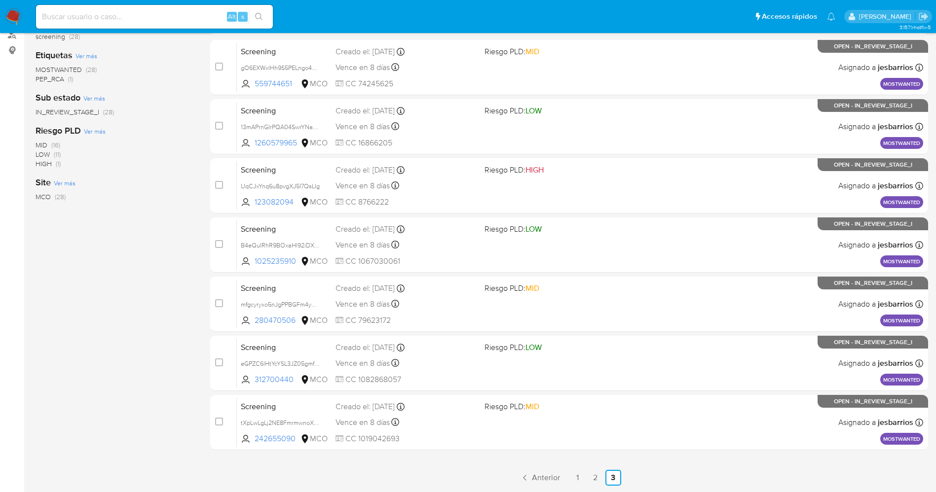
click at [12, 11] on img at bounding box center [13, 16] width 17 height 17
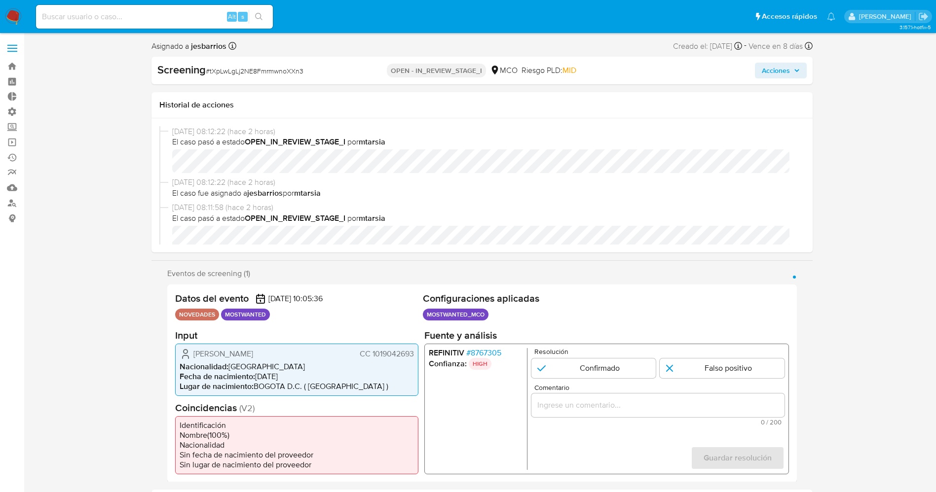
select select "10"
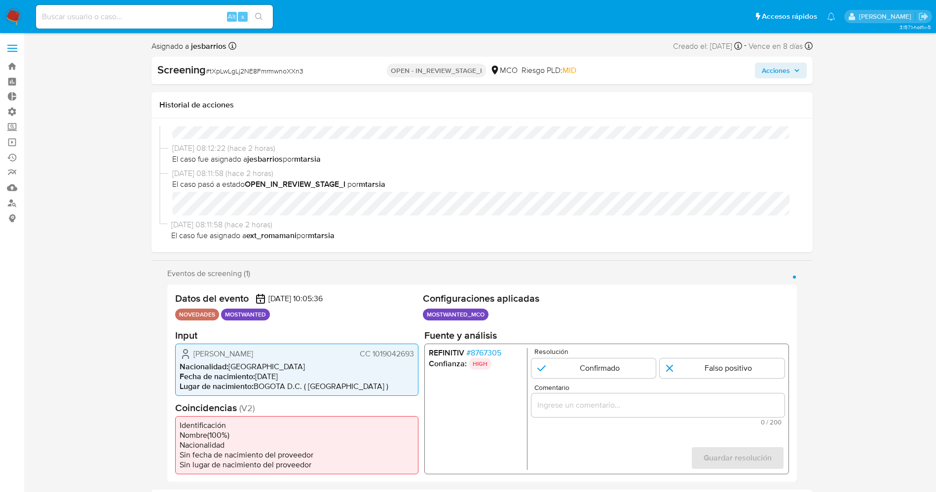
drag, startPoint x: 371, startPoint y: 354, endPoint x: 403, endPoint y: 353, distance: 32.1
click at [417, 353] on div "Michael Jair Franco Hernandez CC 1019042693 Nacionalidad : Colombia Fecha de na…" at bounding box center [296, 369] width 243 height 52
drag, startPoint x: 236, startPoint y: 356, endPoint x: 260, endPoint y: 356, distance: 23.7
click at [253, 356] on span "Michael Jair Franco Hernandez" at bounding box center [223, 354] width 60 height 10
drag, startPoint x: 371, startPoint y: 355, endPoint x: 414, endPoint y: 353, distance: 44.0
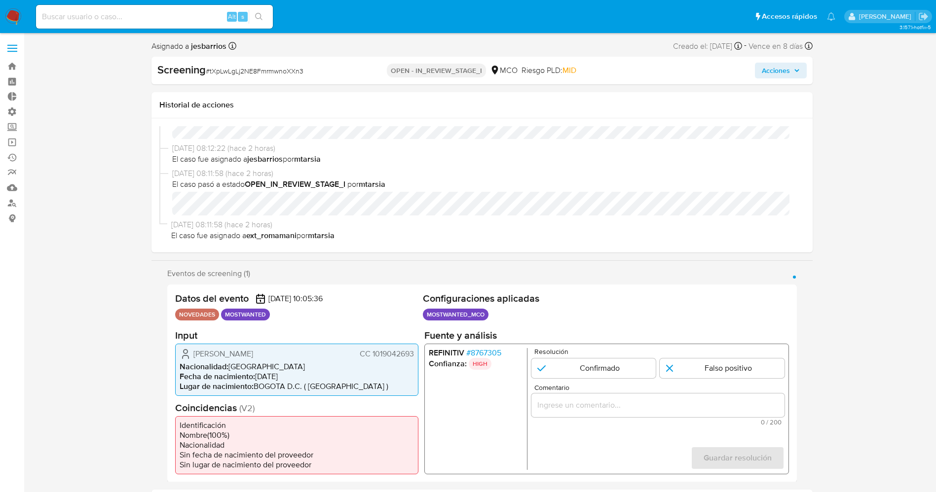
click at [418, 353] on div "Michael Jair Franco Hernandez CC 1019042693 Nacionalidad : Colombia Fecha de na…" at bounding box center [296, 369] width 243 height 52
click at [480, 353] on span "# 8767305" at bounding box center [483, 353] width 35 height 10
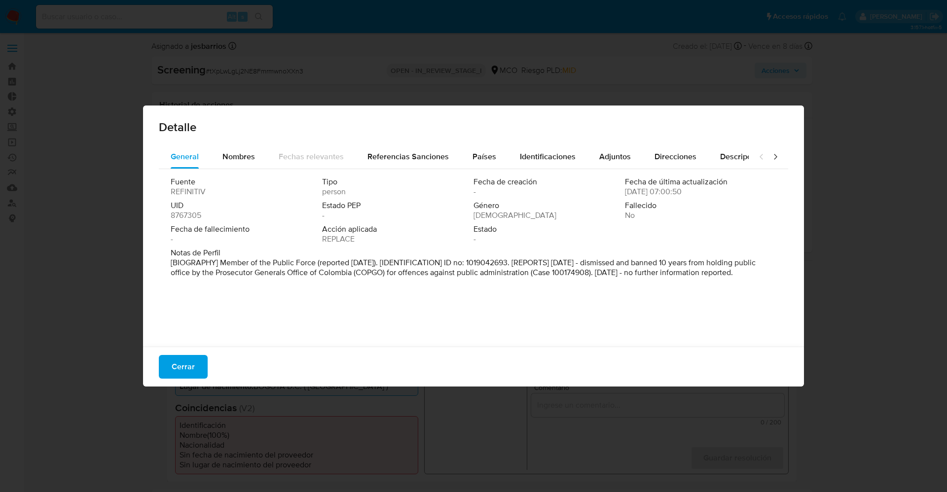
click at [183, 358] on span "Cerrar" at bounding box center [183, 367] width 23 height 22
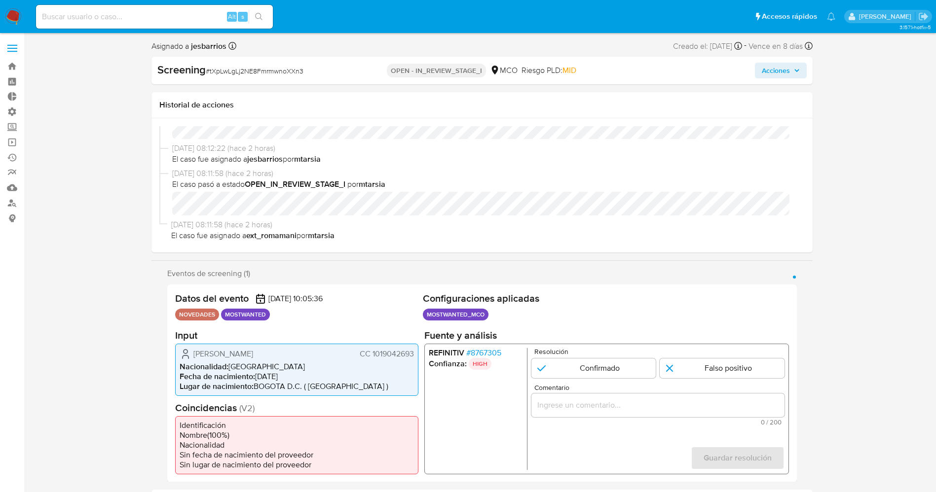
drag, startPoint x: 194, startPoint y: 351, endPoint x: 296, endPoint y: 352, distance: 102.1
click at [314, 351] on div "Michael Jair Franco Hernandez CC 1019042693" at bounding box center [297, 354] width 234 height 12
drag, startPoint x: 363, startPoint y: 363, endPoint x: 270, endPoint y: 364, distance: 92.8
click at [363, 363] on li "Nacionalidad : Colombia" at bounding box center [297, 367] width 234 height 10
drag, startPoint x: 192, startPoint y: 355, endPoint x: 415, endPoint y: 364, distance: 223.2
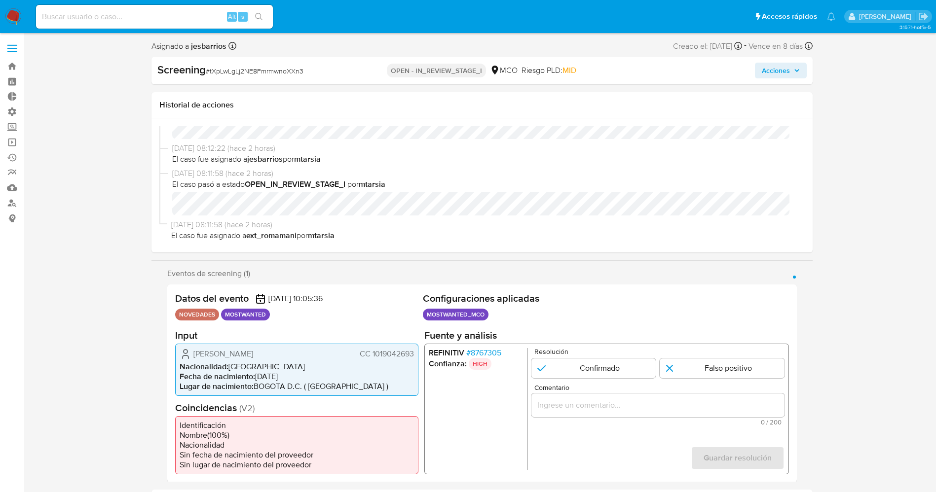
click at [415, 364] on div "Michael Jair Franco Hernandez CC 1019042693 Nacionalidad : Colombia Fecha de na…" at bounding box center [296, 369] width 243 height 52
click at [253, 349] on span "[PERSON_NAME]" at bounding box center [223, 354] width 60 height 10
drag, startPoint x: 189, startPoint y: 354, endPoint x: 416, endPoint y: 355, distance: 226.5
click at [416, 355] on div "Michael Jair Franco Hernandez CC 1019042693 Nacionalidad : Colombia Fecha de na…" at bounding box center [296, 369] width 243 height 52
click at [588, 378] on form "Resolución Confirmado Falso positivo Comentario 0 / 200 200 caracteres restante…" at bounding box center [657, 409] width 253 height 122
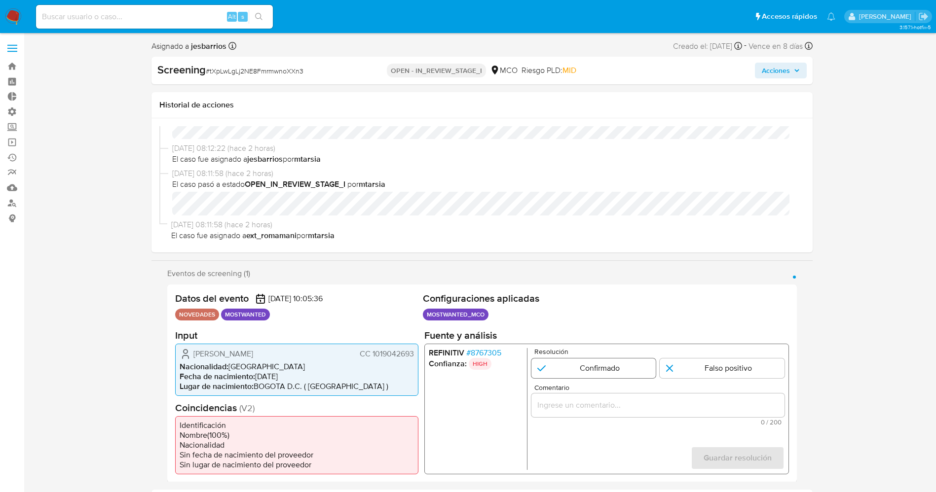
click at [588, 375] on input "1 de 1" at bounding box center [593, 368] width 125 height 20
radio input "true"
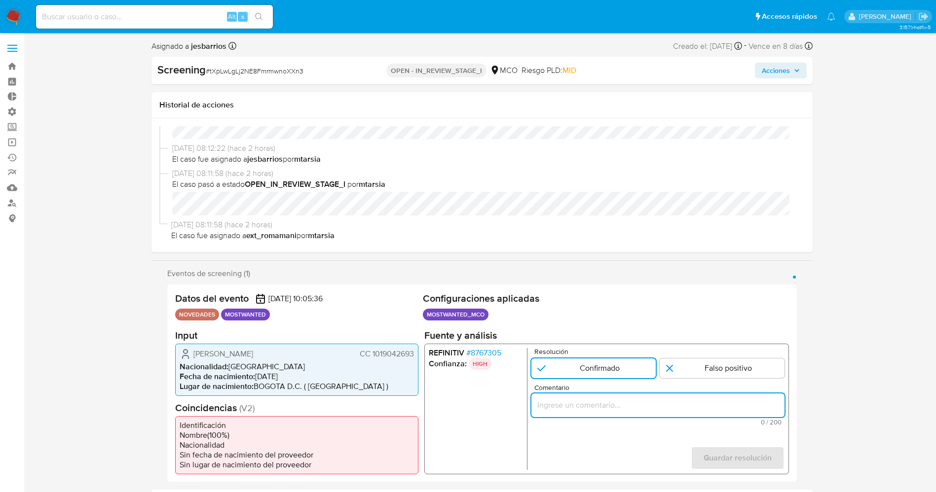
click at [592, 408] on input "Comentario" at bounding box center [657, 405] width 253 height 13
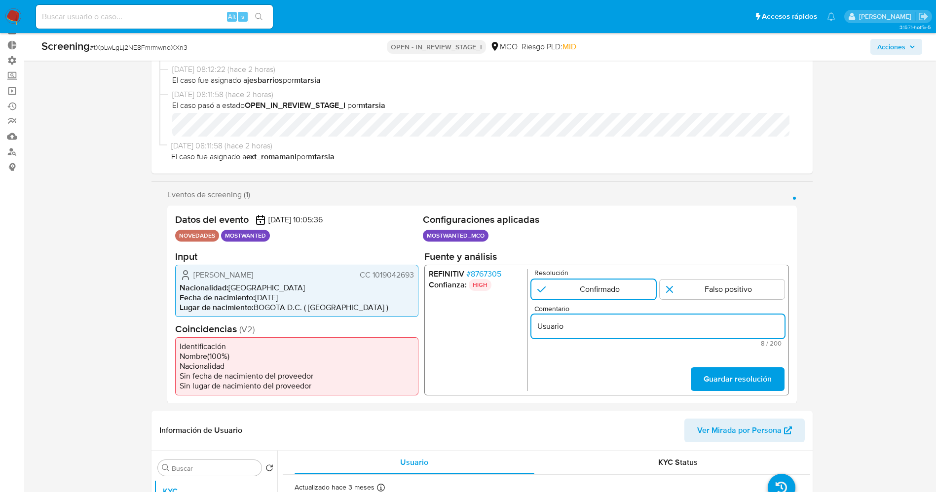
scroll to position [74, 0]
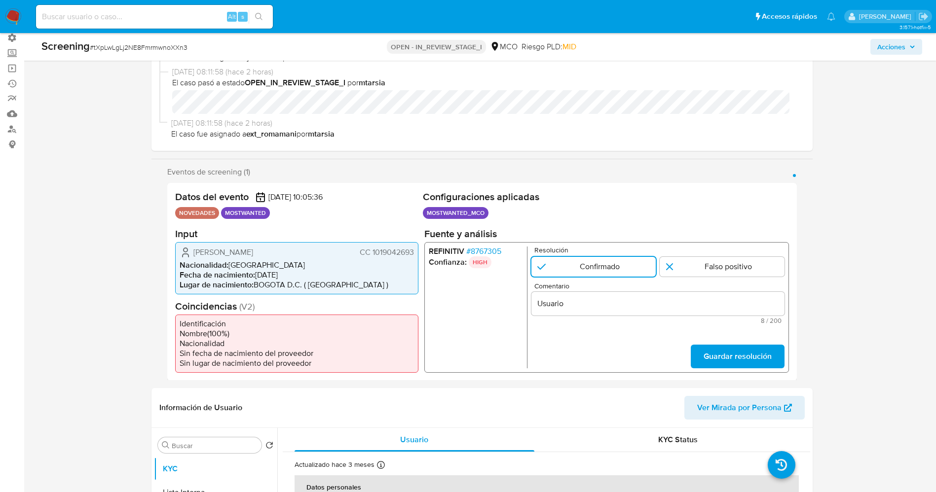
drag, startPoint x: 307, startPoint y: 259, endPoint x: 405, endPoint y: 254, distance: 98.3
click at [408, 252] on div "Michael Jair Franco Hernandez CC 1019042693" at bounding box center [297, 252] width 234 height 12
click at [620, 309] on input "Usuario" at bounding box center [657, 303] width 253 height 13
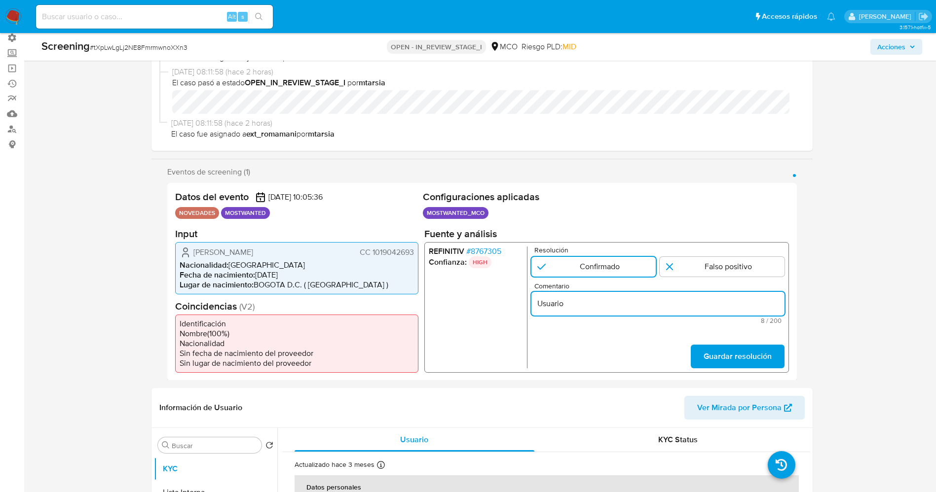
paste input "Michael Jair Franco Hernandez CC 101904269"
type input "Usuario Michael Jair Franco Hernandez CC 101904269 se encuentra en listas de pr…"
click at [771, 362] on span "Guardar resolución" at bounding box center [737, 356] width 68 height 22
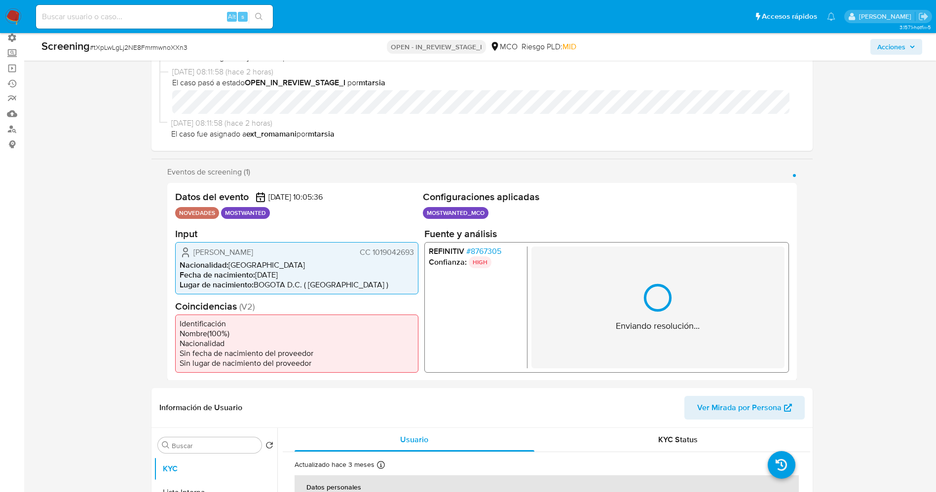
scroll to position [109, 0]
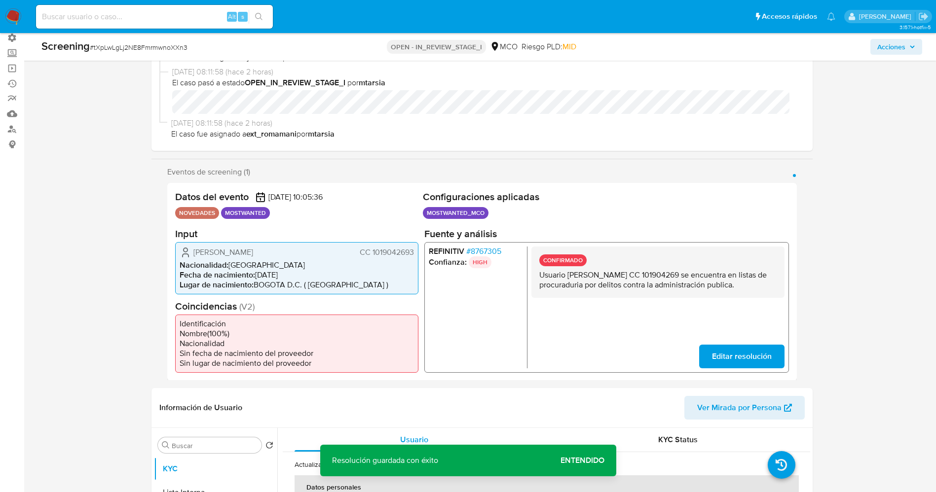
drag, startPoint x: 582, startPoint y: 275, endPoint x: 742, endPoint y: 280, distance: 159.9
click at [782, 297] on div "CONFIRMADO Usuario Michael Jair Franco Hernandez CC 101904269 se encuentra en l…" at bounding box center [657, 271] width 253 height 51
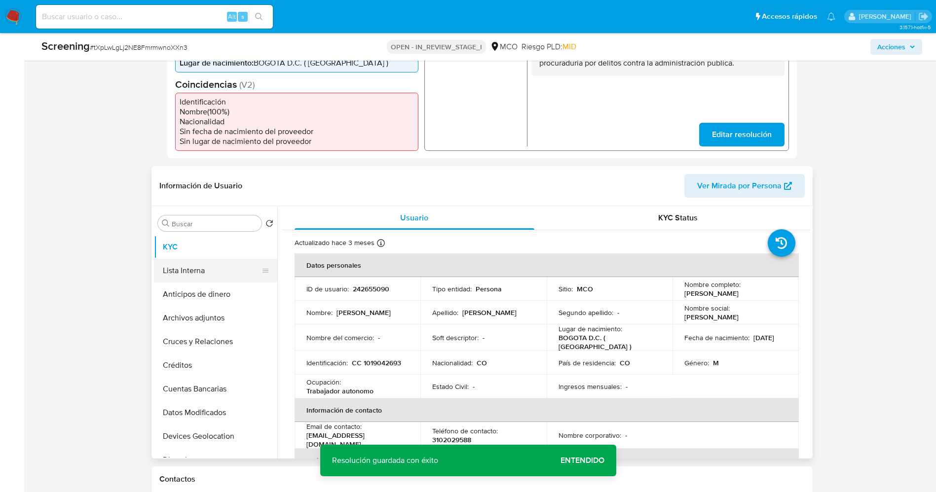
click at [195, 271] on button "Lista Interna" at bounding box center [211, 271] width 115 height 24
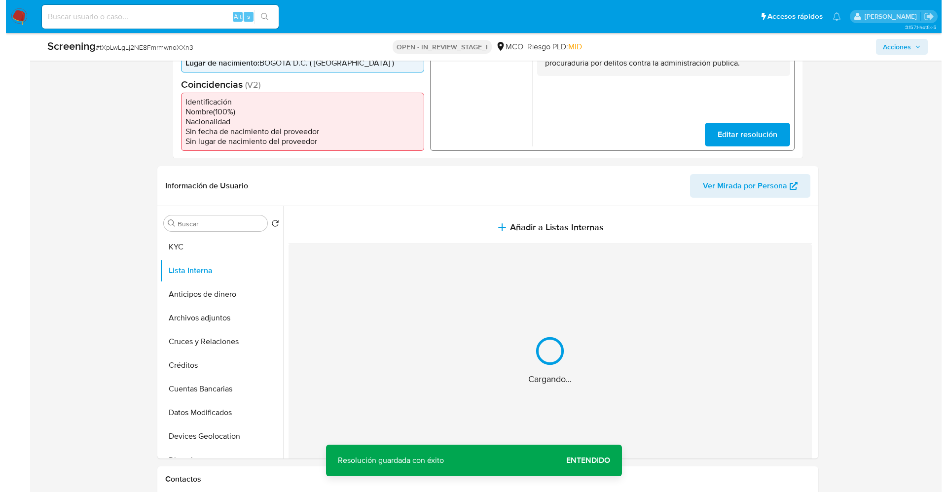
scroll to position [370, 0]
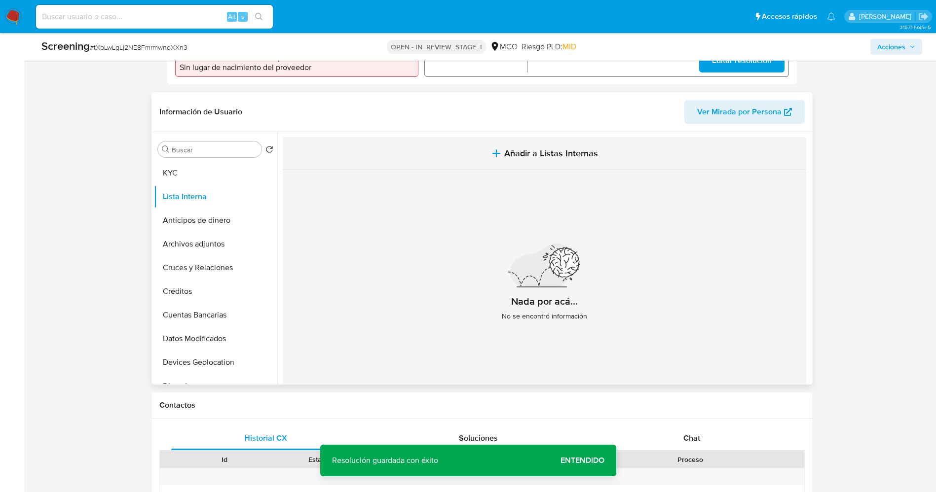
click at [532, 155] on span "Añadir a Listas Internas" at bounding box center [551, 153] width 94 height 11
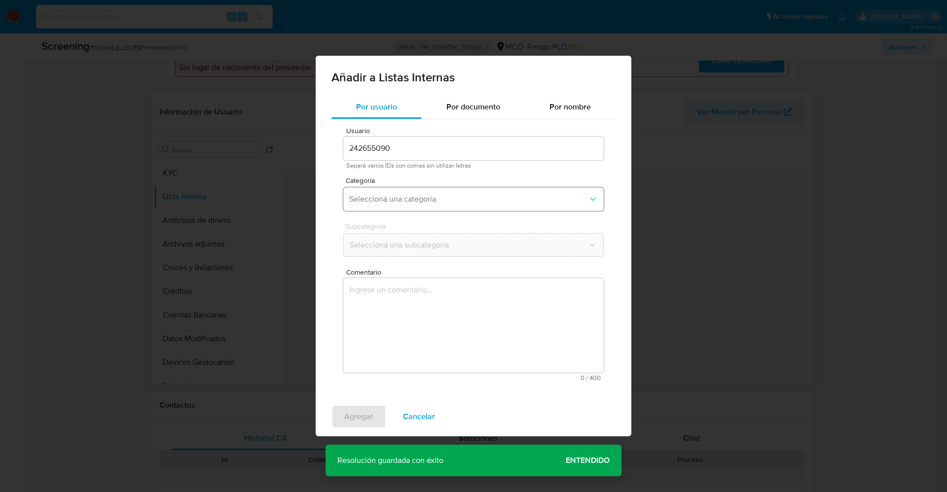
click at [423, 203] on span "Seleccioná una categoría" at bounding box center [468, 199] width 239 height 10
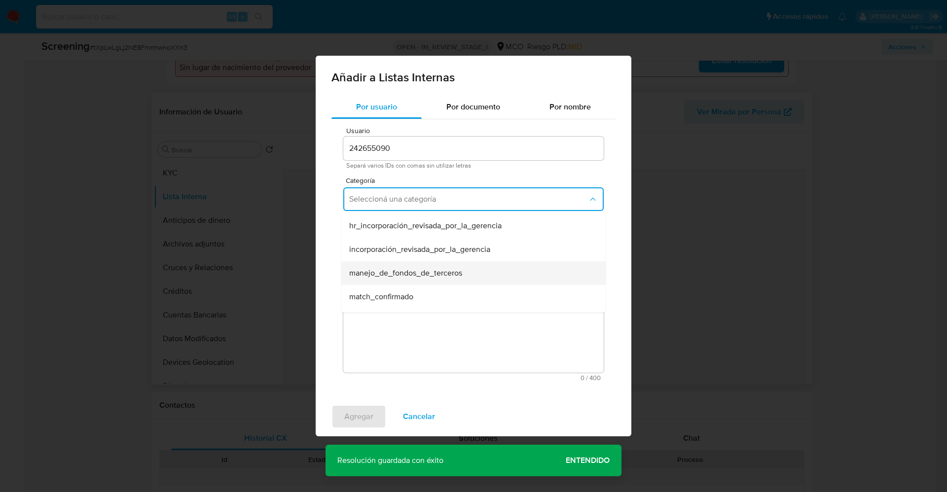
scroll to position [74, 0]
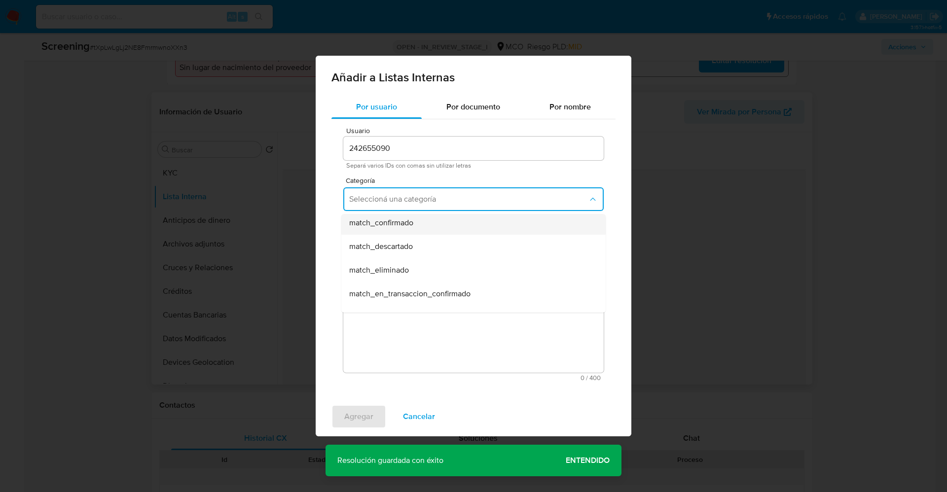
click at [422, 223] on div "match_confirmado" at bounding box center [470, 223] width 243 height 24
click at [422, 241] on span "Seleccioná una subcategoría" at bounding box center [468, 245] width 239 height 10
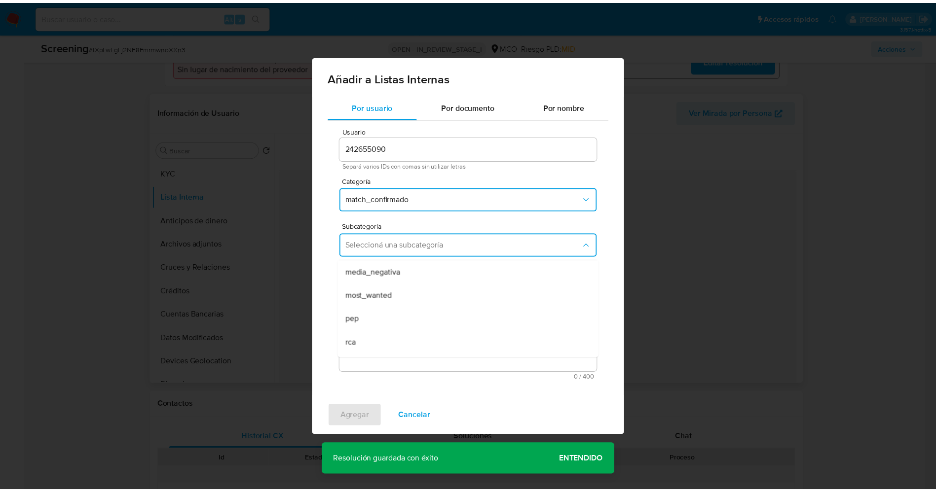
scroll to position [67, 0]
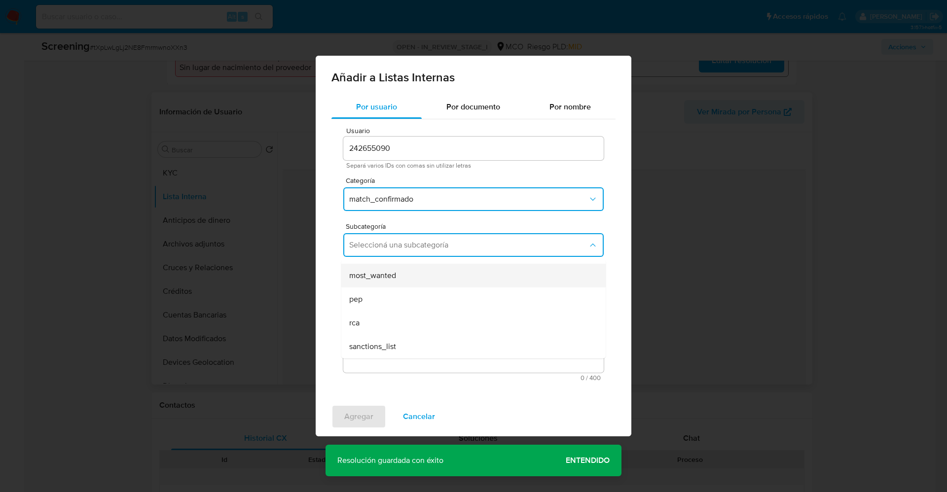
click at [417, 278] on div "most_wanted" at bounding box center [470, 276] width 243 height 24
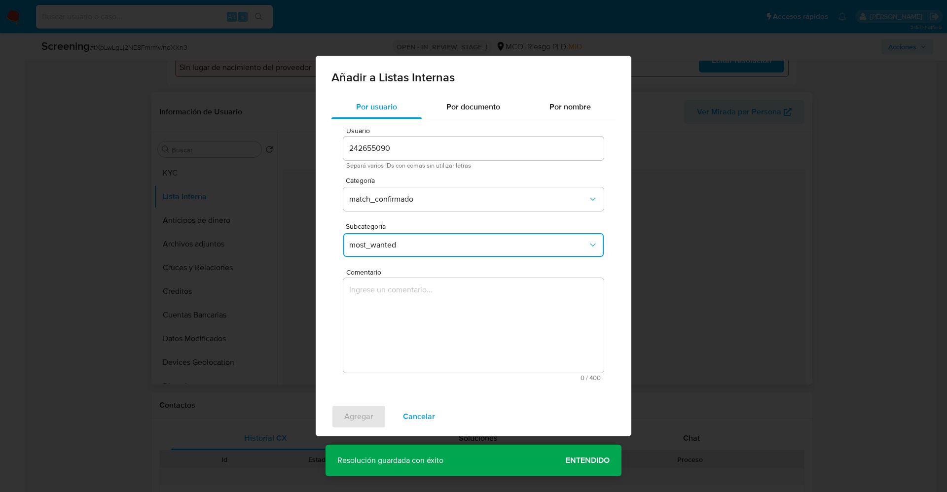
click at [415, 308] on textarea "Comentario" at bounding box center [473, 325] width 260 height 95
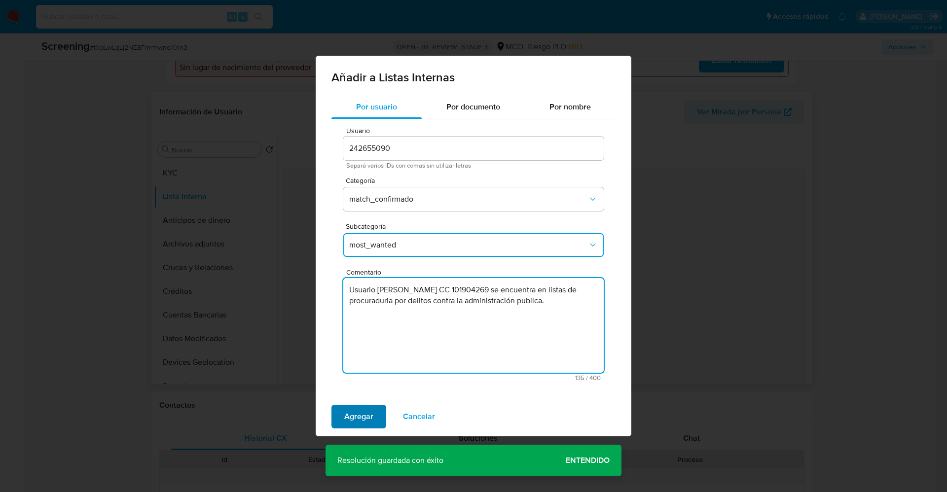
type textarea "Usuario Michael Jair Franco Hernandez CC 101904269 se encuentra en listas de pr…"
click at [375, 412] on button "Agregar" at bounding box center [359, 417] width 55 height 24
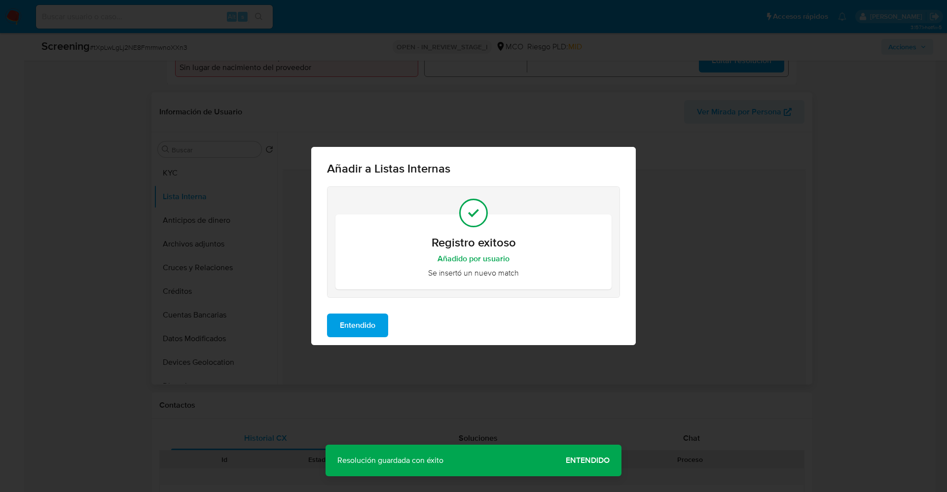
click at [356, 322] on span "Entendido" at bounding box center [358, 326] width 36 height 22
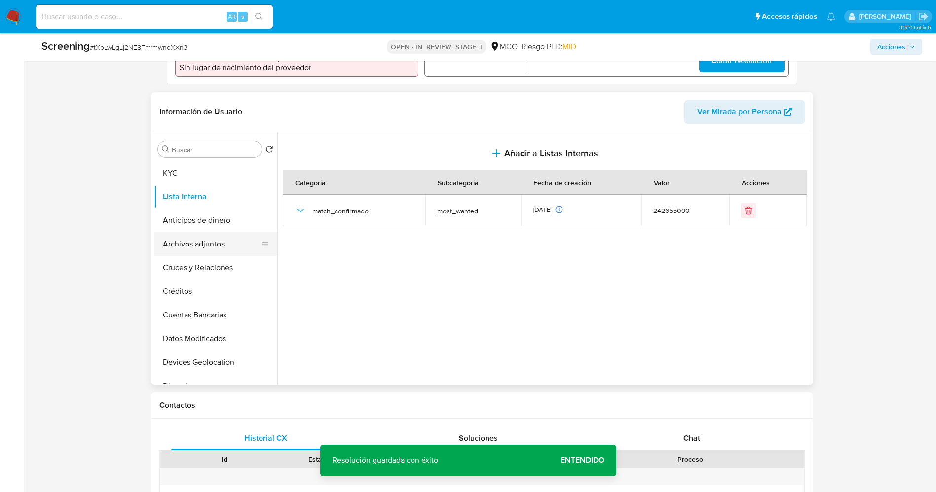
click at [195, 253] on button "Archivos adjuntos" at bounding box center [211, 244] width 115 height 24
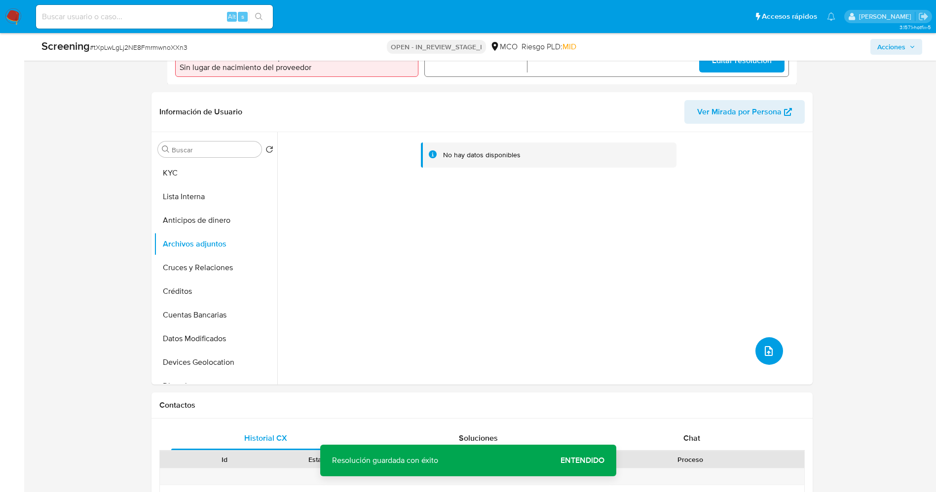
click at [763, 353] on icon "upload-file" at bounding box center [769, 351] width 12 height 12
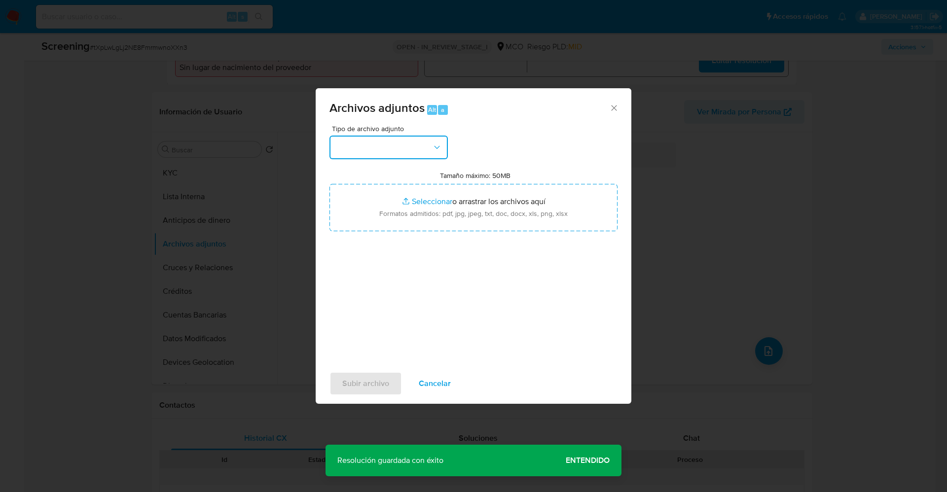
click at [408, 146] on button "button" at bounding box center [389, 148] width 118 height 24
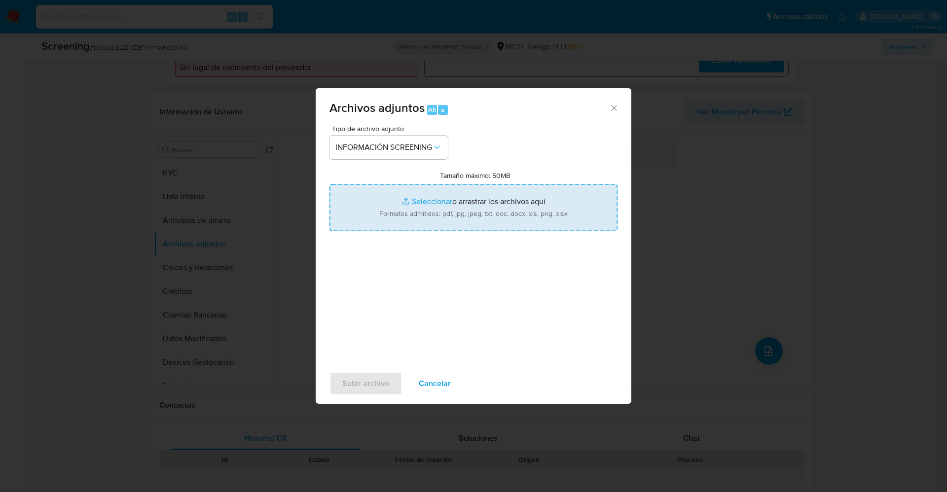
type input "C:\fakepath\_Michael Jair Franco Hernandez_ LAVADO DE DINERO - Buscar con Googl…"
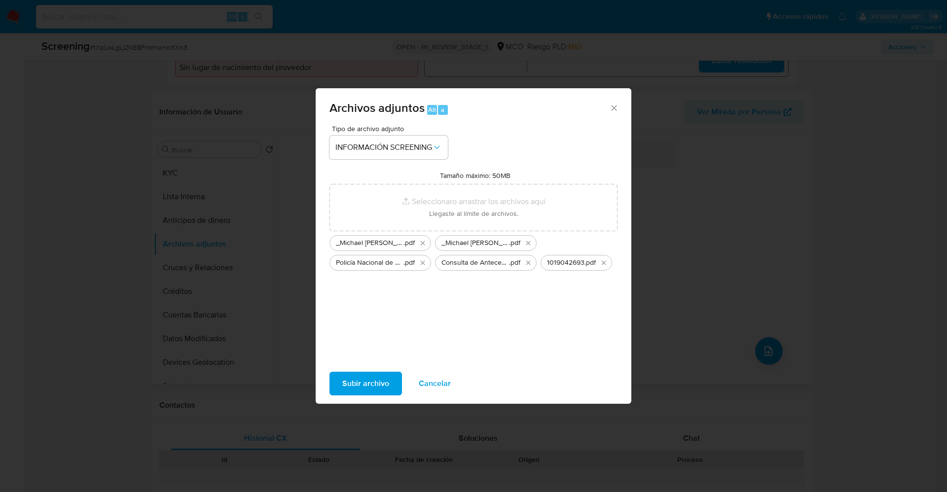
click at [388, 388] on span "Subir archivo" at bounding box center [365, 384] width 47 height 22
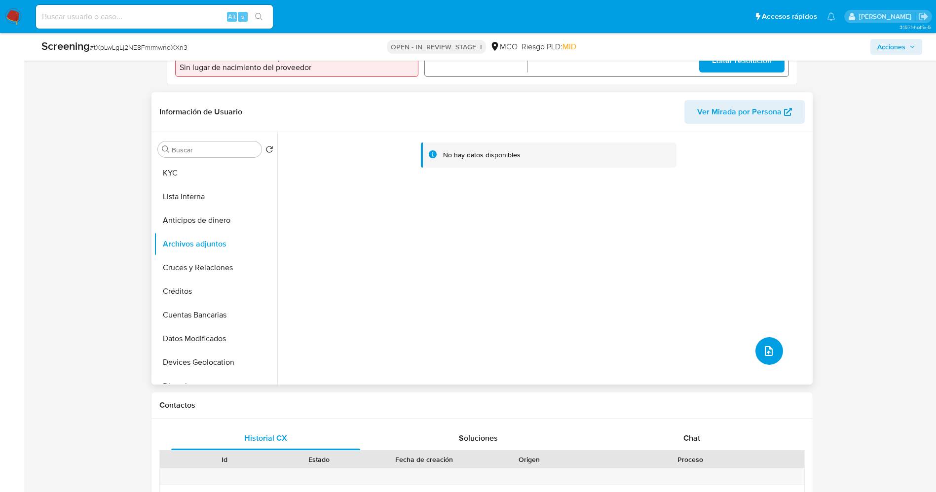
click at [773, 346] on button "upload-file" at bounding box center [769, 351] width 28 height 28
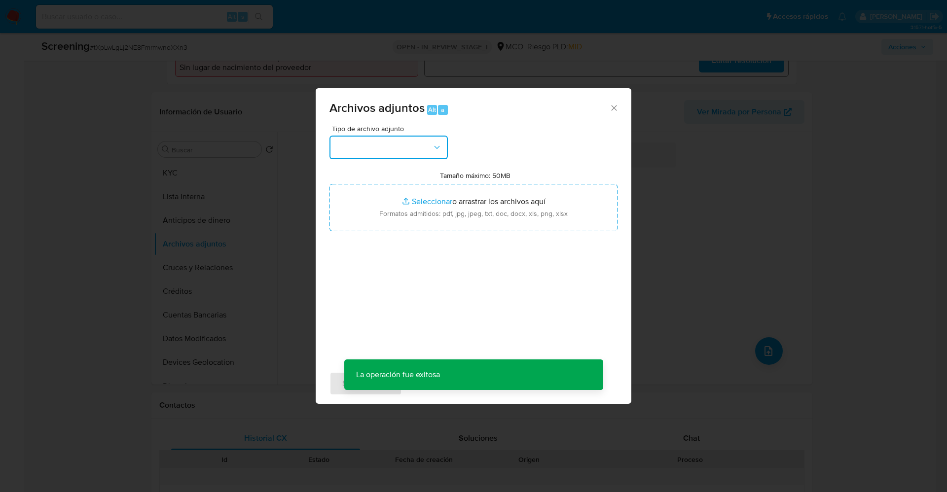
click at [410, 136] on button "button" at bounding box center [389, 148] width 118 height 24
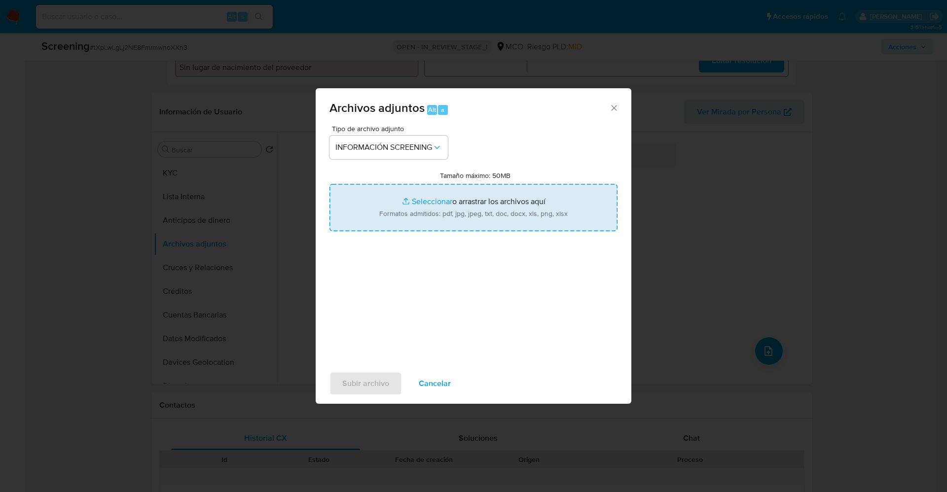
type input "C:\fakepath\Registro de la población privada de la libertad INPEC.pdf"
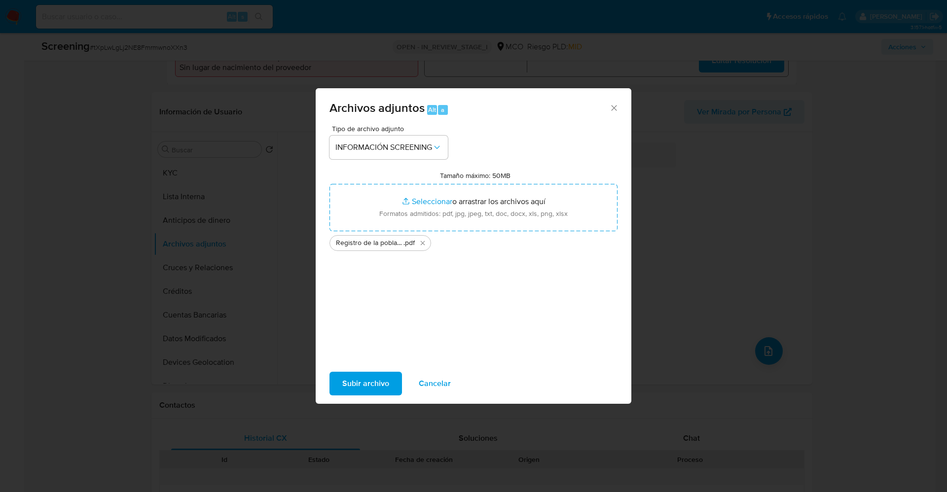
click at [354, 378] on span "Subir archivo" at bounding box center [365, 384] width 47 height 22
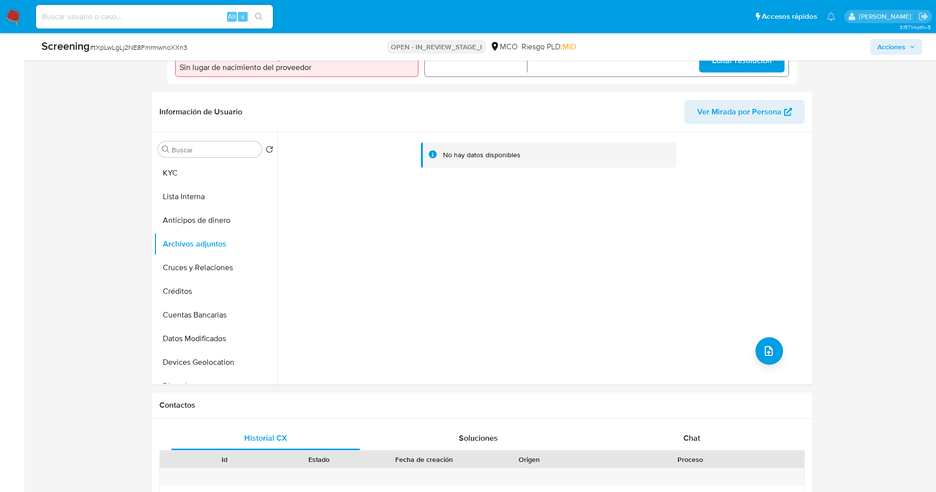
click at [191, 198] on button "Lista Interna" at bounding box center [215, 197] width 123 height 24
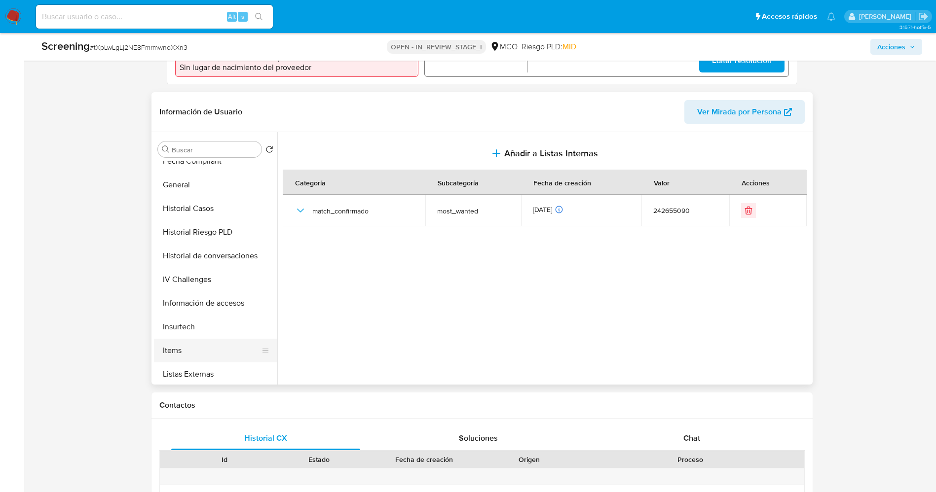
scroll to position [417, 0]
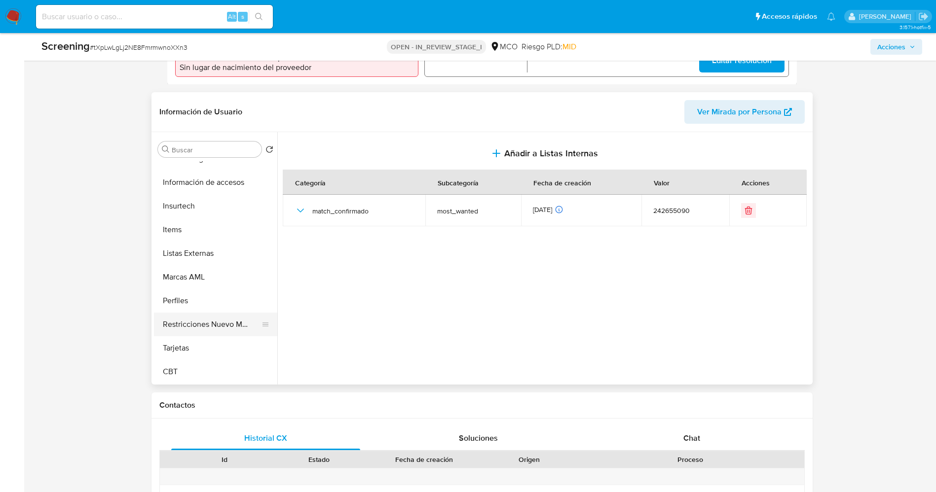
click at [205, 324] on button "Restricciones Nuevo Mundo" at bounding box center [211, 325] width 115 height 24
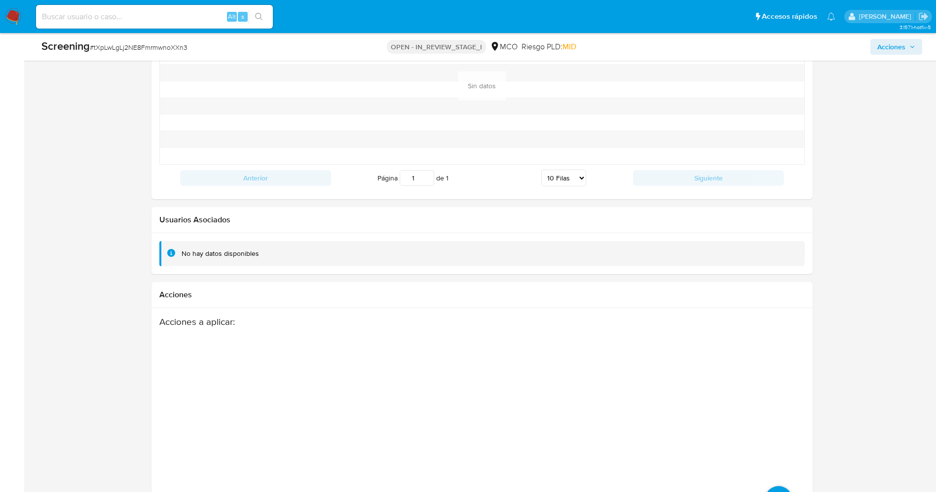
scroll to position [1405, 0]
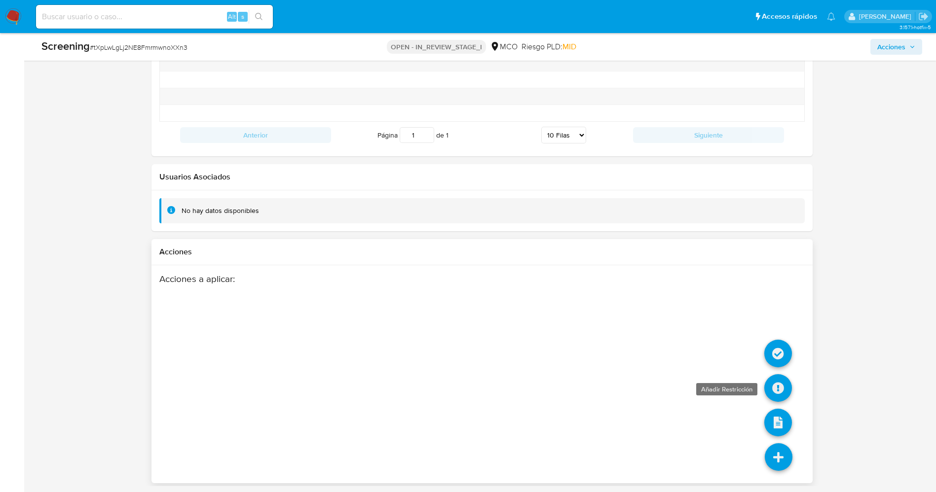
click at [769, 380] on icon at bounding box center [778, 388] width 28 height 28
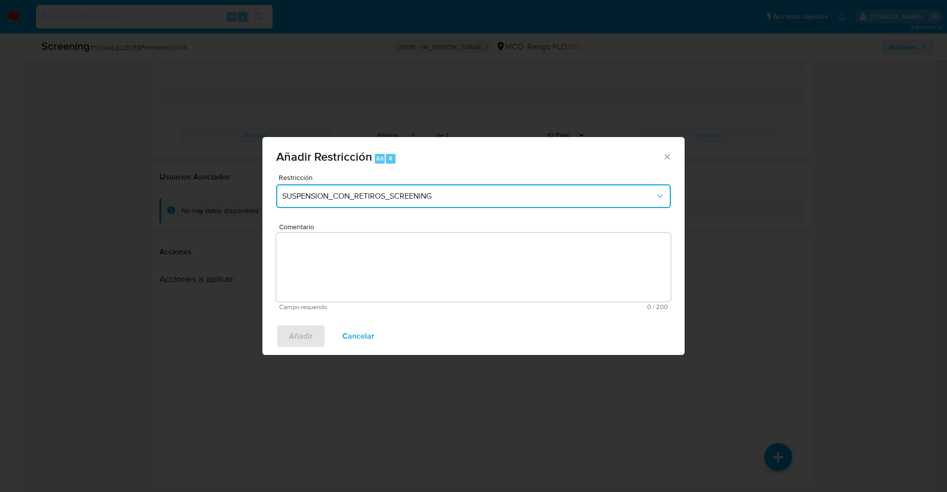
click at [443, 198] on span "SUSPENSION_CON_RETIROS_SCREENING" at bounding box center [468, 196] width 373 height 10
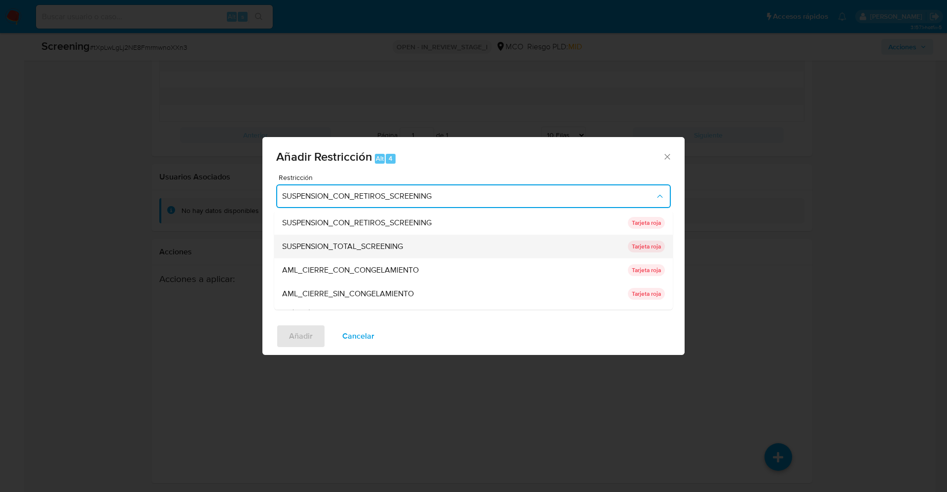
click at [410, 245] on div "SUSPENSION_TOTAL_SCREENING" at bounding box center [452, 247] width 340 height 24
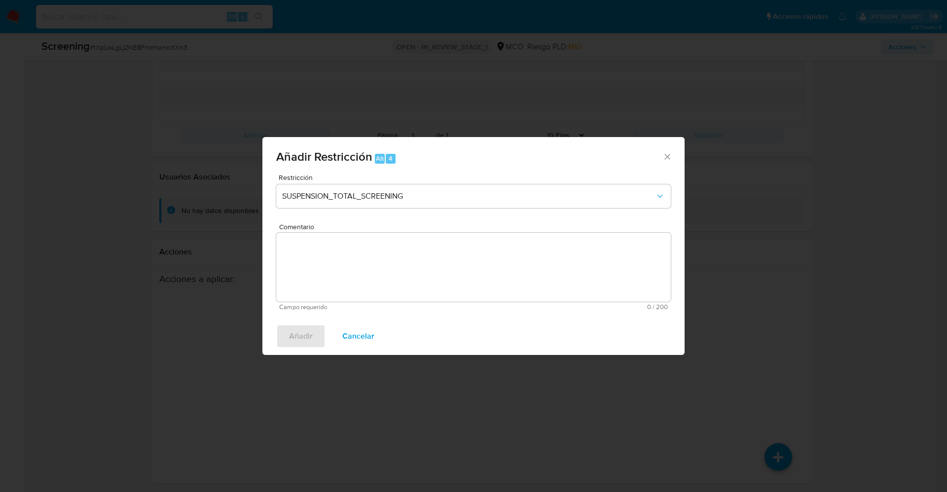
click at [407, 268] on textarea "Comentario" at bounding box center [473, 267] width 395 height 69
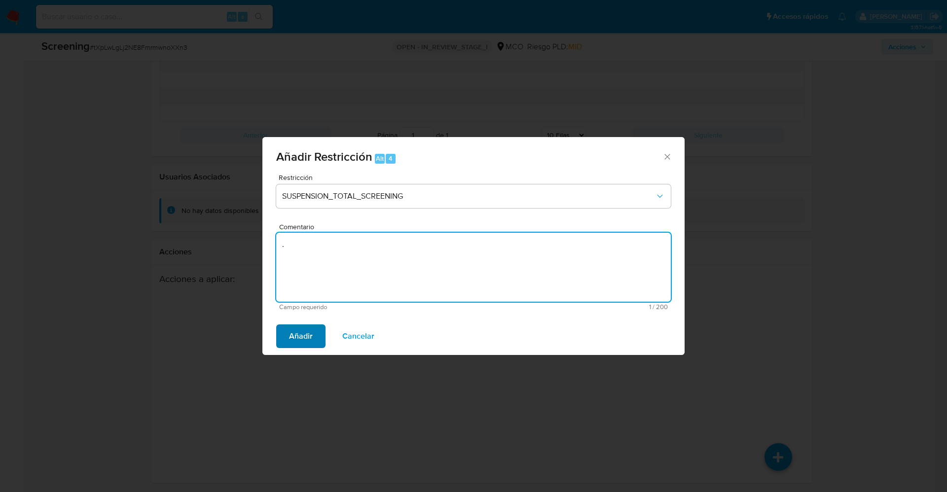
type textarea "."
click at [297, 336] on span "Añadir" at bounding box center [301, 337] width 24 height 22
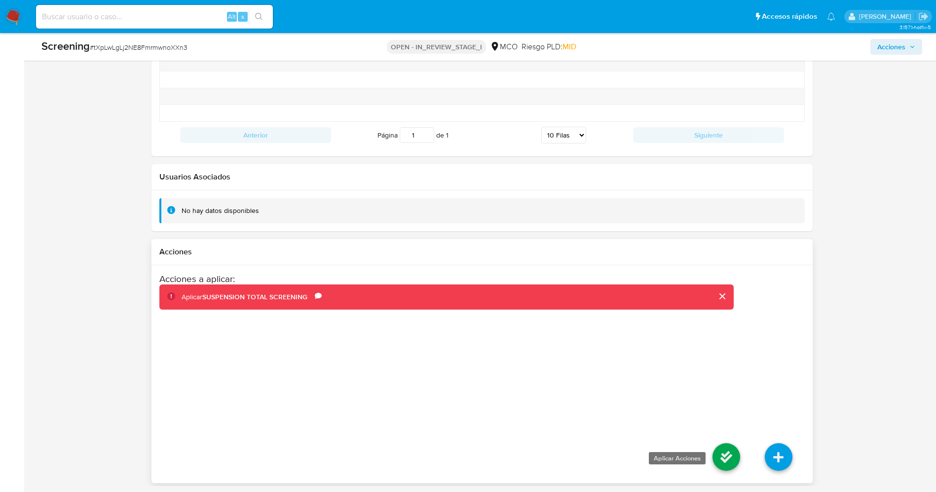
click at [726, 450] on icon at bounding box center [726, 458] width 28 height 28
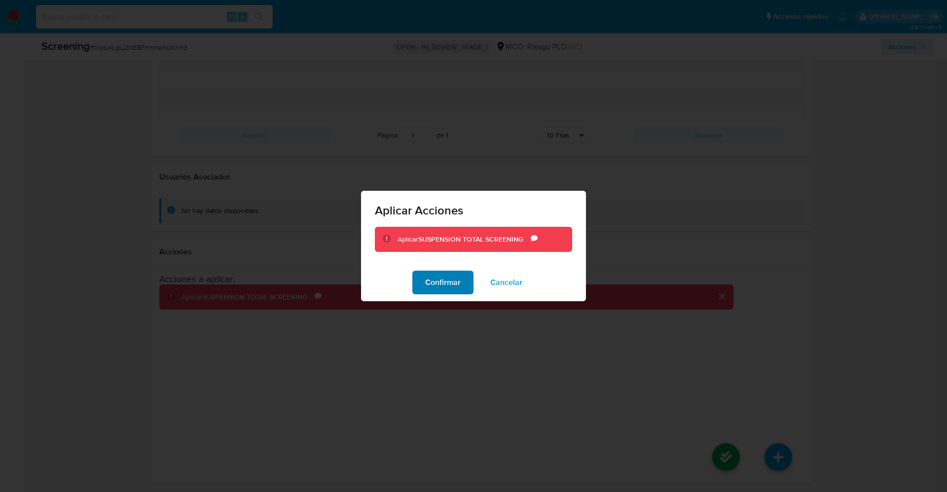
click at [437, 290] on span "Confirmar" at bounding box center [443, 283] width 36 height 22
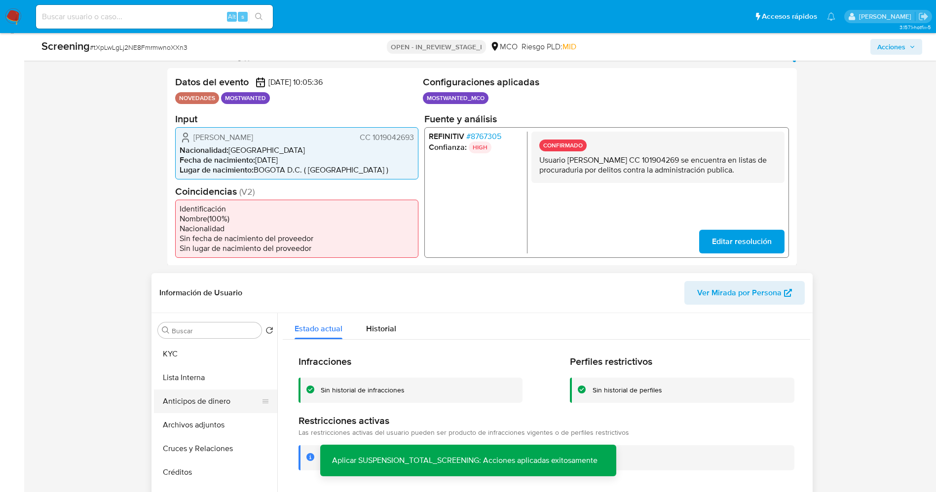
scroll to position [221, 0]
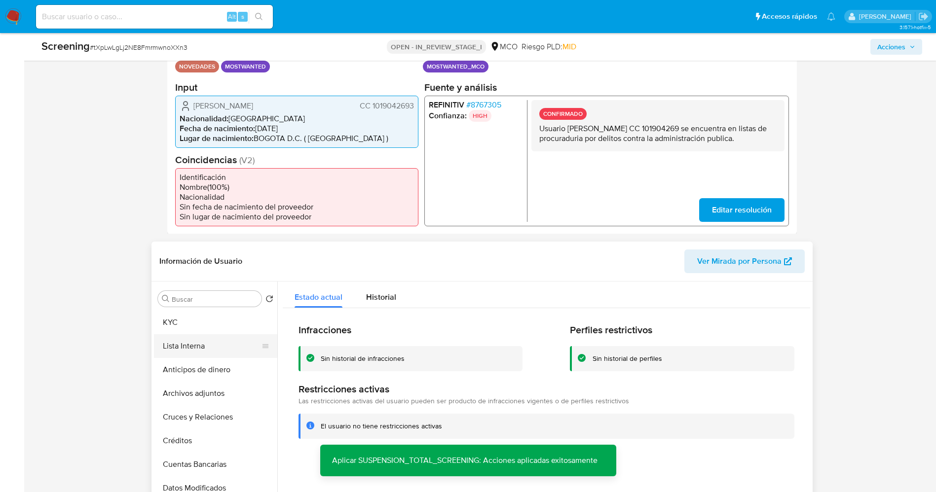
click at [201, 342] on button "Lista Interna" at bounding box center [211, 346] width 115 height 24
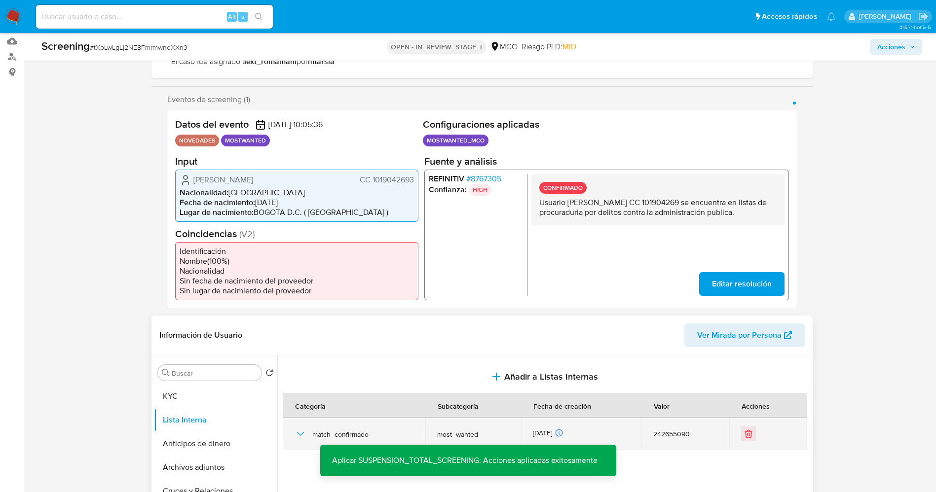
scroll to position [0, 0]
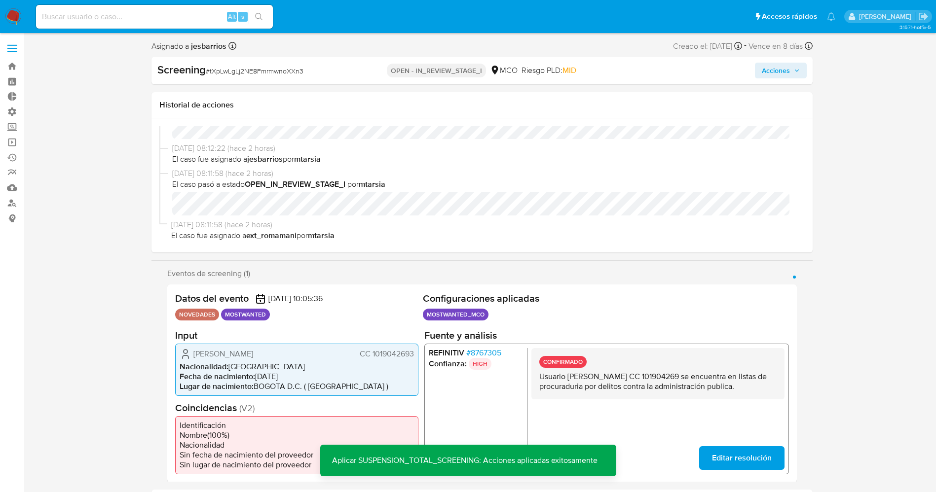
click at [784, 77] on span "Acciones" at bounding box center [776, 71] width 28 height 16
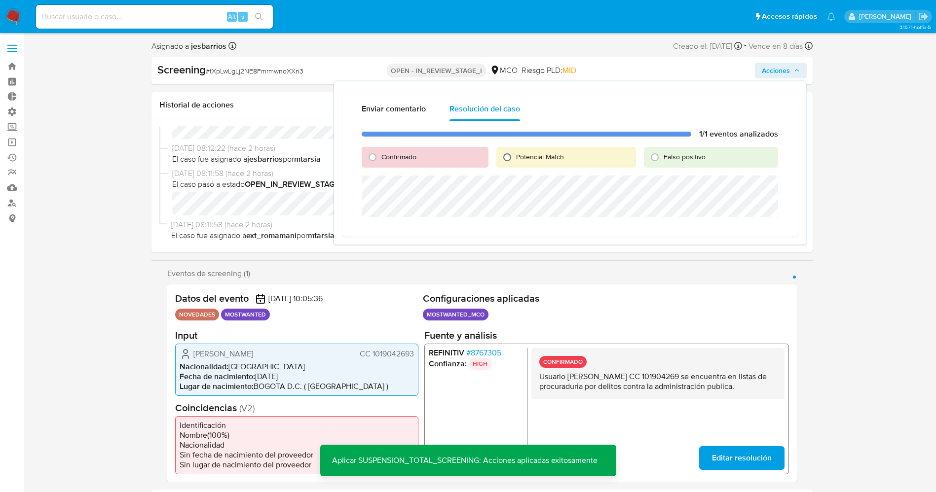
click at [512, 152] on input "Potencial Match" at bounding box center [507, 157] width 16 height 16
radio input "true"
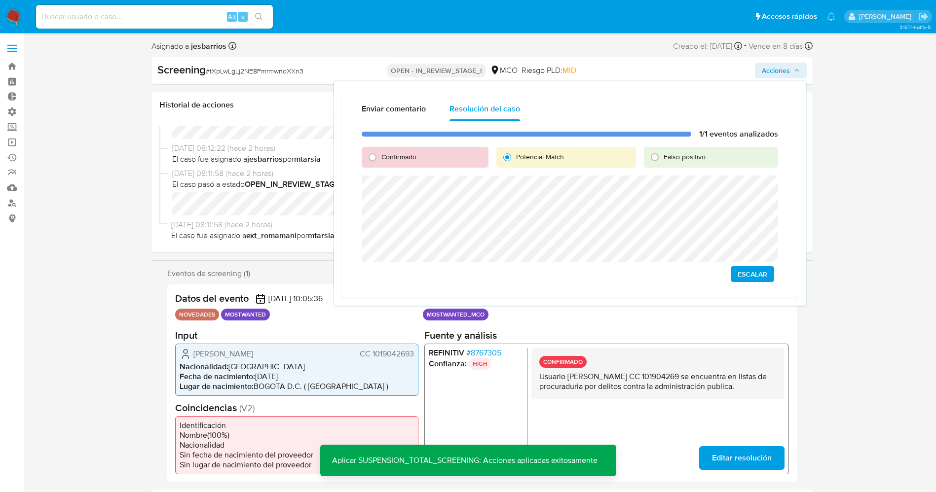
click at [759, 274] on span "Escalar" at bounding box center [753, 274] width 30 height 14
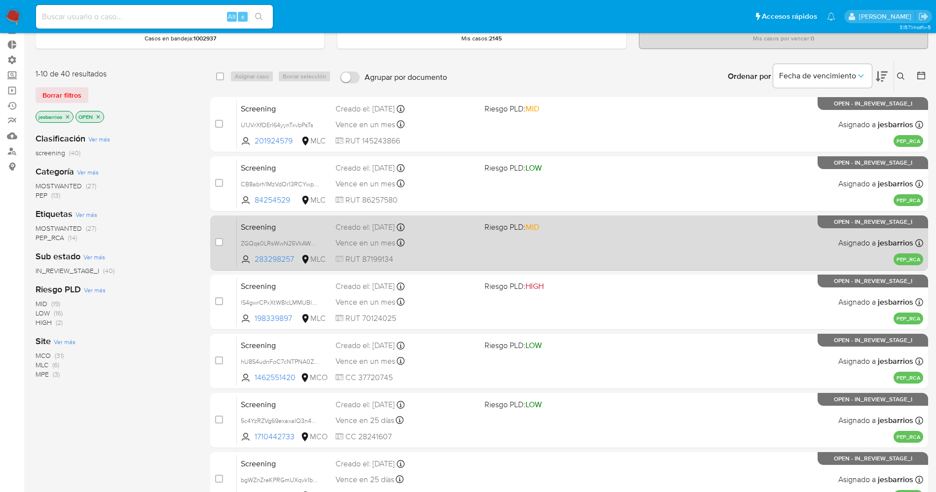
scroll to position [74, 0]
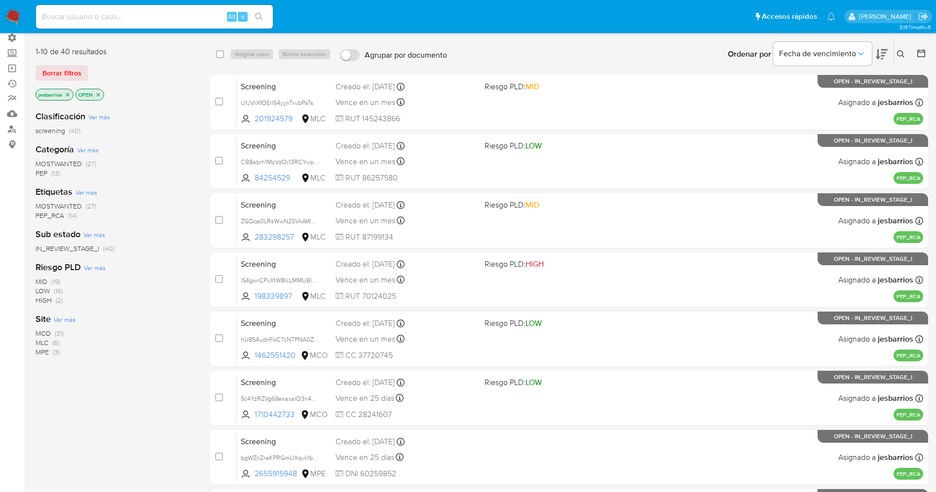
click at [69, 161] on span "MOSTWANTED" at bounding box center [59, 164] width 46 height 10
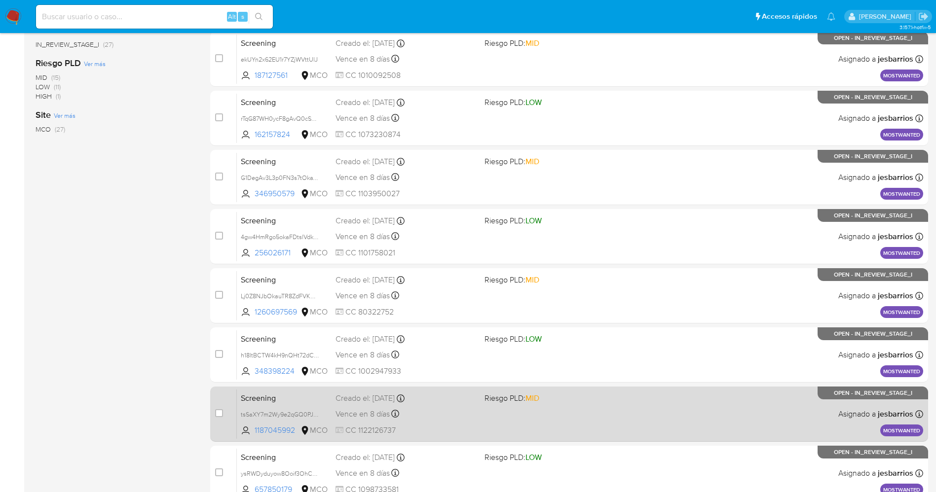
scroll to position [287, 0]
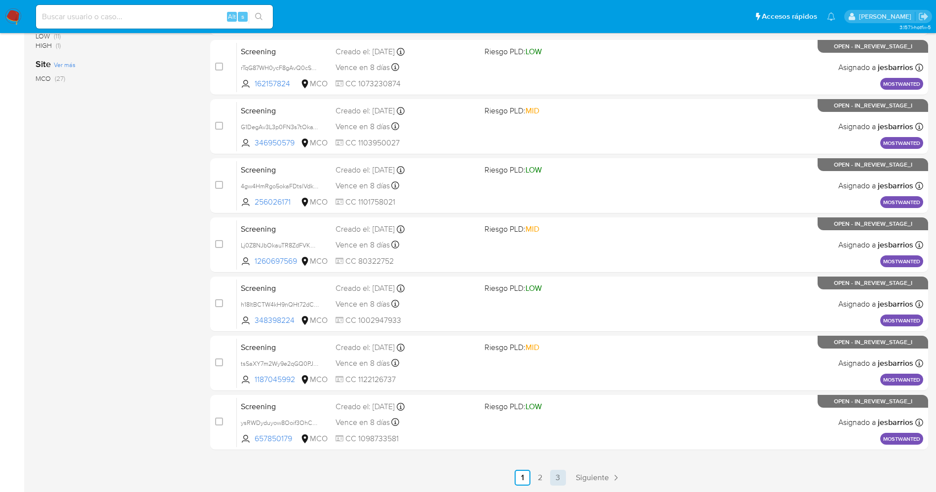
click at [559, 479] on link "3" at bounding box center [558, 478] width 16 height 16
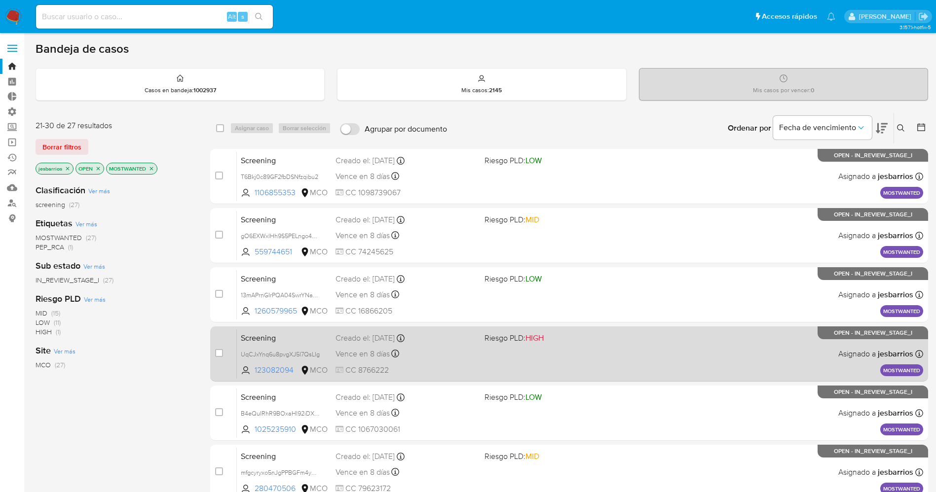
scroll to position [109, 0]
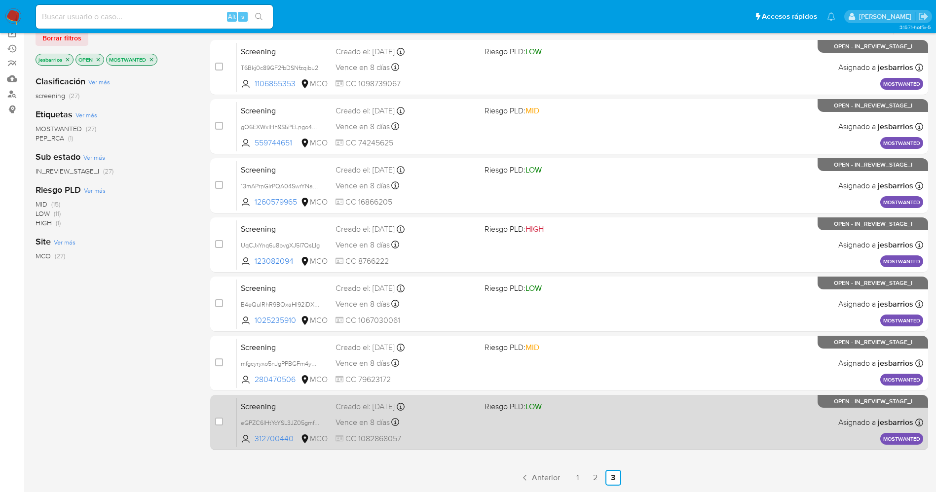
click at [563, 423] on div "Screening eGPZC6lHtYcYSL3JZ05gmfPk 312700440 MCO Riesgo PLD: LOW Creado el: [DA…" at bounding box center [580, 423] width 686 height 50
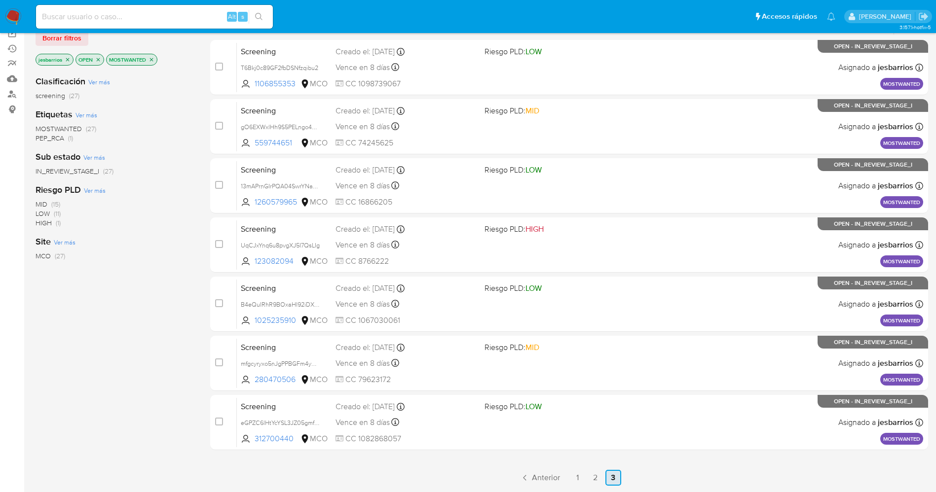
click at [611, 473] on link "3" at bounding box center [613, 478] width 16 height 16
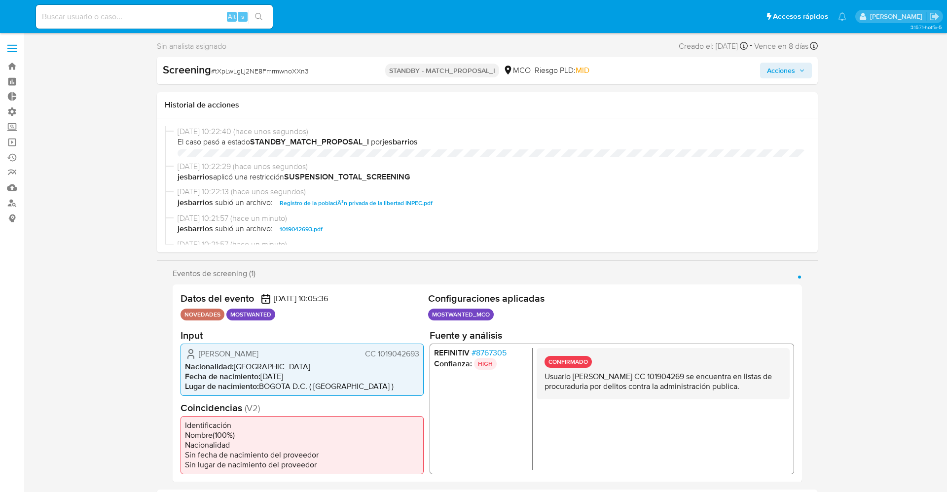
select select "10"
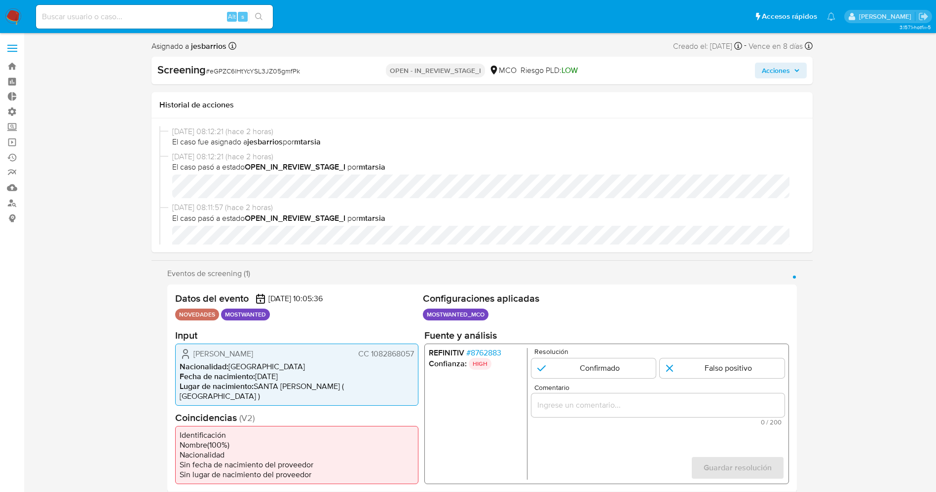
select select "10"
click at [482, 354] on span "# 8762883" at bounding box center [483, 353] width 35 height 10
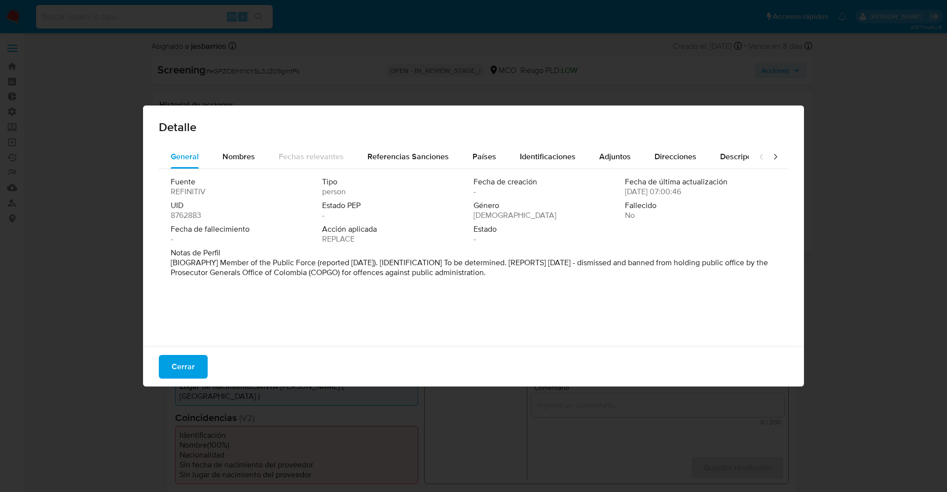
drag, startPoint x: 284, startPoint y: 257, endPoint x: 571, endPoint y: 275, distance: 287.7
click at [571, 275] on div "Notas de Perfil [BIOGRAPHY] Member of the Public Force (reported [DATE]). [IDEN…" at bounding box center [474, 263] width 606 height 30
click at [461, 256] on span "Notas de Perfil" at bounding box center [473, 253] width 604 height 10
click at [243, 158] on span "Nombres" at bounding box center [239, 156] width 33 height 11
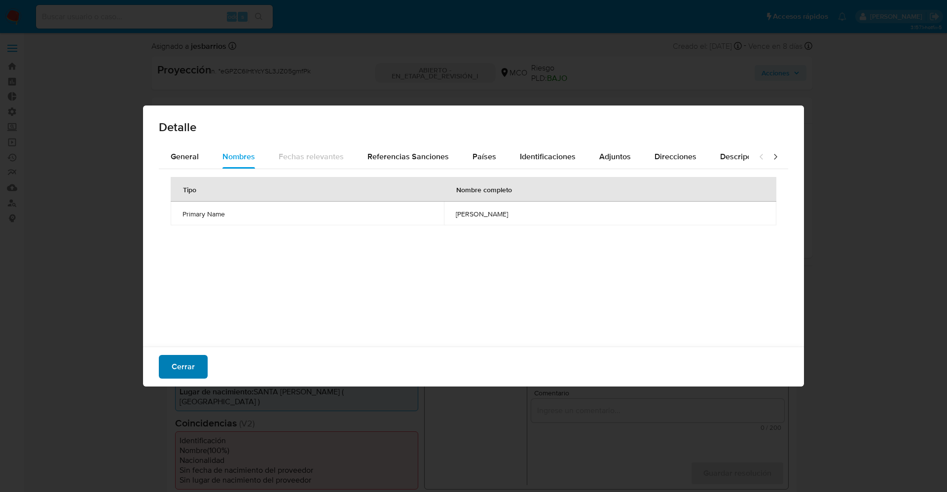
click at [193, 367] on span "Cerrar" at bounding box center [183, 367] width 23 height 22
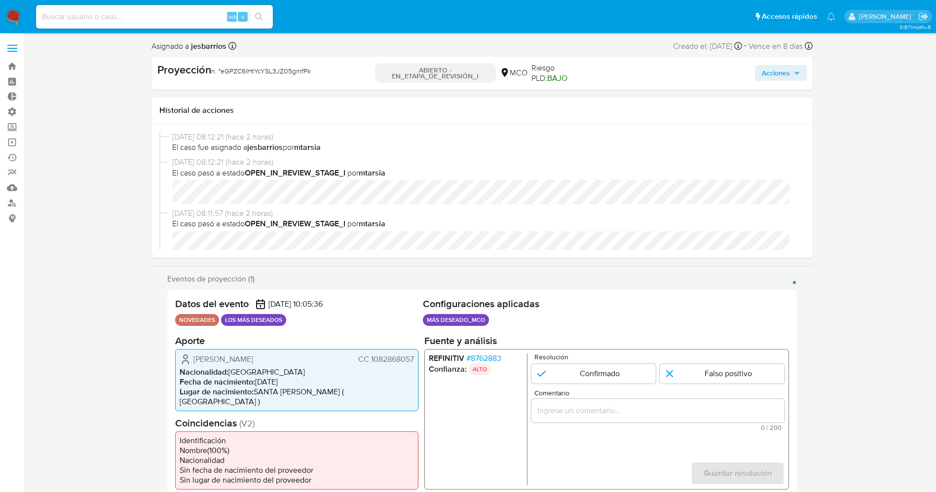
drag, startPoint x: 369, startPoint y: 363, endPoint x: 412, endPoint y: 363, distance: 43.9
click at [412, 363] on font "CC 1082868057" at bounding box center [386, 358] width 56 height 11
drag, startPoint x: 245, startPoint y: 361, endPoint x: 276, endPoint y: 357, distance: 31.8
click at [253, 357] on span "[PERSON_NAME]" at bounding box center [223, 359] width 60 height 10
drag, startPoint x: 370, startPoint y: 359, endPoint x: 415, endPoint y: 357, distance: 45.9
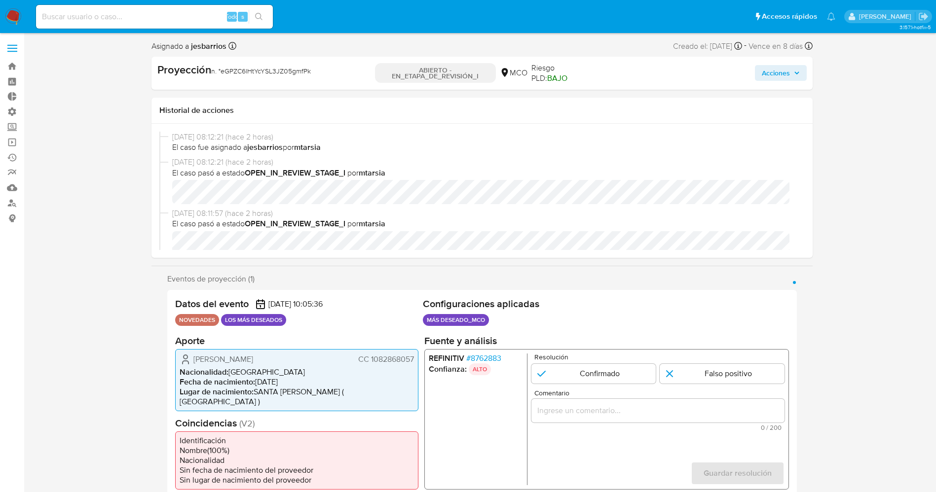
click at [415, 357] on div "Albert Enrique Mendoza Lara CC 1082868057 Nacionalidad : Colombia Fecha de naci…" at bounding box center [296, 380] width 243 height 62
drag, startPoint x: 213, startPoint y: 356, endPoint x: 191, endPoint y: 362, distance: 22.0
click at [212, 356] on span "[PERSON_NAME]" at bounding box center [223, 359] width 60 height 10
drag, startPoint x: 281, startPoint y: 359, endPoint x: 414, endPoint y: 361, distance: 132.7
click at [414, 361] on div "Albert Enrique Mendoza Lara CC 1082868057 Nacionalidad : Colombia Fecha de naci…" at bounding box center [296, 380] width 243 height 62
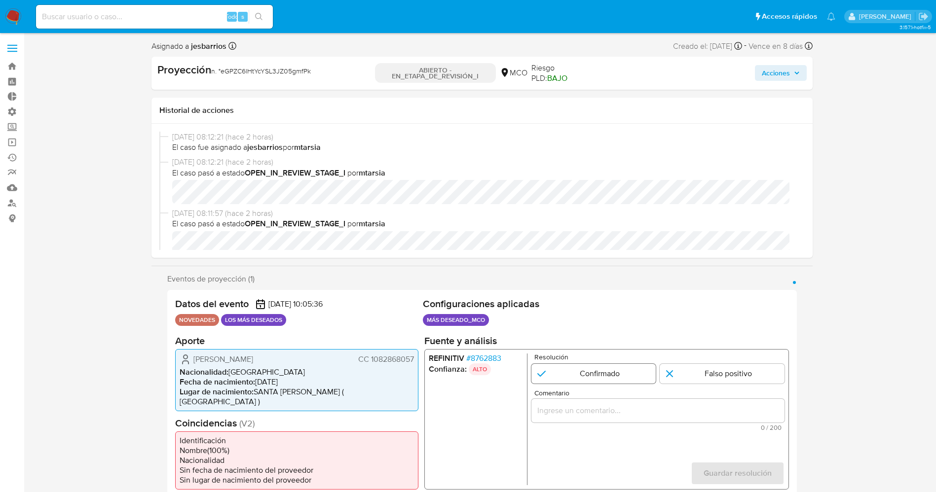
click at [562, 373] on input "1 de 1" at bounding box center [593, 374] width 125 height 20
radio input "true"
click at [572, 417] on div "1 de 1" at bounding box center [657, 411] width 253 height 24
click at [572, 415] on input "Comentario" at bounding box center [657, 410] width 253 height 13
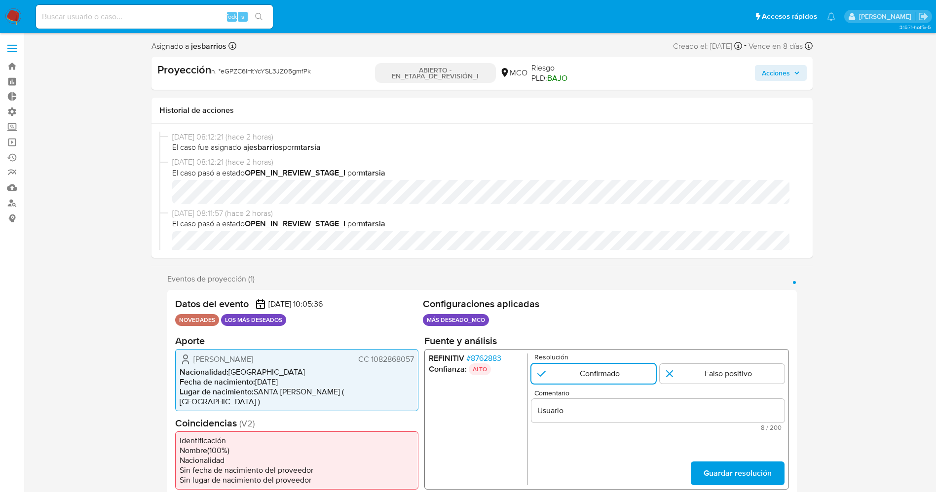
drag, startPoint x: 192, startPoint y: 357, endPoint x: 417, endPoint y: 358, distance: 225.0
click at [417, 358] on div "Albert Enrique Mendoza Lara CC 1082868057 Nacionalidad : Colombia Fecha de naci…" at bounding box center [296, 380] width 243 height 62
click at [596, 406] on input "Usuario" at bounding box center [657, 410] width 253 height 13
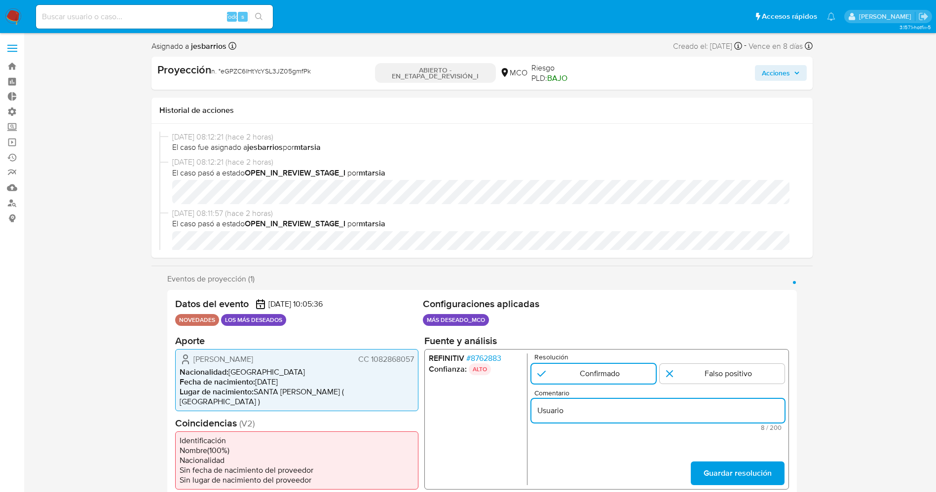
paste input "Albert Enrique Mendoza Lara CC 1082868057"
type input "Usuario Albert Enrique Mendoza Lara CC 1082868057 se encuentra listado en procu…"
click at [701, 461] on button "Guardar resolución" at bounding box center [737, 473] width 94 height 24
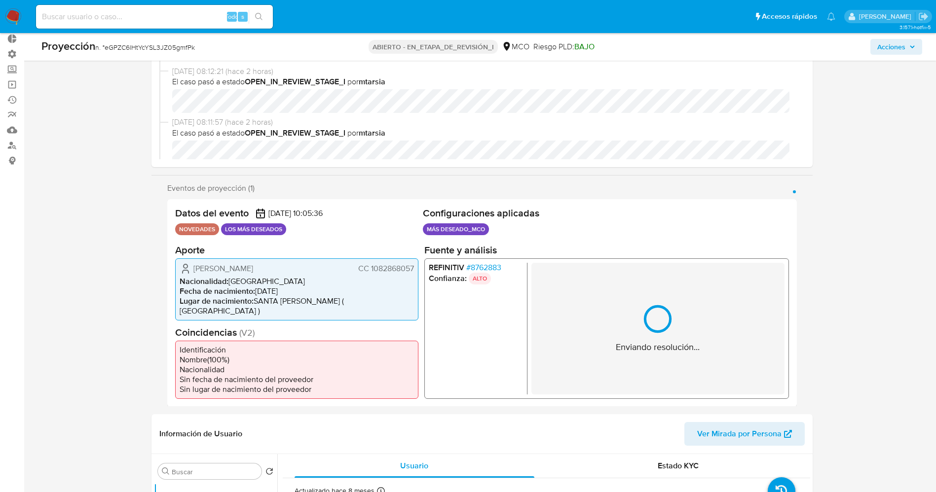
scroll to position [148, 0]
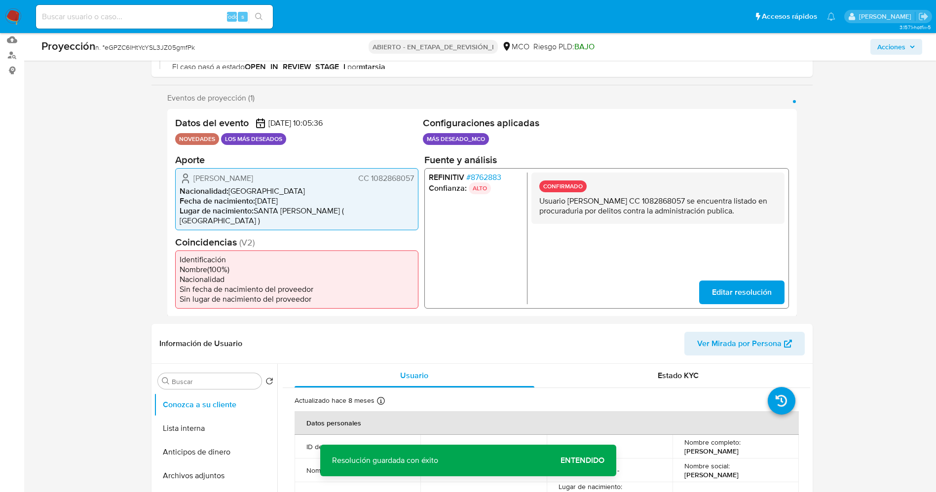
drag, startPoint x: 536, startPoint y: 199, endPoint x: 705, endPoint y: 199, distance: 169.2
click at [779, 219] on div "CONFIRMADO Usuario Albert Enrique Mendoza Lara CC 1082868057 se encuentra lista…" at bounding box center [657, 197] width 253 height 51
click at [176, 420] on button "Lista interna" at bounding box center [211, 429] width 115 height 24
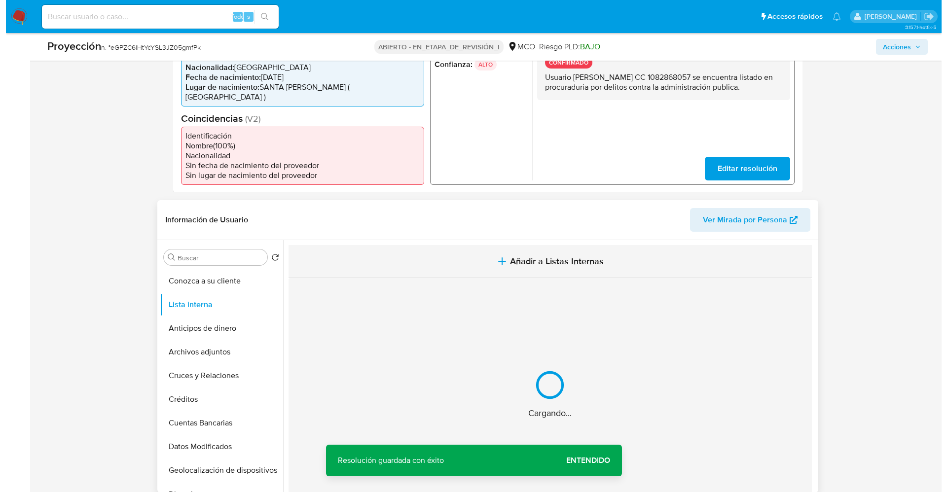
scroll to position [296, 0]
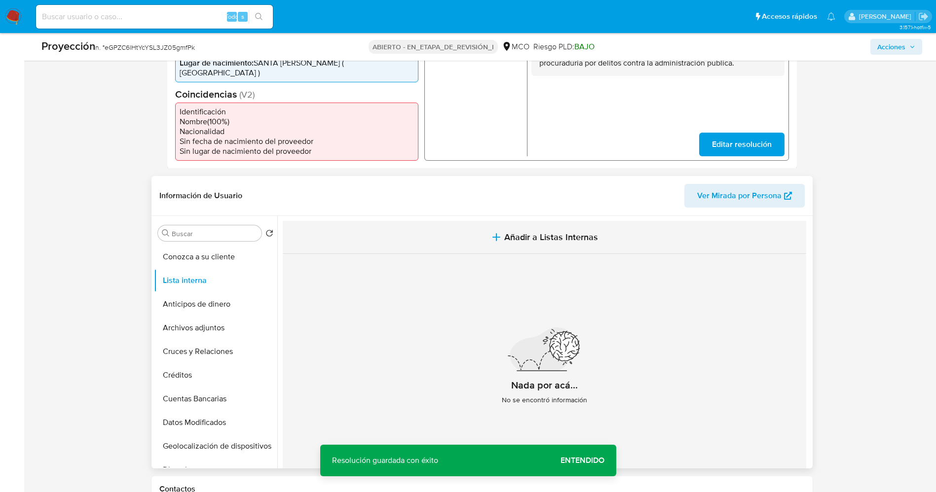
click at [544, 232] on span "Añadir a Listas Internas" at bounding box center [551, 237] width 94 height 11
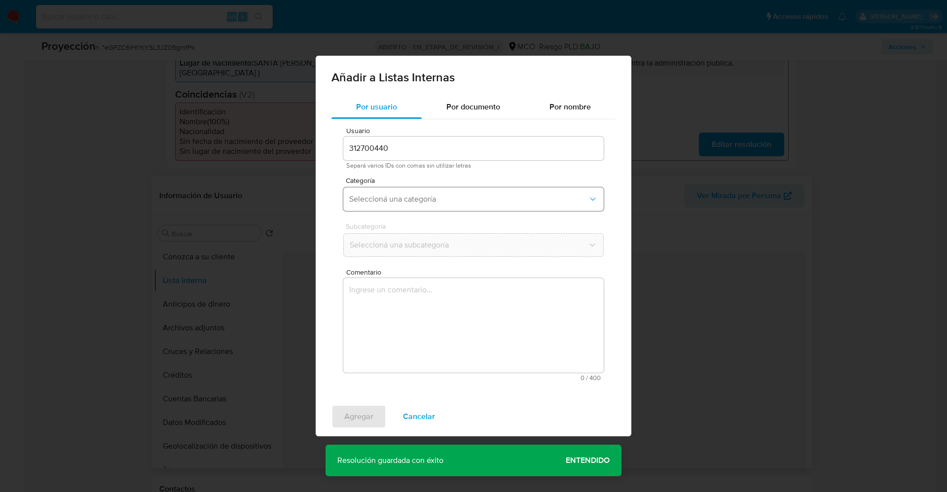
click at [434, 206] on button "Seleccioná una categoría" at bounding box center [473, 199] width 260 height 24
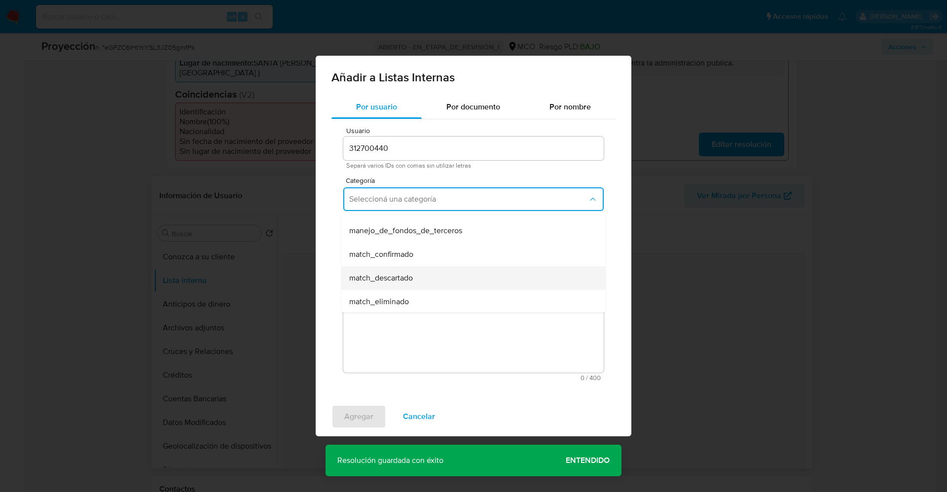
scroll to position [74, 0]
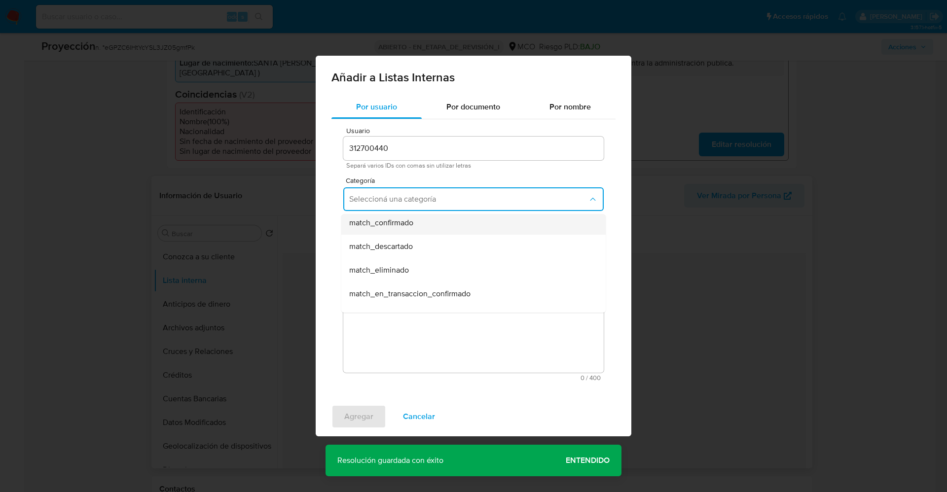
click at [432, 227] on div "match_confirmado" at bounding box center [470, 223] width 243 height 24
click at [435, 251] on button "Seleccioná una subcategoría" at bounding box center [473, 245] width 260 height 24
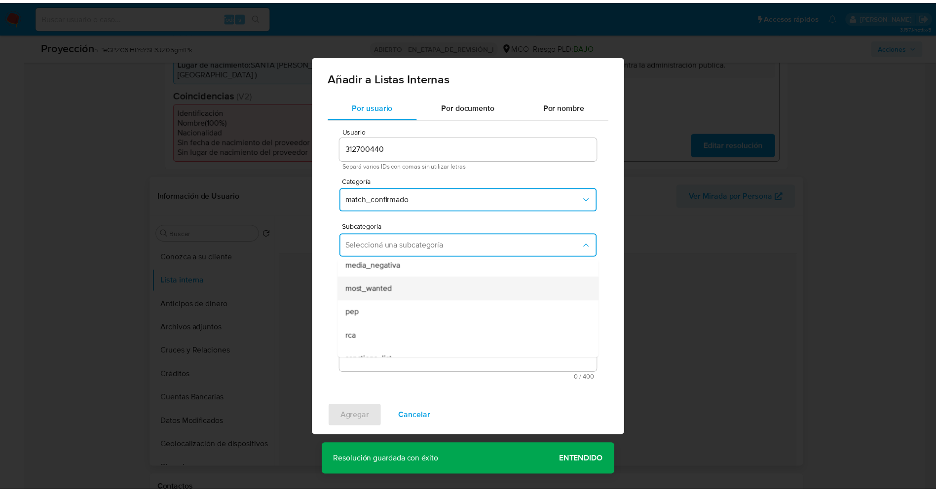
scroll to position [67, 0]
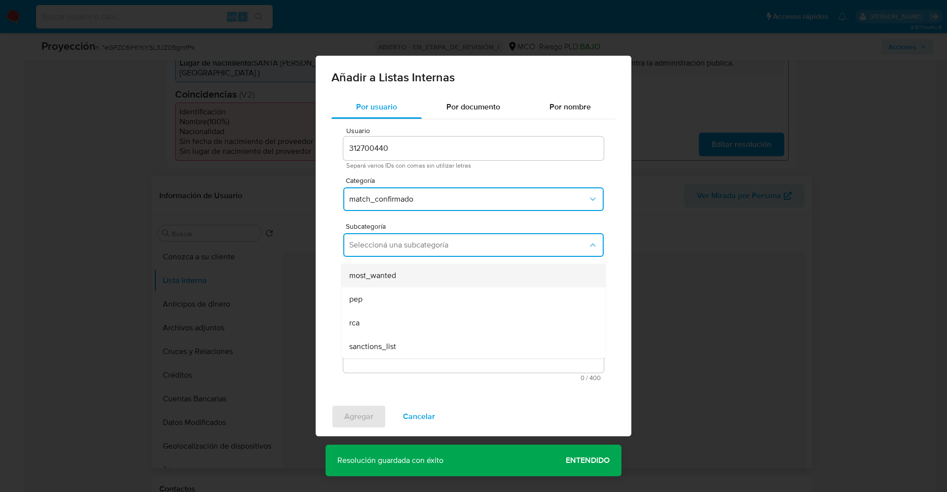
click at [405, 283] on div "most_wanted" at bounding box center [470, 276] width 243 height 24
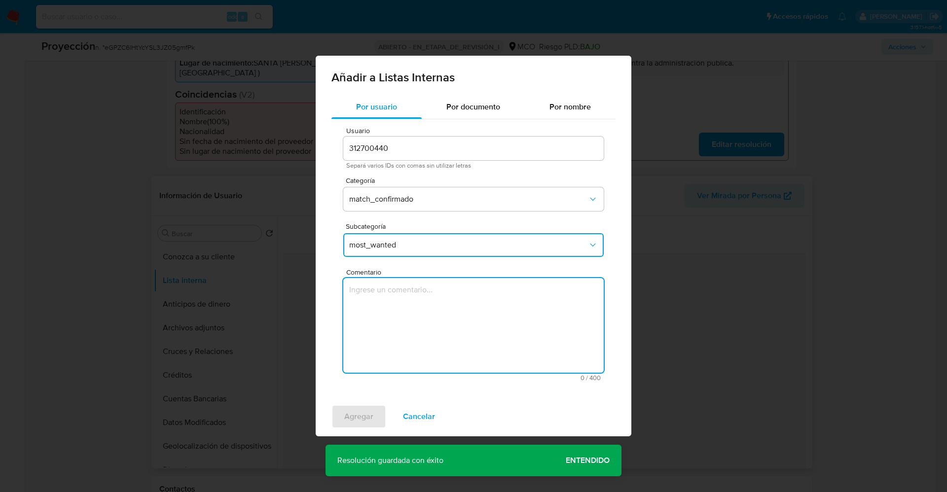
click at [397, 308] on textarea "Comentario" at bounding box center [473, 325] width 260 height 95
type textarea "Usuario Albert Enrique Mendoza Lara CC 1082868057 se encuentra listado en procu…"
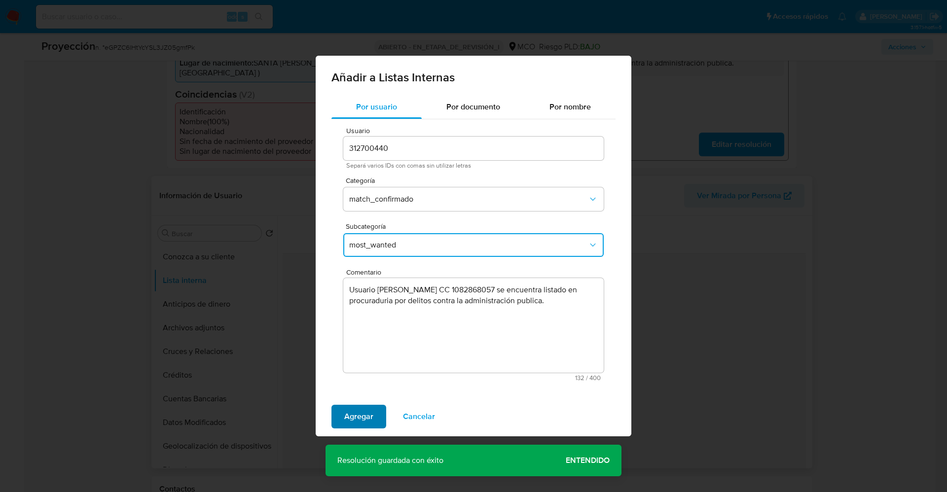
click at [369, 421] on span "Agregar" at bounding box center [358, 417] width 29 height 22
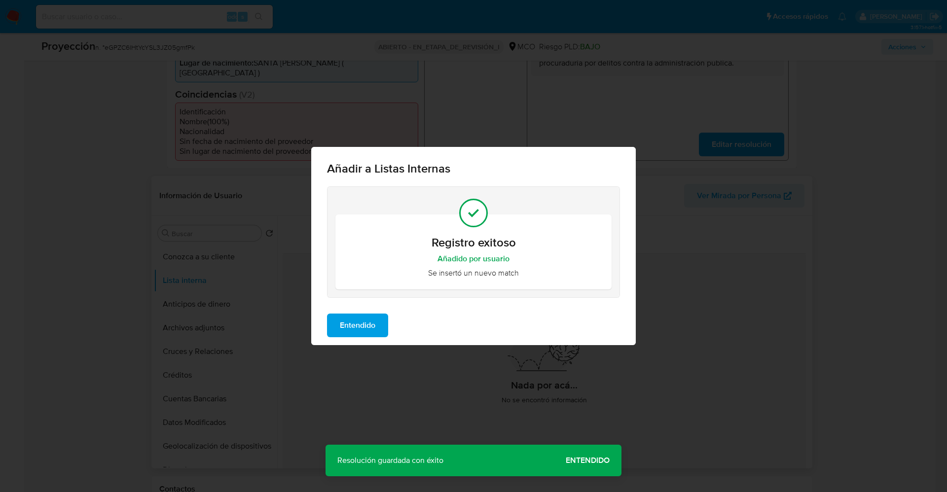
click at [368, 325] on span "Entendido" at bounding box center [358, 326] width 36 height 22
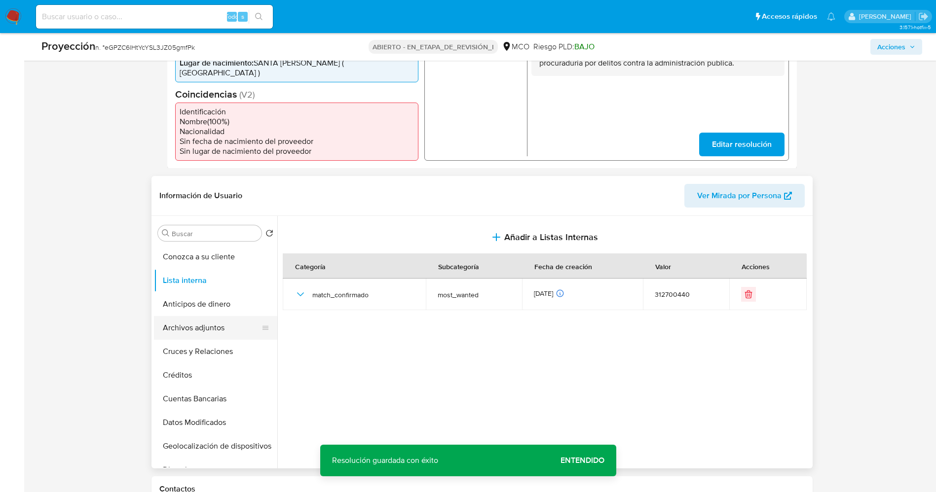
click at [185, 316] on button "Archivos adjuntos" at bounding box center [211, 328] width 115 height 24
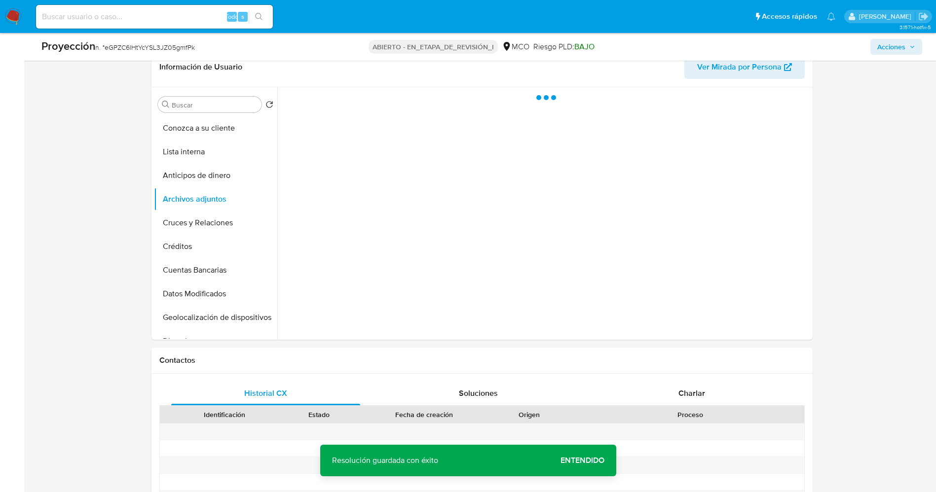
scroll to position [370, 0]
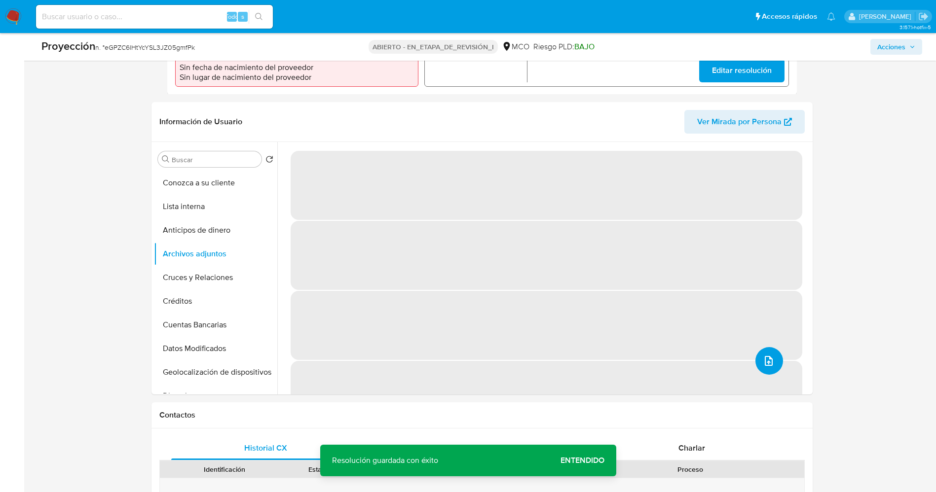
click at [770, 362] on button "upload-file" at bounding box center [769, 361] width 28 height 28
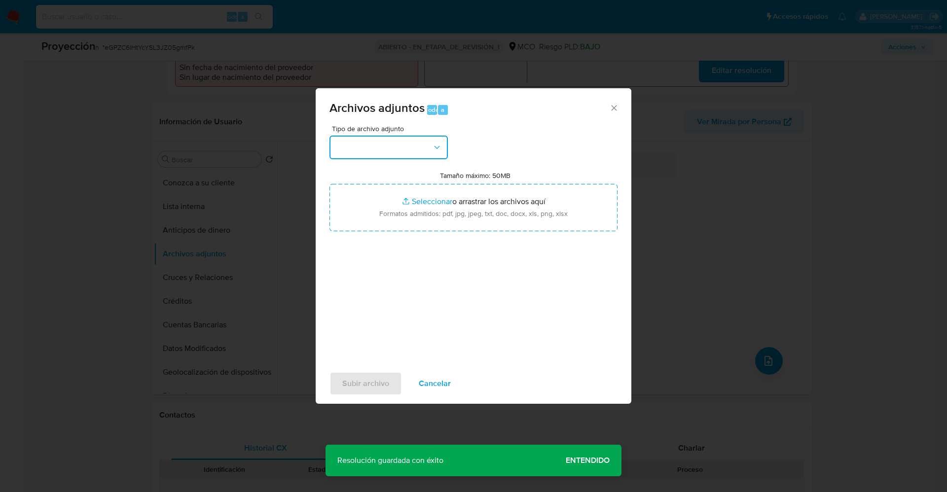
click at [407, 146] on button "button" at bounding box center [389, 148] width 118 height 24
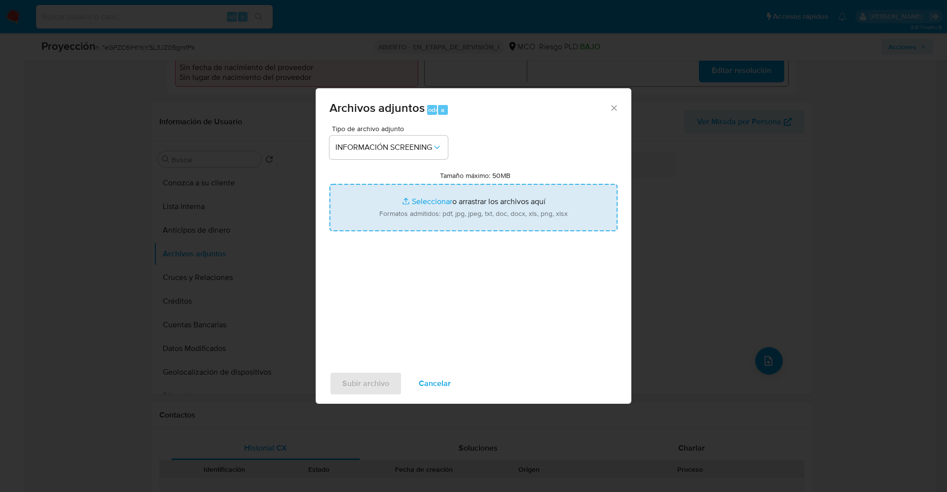
type input "C:\fakepath\Policía Nacional de Colombia.pdf"
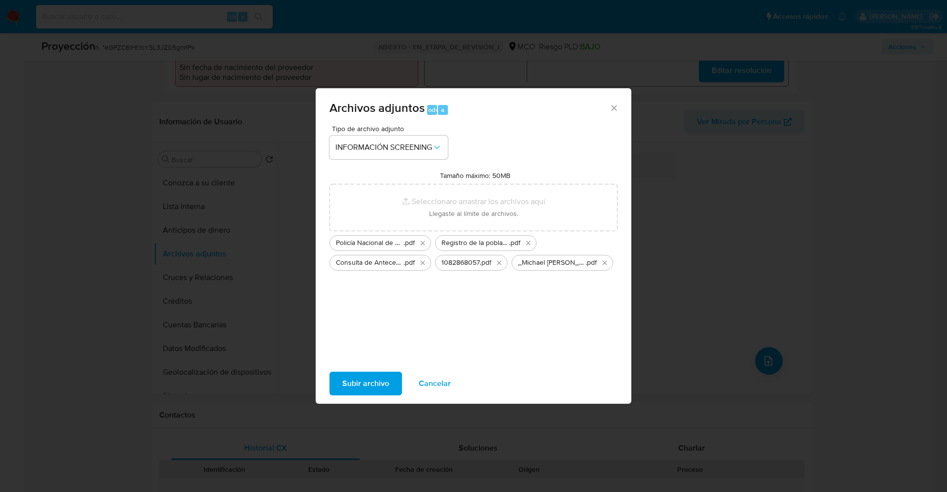
click at [368, 383] on span "Subir archivo" at bounding box center [365, 384] width 47 height 22
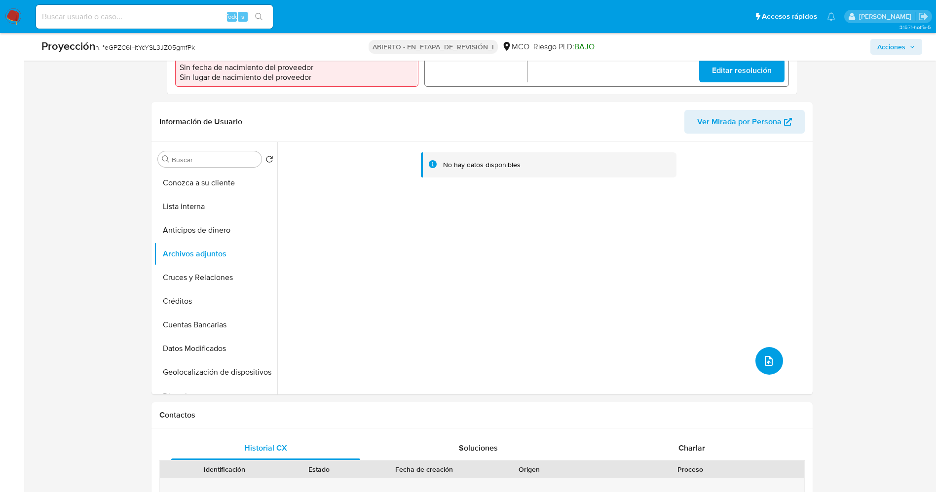
click at [767, 355] on icon "subir archivo" at bounding box center [769, 361] width 12 height 12
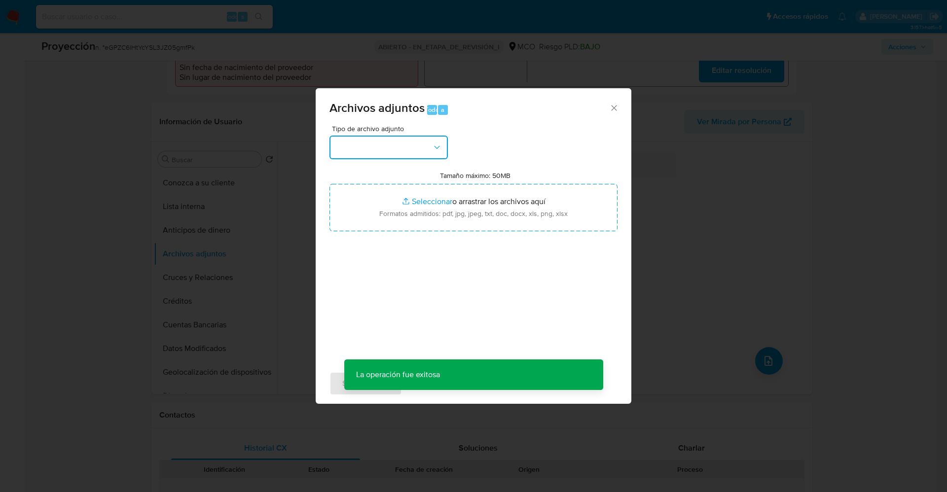
click at [349, 143] on button "button" at bounding box center [389, 148] width 118 height 24
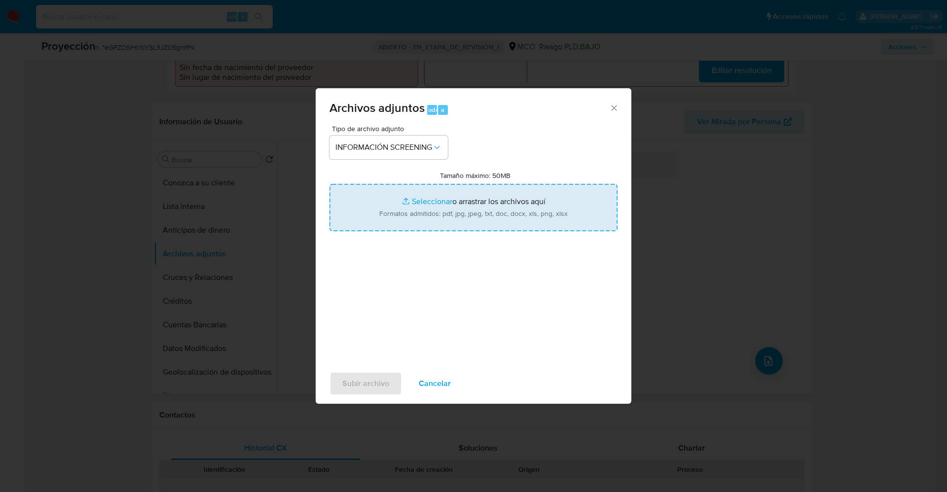
type input "C:\fakepath\_Michael Jair Franco Hernandez_ - Buscar con Google.pdf"
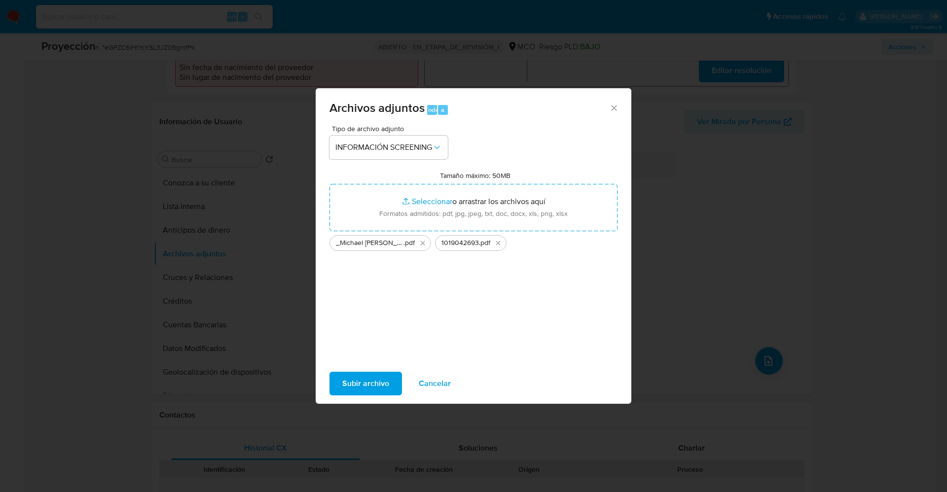
click at [370, 384] on font "Subir archivo" at bounding box center [365, 384] width 47 height 24
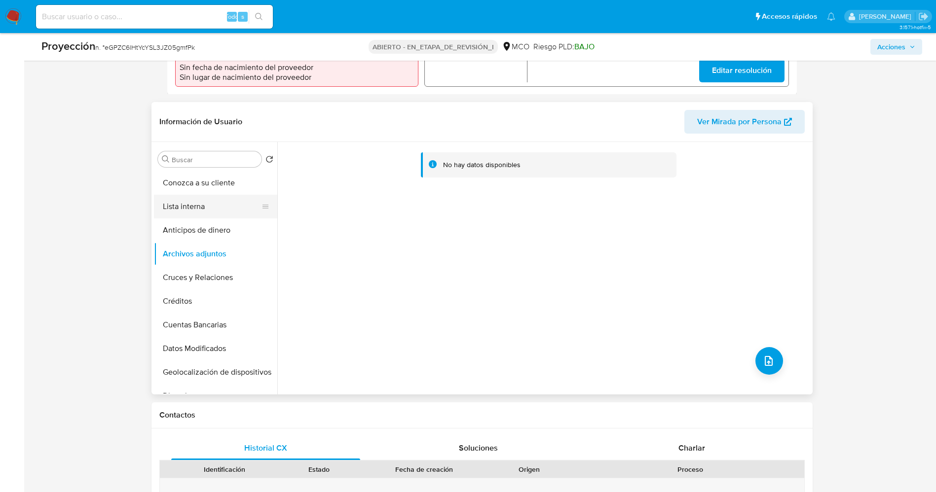
click at [188, 204] on button "Lista interna" at bounding box center [211, 207] width 115 height 24
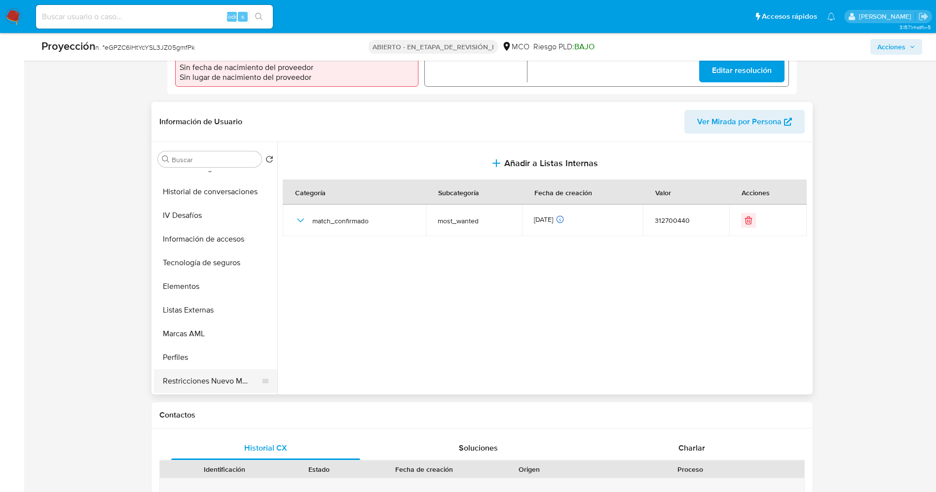
click at [209, 370] on button "Restricciones Nuevo Mundo" at bounding box center [211, 382] width 115 height 24
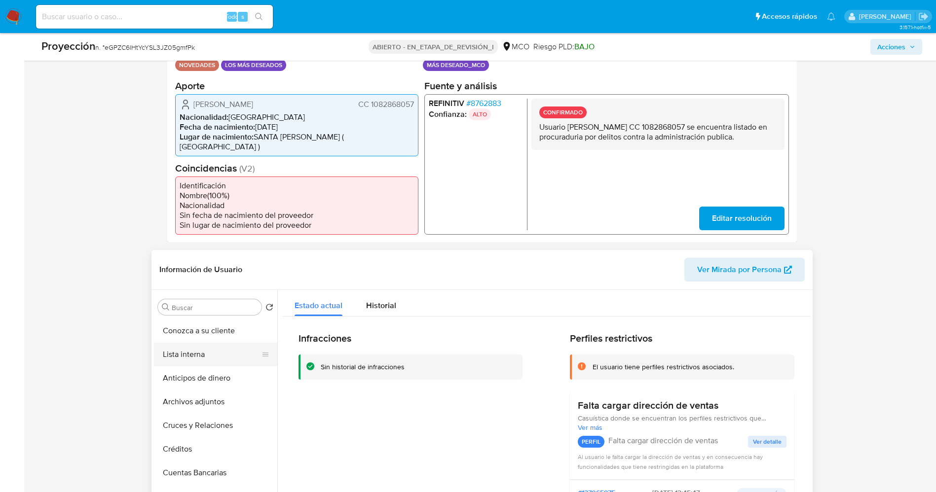
scroll to position [296, 0]
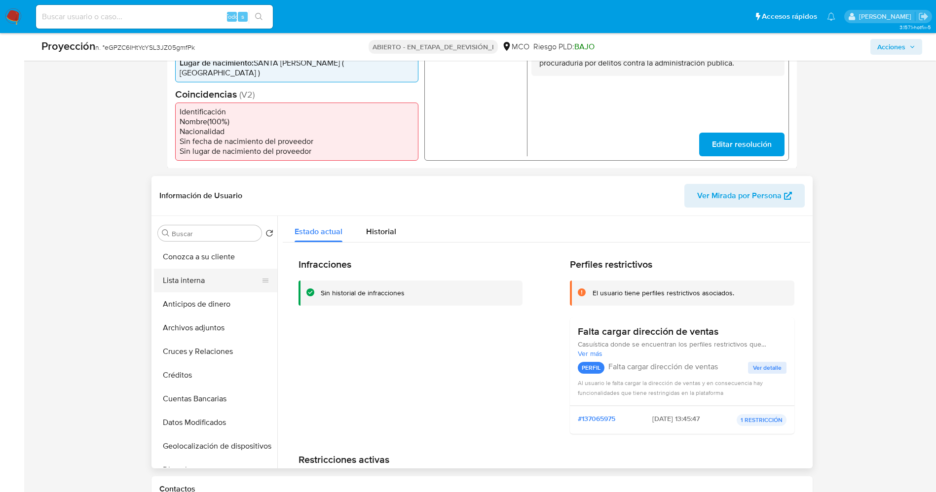
click at [191, 271] on button "Lista interna" at bounding box center [211, 281] width 115 height 24
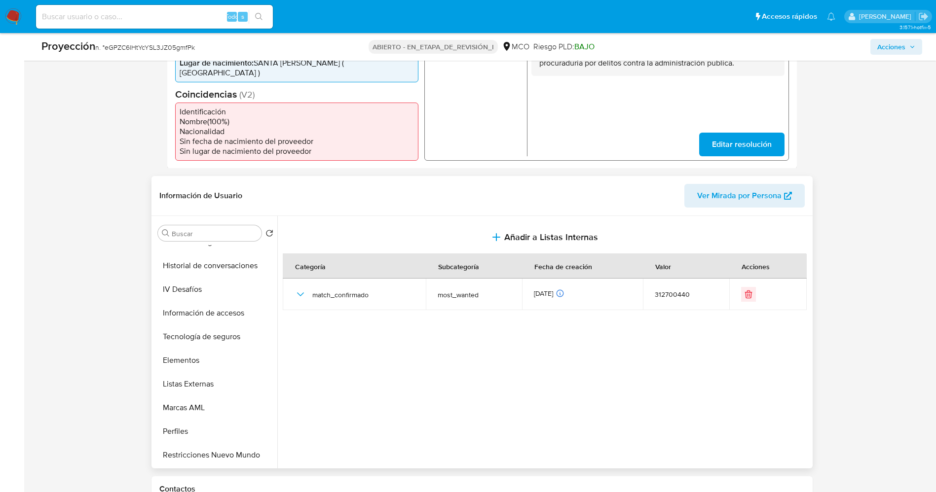
scroll to position [417, 0]
click at [206, 398] on button "Restricciones Nuevo Mundo" at bounding box center [211, 409] width 115 height 24
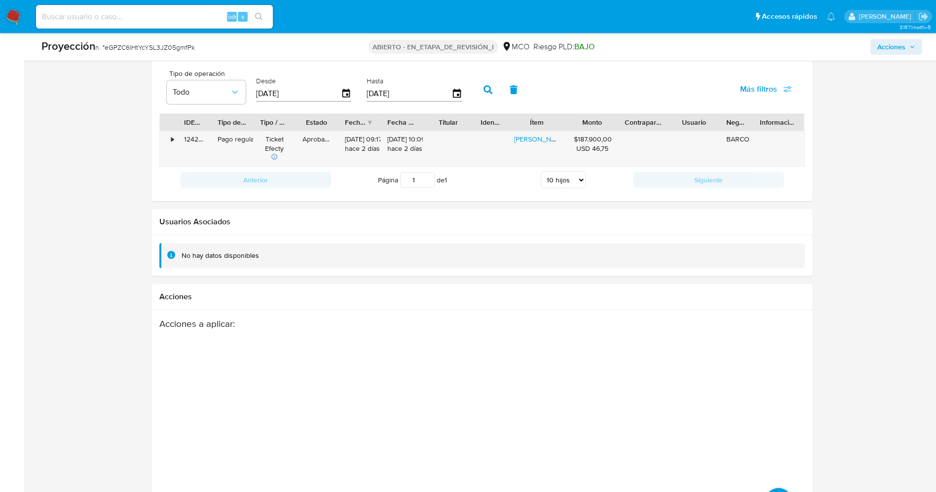
scroll to position [1428, 0]
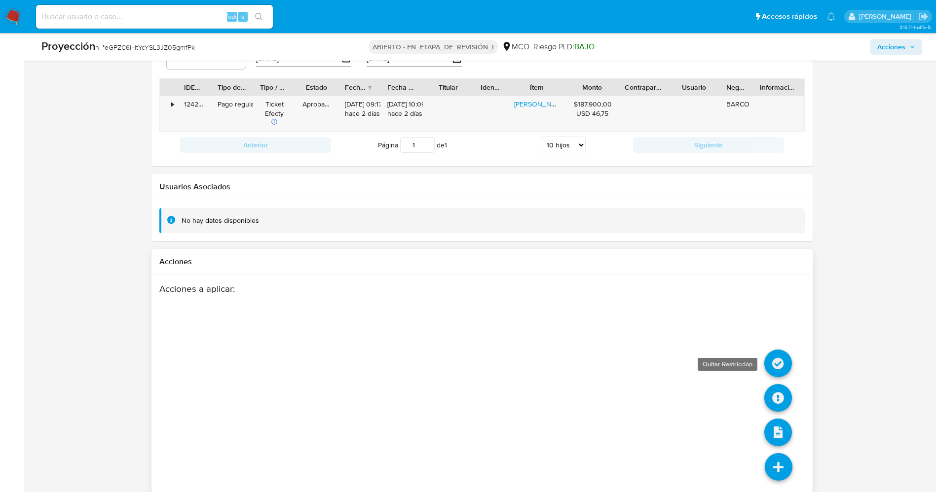
click at [784, 361] on icon at bounding box center [778, 364] width 28 height 28
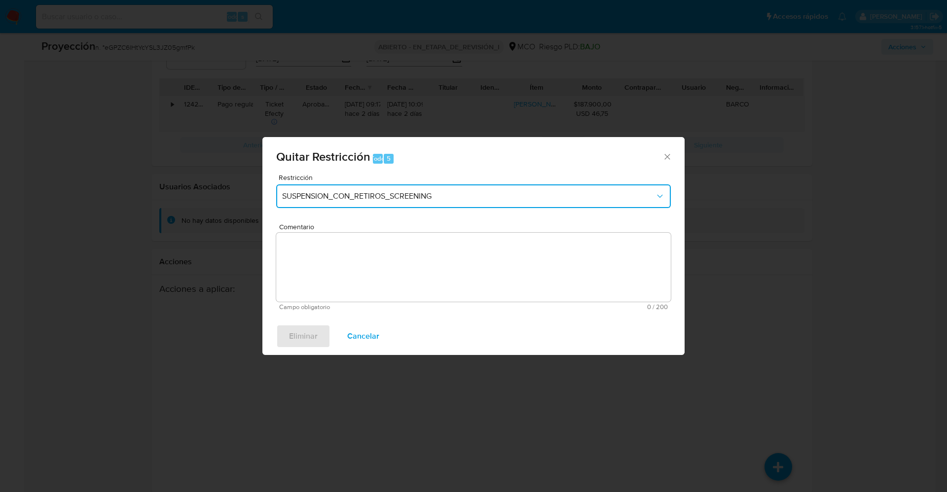
click at [399, 193] on span "SUSPENSION_CON_RETIROS_SCREENING" at bounding box center [468, 196] width 373 height 10
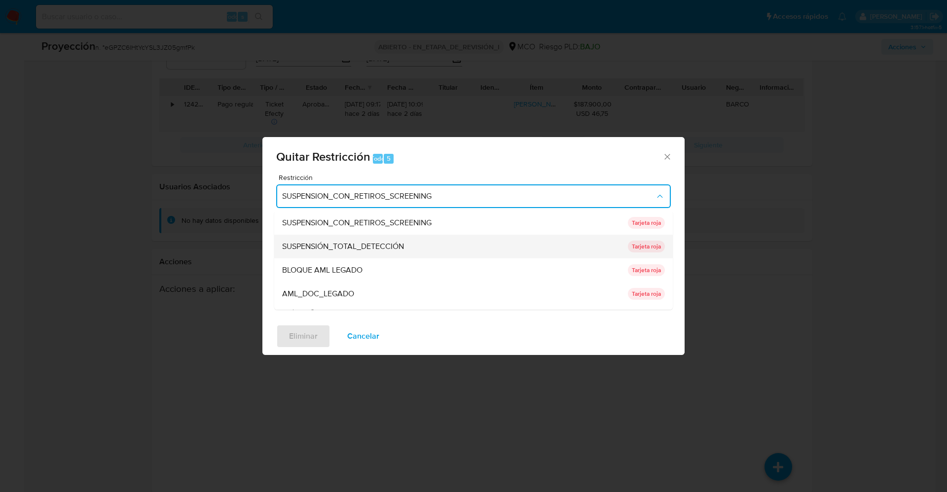
click at [373, 255] on div "SUSPENSIÓN_TOTAL_DETECCIÓN" at bounding box center [452, 247] width 340 height 24
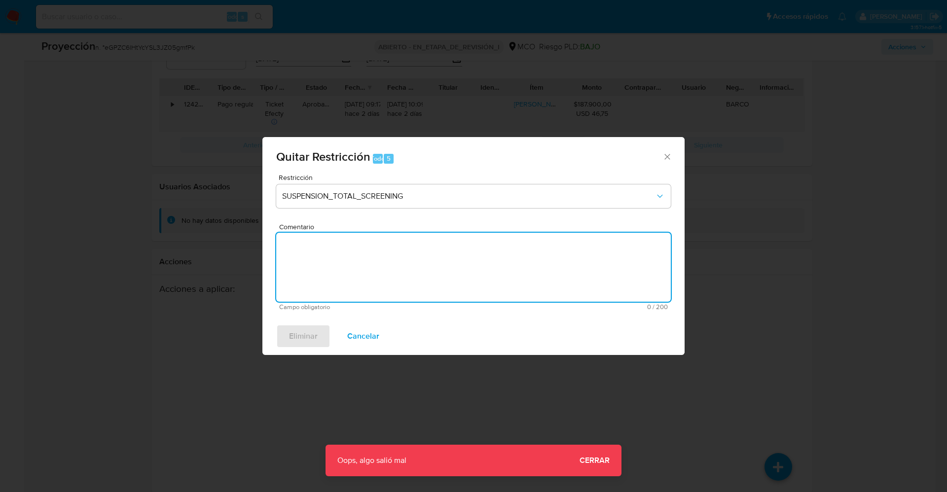
click at [450, 242] on textarea "Comentario" at bounding box center [473, 267] width 395 height 69
paste textarea "Alarma generada por regla Novedades MOSTWANTED. El titular de la cuenta es Albe…"
type textarea "Alarma generada por regla Novedades MOSTWANTED. El titular de la cuenta es Albe…"
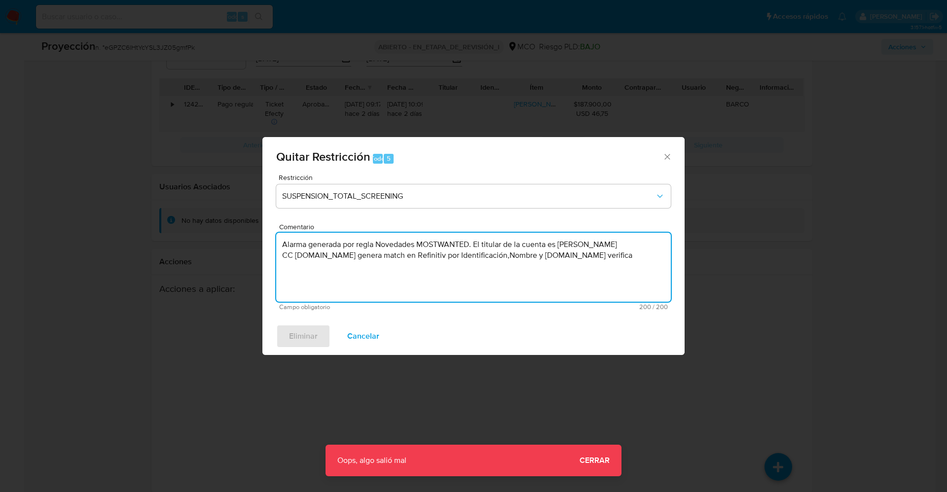
drag, startPoint x: 607, startPoint y: 264, endPoint x: 201, endPoint y: 236, distance: 407.5
click at [201, 236] on div "Quitar Restricción Todo 5 Restricción SUSPENSION_TOTAL_SCREENING Comentario Ala…" at bounding box center [473, 246] width 947 height 492
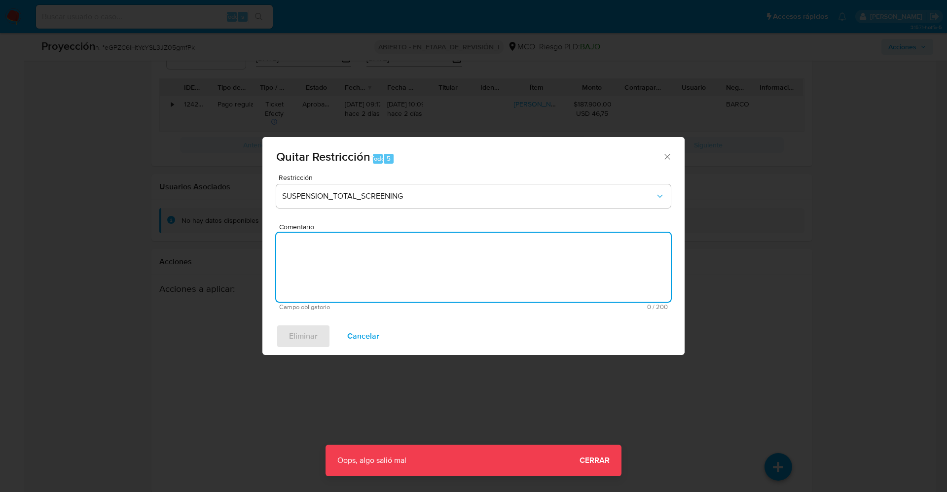
type textarea "-"
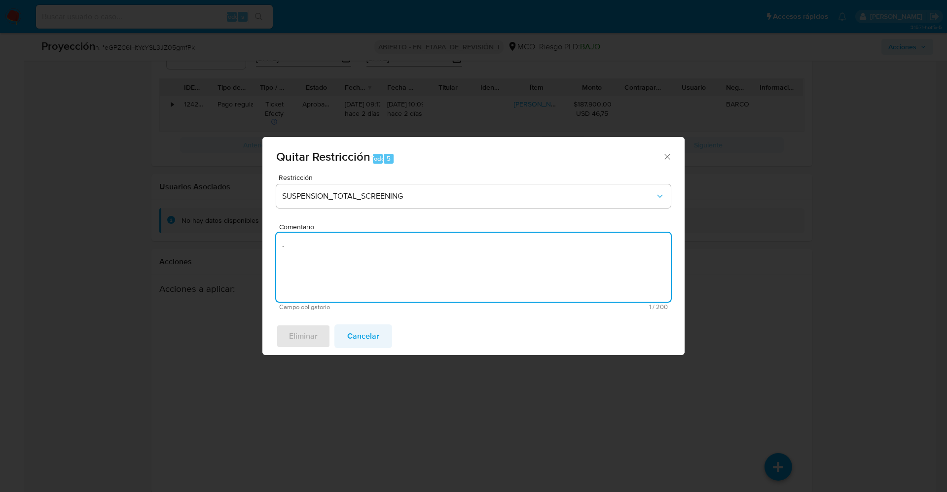
type textarea "."
click at [367, 337] on font "Cancelar" at bounding box center [363, 337] width 32 height 24
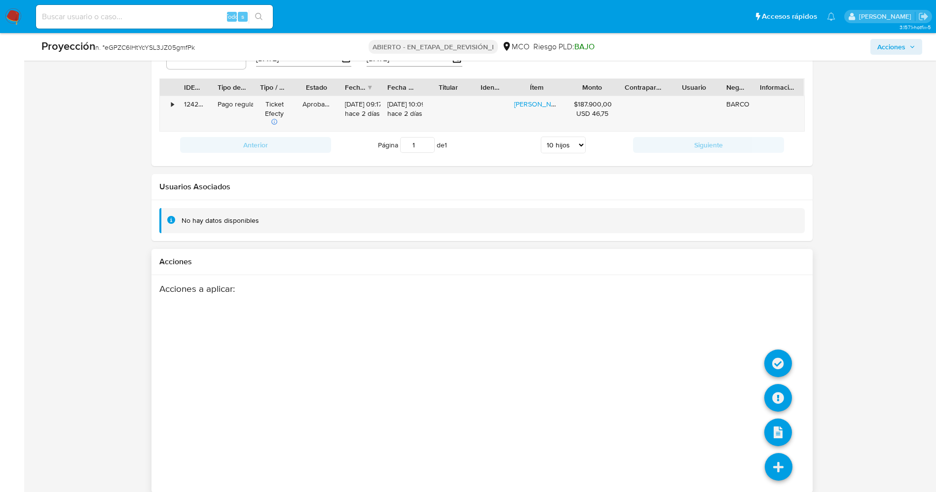
click at [779, 456] on icon at bounding box center [779, 467] width 28 height 28
click at [771, 386] on icon at bounding box center [778, 398] width 28 height 28
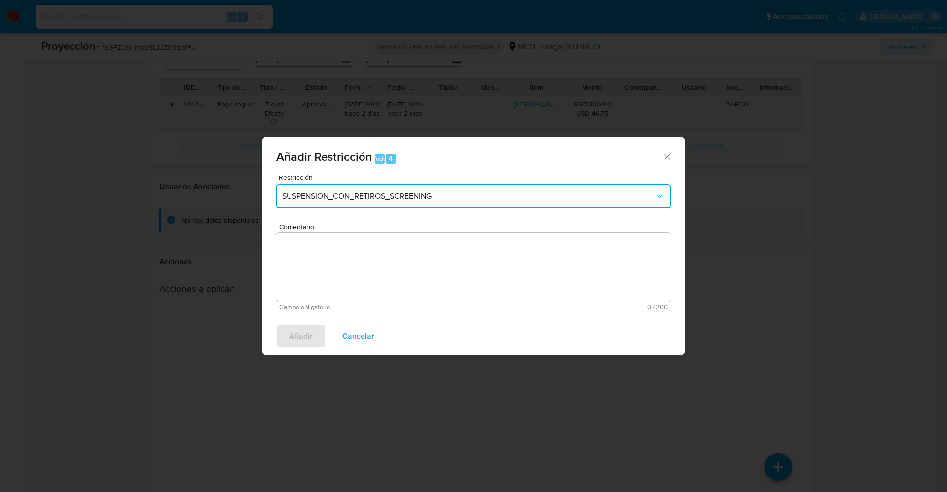
drag, startPoint x: 403, startPoint y: 202, endPoint x: 402, endPoint y: 197, distance: 5.5
click at [402, 197] on font "SUSPENSION_CON_RETIROS_SCREENING" at bounding box center [356, 195] width 149 height 11
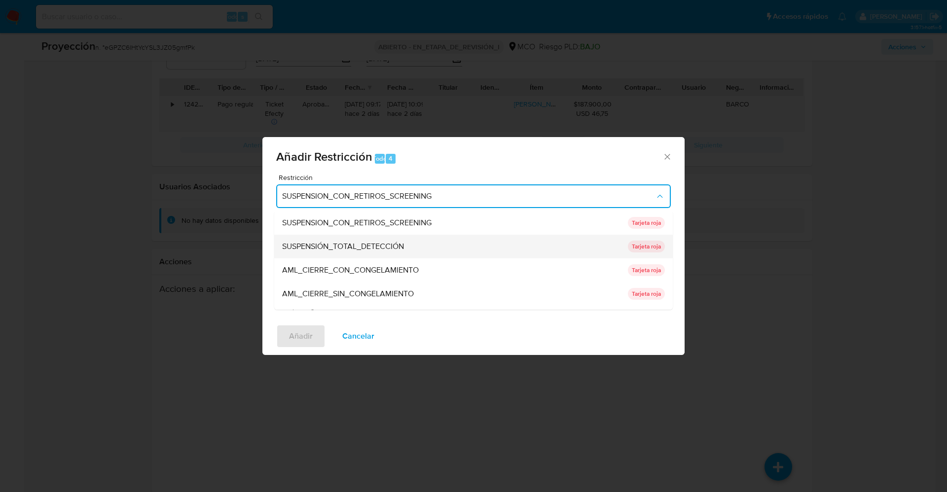
click at [370, 244] on font "SUSPENSIÓN_TOTAL_DETECCIÓN" at bounding box center [343, 246] width 122 height 11
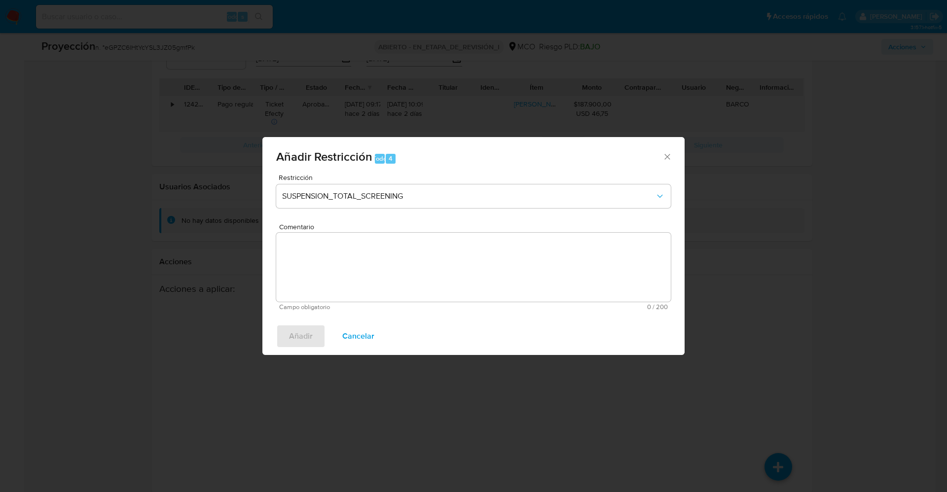
click at [371, 271] on textarea "Comentario" at bounding box center [473, 267] width 395 height 69
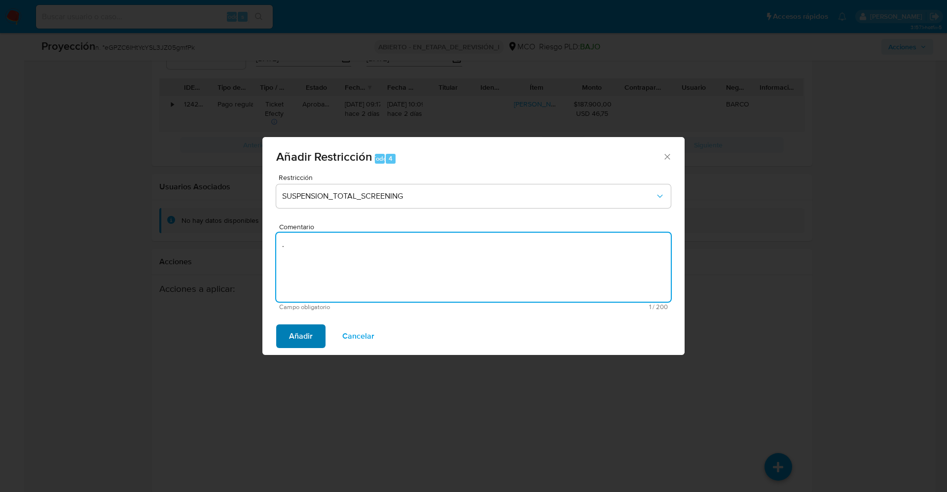
type textarea "."
click at [306, 334] on span "Añadir" at bounding box center [301, 337] width 24 height 22
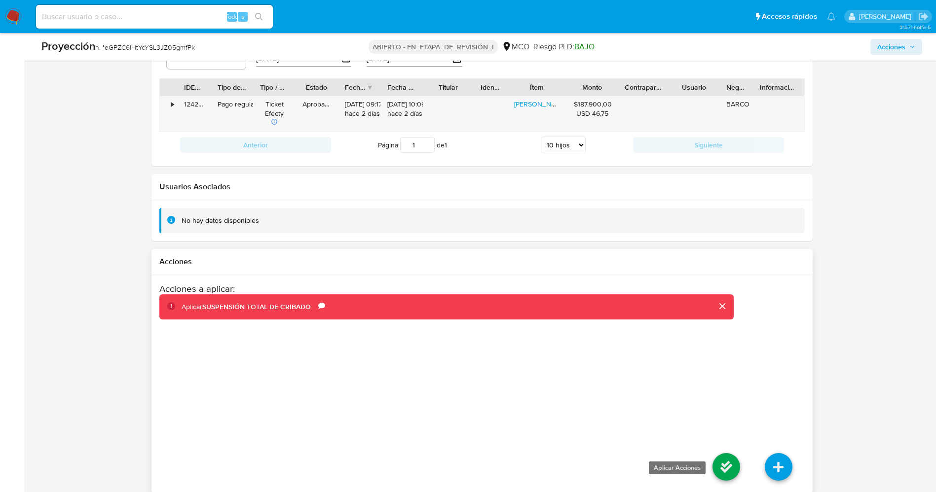
click at [735, 457] on icon at bounding box center [726, 467] width 28 height 28
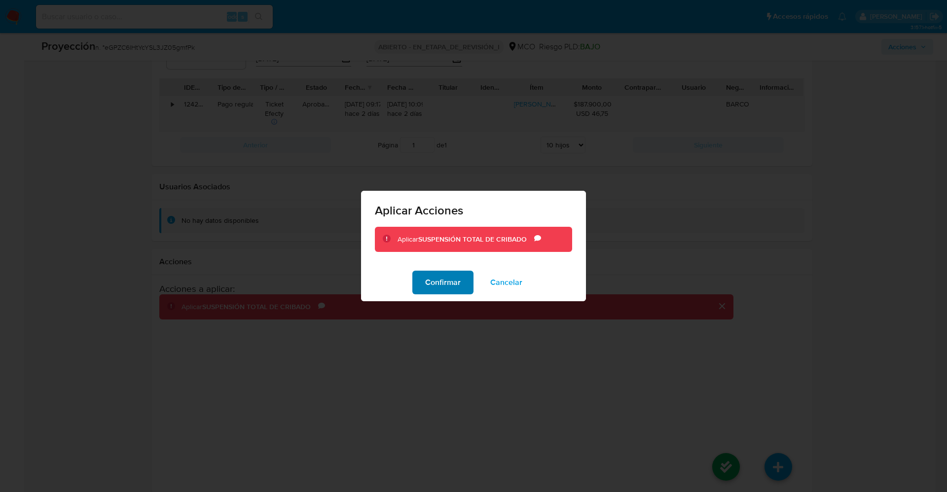
click at [436, 279] on font "Confirmar" at bounding box center [443, 283] width 36 height 24
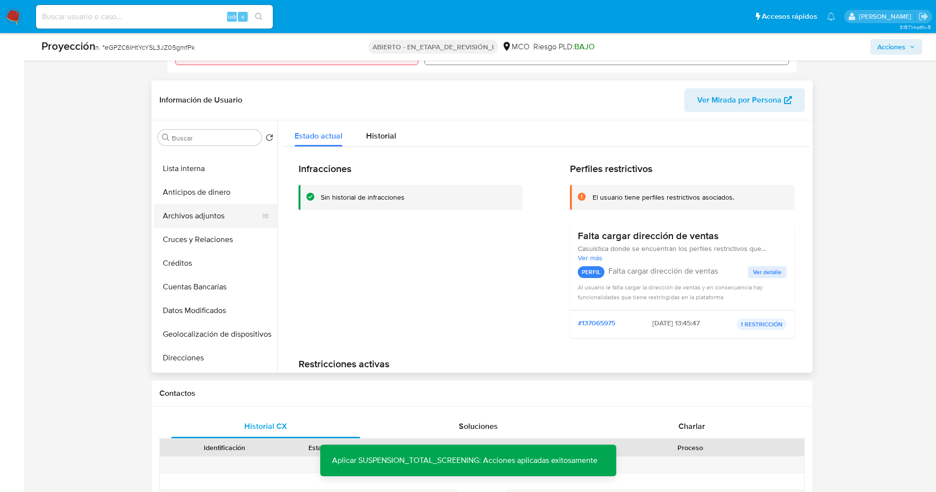
scroll to position [0, 0]
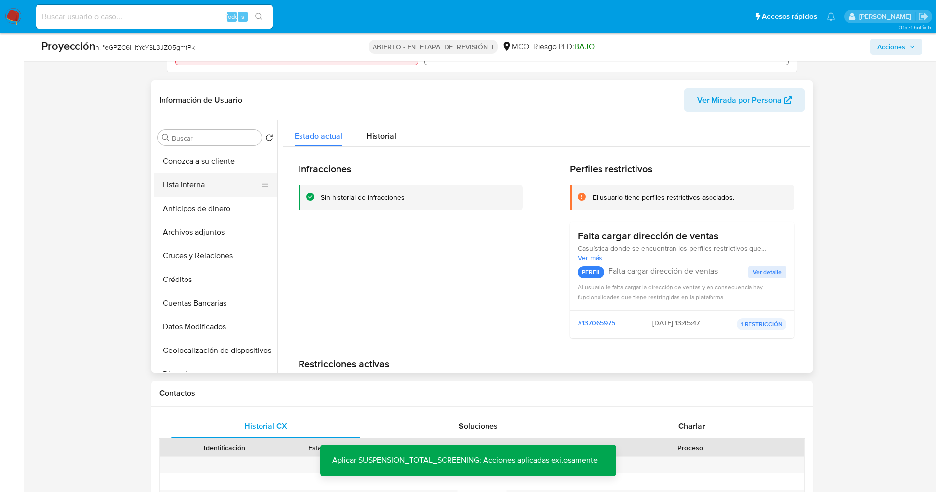
click at [192, 173] on button "Lista interna" at bounding box center [211, 185] width 115 height 24
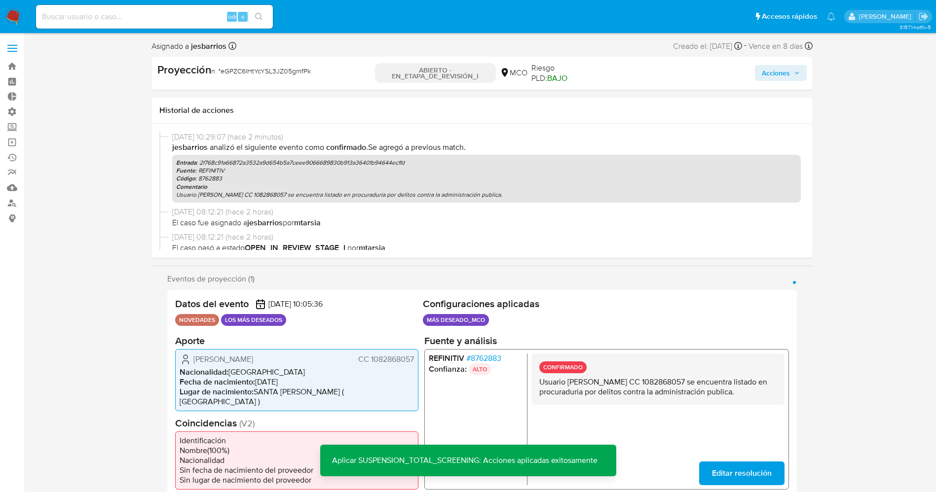
click at [770, 74] on span "Acciones" at bounding box center [776, 73] width 28 height 16
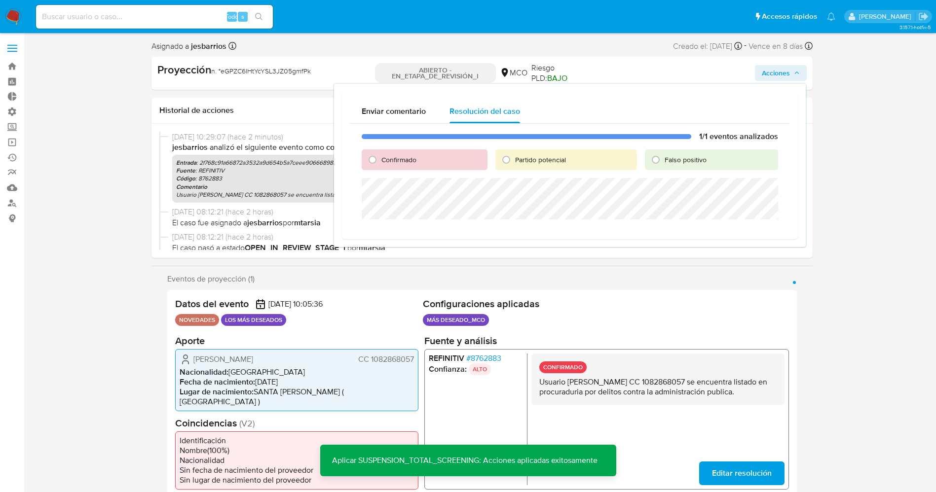
click at [515, 156] on label "Partido potencial" at bounding box center [540, 159] width 52 height 9
click at [514, 156] on input "Partido potencial" at bounding box center [506, 160] width 16 height 16
radio input "true"
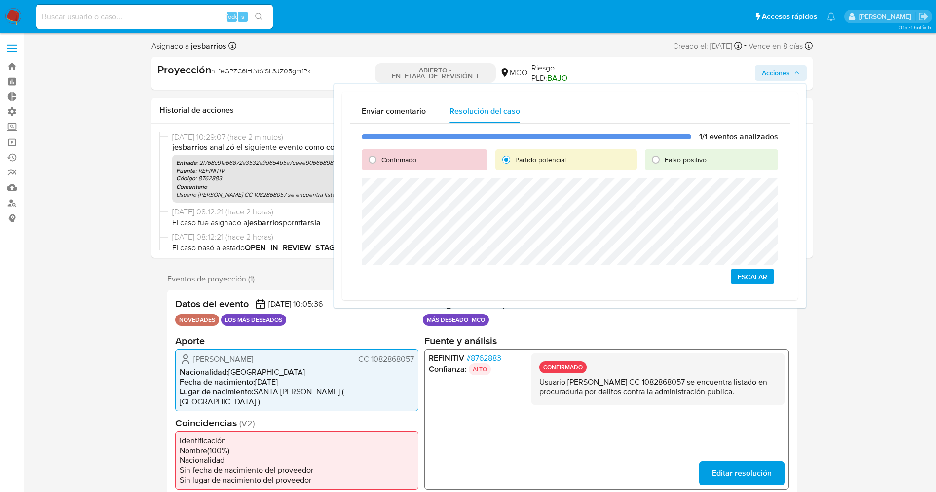
click at [759, 273] on span "Escalar" at bounding box center [753, 277] width 30 height 14
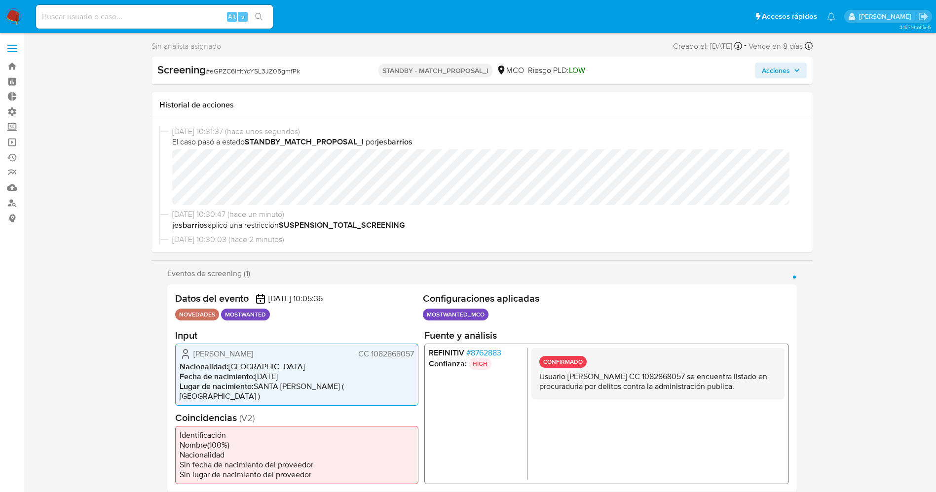
select select "10"
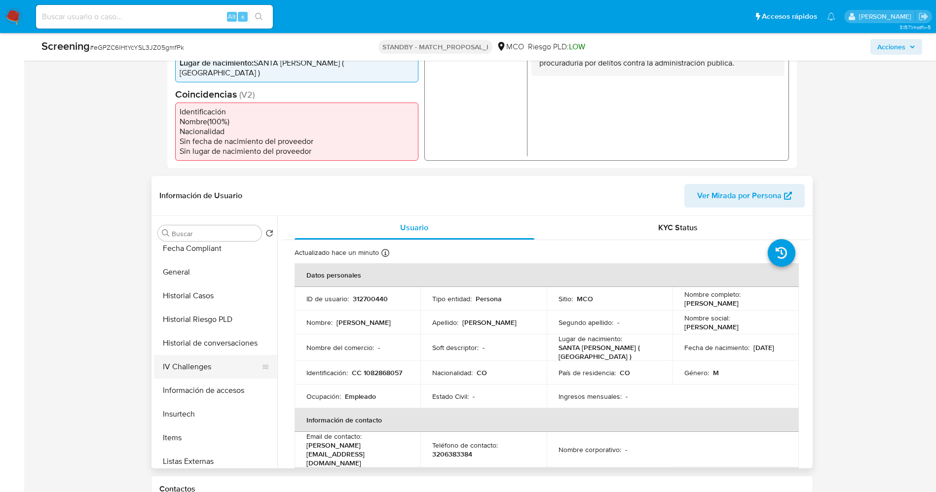
scroll to position [370, 0]
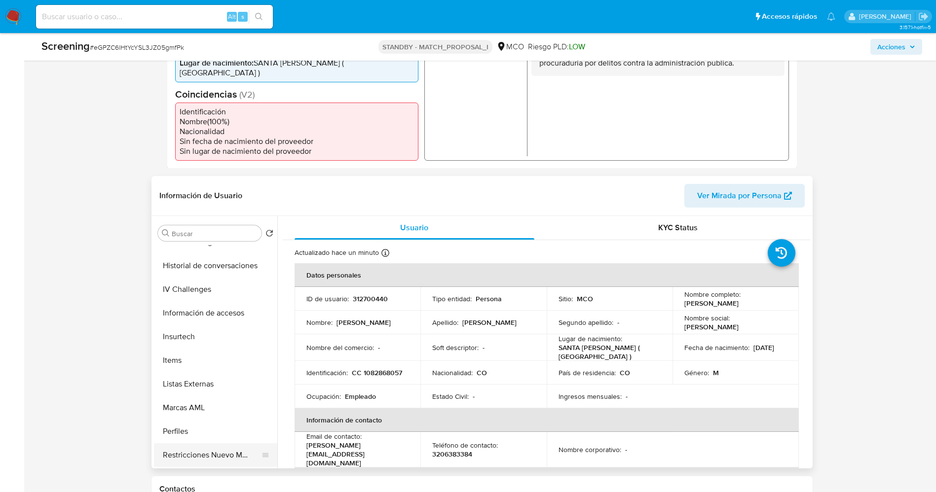
click at [207, 444] on button "Restricciones Nuevo Mundo" at bounding box center [211, 456] width 115 height 24
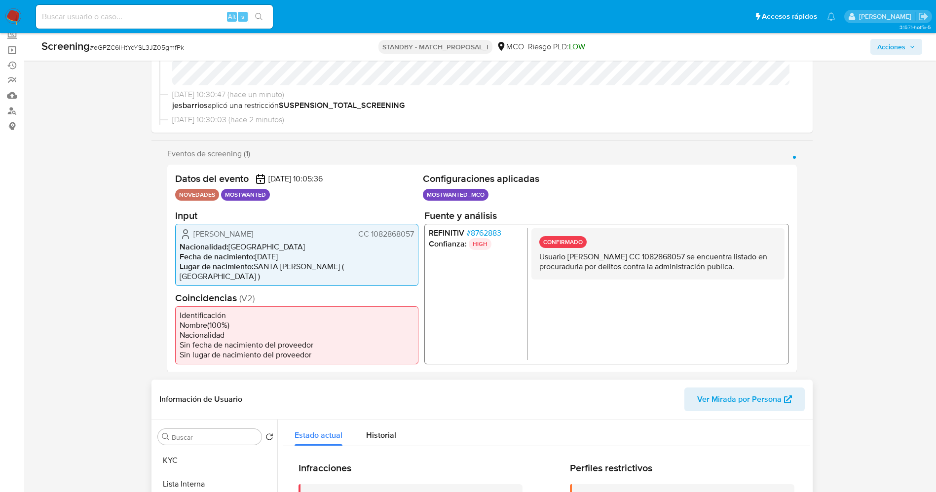
scroll to position [74, 0]
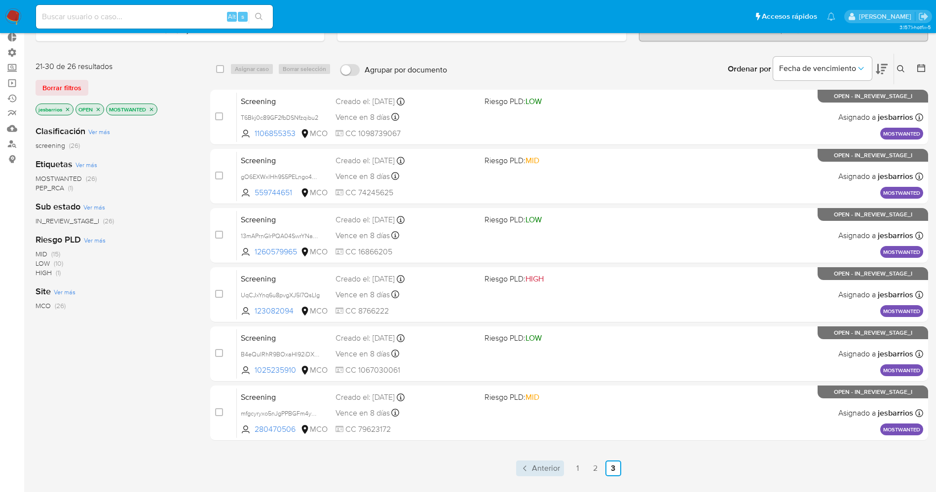
scroll to position [73, 0]
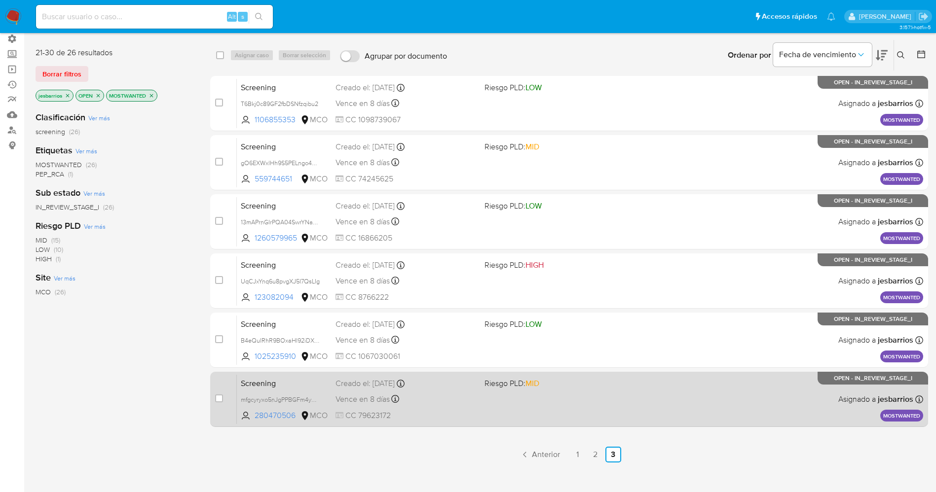
click at [594, 398] on div "Screening mfgcyryxo5nJgPPBGFm4yZ9P 280470506 MCO Riesgo PLD: MID Creado el: [DA…" at bounding box center [580, 399] width 686 height 50
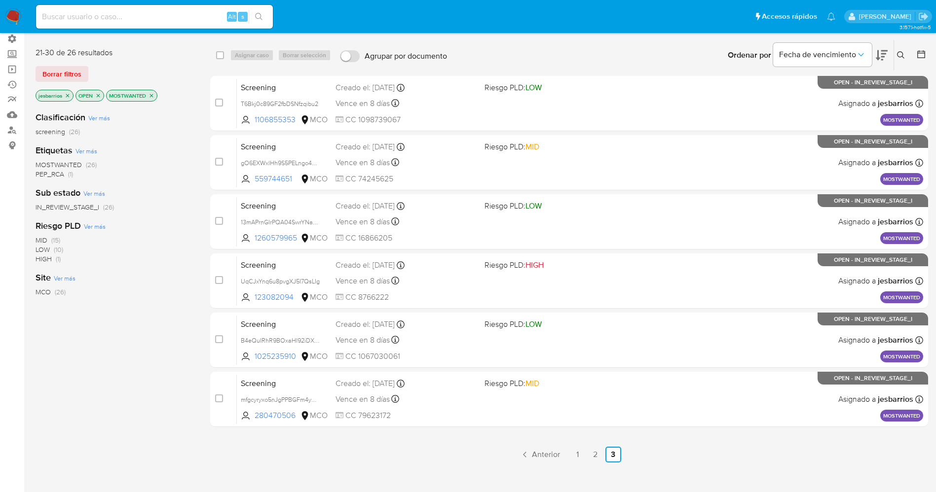
drag, startPoint x: 75, startPoint y: 75, endPoint x: 290, endPoint y: 44, distance: 216.8
click at [75, 75] on span "Borrar filtros" at bounding box center [61, 74] width 39 height 14
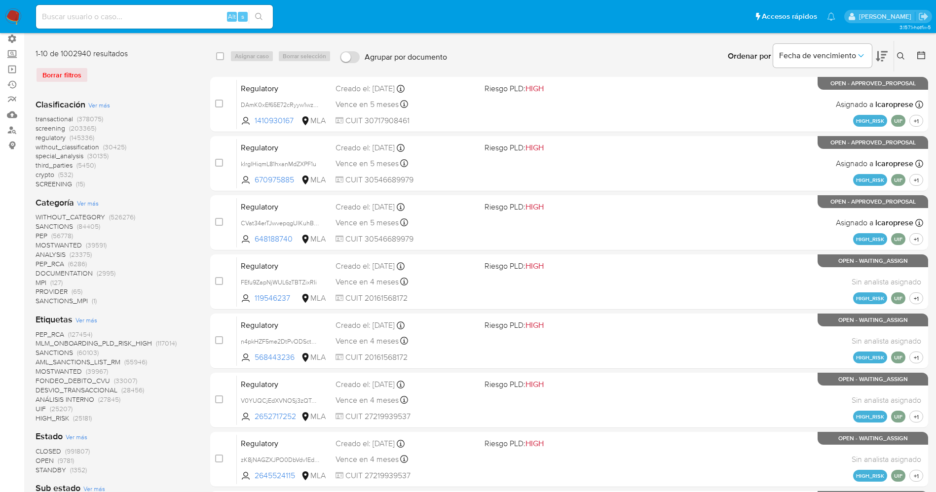
click at [898, 59] on icon at bounding box center [901, 56] width 8 height 8
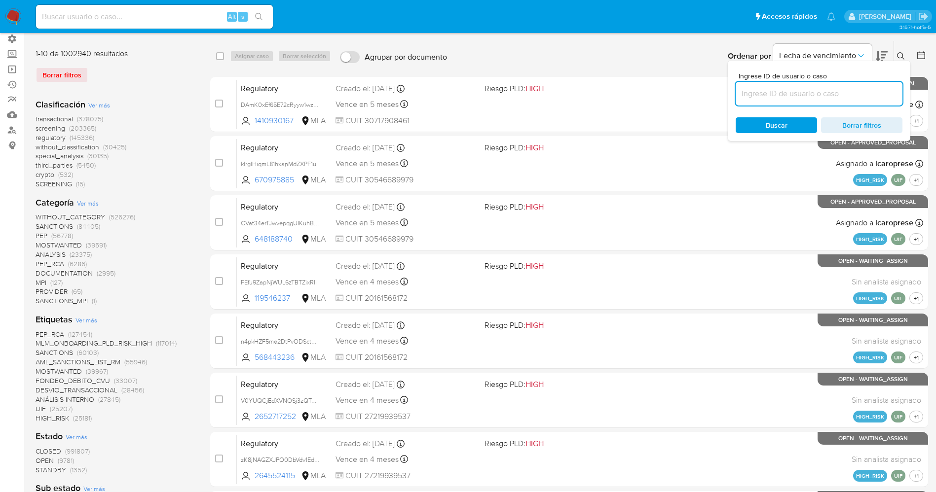
click at [816, 94] on input at bounding box center [819, 93] width 167 height 13
type input "CNtgCoeGdqBG8mpaPawSzJFz"
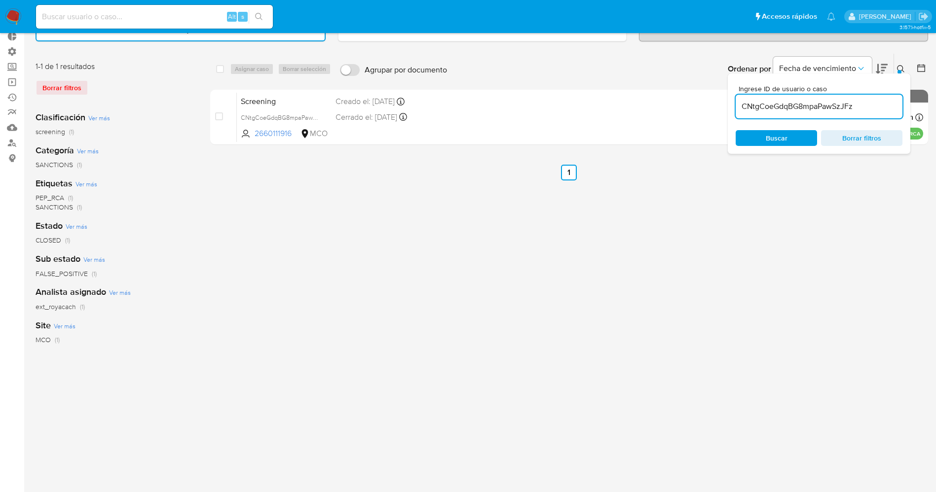
scroll to position [60, 0]
click at [638, 263] on div "select-all-cases-checkbox Asignar caso Borrar selección Agrupar por documento O…" at bounding box center [569, 269] width 718 height 433
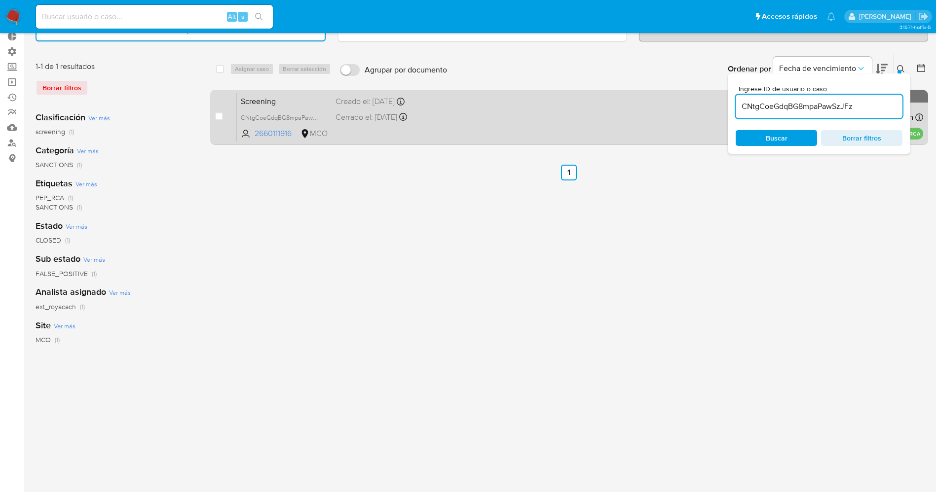
click at [536, 118] on div "Screening CNtgCoeGdqBG8mpaPawSzJFz 2660111916 MCO Creado el: 29/08/2025 Creado …" at bounding box center [580, 117] width 686 height 50
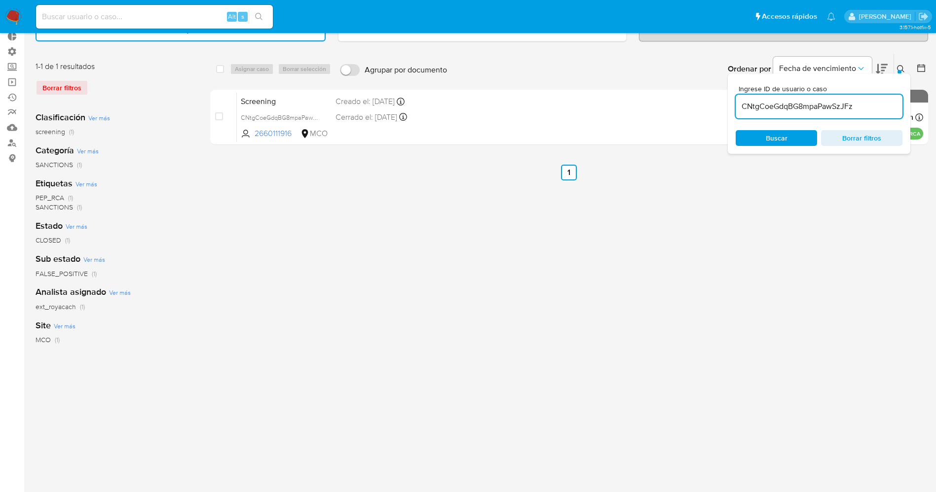
click at [16, 21] on img at bounding box center [13, 16] width 17 height 17
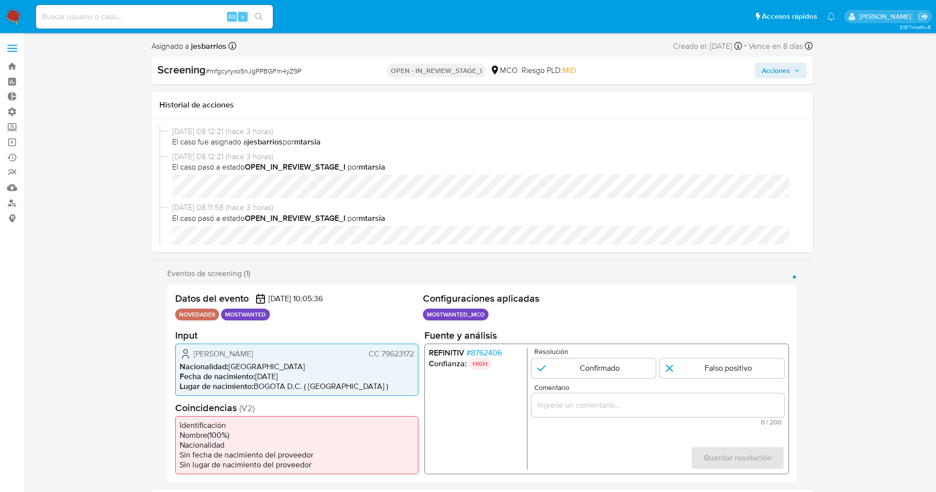
select select "10"
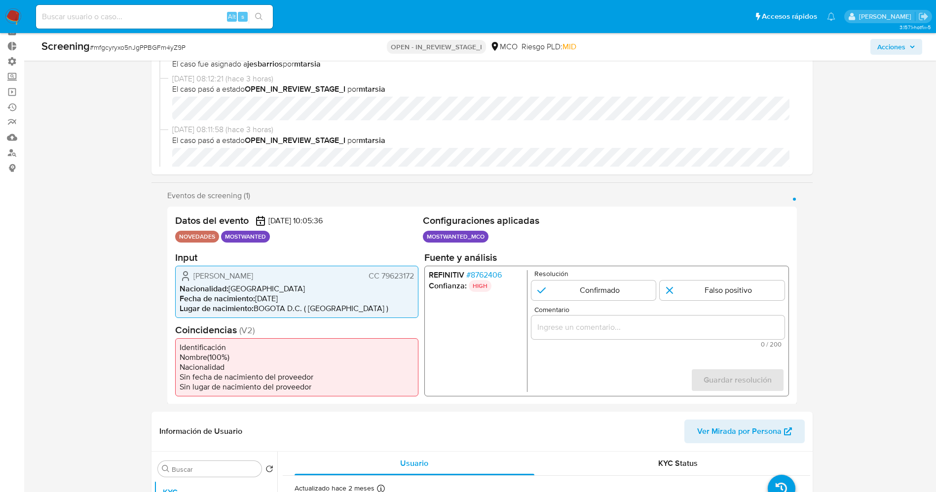
scroll to position [74, 0]
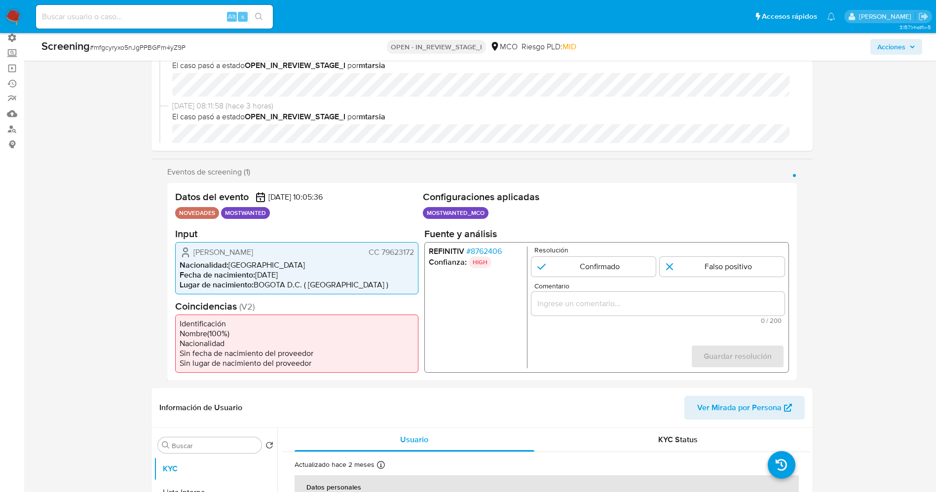
click at [497, 249] on span "# 8762406" at bounding box center [484, 251] width 36 height 10
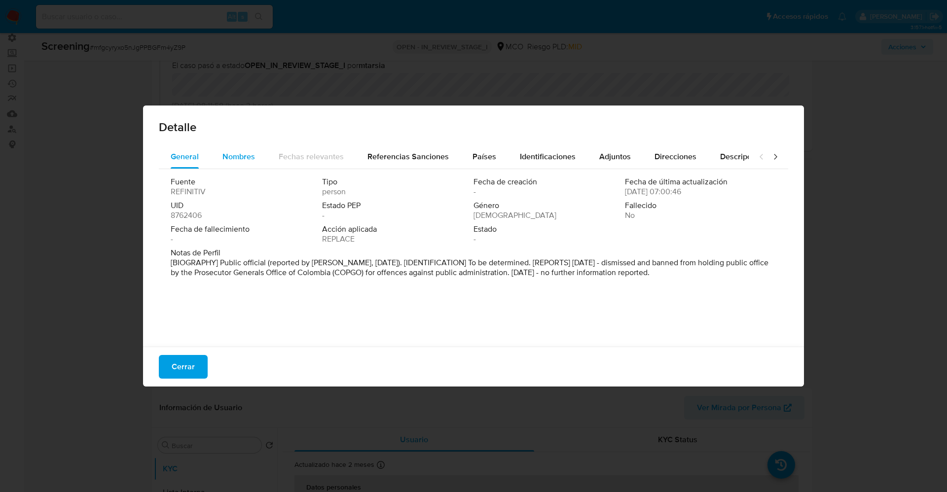
click at [221, 154] on button "Nombres" at bounding box center [239, 157] width 56 height 24
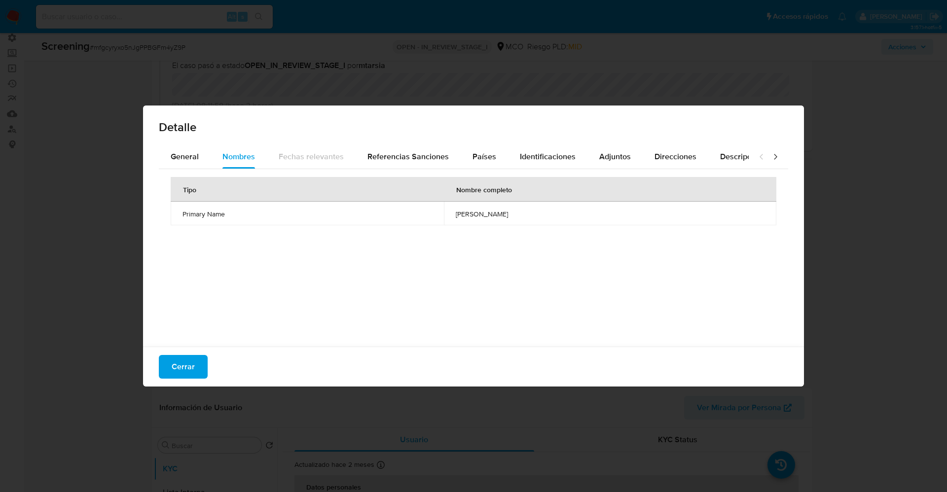
click at [176, 140] on div "Detalle" at bounding box center [473, 125] width 661 height 39
click at [185, 154] on span "General" at bounding box center [185, 156] width 28 height 11
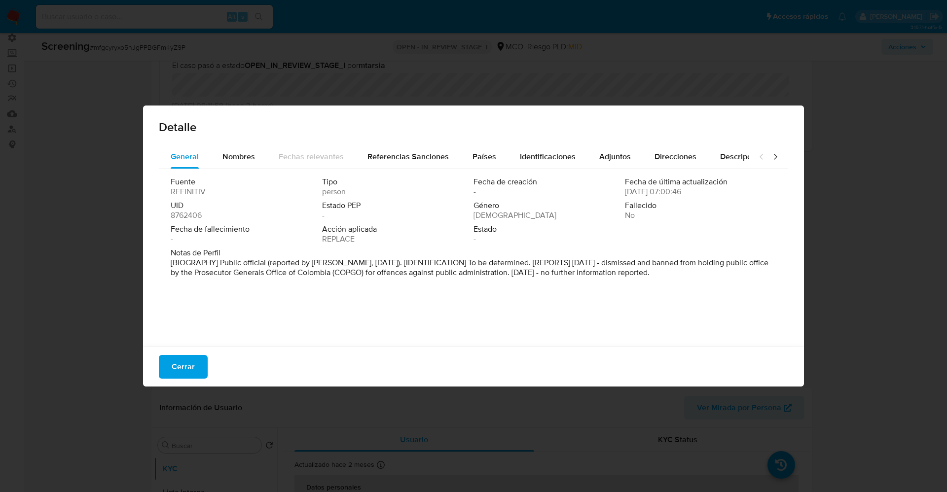
drag, startPoint x: 168, startPoint y: 261, endPoint x: 590, endPoint y: 260, distance: 421.3
click at [803, 288] on div "Detalle General Nombres Fechas relevantes Referencias Sanciones Países Identifi…" at bounding box center [473, 246] width 661 height 281
drag, startPoint x: 580, startPoint y: 257, endPoint x: 359, endPoint y: 271, distance: 221.5
click at [384, 277] on p "[BIOGRAPHY] Public official (reported by COPGO, Mar 2023). [IDENTIFICATION] To …" at bounding box center [473, 268] width 604 height 20
drag, startPoint x: 167, startPoint y: 260, endPoint x: 715, endPoint y: 281, distance: 548.0
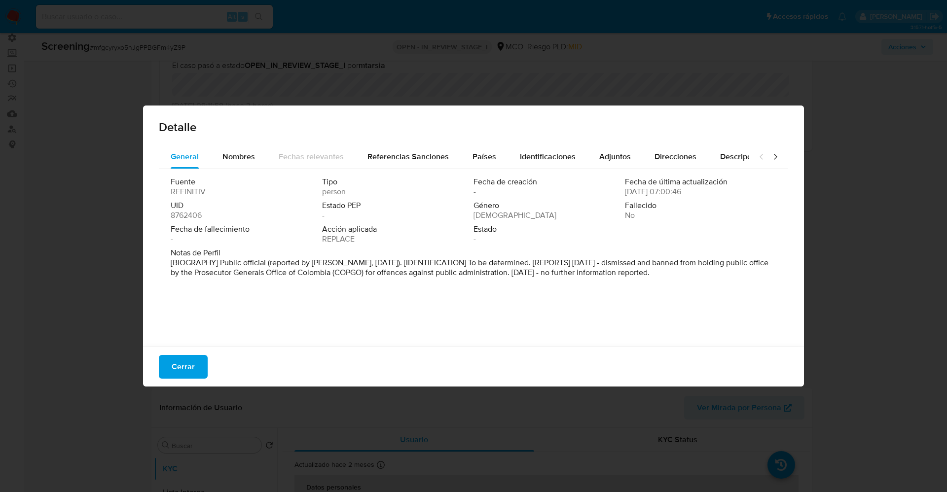
click at [715, 281] on div "Fuente REFINITIV Tipo person Fecha de creación - Fecha de última actualización …" at bounding box center [474, 255] width 630 height 173
click at [190, 371] on span "Cerrar" at bounding box center [183, 367] width 23 height 22
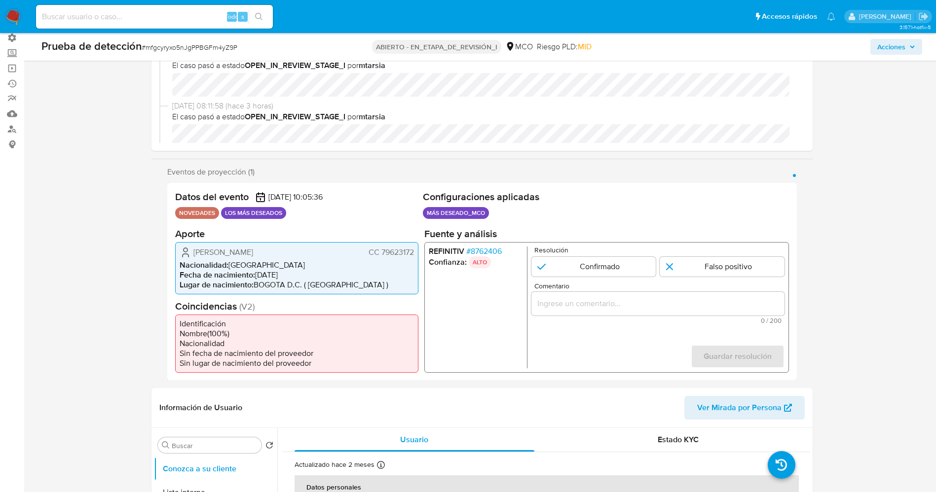
drag, startPoint x: 379, startPoint y: 255, endPoint x: 417, endPoint y: 252, distance: 37.6
click at [417, 252] on div "Fredy Alexander Medaglia Martinez CC 79623172 Nacionalidad : Colombia Fecha de …" at bounding box center [296, 268] width 243 height 52
drag, startPoint x: 258, startPoint y: 252, endPoint x: 286, endPoint y: 250, distance: 27.7
click at [253, 250] on font "Fredy Alexander Medaglia Martinez" at bounding box center [223, 251] width 60 height 11
drag, startPoint x: 380, startPoint y: 256, endPoint x: 419, endPoint y: 252, distance: 39.1
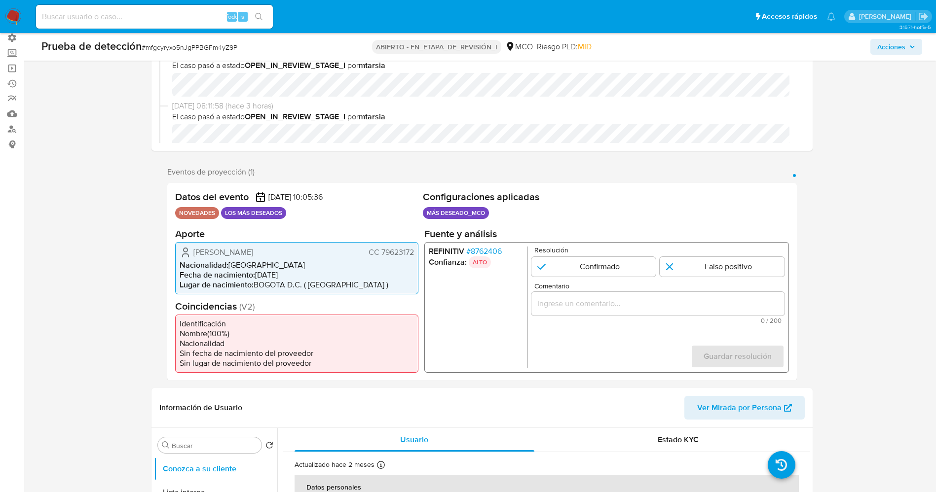
click at [419, 252] on div "Datos del evento 01/09/2025 10:05:36 NOVEDADES LOS MÁS DESEADOS Configuraciones…" at bounding box center [482, 282] width 630 height 198
drag, startPoint x: 192, startPoint y: 244, endPoint x: 325, endPoint y: 244, distance: 132.7
click at [325, 244] on div "Fredy Alexander Medaglia Martinez CC 79623172 Nacionalidad : Colombia Fecha de …" at bounding box center [296, 268] width 243 height 52
drag, startPoint x: 255, startPoint y: 259, endPoint x: 203, endPoint y: 255, distance: 51.5
click at [252, 259] on div "Fredy Alexander Medaglia Martinez CC 79623172 Nacionalidad : Colombia Fecha de …" at bounding box center [296, 268] width 243 height 52
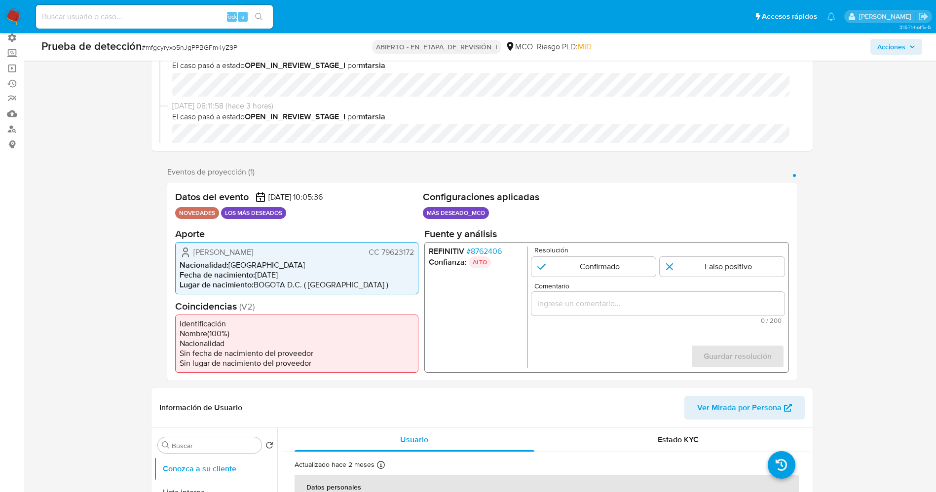
drag, startPoint x: 191, startPoint y: 255, endPoint x: 415, endPoint y: 246, distance: 223.6
click at [415, 246] on div "Fredy Alexander Medaglia Martinez CC 79623172 Nacionalidad : Colombia Fecha de …" at bounding box center [296, 268] width 243 height 52
click at [487, 253] on font "8762406" at bounding box center [485, 250] width 31 height 11
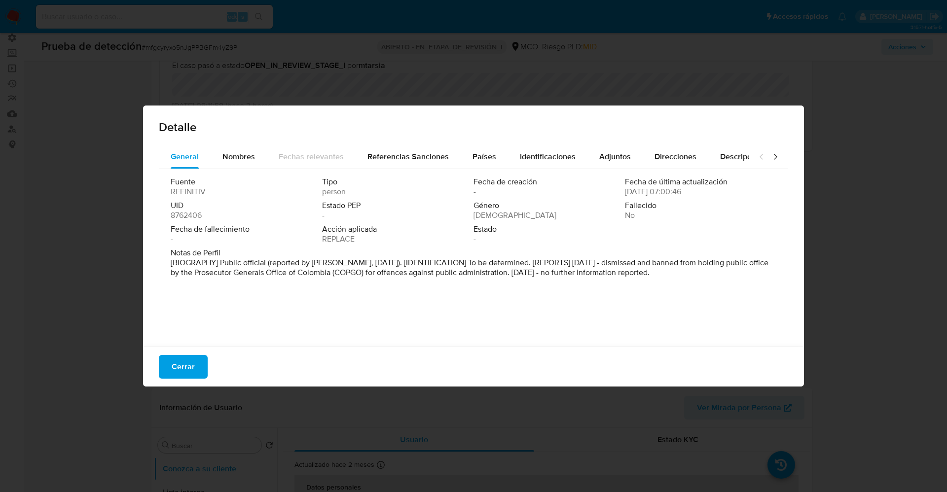
click at [169, 349] on div "Cerrar" at bounding box center [473, 367] width 661 height 40
click at [171, 364] on button "Cerrar" at bounding box center [183, 367] width 49 height 24
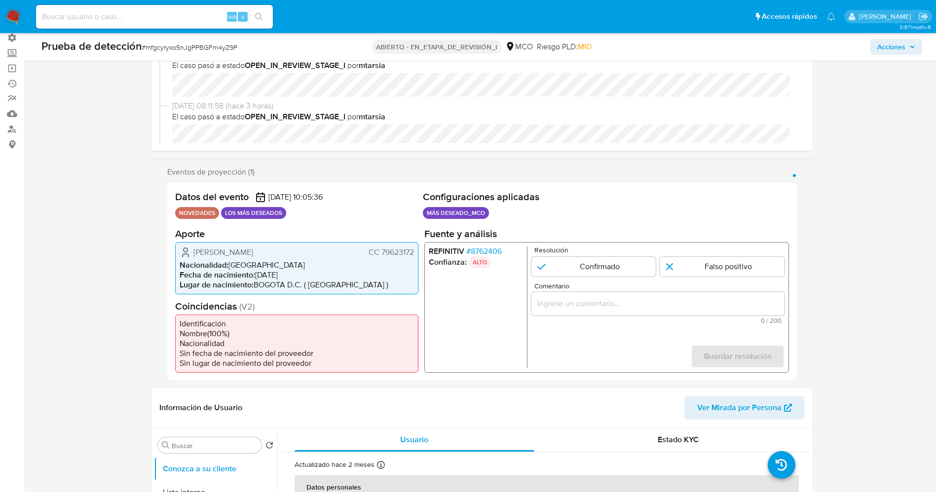
drag, startPoint x: 606, startPoint y: 270, endPoint x: 607, endPoint y: 297, distance: 26.2
click at [607, 269] on input "1 de 1" at bounding box center [593, 267] width 125 height 20
radio input "true"
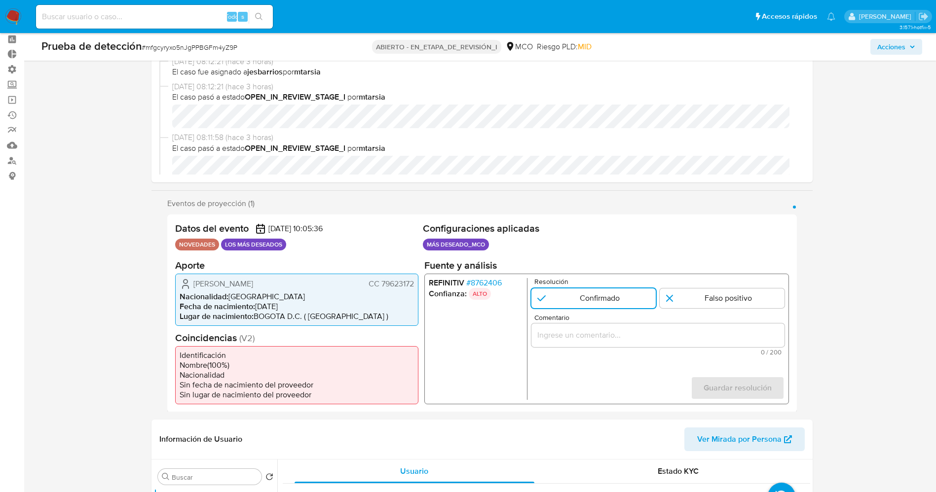
scroll to position [0, 0]
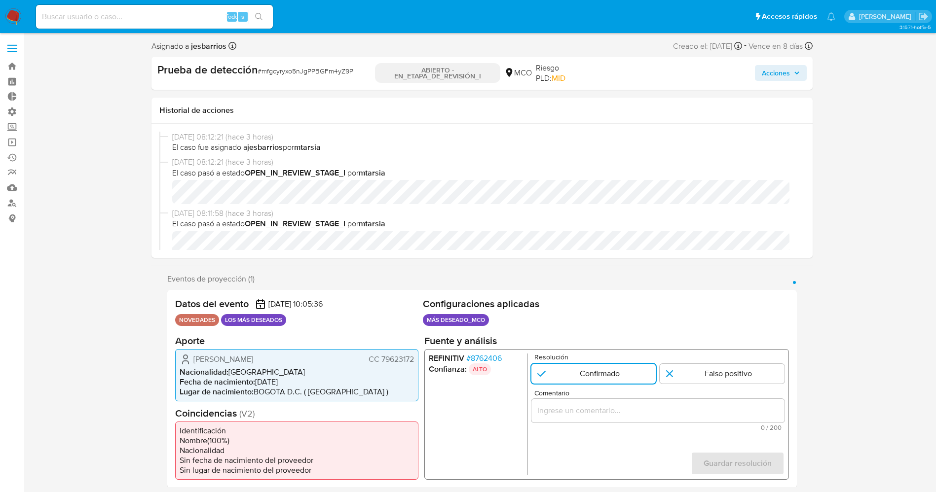
click at [142, 14] on input at bounding box center [154, 16] width 237 height 13
drag, startPoint x: 575, startPoint y: 418, endPoint x: 584, endPoint y: 413, distance: 10.4
click at [576, 418] on div "1 de 1" at bounding box center [657, 411] width 253 height 24
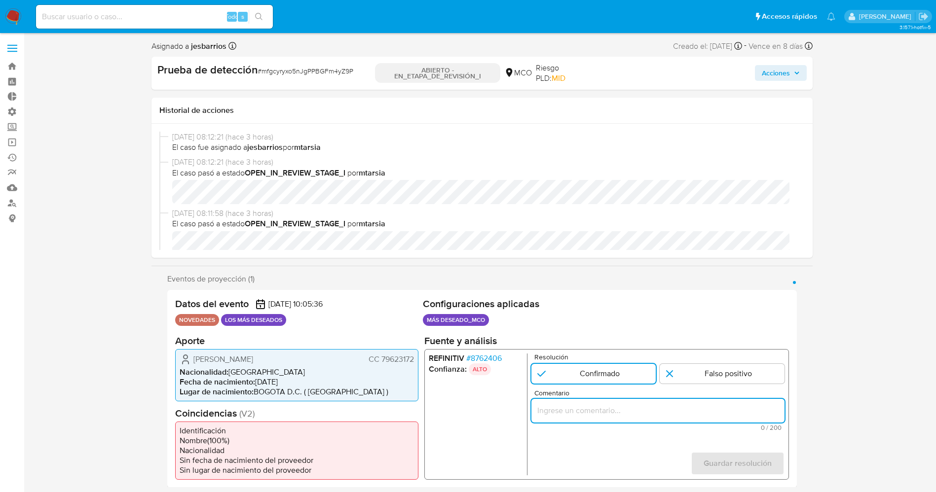
click at [585, 412] on input "Comentario" at bounding box center [657, 410] width 253 height 13
type input "u"
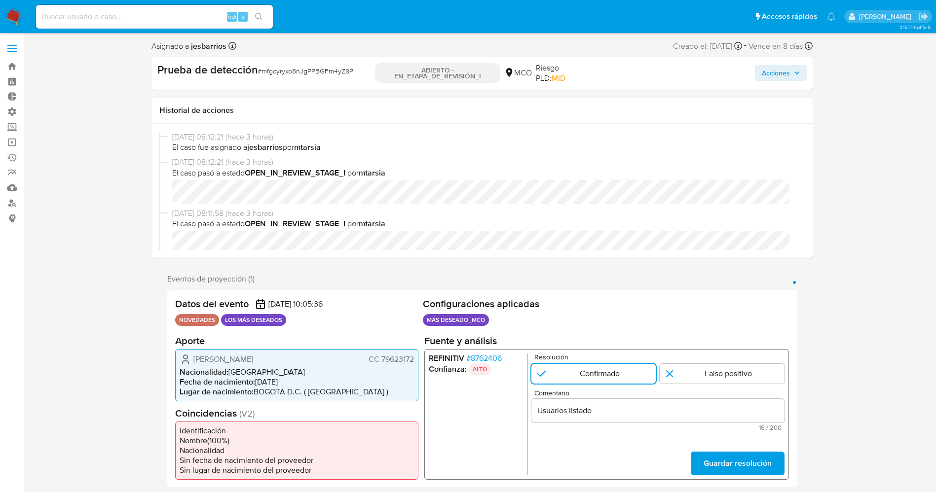
drag, startPoint x: 190, startPoint y: 359, endPoint x: 398, endPoint y: 358, distance: 207.7
click at [414, 365] on div "Fredy Alexander Medaglia Martinez CC 79623172 Nacionalidad : Colombia Fecha de …" at bounding box center [296, 375] width 243 height 52
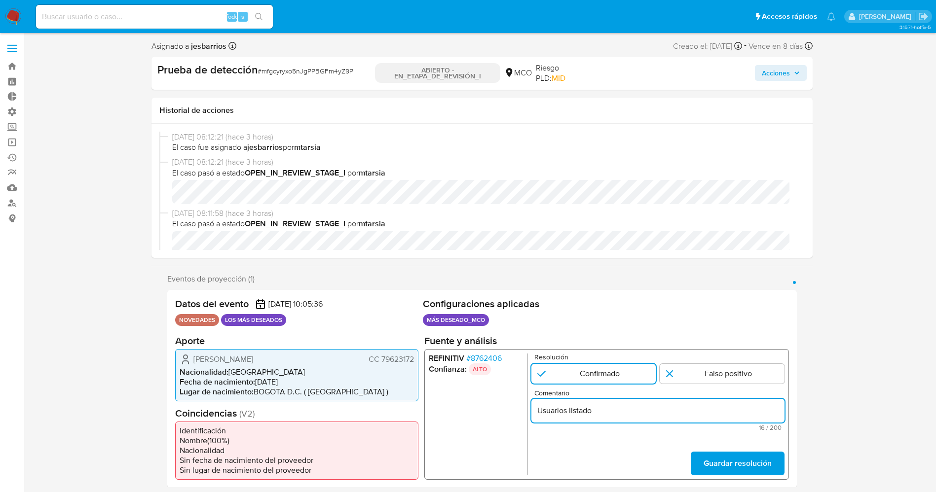
drag, startPoint x: 565, startPoint y: 411, endPoint x: 611, endPoint y: 410, distance: 45.9
click at [611, 410] on input "Usuarios listado" at bounding box center [657, 410] width 253 height 13
paste input "Fredy Alexander Medaglia Martinez CC 79623172"
type input "Usuario Fredy Alexander Medaglia Martinez CC 79623172 listado por procuraduria …"
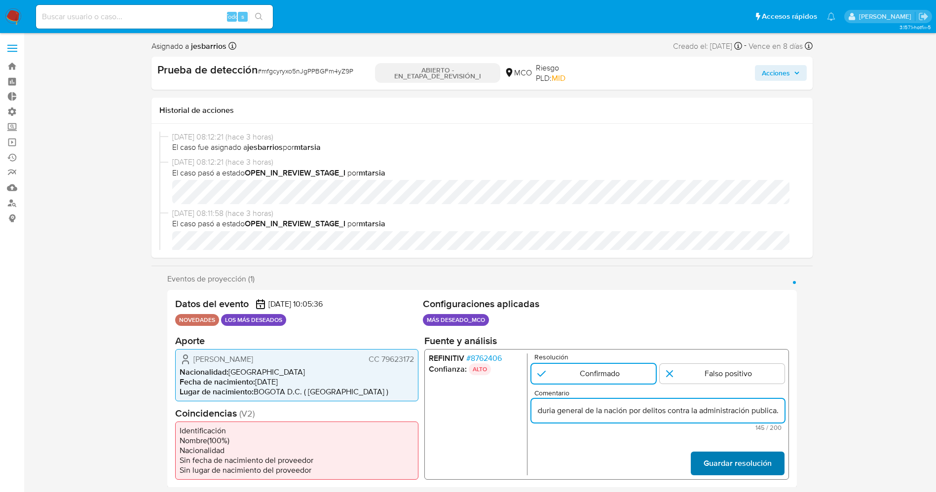
click at [753, 462] on span "Guardar resolución" at bounding box center [737, 463] width 68 height 22
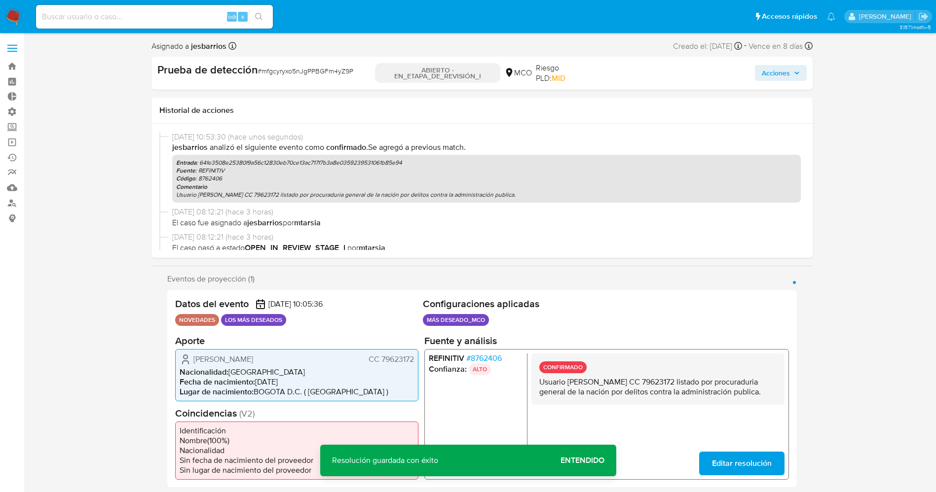
drag, startPoint x: 536, startPoint y: 383, endPoint x: 637, endPoint y: 400, distance: 102.0
click at [637, 400] on div "CONFIRMADO Usuario Fredy Alexander Medaglia Martinez CC 79623172 listado por pr…" at bounding box center [657, 378] width 253 height 51
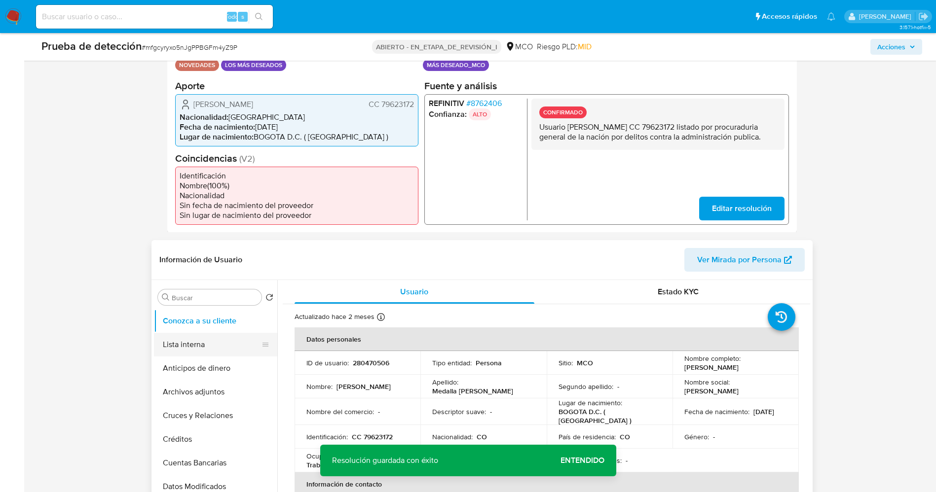
click at [209, 348] on button "Lista interna" at bounding box center [211, 345] width 115 height 24
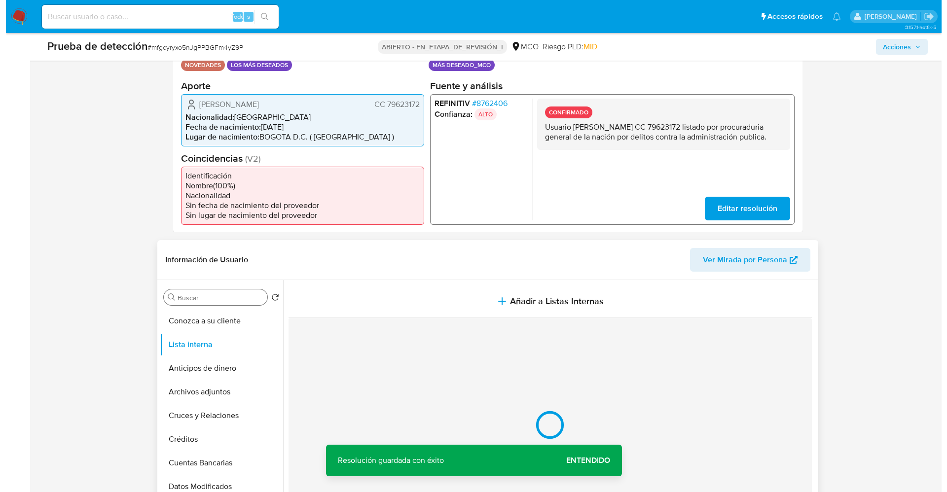
scroll to position [296, 0]
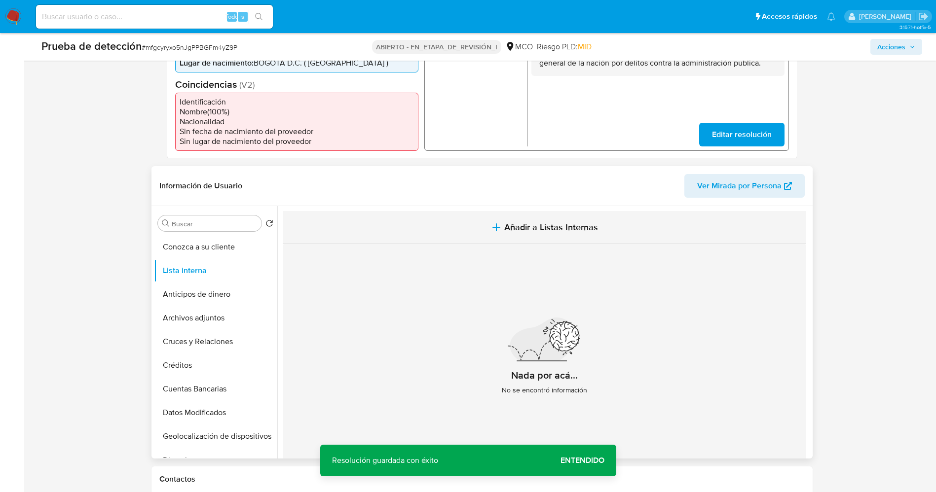
click at [474, 224] on button "Añadir a Listas Internas" at bounding box center [544, 227] width 523 height 33
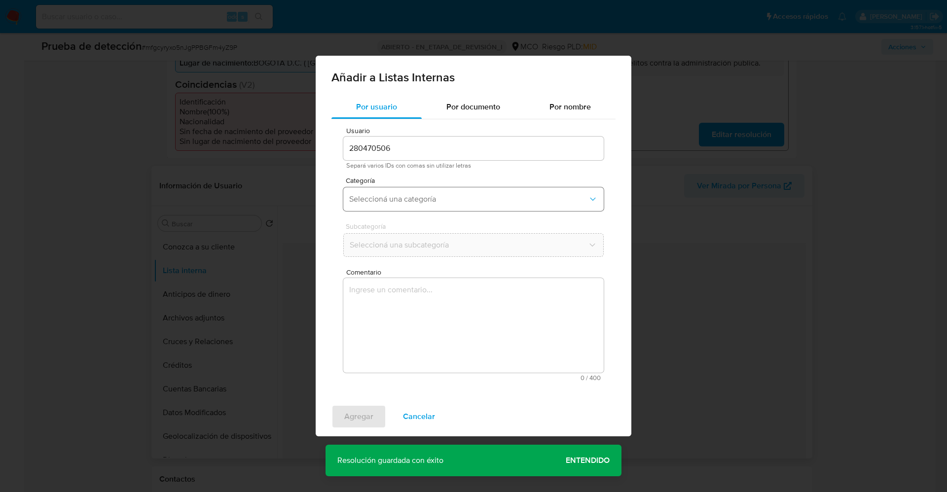
click at [424, 201] on span "Seleccioná una categoría" at bounding box center [468, 199] width 239 height 10
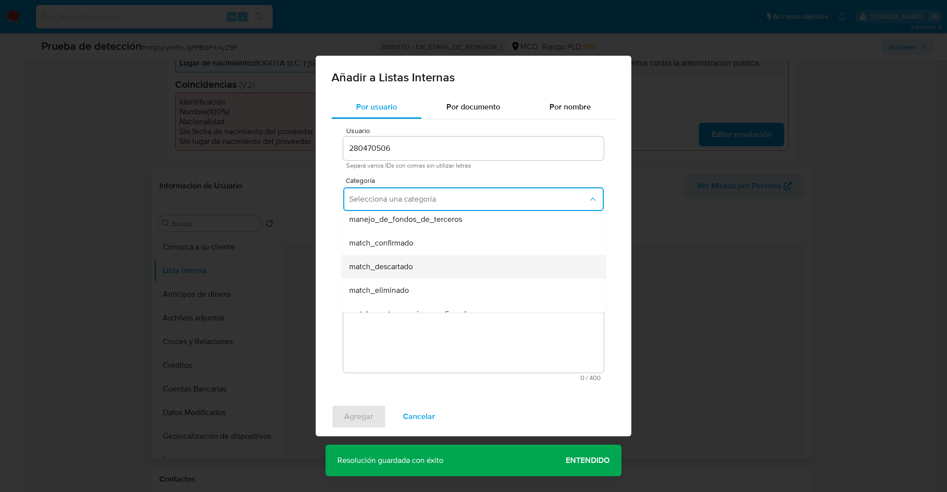
scroll to position [74, 0]
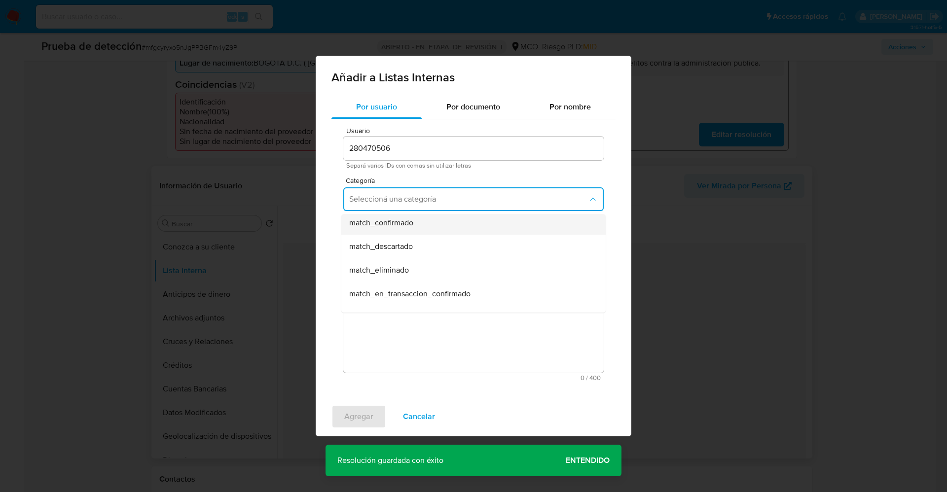
click at [415, 232] on div "match_confirmado" at bounding box center [470, 223] width 243 height 24
click at [423, 254] on button "Seleccioná una subcategoría" at bounding box center [473, 245] width 260 height 24
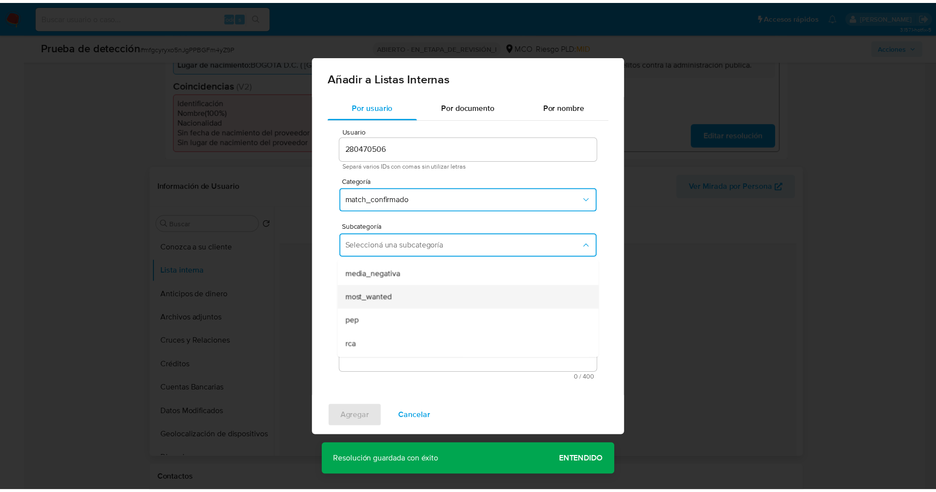
scroll to position [67, 0]
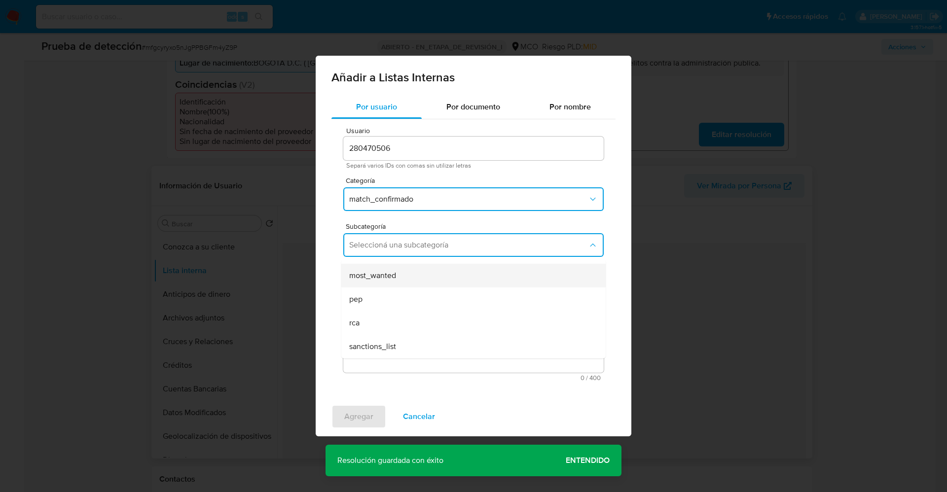
click at [412, 279] on div "most_wanted" at bounding box center [470, 276] width 243 height 24
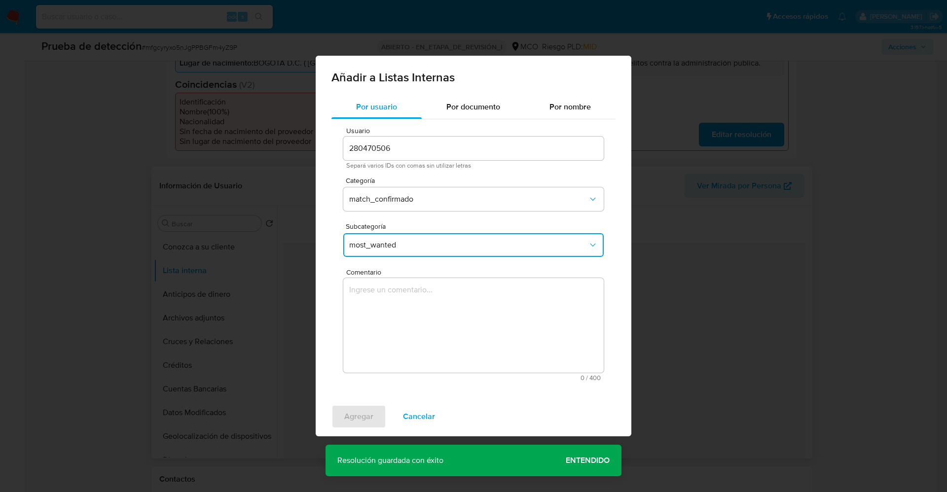
click at [412, 290] on textarea "Comentario" at bounding box center [473, 325] width 260 height 95
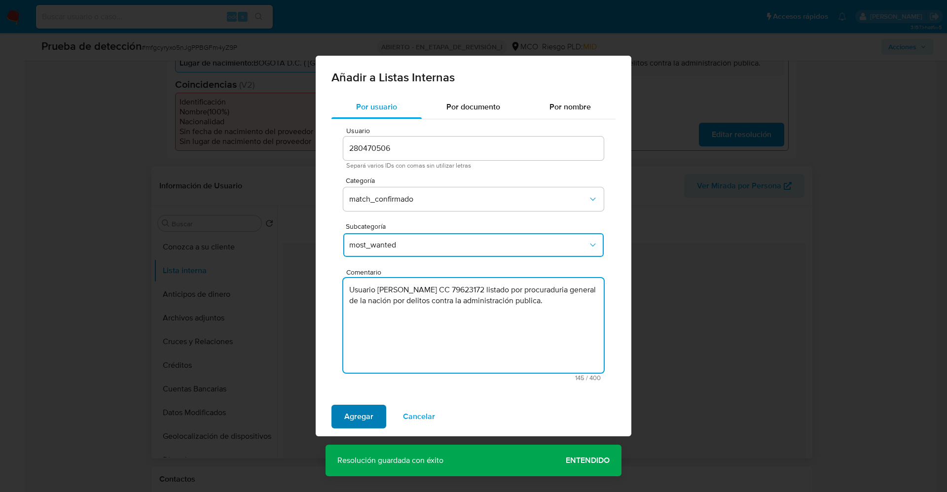
type textarea "Usuario Fredy Alexander Medaglia Martinez CC 79623172 listado por procuraduria …"
click at [361, 418] on span "Agregar" at bounding box center [358, 417] width 29 height 22
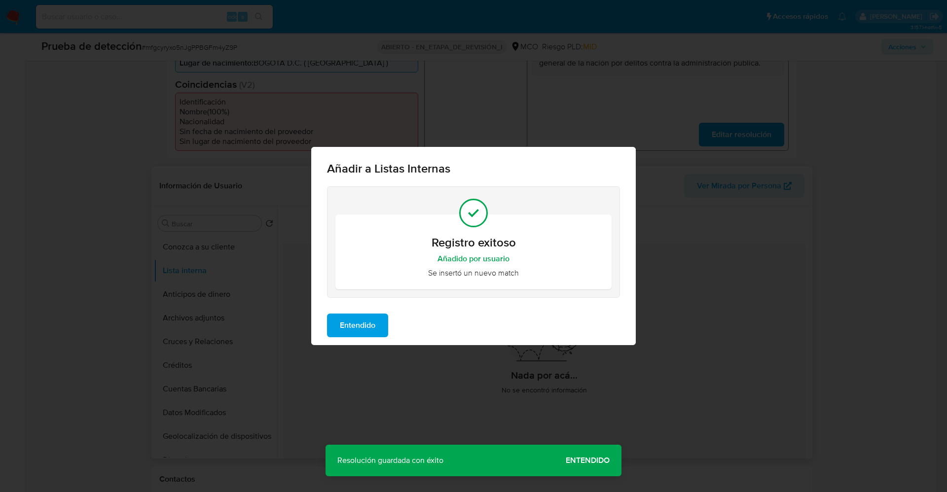
click at [353, 326] on span "Entendido" at bounding box center [358, 326] width 36 height 22
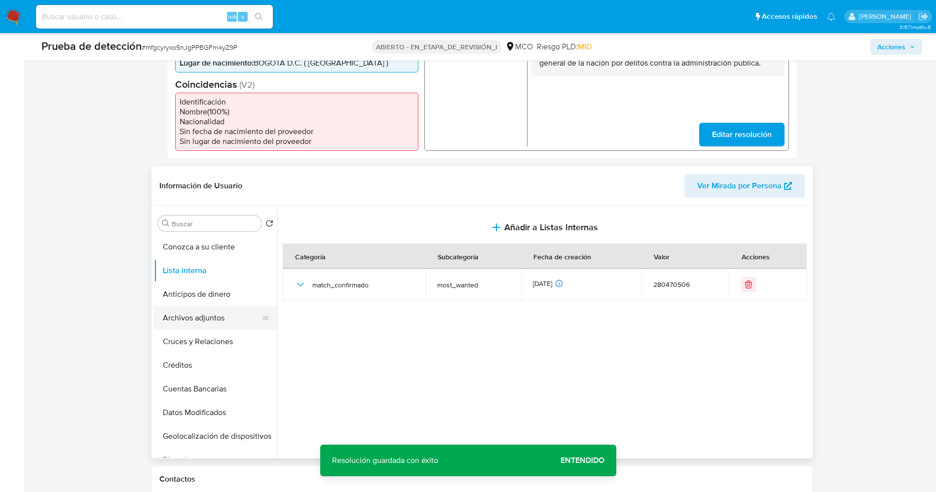
click at [223, 320] on button "Archivos adjuntos" at bounding box center [211, 318] width 115 height 24
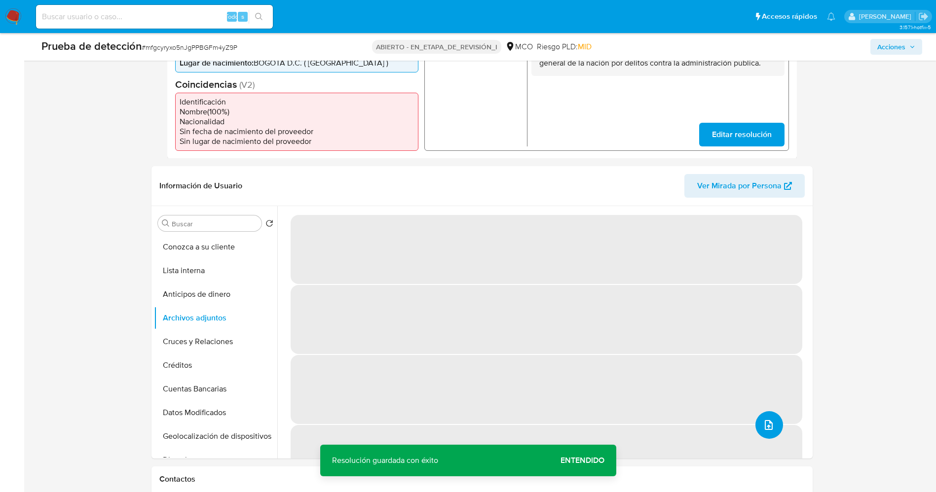
click at [772, 421] on button "subir archivo" at bounding box center [769, 425] width 28 height 28
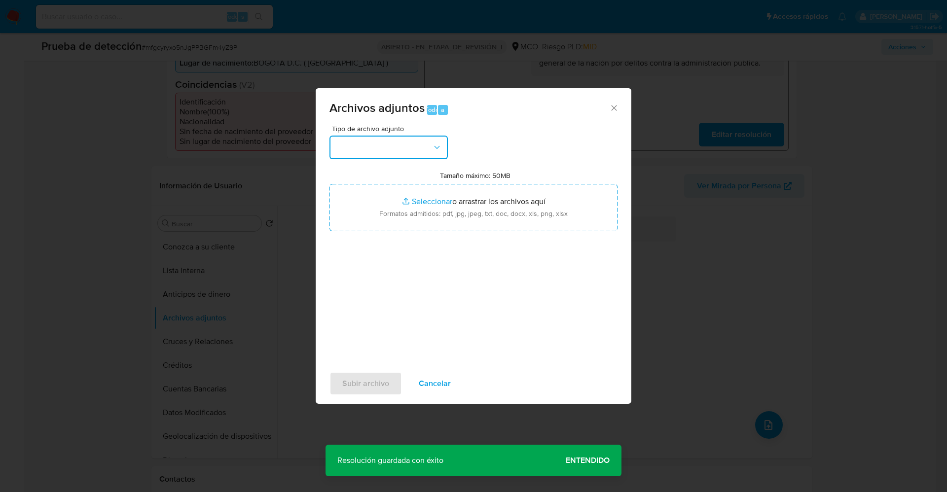
click at [355, 145] on button "button" at bounding box center [389, 148] width 118 height 24
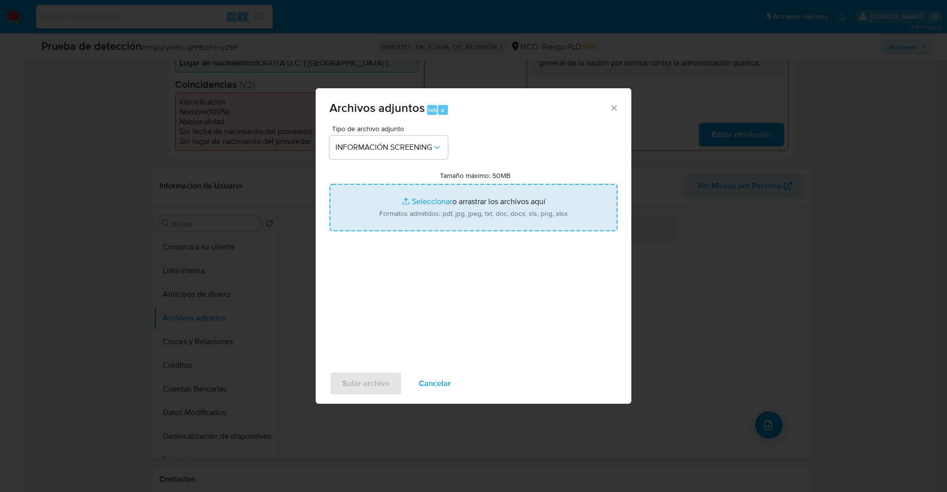
type input "C:\fakepath\_Fredy Alexander Medaglia Martinez_ lavado de dinero - Buscar con G…"
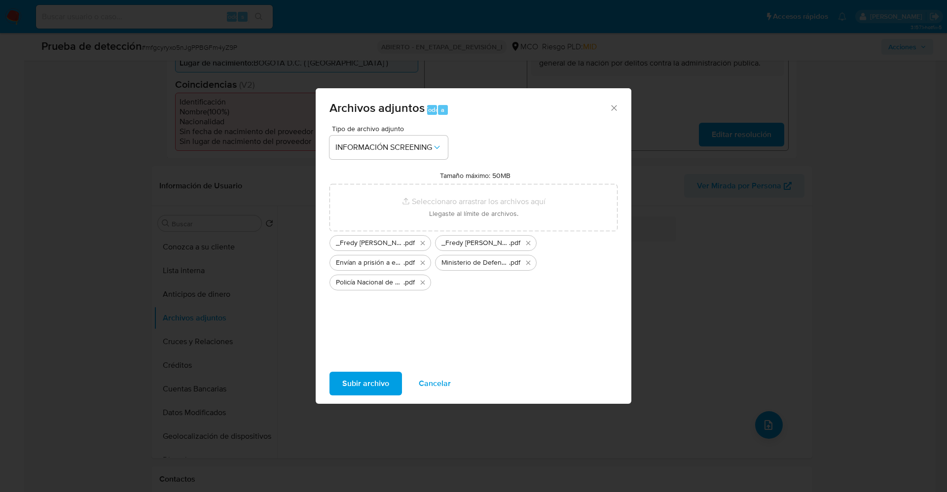
click at [388, 374] on span "Subir archivo" at bounding box center [365, 384] width 47 height 22
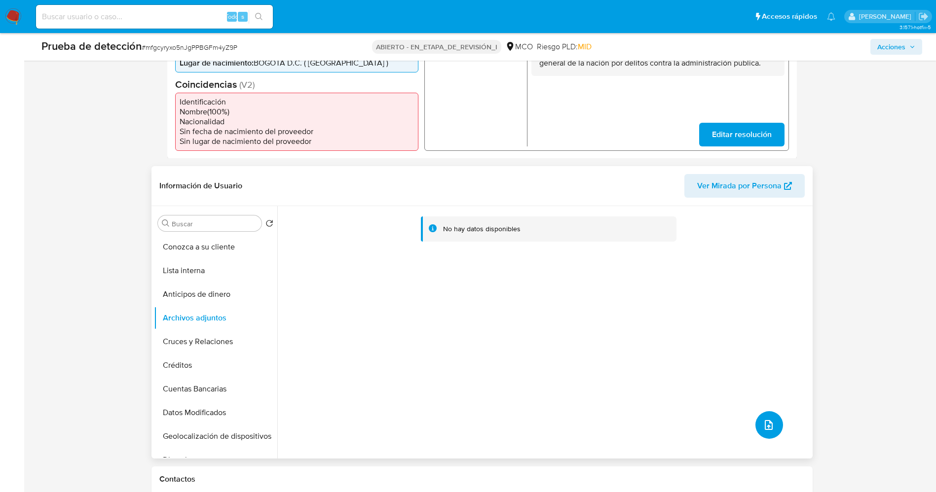
click at [765, 421] on icon "subir archivo" at bounding box center [769, 425] width 8 height 10
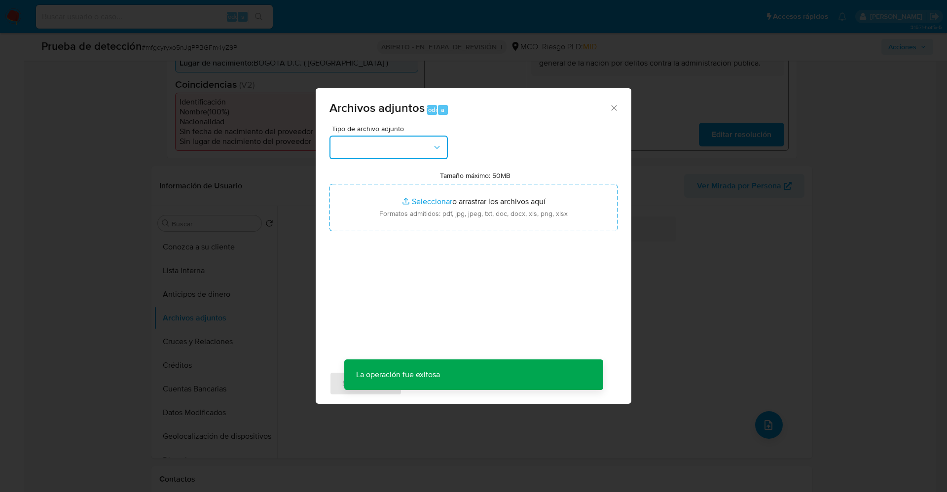
click at [405, 157] on button "button" at bounding box center [389, 148] width 118 height 24
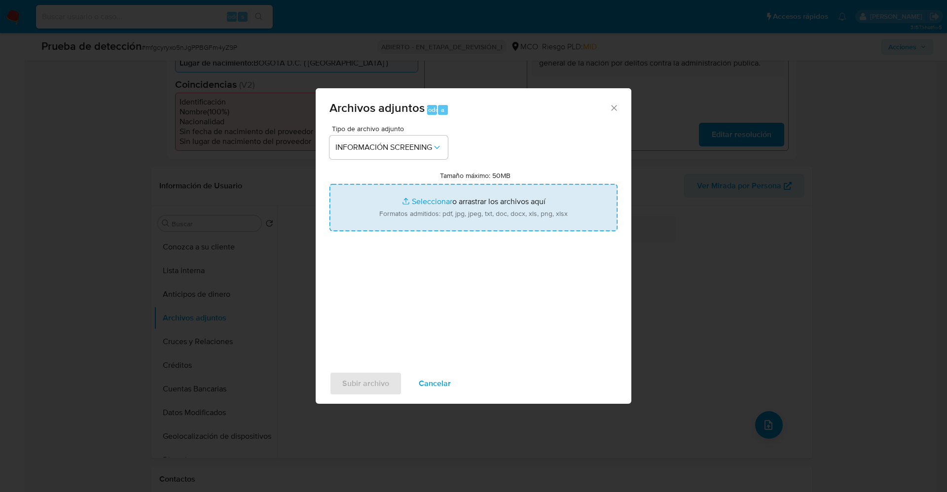
type input "C:\fakepath\Consulta de Antecedentes.pdf"
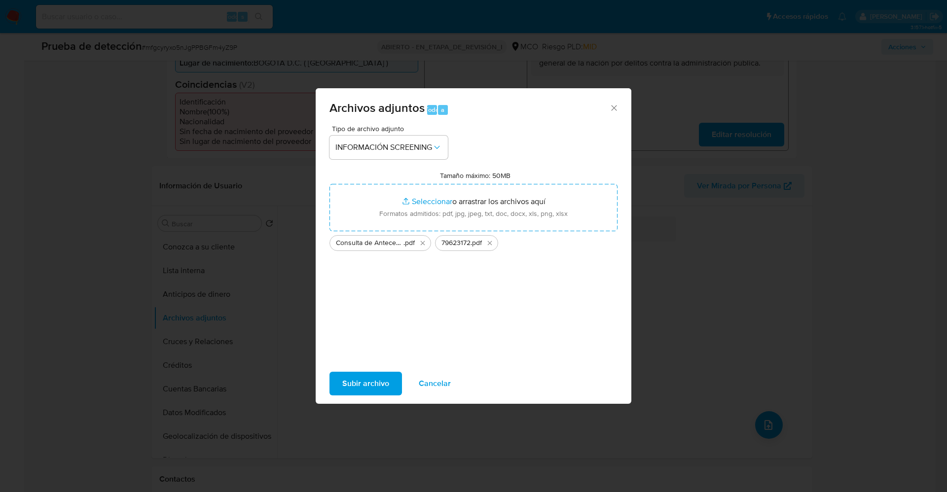
click at [370, 381] on font "Subir archivo" at bounding box center [365, 384] width 47 height 24
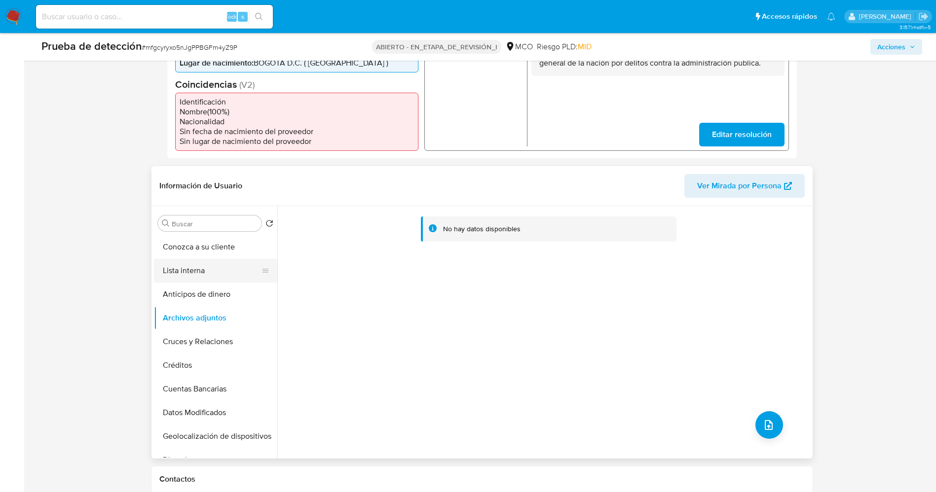
click at [191, 271] on button "Lista interna" at bounding box center [211, 271] width 115 height 24
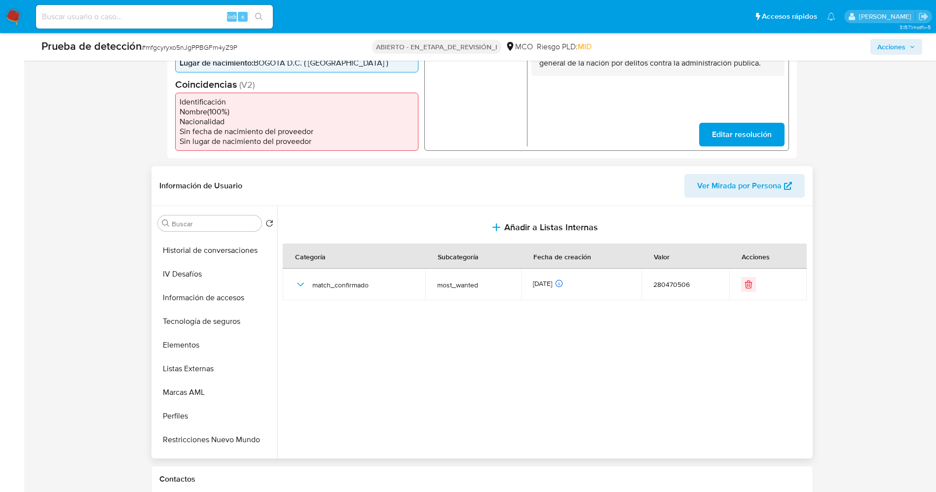
scroll to position [417, 0]
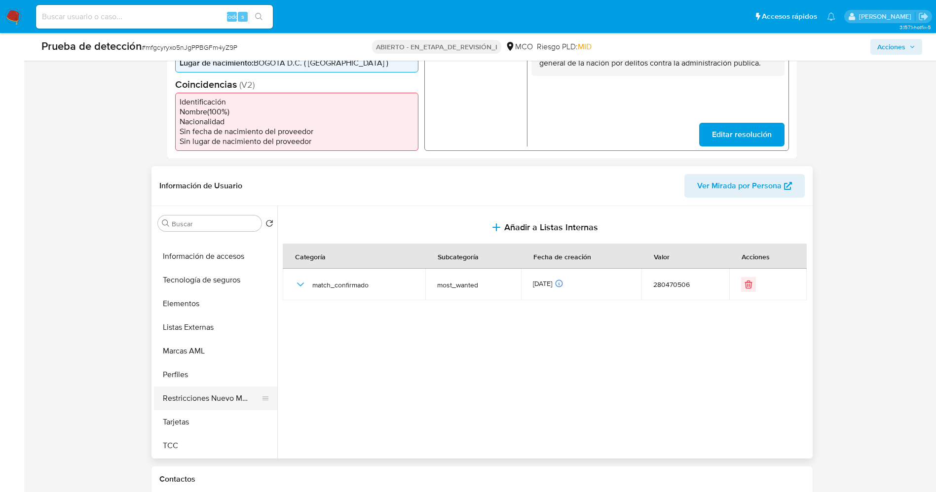
click at [213, 405] on button "Restricciones Nuevo Mundo" at bounding box center [211, 399] width 115 height 24
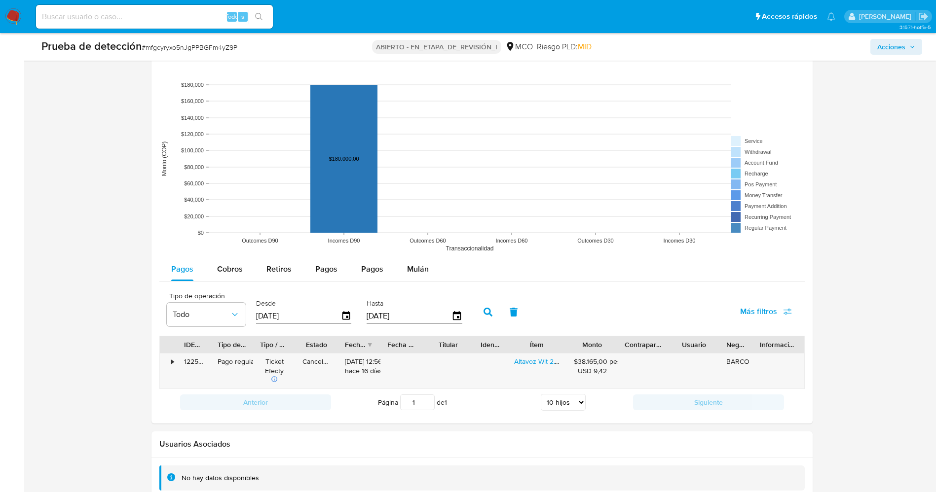
scroll to position [1428, 0]
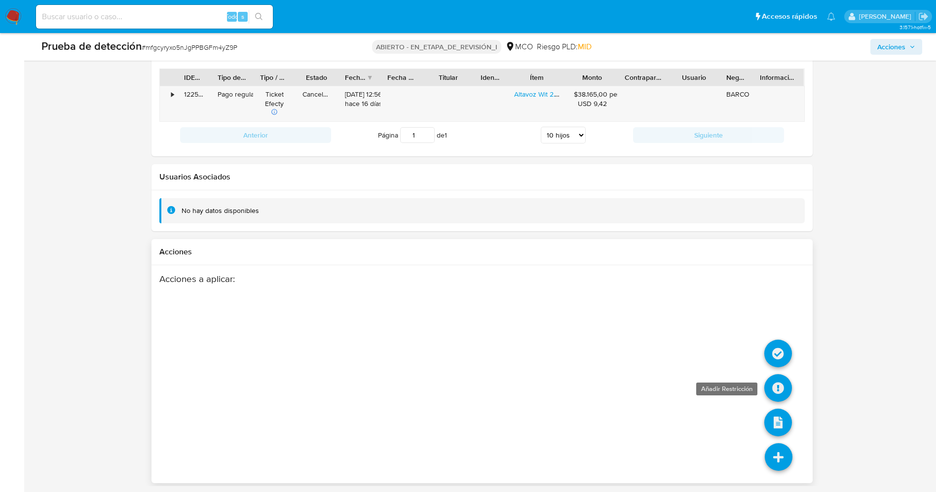
click at [779, 386] on icon at bounding box center [778, 388] width 28 height 28
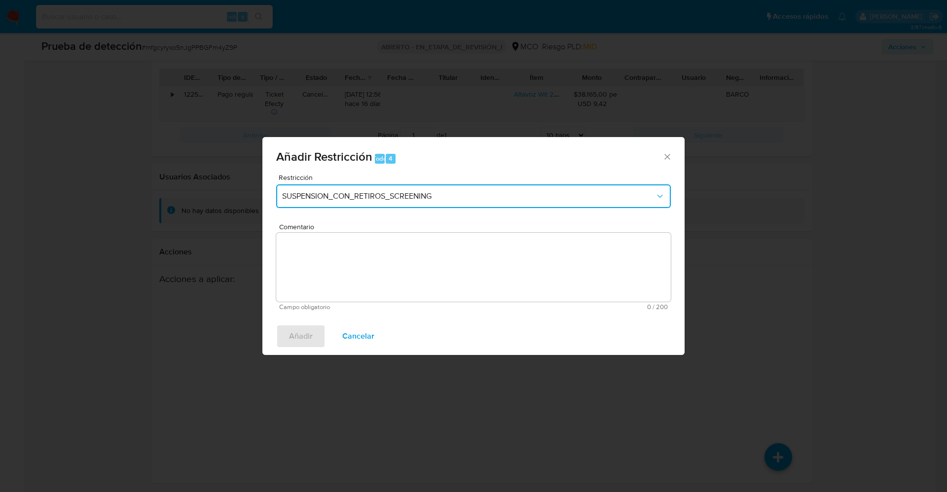
click at [438, 191] on span "SUSPENSION_CON_RETIROS_SCREENING" at bounding box center [468, 196] width 373 height 10
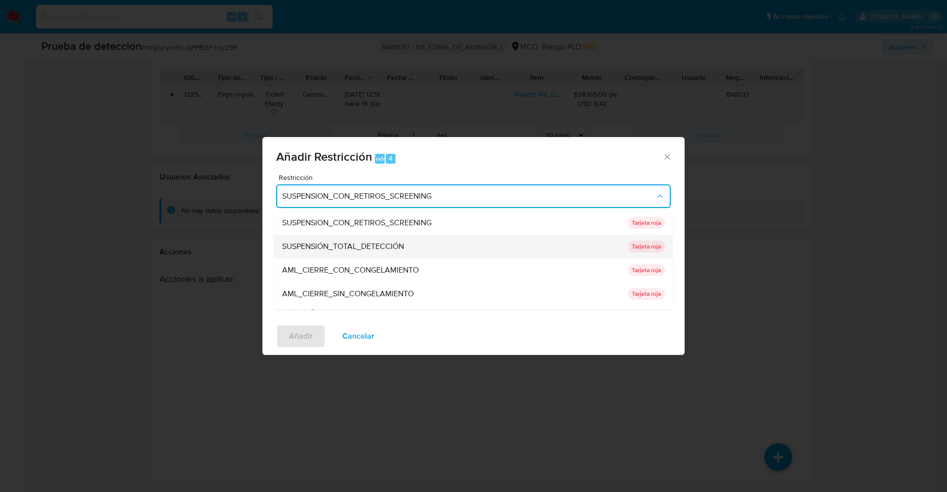
click at [388, 250] on font "SUSPENSIÓN_TOTAL_DETECCIÓN" at bounding box center [343, 246] width 122 height 11
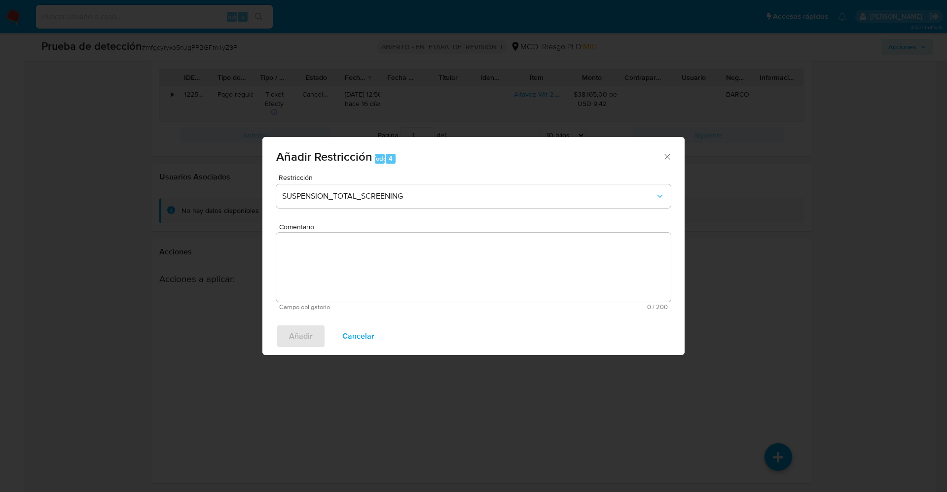
click at [392, 252] on textarea "Comentario" at bounding box center [473, 267] width 395 height 69
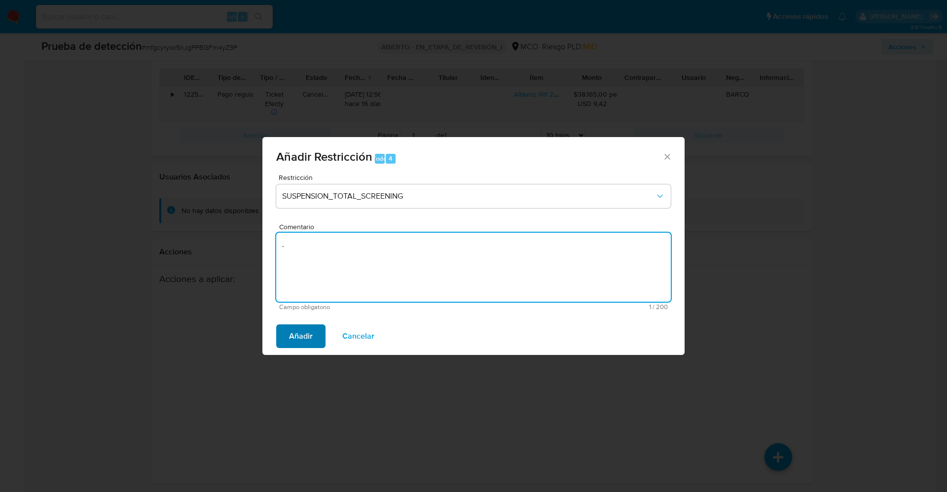
type textarea "."
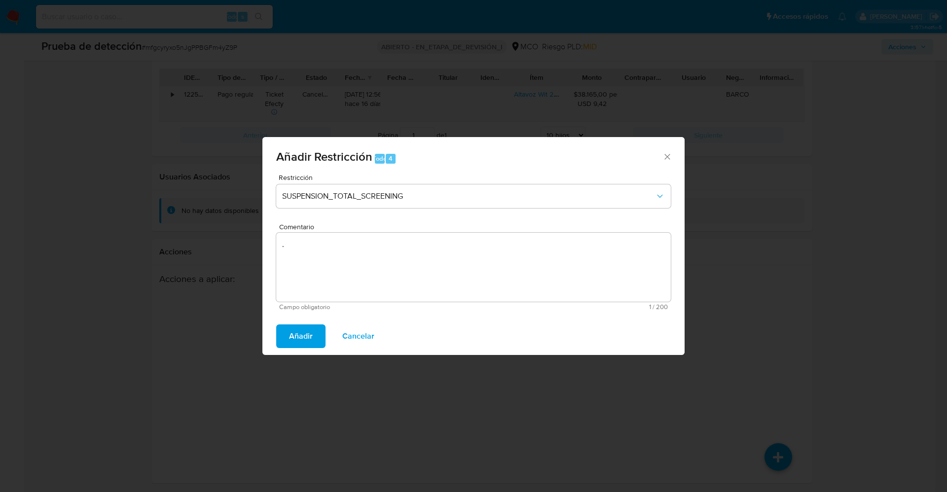
click at [316, 330] on button "Añadir" at bounding box center [300, 337] width 49 height 24
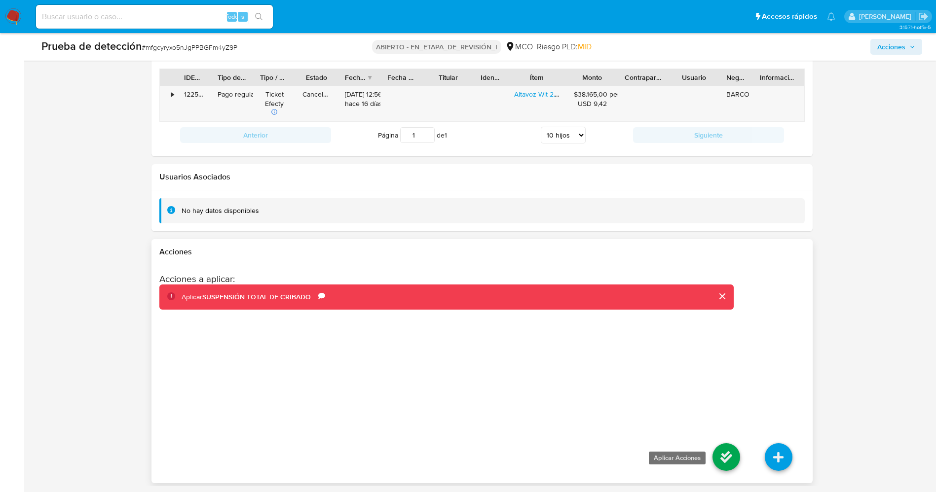
click at [727, 462] on icon at bounding box center [726, 458] width 28 height 28
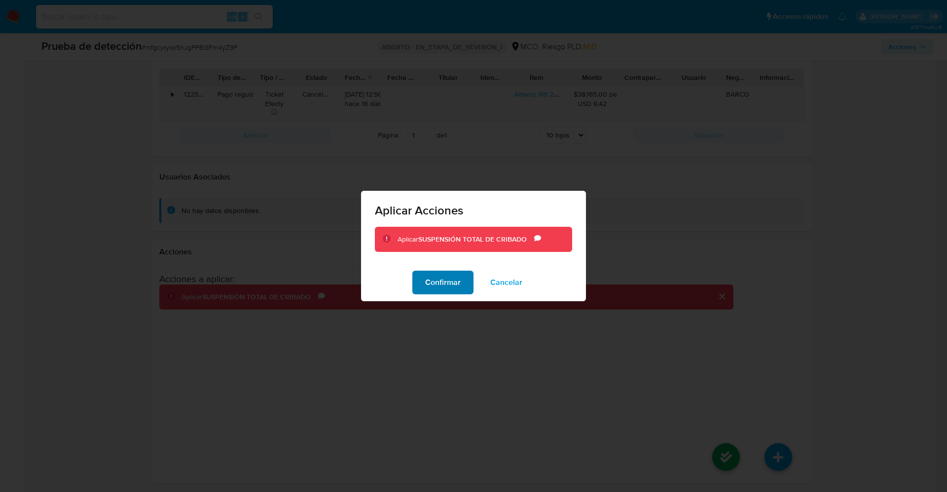
click at [438, 287] on font "Confirmar" at bounding box center [443, 283] width 36 height 24
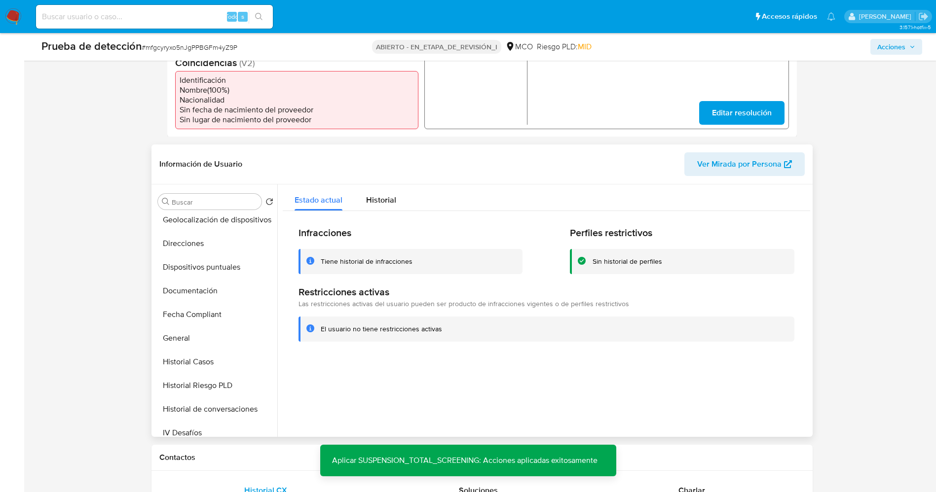
scroll to position [0, 0]
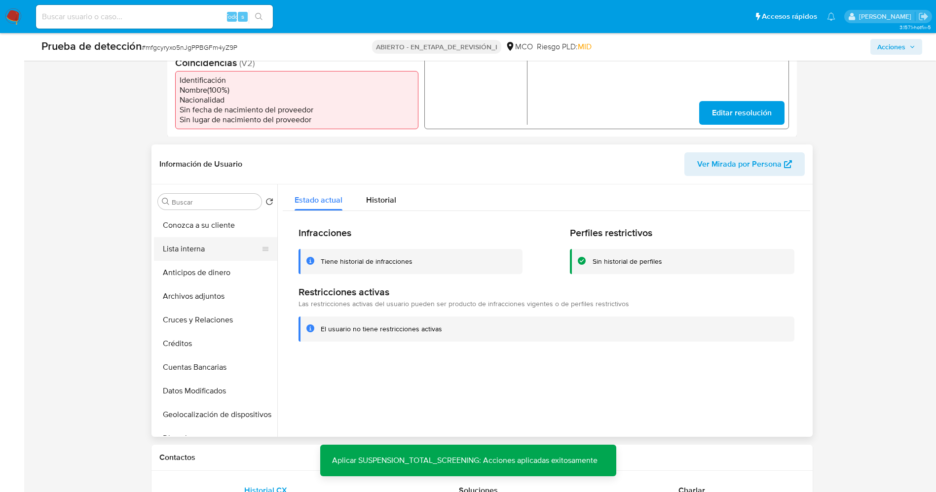
click at [194, 250] on button "Lista interna" at bounding box center [211, 249] width 115 height 24
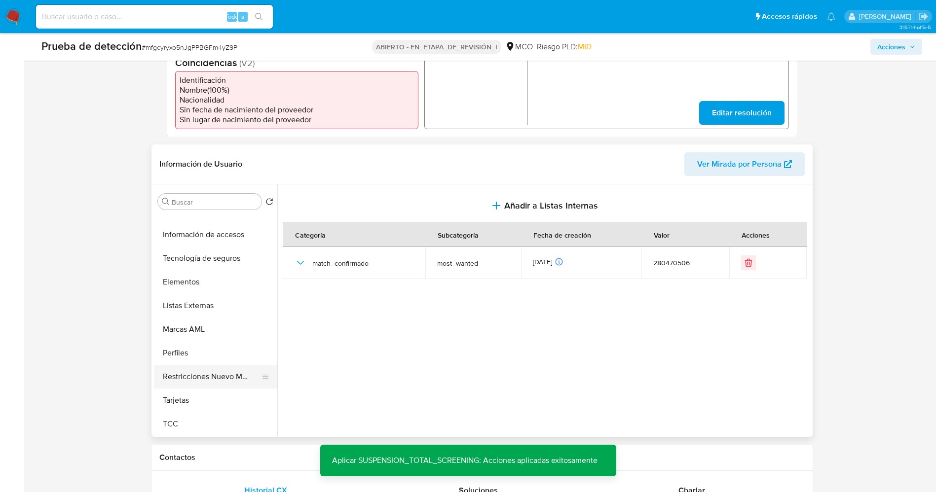
click at [206, 372] on button "Restricciones Nuevo Mundo" at bounding box center [211, 377] width 115 height 24
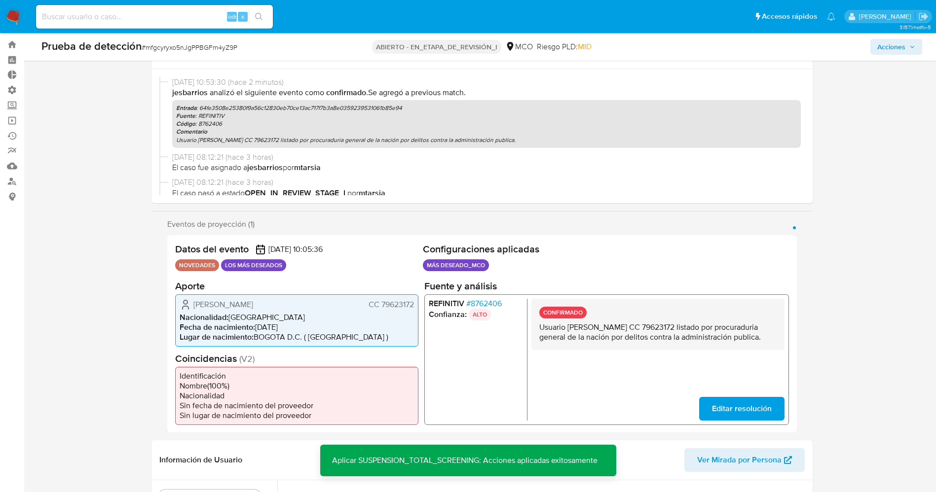
scroll to position [244, 0]
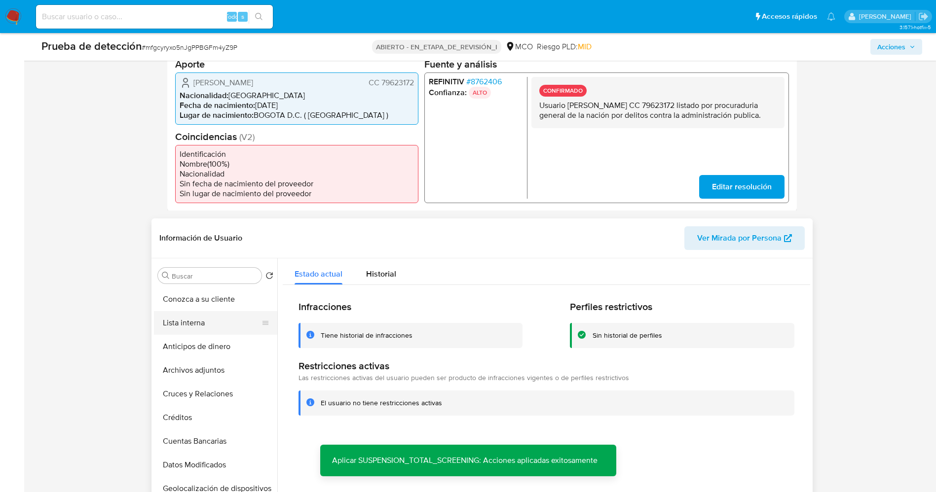
click at [191, 321] on button "Lista interna" at bounding box center [211, 323] width 115 height 24
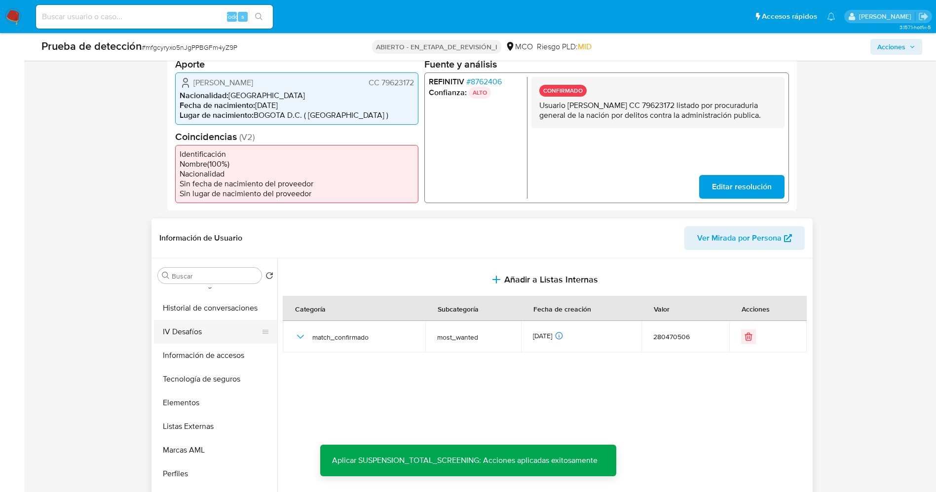
scroll to position [417, 0]
click at [222, 449] on button "Restricciones Nuevo Mundo" at bounding box center [211, 451] width 115 height 24
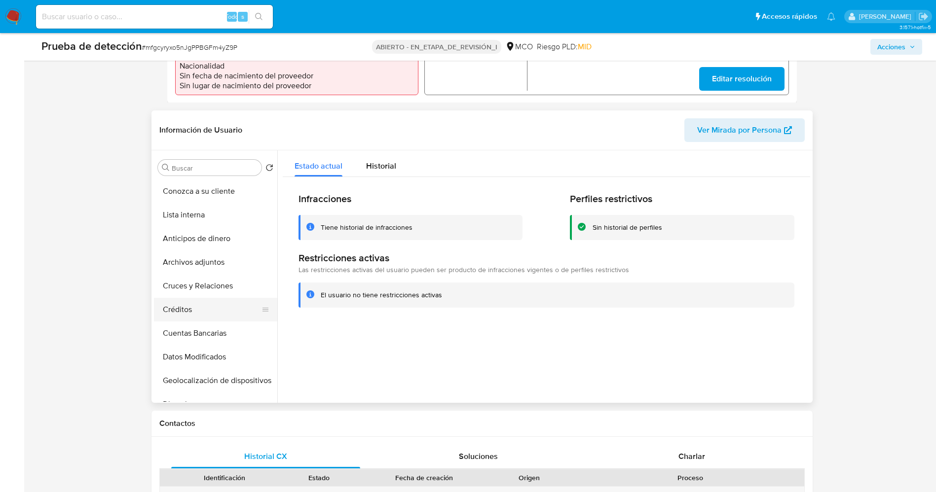
scroll to position [370, 0]
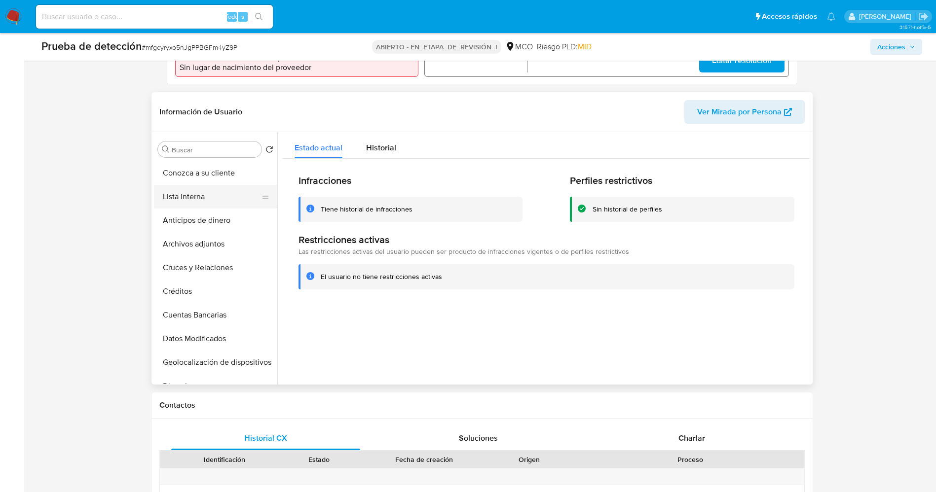
click at [193, 203] on button "Lista interna" at bounding box center [211, 197] width 115 height 24
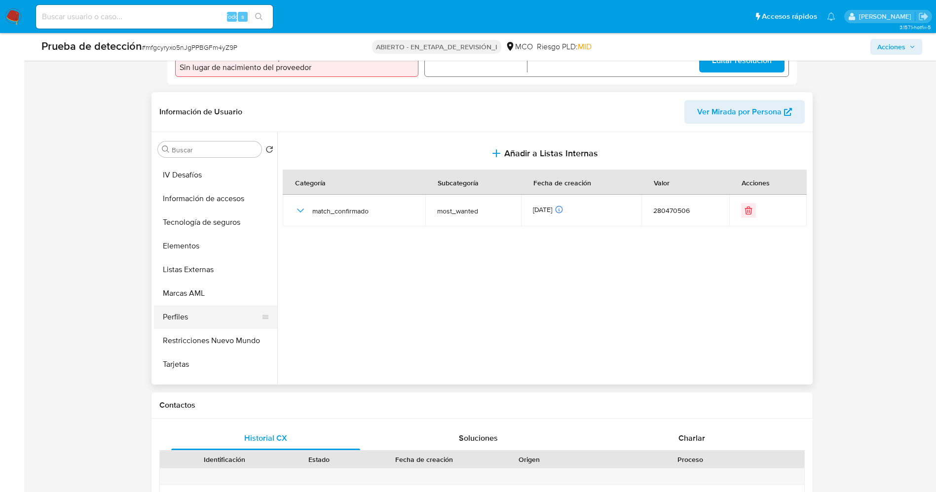
scroll to position [417, 0]
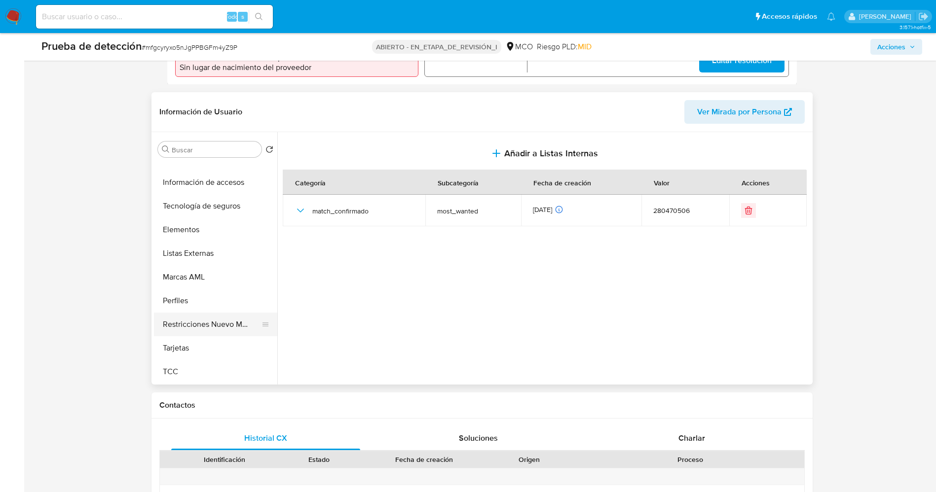
click at [223, 324] on button "Restricciones Nuevo Mundo" at bounding box center [211, 325] width 115 height 24
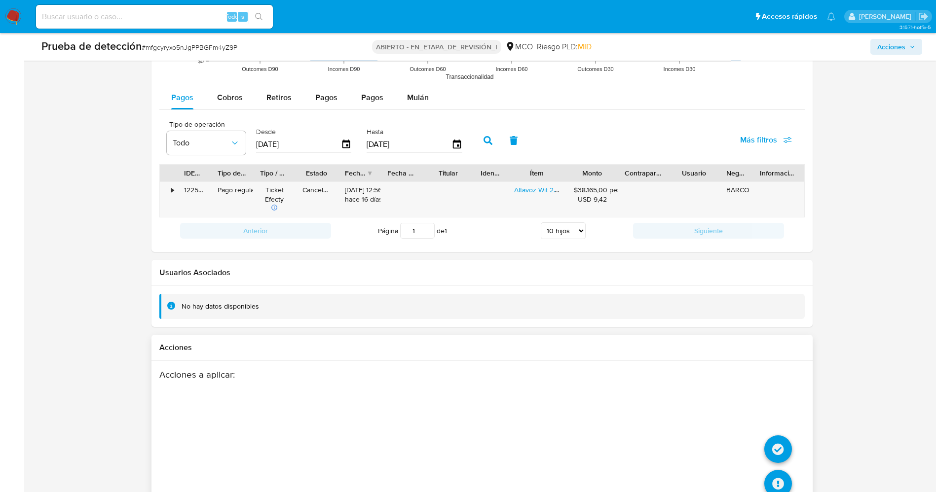
scroll to position [1428, 0]
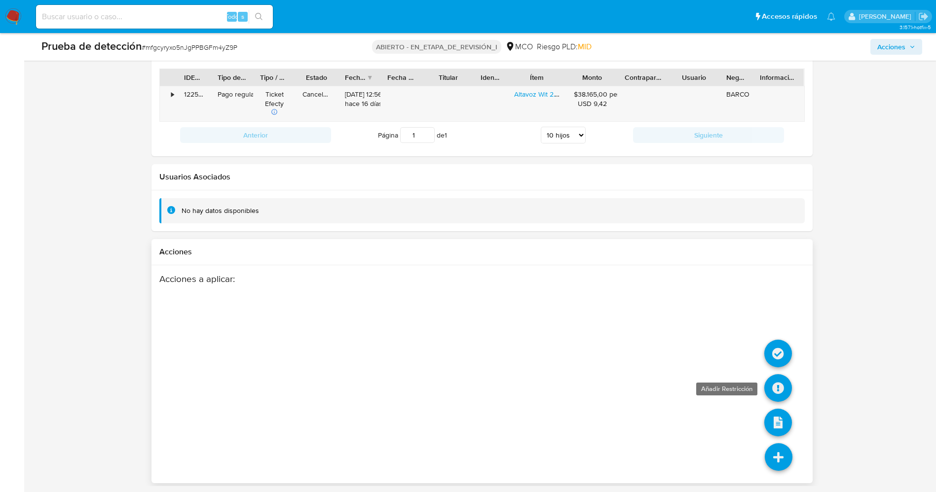
click at [780, 382] on icon at bounding box center [778, 388] width 28 height 28
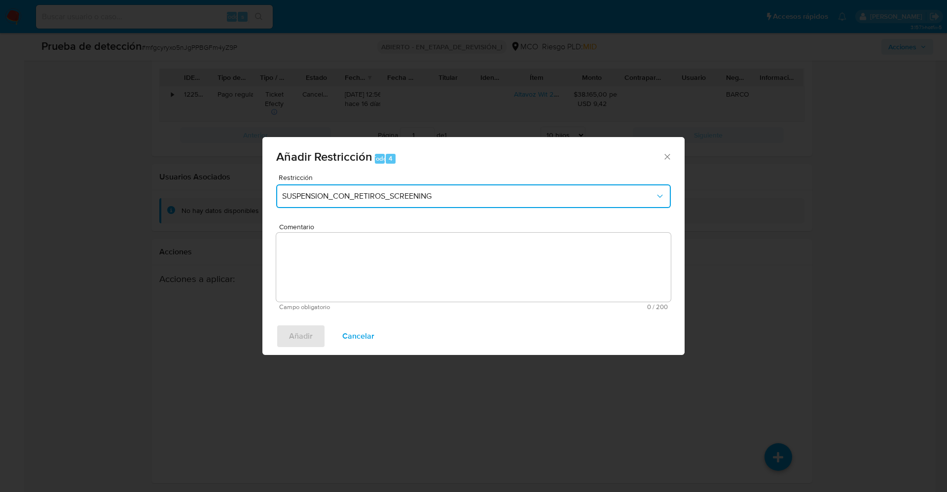
click at [396, 191] on font "SUSPENSION_CON_RETIROS_SCREENING" at bounding box center [356, 195] width 149 height 11
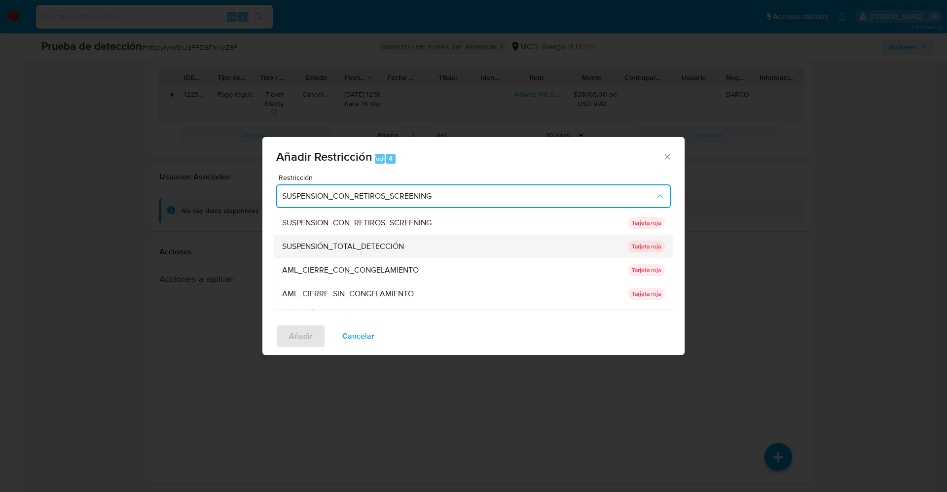
click at [375, 242] on font "SUSPENSIÓN_TOTAL_DETECCIÓN" at bounding box center [343, 246] width 122 height 11
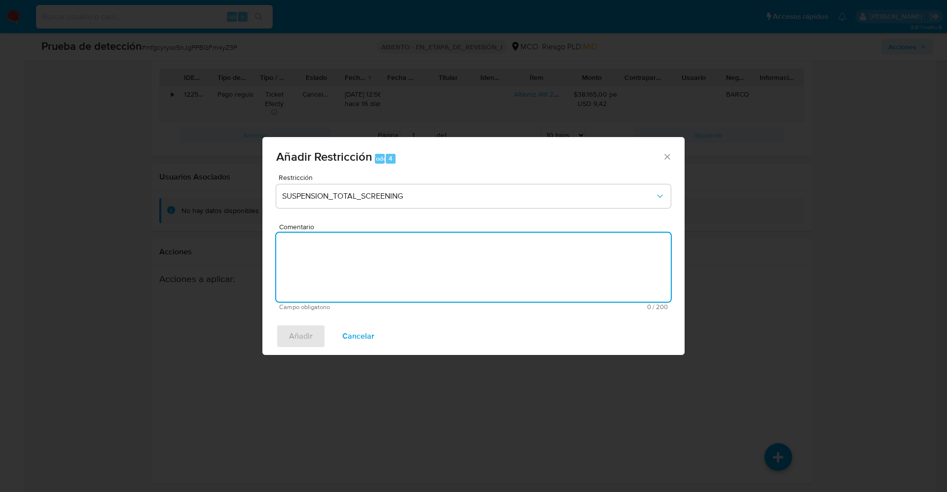
click at [431, 246] on textarea "Comentario" at bounding box center [473, 267] width 395 height 69
type textarea "."
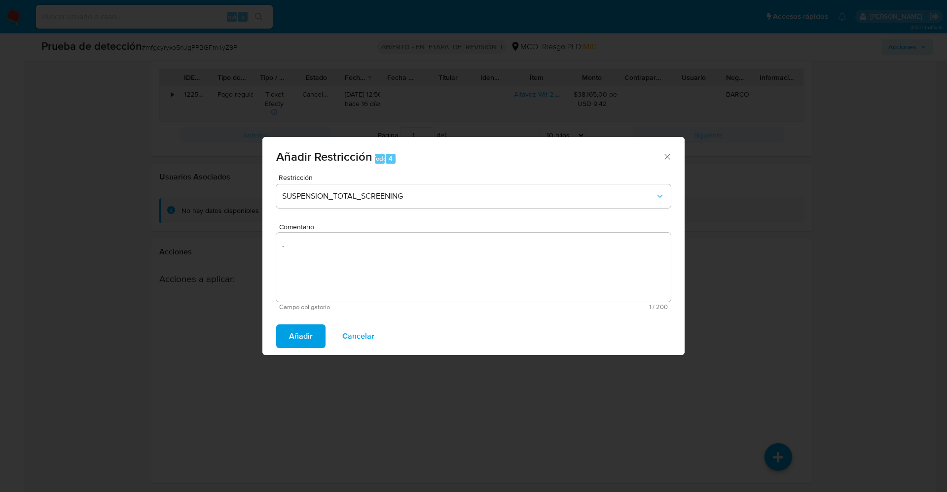
click at [315, 340] on button "Añadir" at bounding box center [300, 337] width 49 height 24
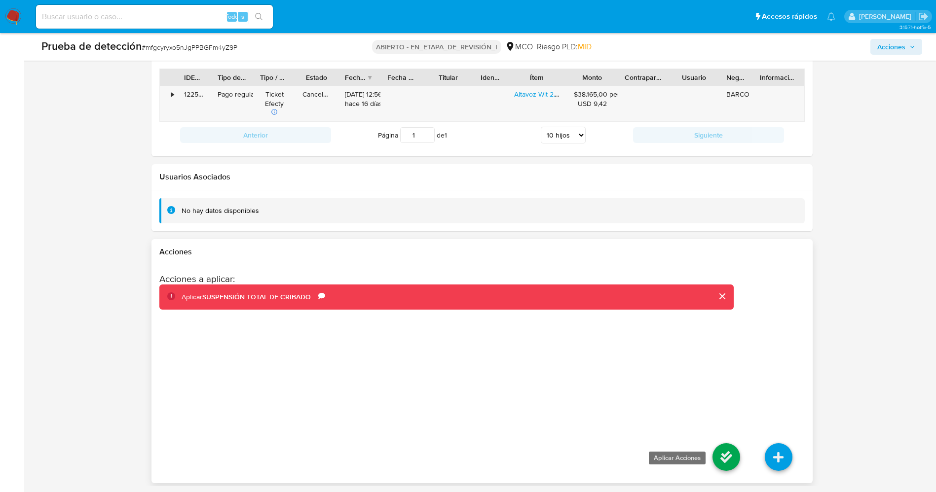
click at [733, 451] on icon at bounding box center [726, 458] width 28 height 28
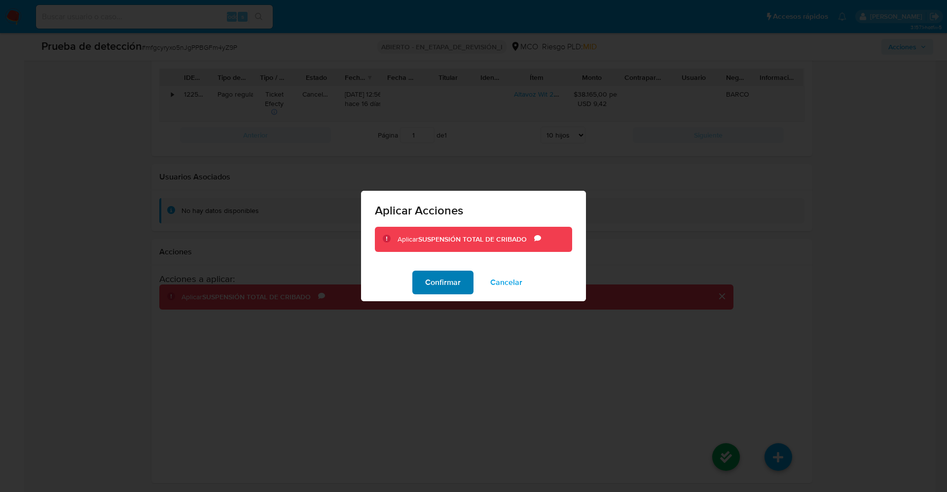
click at [436, 288] on font "Confirmar" at bounding box center [443, 283] width 36 height 24
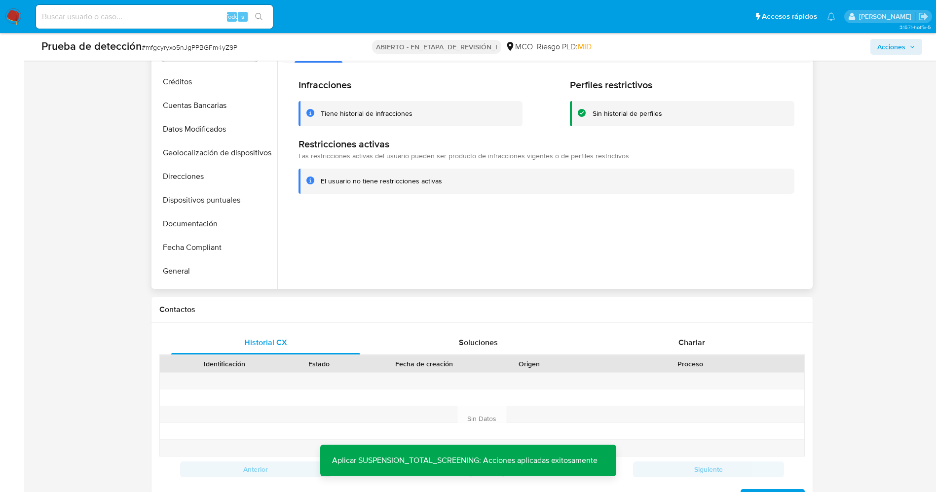
scroll to position [0, 0]
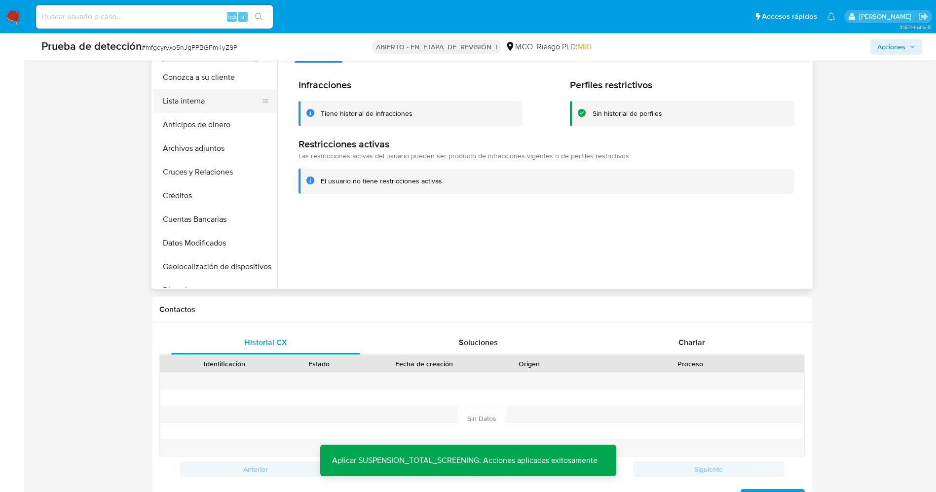
click at [200, 99] on button "Lista interna" at bounding box center [211, 101] width 115 height 24
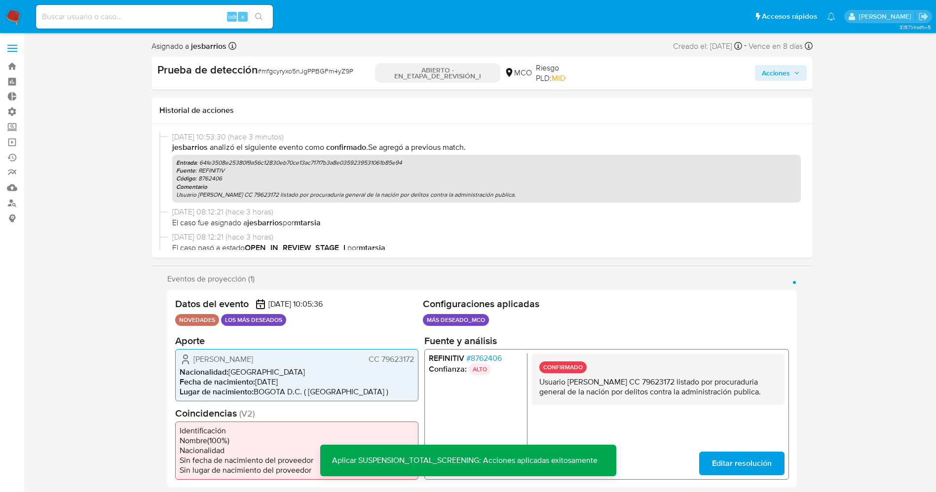
scroll to position [296, 0]
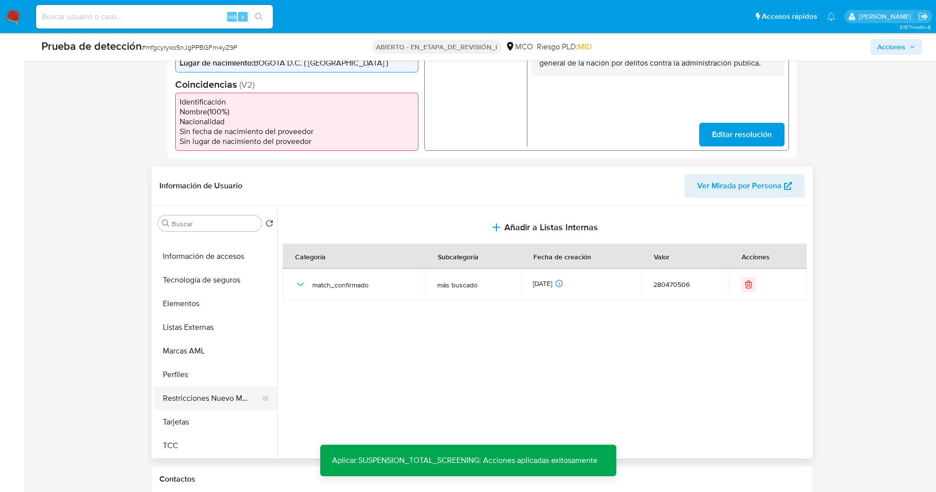
click at [194, 402] on button "Restricciones Nuevo Mundo" at bounding box center [211, 399] width 115 height 24
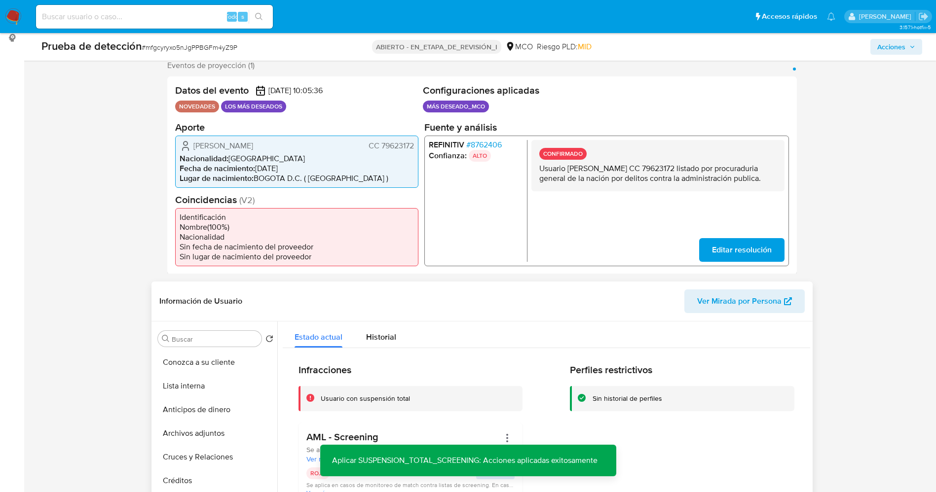
scroll to position [0, 0]
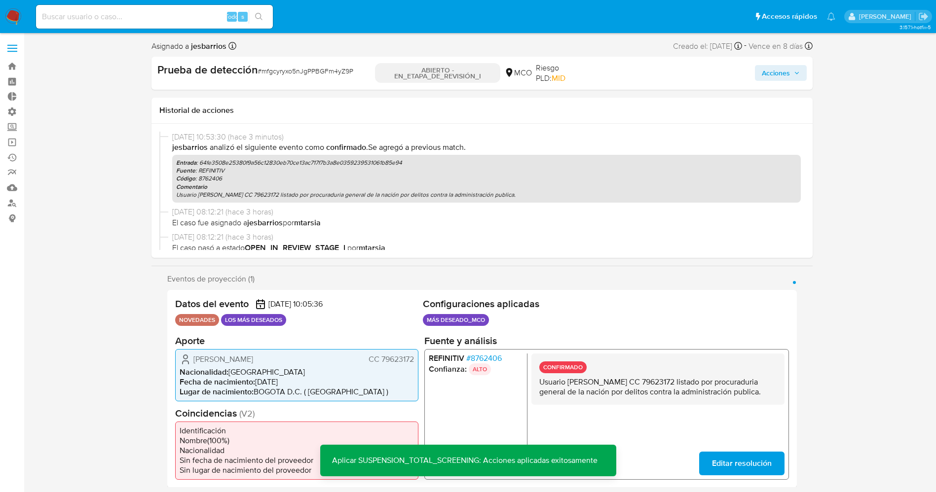
click at [793, 82] on div "Acciones" at bounding box center [700, 73] width 214 height 21
click at [789, 74] on span "Acciones" at bounding box center [776, 73] width 28 height 16
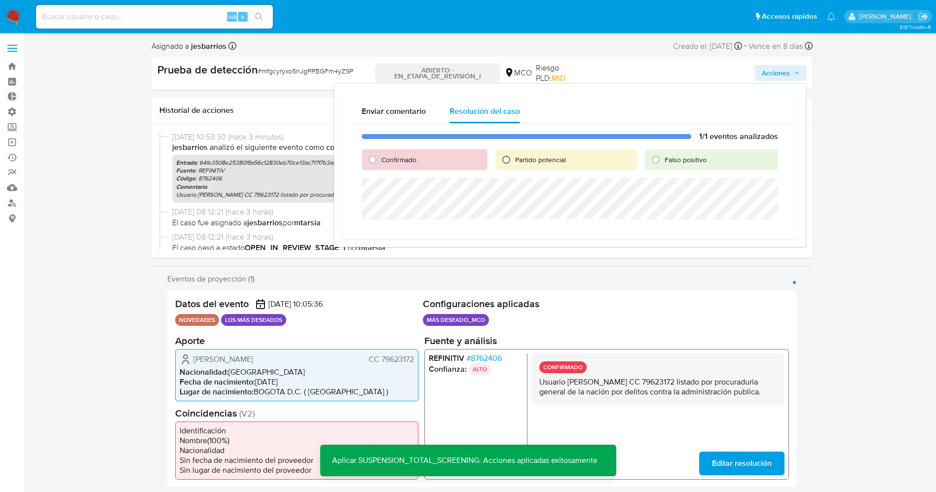
click at [512, 158] on input "Partido potencial" at bounding box center [506, 160] width 16 height 16
radio input "true"
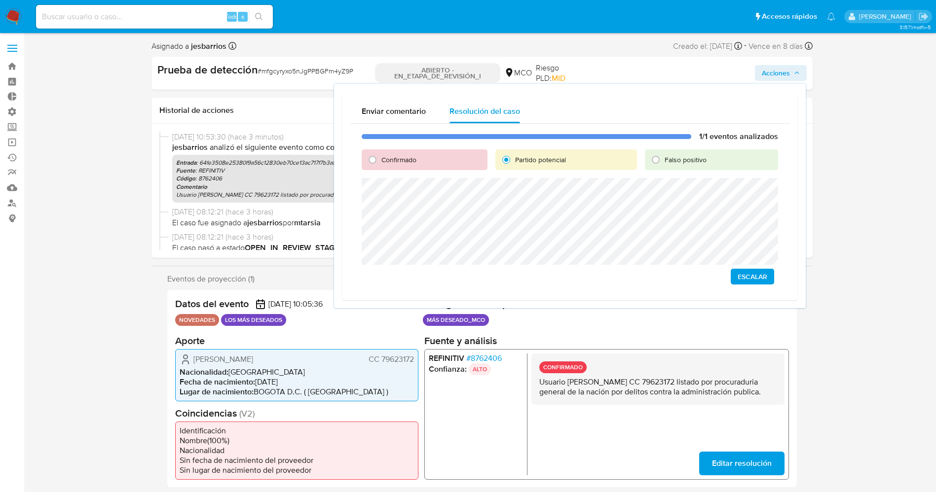
click at [755, 278] on span "Escalar" at bounding box center [753, 277] width 30 height 14
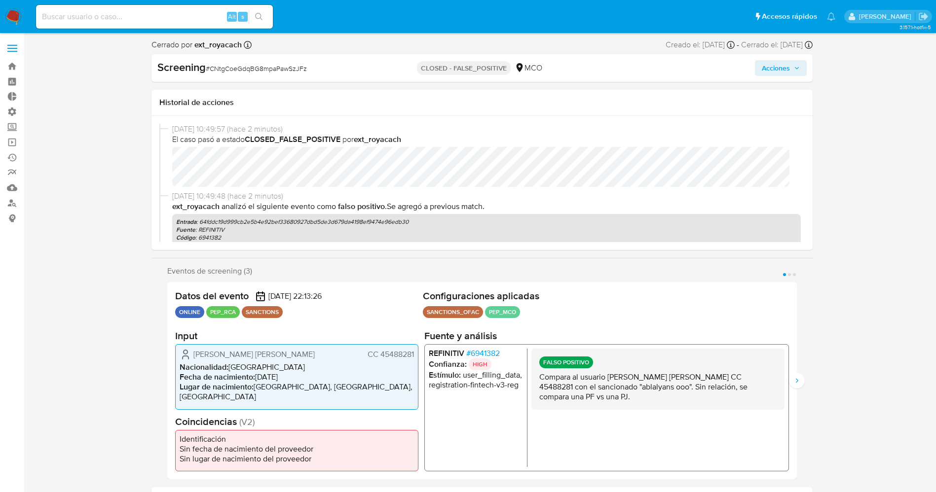
select select "10"
click at [143, 17] on input at bounding box center [154, 16] width 237 height 13
paste input "PyjSGI6ZhpE5f3tQj3TfvHnT"
type input "PyjSGI6ZhpE5f3tQj3TfvHnT"
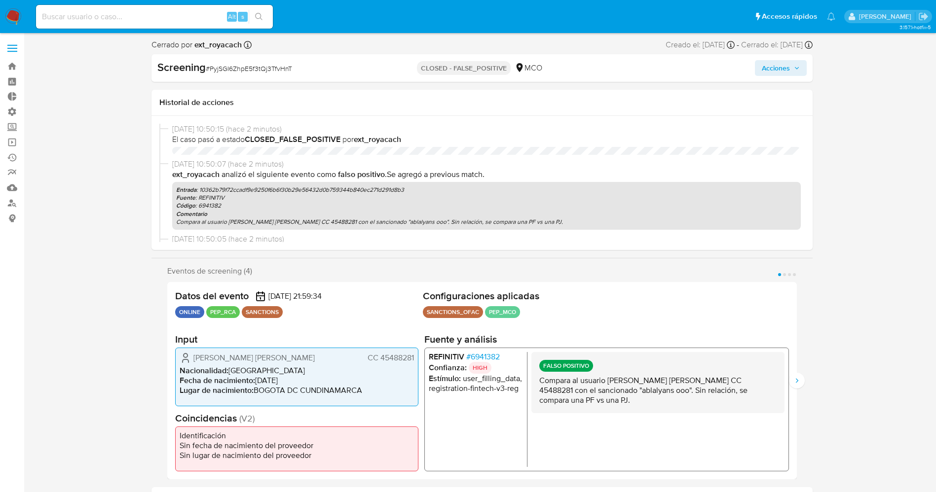
select select "10"
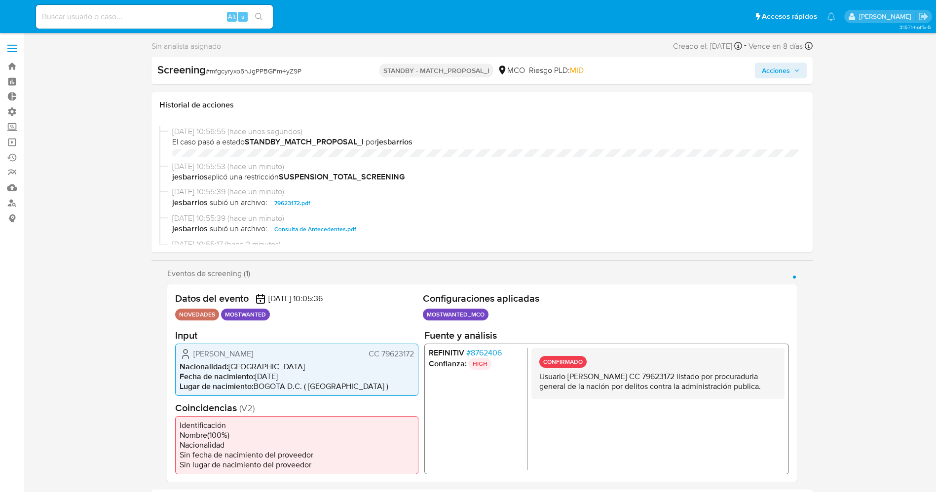
select select "10"
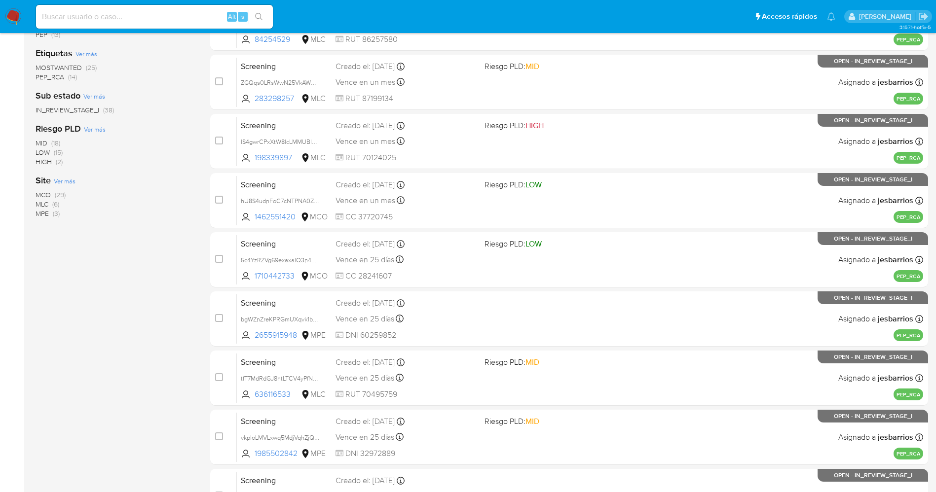
scroll to position [139, 0]
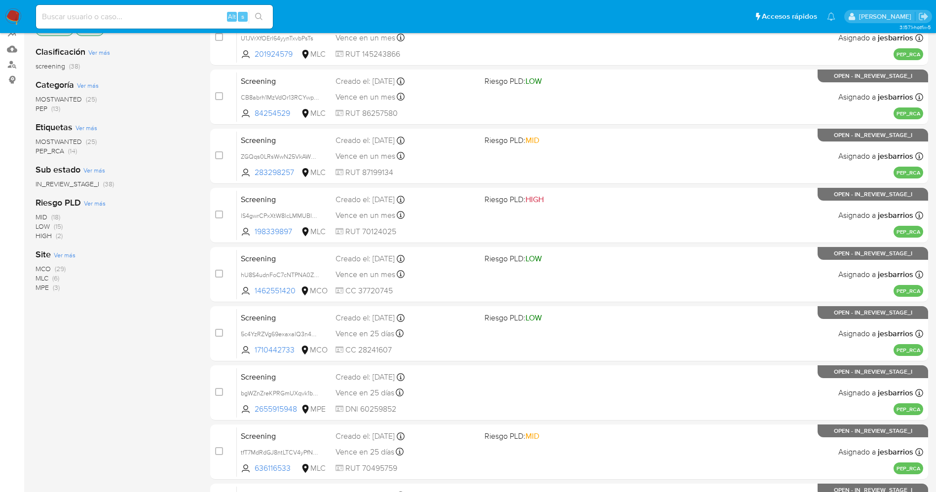
click at [70, 140] on span "MOSTWANTED" at bounding box center [59, 142] width 46 height 10
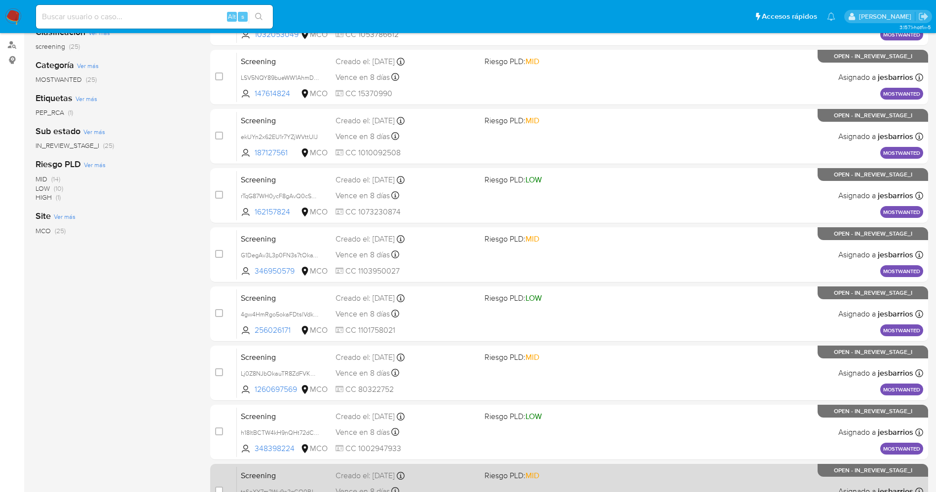
scroll to position [287, 0]
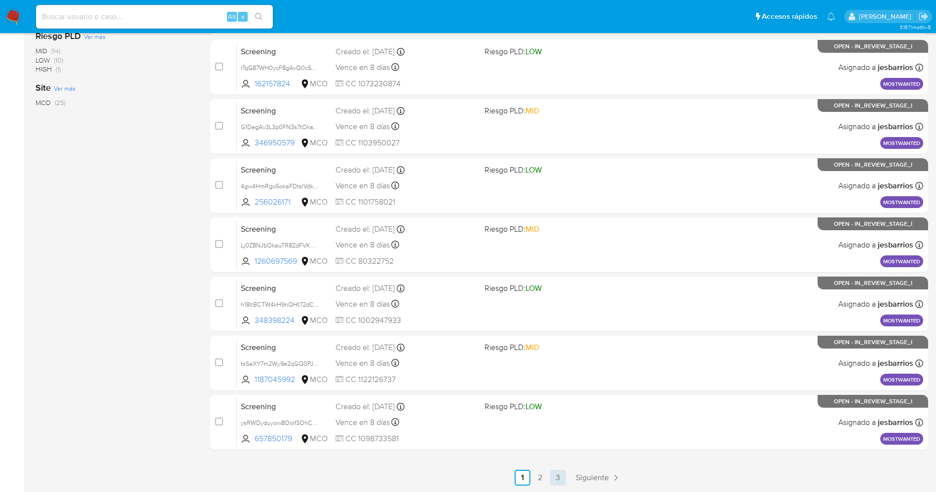
click at [556, 474] on link "3" at bounding box center [558, 478] width 16 height 16
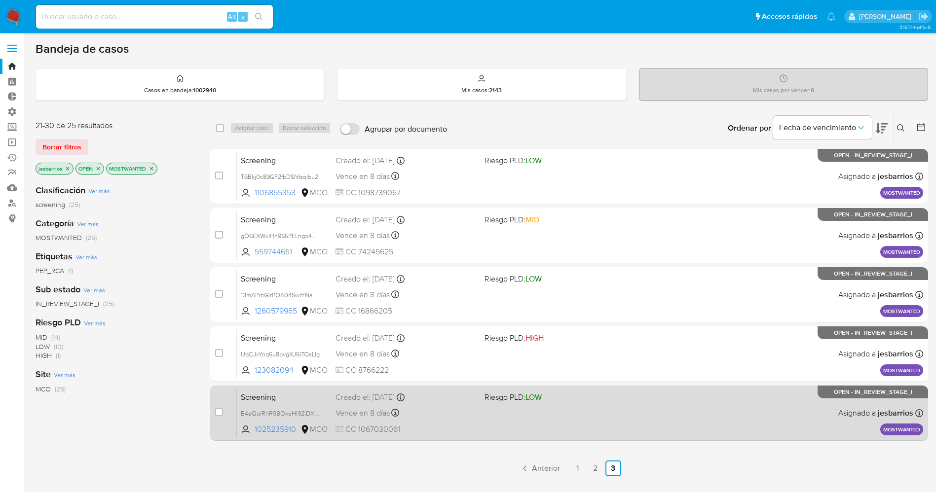
click at [535, 432] on div "Screening B4eQuIRhR9BOxaHI92iDXrpp 1025235910 MCO Riesgo PLD: LOW Creado el: [D…" at bounding box center [580, 413] width 686 height 50
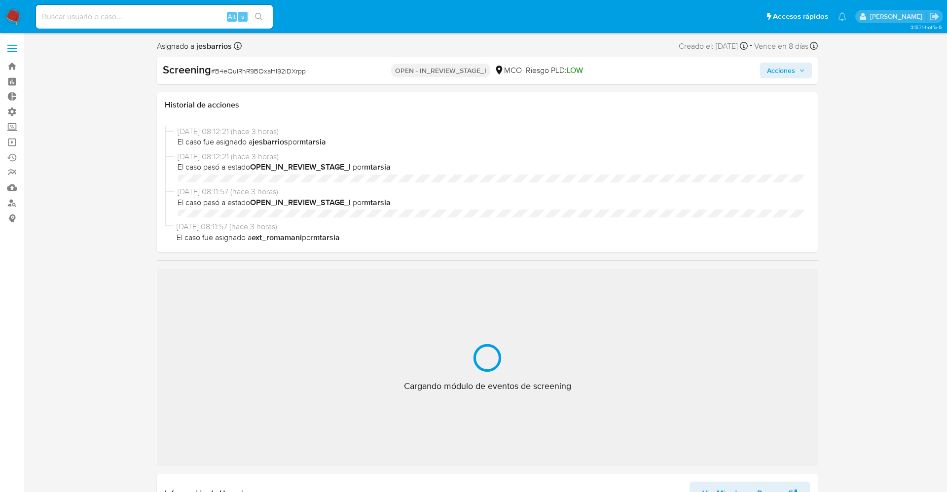
select select "10"
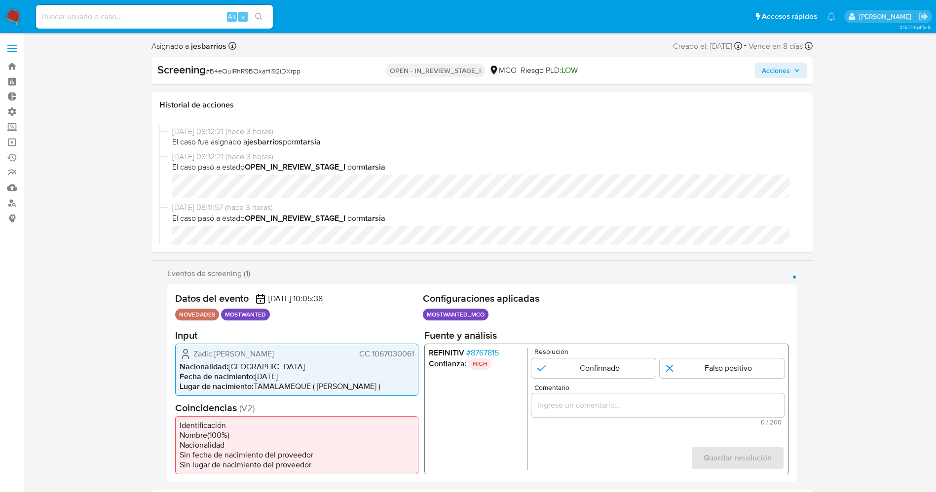
click at [481, 352] on span "# 8767815" at bounding box center [482, 353] width 33 height 10
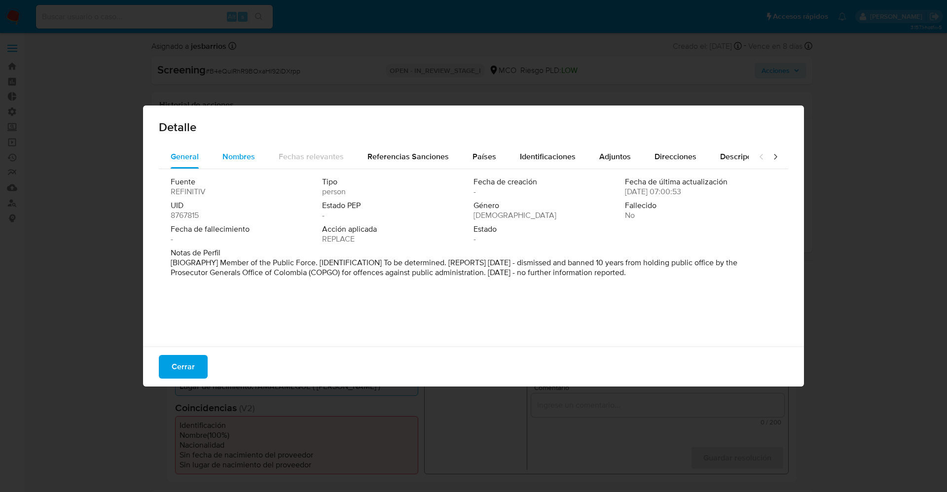
click at [244, 155] on span "Nombres" at bounding box center [239, 156] width 33 height 11
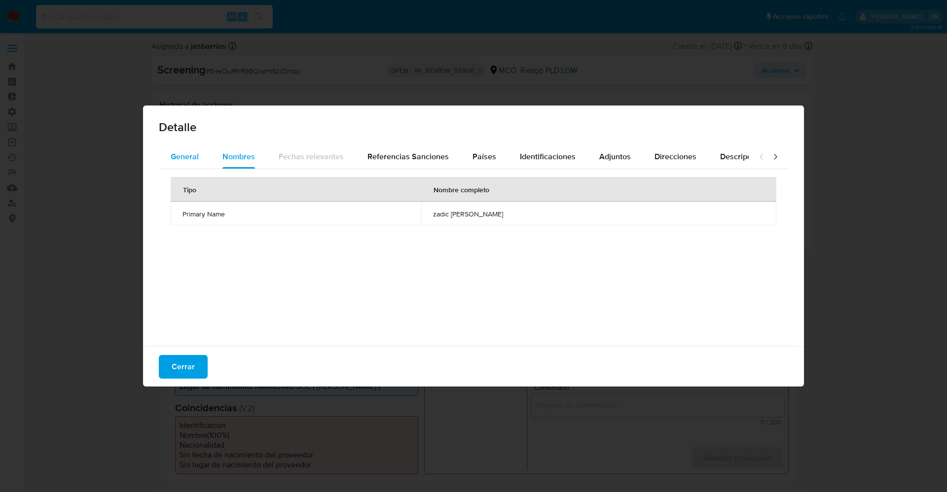
click at [188, 155] on span "General" at bounding box center [185, 156] width 28 height 11
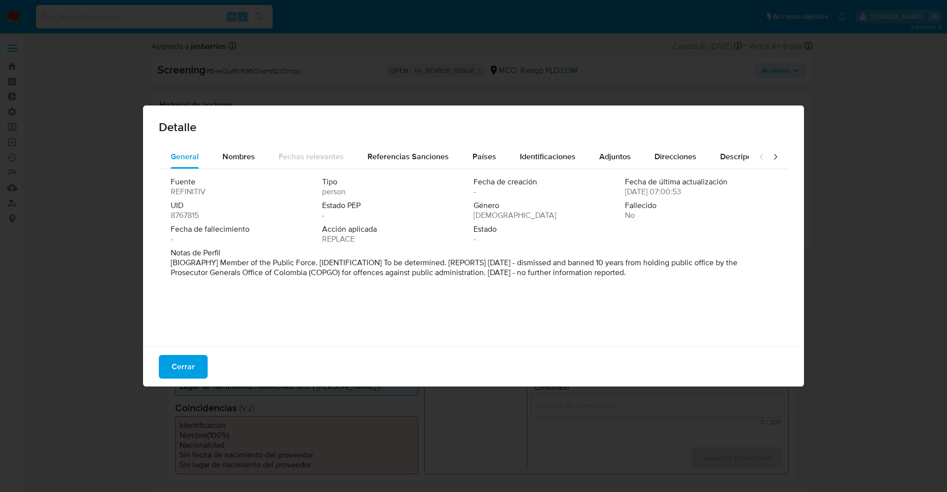
drag, startPoint x: 185, startPoint y: 367, endPoint x: 209, endPoint y: 229, distance: 139.4
click at [185, 366] on span "Cerrar" at bounding box center [183, 367] width 23 height 22
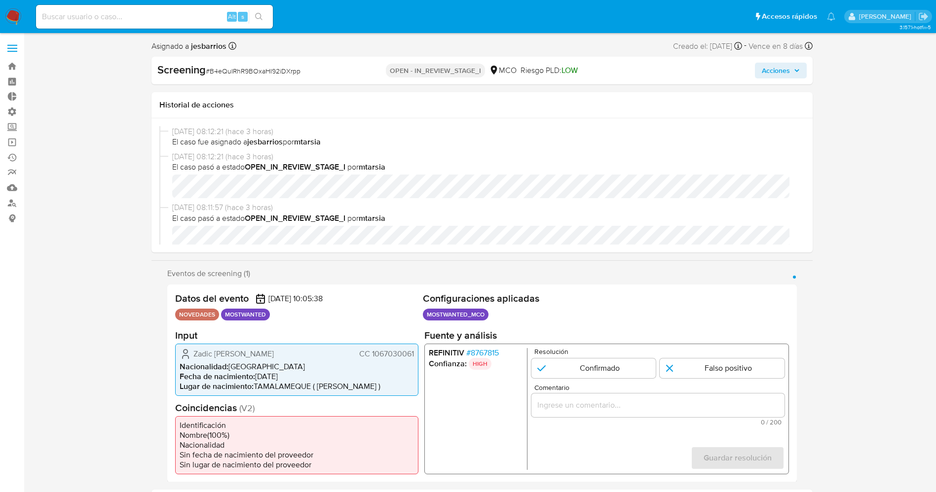
drag, startPoint x: 371, startPoint y: 352, endPoint x: 395, endPoint y: 359, distance: 25.1
click at [422, 354] on div "Datos del evento 31/08/2025 10:05:38 NOVEDADES MOSTWANTED Configuraciones aplic…" at bounding box center [482, 384] width 630 height 198
click at [381, 355] on span "CC 1067030061" at bounding box center [386, 354] width 55 height 10
drag, startPoint x: 372, startPoint y: 355, endPoint x: 416, endPoint y: 355, distance: 44.4
click at [416, 355] on div "Zadic Mauricio Quintero Imitola CC 1067030061 Nacionalidad : Colombia Fecha de …" at bounding box center [296, 369] width 243 height 52
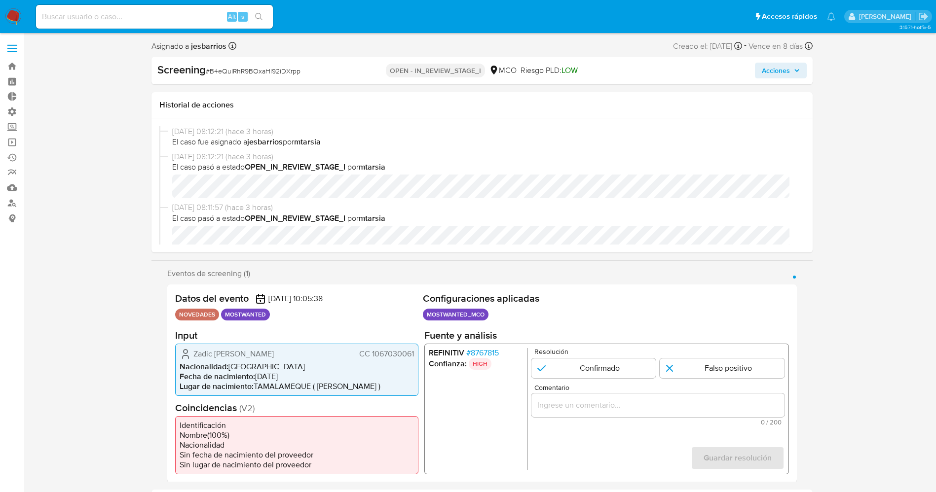
drag, startPoint x: 270, startPoint y: 353, endPoint x: 279, endPoint y: 354, distance: 9.4
click at [274, 354] on span "Zadic Mauricio Quintero Imitola" at bounding box center [233, 354] width 80 height 10
drag, startPoint x: 371, startPoint y: 356, endPoint x: 415, endPoint y: 351, distance: 43.7
click at [415, 351] on div "Zadic Mauricio Quintero Imitola CC 1067030061 Nacionalidad : Colombia Fecha de …" at bounding box center [296, 369] width 243 height 52
drag, startPoint x: 188, startPoint y: 355, endPoint x: 315, endPoint y: 355, distance: 126.3
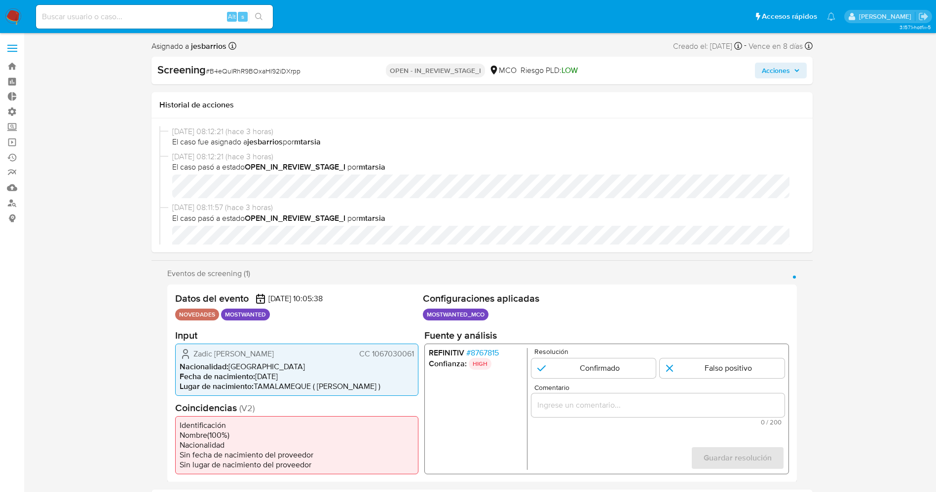
click at [317, 355] on div "Zadic Mauricio Quintero Imitola CC 1067030061" at bounding box center [297, 354] width 234 height 12
drag, startPoint x: 369, startPoint y: 351, endPoint x: 415, endPoint y: 355, distance: 46.5
click at [415, 355] on div "Zadic Mauricio Quintero Imitola CC 1067030061 Nacionalidad : Colombia Fecha de …" at bounding box center [296, 369] width 243 height 52
drag, startPoint x: 218, startPoint y: 355, endPoint x: 318, endPoint y: 352, distance: 100.7
click at [318, 352] on div "Zadic Mauricio Quintero Imitola CC 1067030061" at bounding box center [297, 354] width 234 height 12
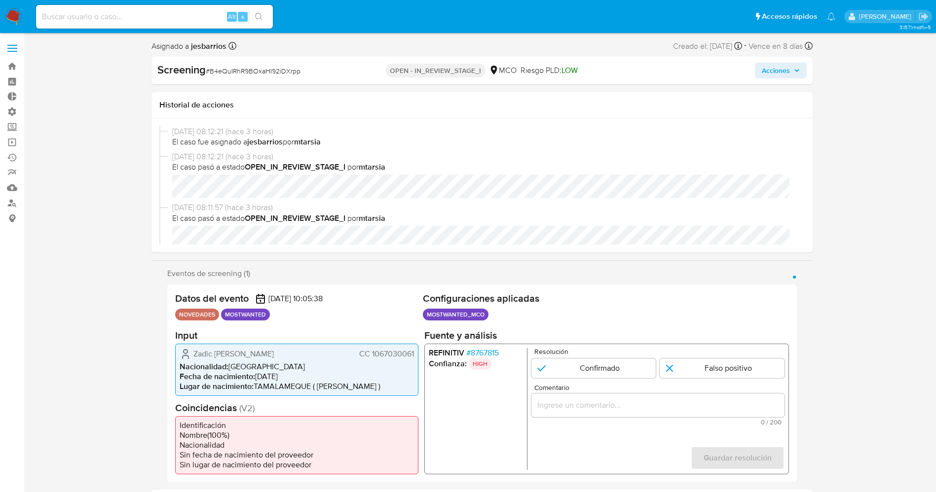
click at [193, 363] on span "Nacionalidad :" at bounding box center [204, 366] width 49 height 11
drag, startPoint x: 204, startPoint y: 351, endPoint x: 409, endPoint y: 358, distance: 205.4
click at [413, 358] on div "Zadic Mauricio Quintero Imitola CC 1067030061" at bounding box center [297, 354] width 234 height 12
click at [490, 356] on span "# 8767815" at bounding box center [482, 353] width 33 height 10
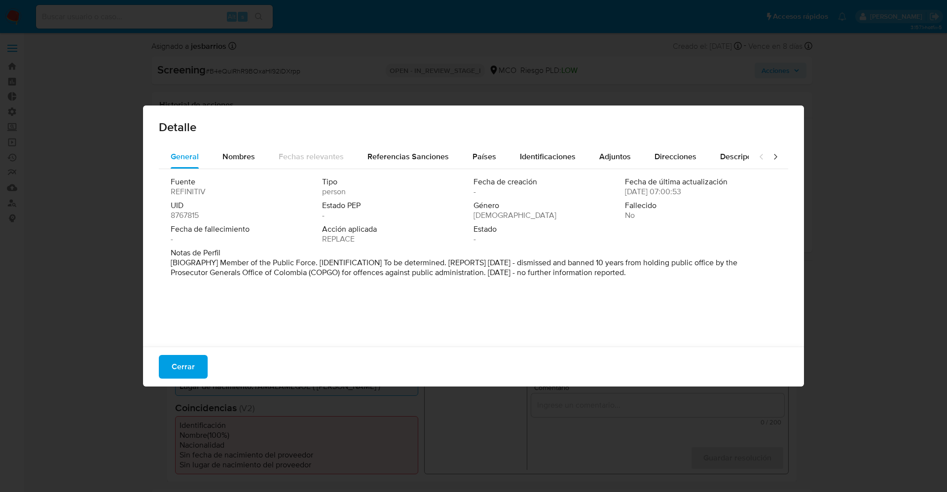
click at [192, 368] on span "Cerrar" at bounding box center [183, 367] width 23 height 22
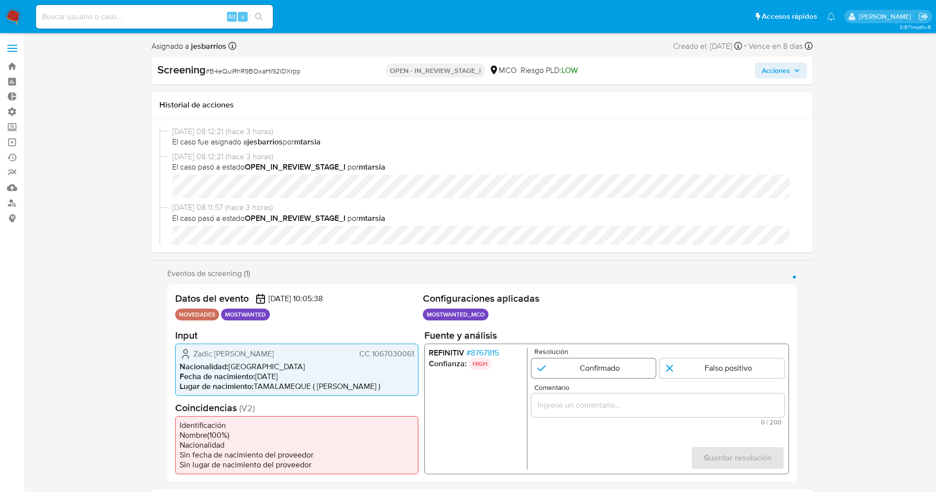
click at [611, 367] on input "1 de 1" at bounding box center [593, 368] width 125 height 20
radio input "true"
click at [618, 403] on input "Comentario" at bounding box center [657, 405] width 253 height 13
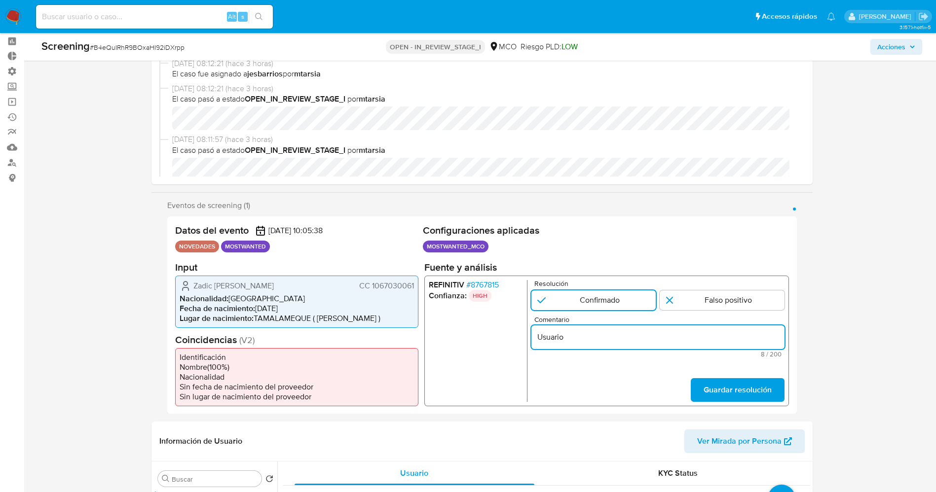
scroll to position [74, 0]
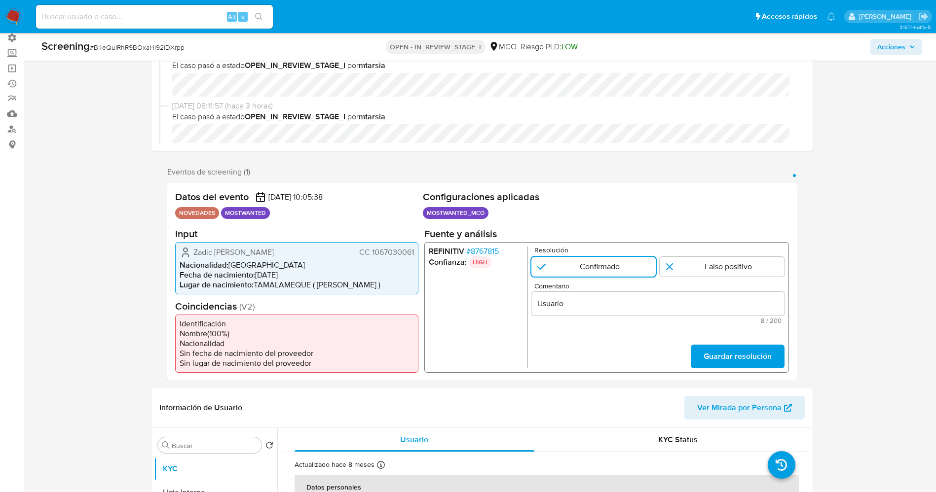
drag, startPoint x: 237, startPoint y: 250, endPoint x: 415, endPoint y: 257, distance: 178.2
click at [415, 257] on div "Zadic Mauricio Quintero Imitola CC 1067030061 Nacionalidad : Colombia Fecha de …" at bounding box center [296, 268] width 243 height 52
click at [601, 303] on input "Usuario" at bounding box center [657, 303] width 253 height 13
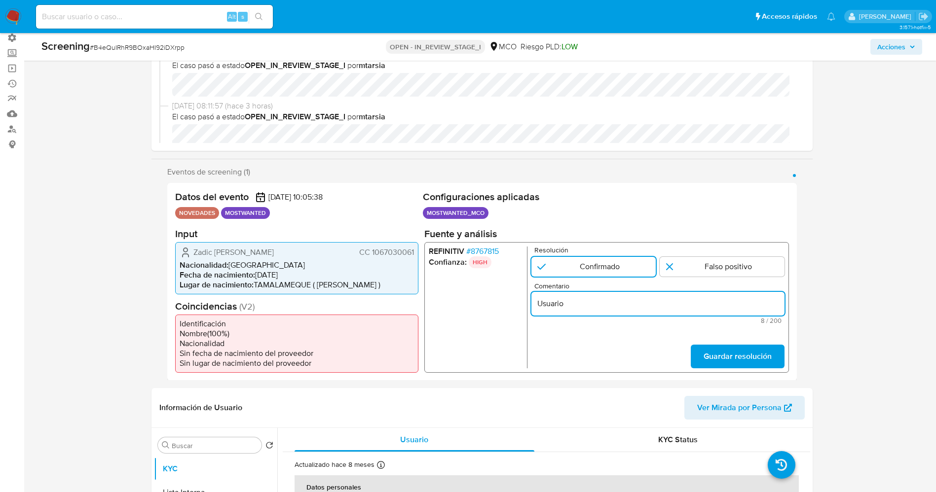
paste input "Zadic Mauricio Quintero Imitola CC 1067030061"
type input "Usuario Zadic Mauricio Quintero Imitola CC 1067030061 se encuentra en listas de…"
click at [754, 362] on span "Guardar resolución" at bounding box center [737, 356] width 68 height 22
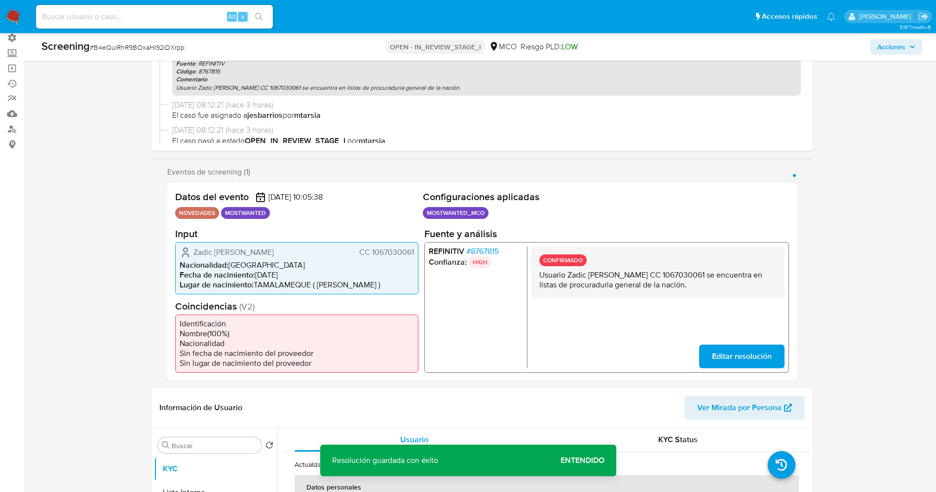
drag, startPoint x: 536, startPoint y: 274, endPoint x: 738, endPoint y: 284, distance: 201.5
click at [739, 284] on div "CONFIRMADO Usuario Zadic Mauricio Quintero Imitola CC 1067030061 se encuentra e…" at bounding box center [657, 271] width 253 height 51
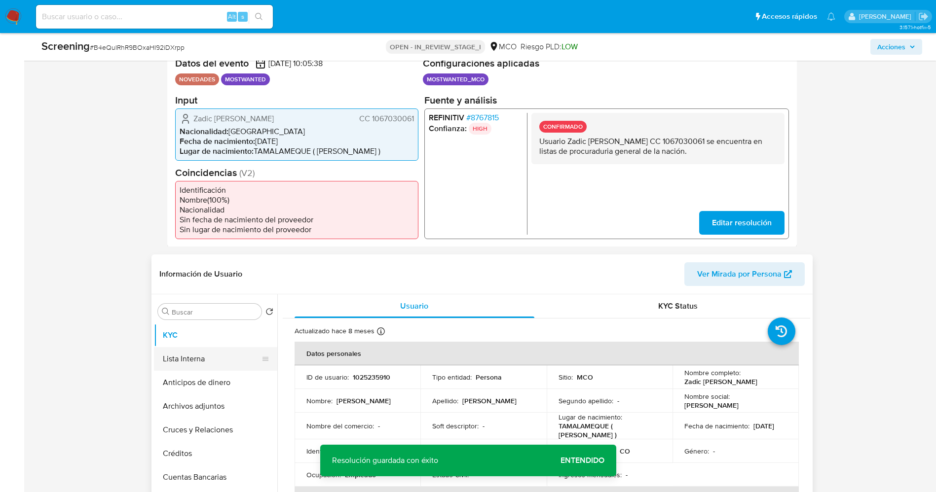
scroll to position [222, 0]
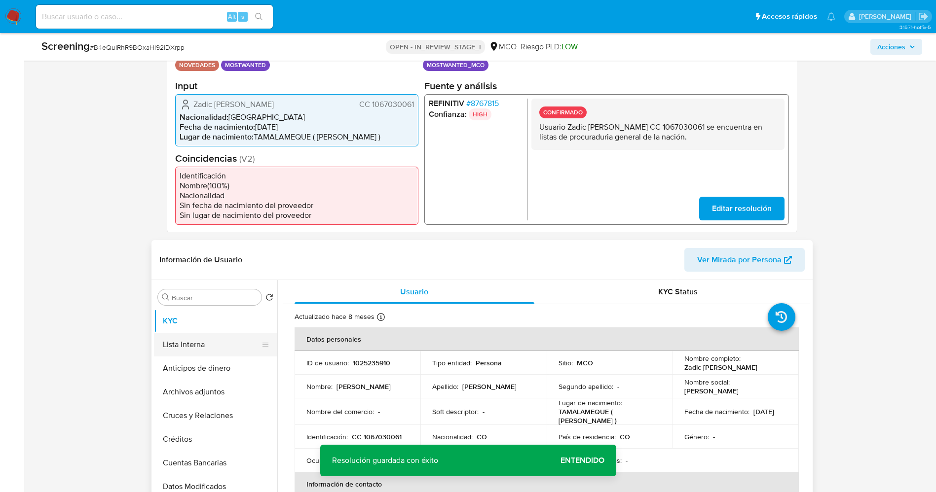
click at [185, 355] on button "Lista Interna" at bounding box center [211, 345] width 115 height 24
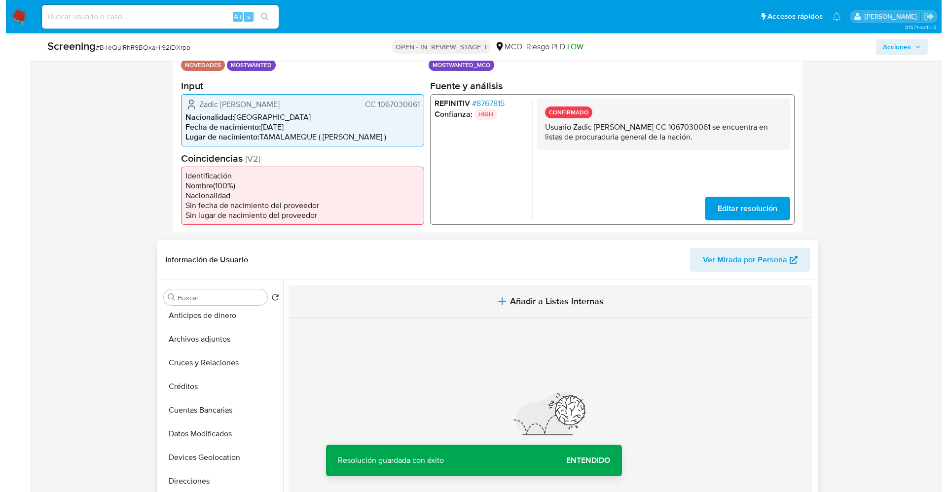
scroll to position [74, 0]
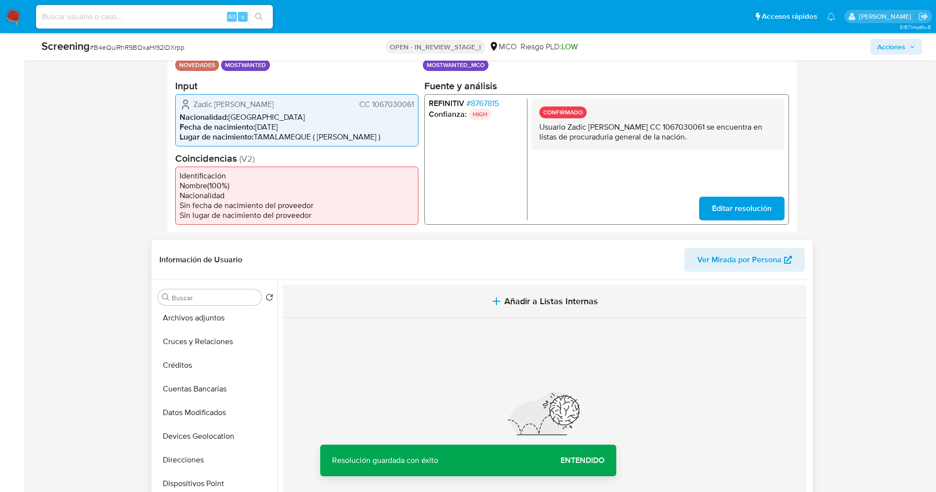
click at [507, 297] on span "Añadir a Listas Internas" at bounding box center [551, 301] width 94 height 11
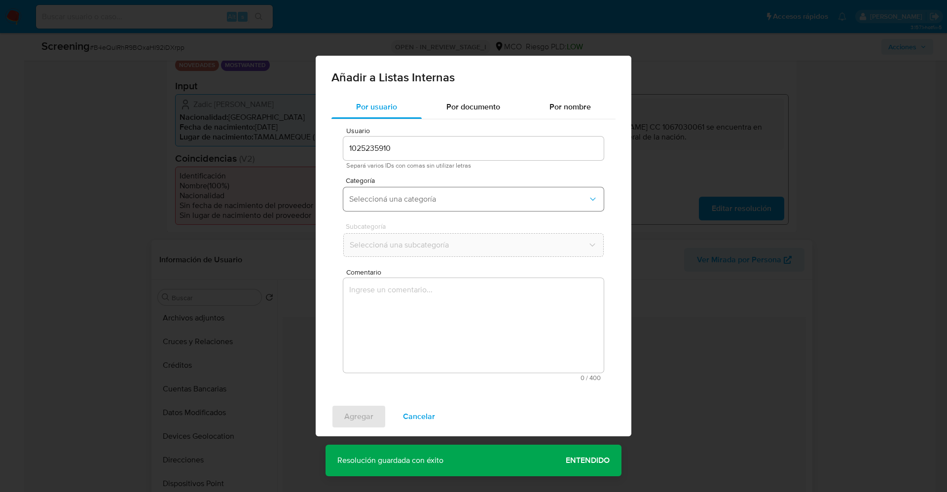
click at [454, 201] on span "Seleccioná una categoría" at bounding box center [468, 199] width 239 height 10
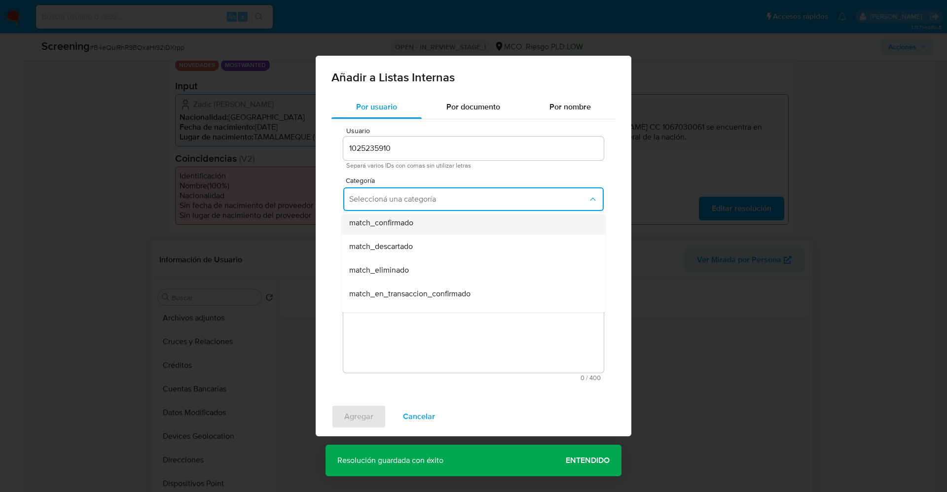
click at [423, 225] on div "match_confirmado" at bounding box center [470, 223] width 243 height 24
click at [416, 245] on span "Seleccioná una subcategoría" at bounding box center [468, 245] width 239 height 10
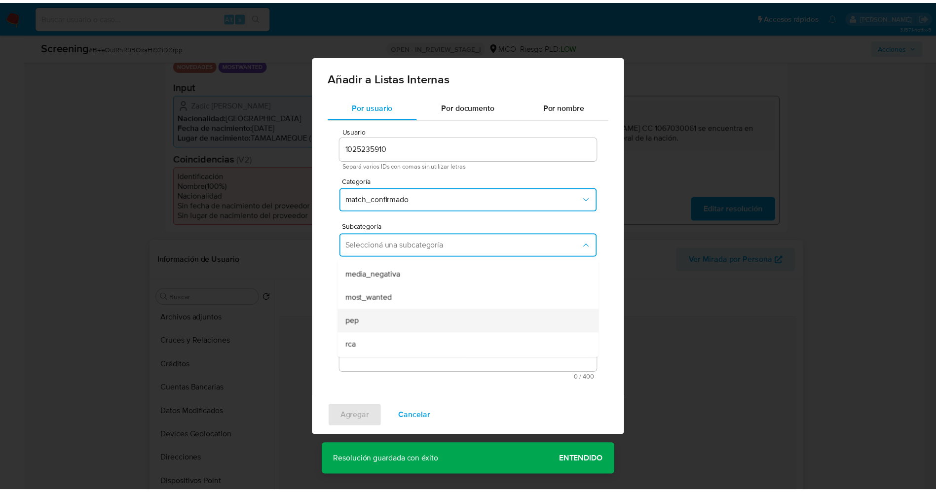
scroll to position [67, 0]
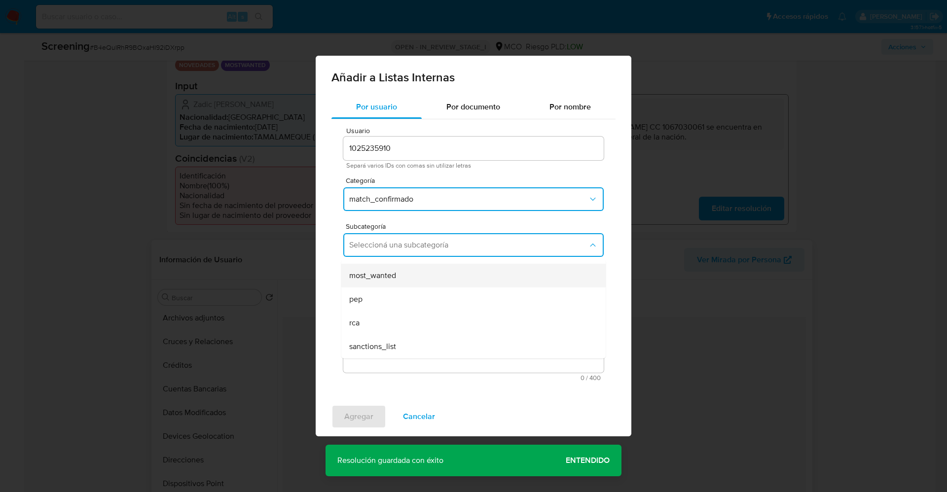
click at [394, 275] on span "most_wanted" at bounding box center [372, 276] width 47 height 10
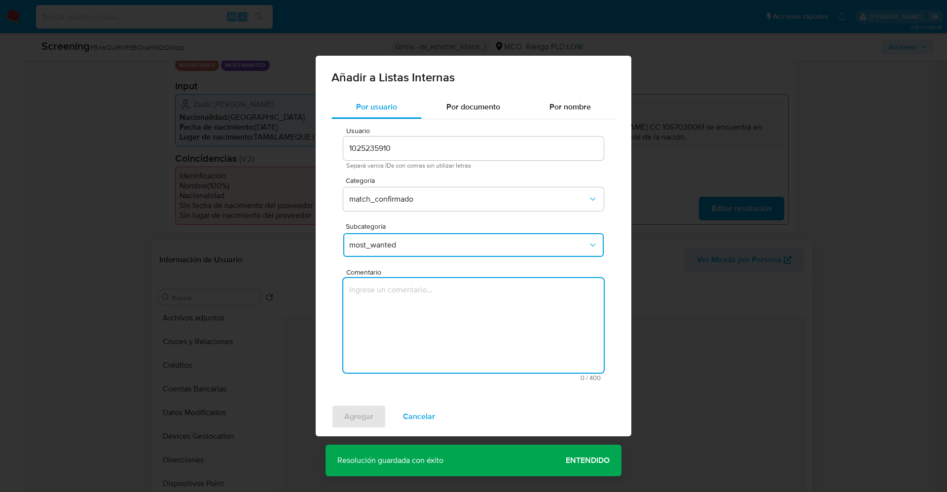
click at [384, 318] on textarea "Comentario" at bounding box center [473, 325] width 260 height 95
type textarea "Usuario Zadic Mauricio Quintero Imitola CC 1067030061 se encuentra en listas de…"
click at [364, 424] on span "Agregar" at bounding box center [358, 417] width 29 height 22
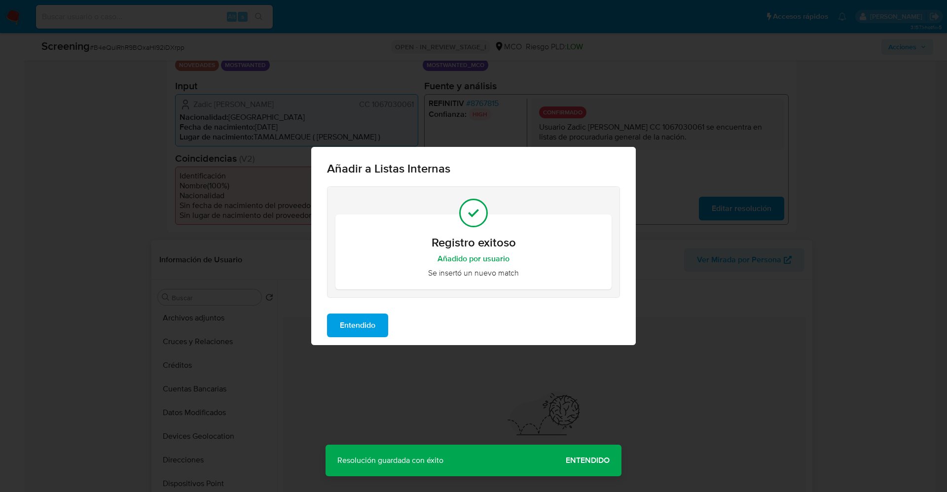
click at [355, 317] on span "Entendido" at bounding box center [358, 326] width 36 height 22
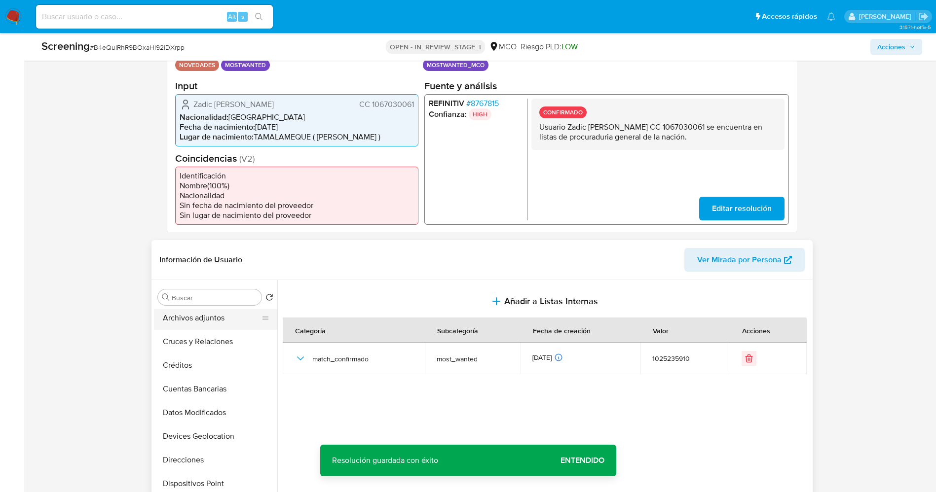
click at [203, 321] on button "Archivos adjuntos" at bounding box center [211, 318] width 115 height 24
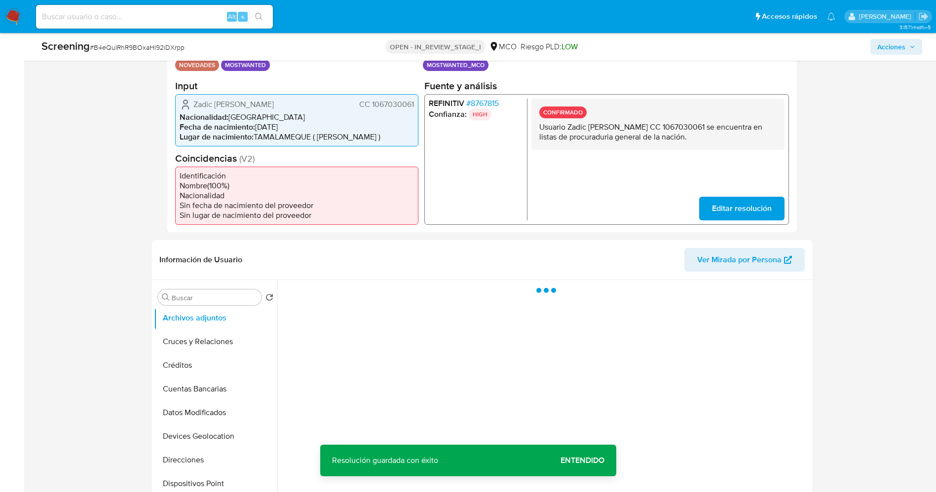
scroll to position [296, 0]
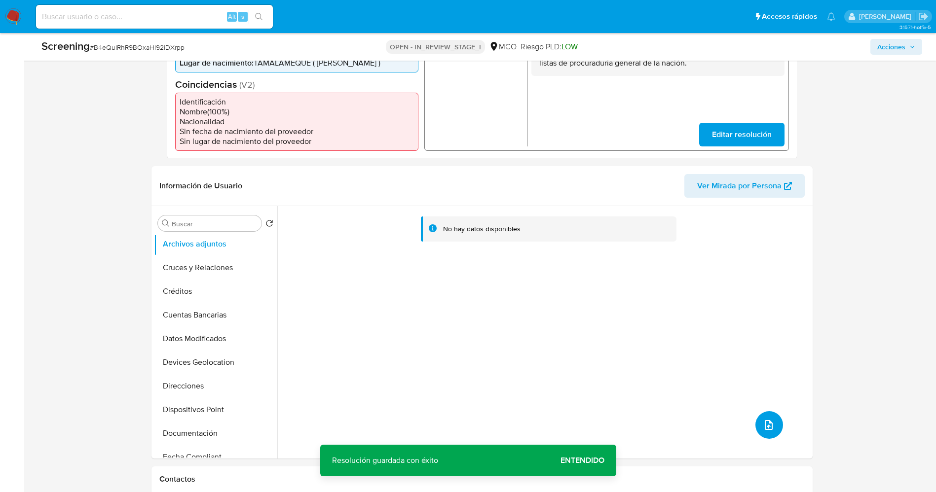
click at [763, 420] on icon "upload-file" at bounding box center [769, 425] width 12 height 12
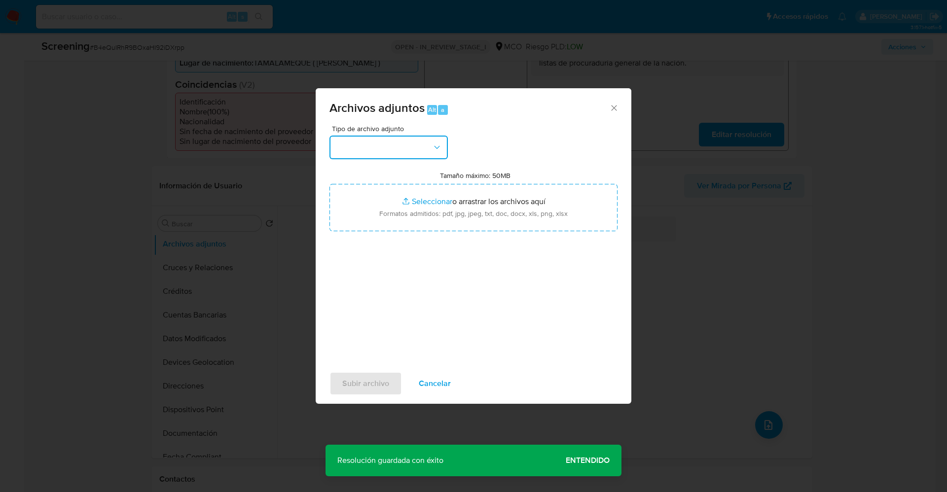
click at [390, 152] on button "button" at bounding box center [389, 148] width 118 height 24
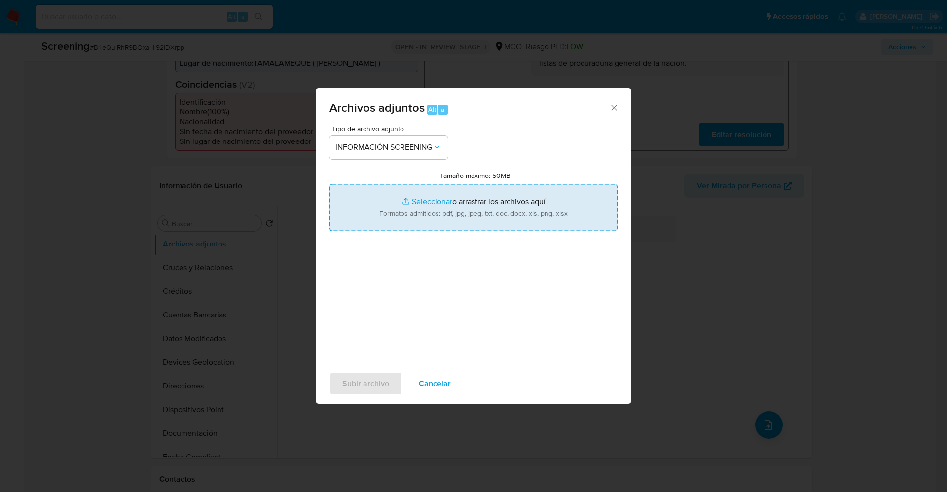
type input "C:\fakepath\Policía Nacional de Colombia.pdf"
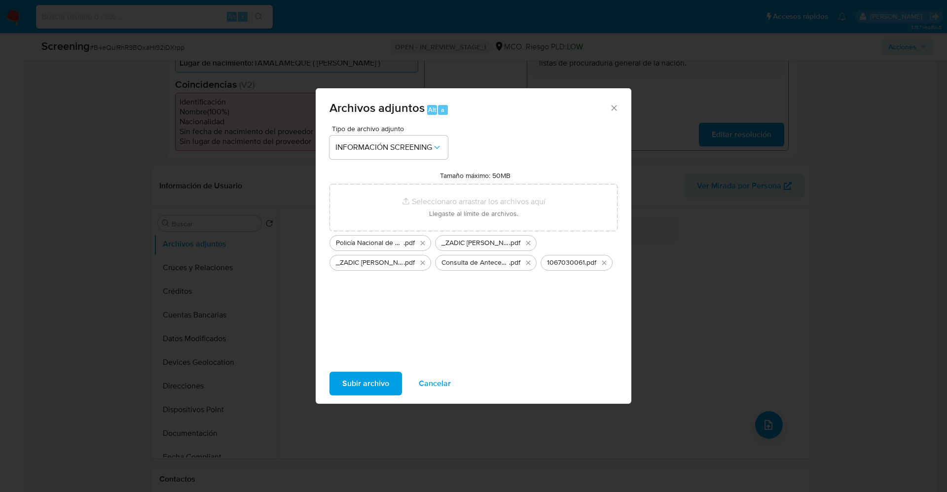
click at [379, 392] on span "Subir archivo" at bounding box center [365, 384] width 47 height 22
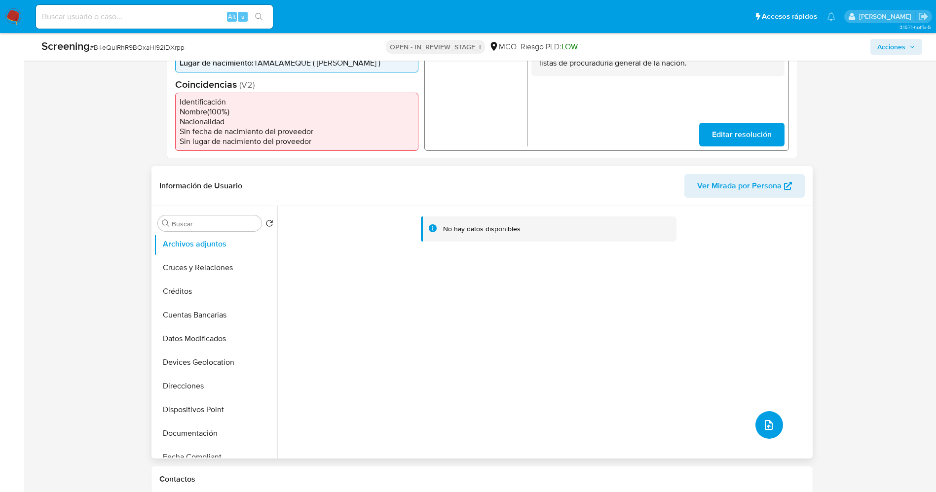
click at [769, 427] on icon "upload-file" at bounding box center [769, 425] width 12 height 12
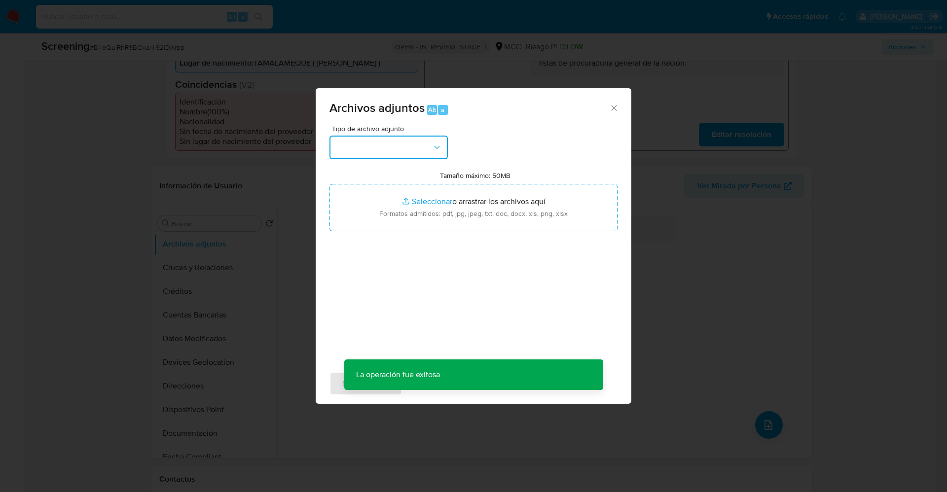
click at [415, 141] on button "button" at bounding box center [389, 148] width 118 height 24
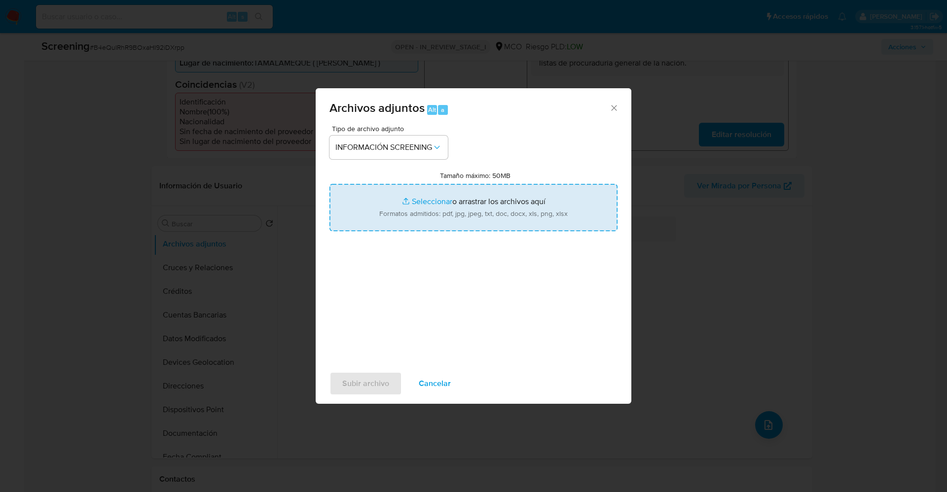
type input "C:\fakepath\Registro de la población privada de la libertad - INPEC.pdf"
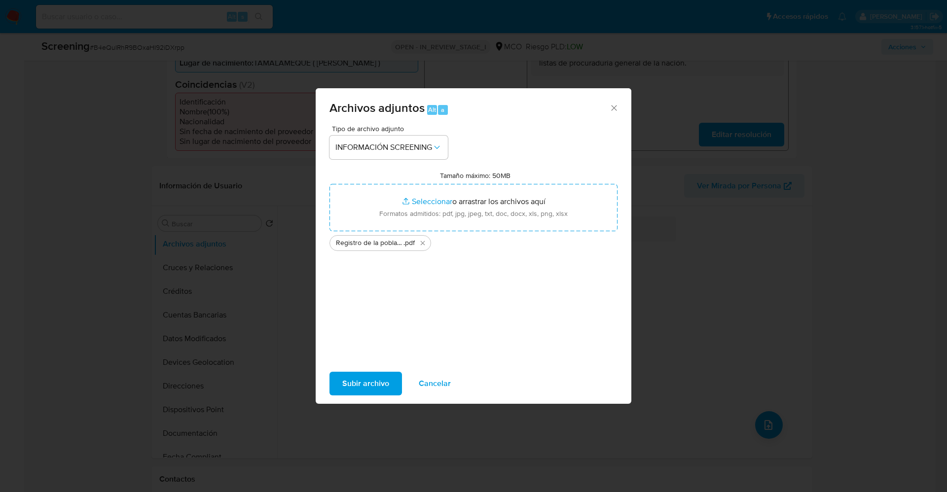
click at [363, 387] on span "Subir archivo" at bounding box center [365, 384] width 47 height 22
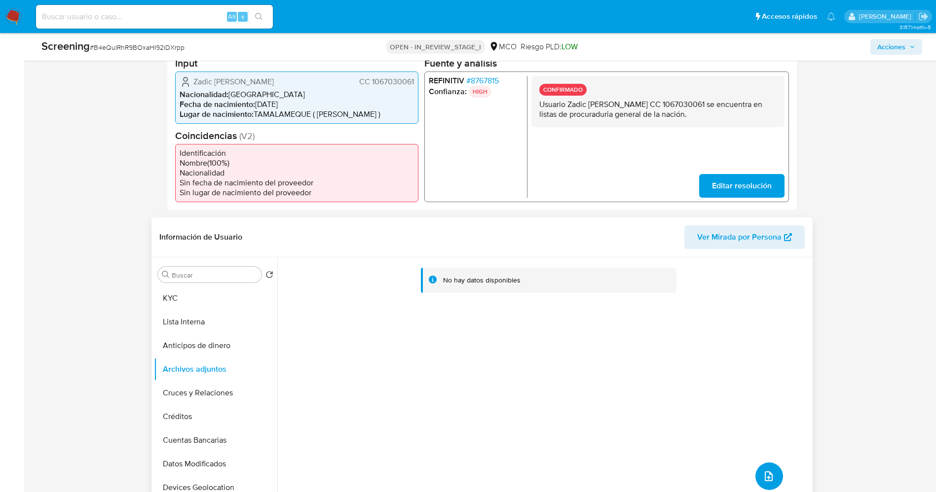
scroll to position [222, 0]
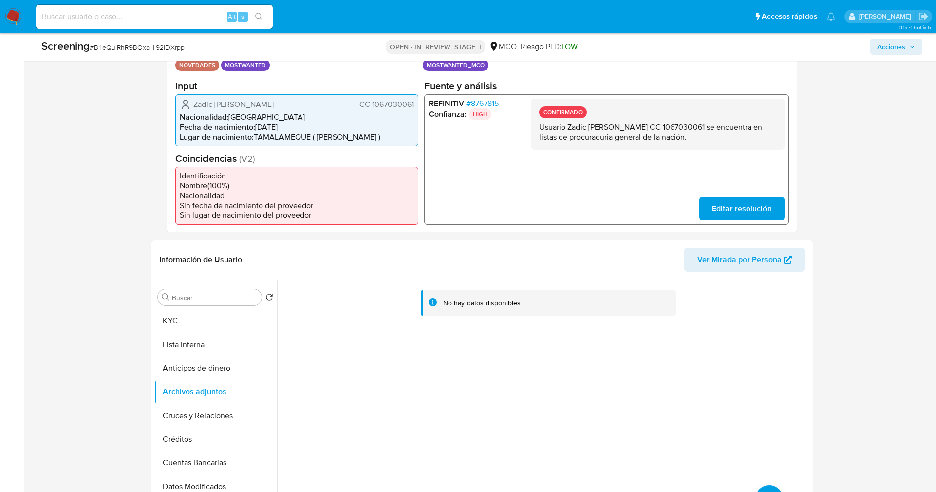
drag, startPoint x: 191, startPoint y: 344, endPoint x: 130, endPoint y: 339, distance: 61.4
click at [190, 345] on button "Lista Interna" at bounding box center [215, 345] width 123 height 24
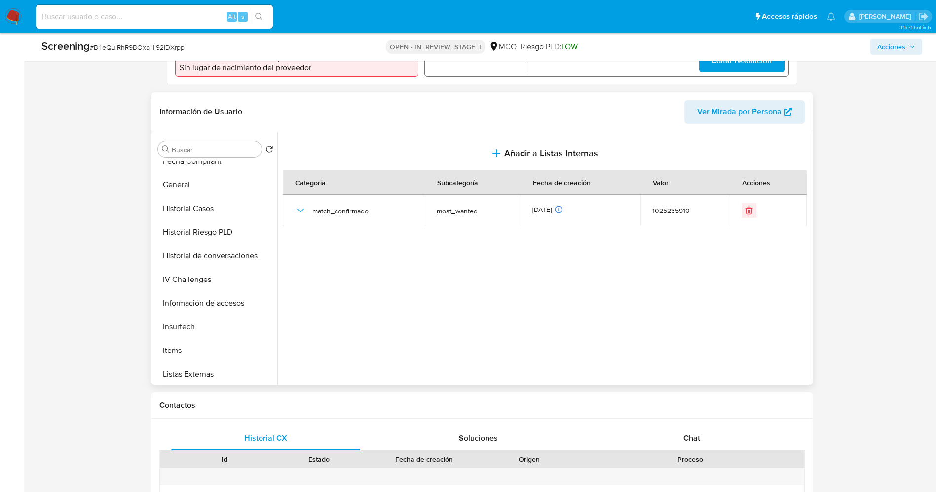
scroll to position [417, 0]
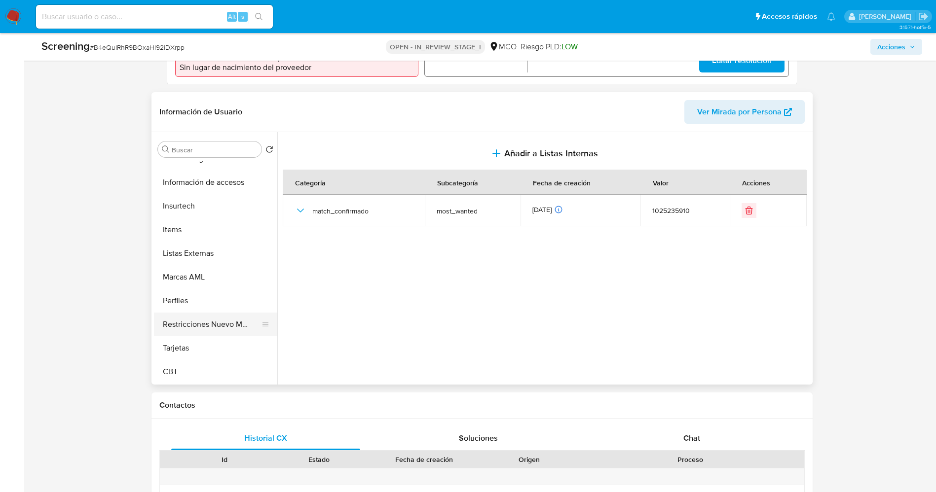
click at [222, 314] on button "Restricciones Nuevo Mundo" at bounding box center [211, 325] width 115 height 24
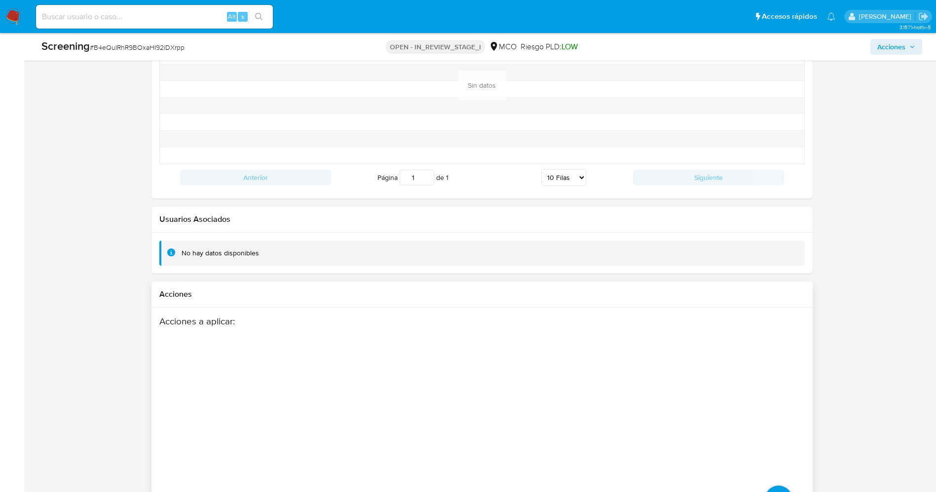
scroll to position [1405, 0]
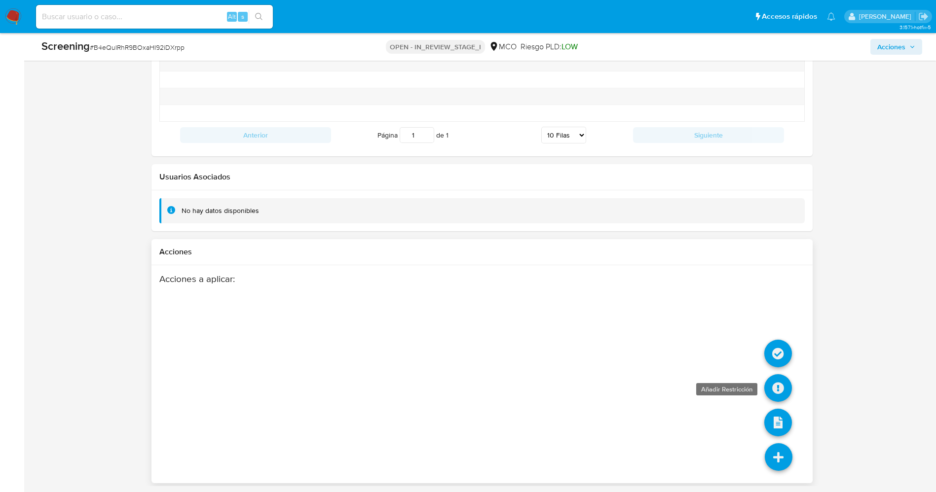
click at [776, 385] on icon at bounding box center [778, 388] width 28 height 28
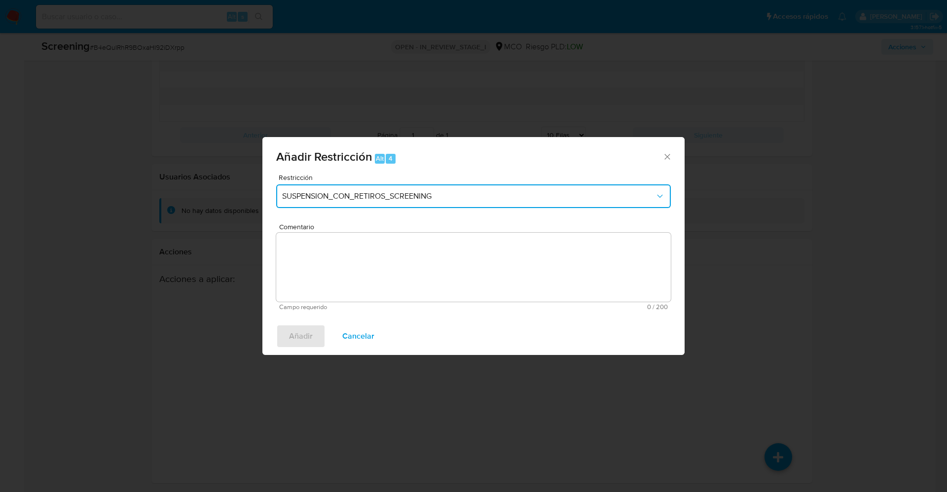
click at [428, 201] on span "SUSPENSION_CON_RETIROS_SCREENING" at bounding box center [468, 196] width 373 height 10
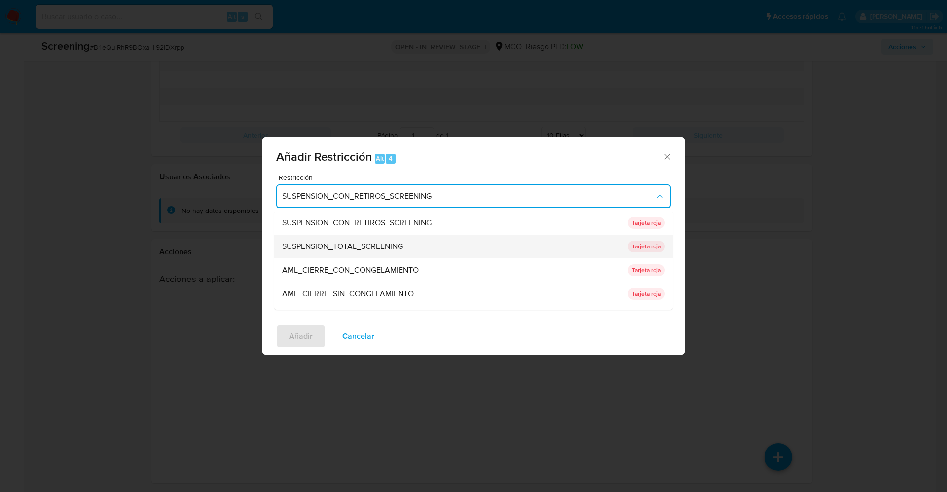
click at [384, 251] on span "SUSPENSION_TOTAL_SCREENING" at bounding box center [342, 247] width 121 height 10
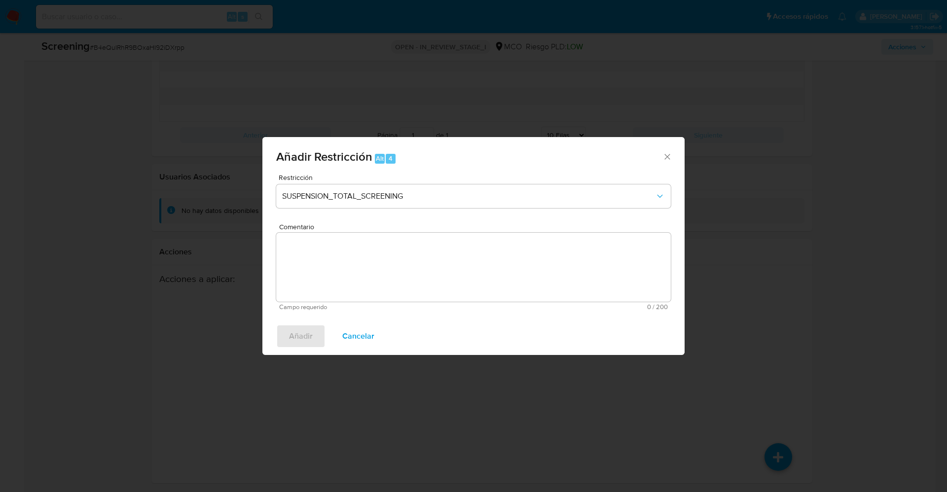
click at [389, 260] on textarea "Comentario" at bounding box center [473, 267] width 395 height 69
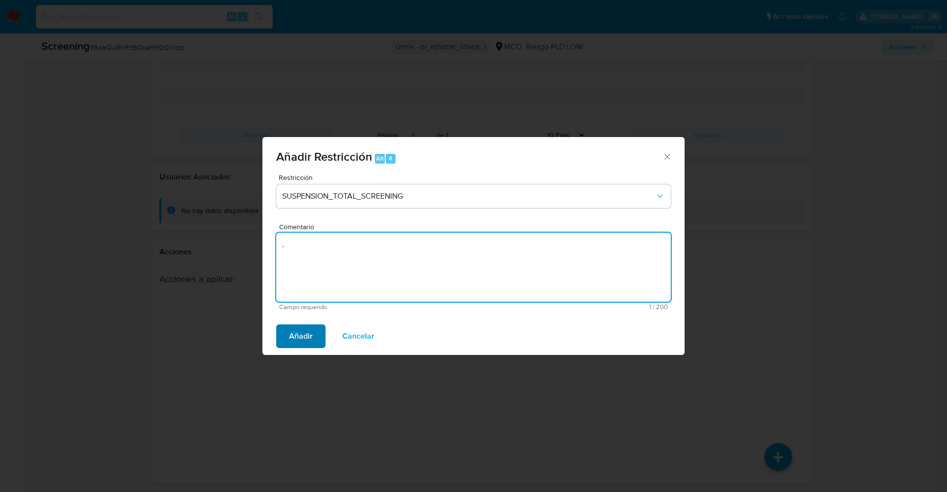
type textarea "."
click at [318, 335] on button "Añadir" at bounding box center [300, 337] width 49 height 24
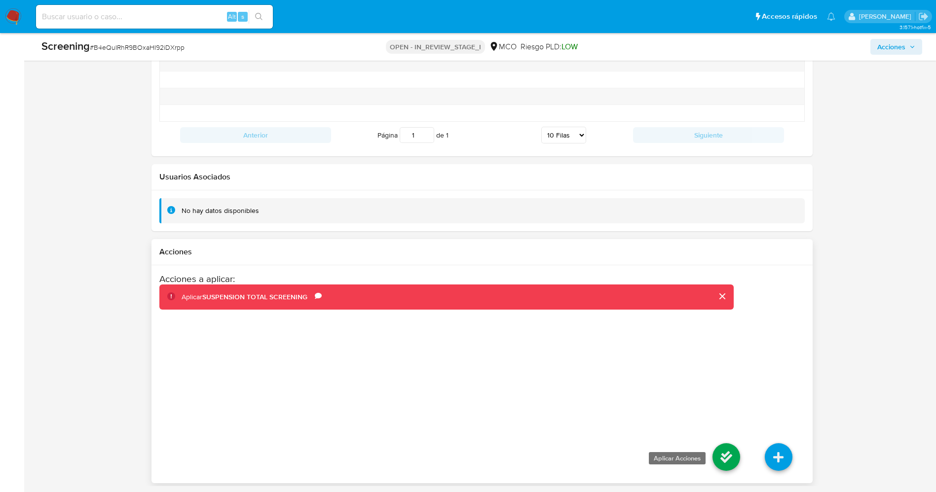
click at [730, 462] on icon at bounding box center [726, 458] width 28 height 28
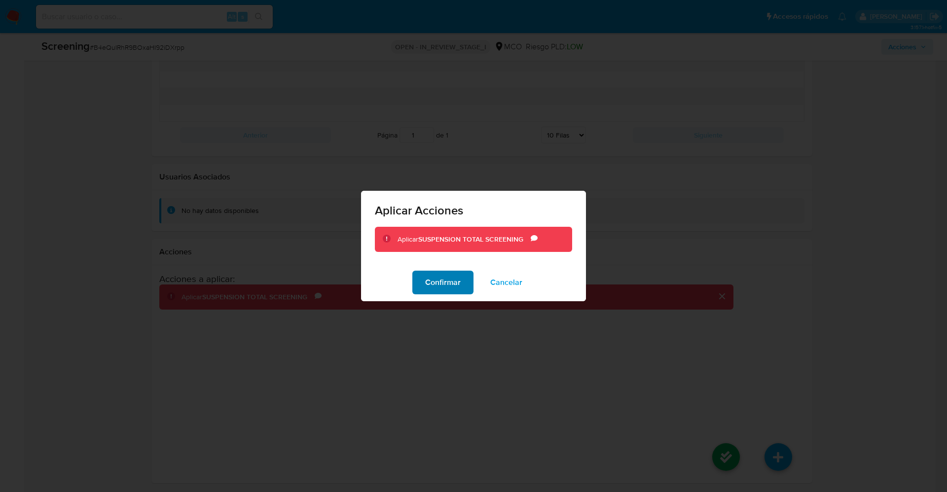
click at [443, 274] on span "Confirmar" at bounding box center [443, 283] width 36 height 22
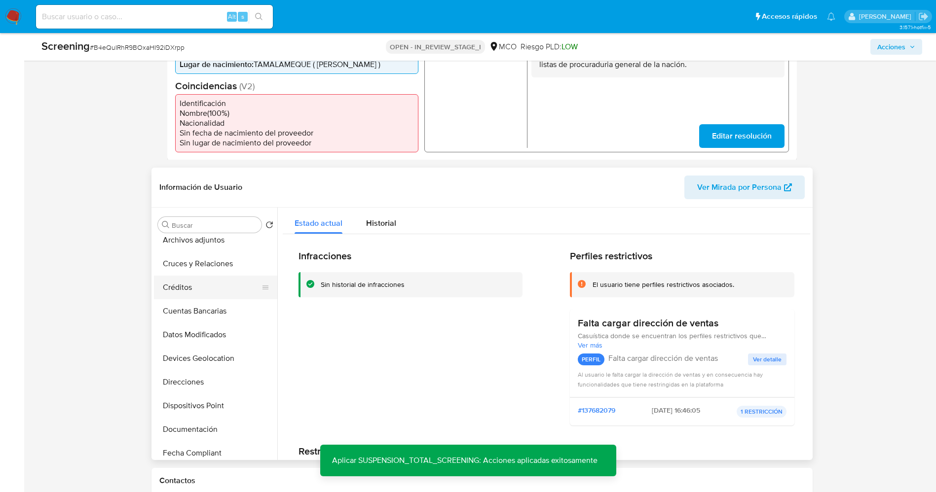
scroll to position [0, 0]
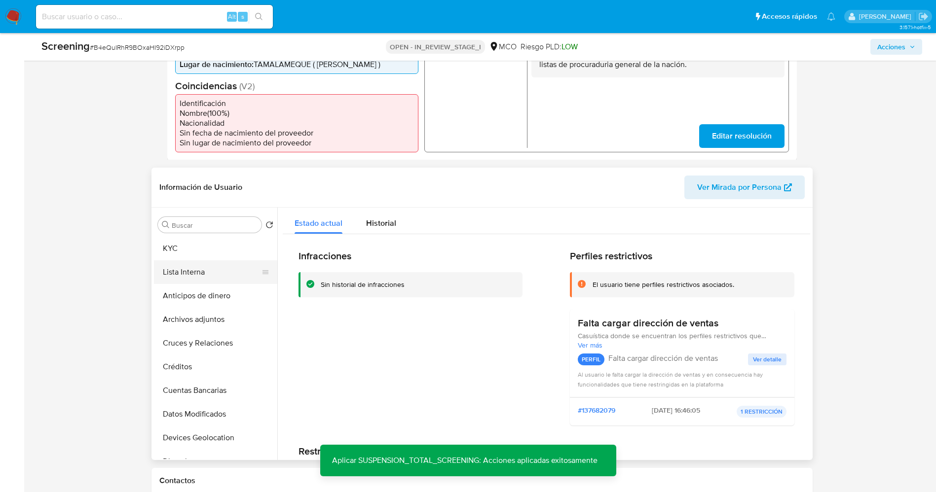
click at [213, 270] on button "Lista Interna" at bounding box center [211, 272] width 115 height 24
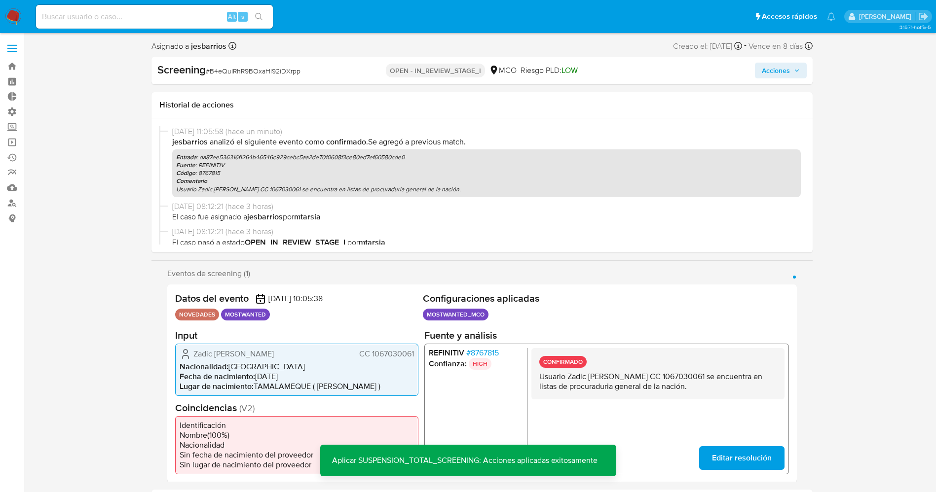
drag, startPoint x: 788, startPoint y: 71, endPoint x: 722, endPoint y: 76, distance: 65.9
click at [787, 70] on span "Acciones" at bounding box center [776, 71] width 28 height 16
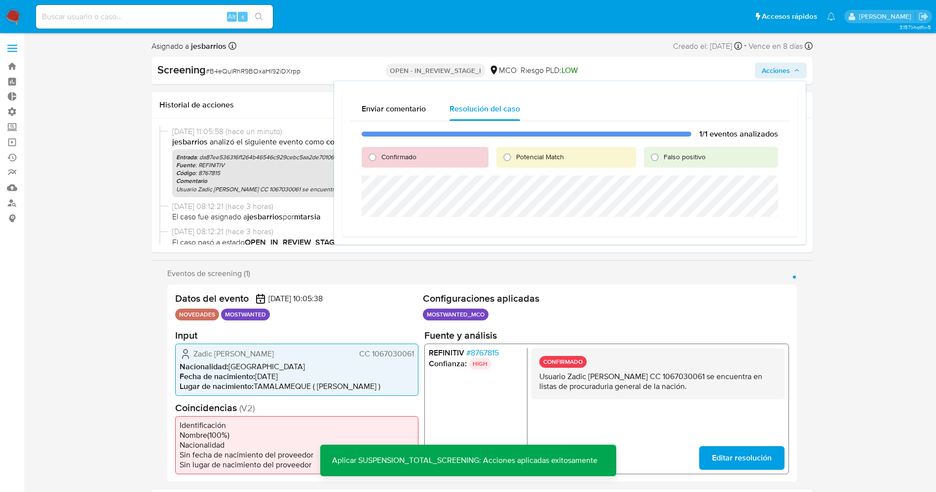
click at [520, 159] on span "Potencial Match" at bounding box center [540, 157] width 48 height 10
click at [515, 159] on input "Potencial Match" at bounding box center [507, 157] width 16 height 16
radio input "true"
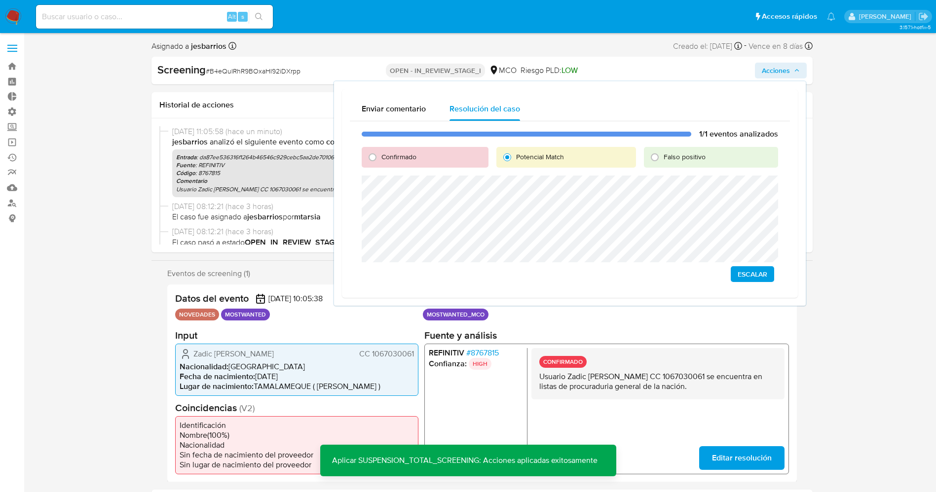
click at [756, 278] on span "Escalar" at bounding box center [753, 274] width 30 height 14
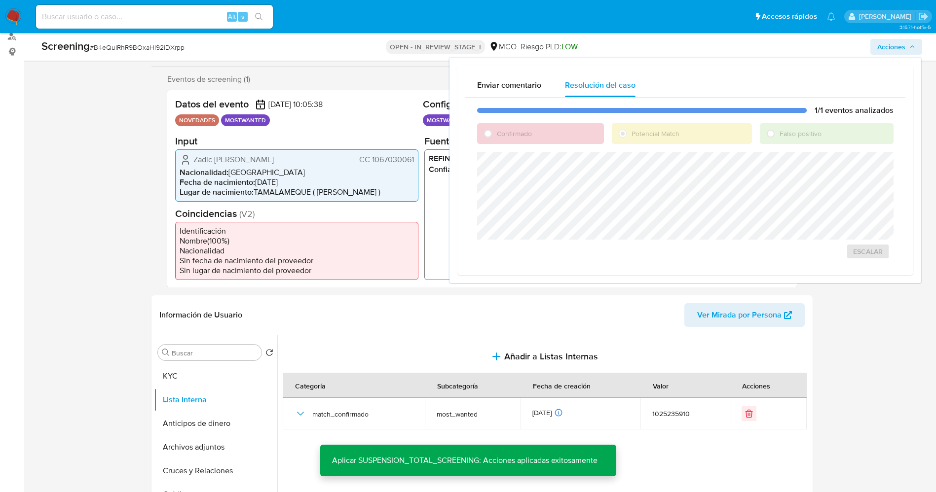
scroll to position [296, 0]
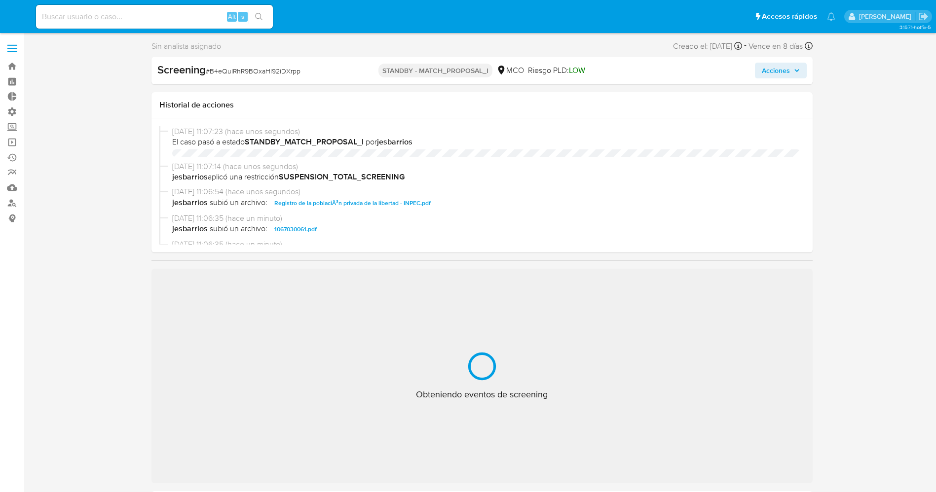
select select "10"
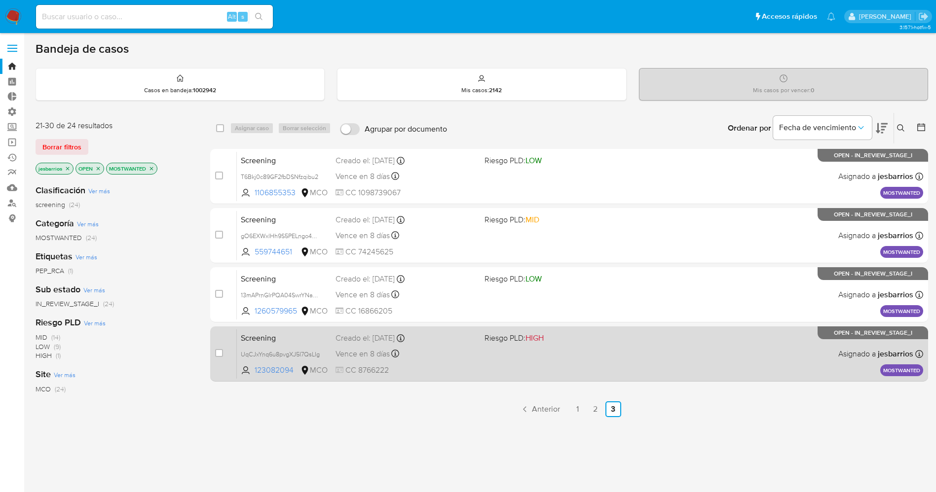
click at [572, 356] on div "Screening UqCJxYnq6u8pvgXJ5I7QsLIg 123082094 MCO Riesgo PLD: HIGH Creado el: [D…" at bounding box center [580, 354] width 686 height 50
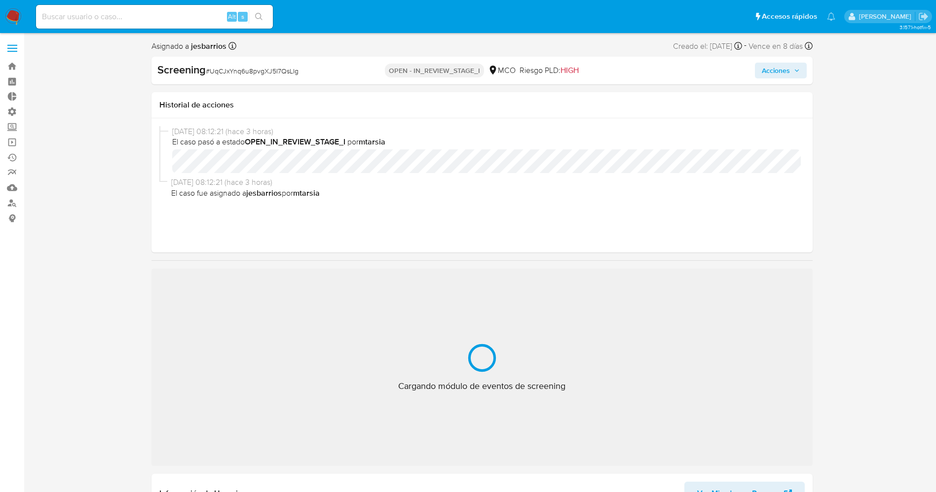
select select "10"
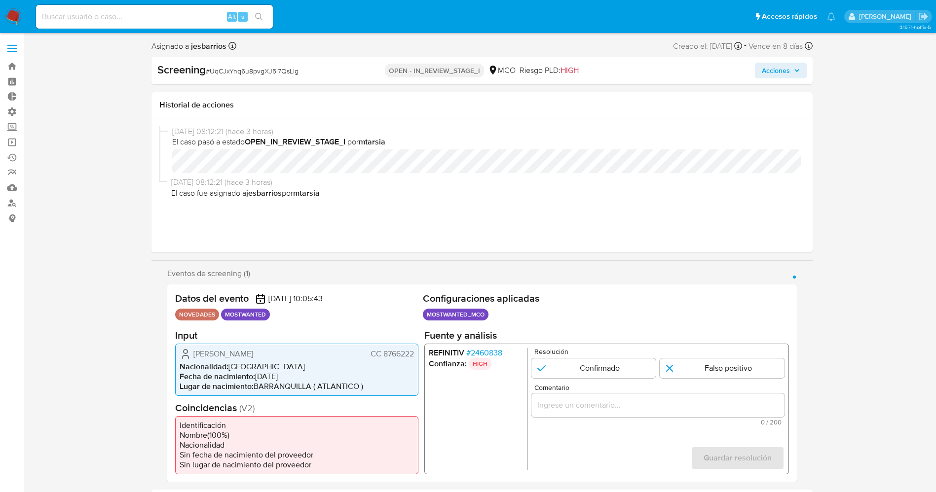
click at [495, 349] on span "# 2460838" at bounding box center [484, 353] width 36 height 10
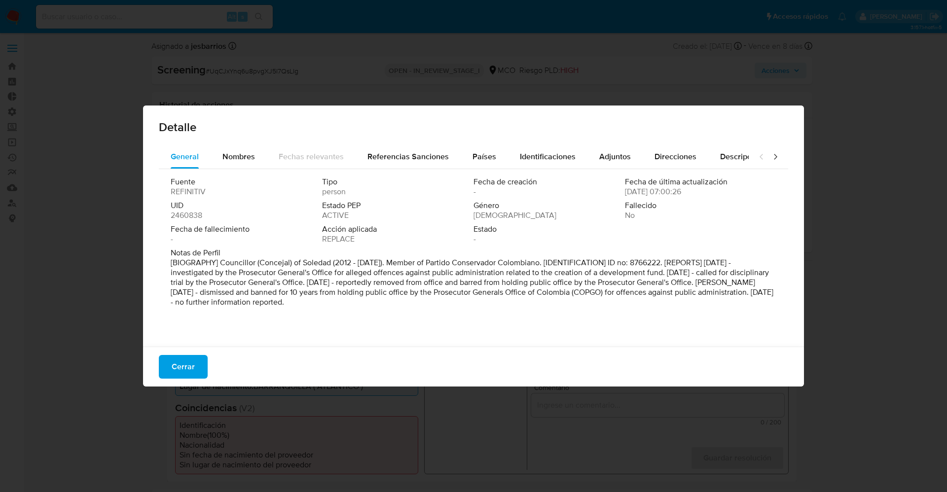
drag, startPoint x: 166, startPoint y: 262, endPoint x: 368, endPoint y: 302, distance: 206.2
click at [368, 302] on div "Fuente REFINITIV Tipo person Fecha de creación - Fecha de última actualización …" at bounding box center [474, 255] width 630 height 173
click at [231, 155] on span "Nombres" at bounding box center [239, 156] width 33 height 11
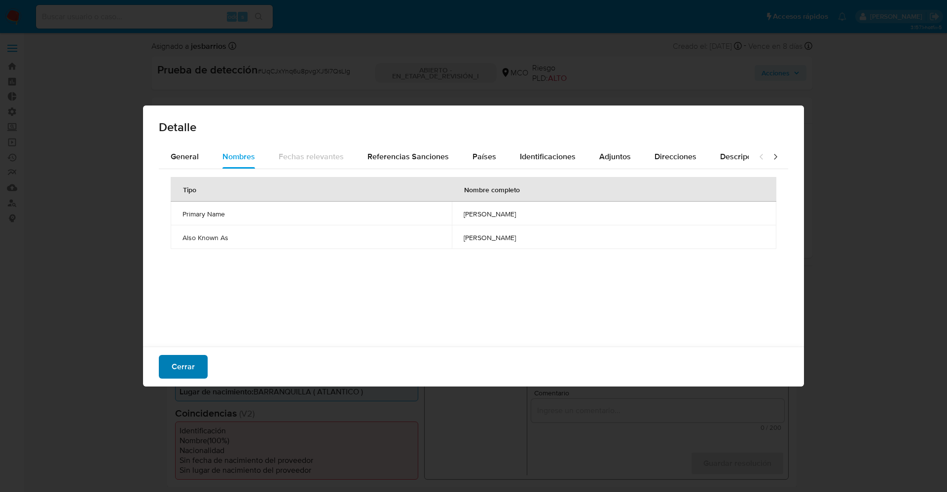
click at [190, 375] on span "Cerrar" at bounding box center [183, 367] width 23 height 22
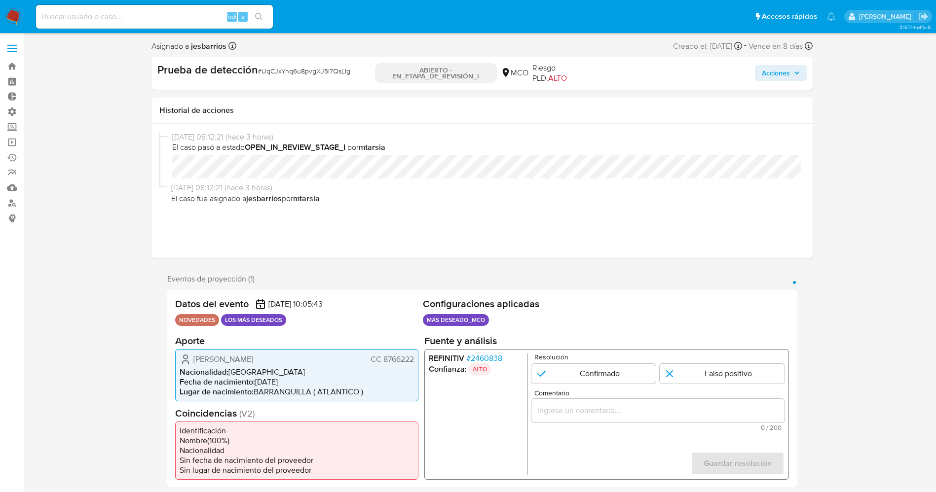
click at [486, 360] on font "2460838" at bounding box center [486, 357] width 32 height 11
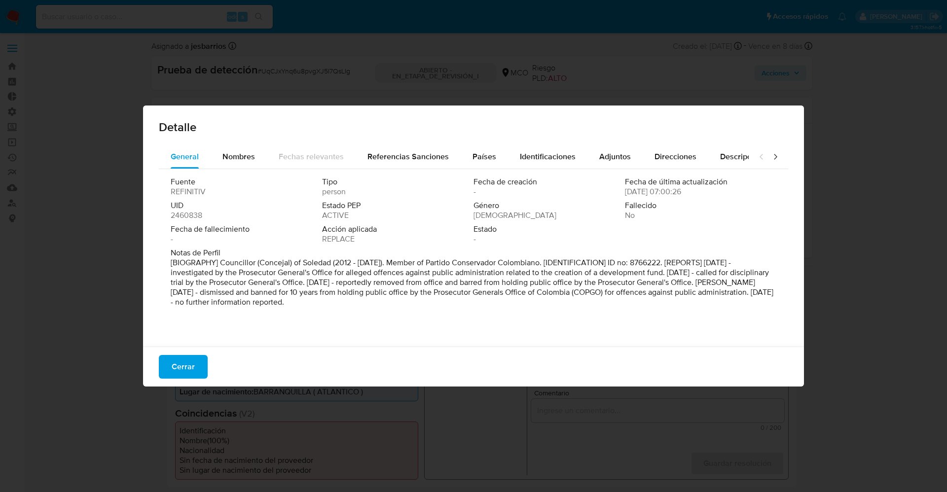
drag, startPoint x: 222, startPoint y: 259, endPoint x: 386, endPoint y: 326, distance: 178.1
click at [387, 326] on div "Fuente REFINITIV Tipo person Fecha de creación - Fecha de última actualización …" at bounding box center [474, 255] width 630 height 173
click at [234, 159] on font "Nombres" at bounding box center [239, 156] width 33 height 11
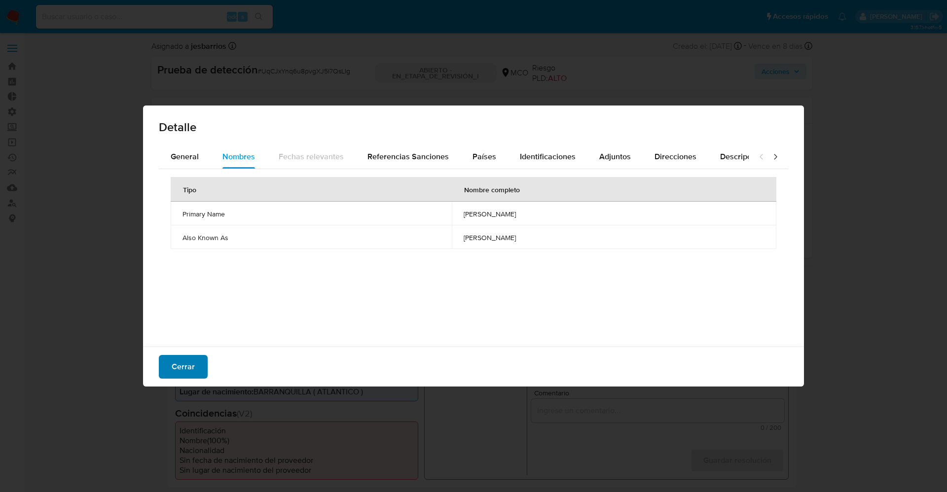
click at [193, 368] on font "Cerrar" at bounding box center [183, 367] width 23 height 24
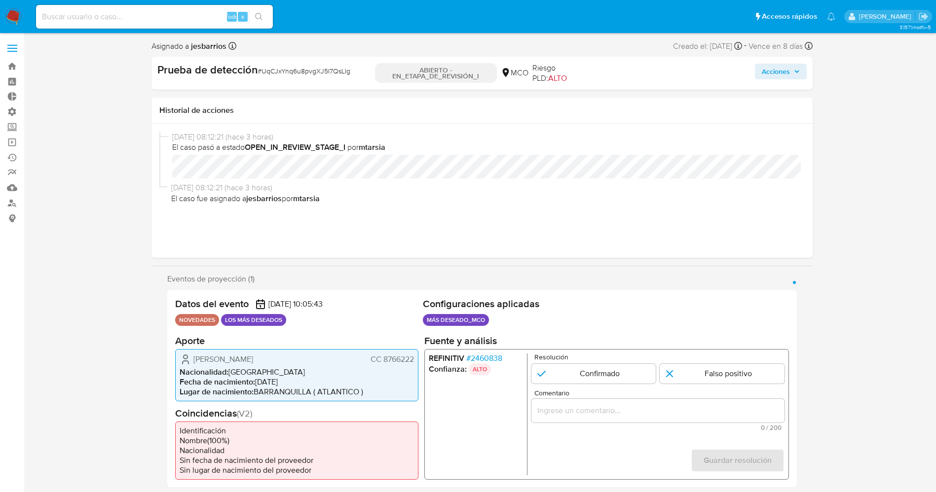
drag, startPoint x: 381, startPoint y: 358, endPoint x: 407, endPoint y: 359, distance: 25.7
click at [414, 358] on div "[PERSON_NAME] CC 8766222 Nacionalidad : [DEMOGRAPHIC_DATA] Fecha de nacimiento …" at bounding box center [296, 375] width 243 height 52
drag, startPoint x: 237, startPoint y: 363, endPoint x: 267, endPoint y: 361, distance: 30.2
click at [253, 361] on font "[PERSON_NAME]" at bounding box center [223, 358] width 60 height 11
drag, startPoint x: 381, startPoint y: 361, endPoint x: 416, endPoint y: 361, distance: 35.5
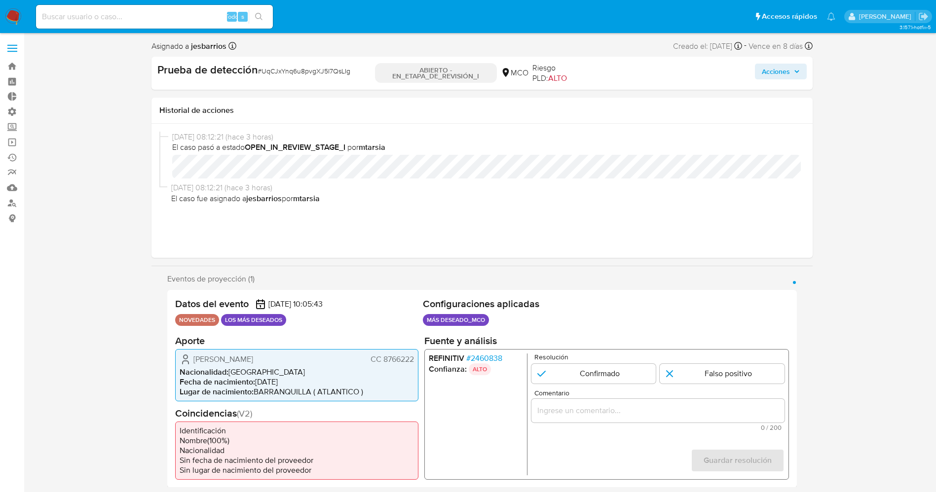
click at [416, 361] on div "[PERSON_NAME] CC 8766222 Nacionalidad : [DEMOGRAPHIC_DATA] Fecha de nacimiento …" at bounding box center [296, 375] width 243 height 52
drag, startPoint x: 193, startPoint y: 360, endPoint x: 294, endPoint y: 359, distance: 101.1
click at [306, 357] on div "[PERSON_NAME] CC 8766222" at bounding box center [297, 359] width 234 height 12
drag, startPoint x: 215, startPoint y: 396, endPoint x: 198, endPoint y: 366, distance: 34.2
click at [214, 392] on font "Lugar de nacimiento" at bounding box center [216, 391] width 72 height 11
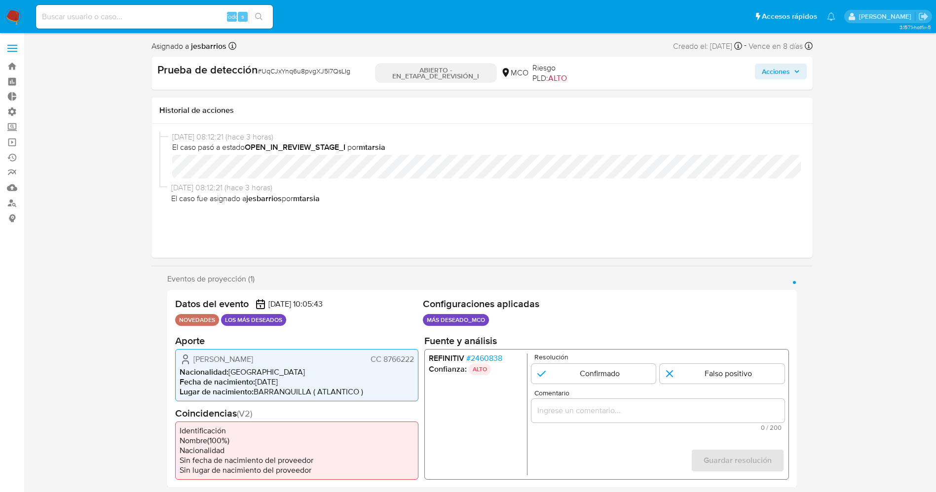
drag, startPoint x: 189, startPoint y: 361, endPoint x: 417, endPoint y: 362, distance: 228.4
click at [417, 362] on div "Felix Alberto Donado Escorcia CC 8766222 Nacionalidad : Colombia Fecha de nacim…" at bounding box center [296, 375] width 243 height 52
click at [494, 358] on font "2460838" at bounding box center [486, 357] width 32 height 11
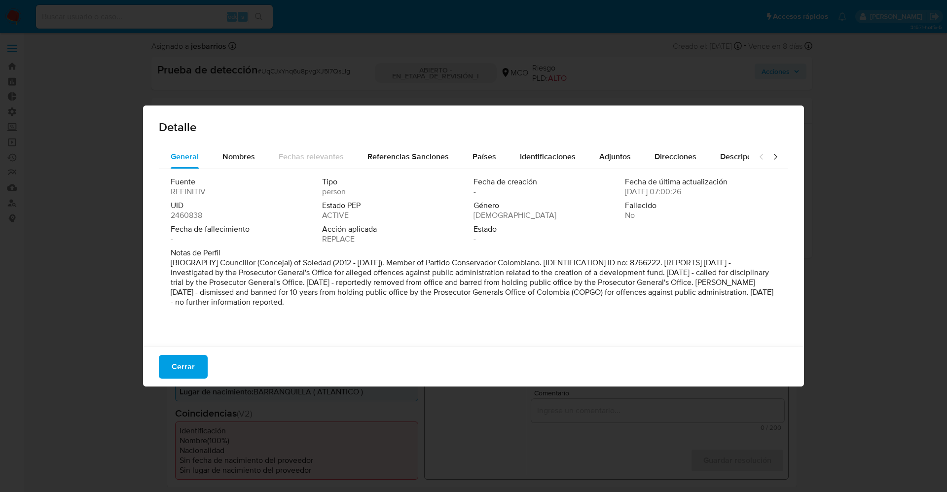
click at [193, 368] on font "Cerrar" at bounding box center [183, 367] width 23 height 24
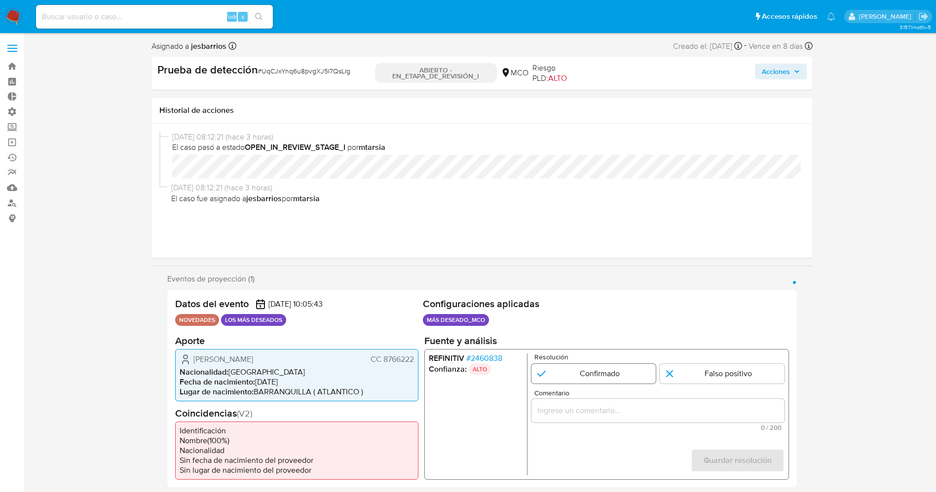
click at [622, 377] on input "1 de 1" at bounding box center [593, 374] width 125 height 20
radio input "true"
click at [625, 403] on div "1 de 1" at bounding box center [657, 411] width 253 height 24
click at [628, 405] on div "1 de 1" at bounding box center [657, 411] width 253 height 24
click at [628, 406] on input "Comentario" at bounding box center [657, 410] width 253 height 13
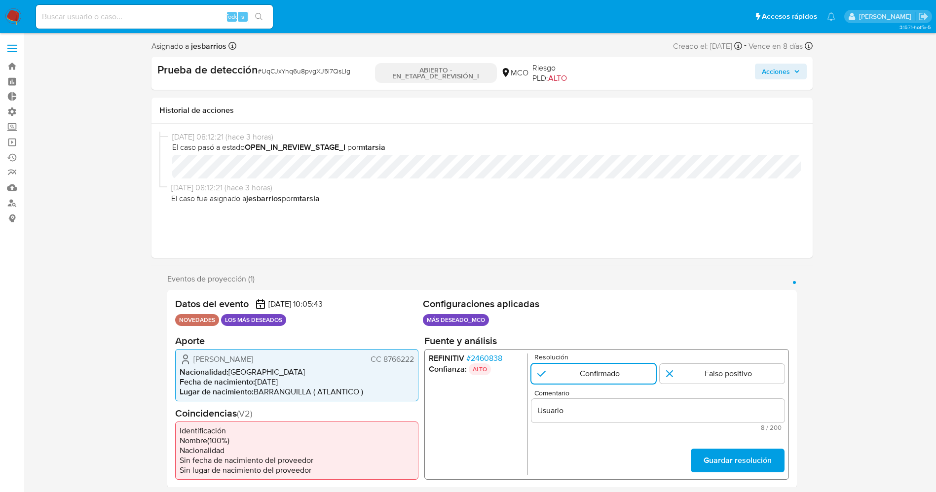
drag, startPoint x: 194, startPoint y: 363, endPoint x: 414, endPoint y: 362, distance: 219.5
click at [414, 362] on div "Felix Alberto Donado Escorcia CC 8766222 Nacionalidad : Colombia Fecha de nacim…" at bounding box center [296, 375] width 243 height 52
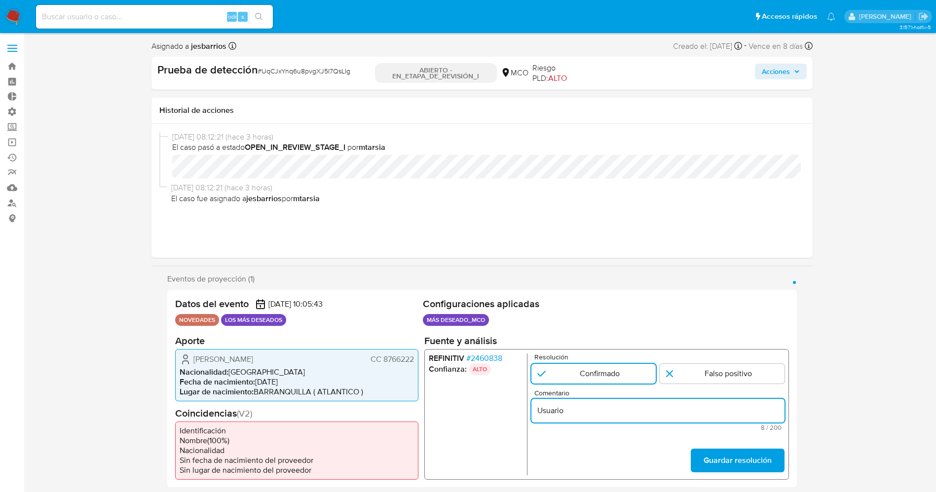
click at [631, 411] on input "Usuario" at bounding box center [657, 410] width 253 height 13
paste input "Felix Alberto Donado Escorcia CC 8766222"
type input "Usuario Felix Alberto Donado Escorcia CC 8766222 se encuentra en listas de proc…"
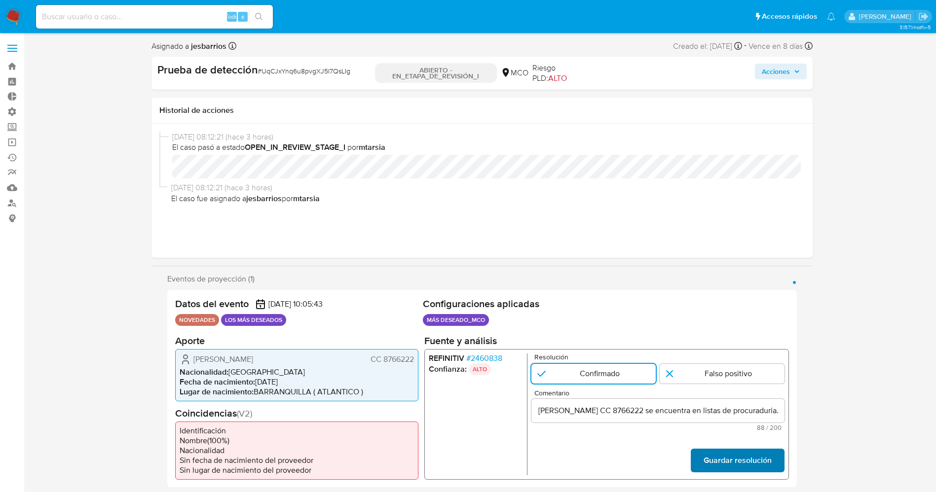
click at [748, 465] on font "Guardar resolución" at bounding box center [737, 461] width 68 height 24
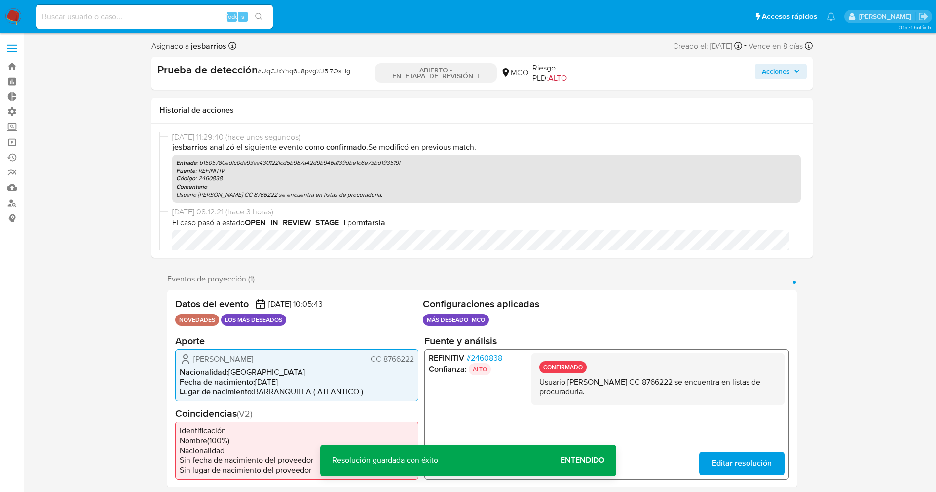
scroll to position [74, 0]
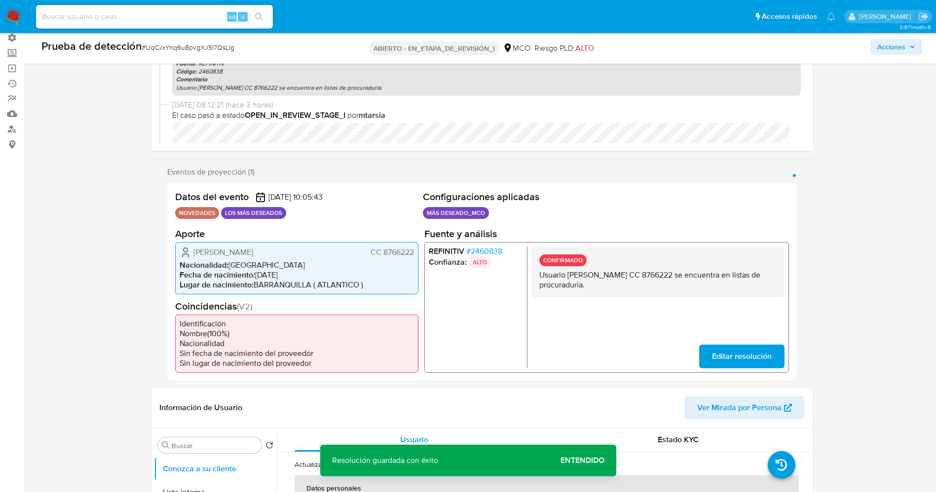
drag, startPoint x: 538, startPoint y: 278, endPoint x: 644, endPoint y: 299, distance: 108.7
click at [644, 299] on div "CONFIRMADO Usuario Felix Alberto Donado Escorcia CC 8766222 se encuentra en lis…" at bounding box center [657, 307] width 253 height 122
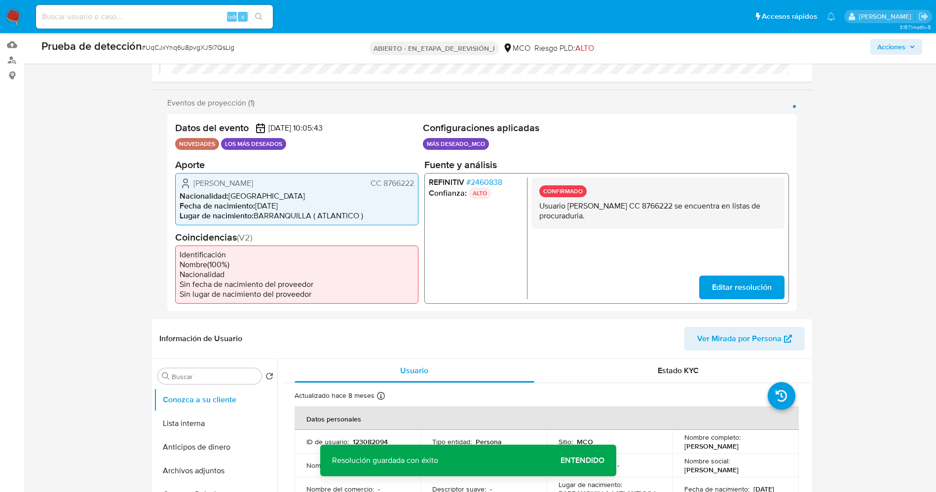
scroll to position [222, 0]
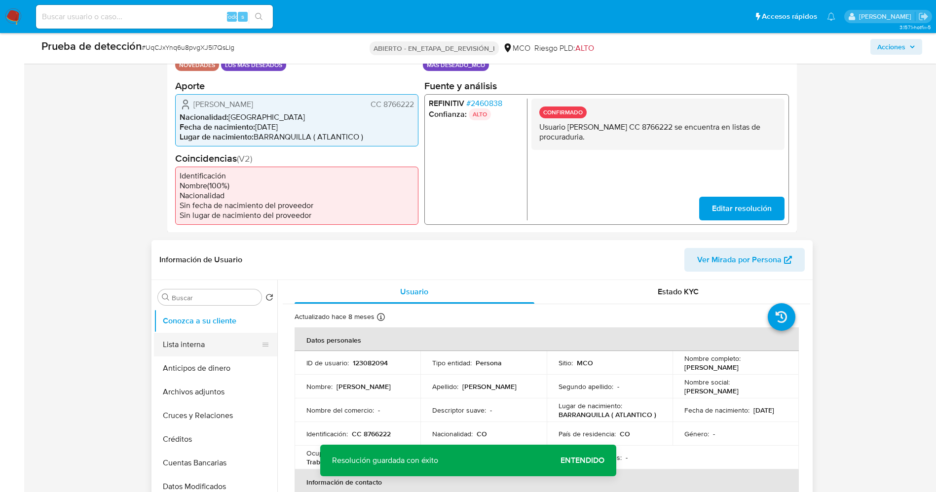
click at [175, 353] on button "Lista interna" at bounding box center [211, 345] width 115 height 24
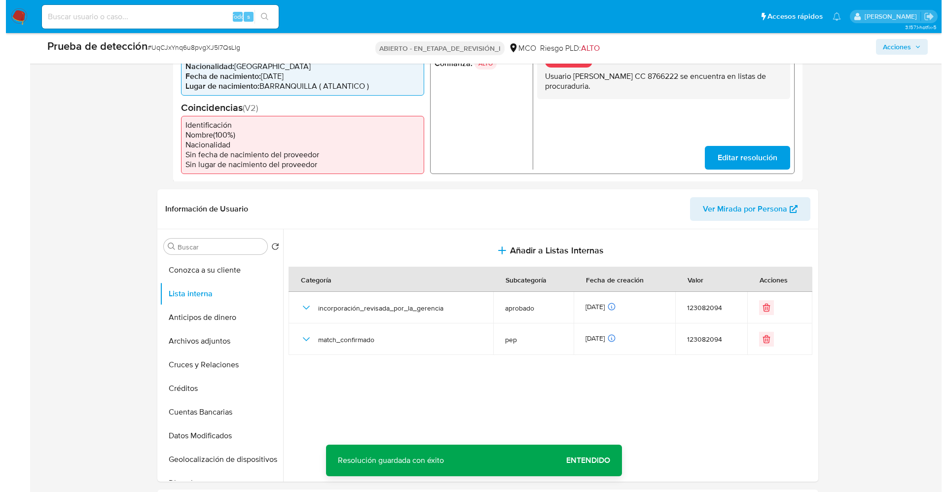
scroll to position [296, 0]
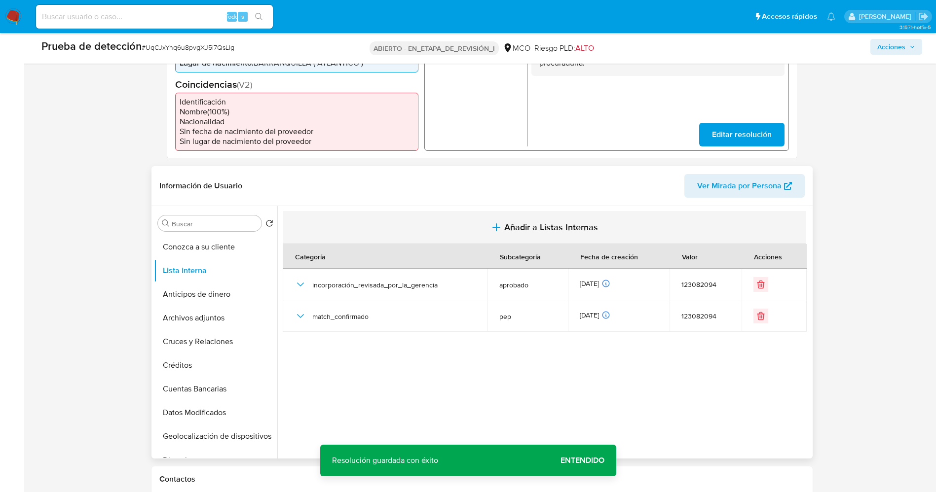
click at [527, 229] on span "Añadir a Listas Internas" at bounding box center [551, 227] width 94 height 11
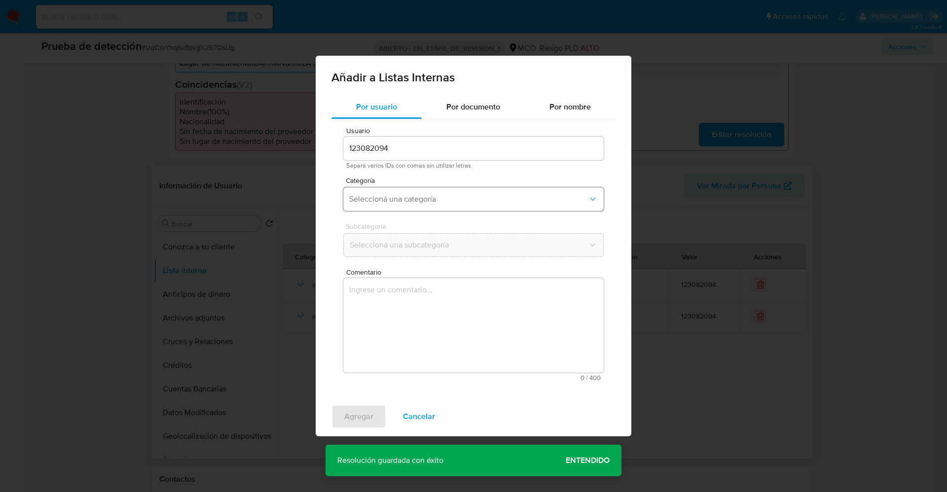
click at [466, 205] on button "Seleccioná una categoría" at bounding box center [473, 199] width 260 height 24
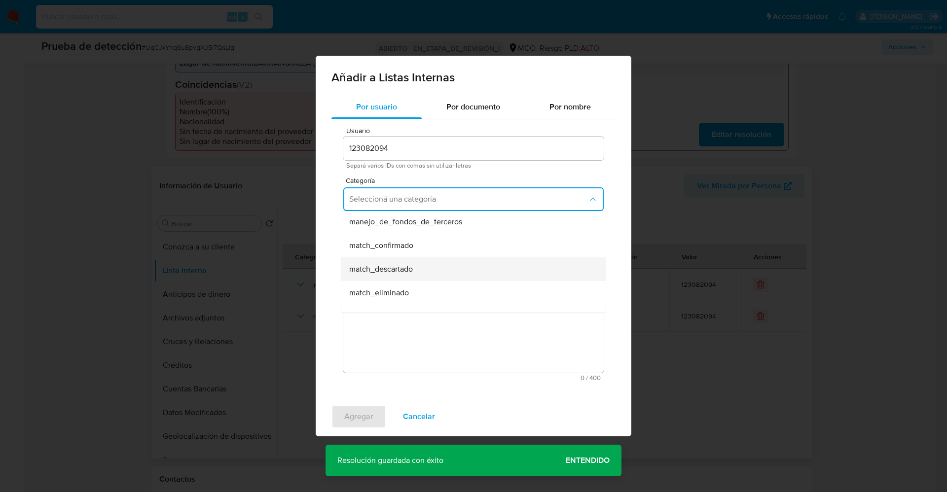
scroll to position [74, 0]
click at [442, 227] on div "match_confirmado" at bounding box center [470, 223] width 243 height 24
drag, startPoint x: 443, startPoint y: 242, endPoint x: 442, endPoint y: 251, distance: 9.4
click at [443, 243] on span "Seleccioná una subcategoría" at bounding box center [468, 245] width 239 height 10
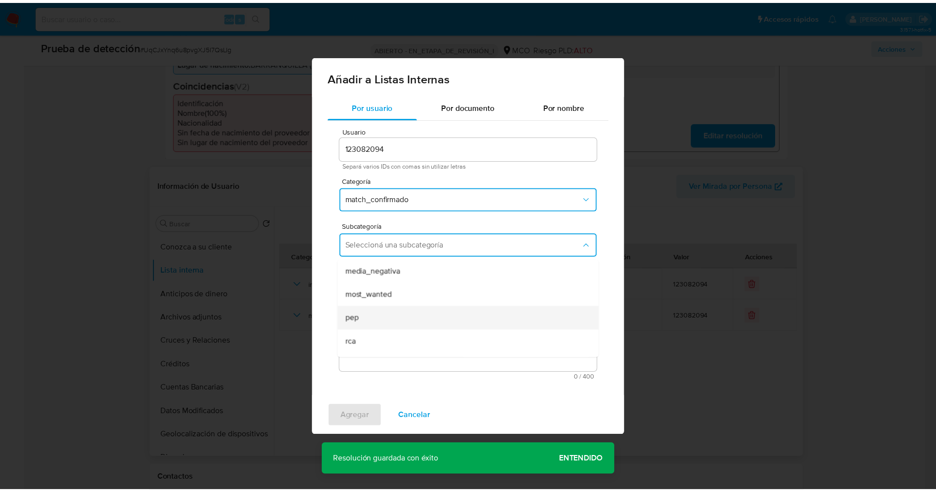
scroll to position [67, 0]
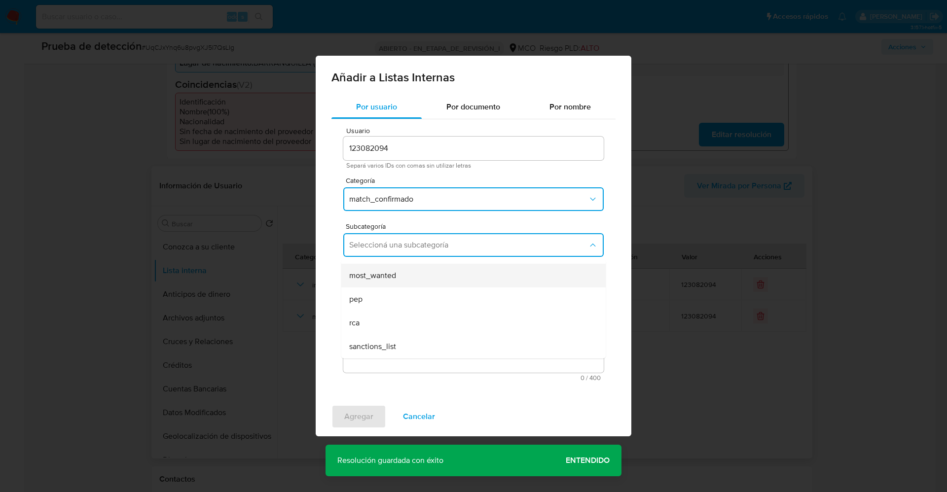
click at [419, 279] on div "most_wanted" at bounding box center [470, 276] width 243 height 24
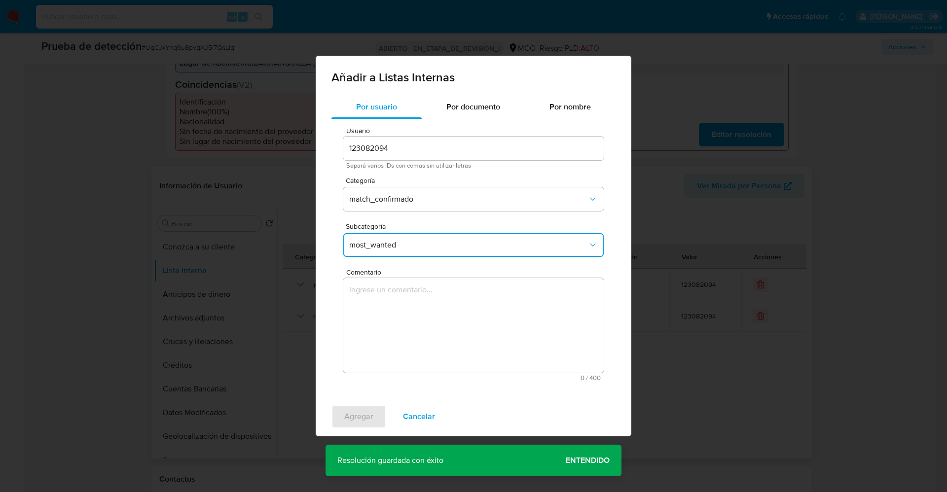
click at [417, 297] on textarea "Comentario" at bounding box center [473, 325] width 260 height 95
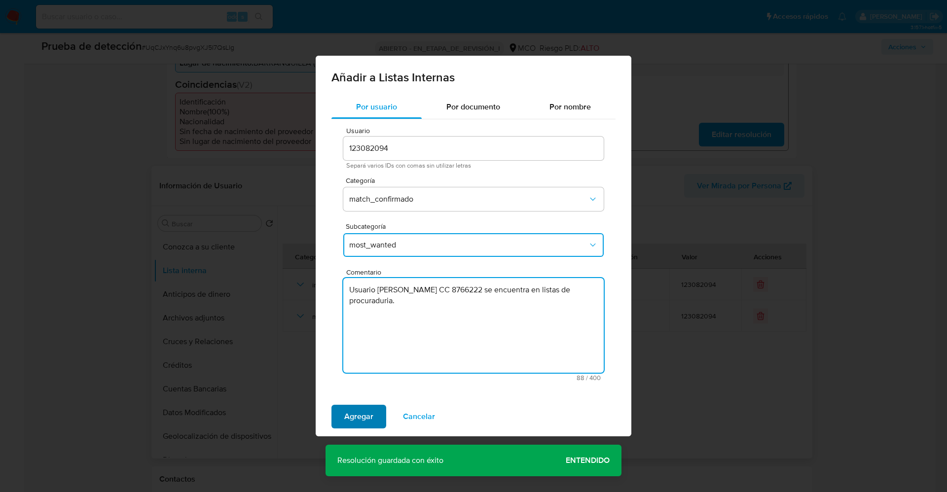
type textarea "Usuario Felix Alberto Donado Escorcia CC 8766222 se encuentra en listas de proc…"
drag, startPoint x: 364, startPoint y: 415, endPoint x: 361, endPoint y: 381, distance: 33.6
click at [362, 412] on span "Agregar" at bounding box center [358, 417] width 29 height 22
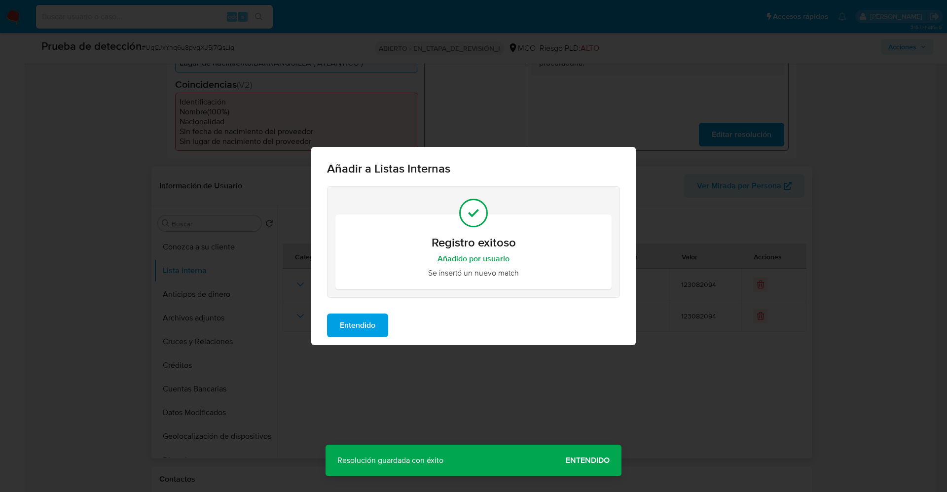
click at [370, 327] on span "Entendido" at bounding box center [358, 326] width 36 height 22
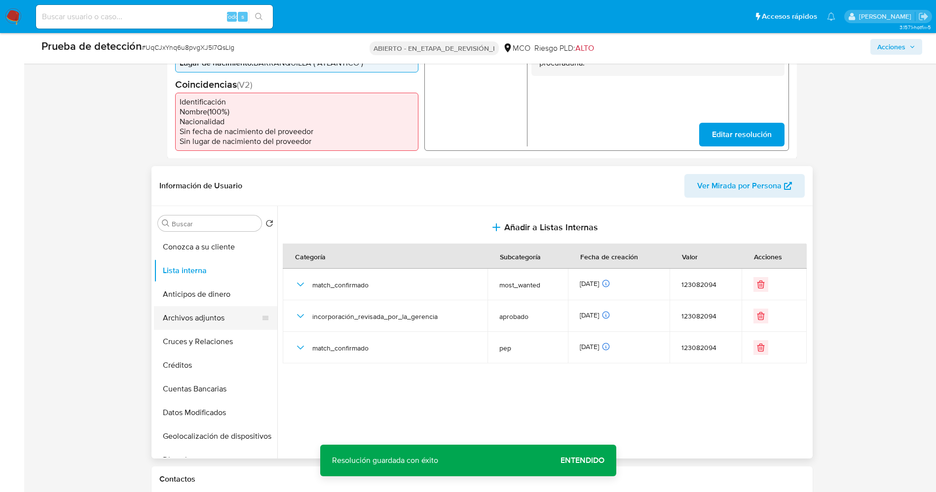
click at [210, 316] on button "Archivos adjuntos" at bounding box center [211, 318] width 115 height 24
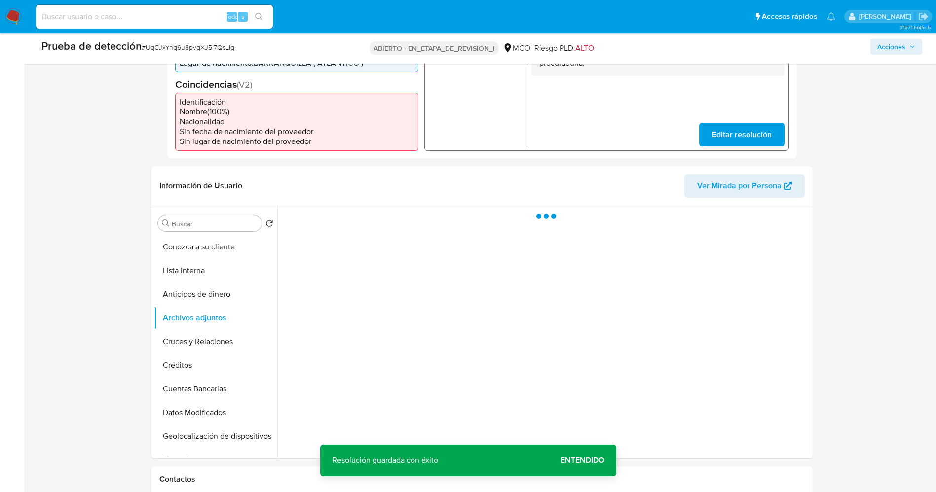
scroll to position [370, 0]
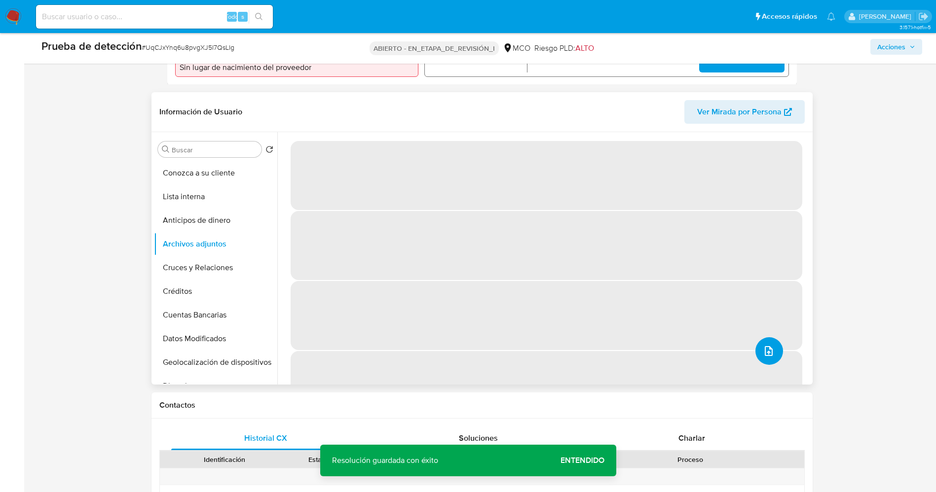
click at [765, 350] on icon "subir archivo" at bounding box center [769, 351] width 8 height 10
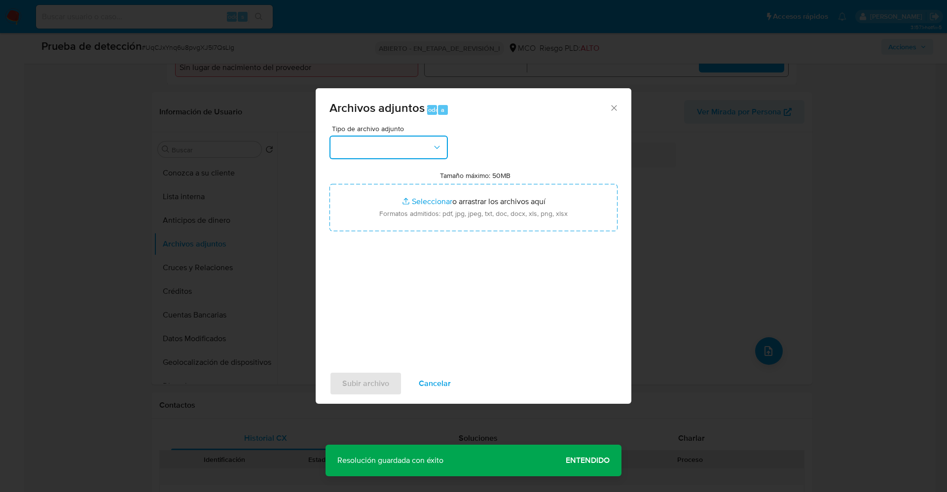
click at [378, 148] on button "button" at bounding box center [389, 148] width 118 height 24
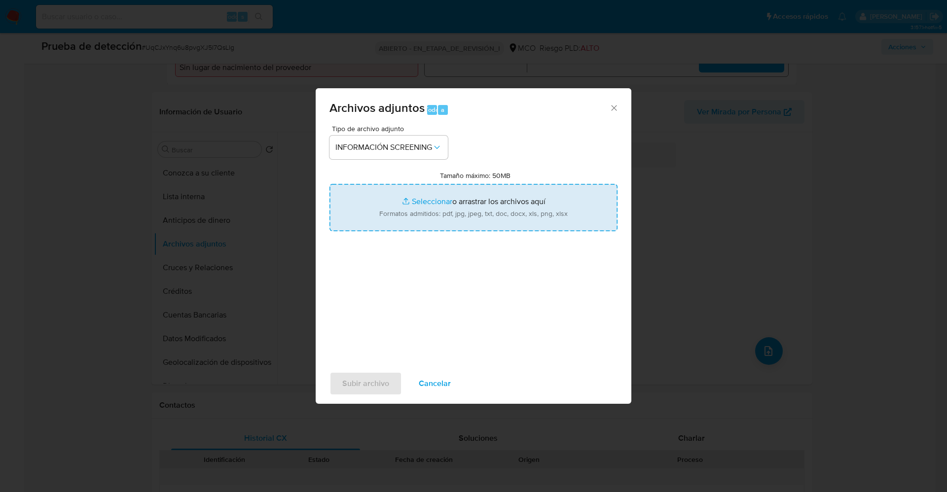
type input "C:\fakepath\_Felix Alberto Donado Escorcia_ lavado de dinero - Buscar con Googl…"
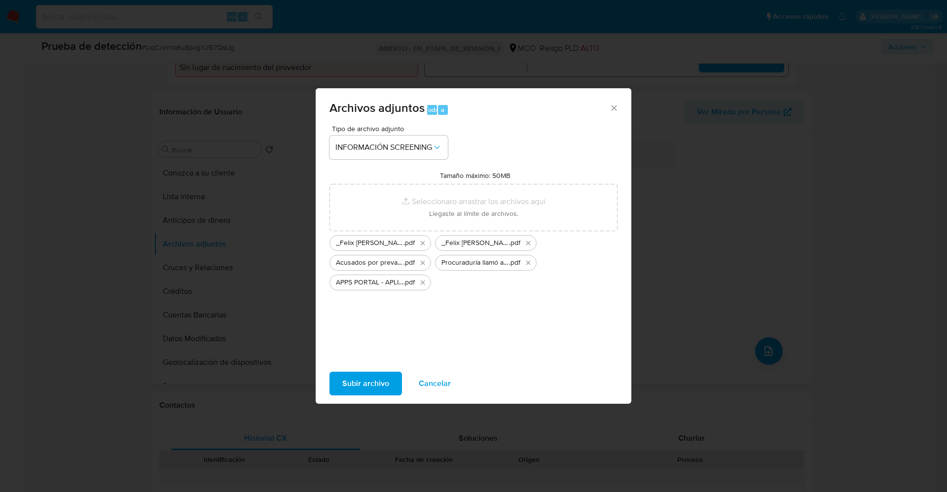
click at [370, 374] on span "Subir archivo" at bounding box center [365, 384] width 47 height 22
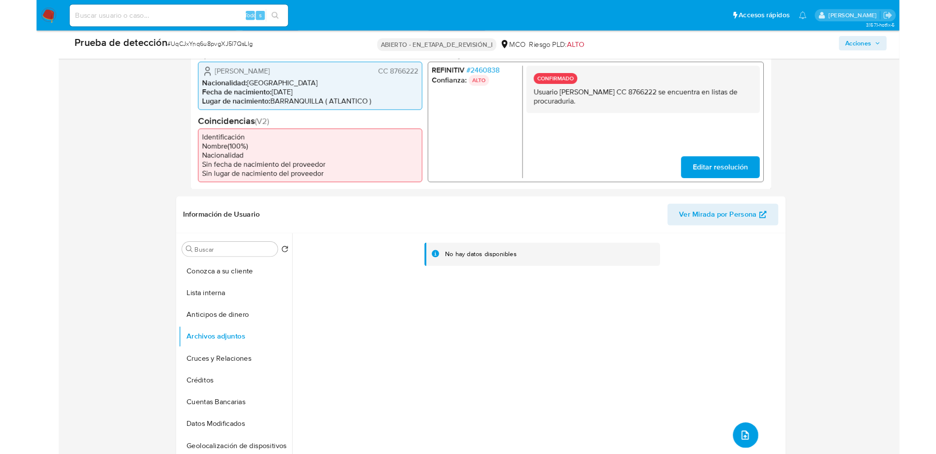
scroll to position [222, 0]
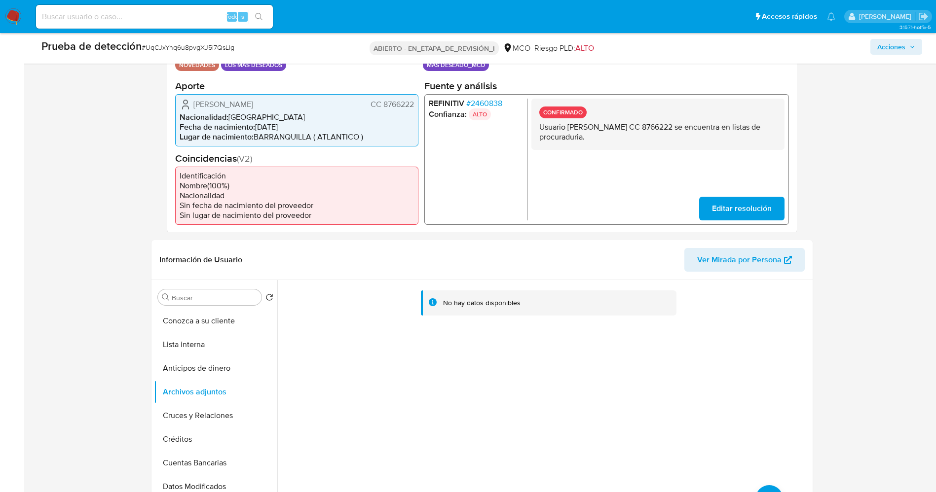
click at [489, 106] on font "2460838" at bounding box center [486, 102] width 32 height 11
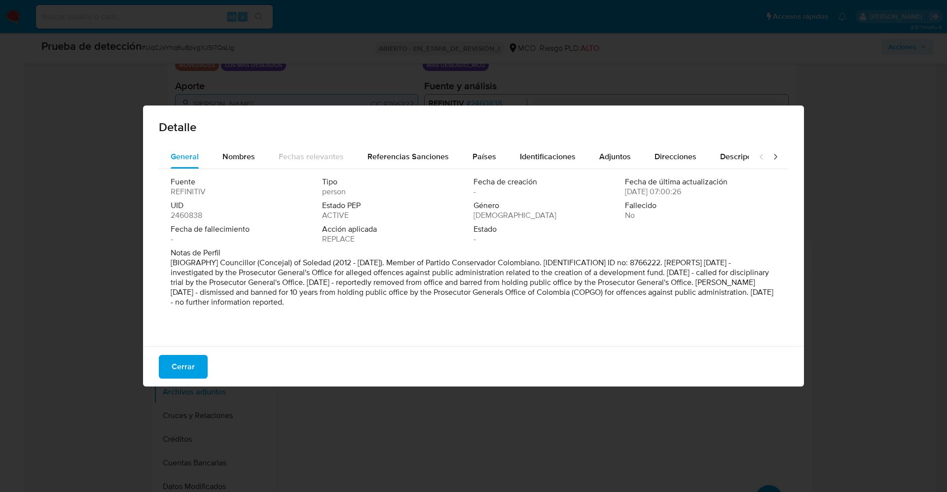
drag, startPoint x: 177, startPoint y: 264, endPoint x: 363, endPoint y: 303, distance: 190.6
click at [363, 303] on div "Fuente REFINITIV Tipo person Fecha de creación - Fecha de última actualización …" at bounding box center [474, 255] width 630 height 173
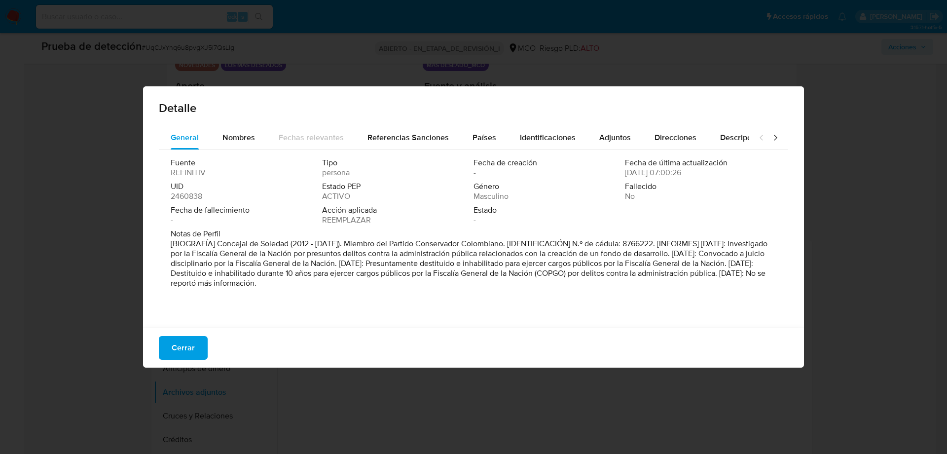
click at [807, 113] on div "Detalle General Nombres Fechas relevantes Referencias Sanciones Países Identifi…" at bounding box center [473, 227] width 947 height 454
click at [198, 344] on button "Cerrar" at bounding box center [183, 348] width 49 height 24
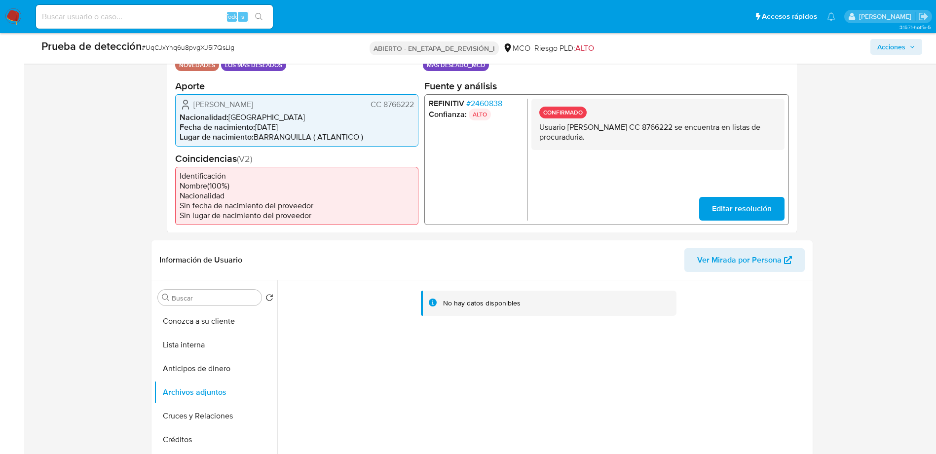
click at [15, 24] on img at bounding box center [13, 16] width 17 height 17
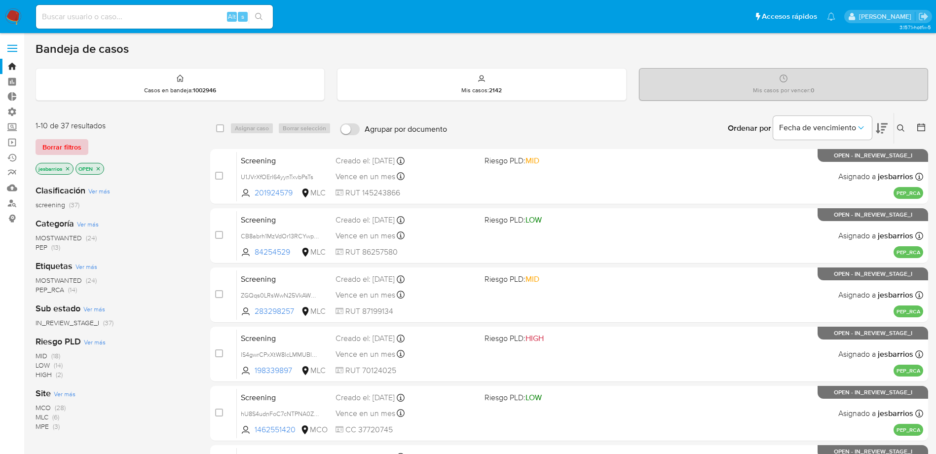
click at [70, 146] on span "Borrar filtros" at bounding box center [61, 147] width 39 height 14
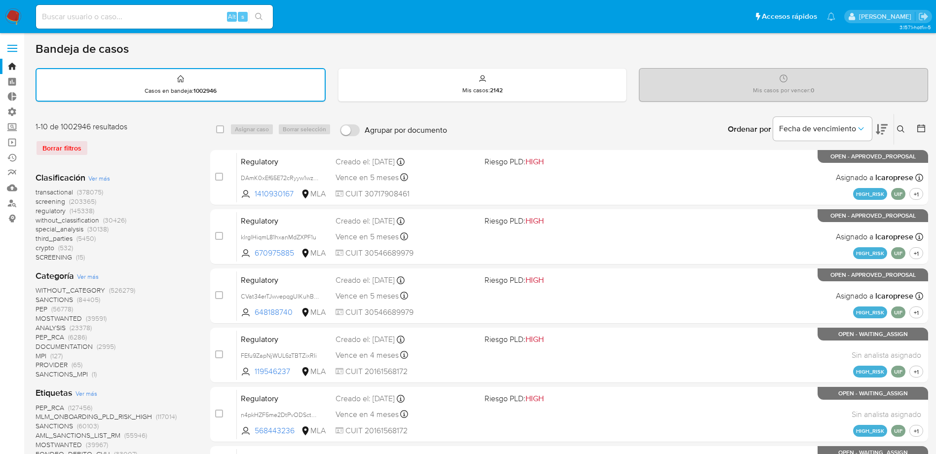
click at [19, 50] on label at bounding box center [12, 48] width 25 height 21
click at [0, 0] on input "checkbox" at bounding box center [0, 0] width 0 height 0
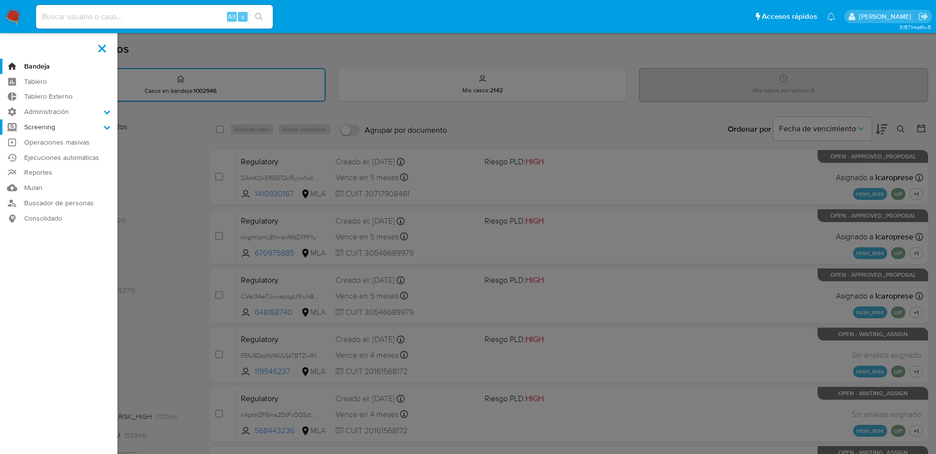
click at [94, 129] on label "Screening" at bounding box center [58, 126] width 117 height 15
click at [0, 0] on input "Screening" at bounding box center [0, 0] width 0 height 0
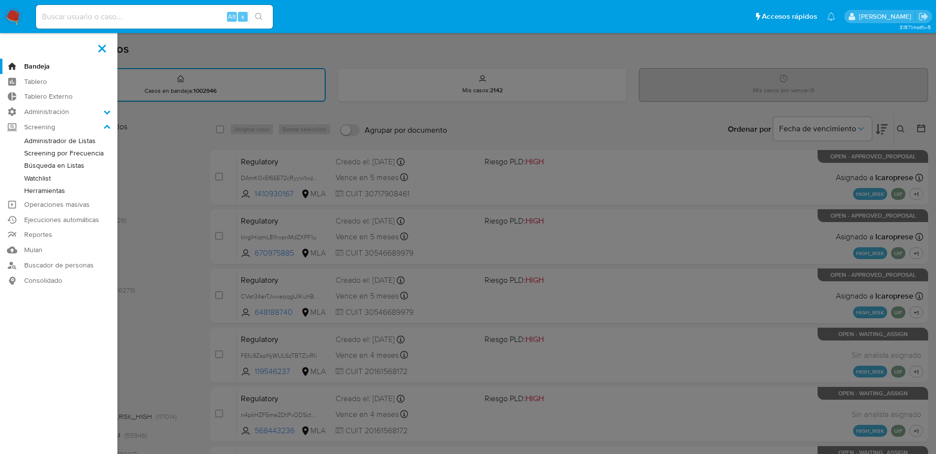
click at [78, 141] on link "Administrador de Listas" at bounding box center [58, 141] width 117 height 12
